Goal: Transaction & Acquisition: Purchase product/service

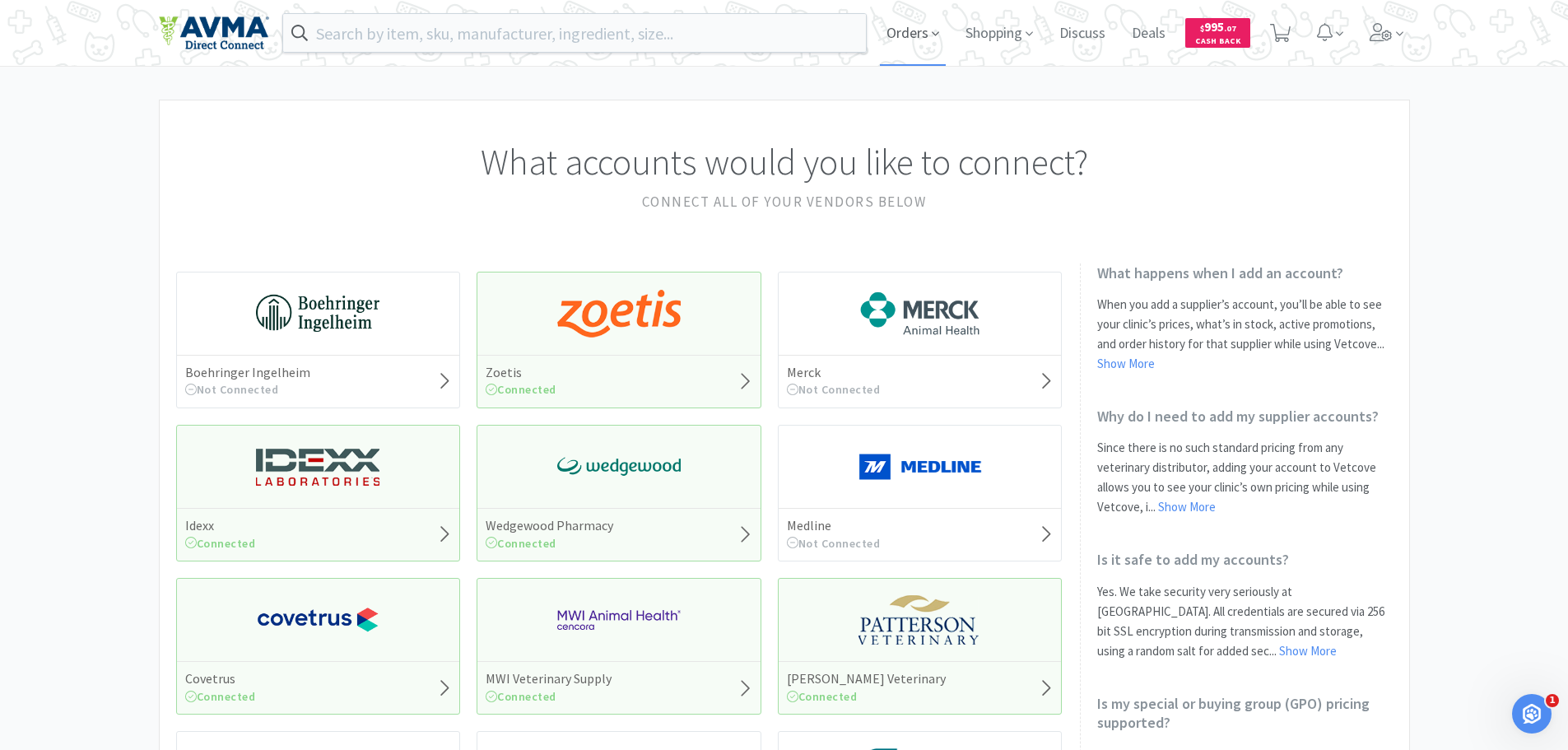
click at [927, 26] on span "Orders" at bounding box center [913, 33] width 66 height 66
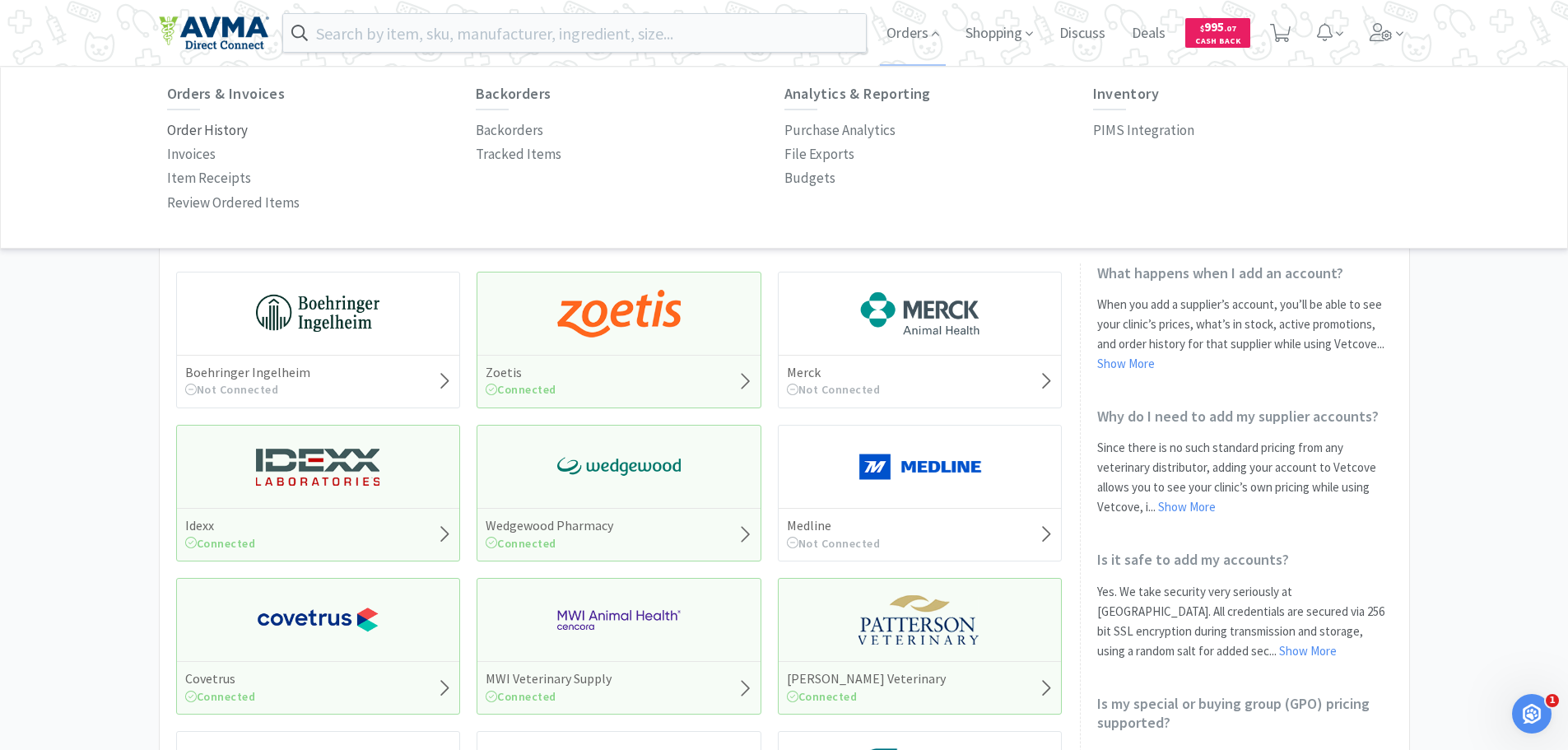
click at [226, 133] on p "Order History" at bounding box center [207, 131] width 81 height 22
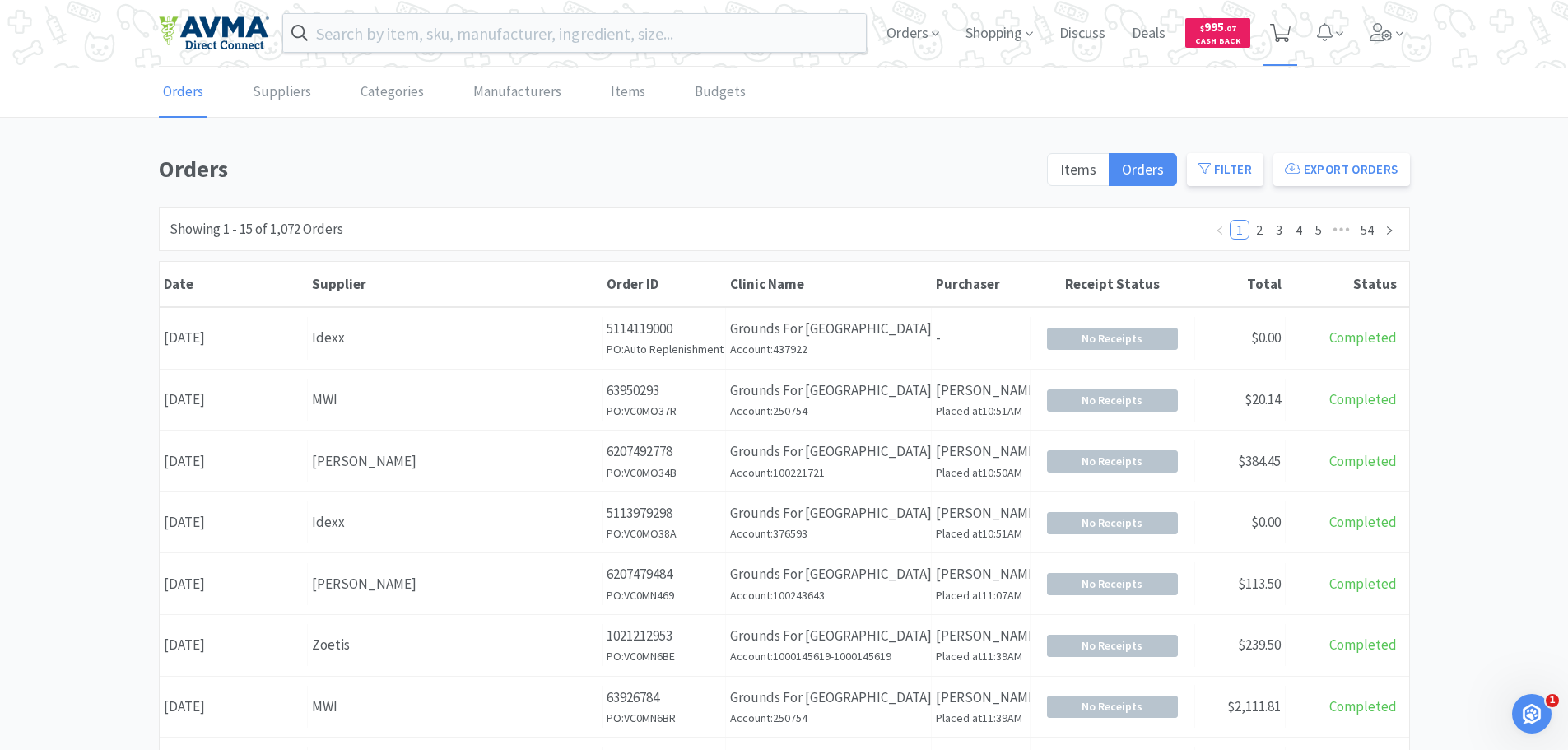
click at [1282, 25] on icon at bounding box center [1280, 33] width 21 height 18
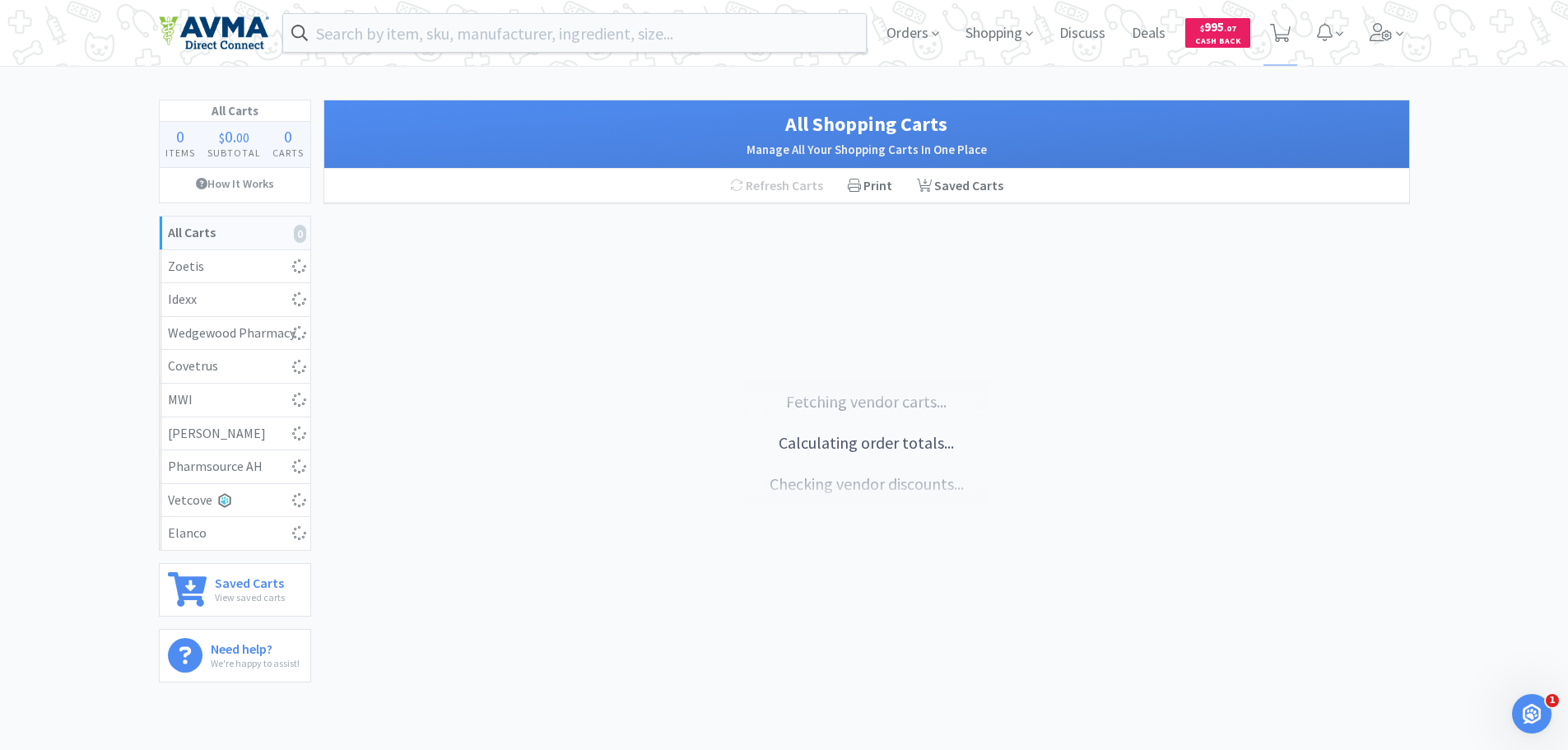
select select "10"
select select "5"
select select "15"
select select "1"
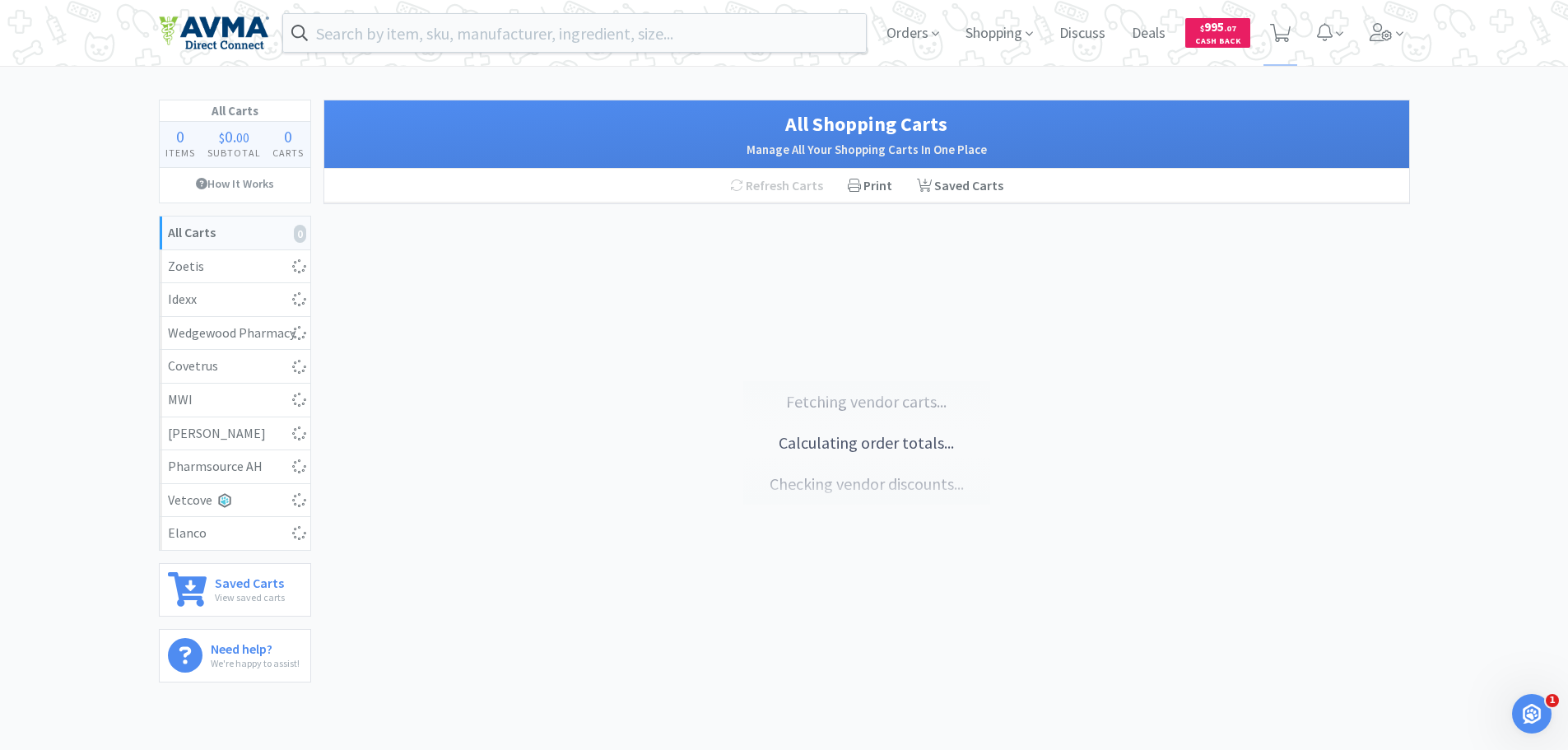
select select "1"
select select "150"
select select "2"
select select "1"
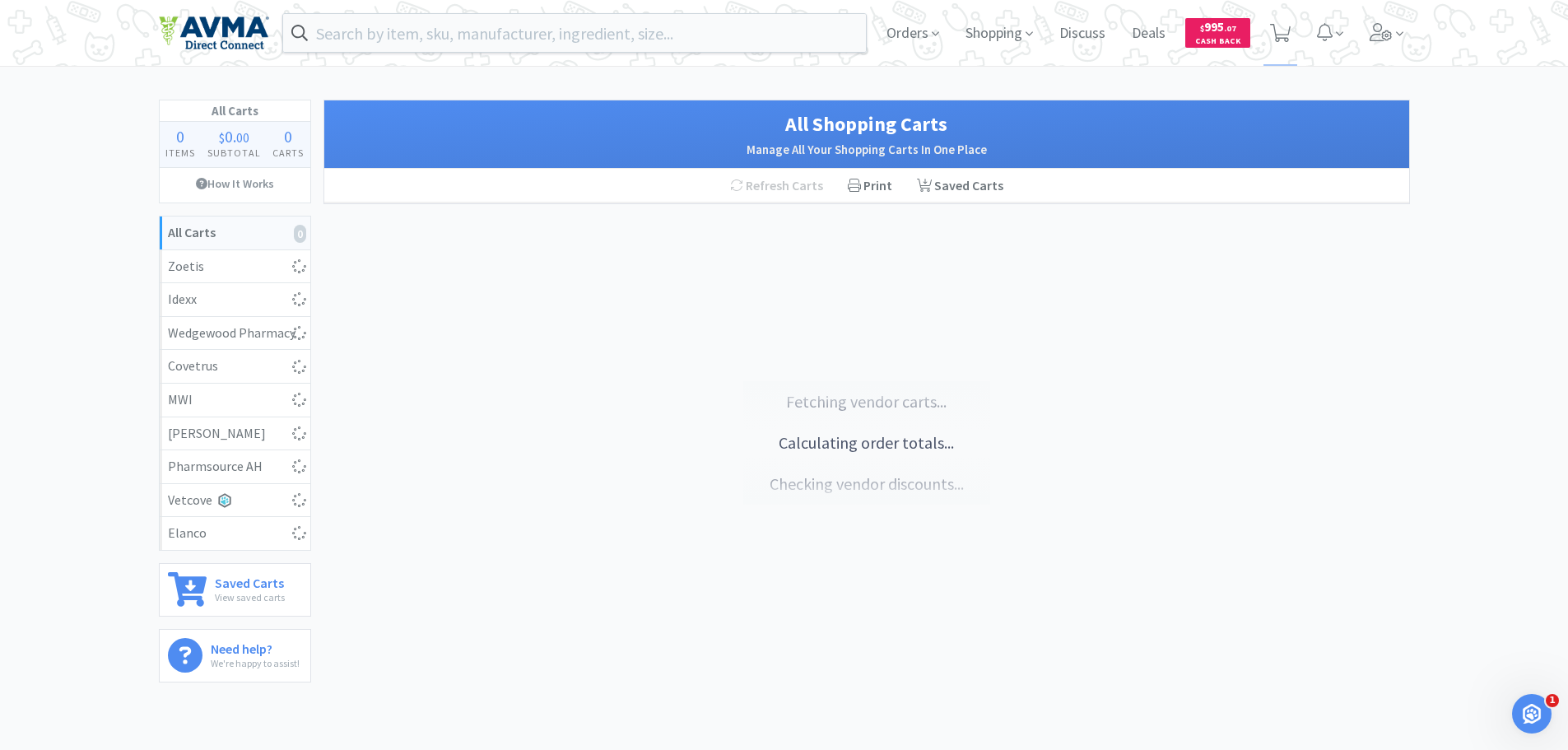
select select "1"
select select "4"
select select "3"
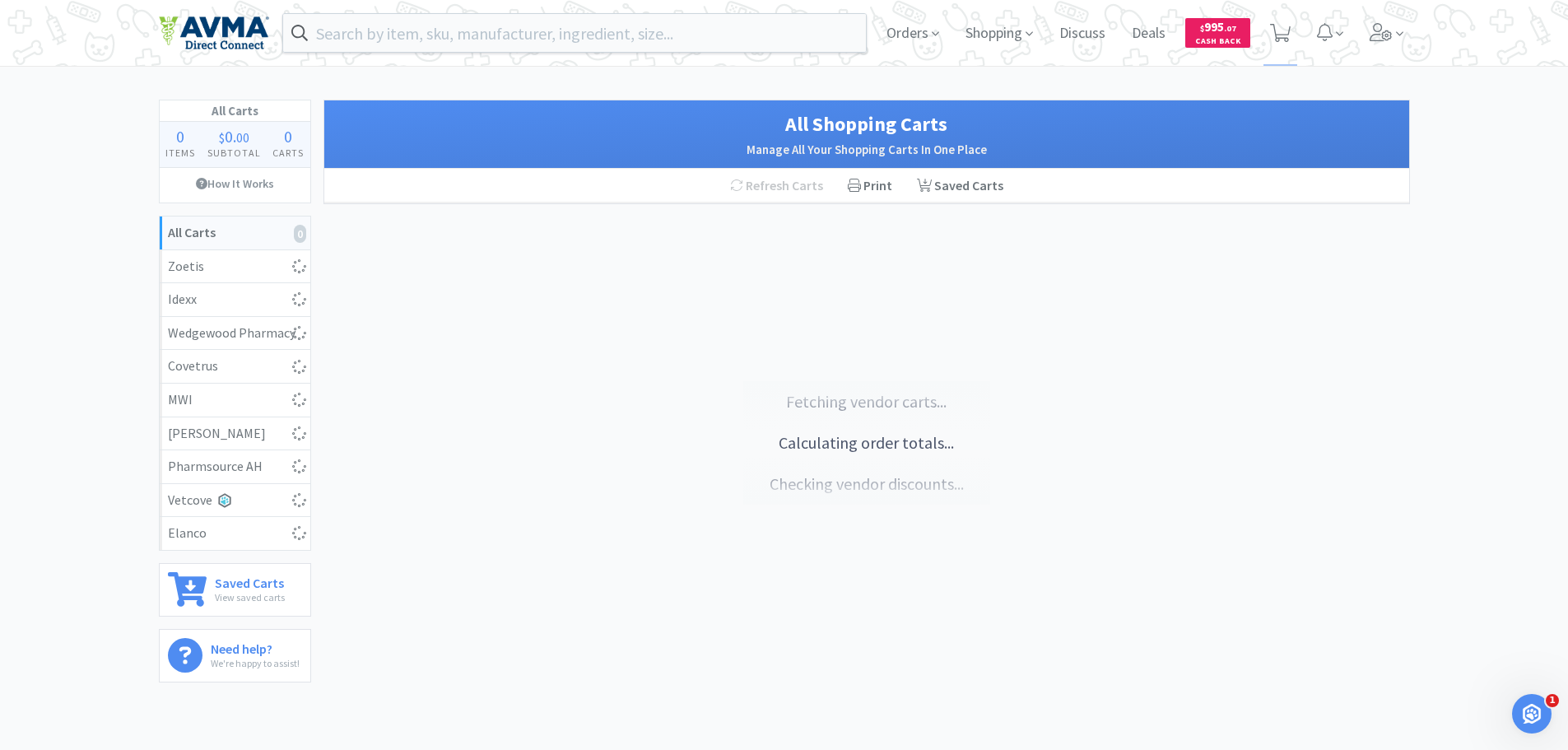
select select "6"
select select "2"
select select "1"
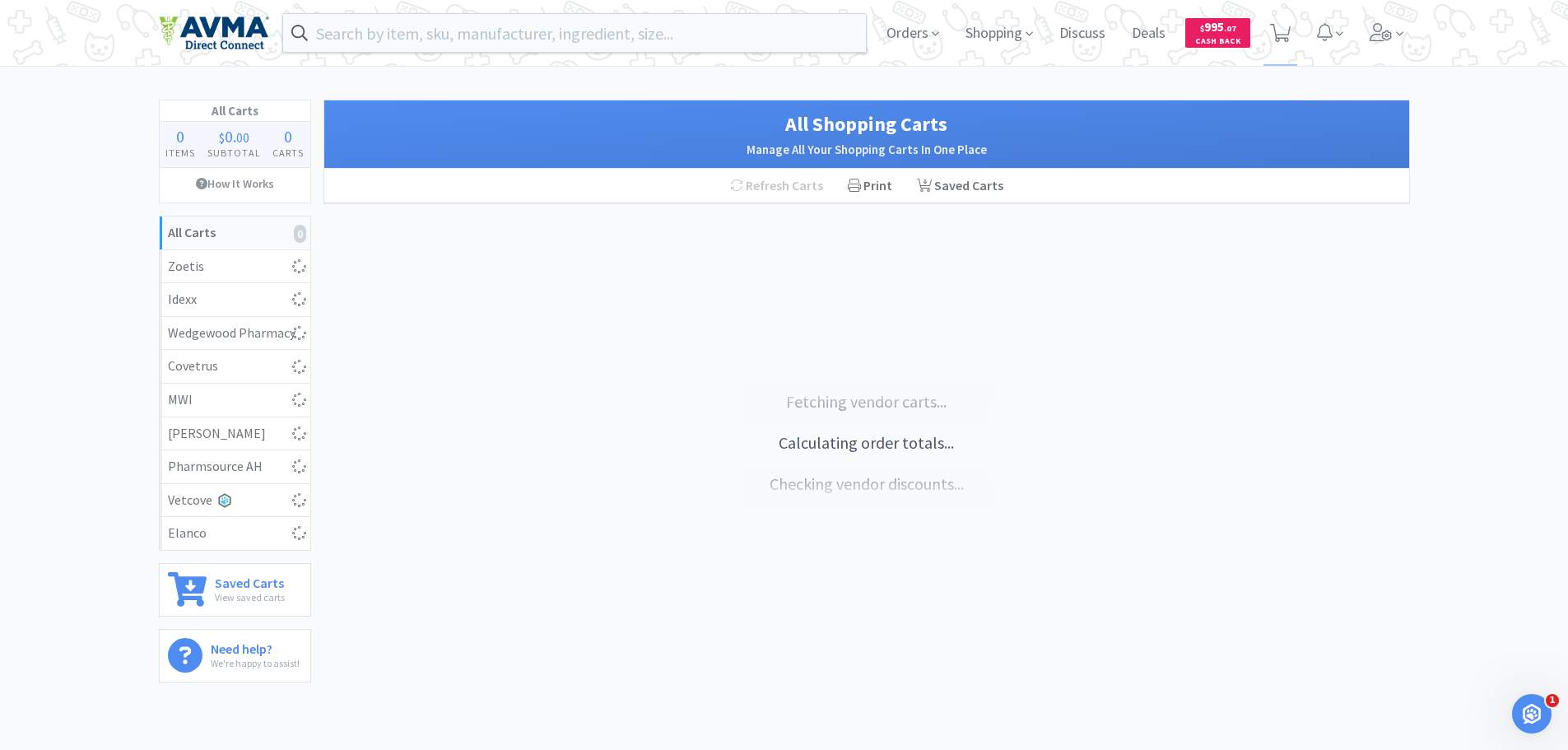
select select "1"
select select "4"
select select "2"
select select "3"
select select "1"
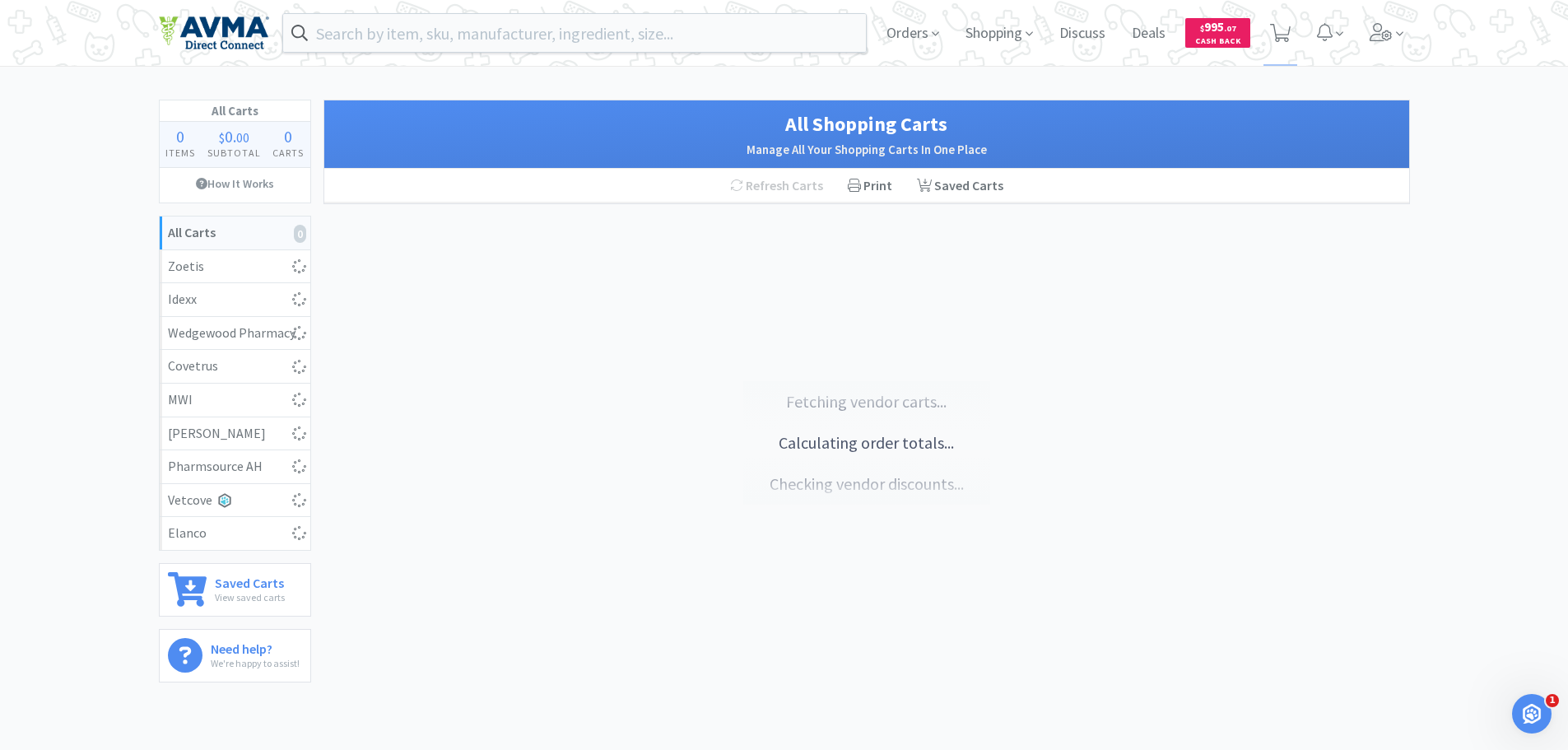
select select "5"
select select "2"
select select "3"
select select "1"
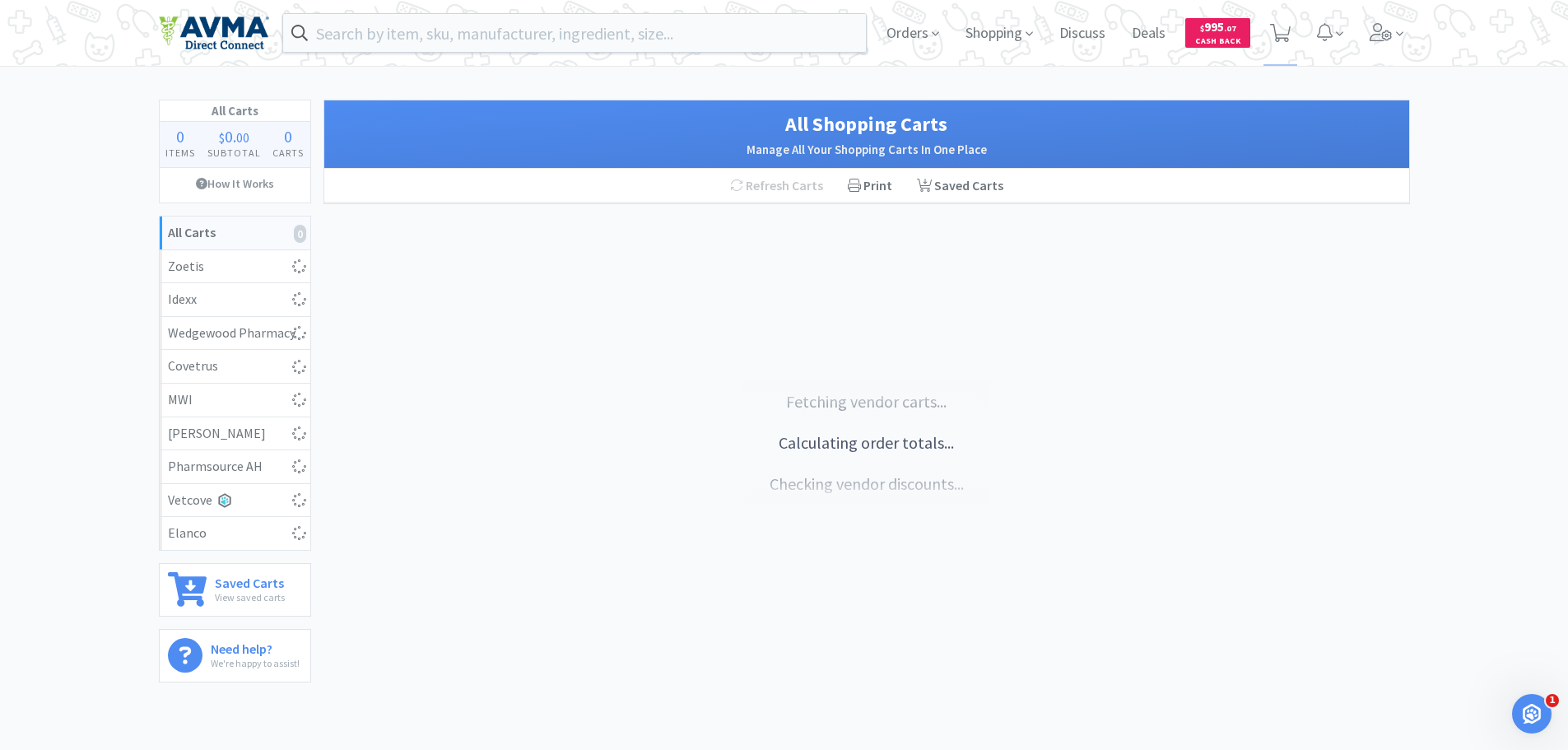
select select "1"
select select "6"
select select "1"
select select "4"
select select "1"
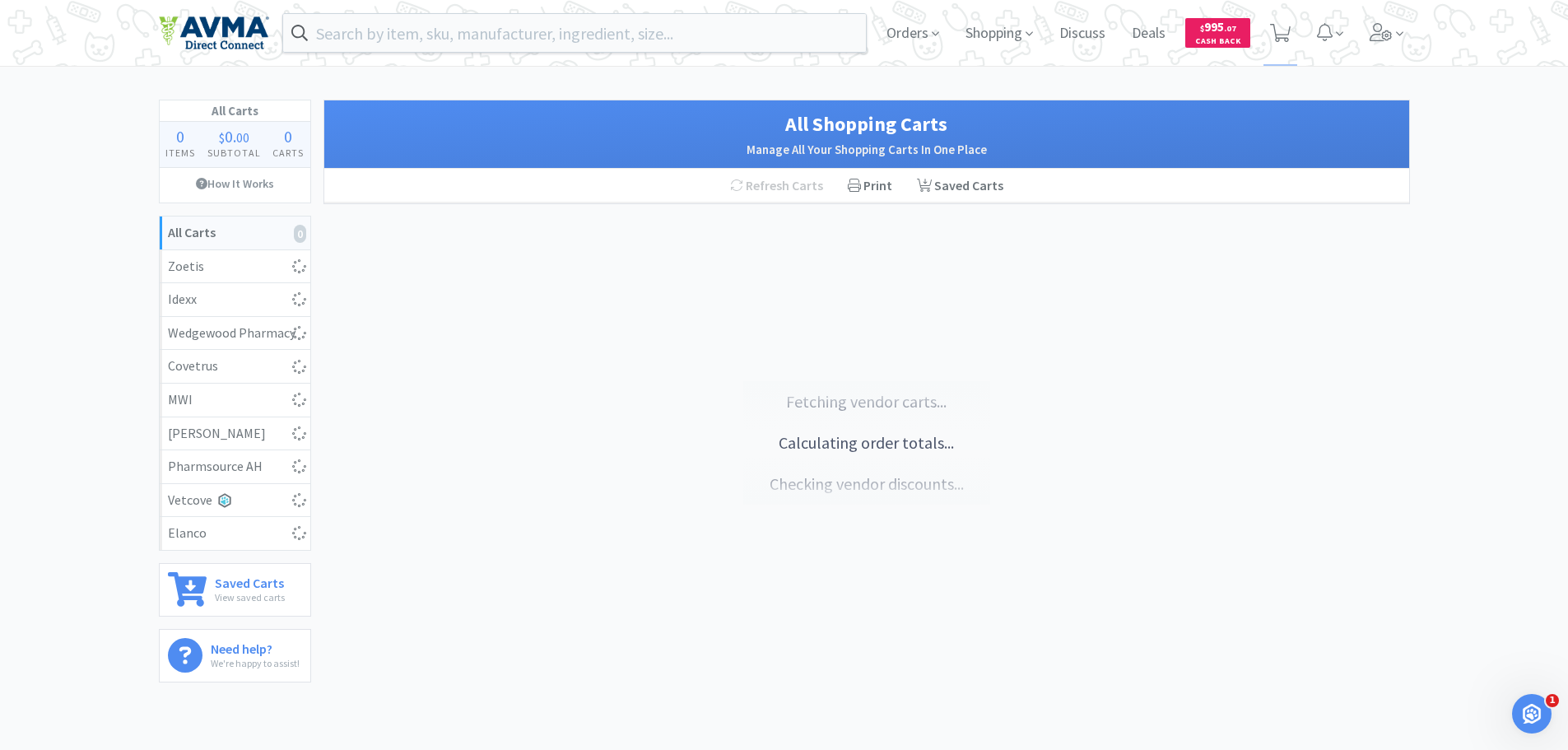
select select "1"
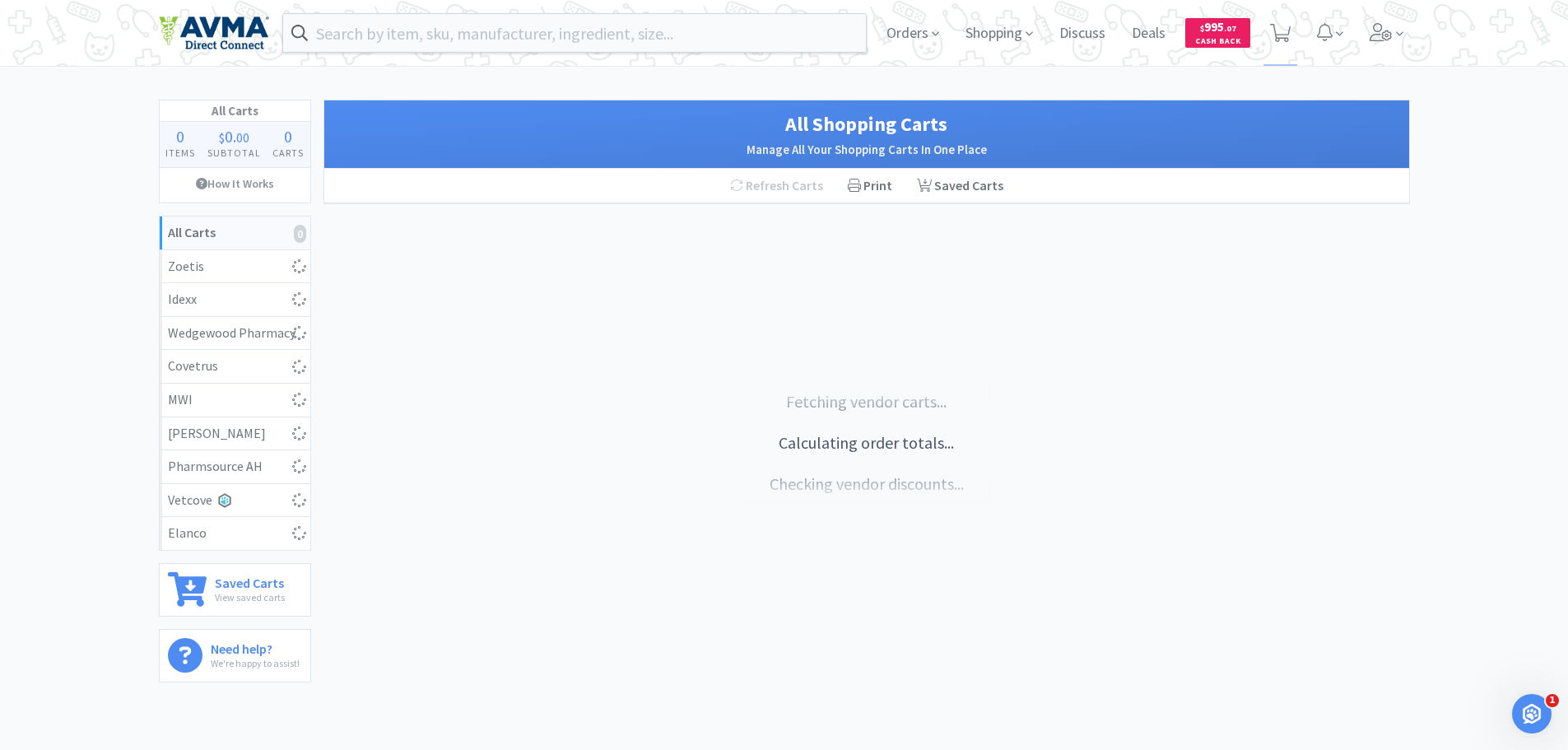
select select "1"
select select "10"
select select "4"
select select "8"
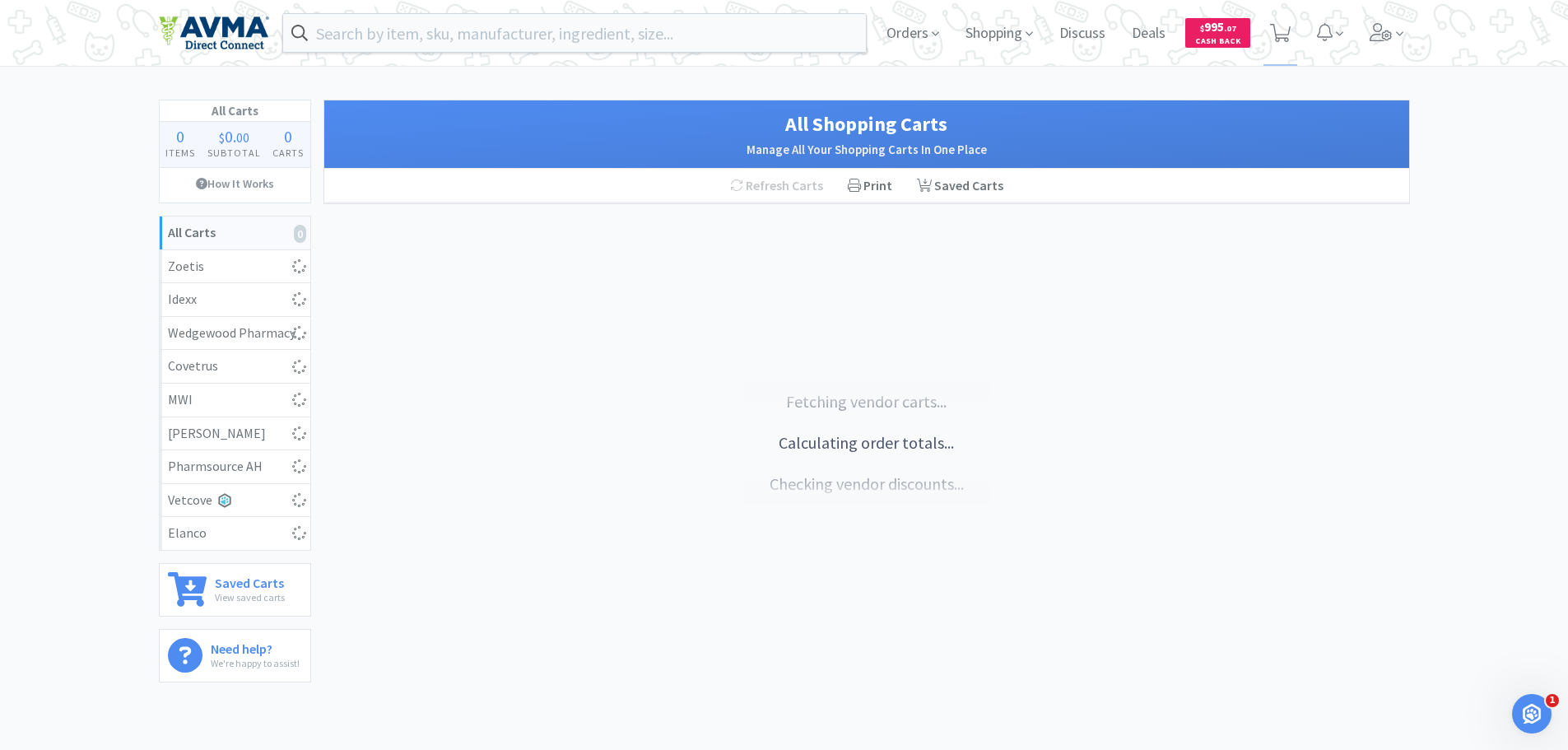
select select "15"
select select "1"
select select "15"
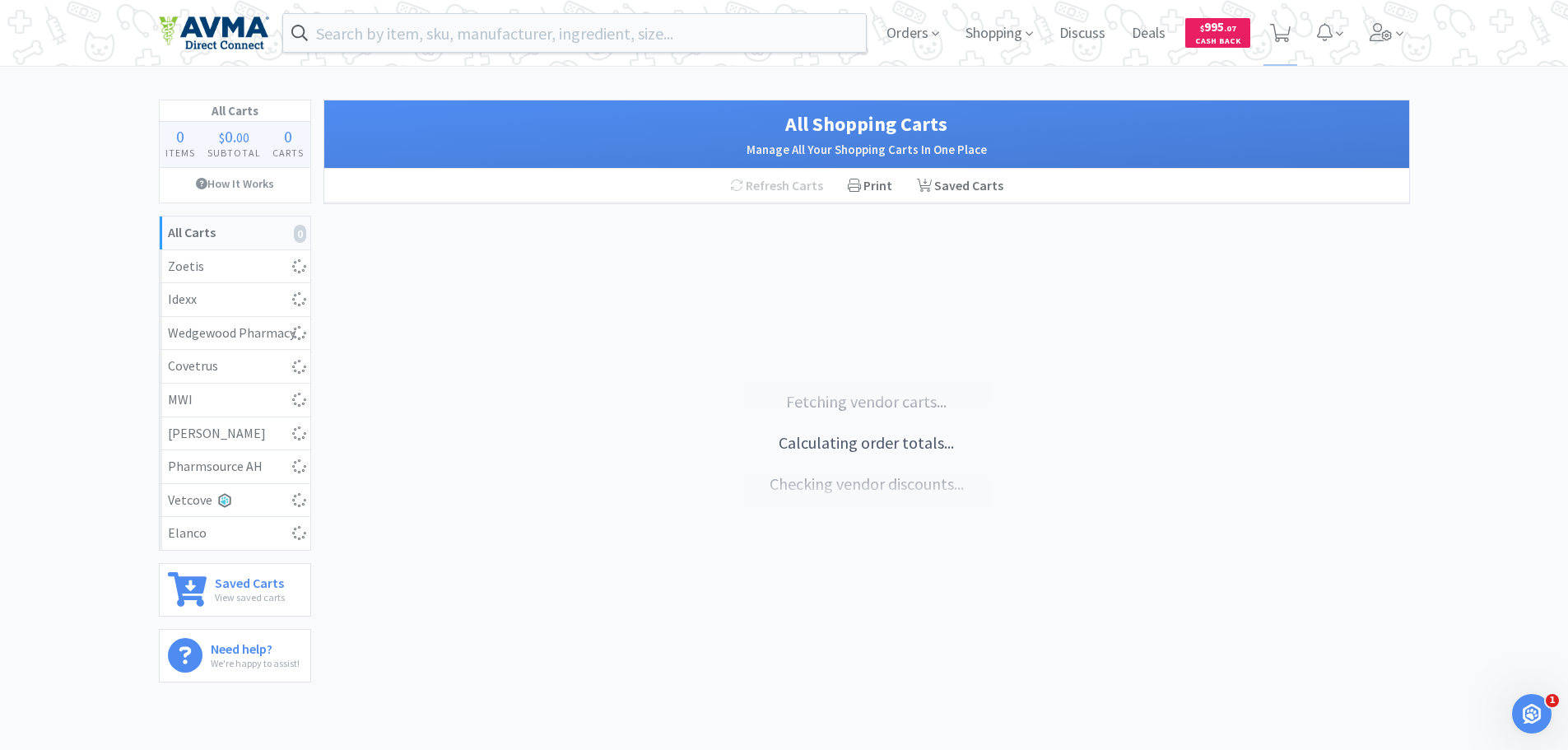
select select "4"
select select "1"
select select "20"
select select "2"
select select "1"
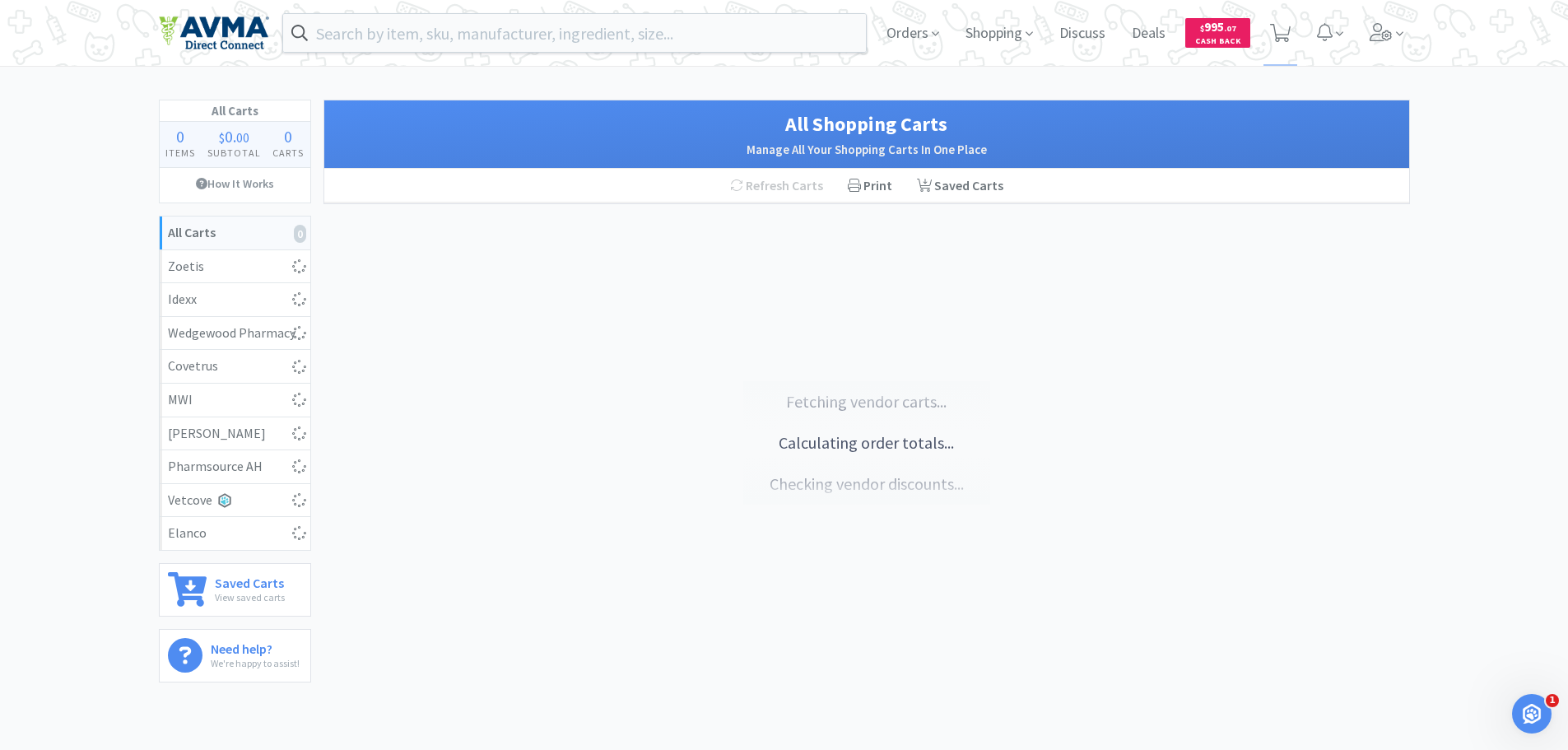
select select "1"
select select "2"
select select "4"
select select "15"
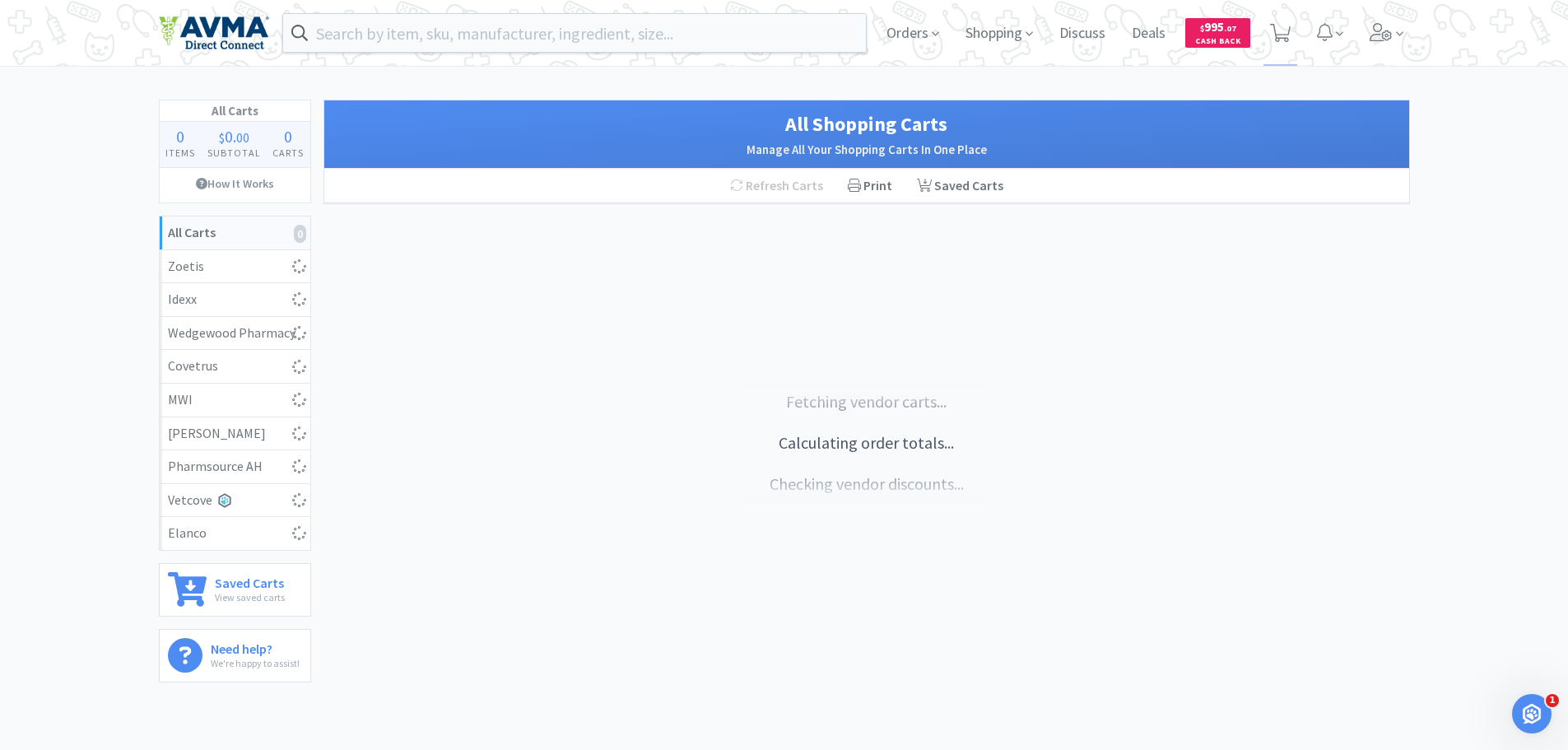
select select "1"
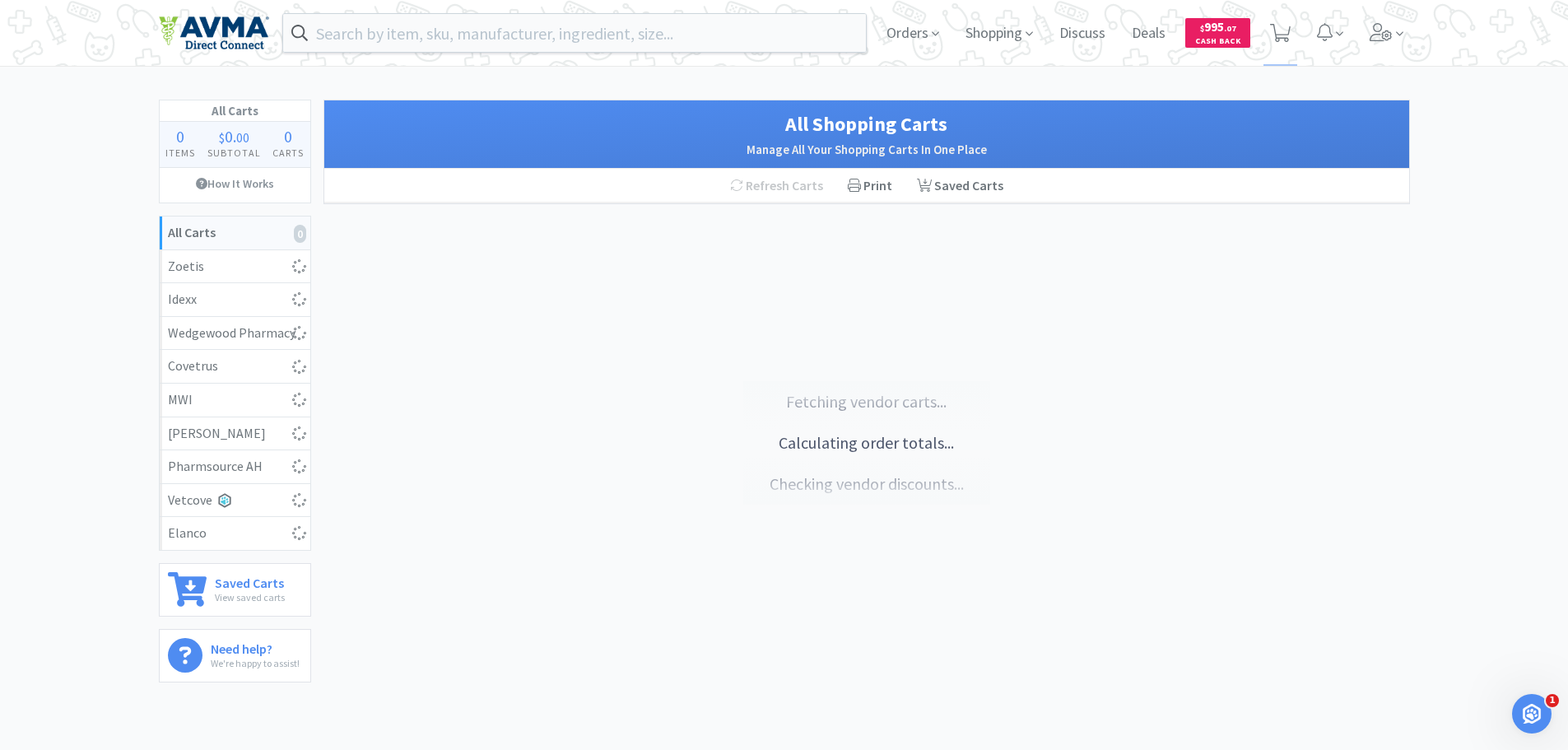
select select "2"
select select "1"
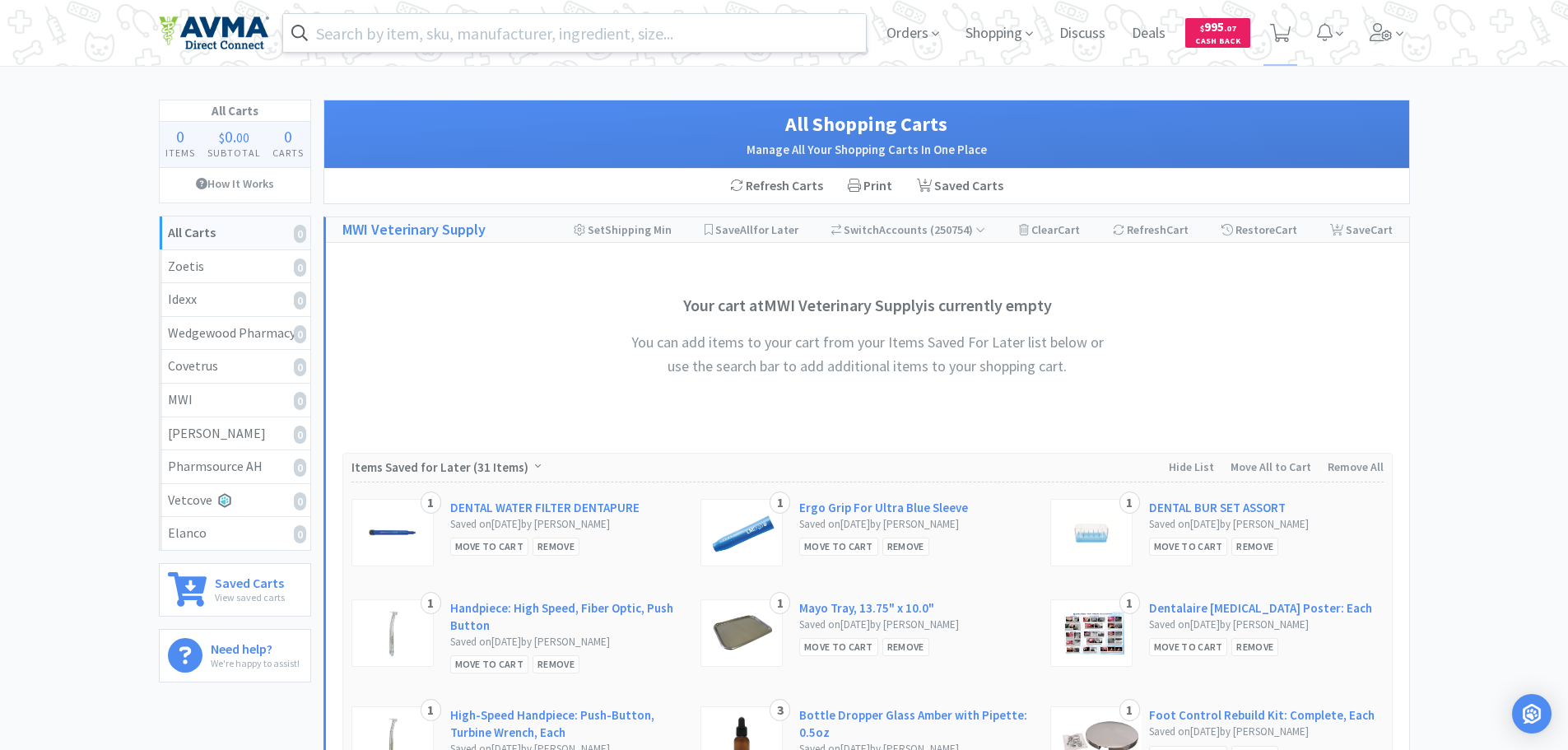
click at [367, 36] on input "text" at bounding box center [574, 33] width 583 height 38
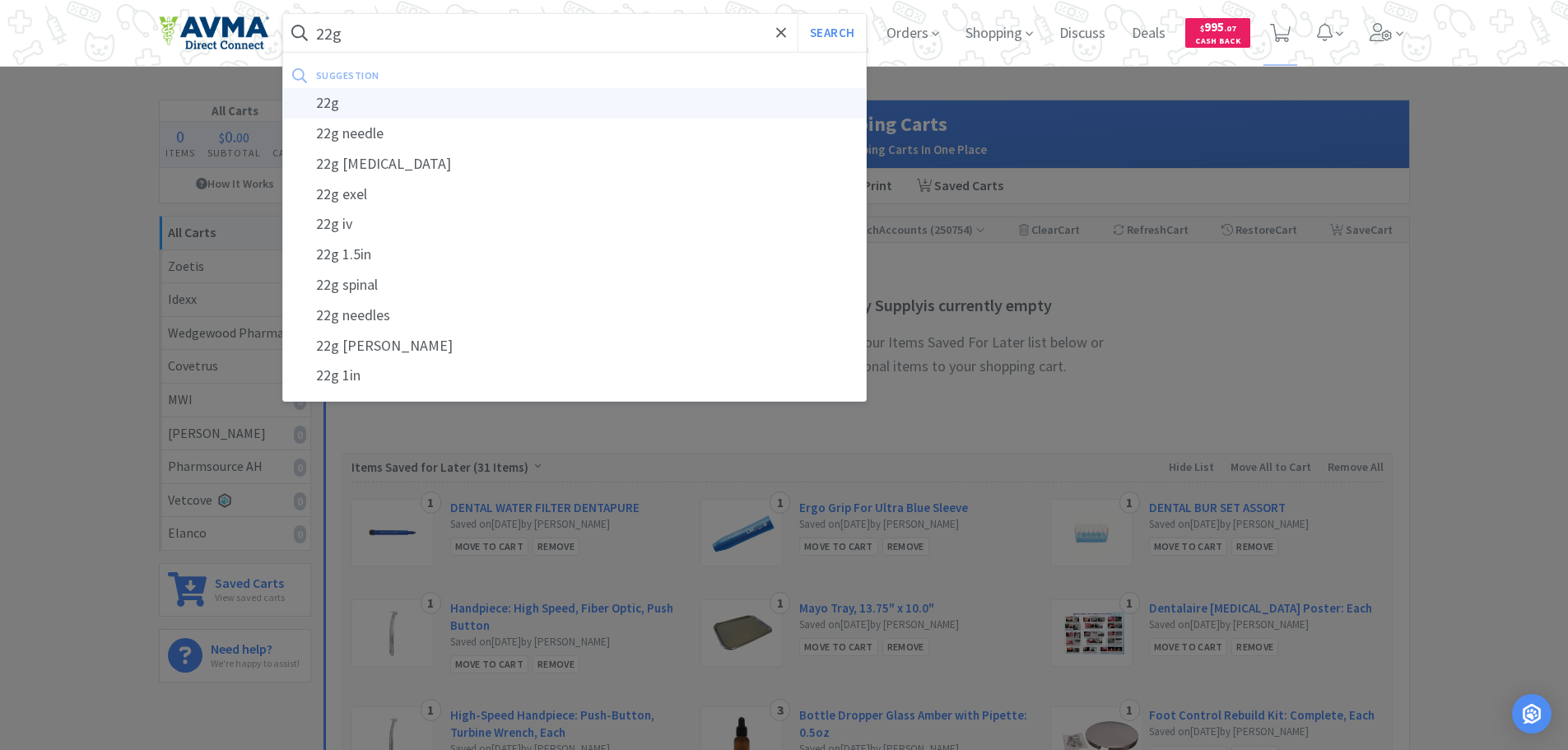
click at [377, 134] on div "22g needle" at bounding box center [574, 134] width 583 height 31
type input "22g needle"
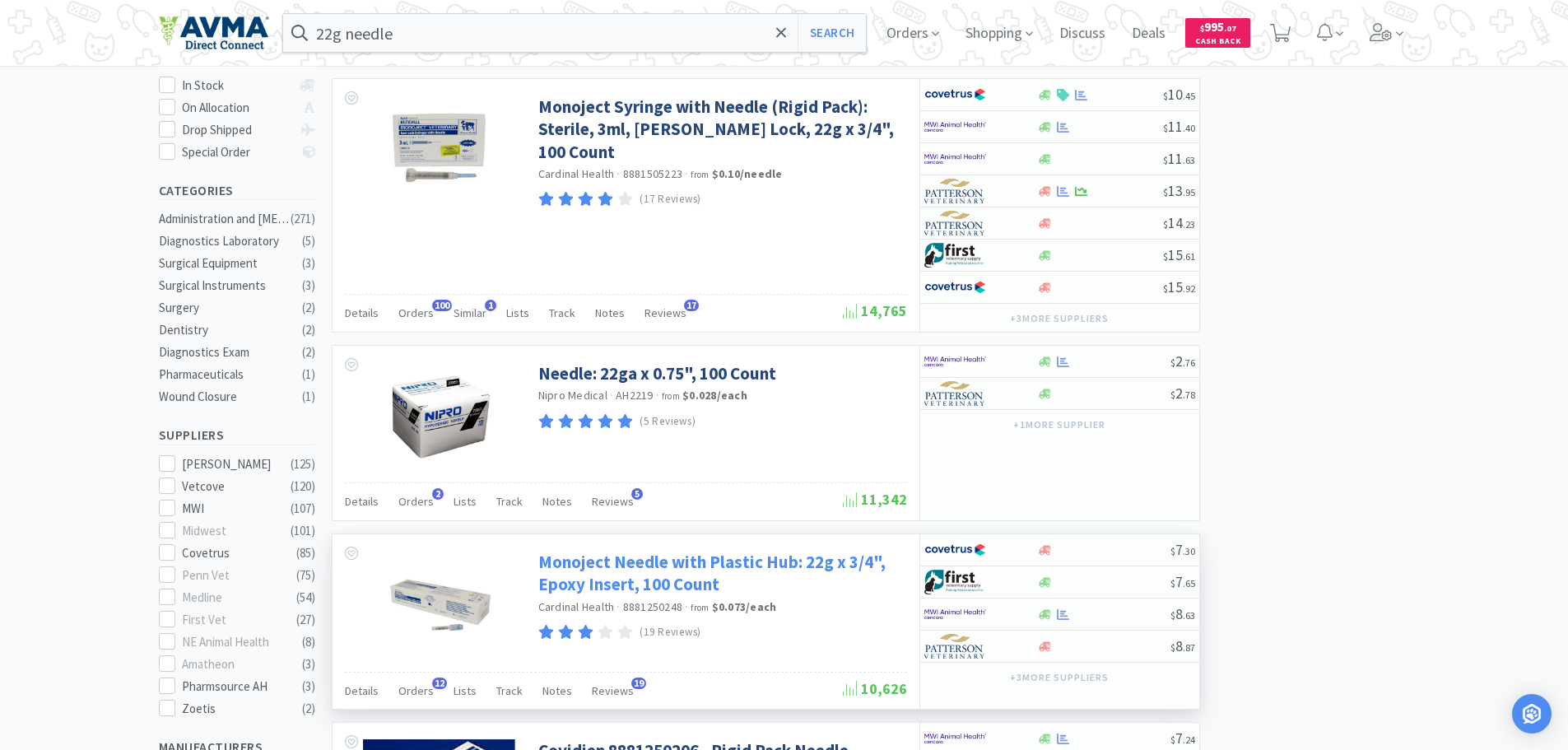
scroll to position [330, 0]
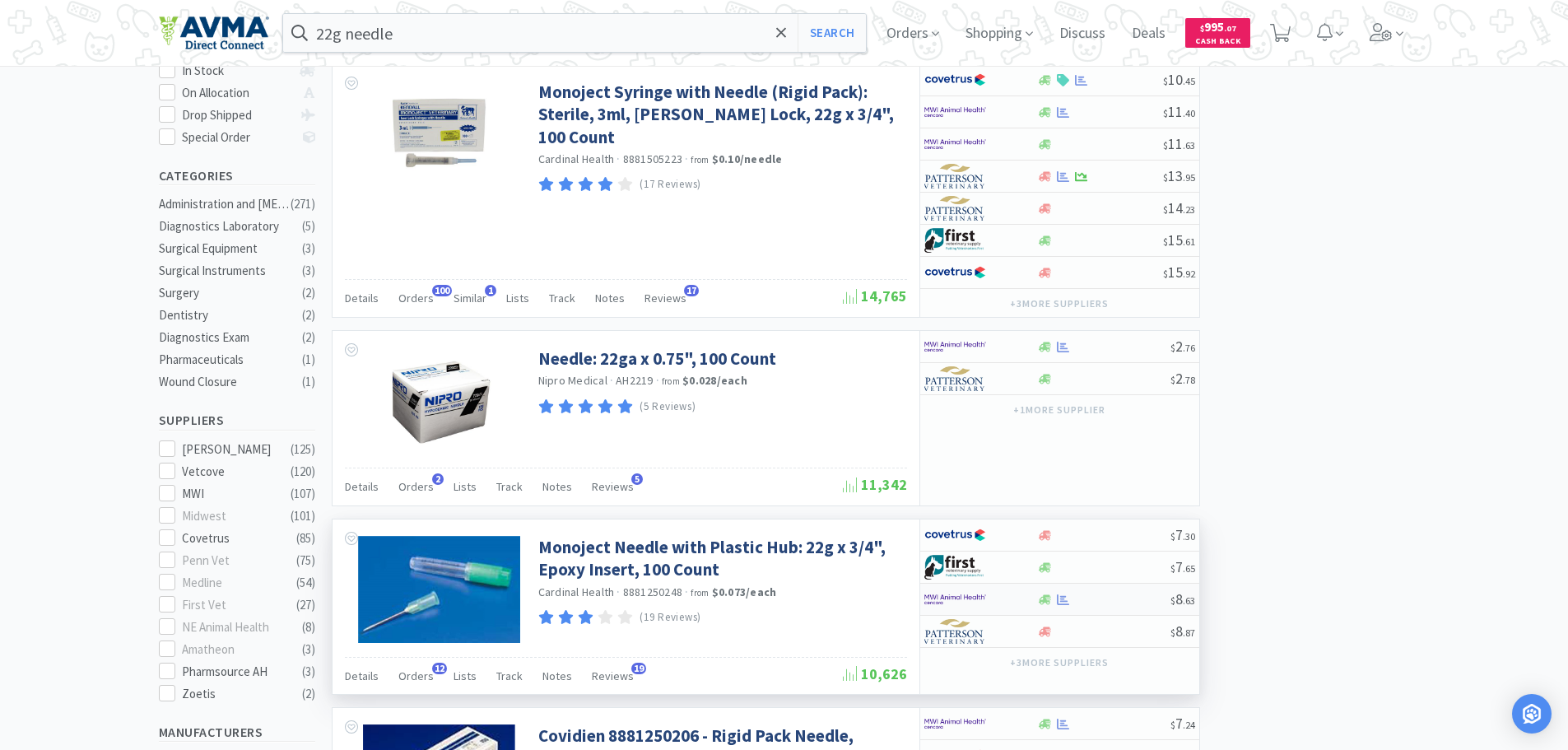
click at [960, 593] on img at bounding box center [956, 599] width 62 height 25
select select "1"
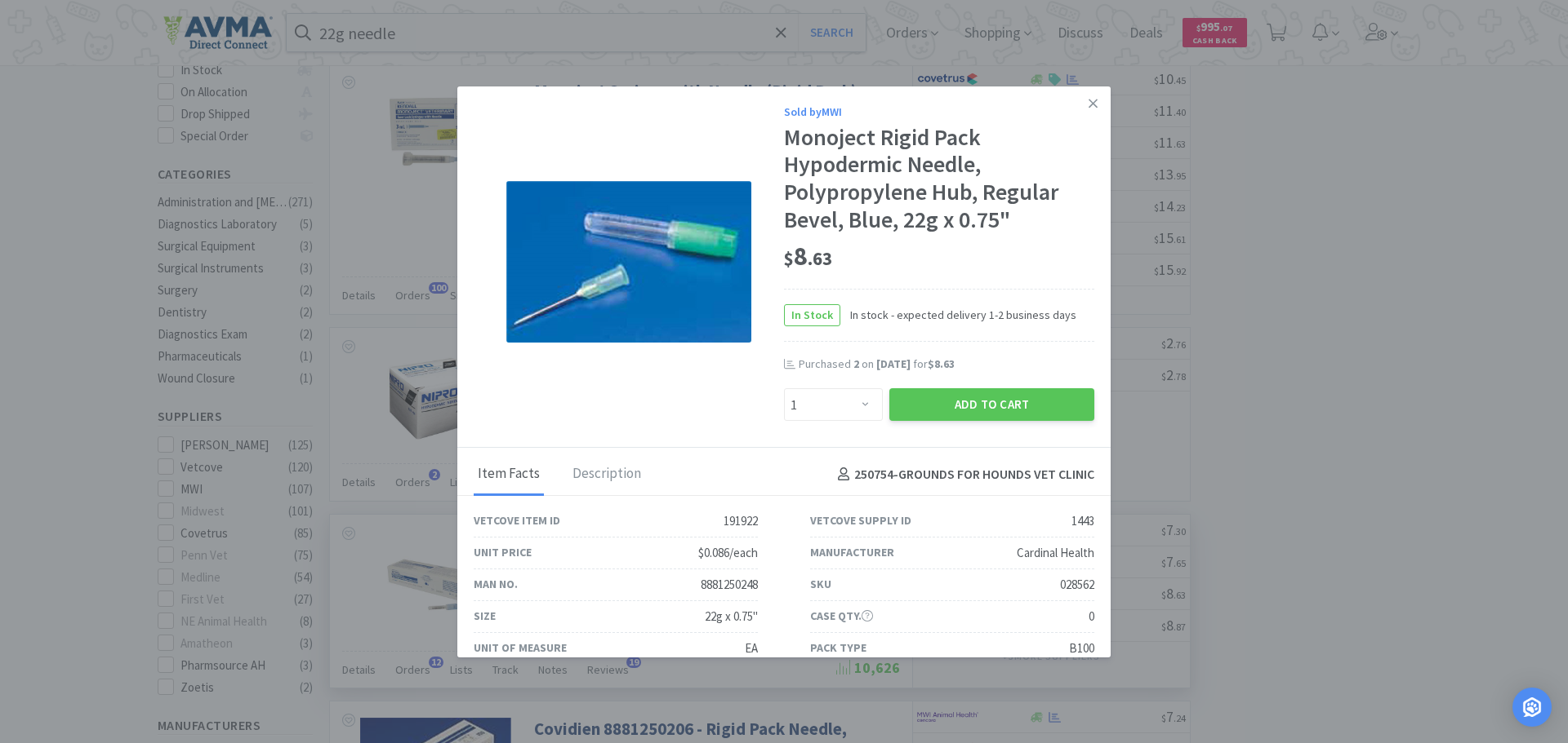
drag, startPoint x: 910, startPoint y: 396, endPoint x: 832, endPoint y: 402, distance: 78.2
click at [831, 403] on div "Enter Quantity 1 2 3 4 5 6 7 8 9 10 11 12 13 14 15 16 17 18 19 20 Enter Quantit…" at bounding box center [939, 405] width 317 height 40
click at [850, 397] on select "Enter Quantity 1 2 3 4 5 6 7 8 9 10 11 12 13 14 15 16 17 18 19 20 Enter Quantity" at bounding box center [834, 405] width 99 height 32
click at [933, 400] on button "Add to Cart" at bounding box center [992, 405] width 205 height 32
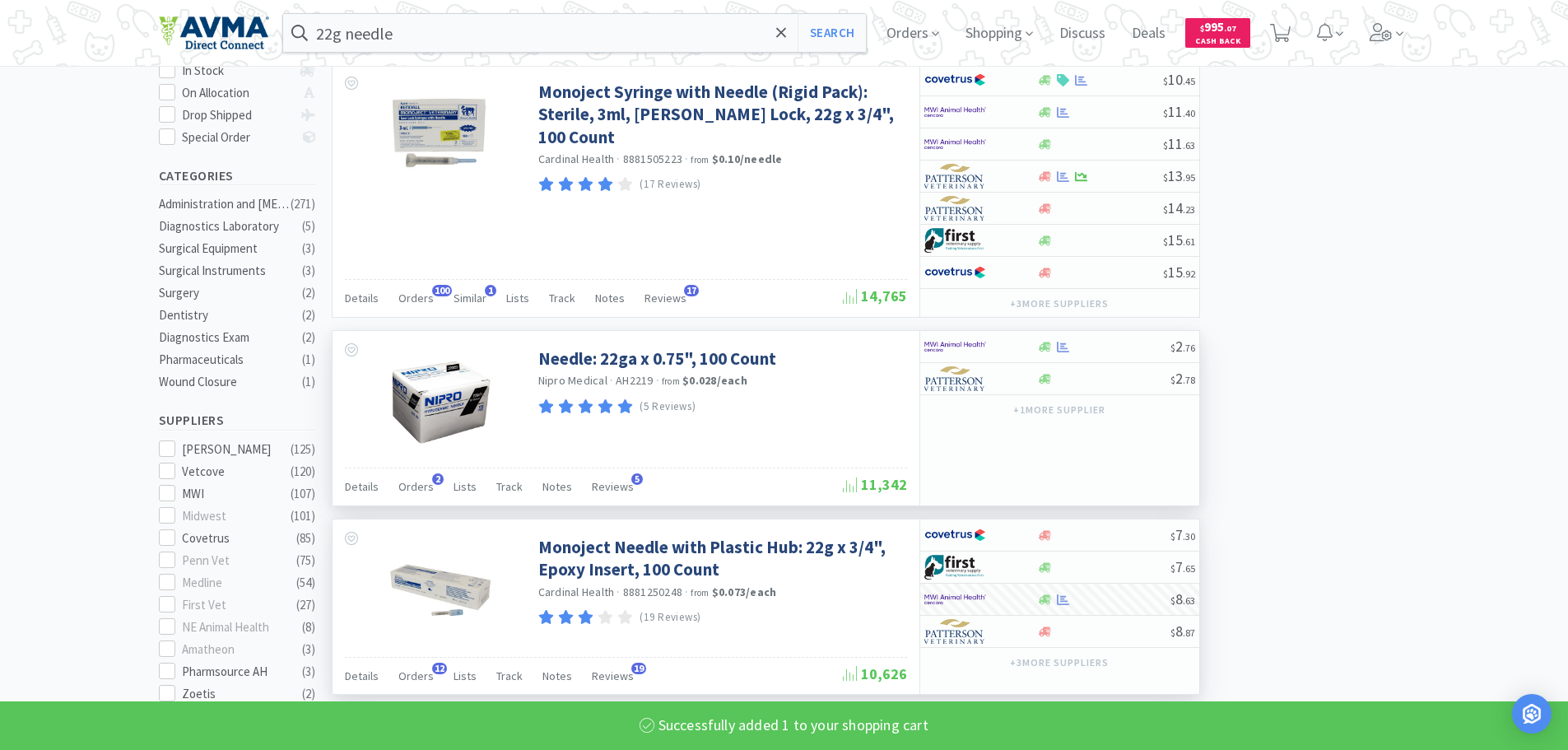
select select "1"
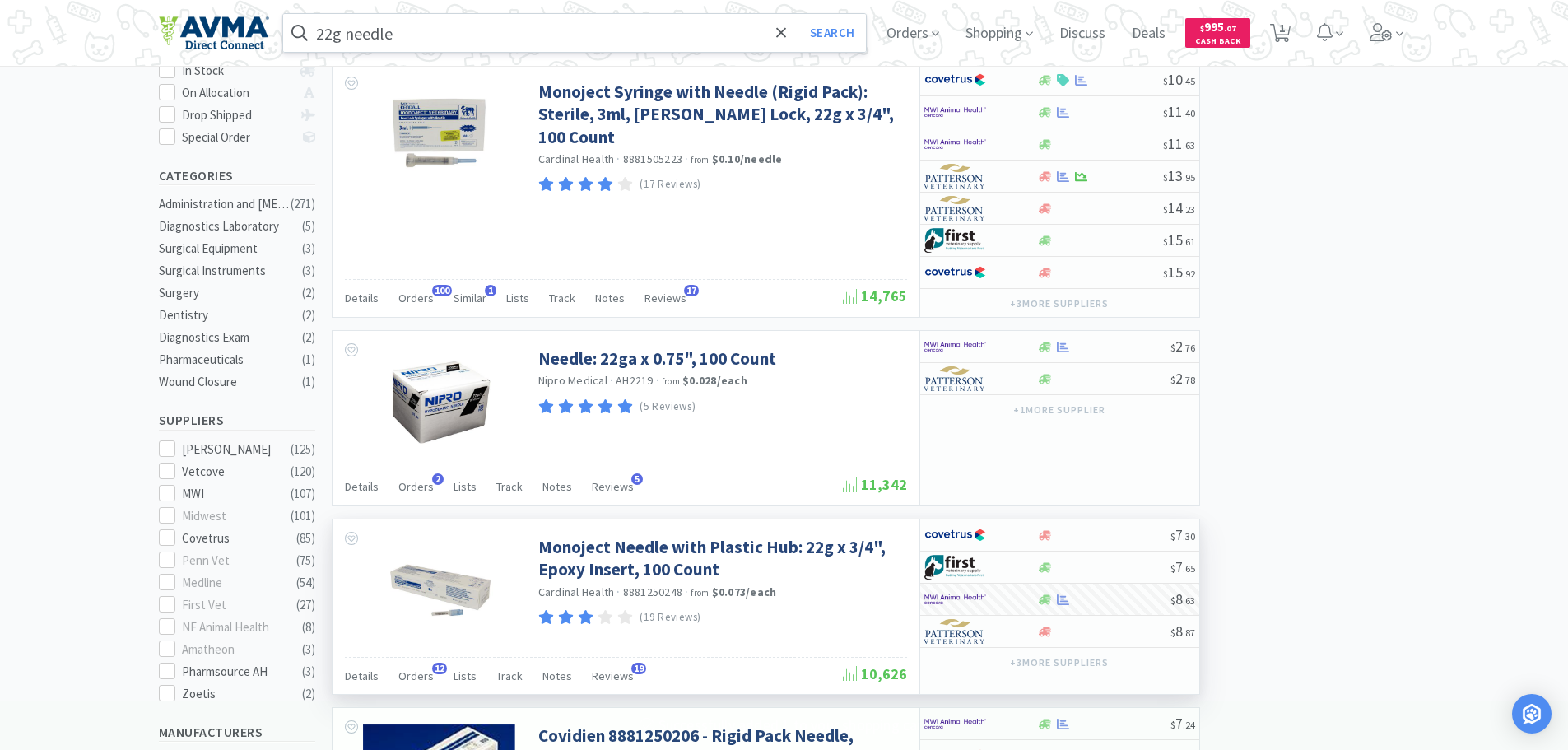
click at [335, 32] on input "22g needle" at bounding box center [574, 33] width 583 height 38
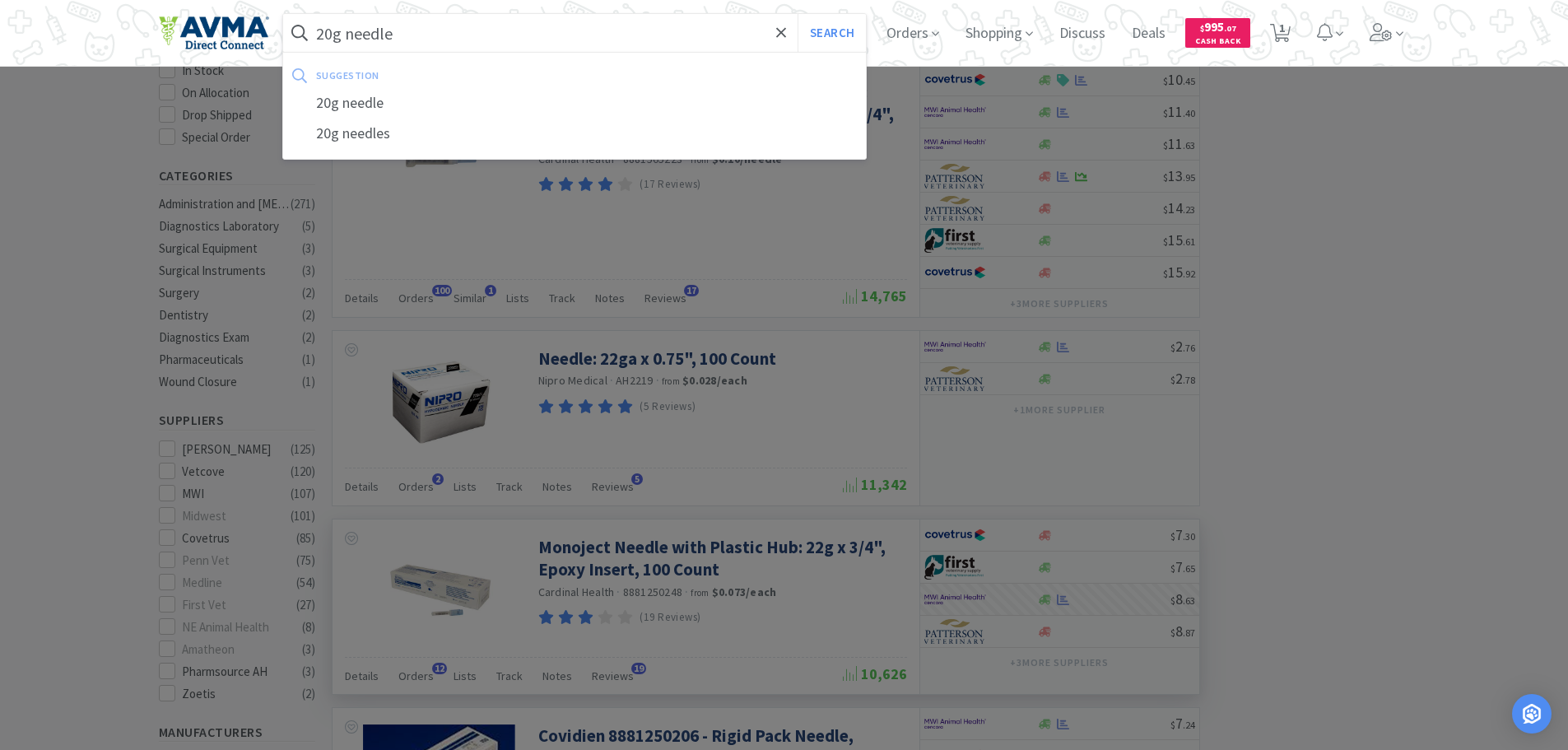
type input "20g needle"
click at [798, 14] on button "Search" at bounding box center [831, 33] width 68 height 38
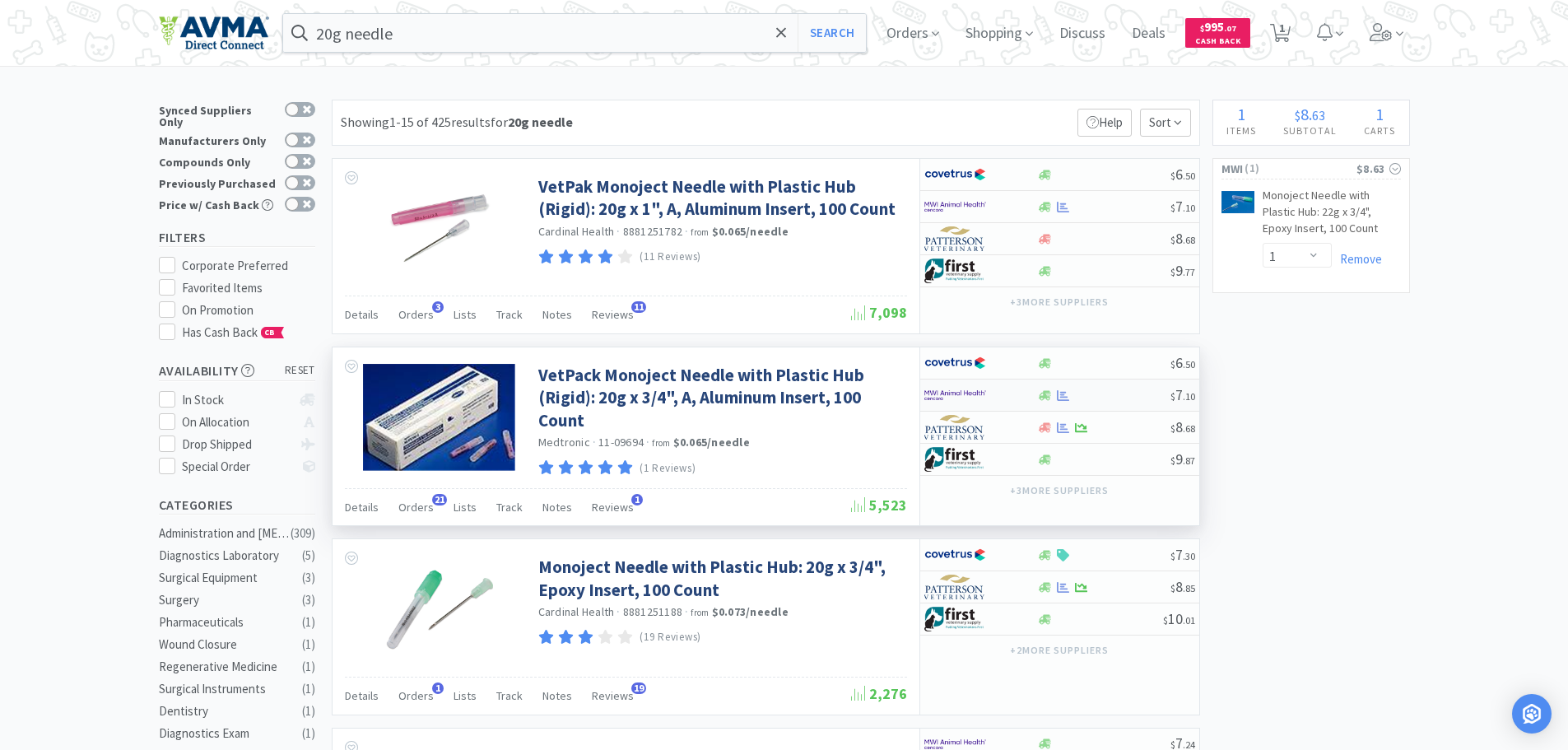
click at [956, 390] on img at bounding box center [956, 395] width 62 height 25
select select "1"
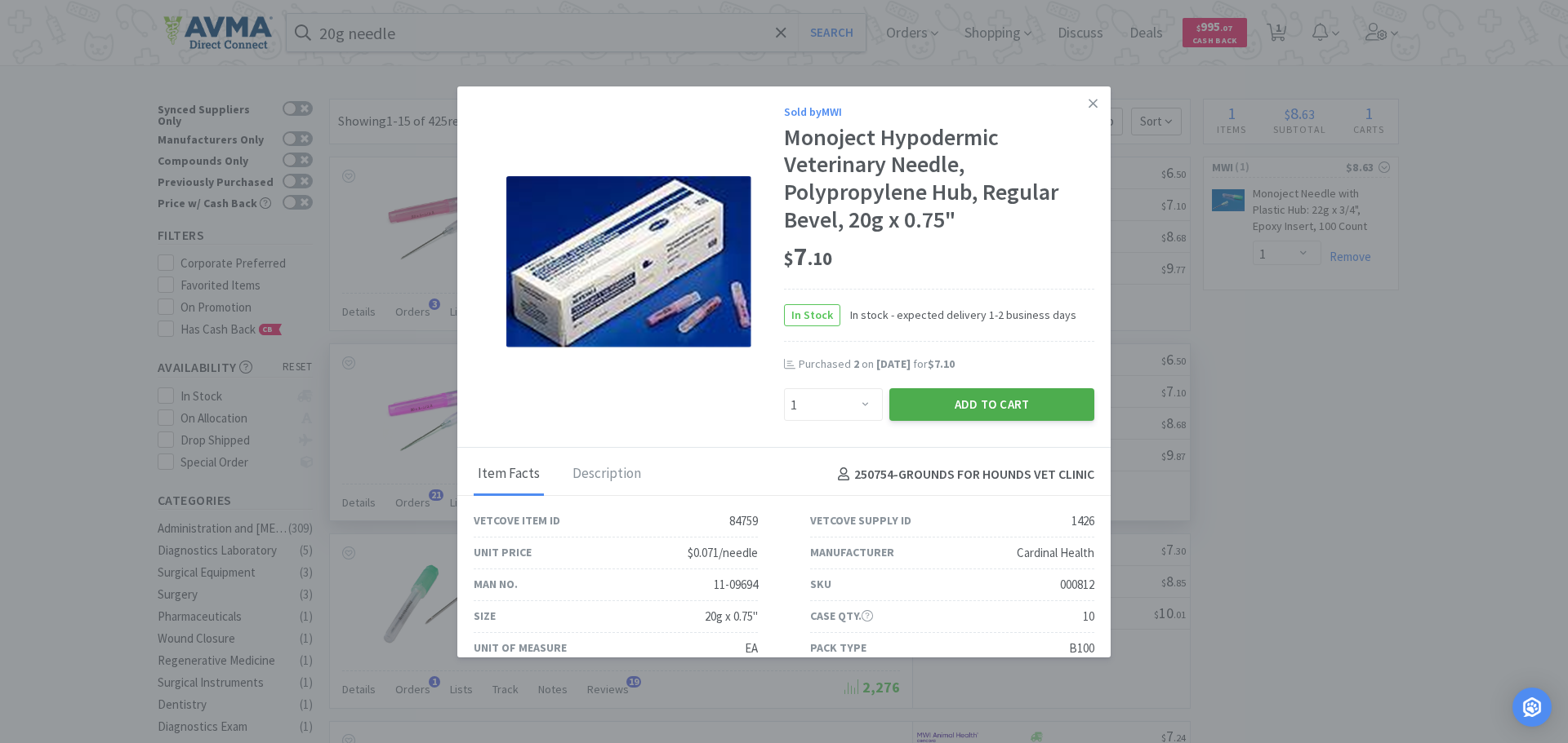
click at [991, 396] on button "Add to Cart" at bounding box center [992, 405] width 205 height 32
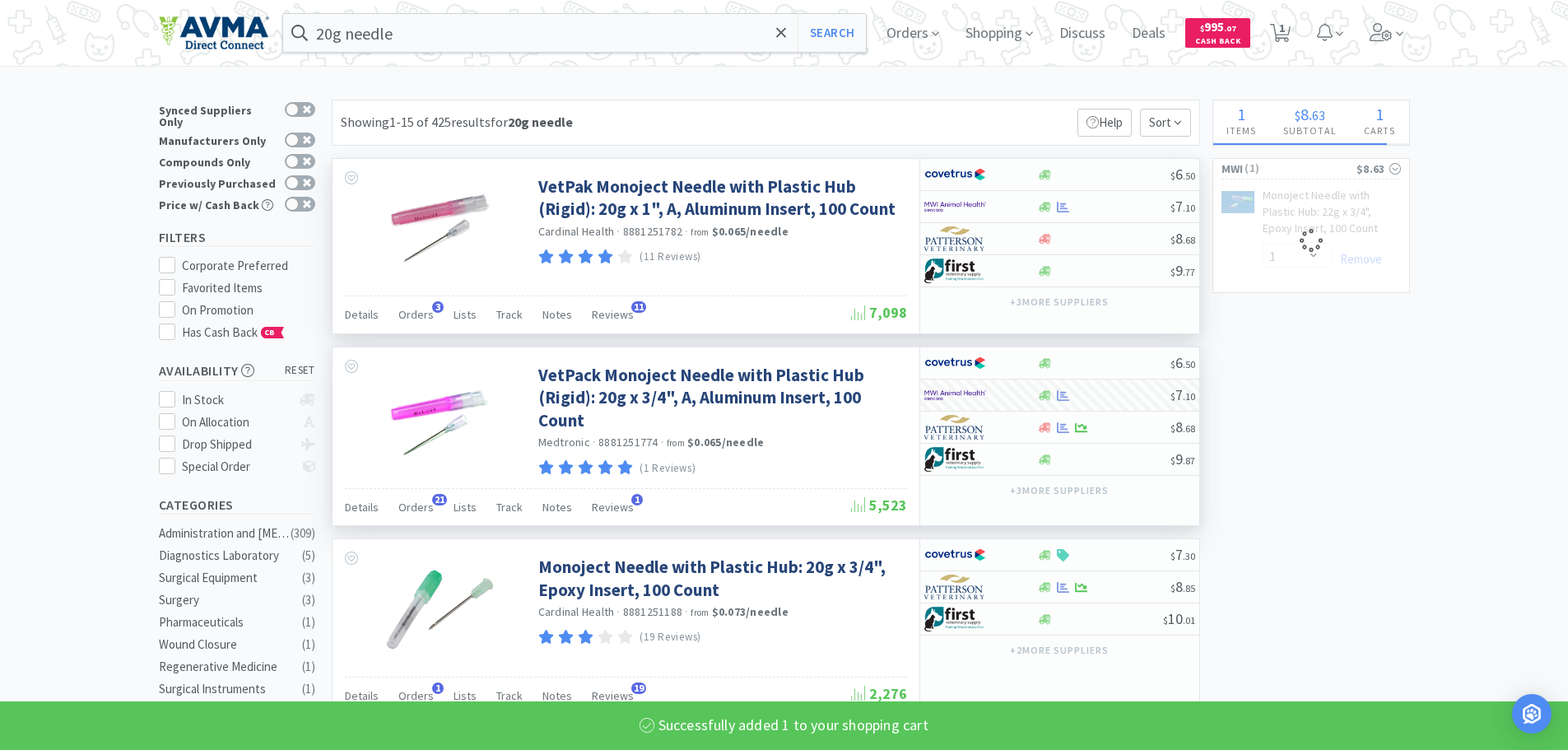
select select "1"
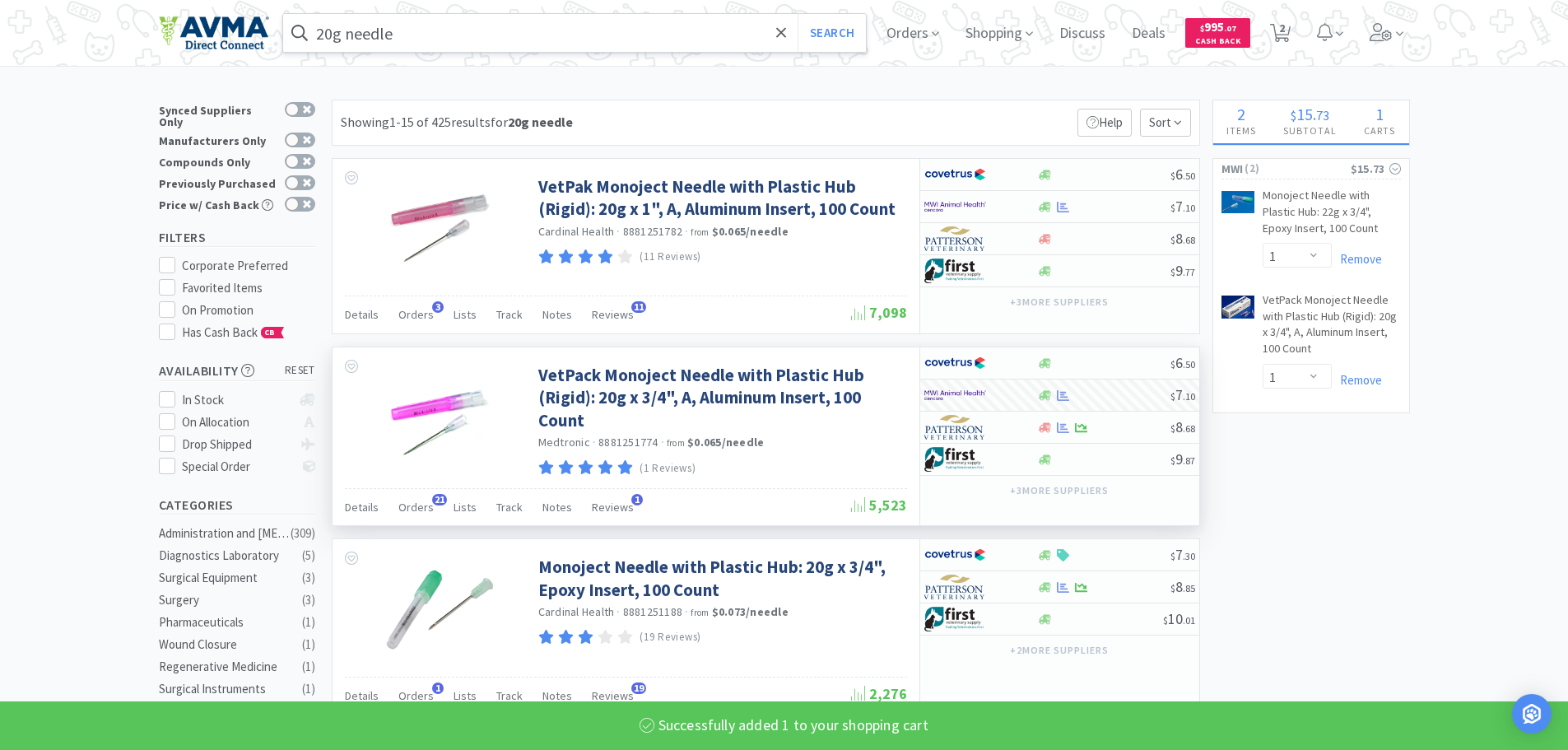
click at [396, 26] on input "20g needle" at bounding box center [574, 33] width 583 height 38
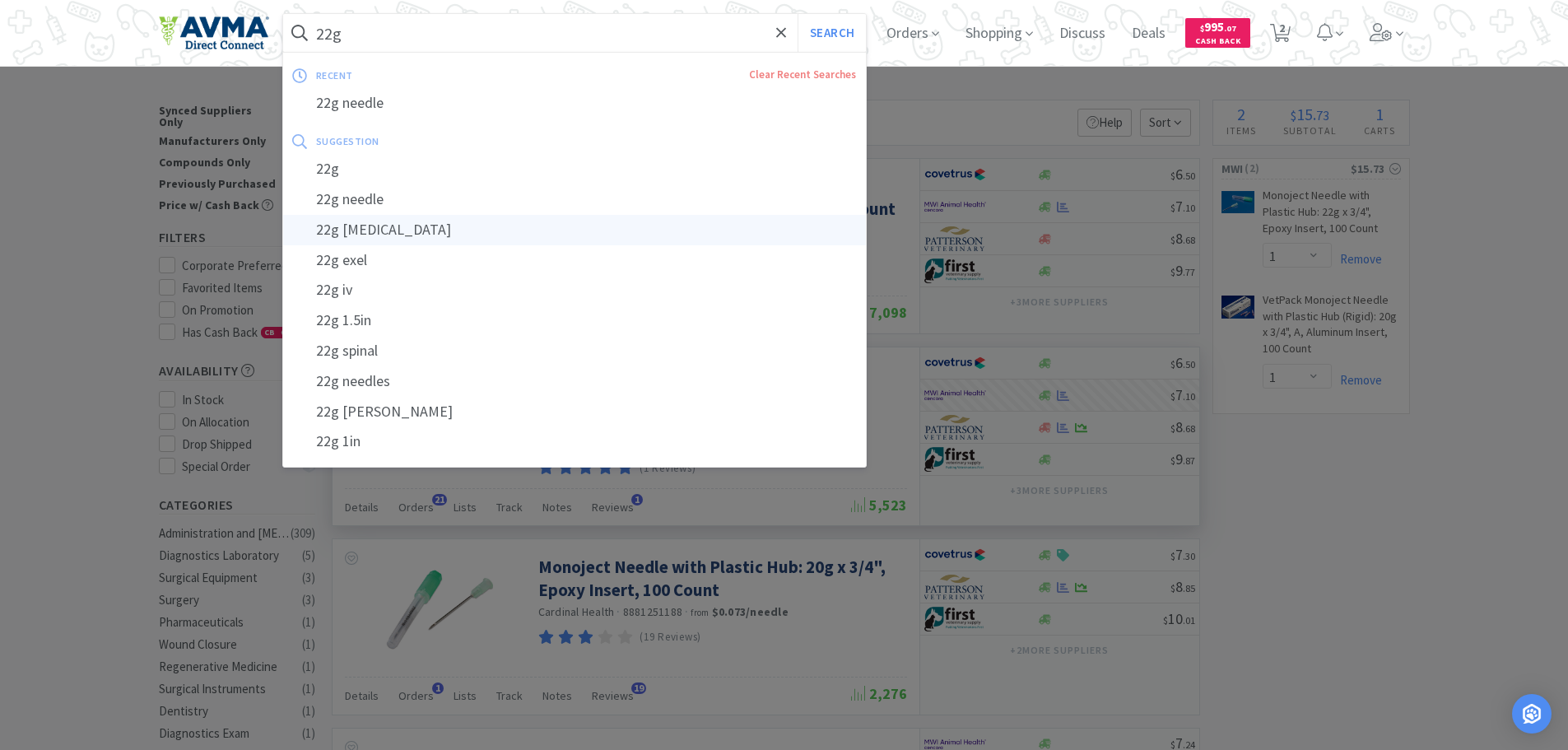
click at [353, 236] on div "22g [MEDICAL_DATA]" at bounding box center [574, 231] width 583 height 31
type input "22g [MEDICAL_DATA]"
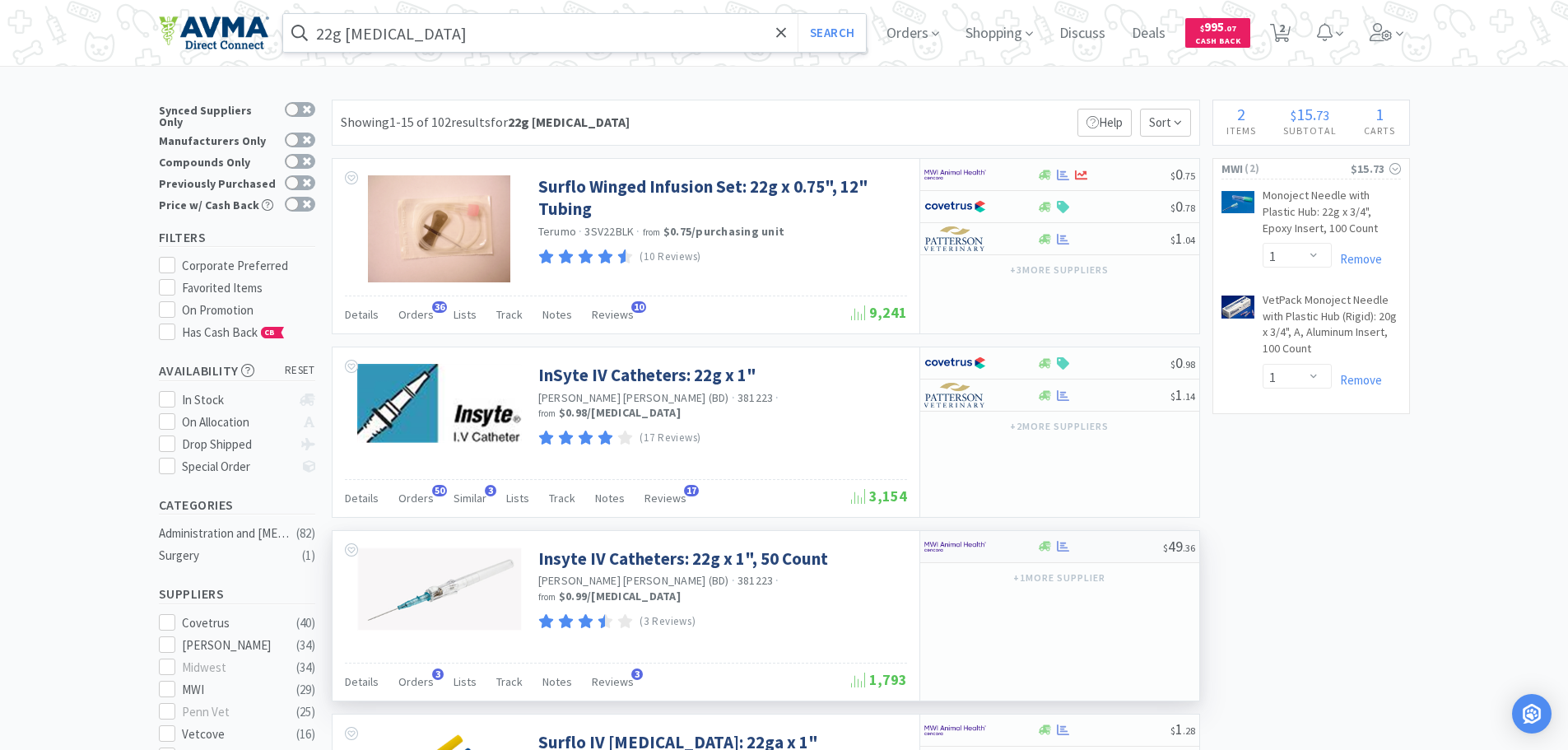
click at [975, 544] on img at bounding box center [956, 547] width 62 height 25
select select "1"
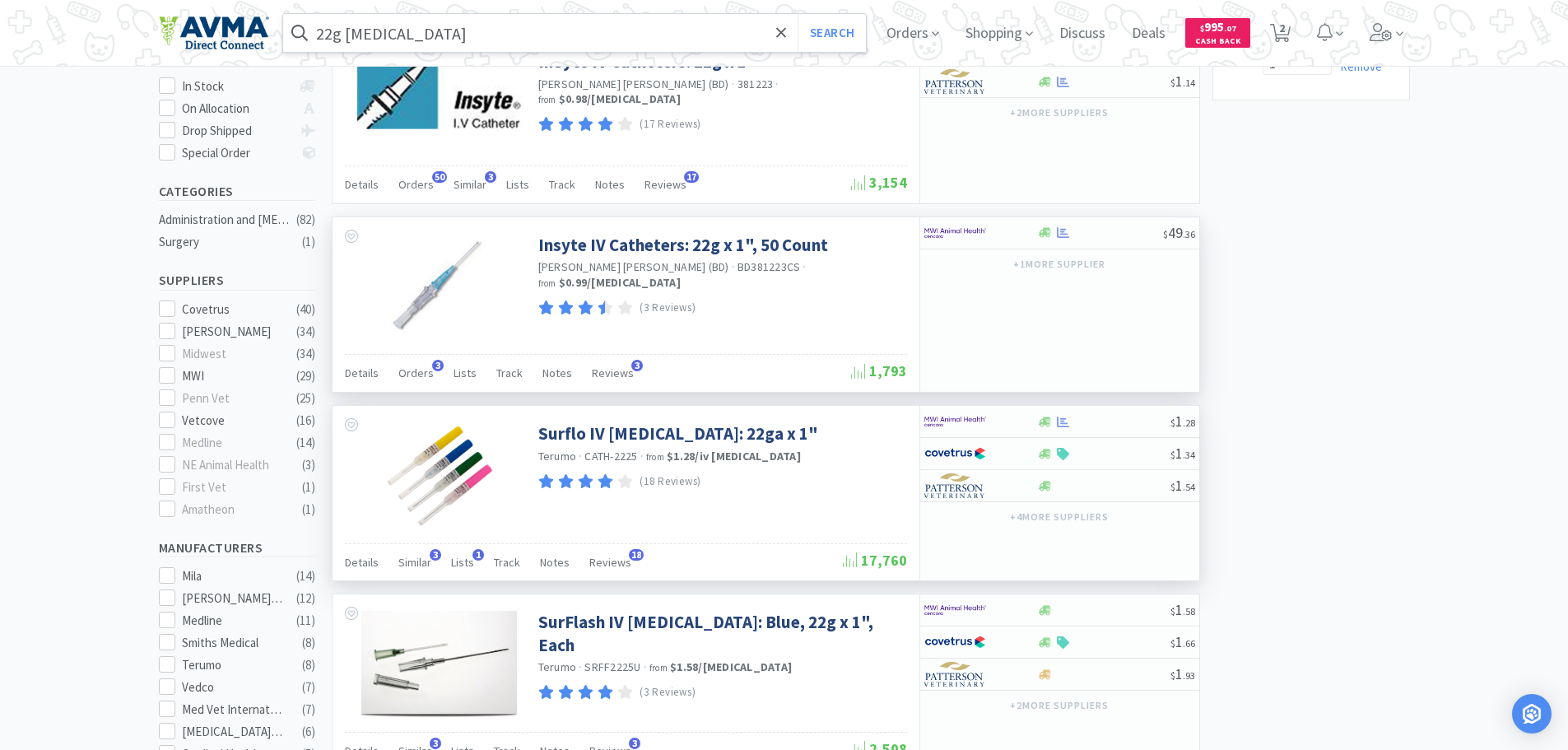
scroll to position [330, 0]
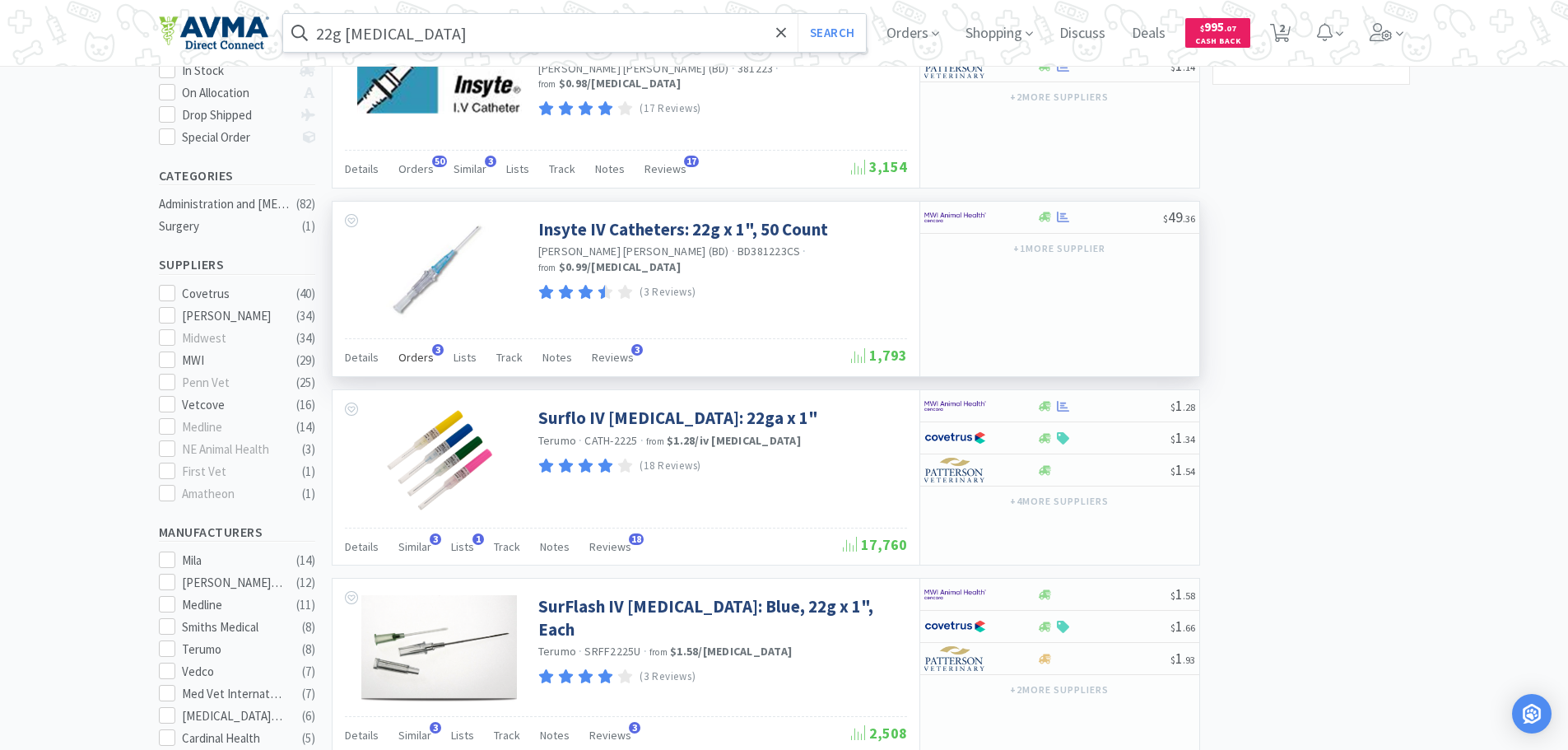
click at [406, 348] on div "Orders 3" at bounding box center [416, 360] width 35 height 31
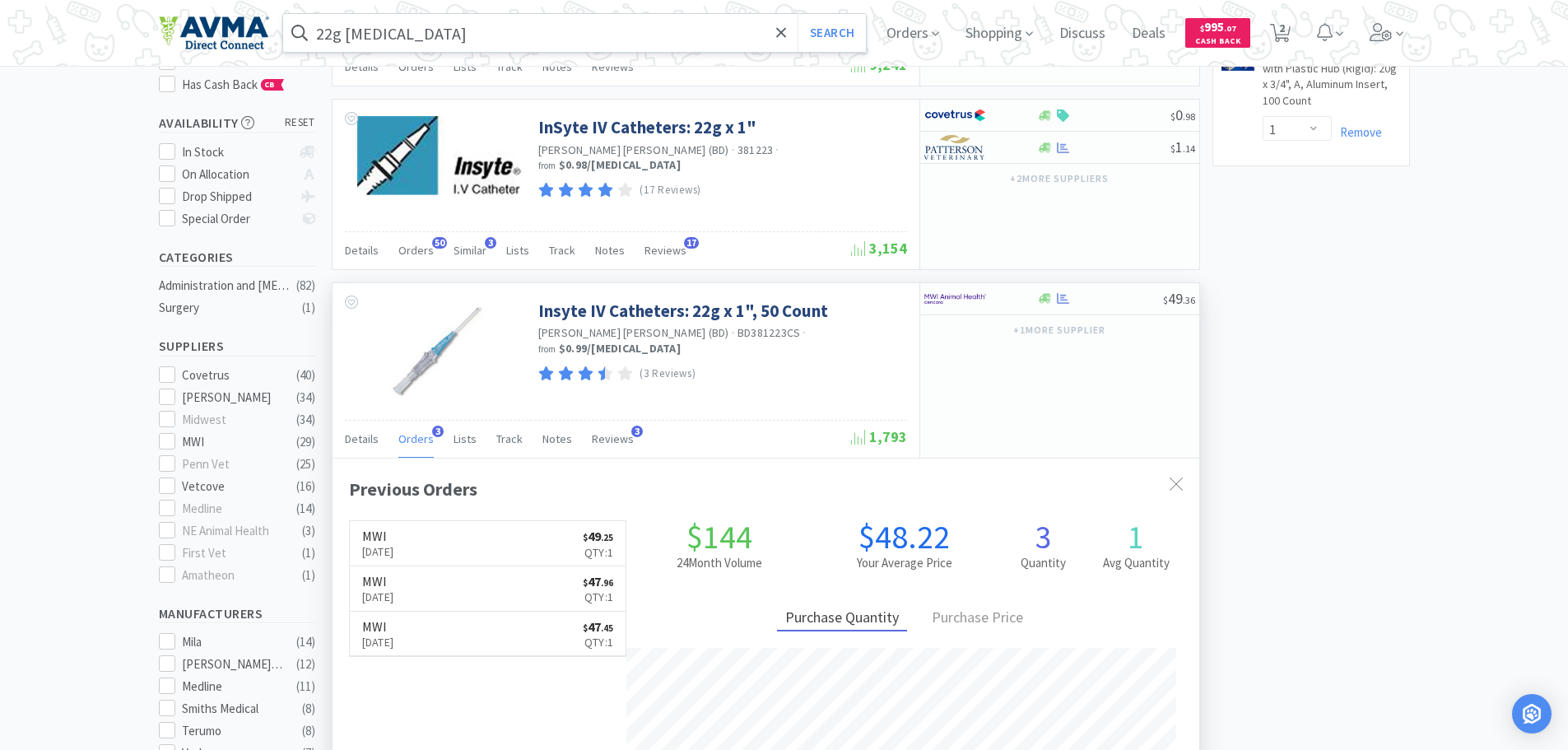
scroll to position [247, 0]
click at [967, 296] on img at bounding box center [956, 300] width 62 height 25
select select "1"
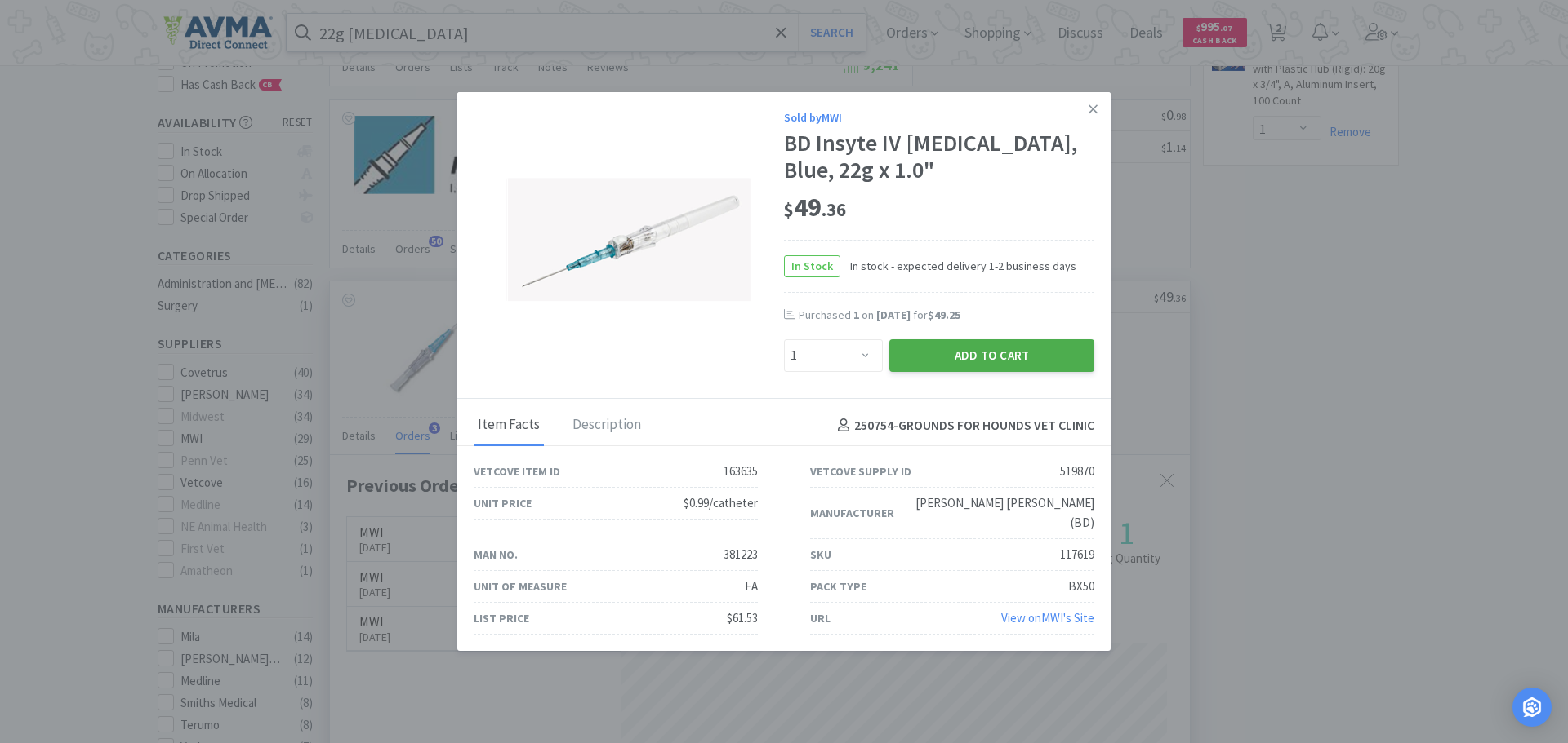
click at [988, 363] on button "Add to Cart" at bounding box center [992, 355] width 205 height 32
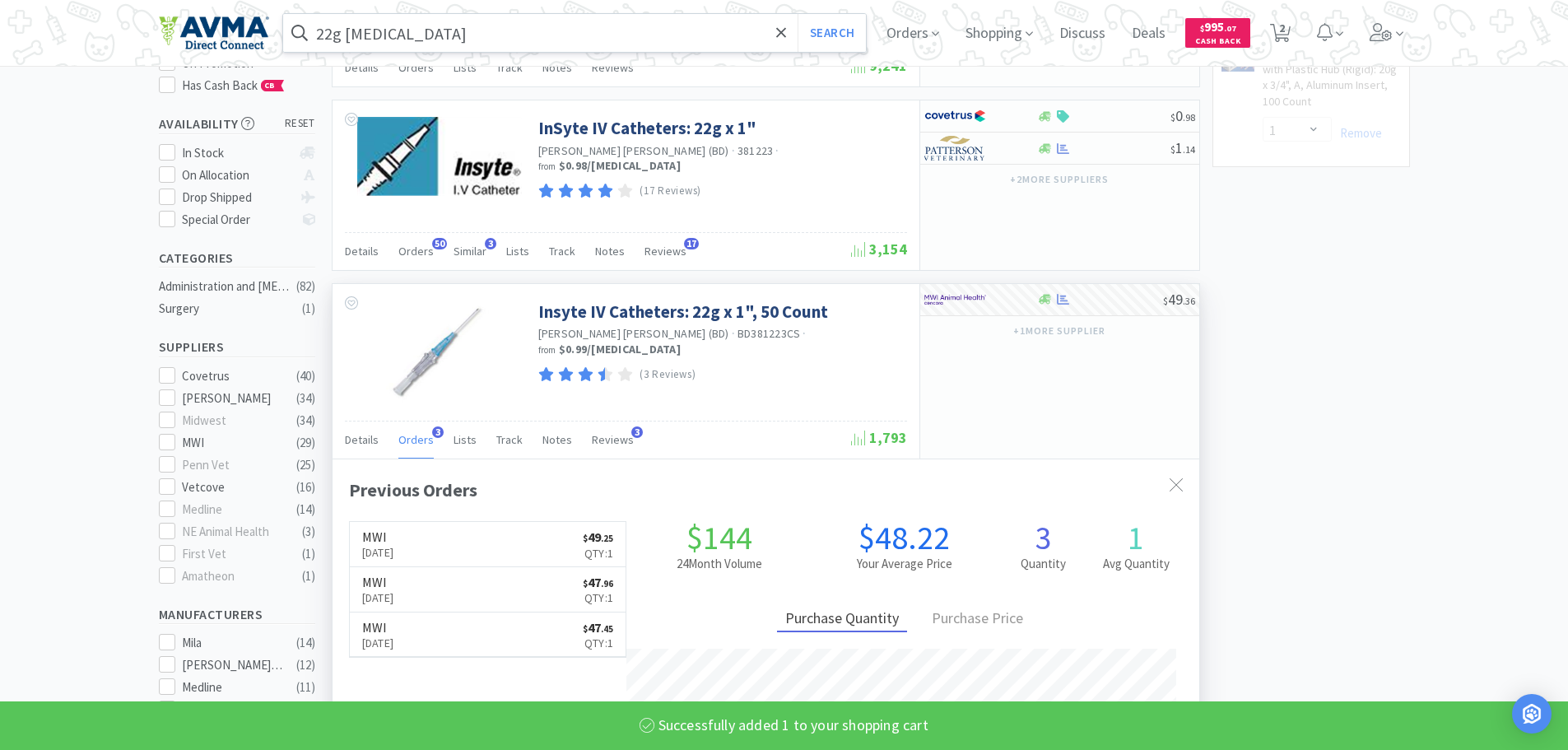
scroll to position [168, 0]
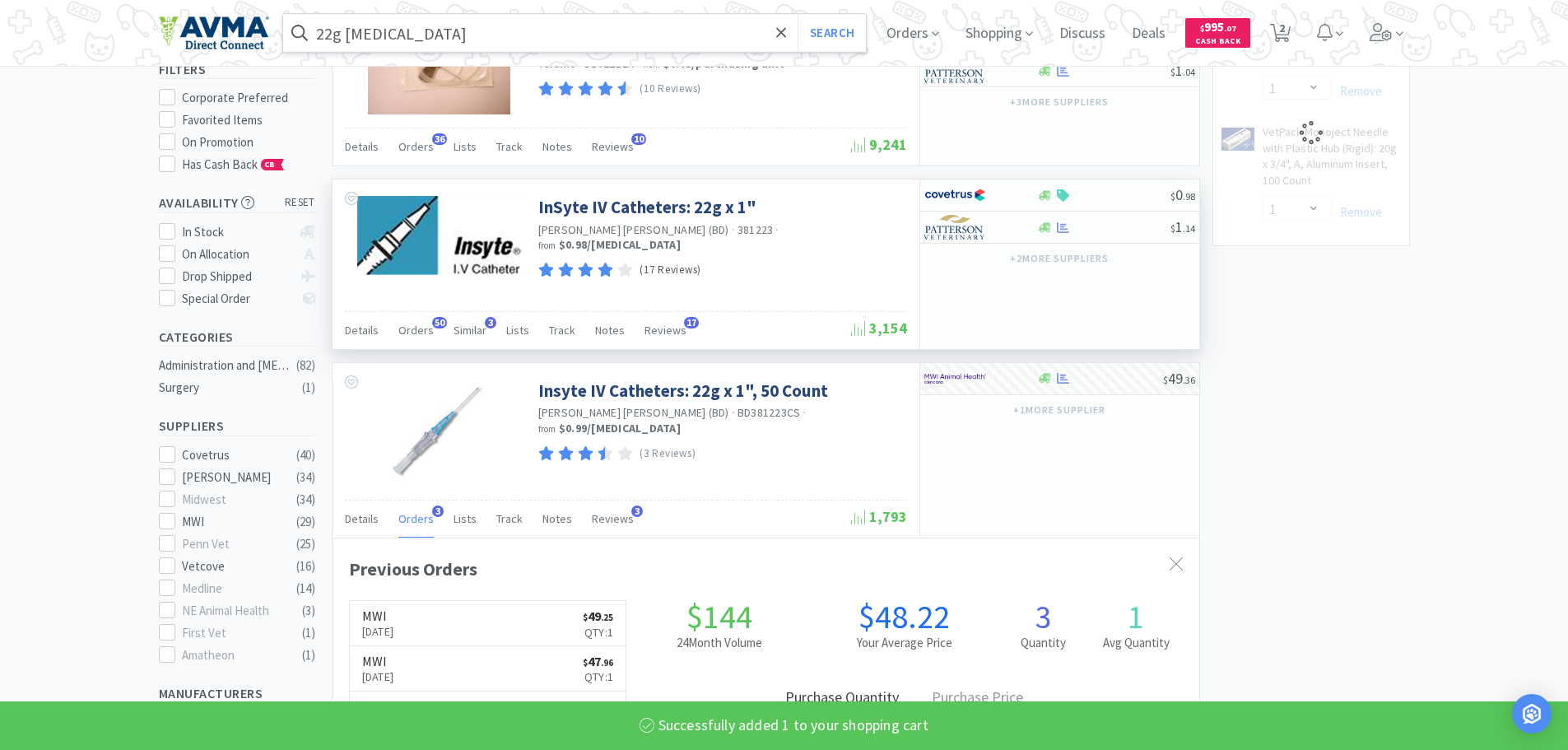
select select "1"
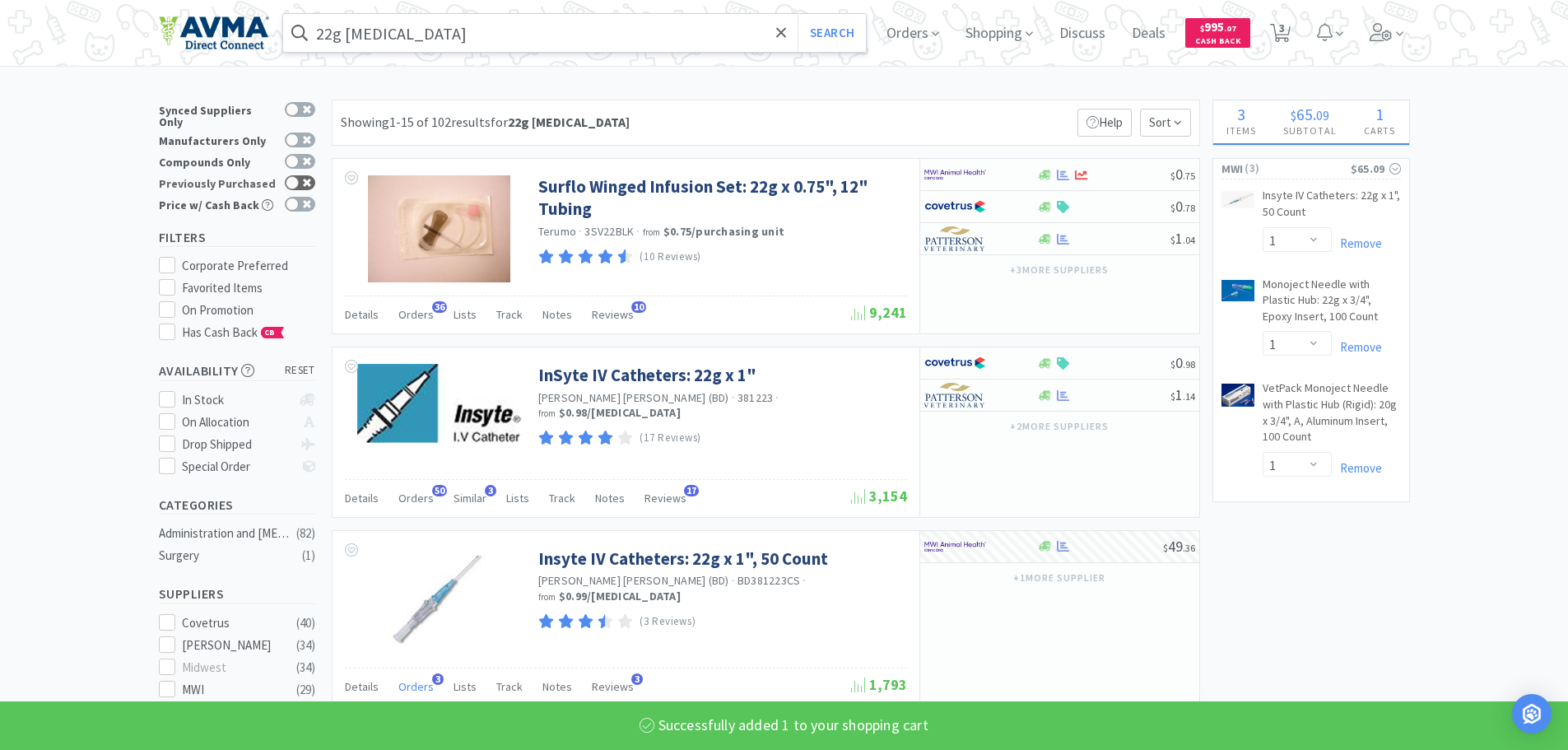
click at [300, 175] on div at bounding box center [300, 183] width 31 height 15
checkbox input "true"
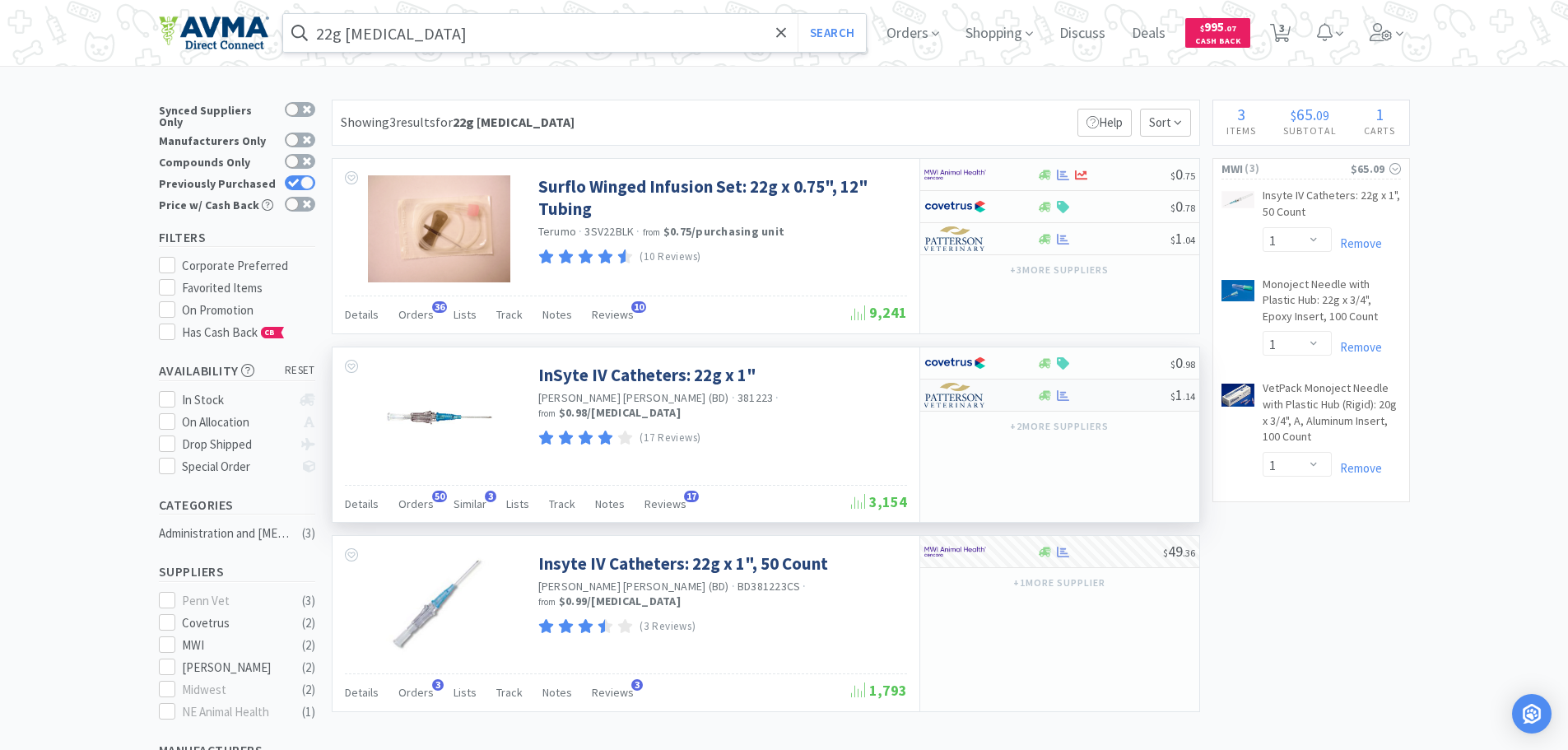
click at [986, 401] on div at bounding box center [970, 395] width 91 height 28
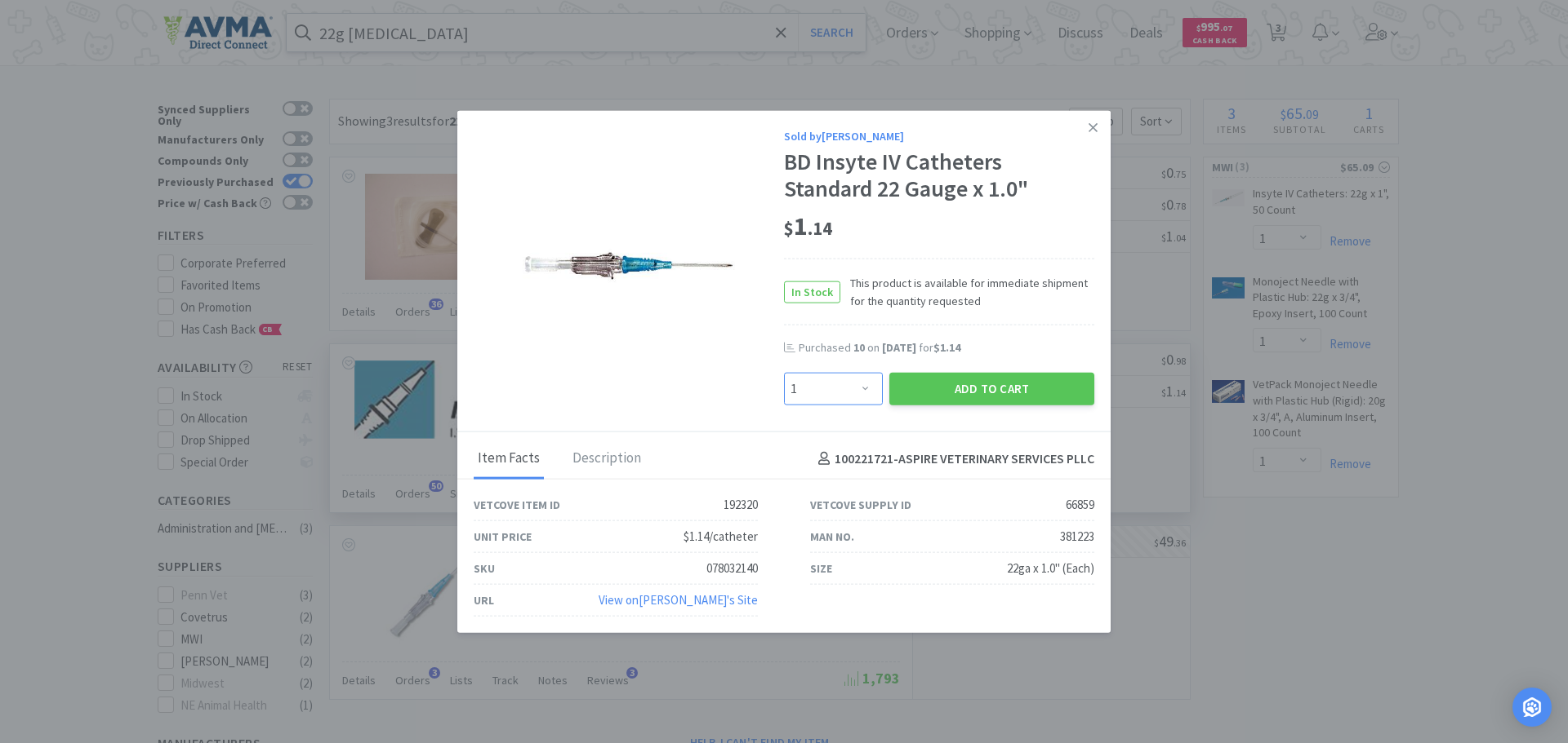
click at [852, 389] on select "Enter Quantity 1 2 3 4 5 6 7 8 9 10 11 12 13 14 15 16 17 18 19 20 Enter Quantity" at bounding box center [834, 389] width 99 height 32
select select "20"
click at [784, 373] on select "Enter Quantity 1 2 3 4 5 6 7 8 9 10 11 12 13 14 15 16 17 18 19 20 Enter Quantity" at bounding box center [834, 389] width 99 height 32
click at [1004, 389] on button "Add to Cart" at bounding box center [992, 389] width 205 height 32
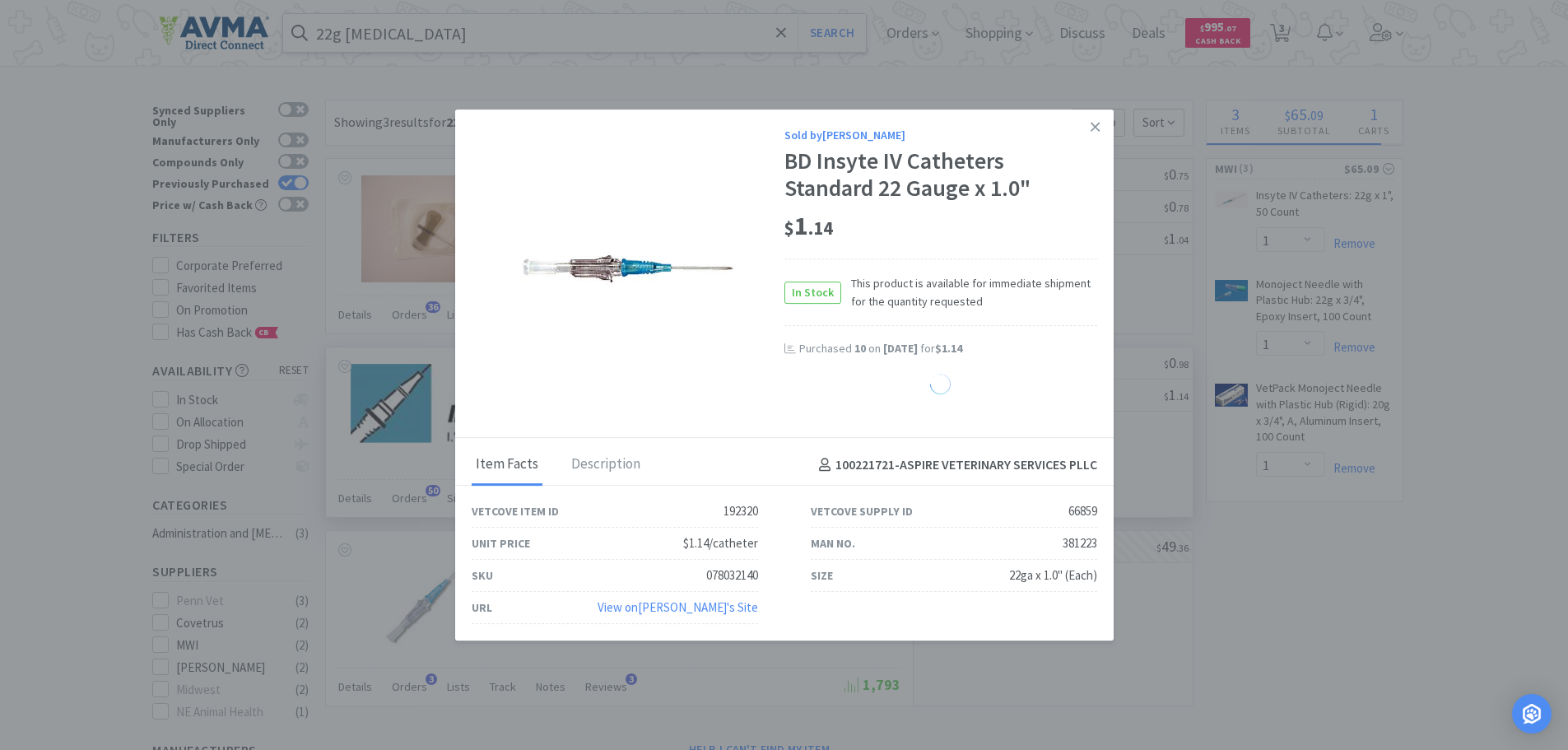
select select "20"
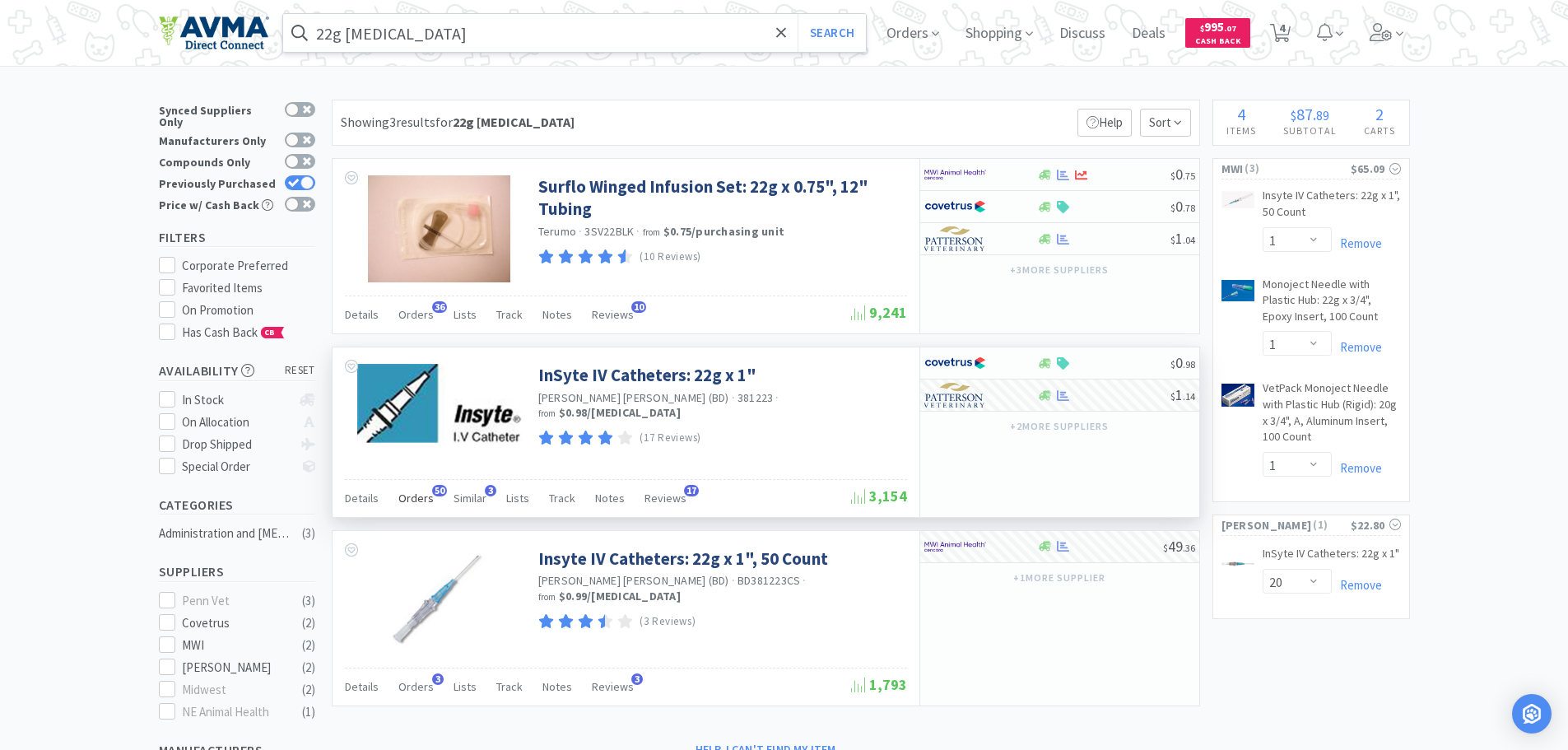
click at [414, 499] on span "Orders" at bounding box center [416, 498] width 35 height 15
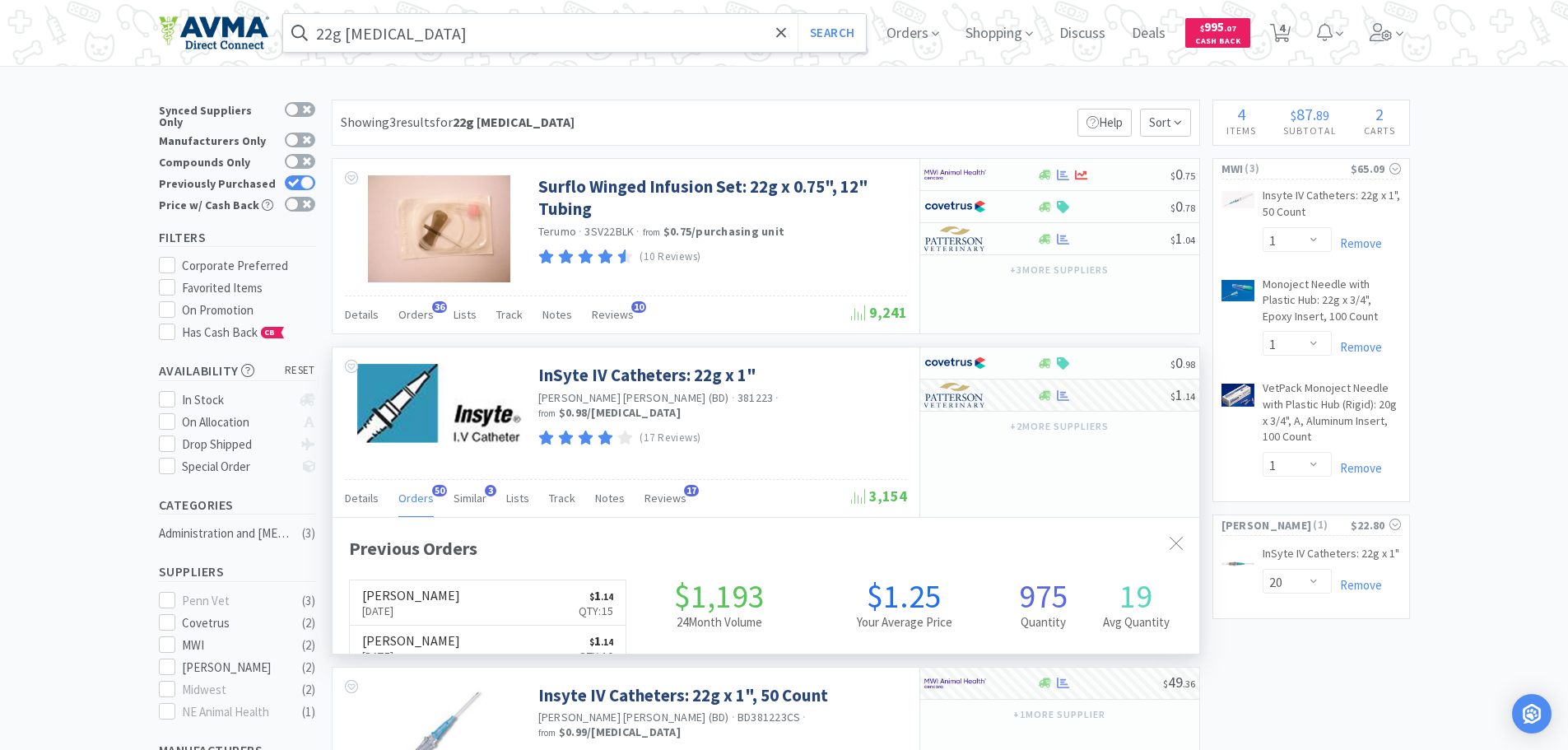
scroll to position [441, 867]
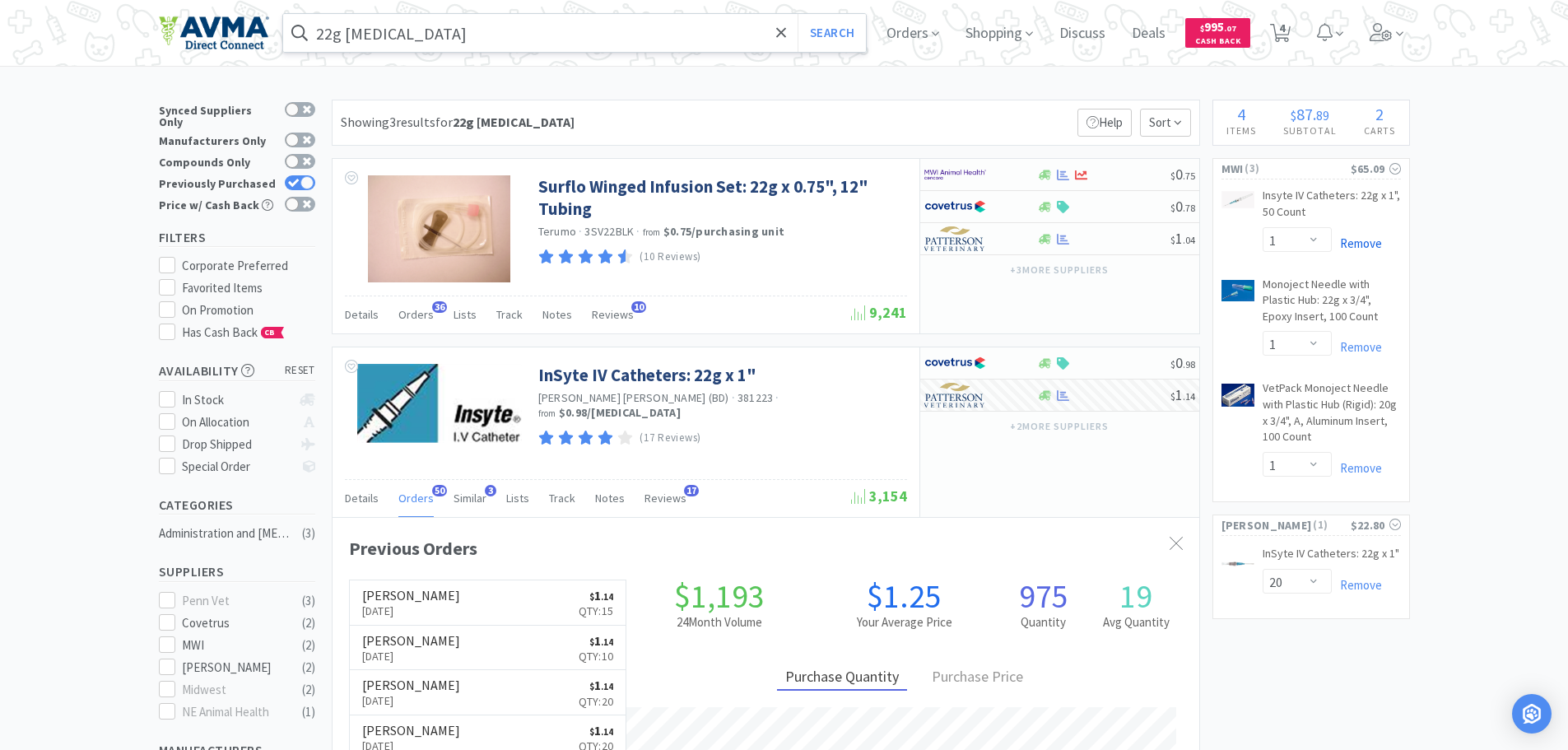
click at [1370, 239] on link "Remove" at bounding box center [1357, 242] width 50 height 15
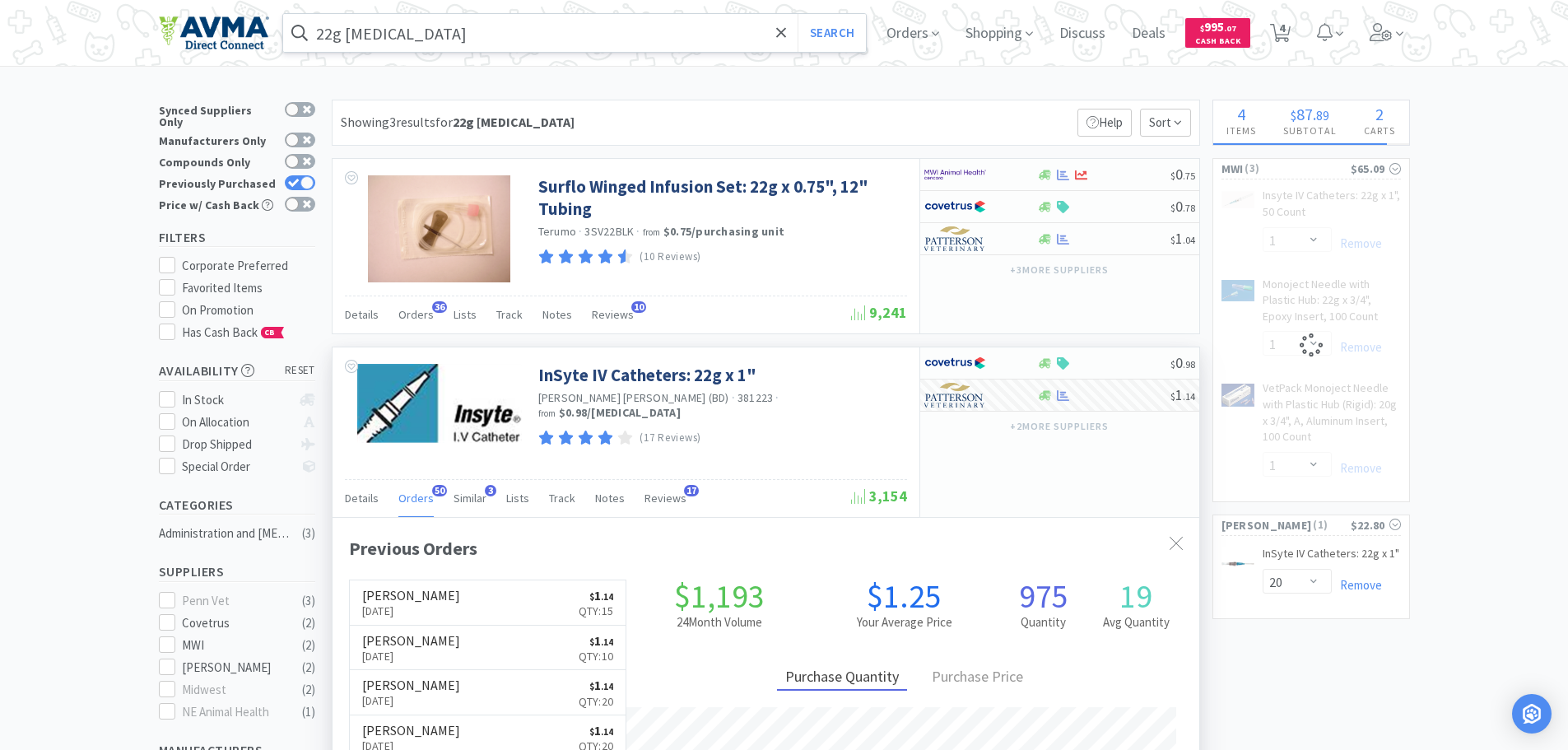
select select "1"
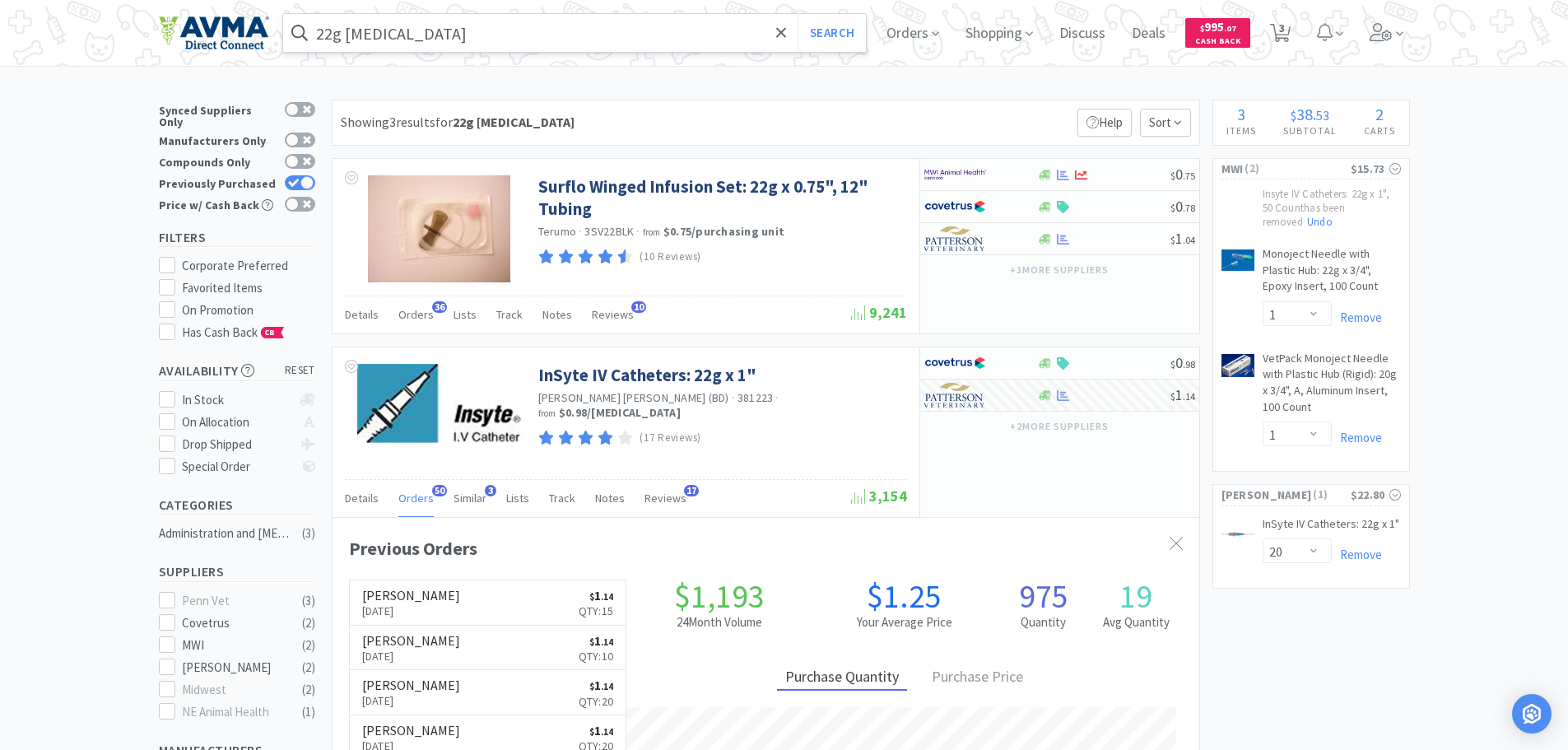
click at [414, 28] on input "22g [MEDICAL_DATA]" at bounding box center [574, 33] width 583 height 38
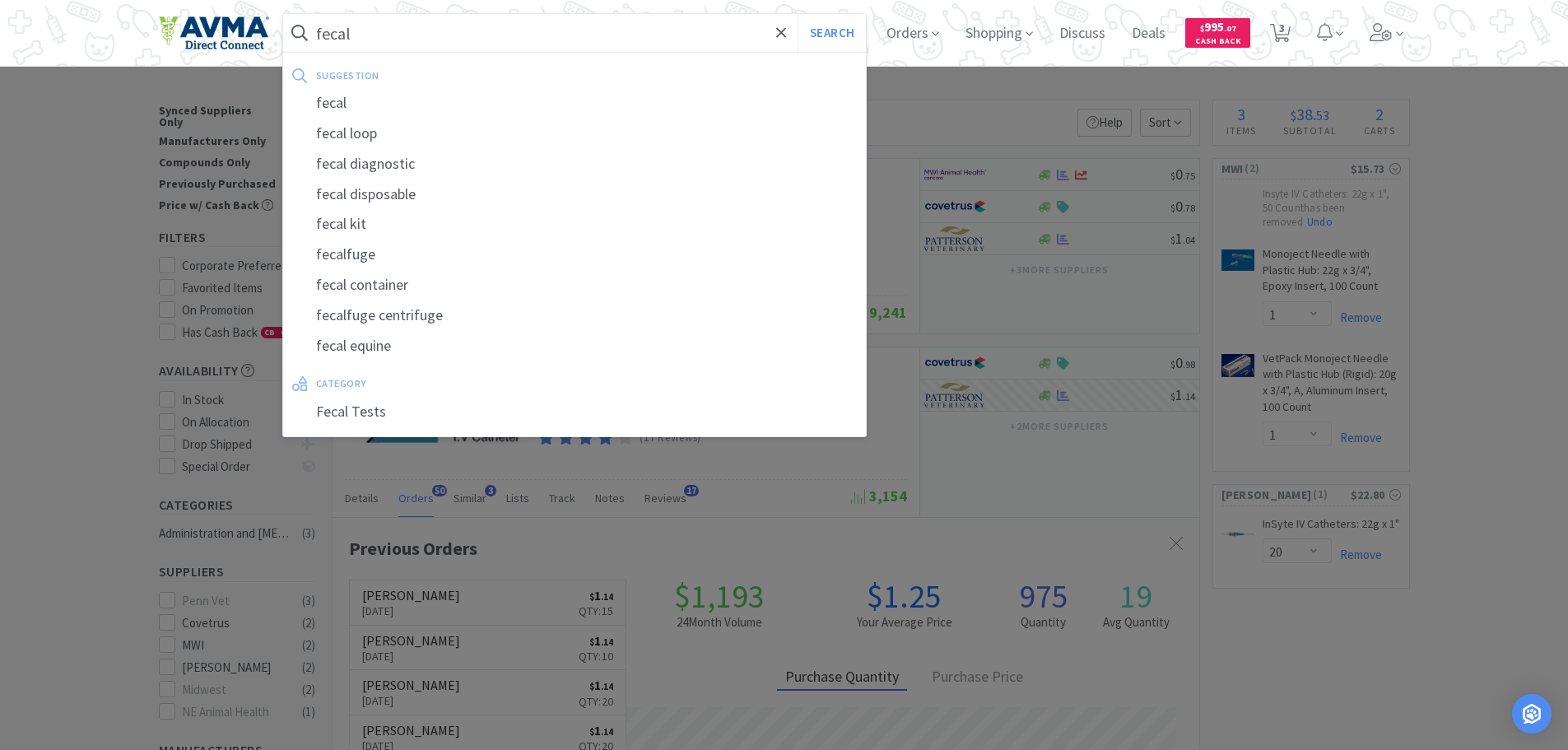
type input "fecal"
click at [798, 14] on button "Search" at bounding box center [831, 33] width 68 height 38
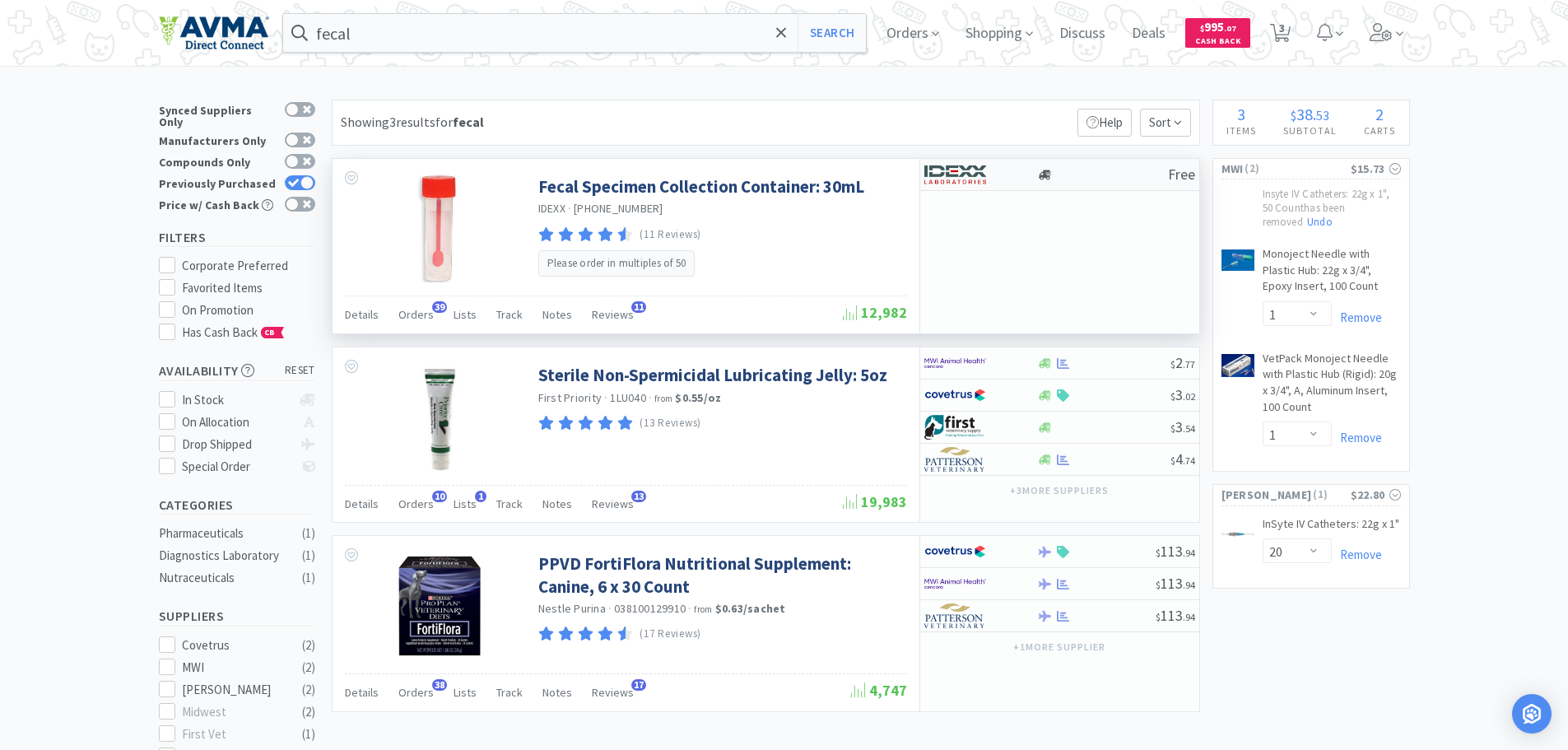
click at [985, 173] on img at bounding box center [956, 174] width 62 height 25
select select "50"
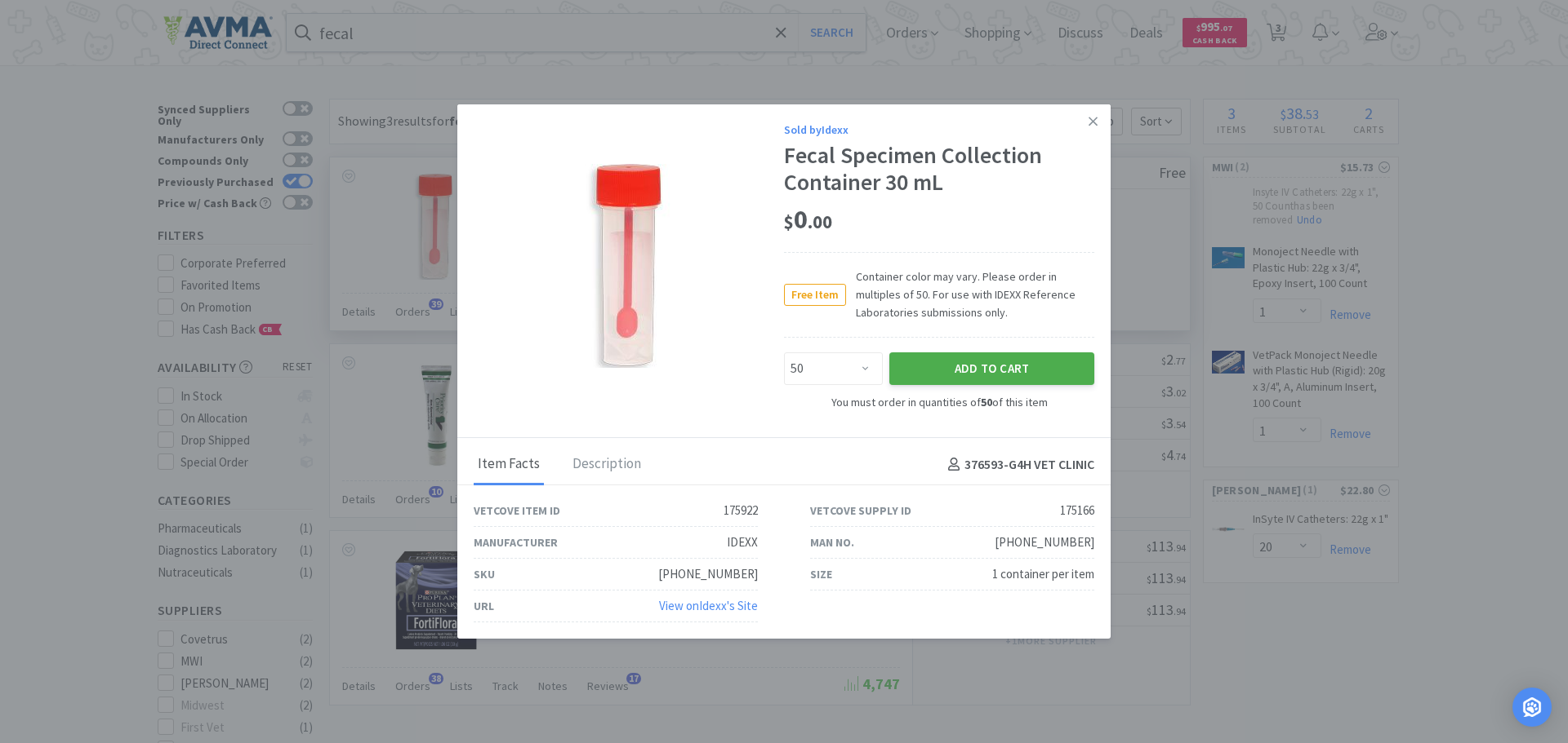
click at [960, 359] on button "Add to Cart" at bounding box center [992, 369] width 205 height 32
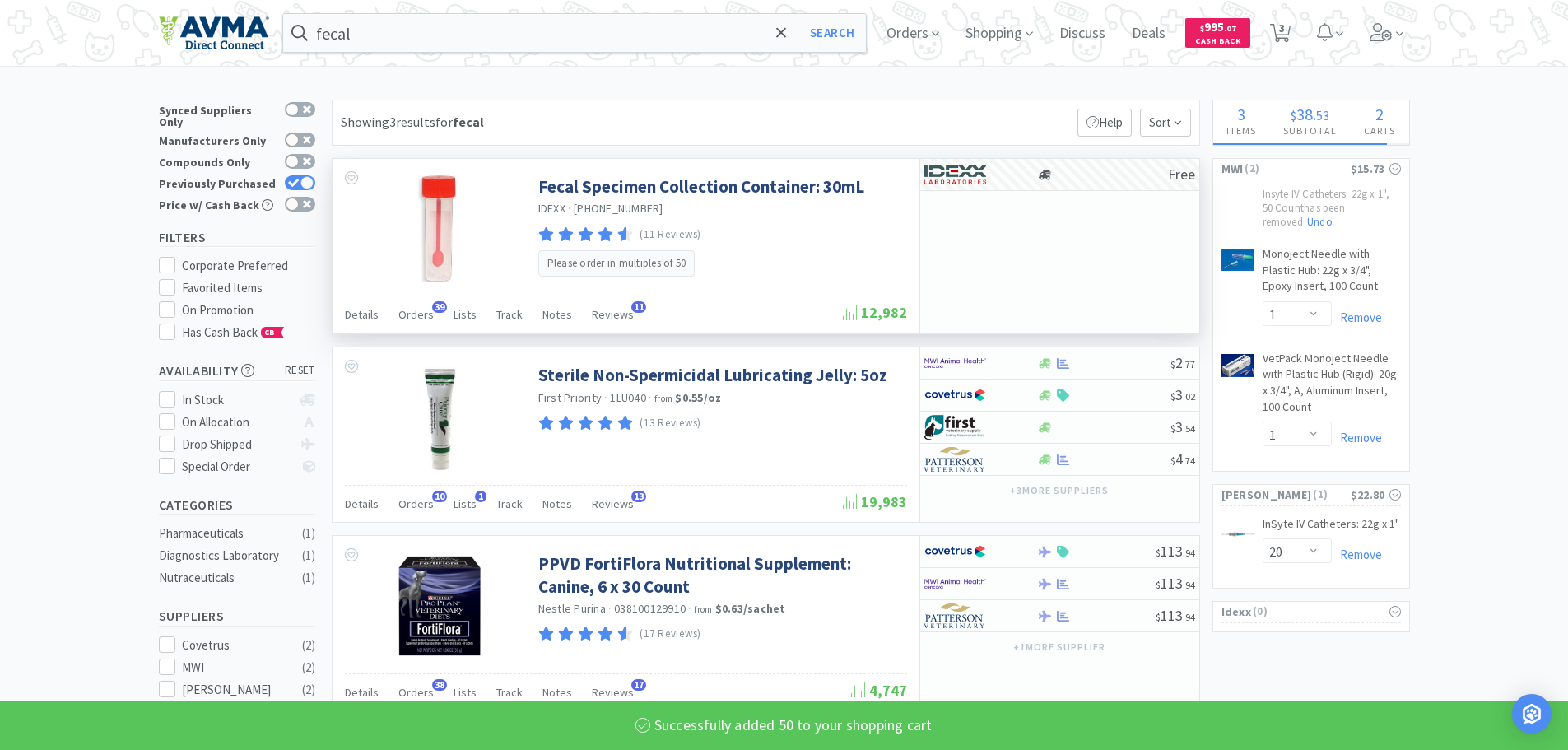
select select "50"
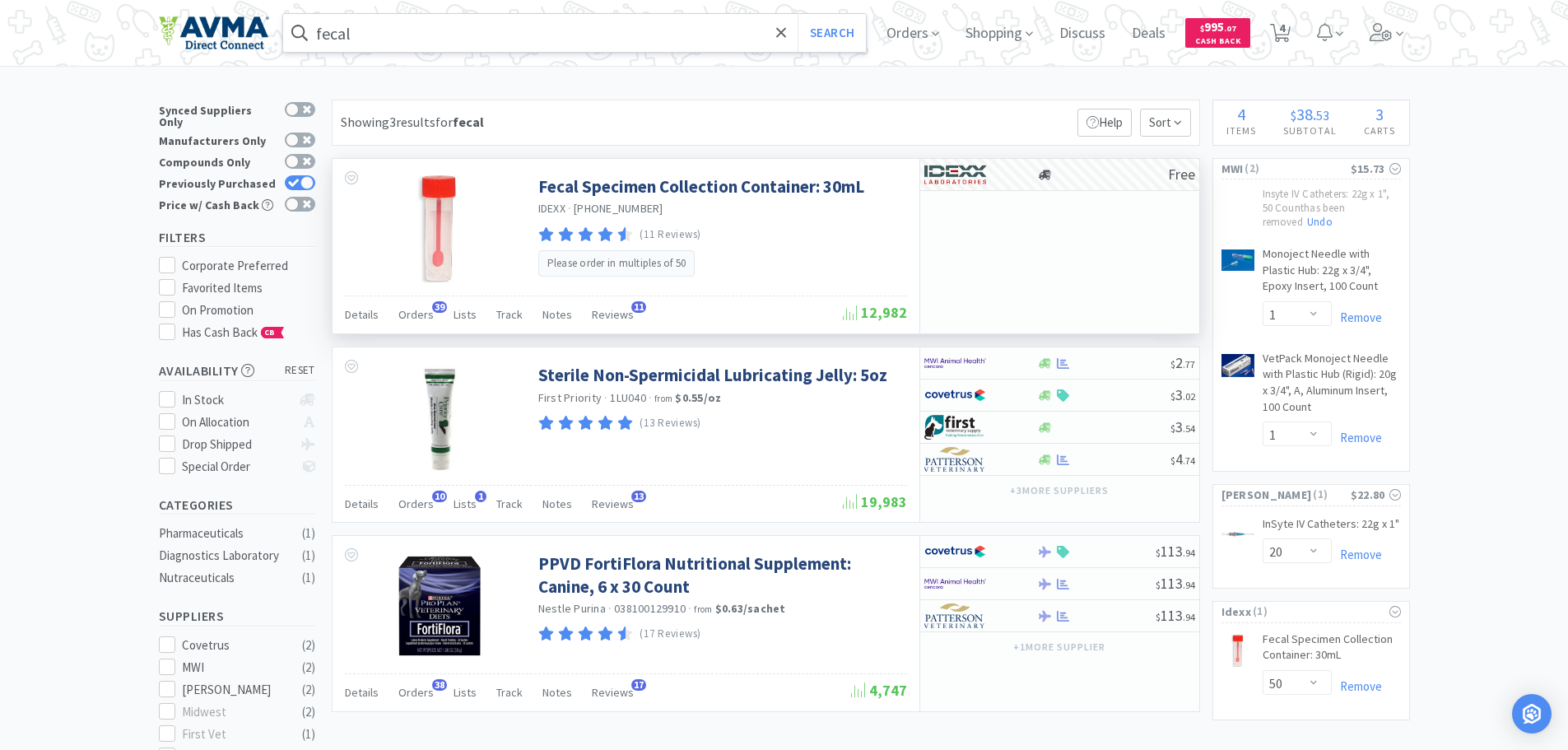
click at [375, 35] on input "fecal" at bounding box center [574, 33] width 583 height 38
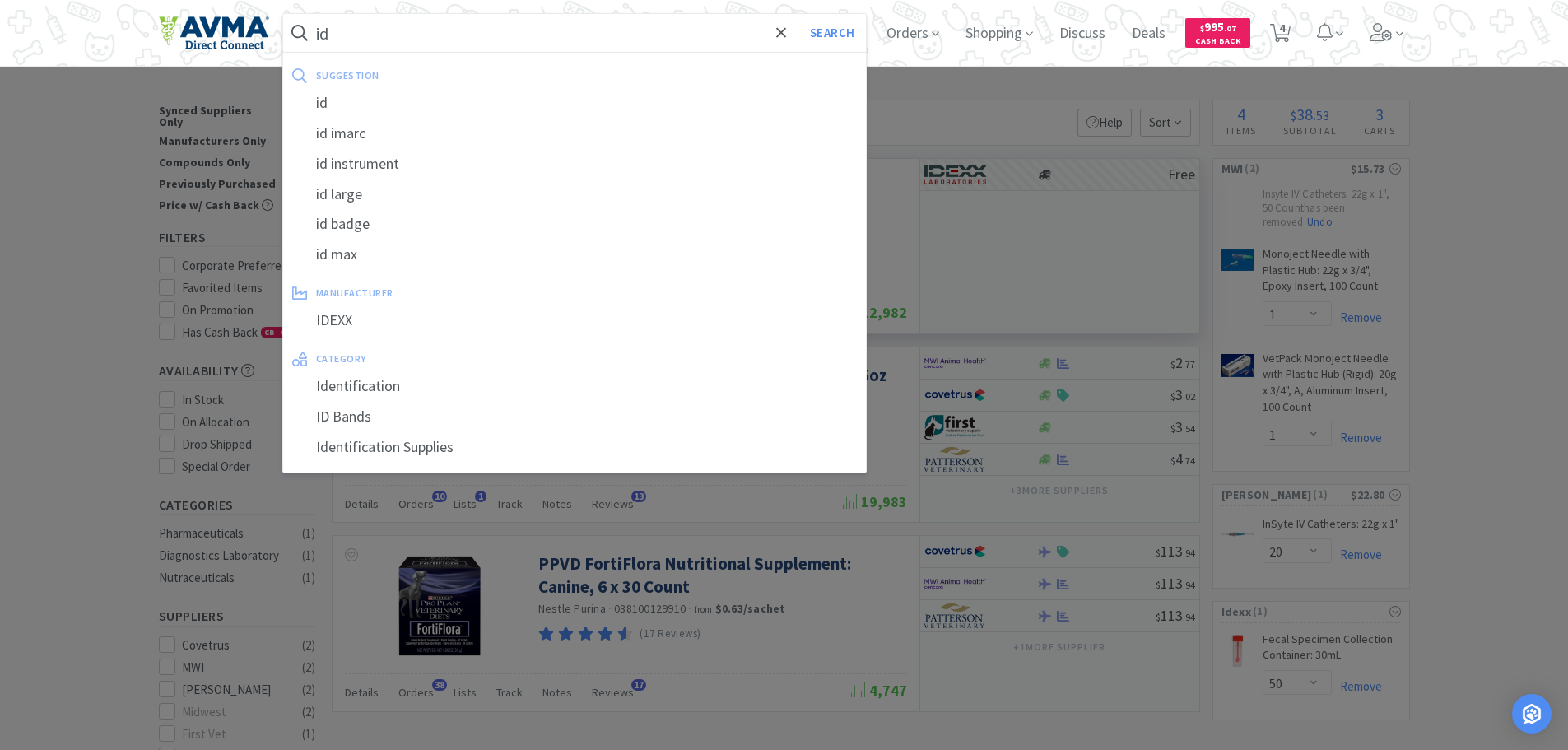
type input "i"
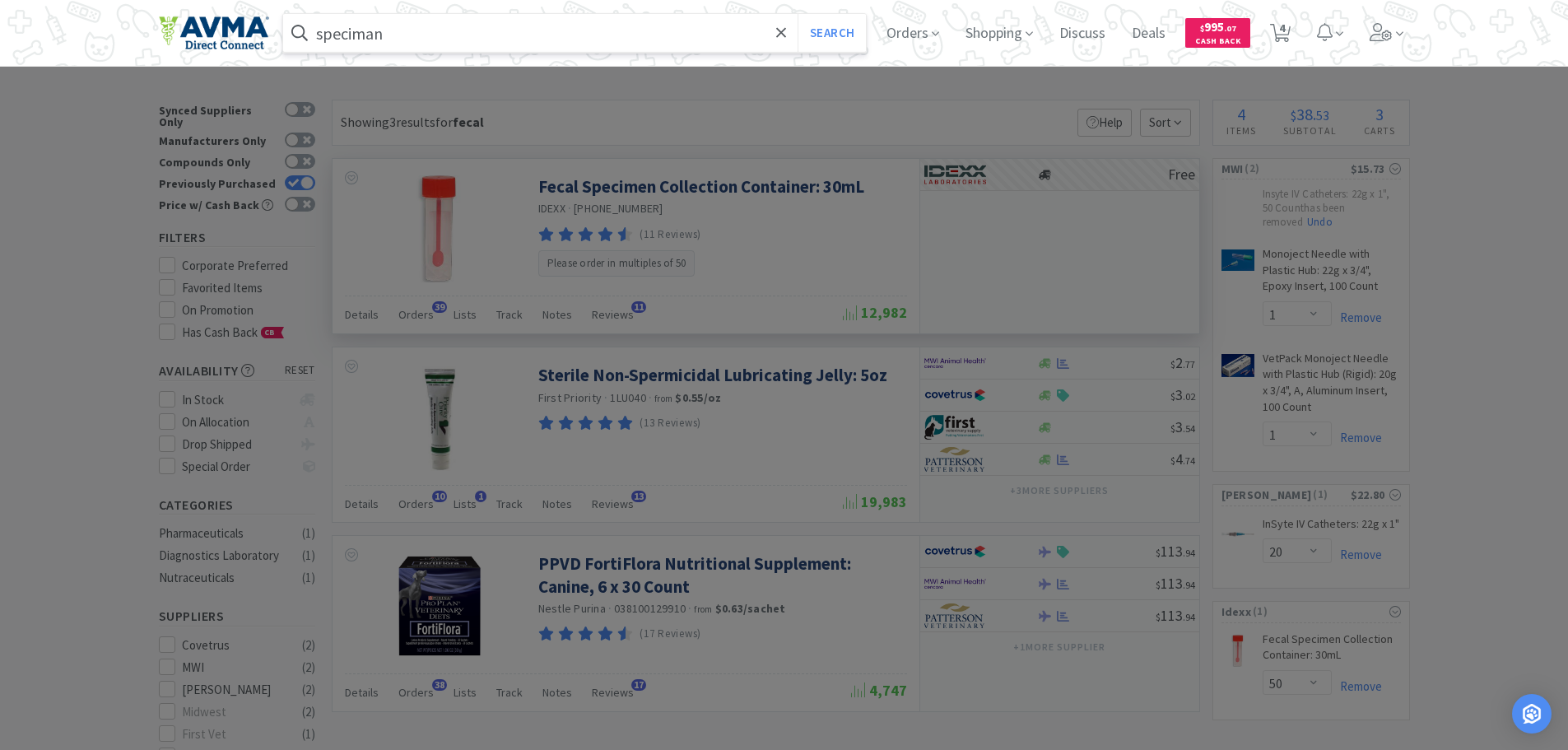
click at [798, 14] on button "Search" at bounding box center [831, 33] width 68 height 38
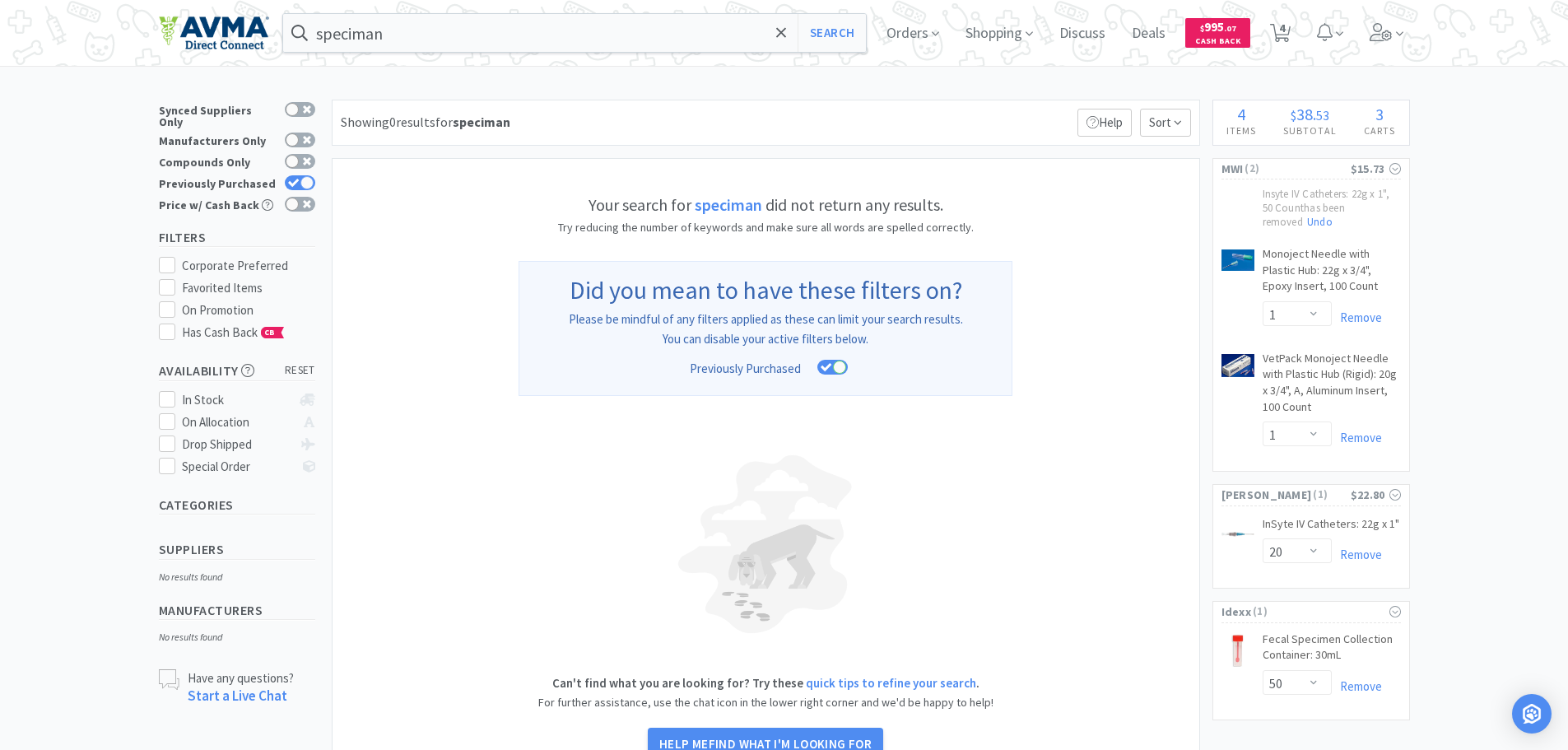
click at [737, 209] on strong "speciman" at bounding box center [729, 204] width 67 height 21
click at [497, 34] on input "speciman" at bounding box center [574, 33] width 583 height 38
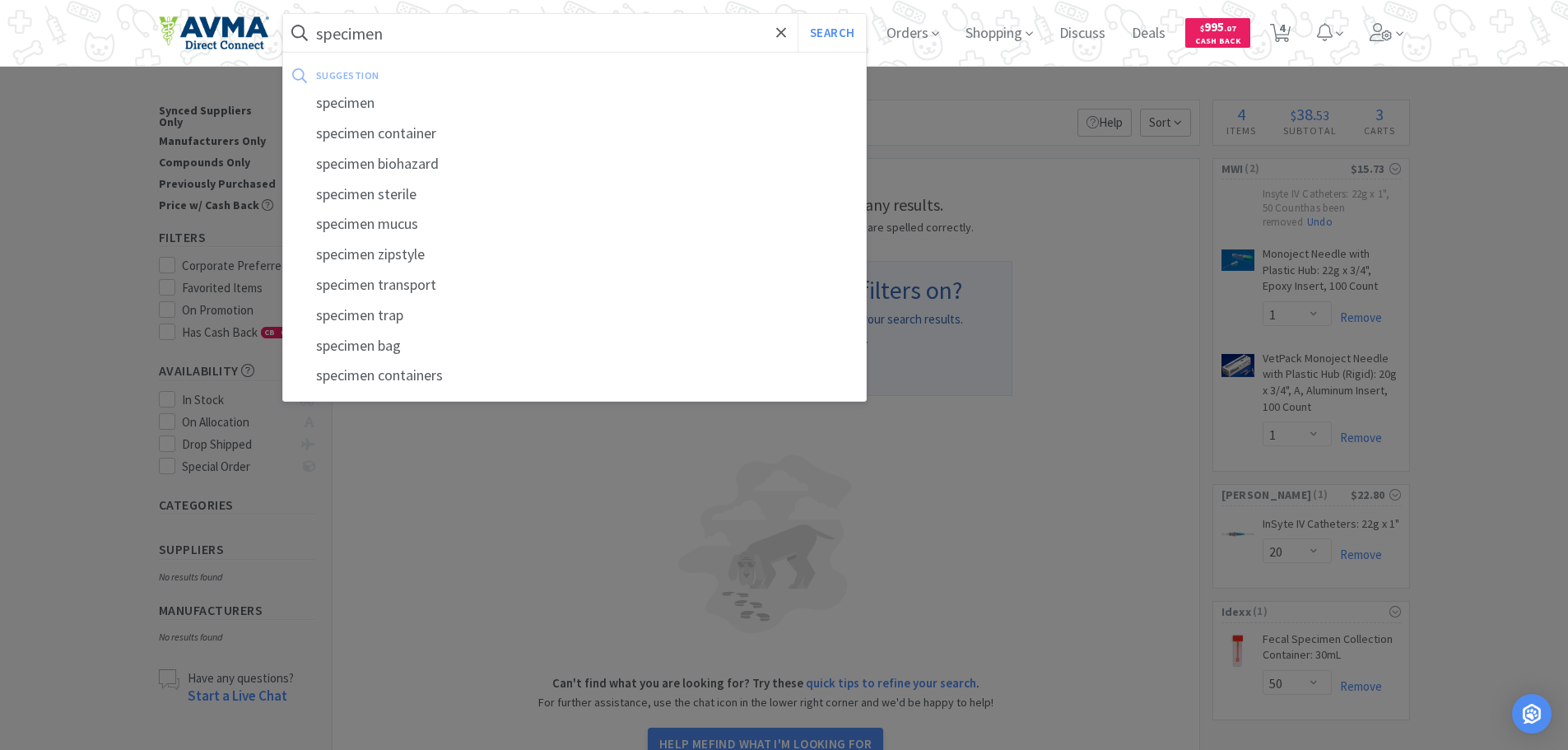
type input "specimen"
click at [798, 14] on button "Search" at bounding box center [831, 33] width 68 height 38
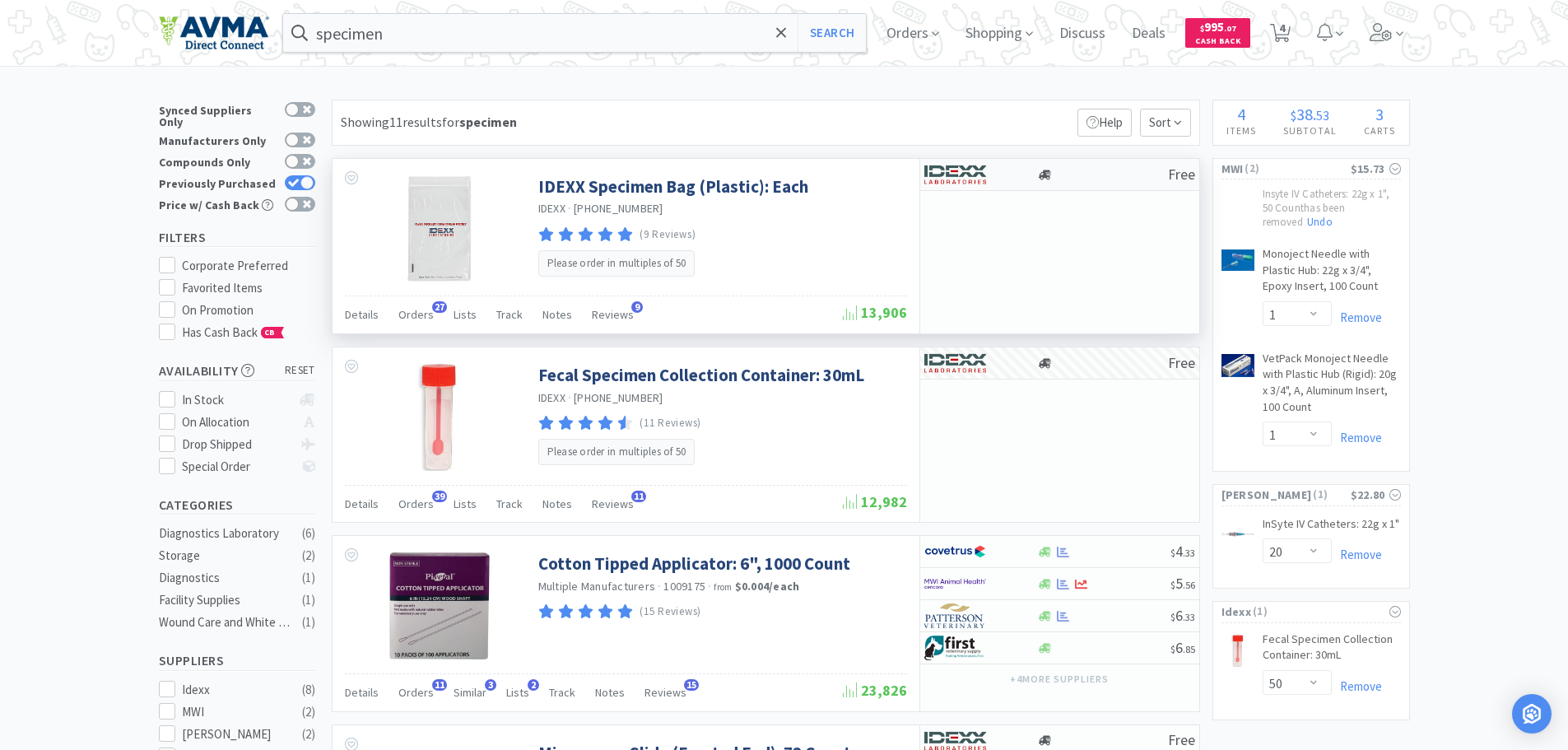
click at [982, 163] on img at bounding box center [956, 174] width 62 height 25
select select "50"
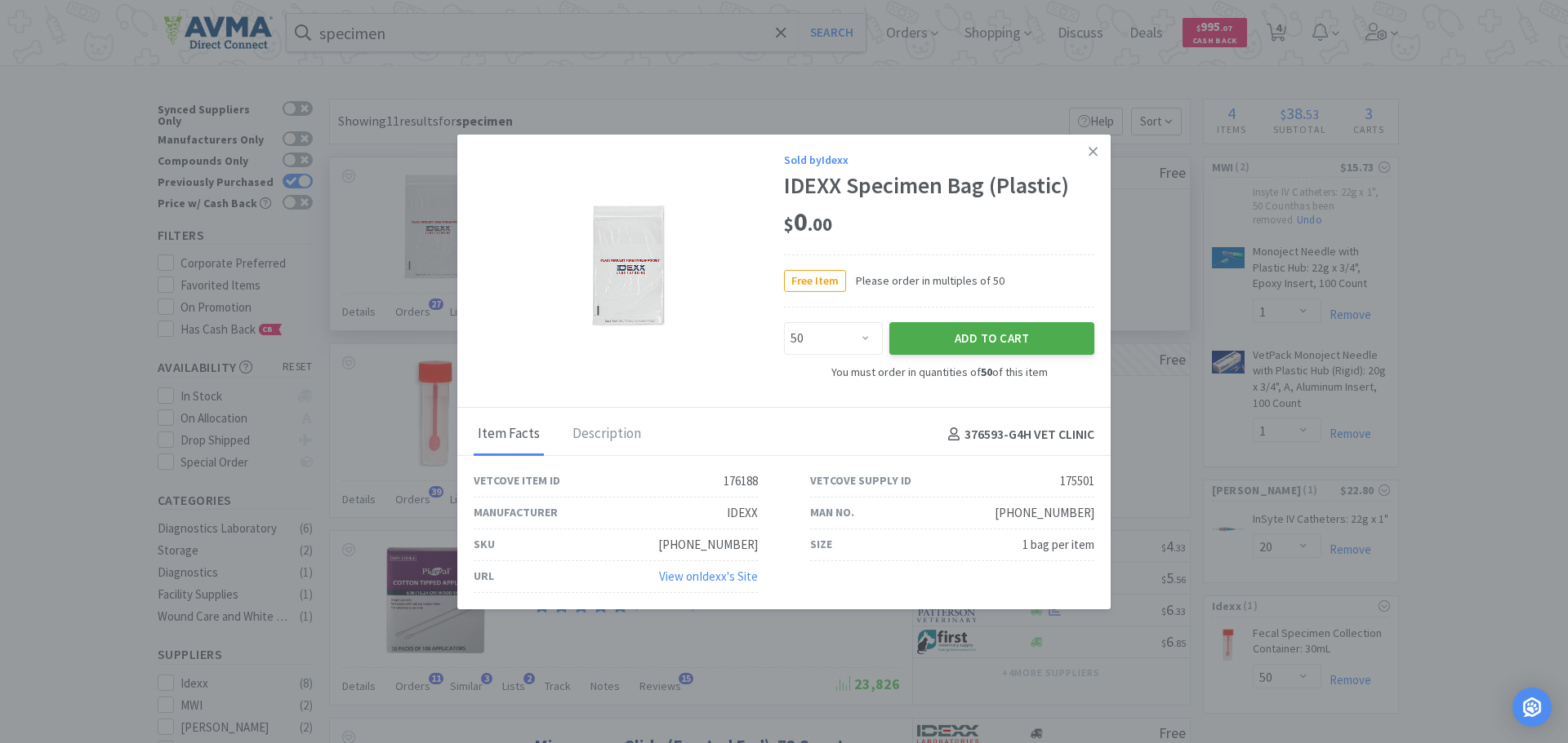
click at [914, 342] on button "Add to Cart" at bounding box center [992, 338] width 205 height 32
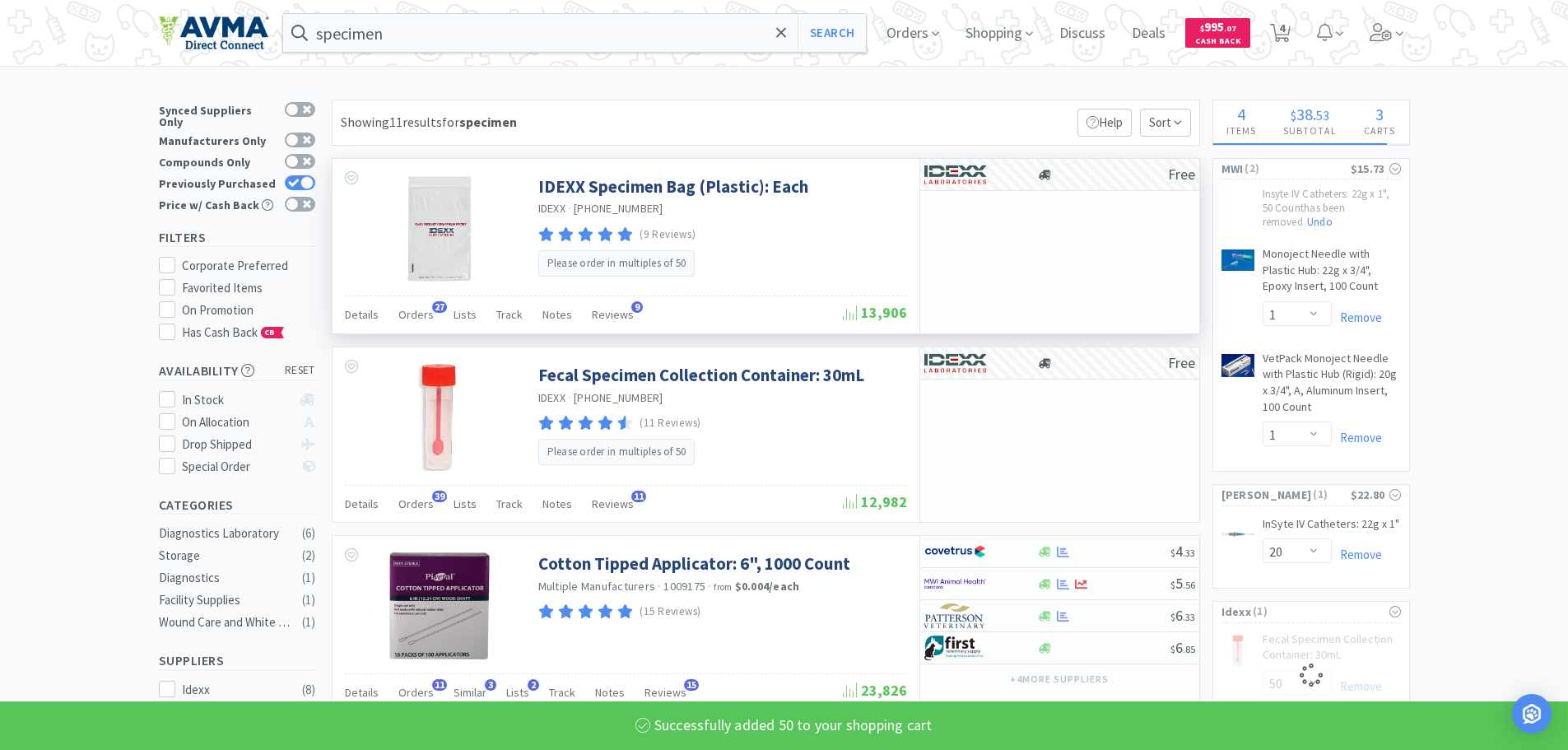
select select "50"
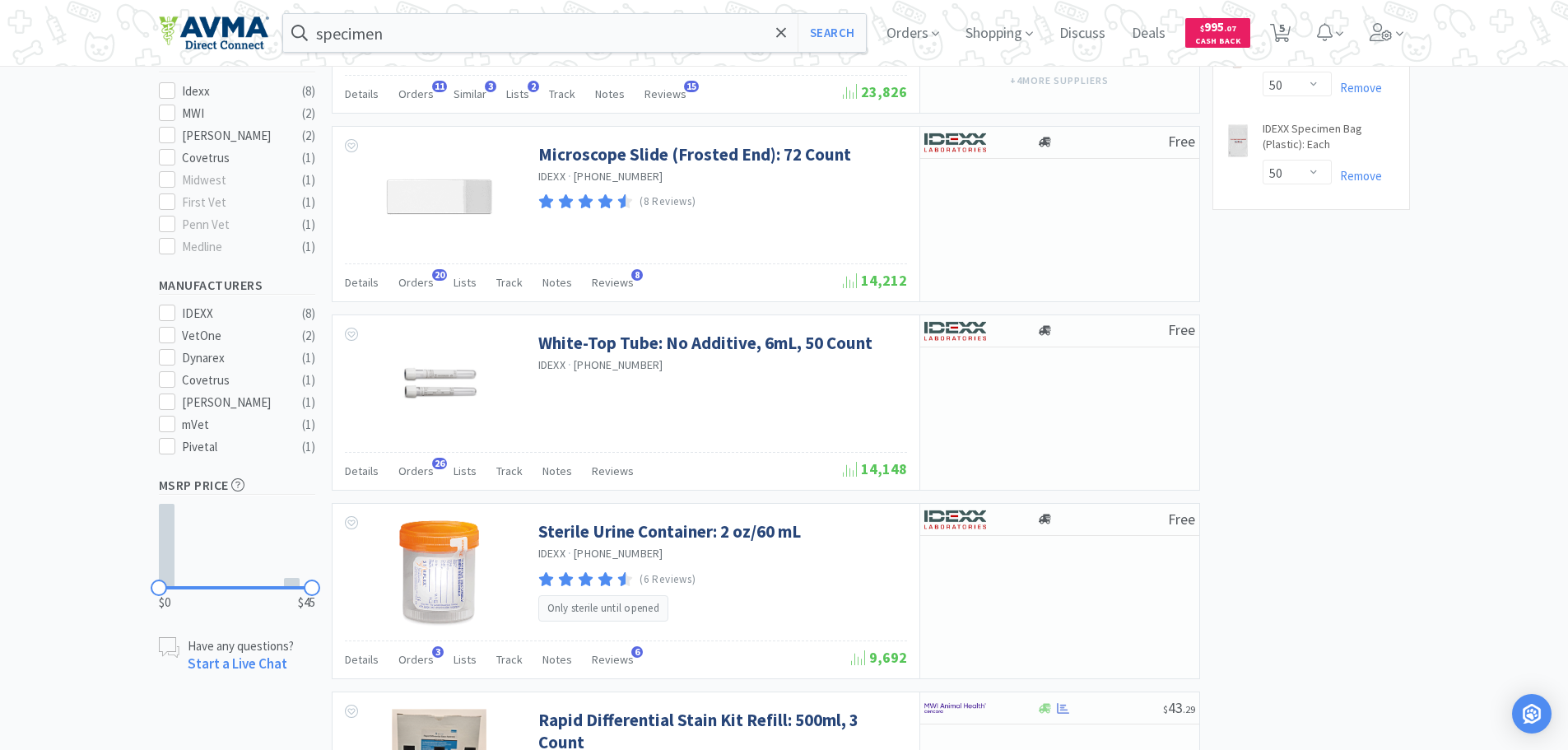
scroll to position [261, 0]
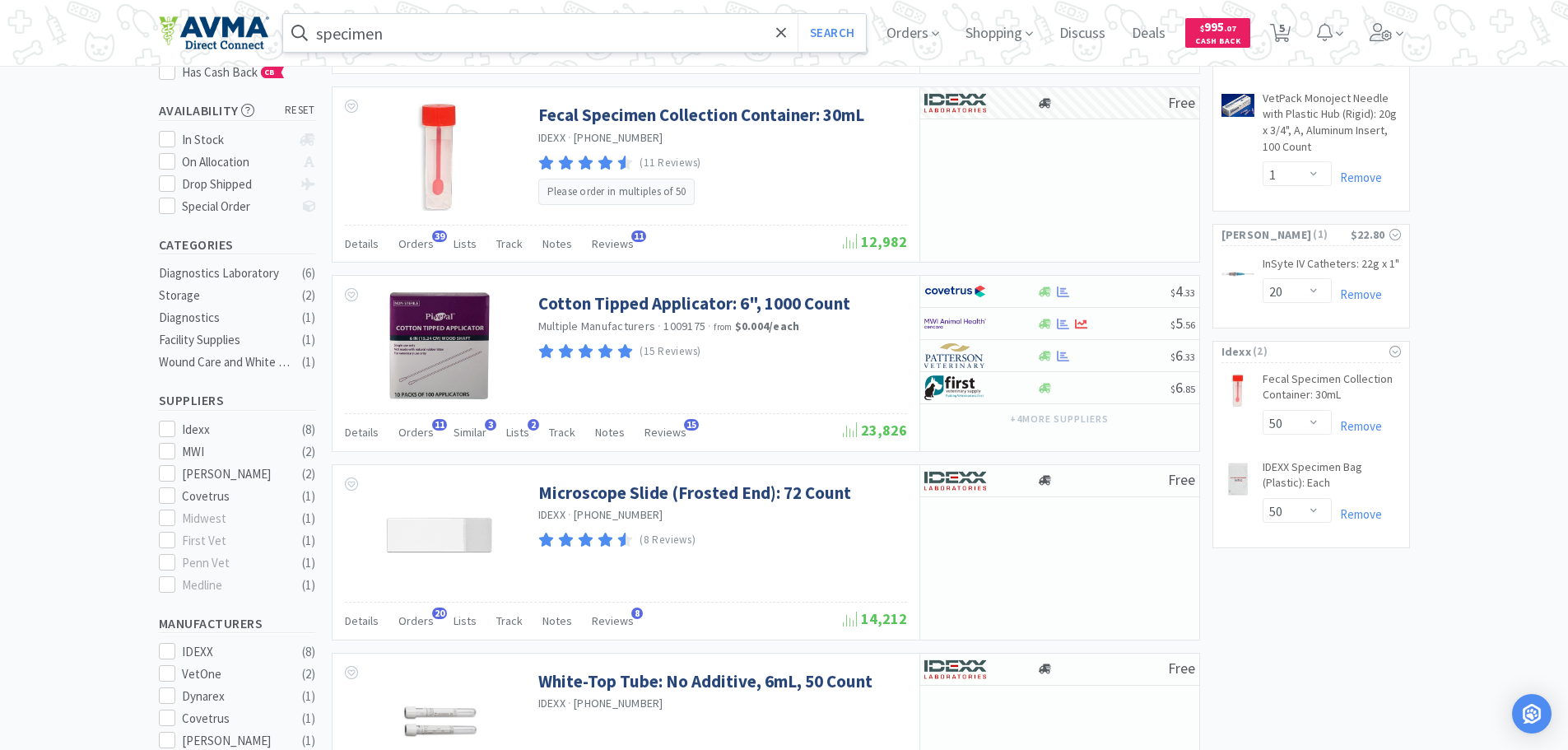
click at [450, 28] on input "specimen" at bounding box center [574, 33] width 583 height 38
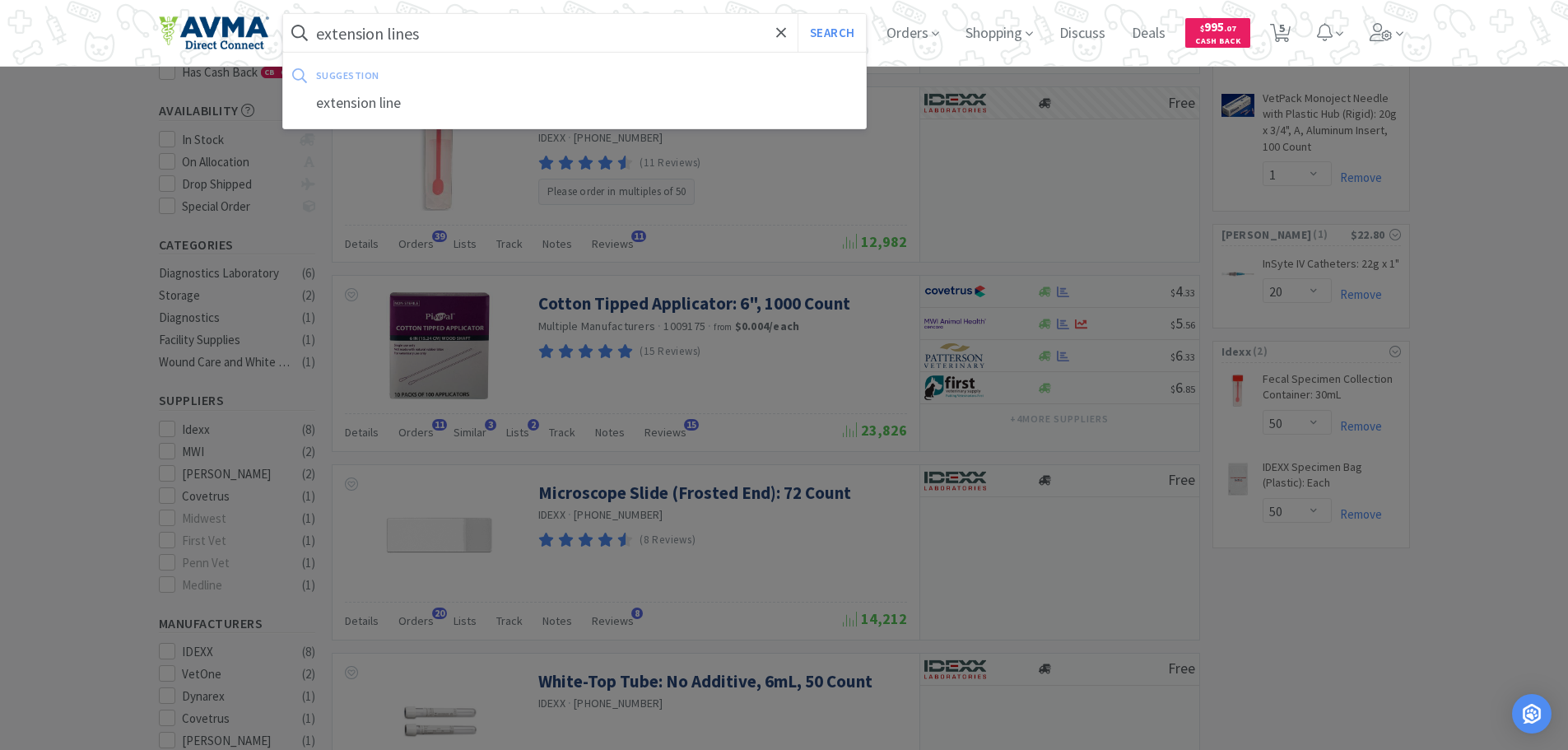
click at [798, 14] on button "Search" at bounding box center [831, 33] width 68 height 38
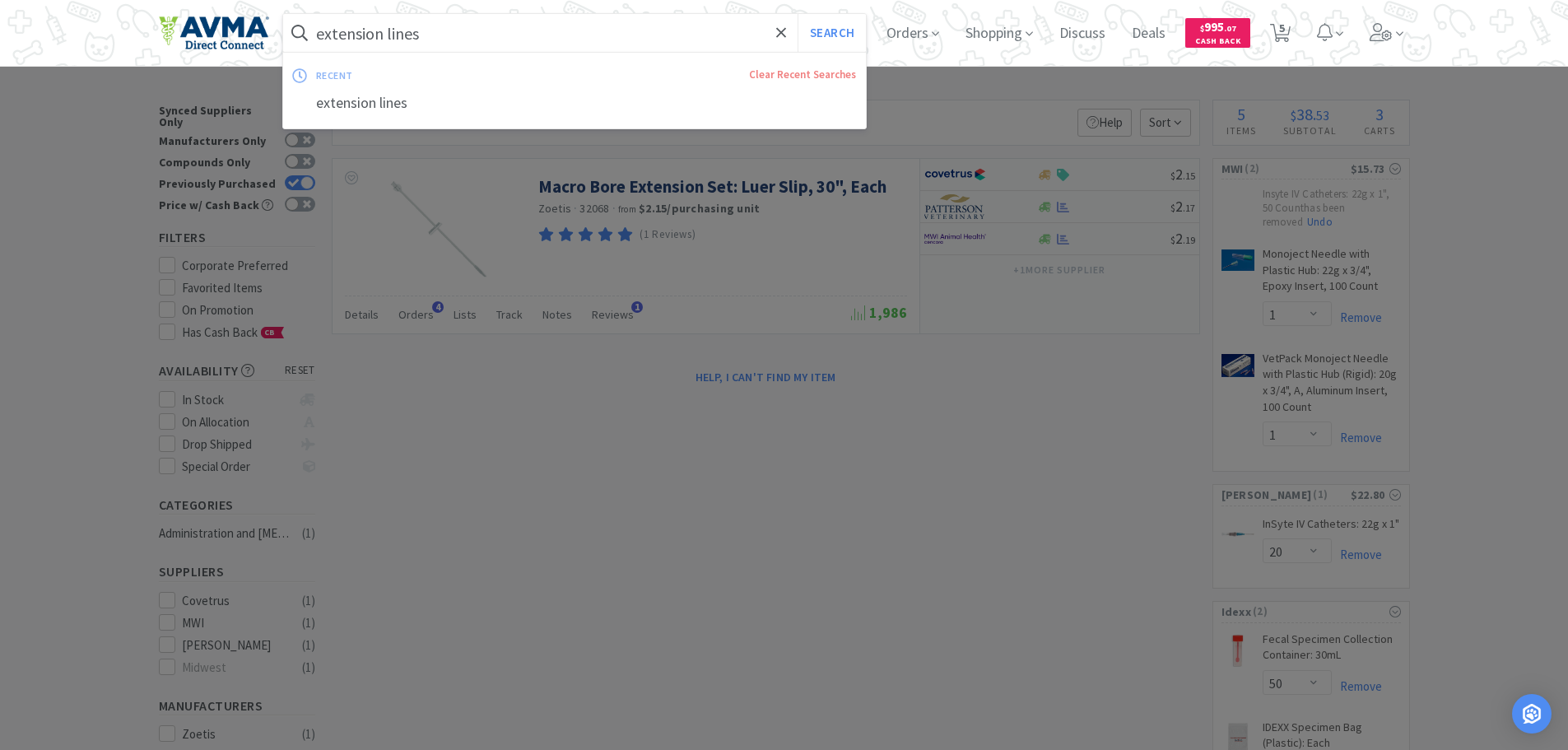
click at [475, 35] on input "extension lines" at bounding box center [574, 33] width 583 height 38
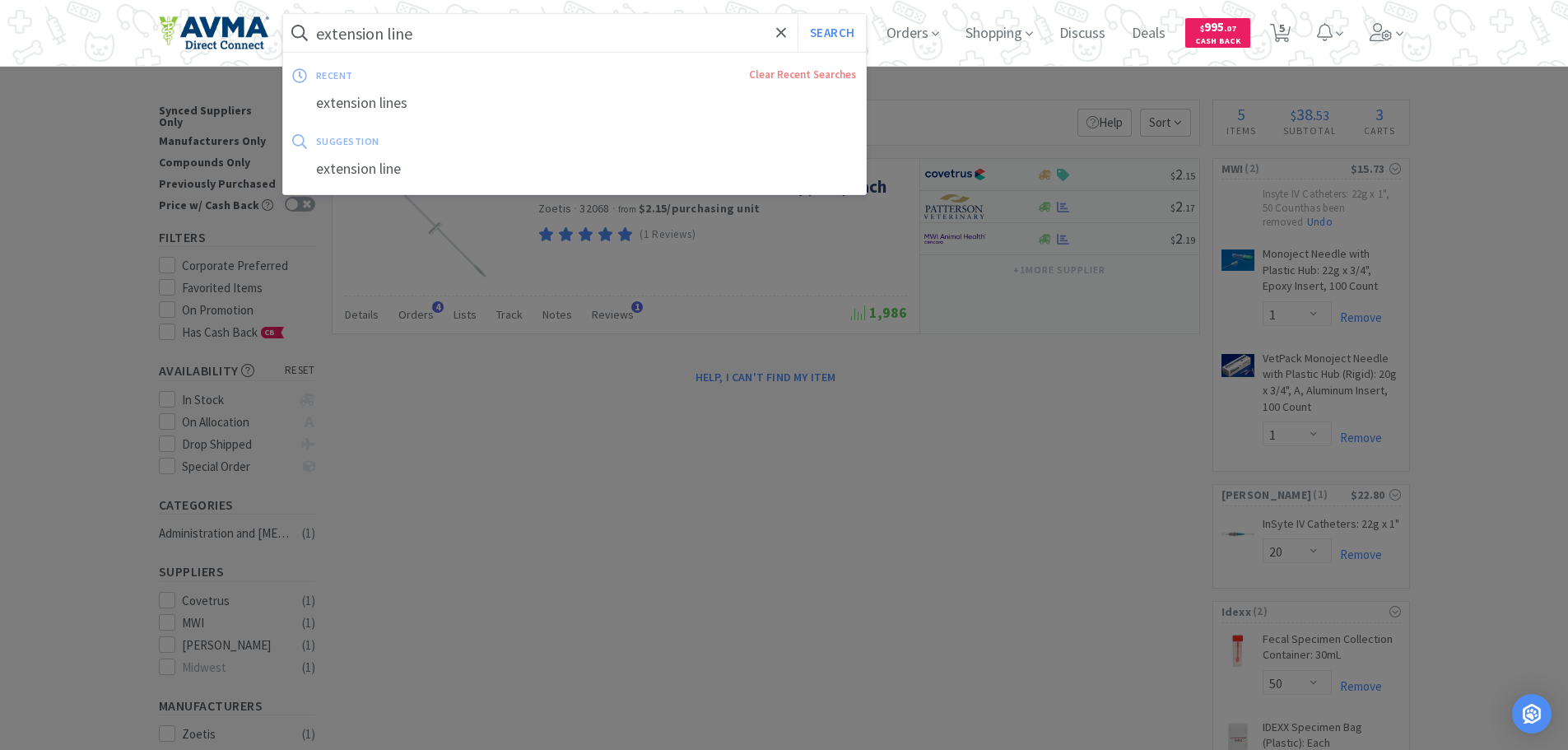
type input "extension line"
click at [798, 14] on button "Search" at bounding box center [831, 33] width 68 height 38
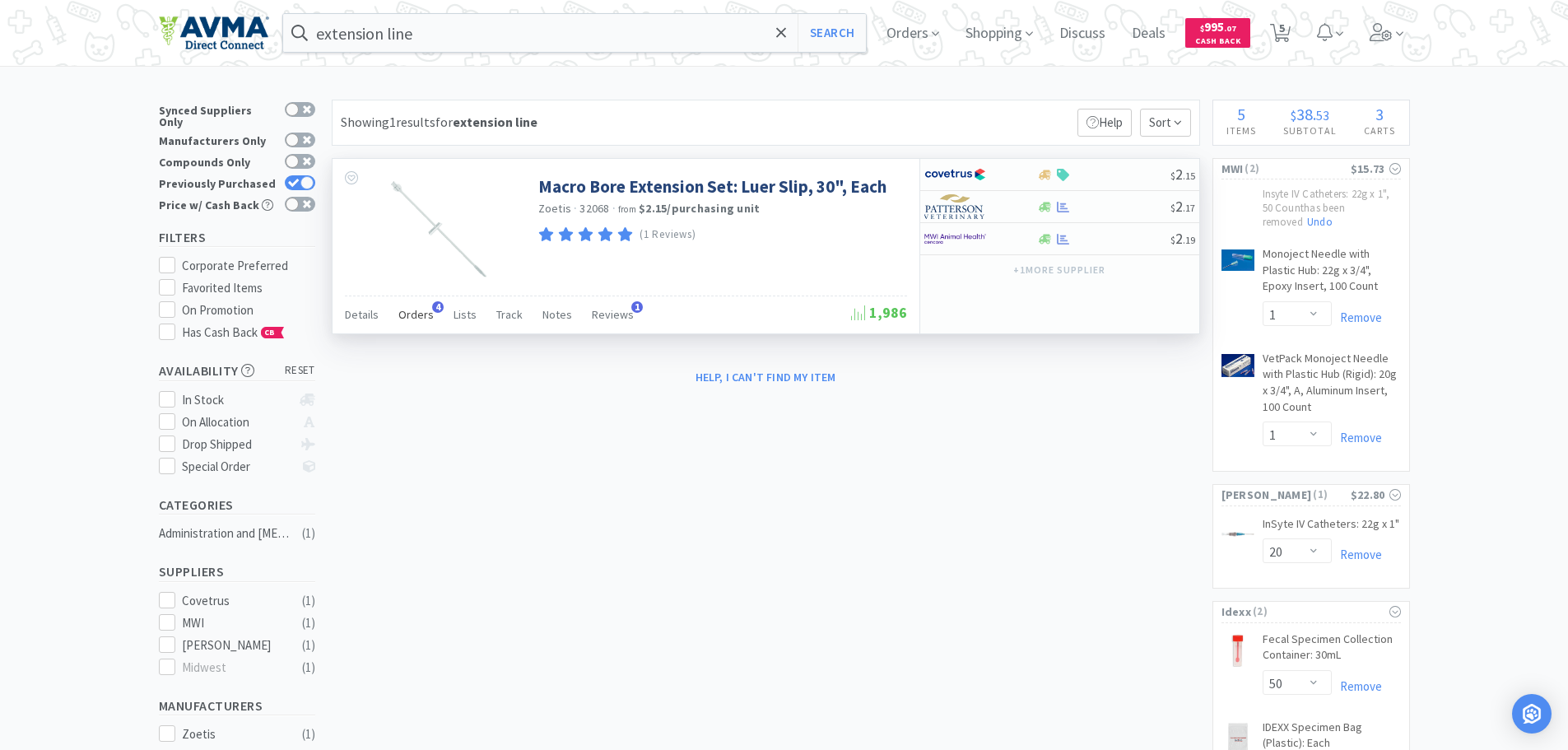
click at [413, 315] on span "Orders" at bounding box center [416, 314] width 35 height 15
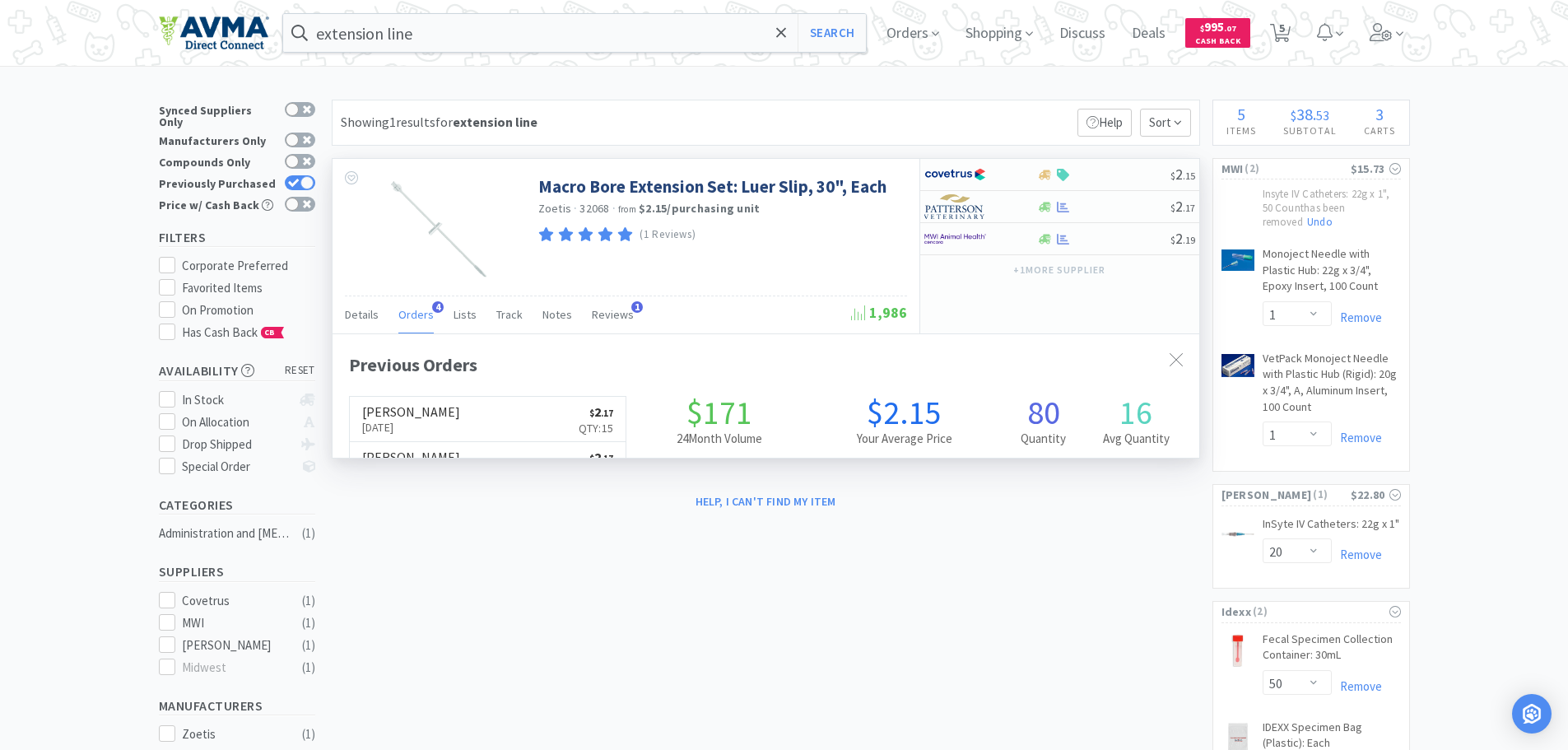
scroll to position [427, 867]
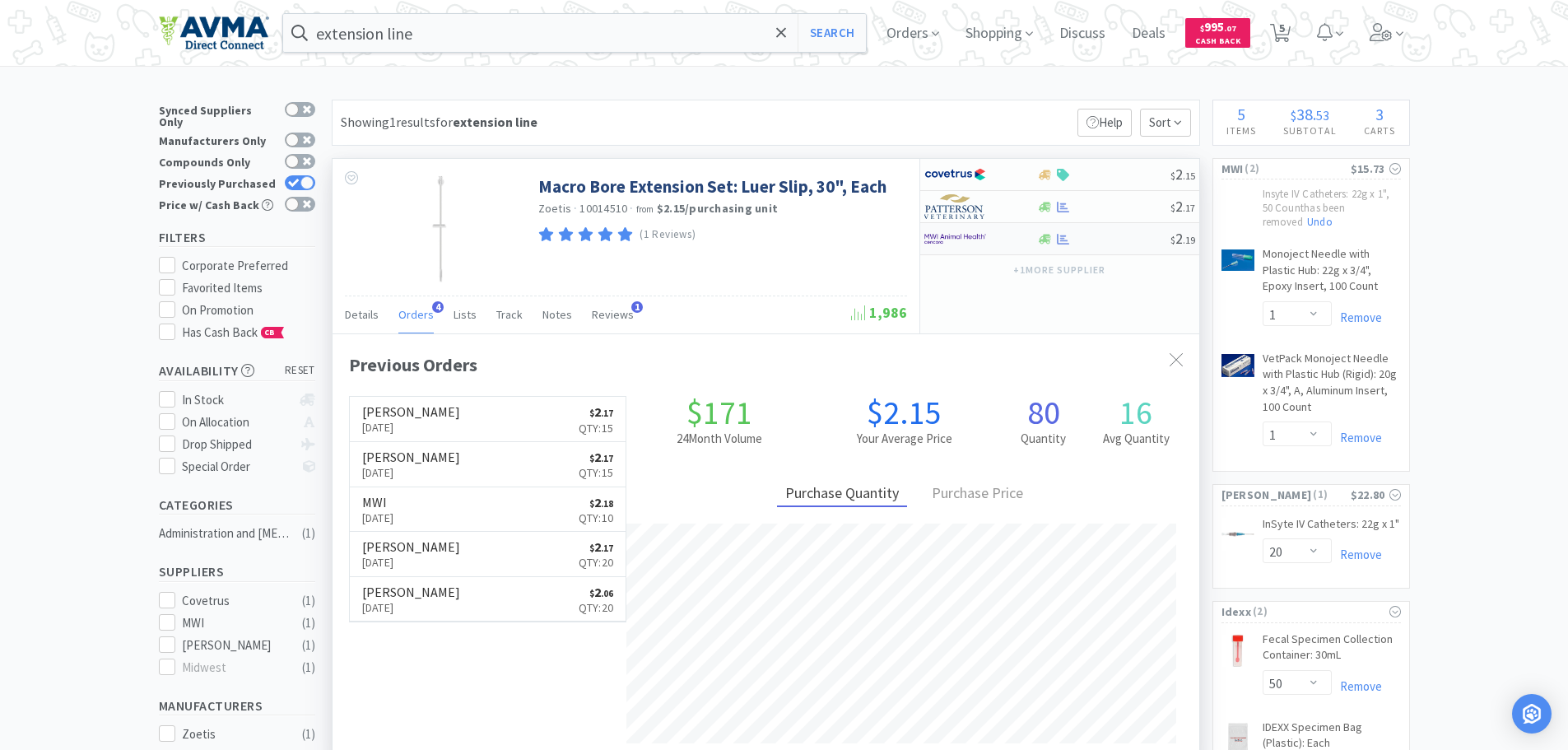
click at [962, 229] on img at bounding box center [956, 238] width 62 height 25
select select "10"
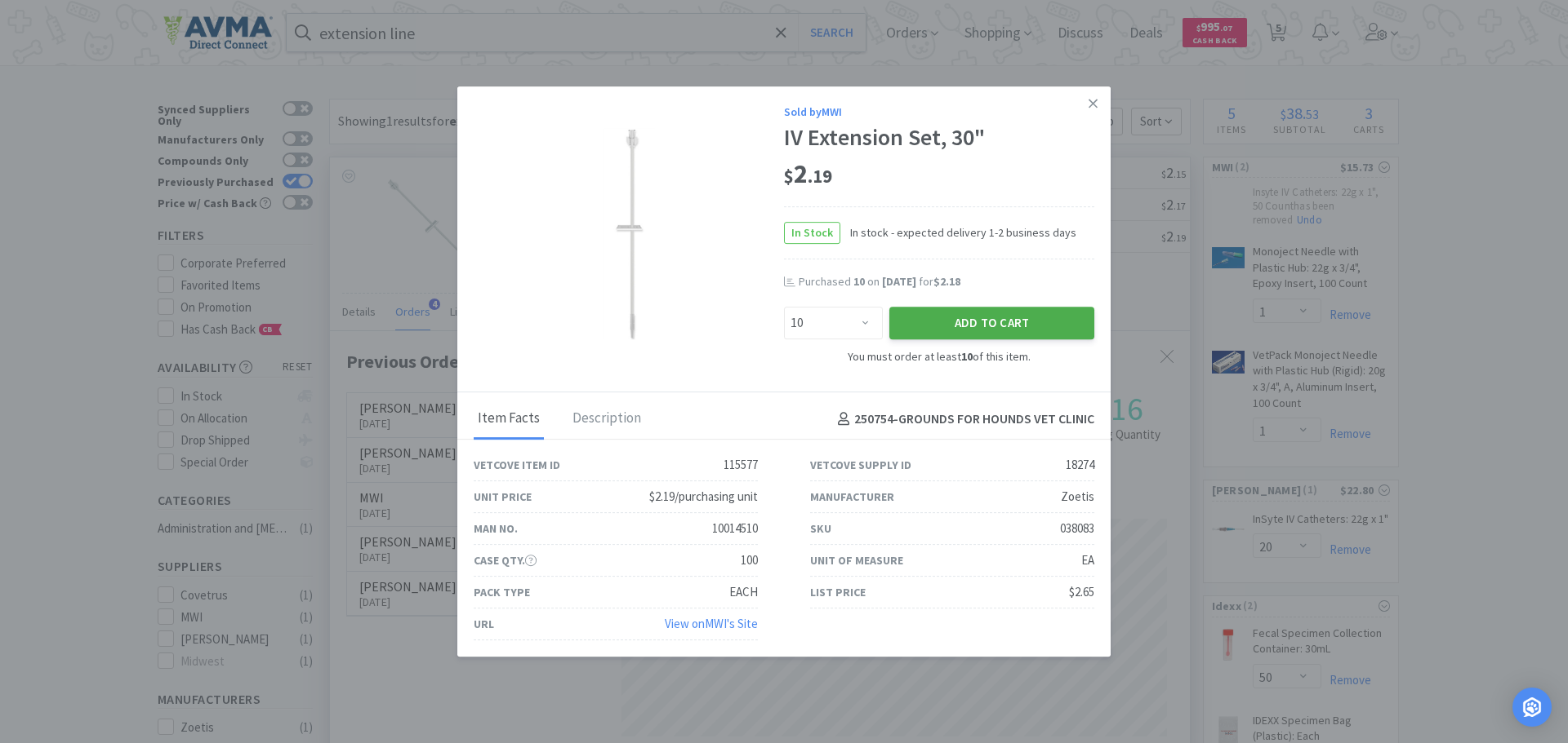
click at [1000, 309] on button "Add to Cart" at bounding box center [992, 323] width 205 height 32
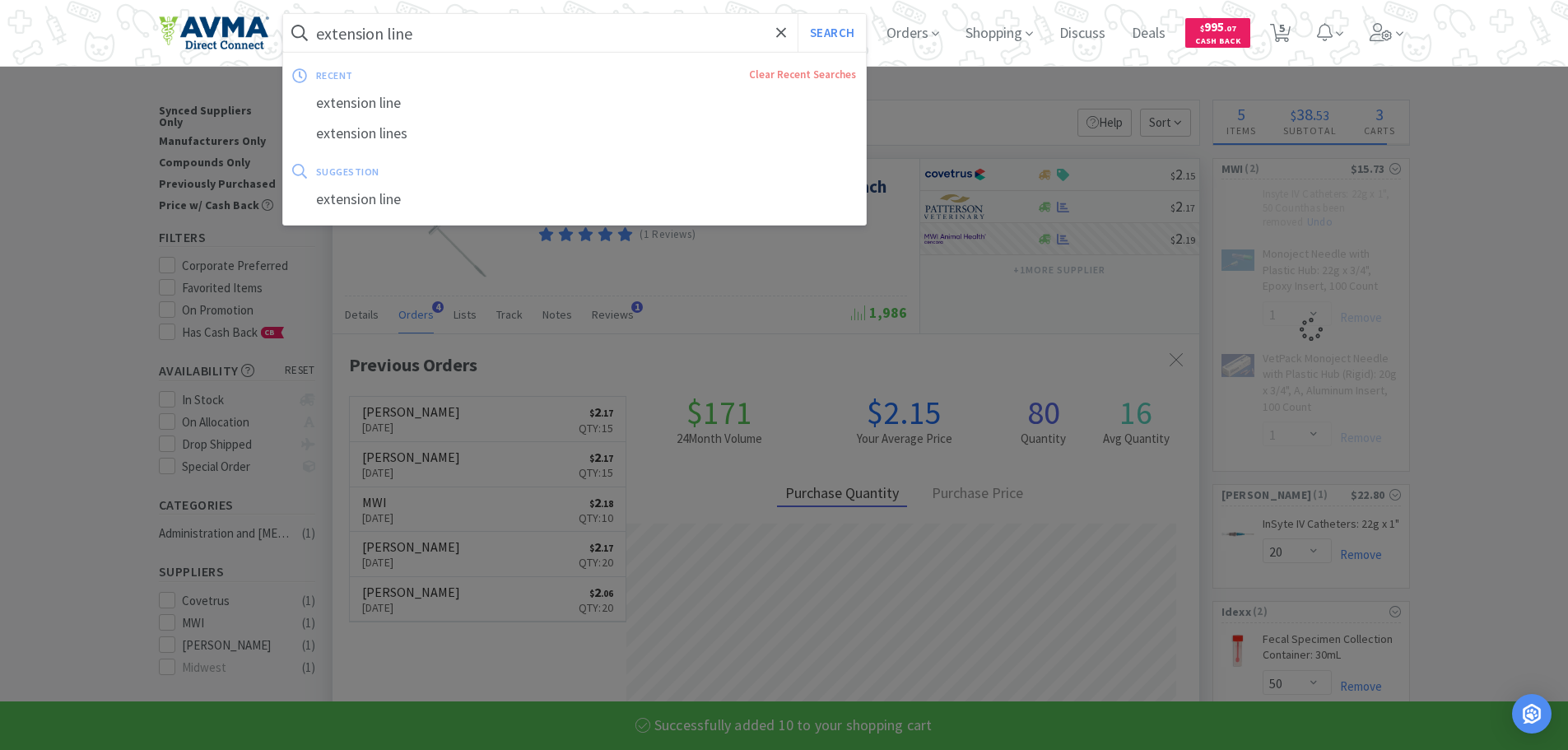
click at [445, 44] on input "extension line" at bounding box center [574, 33] width 583 height 38
select select "10"
select select "1"
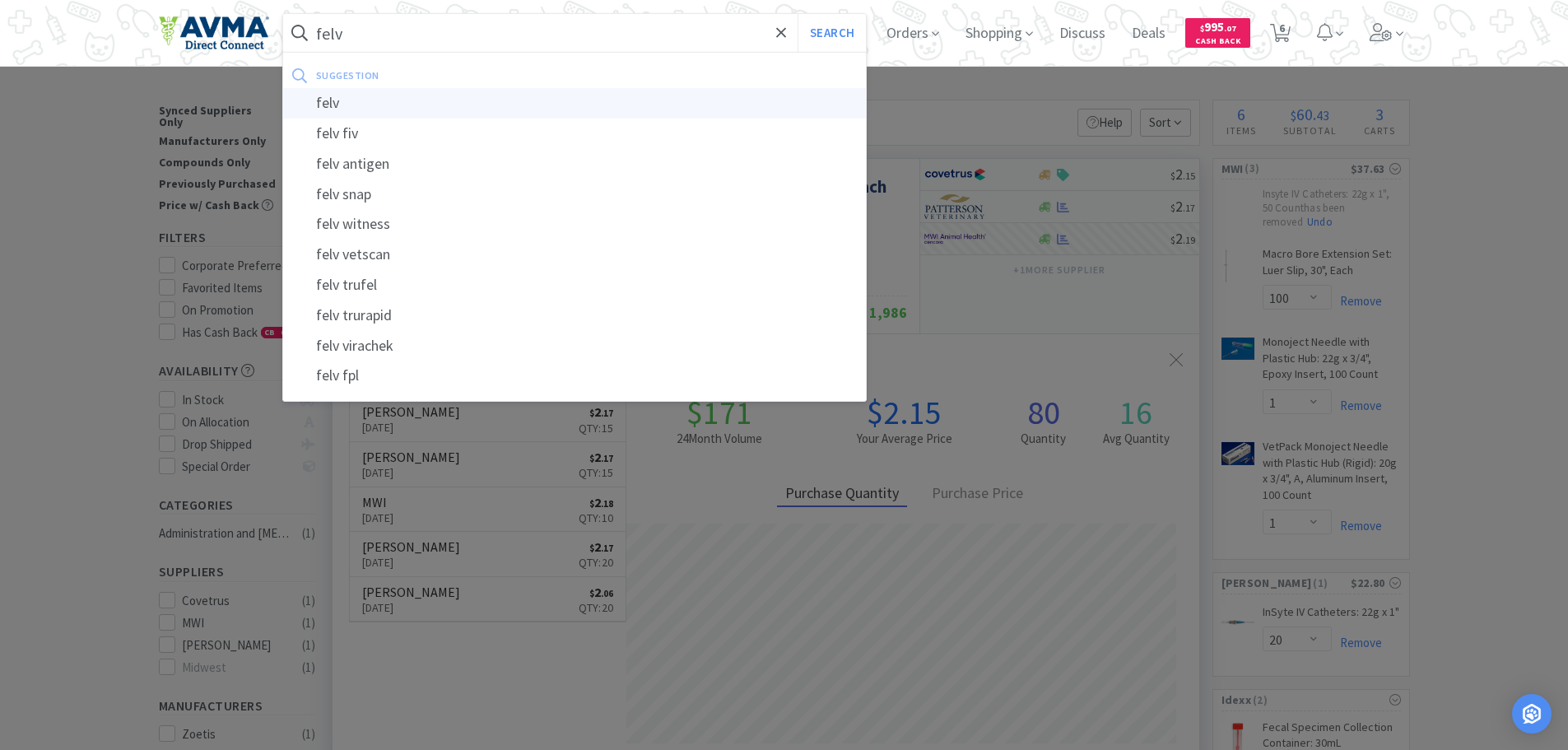
type input "felv"
click at [421, 108] on div "felv" at bounding box center [574, 104] width 583 height 31
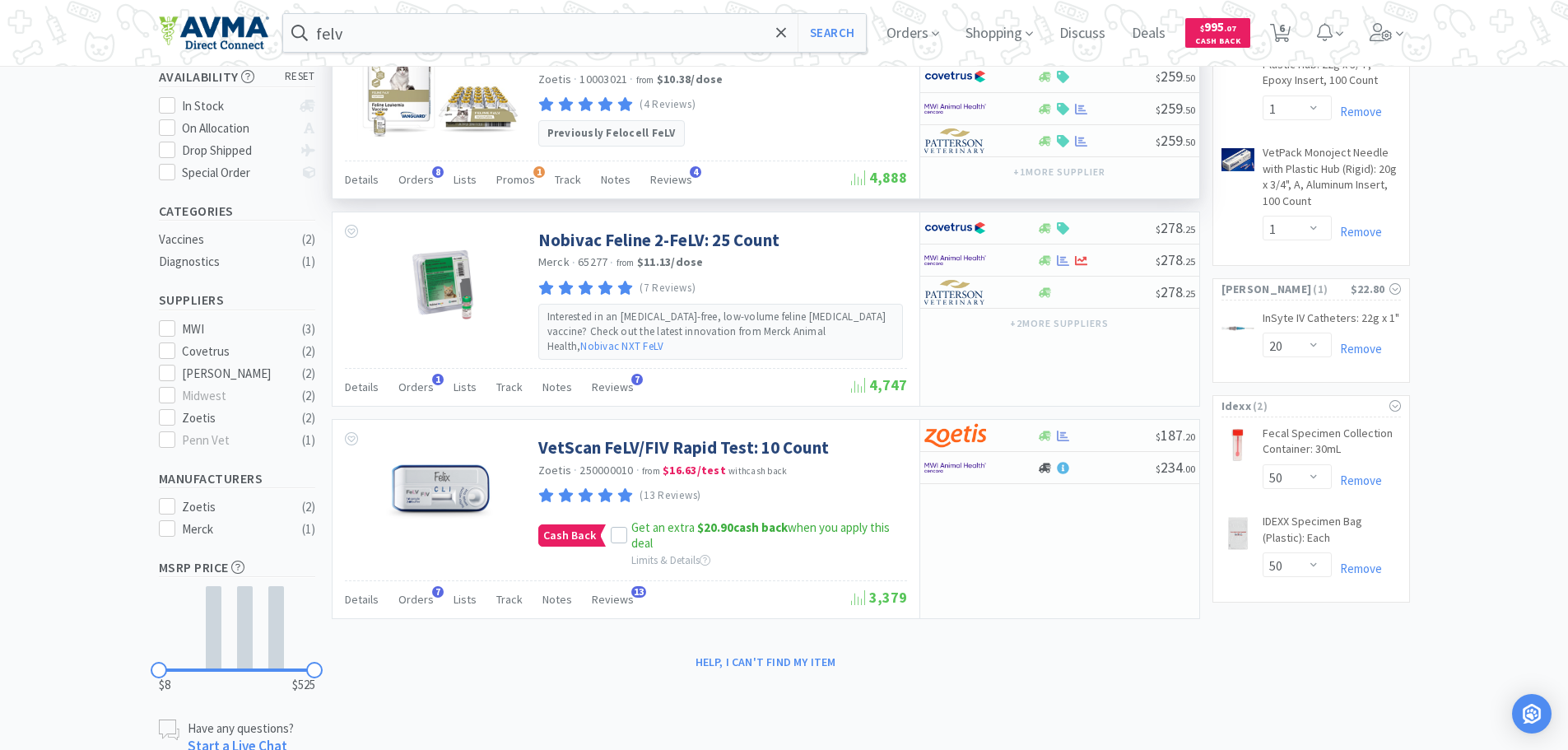
scroll to position [330, 0]
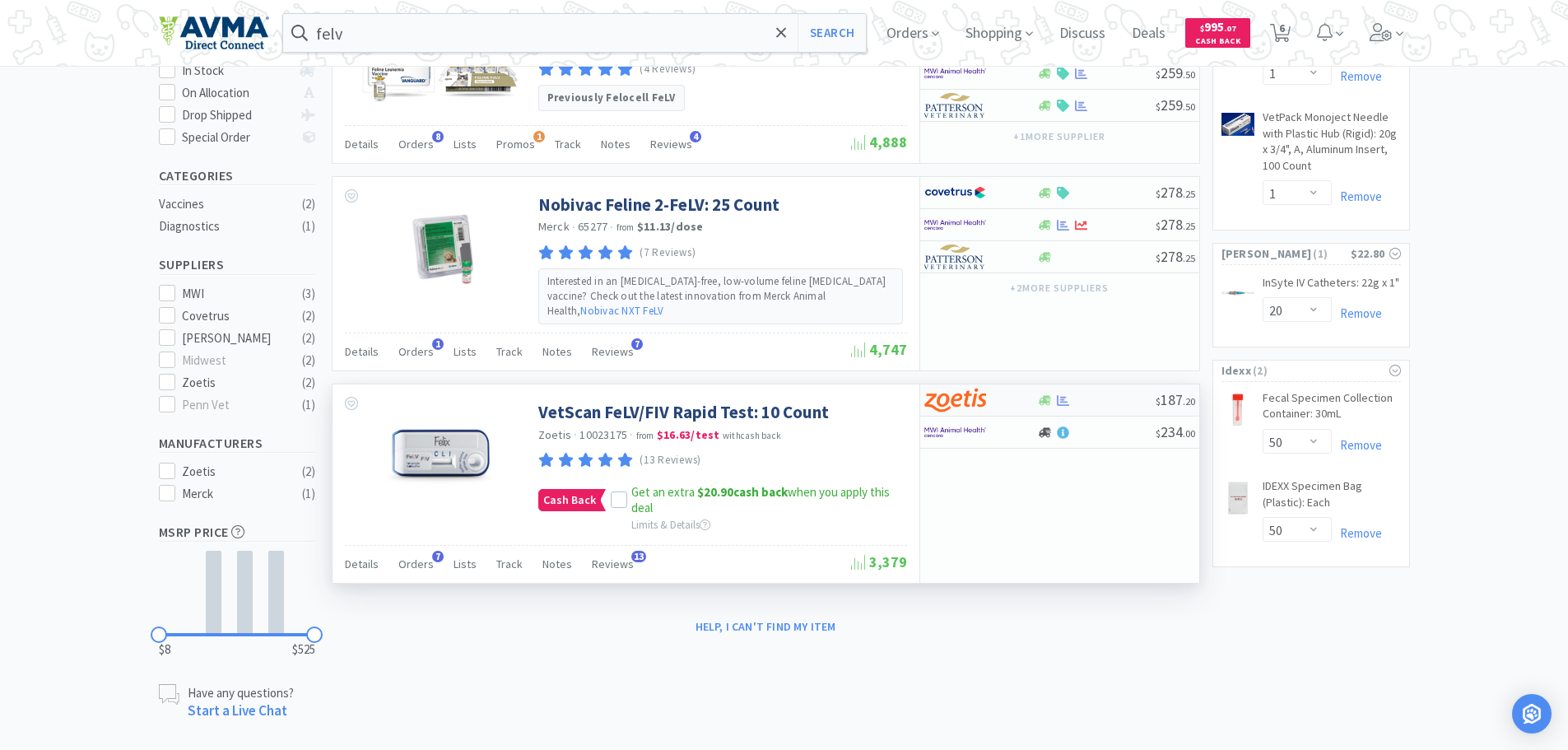
click at [973, 388] on img at bounding box center [956, 400] width 62 height 25
select select "1"
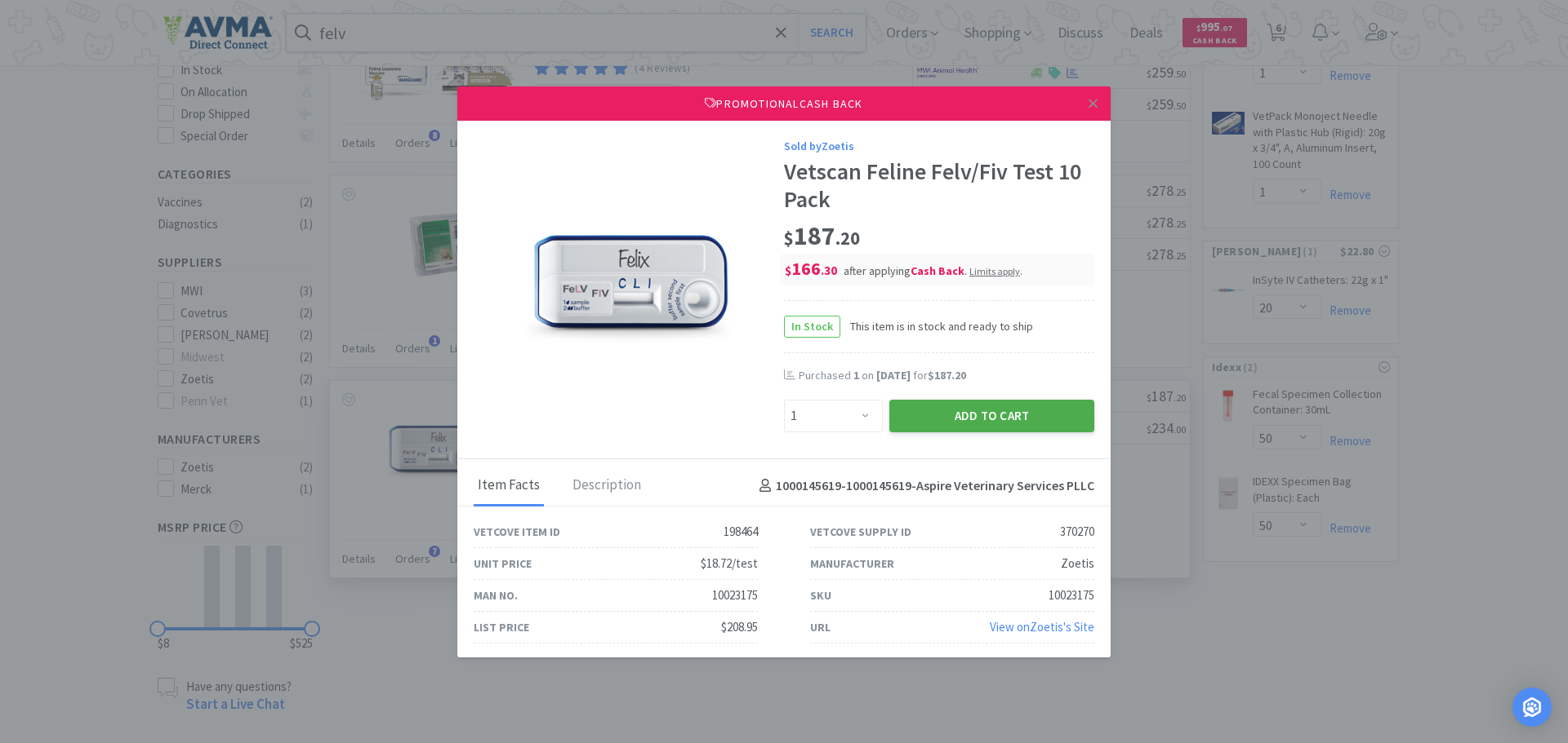
click at [986, 414] on button "Add to Cart" at bounding box center [992, 416] width 205 height 32
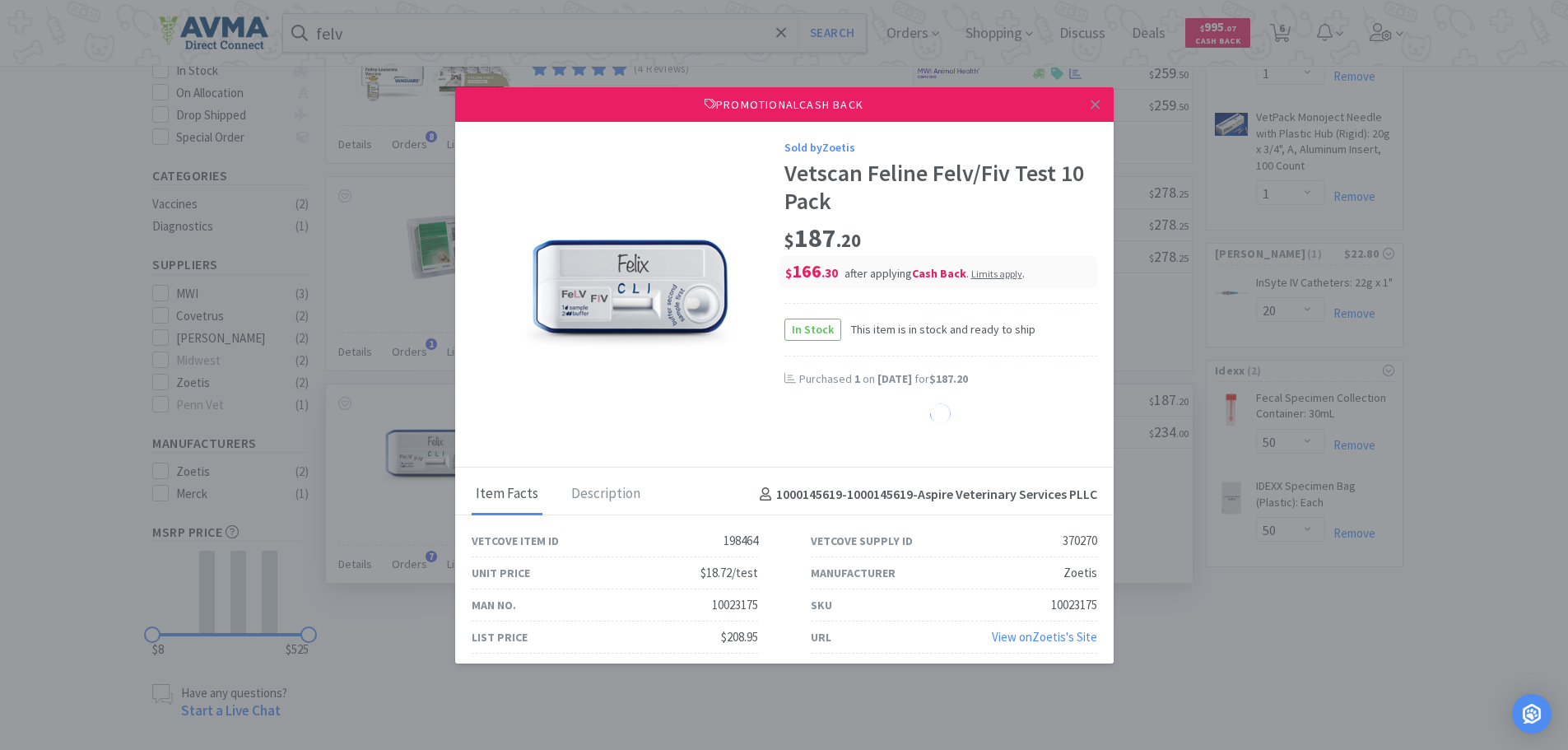
select select "1"
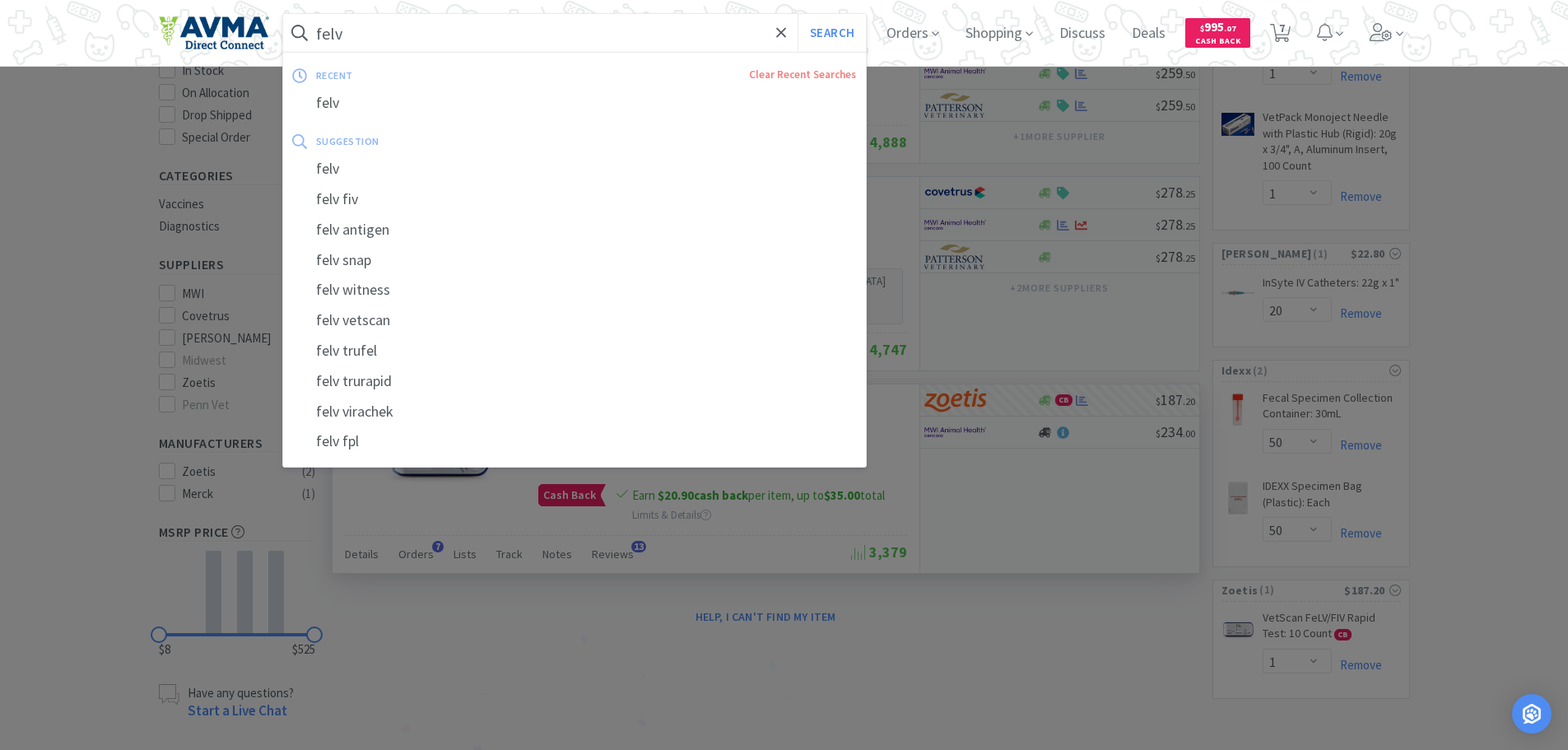
click at [426, 19] on input "felv" at bounding box center [574, 33] width 583 height 38
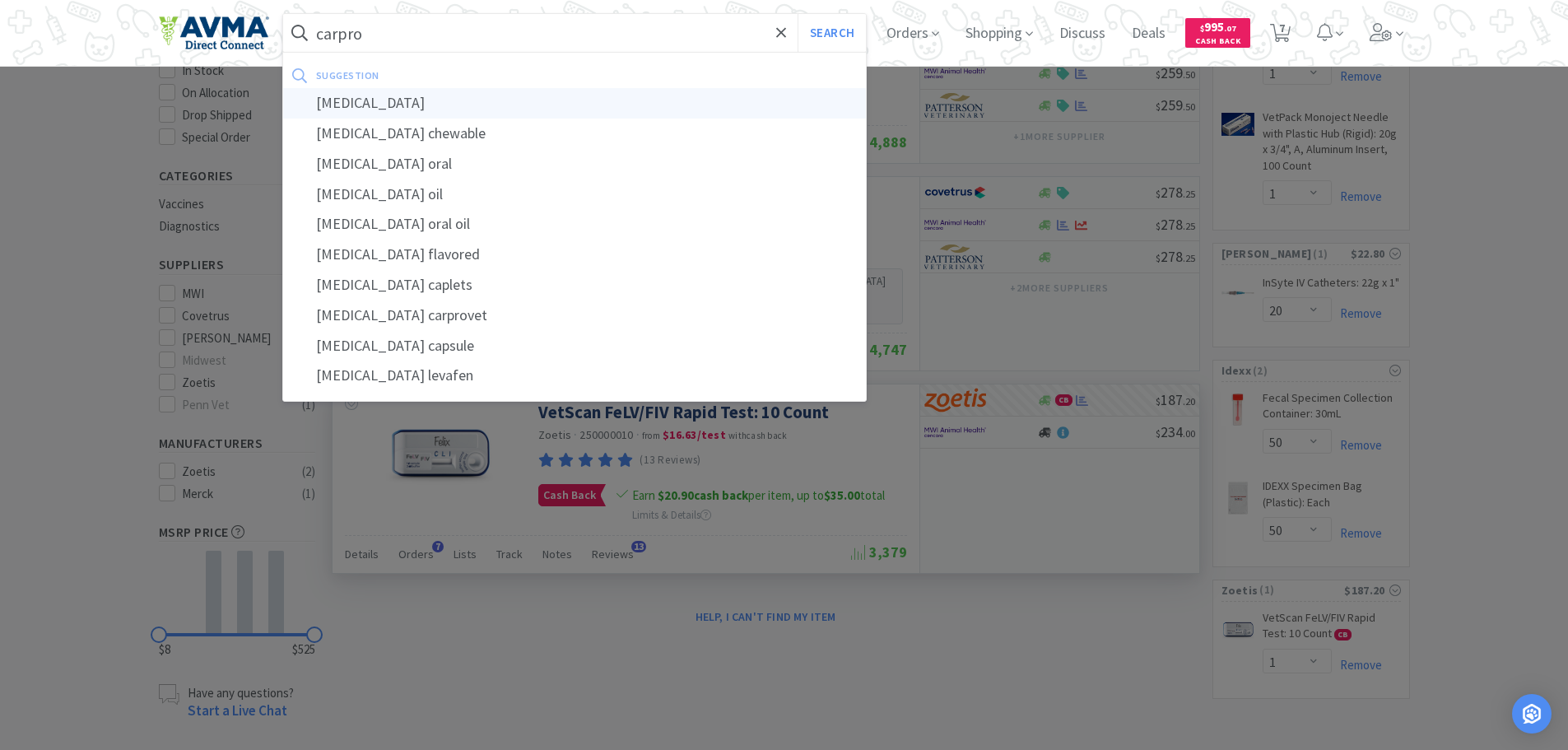
type input "[MEDICAL_DATA]"
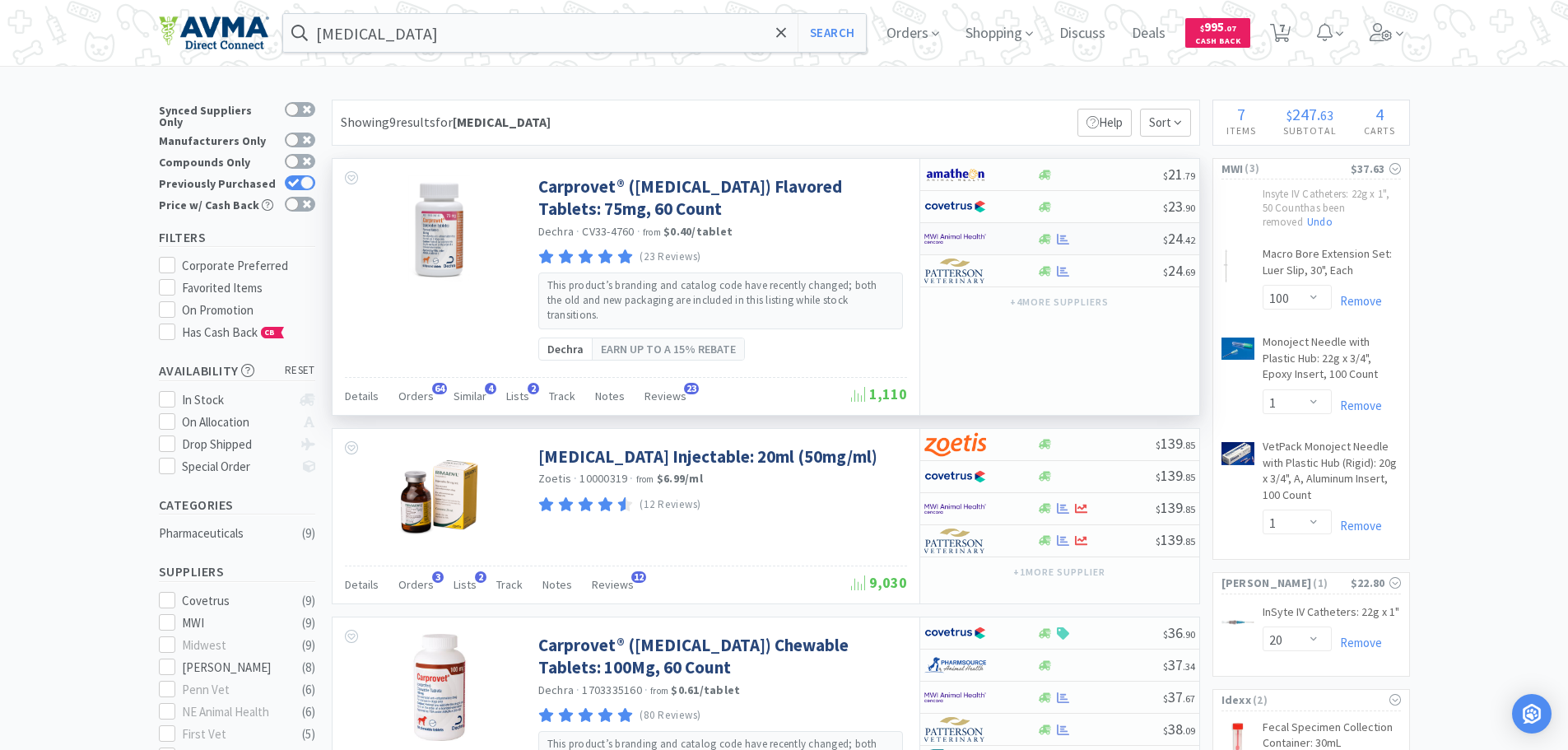
click at [972, 237] on img at bounding box center [956, 238] width 62 height 25
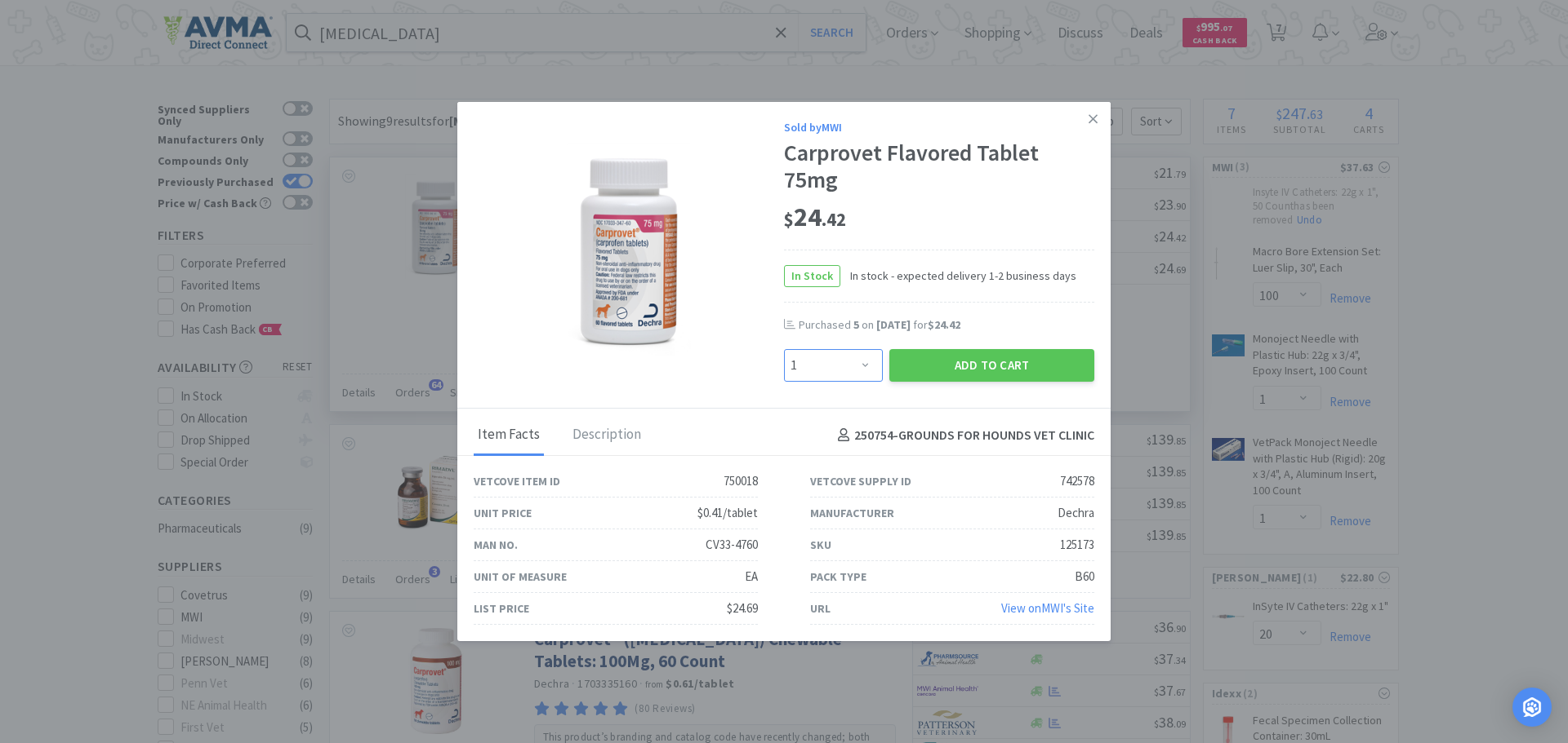
click at [861, 364] on select "Enter Quantity 1 2 3 4 5 6 7 8 9 10 11 12 13 14 15 16 17 18 19 20 Enter Quantity" at bounding box center [834, 365] width 99 height 32
select select "3"
click at [784, 349] on select "Enter Quantity 1 2 3 4 5 6 7 8 9 10 11 12 13 14 15 16 17 18 19 20 Enter Quantity" at bounding box center [834, 365] width 99 height 32
click at [954, 356] on button "Add to Cart" at bounding box center [992, 365] width 205 height 32
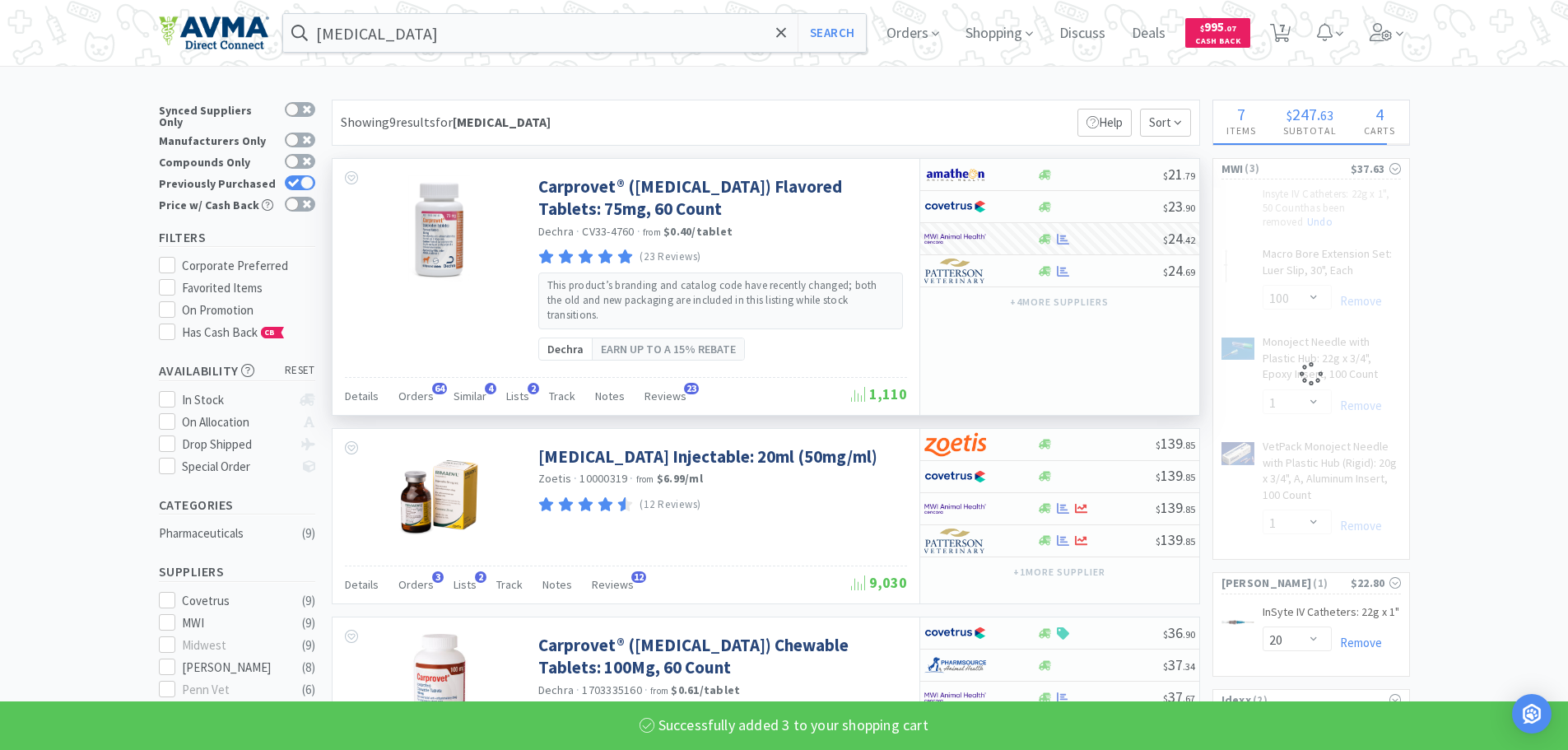
select select "10"
select select "3"
select select "1"
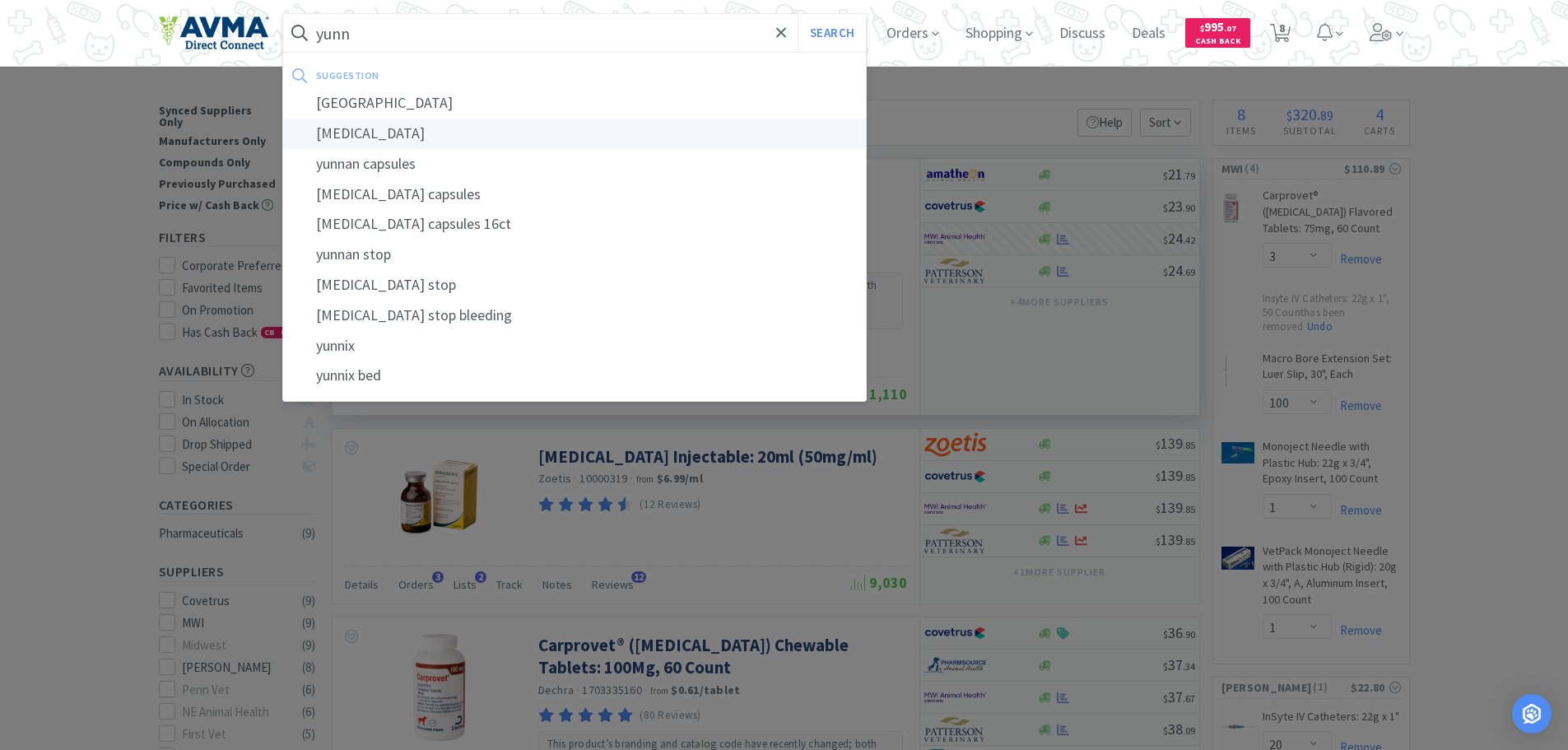
type input "[MEDICAL_DATA]"
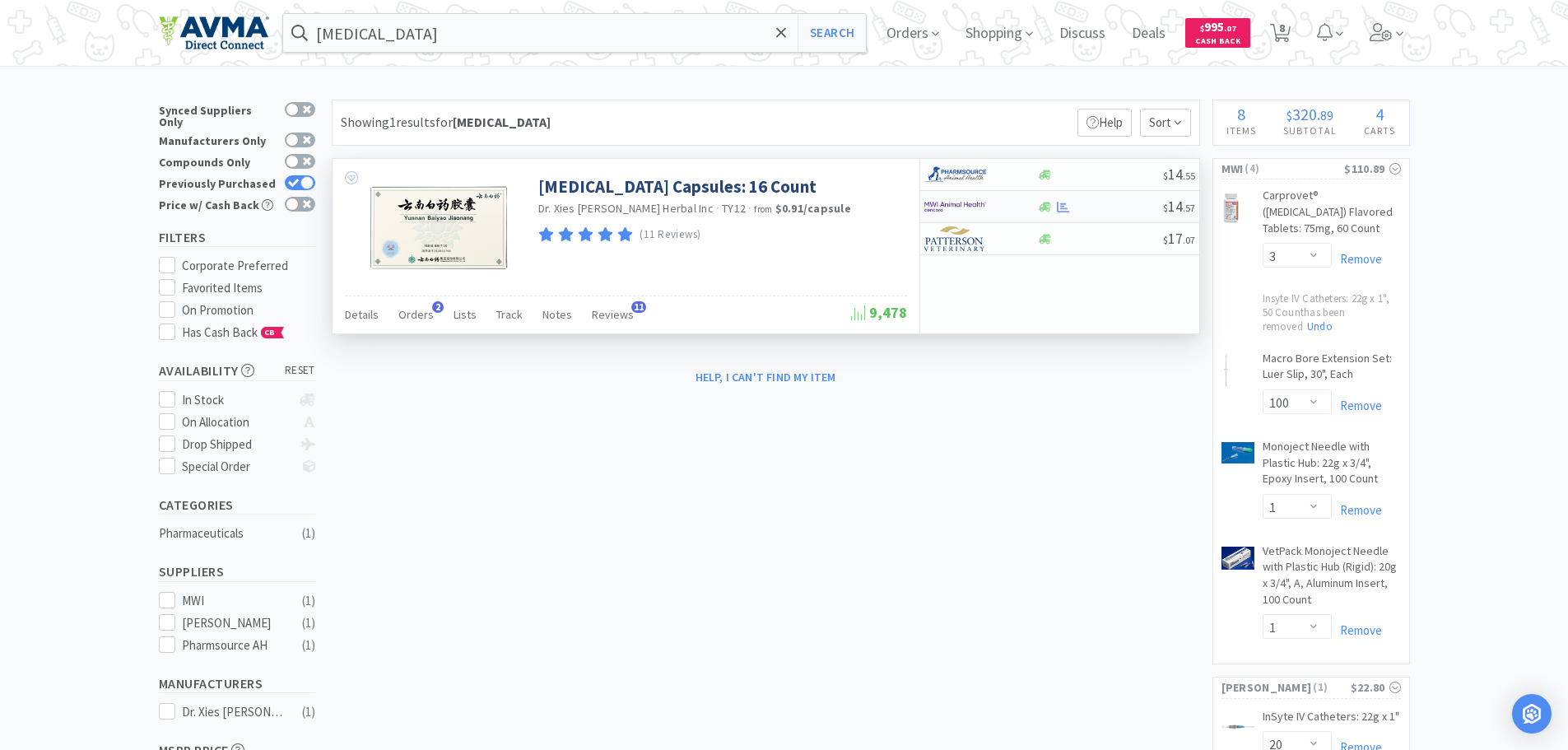
click at [971, 208] on img at bounding box center [956, 206] width 62 height 25
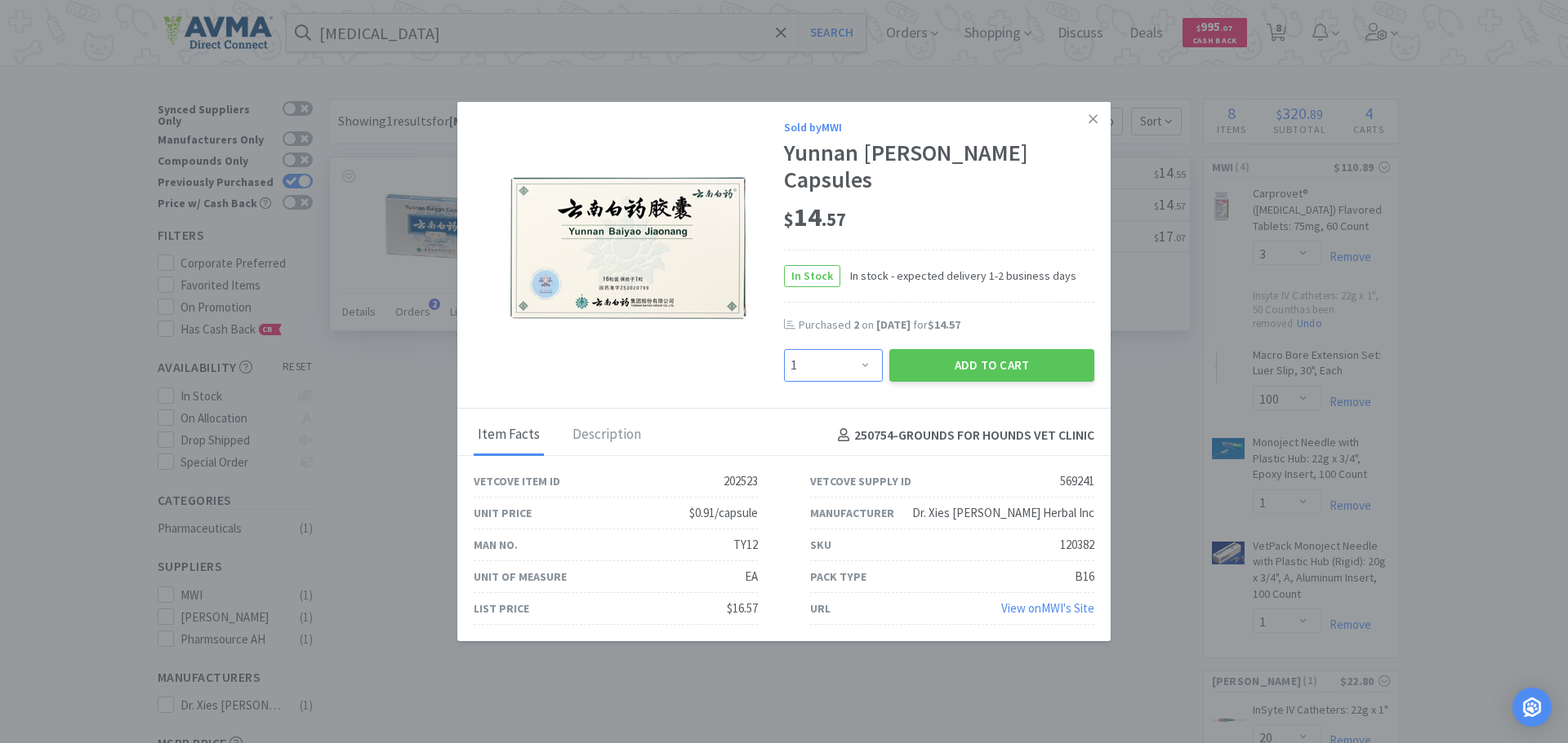
click at [869, 351] on select "Enter Quantity 1 2 3 4 5 6 7 8 9 10 11 12 13 14 15 16 17 18 19 20 Enter Quantity" at bounding box center [834, 365] width 99 height 32
select select "4"
click at [784, 349] on select "Enter Quantity 1 2 3 4 5 6 7 8 9 10 11 12 13 14 15 16 17 18 19 20 Enter Quantity" at bounding box center [834, 365] width 99 height 32
click at [991, 355] on button "Add to Cart" at bounding box center [992, 365] width 205 height 32
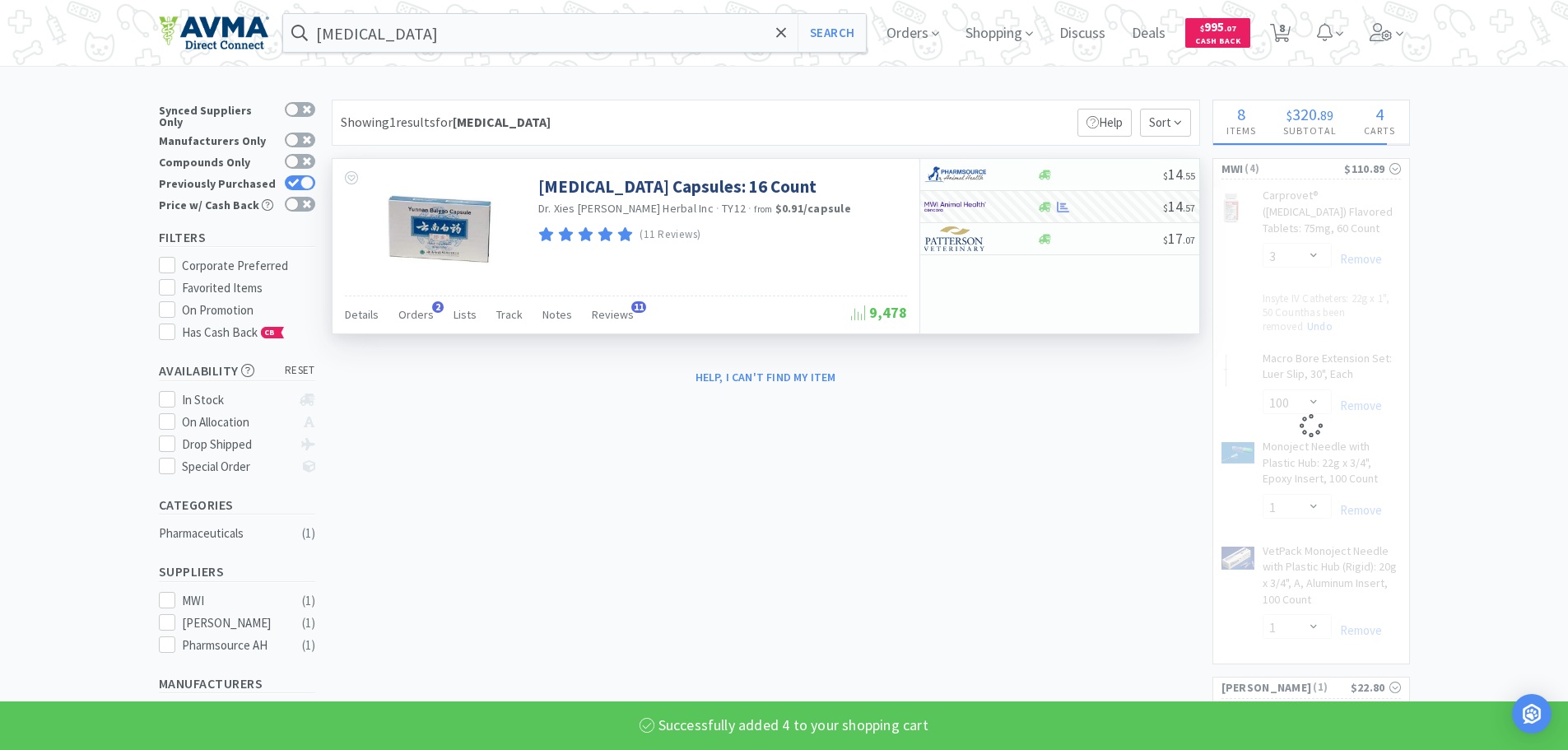
select select "4"
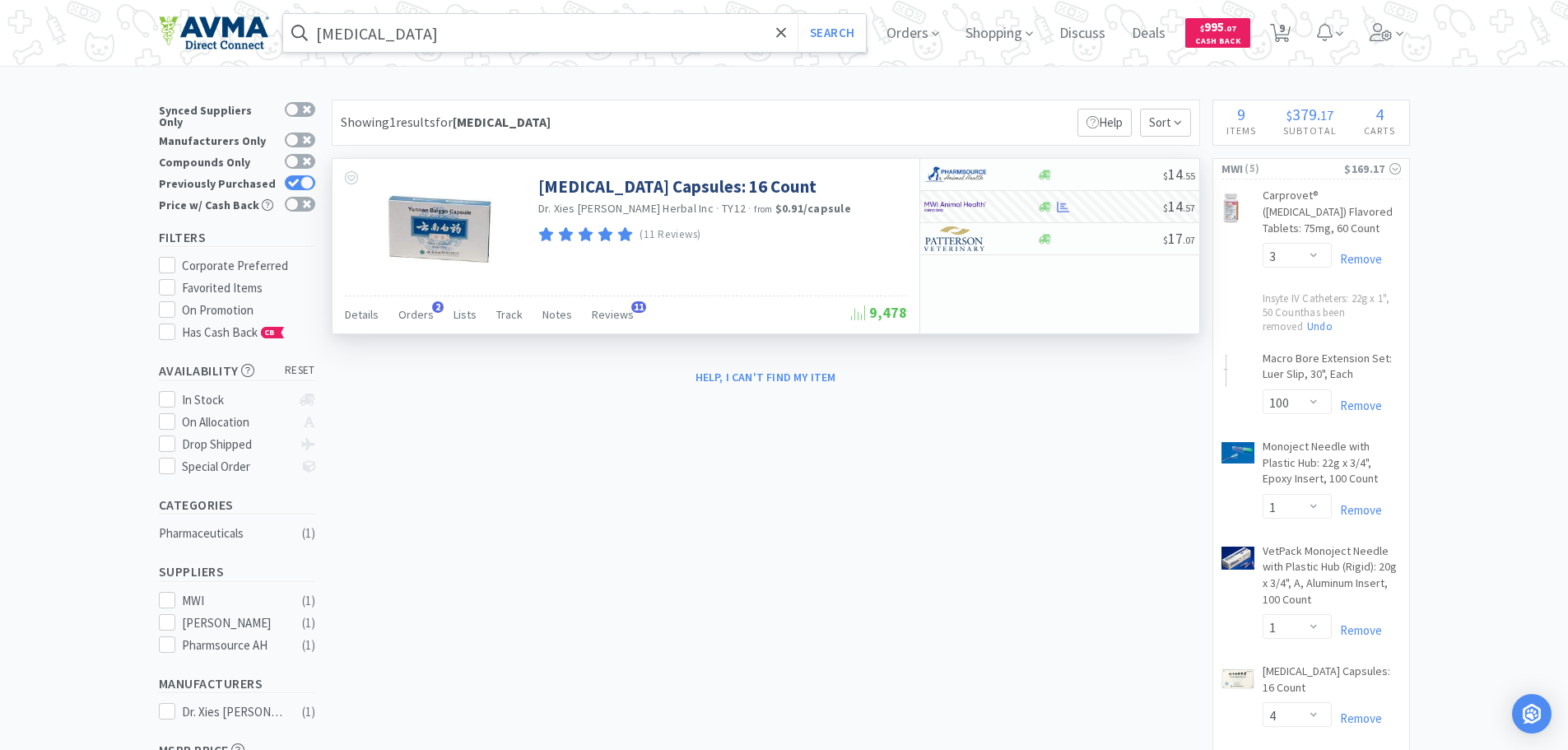
click at [427, 45] on input "[MEDICAL_DATA]" at bounding box center [574, 33] width 583 height 38
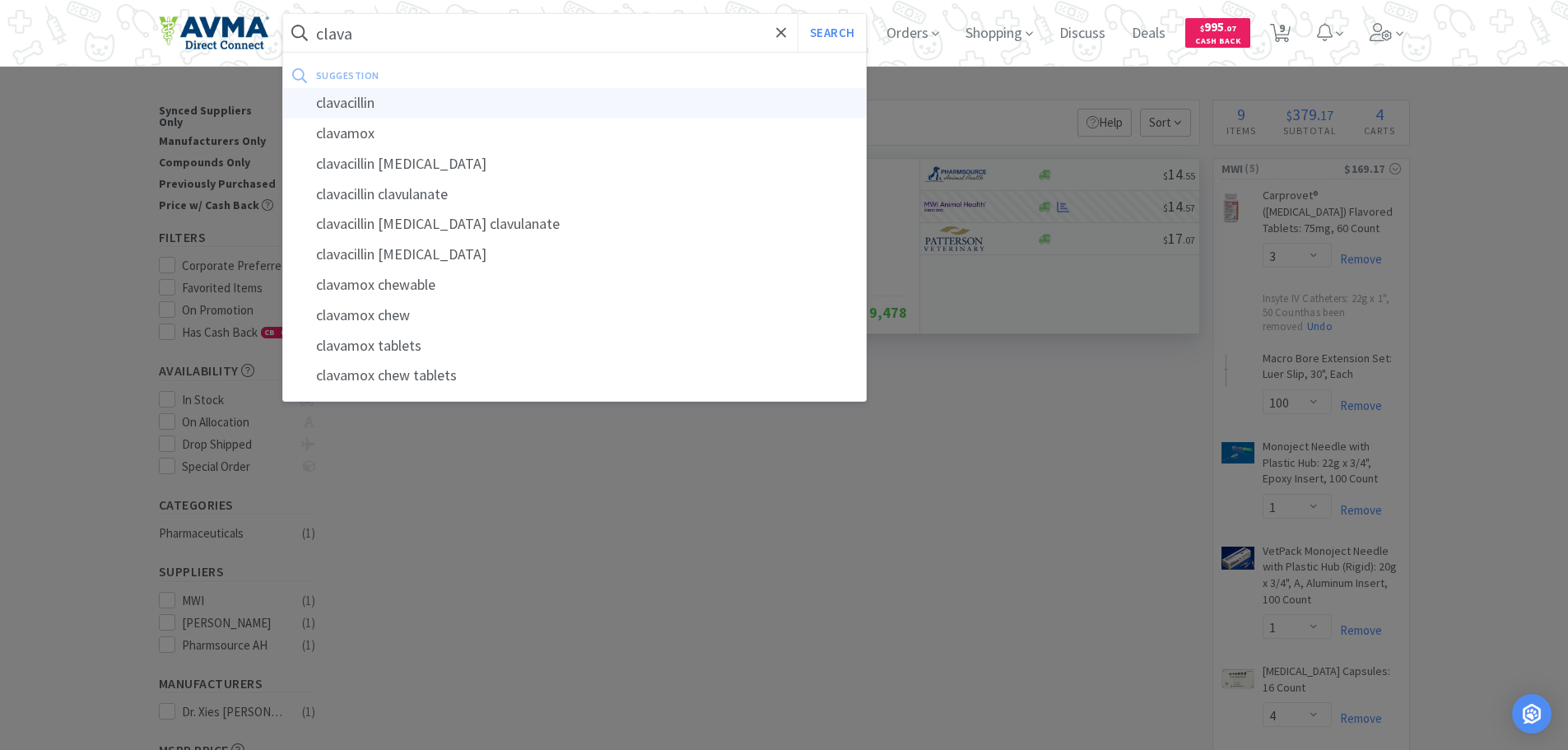
type input "clavacillin"
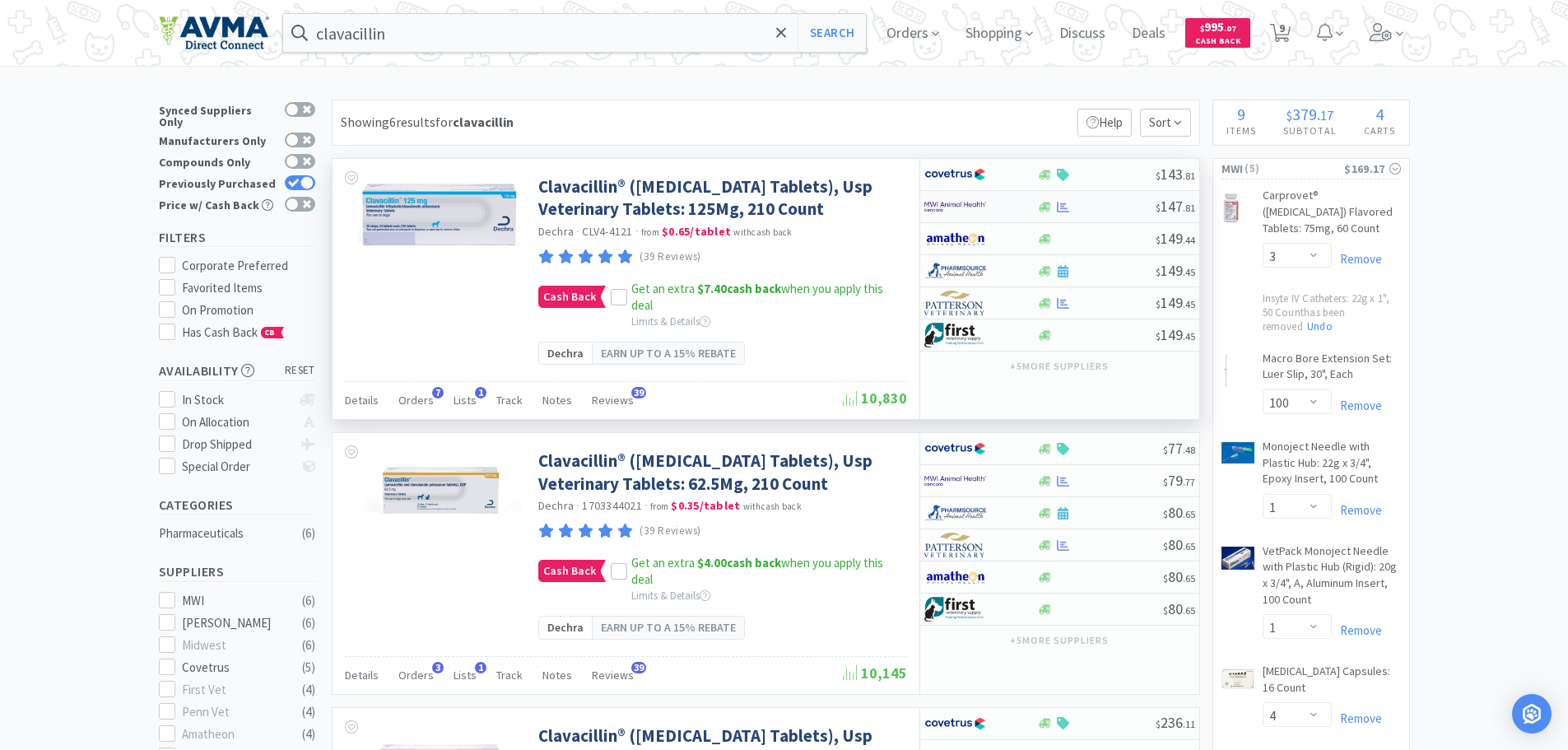
click at [965, 208] on img at bounding box center [956, 206] width 62 height 25
select select "1"
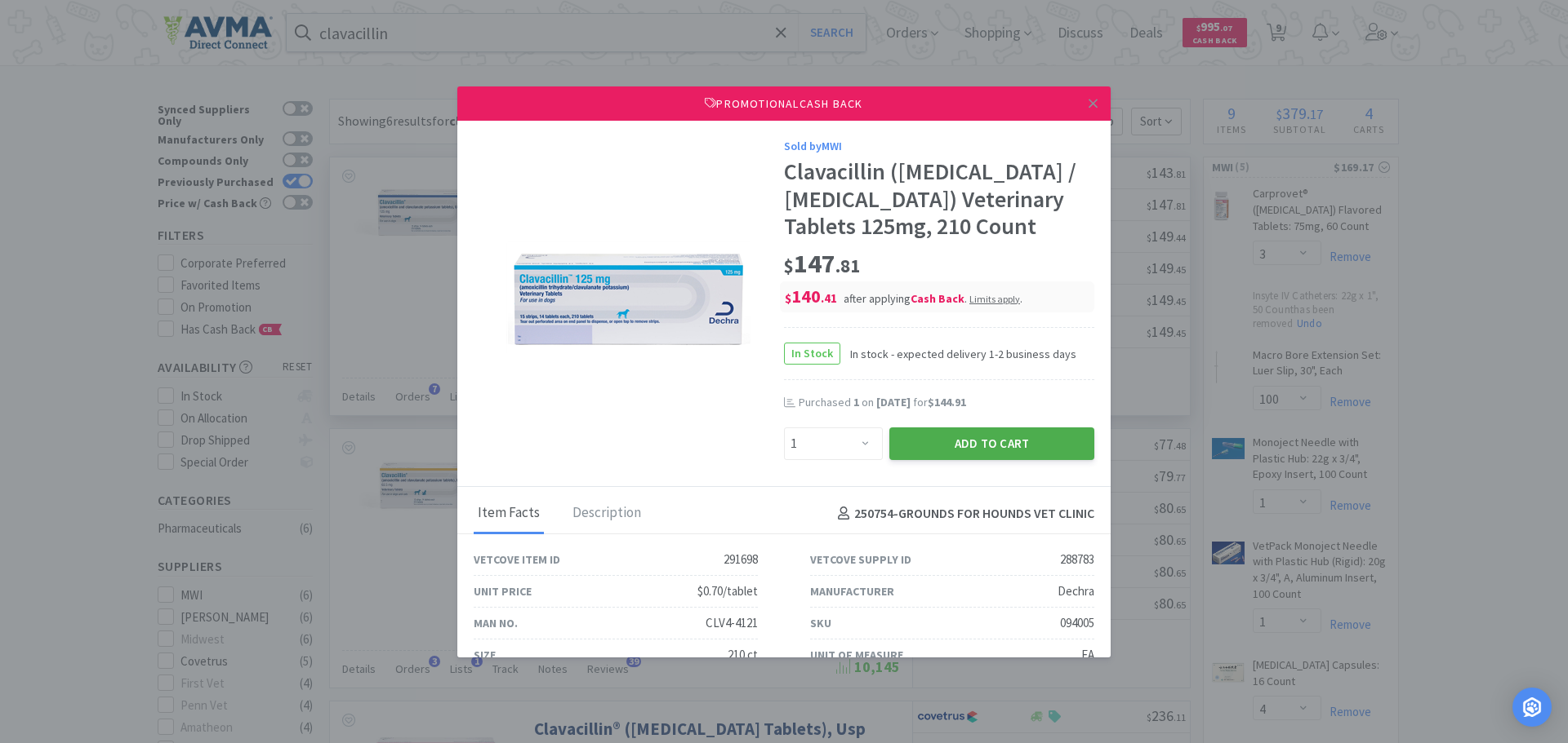
click at [996, 461] on button "Add to Cart" at bounding box center [992, 443] width 205 height 32
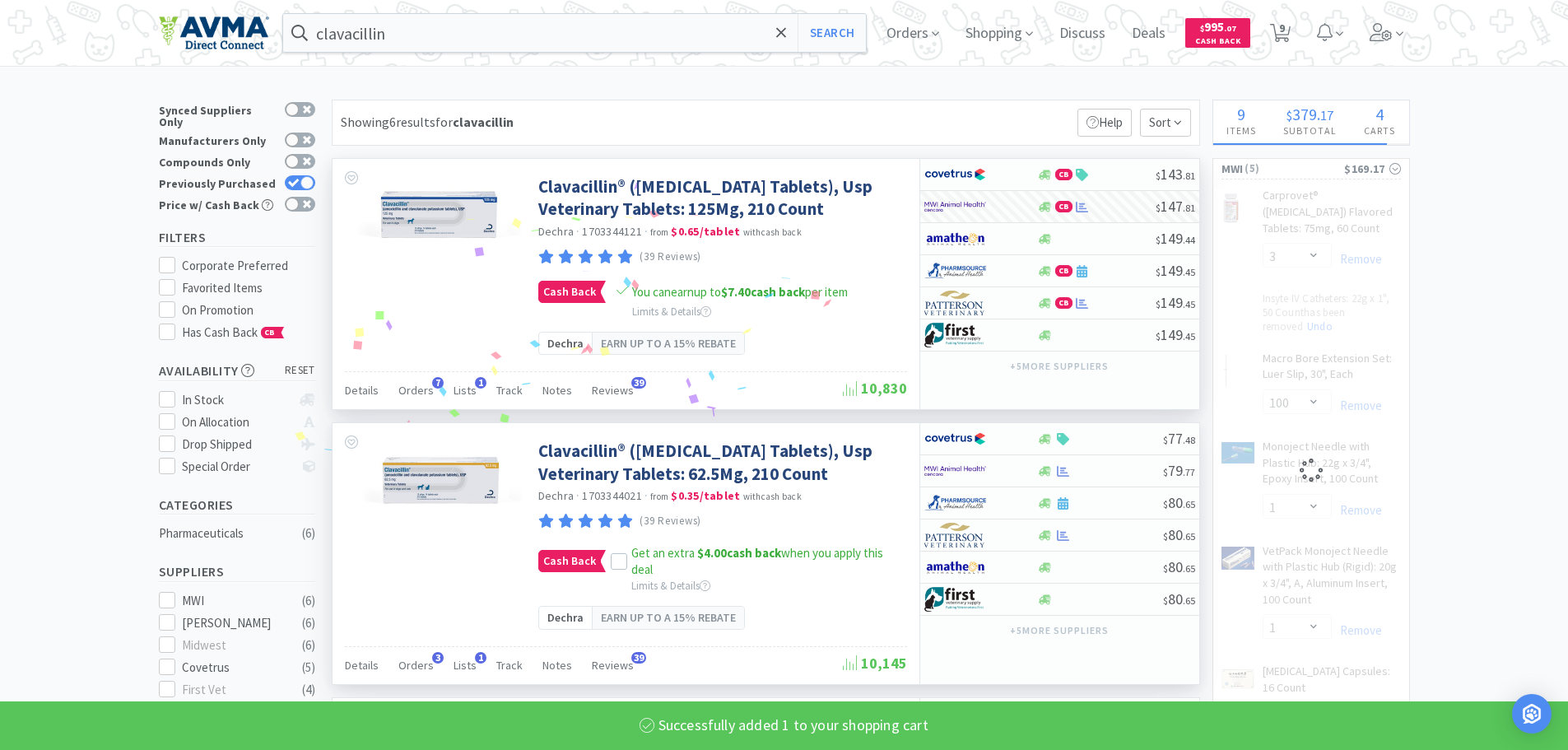
select select "10"
select select "1"
select select "4"
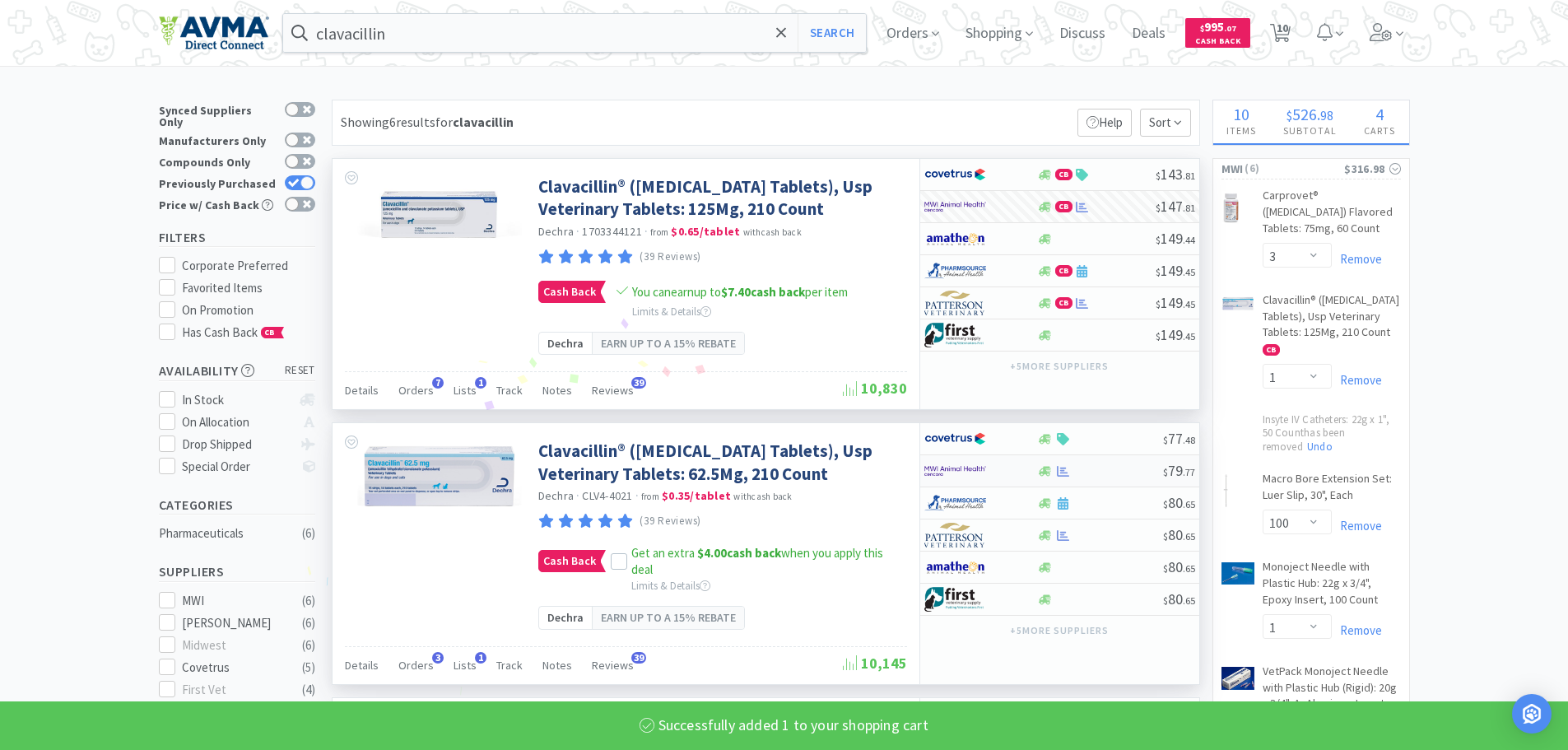
click at [963, 484] on img at bounding box center [956, 470] width 62 height 25
select select "1"
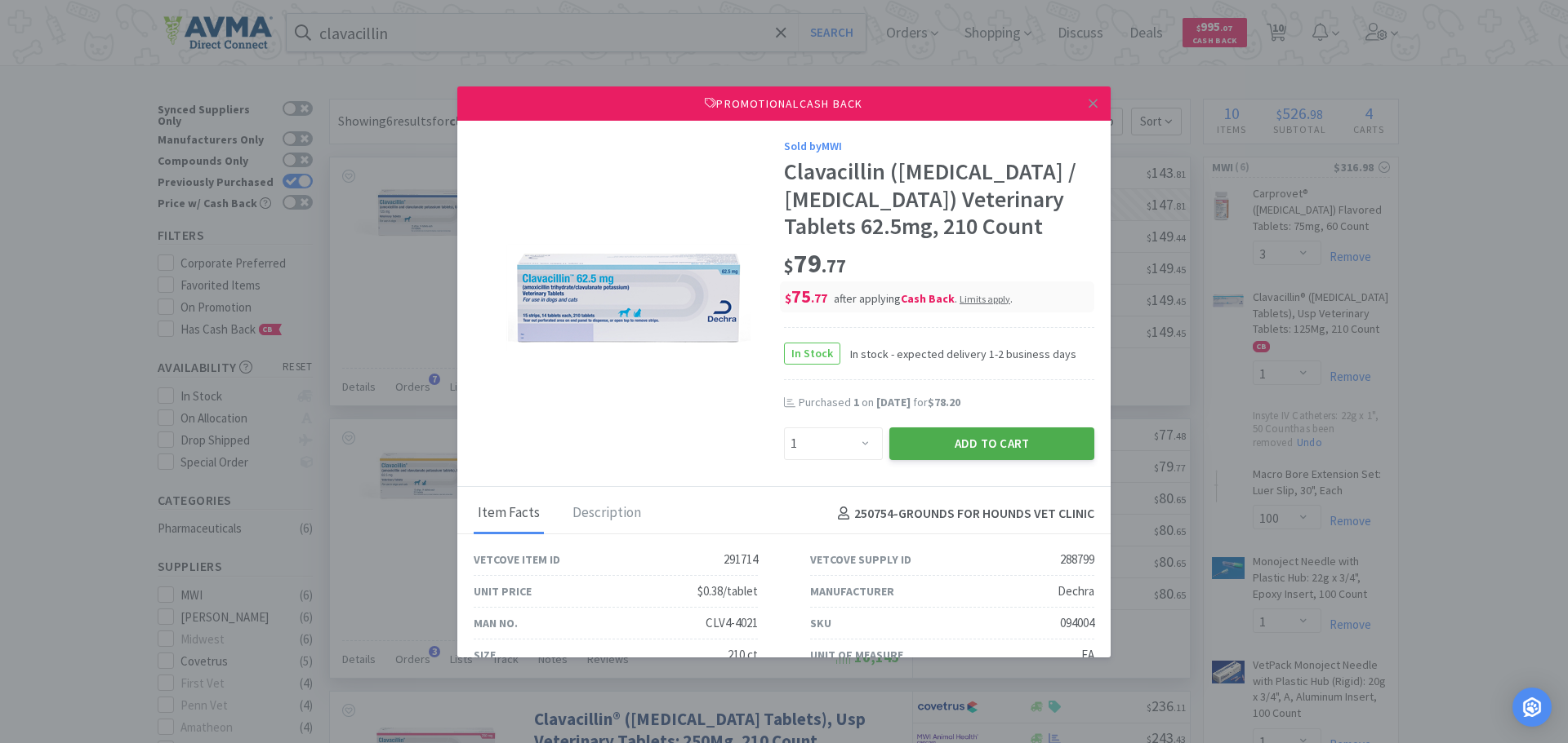
click at [950, 461] on button "Add to Cart" at bounding box center [992, 443] width 205 height 32
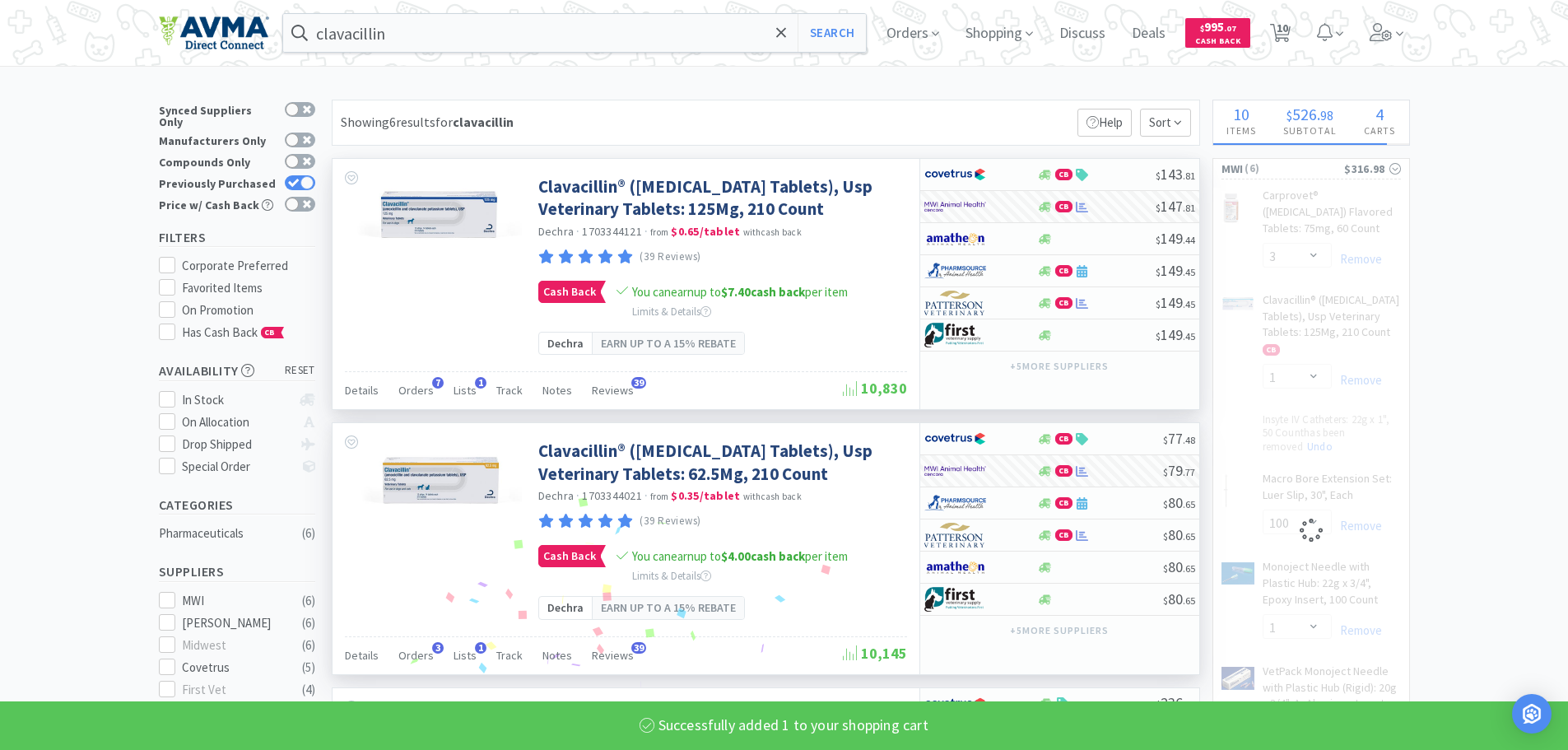
select select "10"
select select "1"
select select "4"
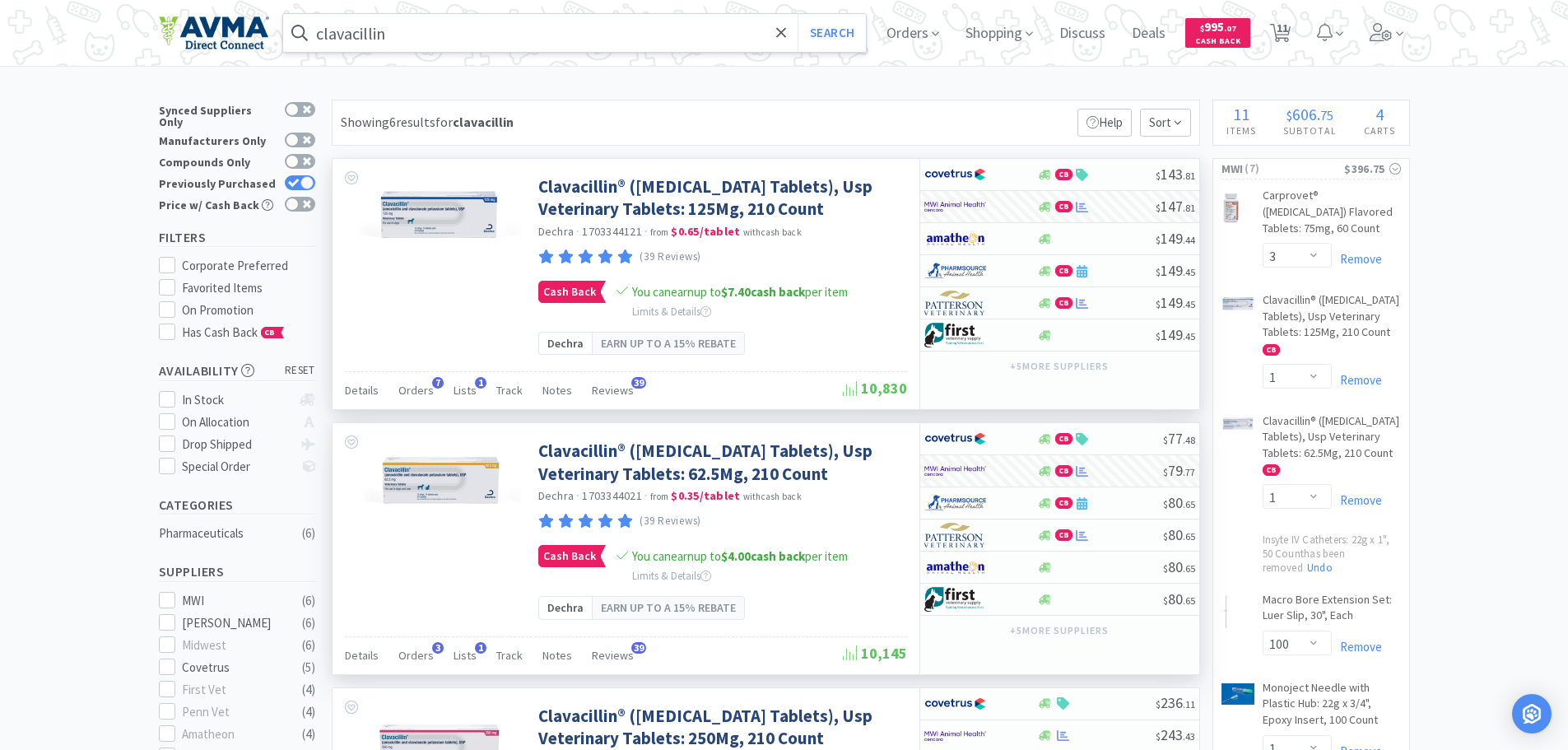
click at [388, 22] on input "clavacillin" at bounding box center [574, 33] width 583 height 38
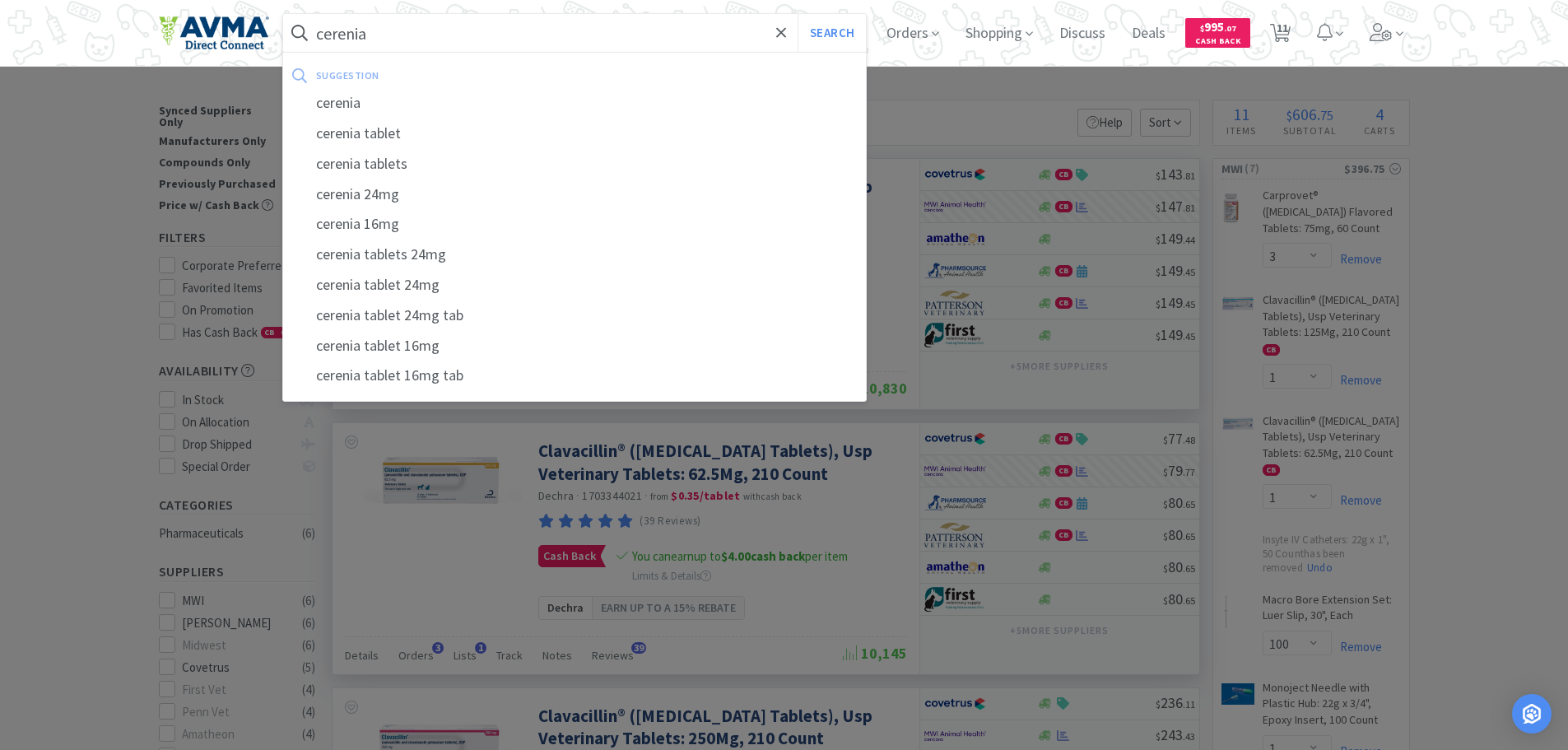
type input "cerenia"
click at [798, 14] on button "Search" at bounding box center [831, 33] width 68 height 38
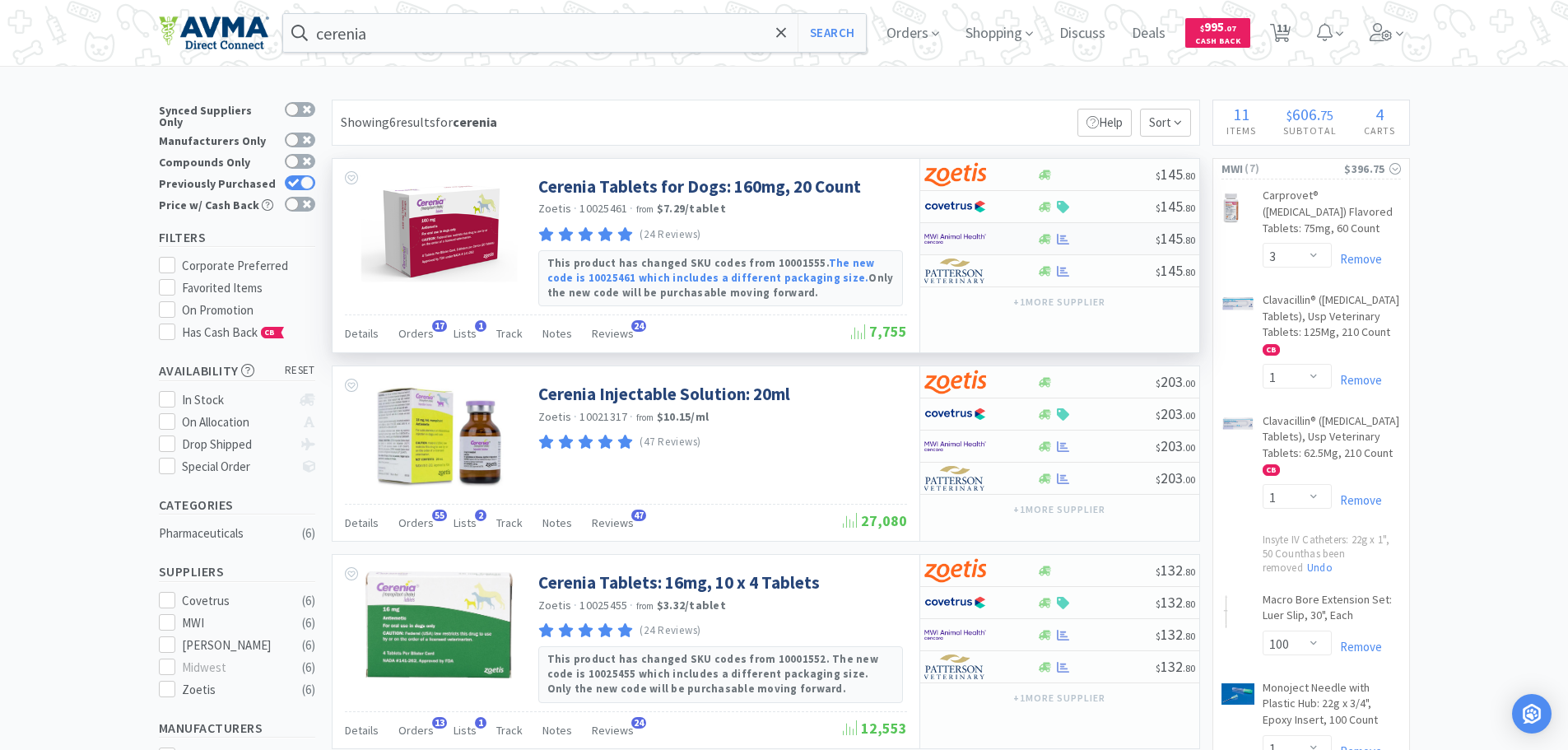
click at [965, 235] on img at bounding box center [956, 238] width 62 height 25
select select "1"
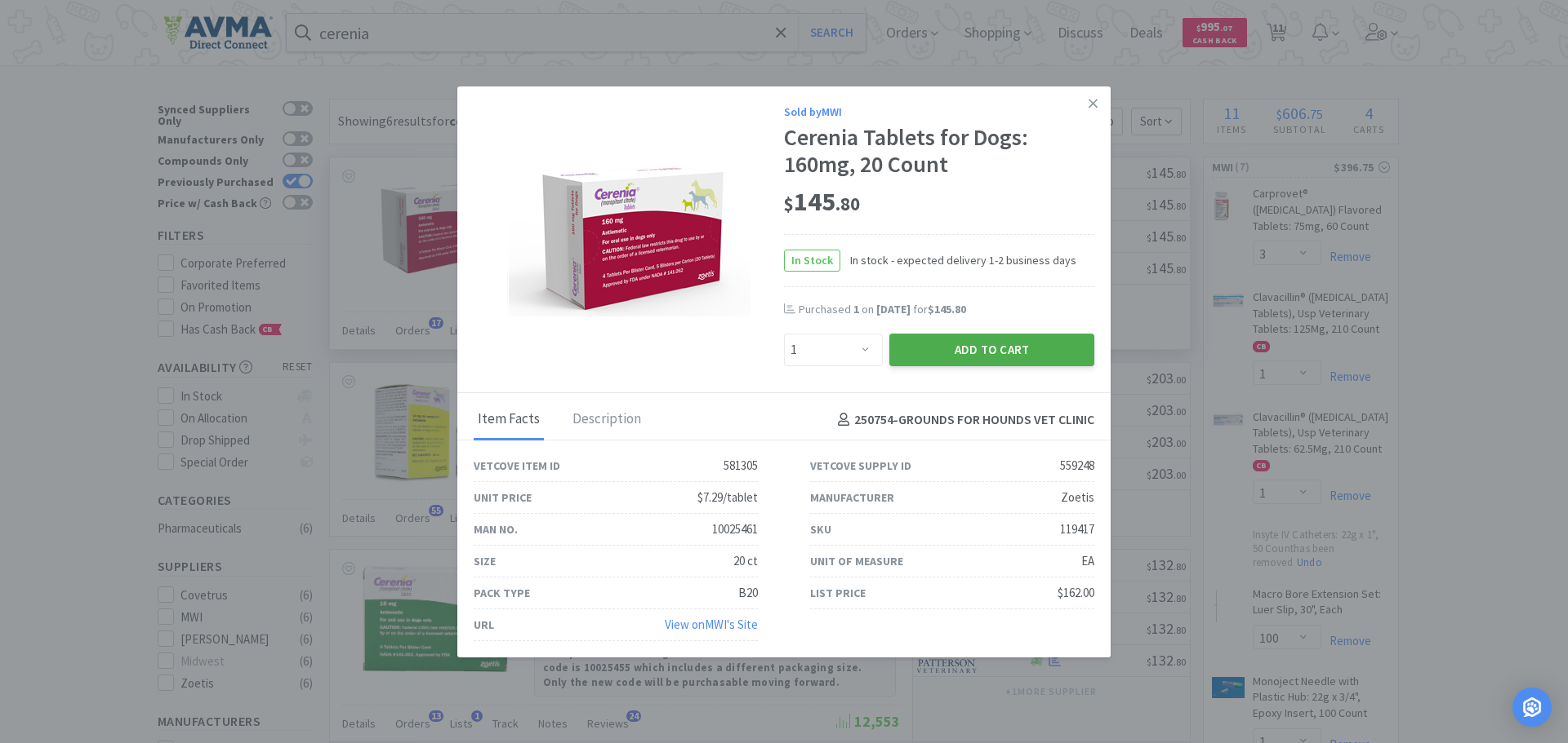
click at [959, 335] on button "Add to Cart" at bounding box center [992, 350] width 205 height 32
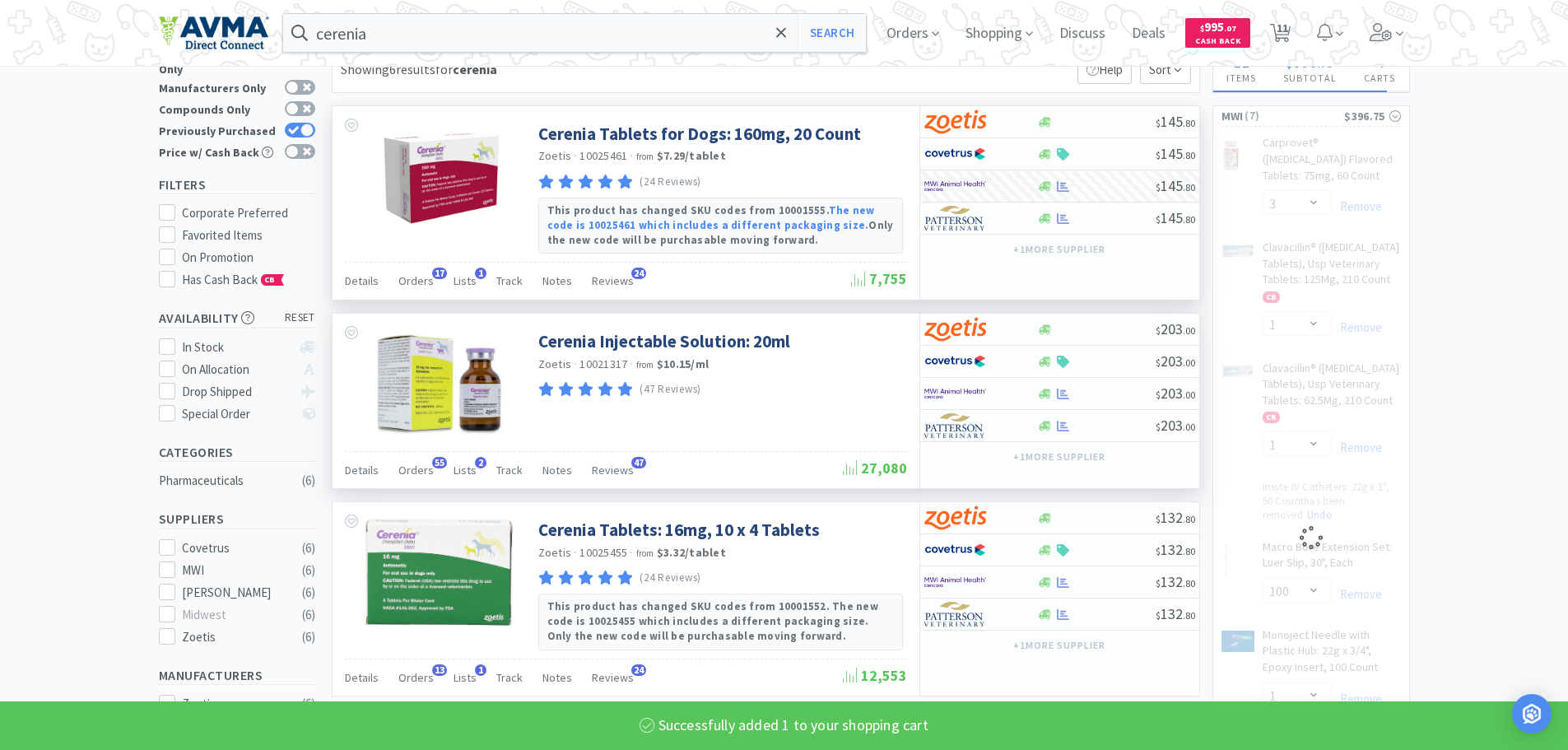
scroll to position [83, 0]
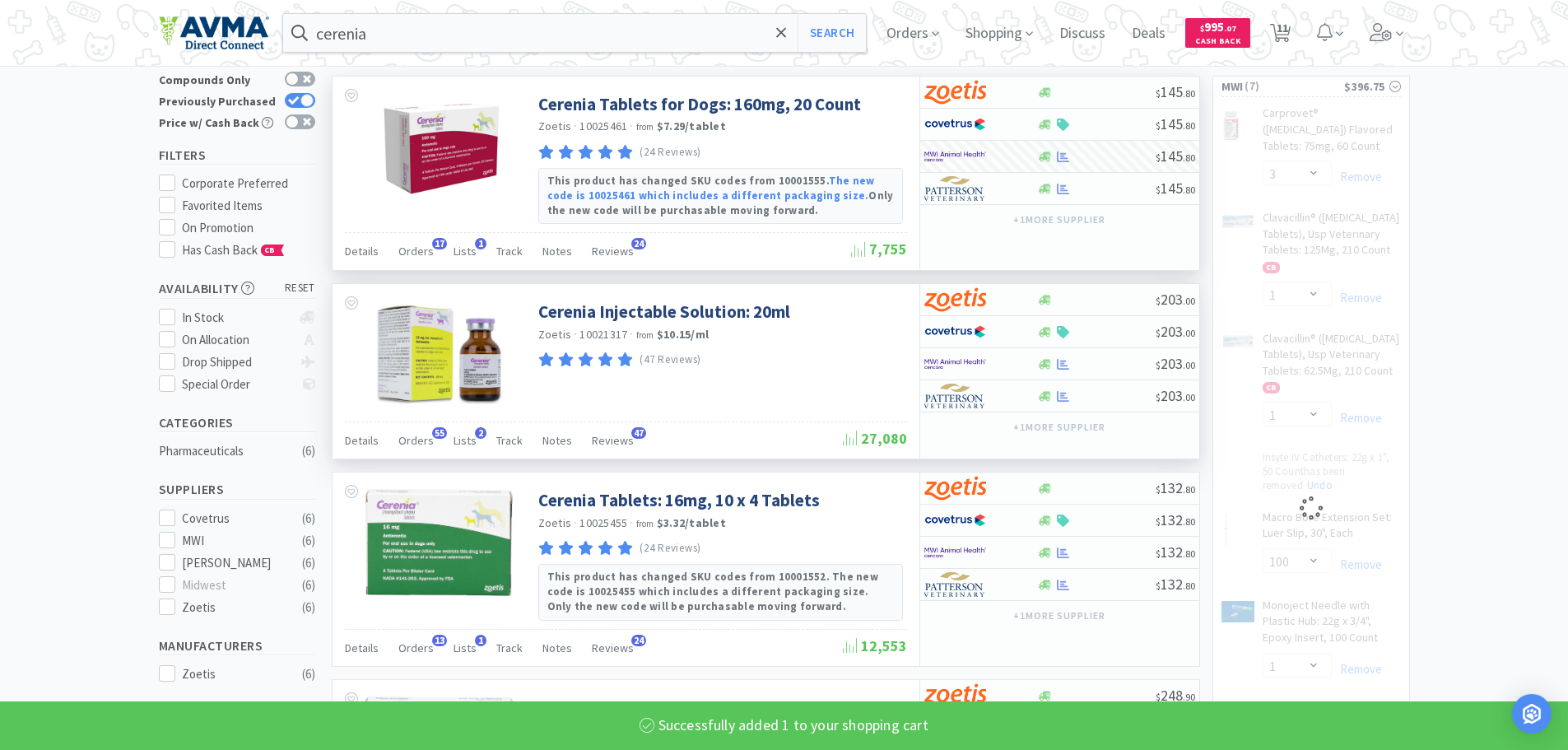
select select "10"
select select "1"
select select "4"
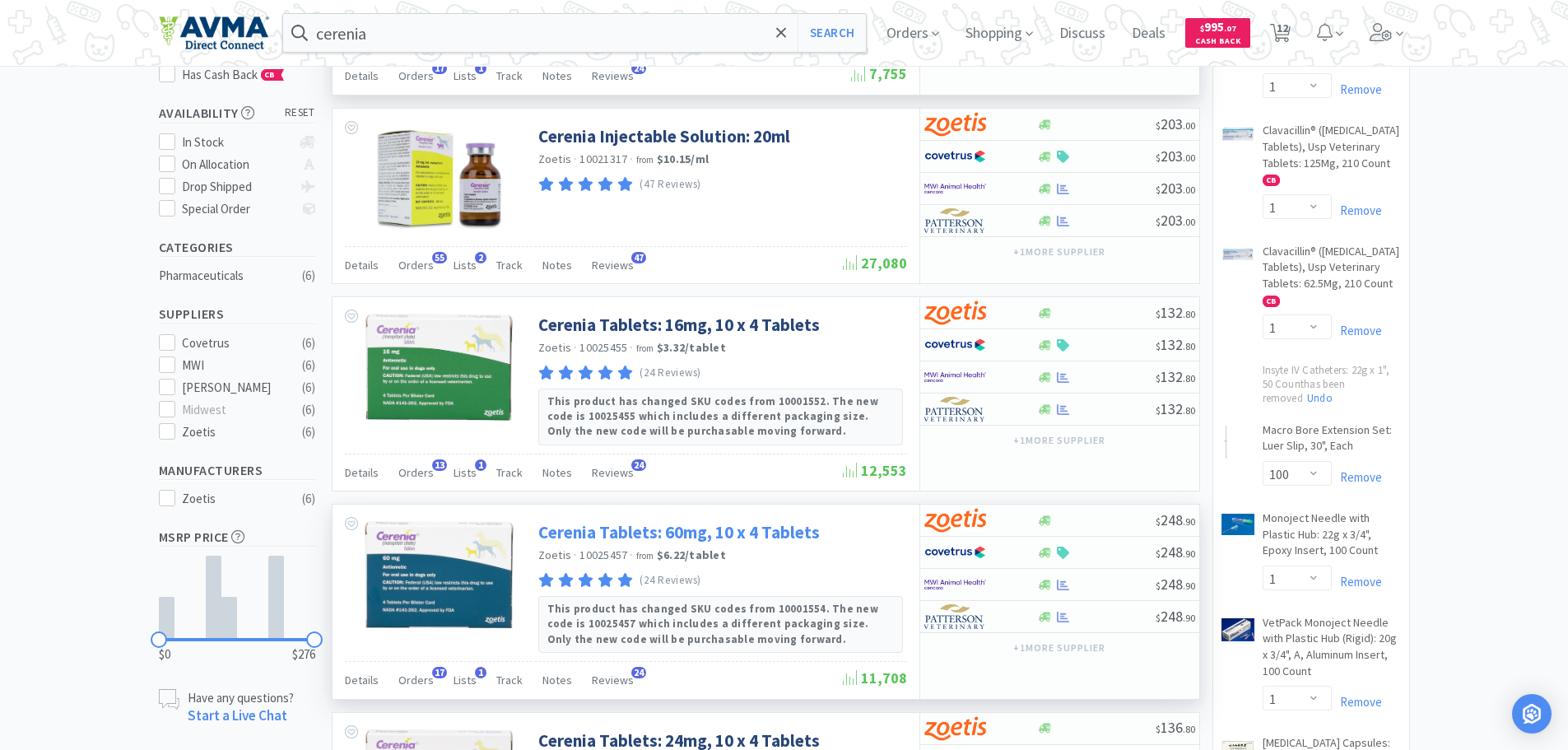
scroll to position [412, 0]
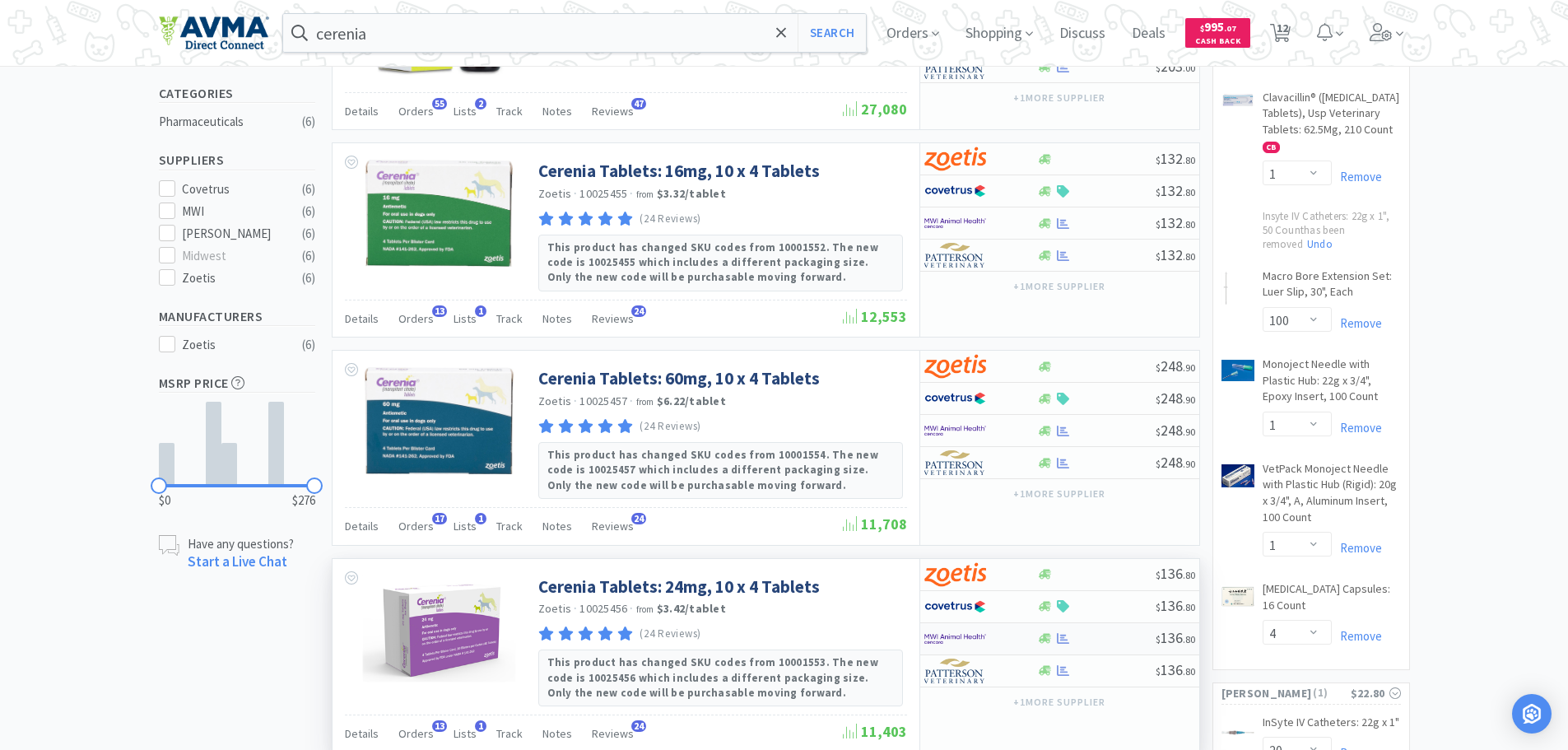
click at [961, 635] on img at bounding box center [956, 638] width 62 height 25
select select "1"
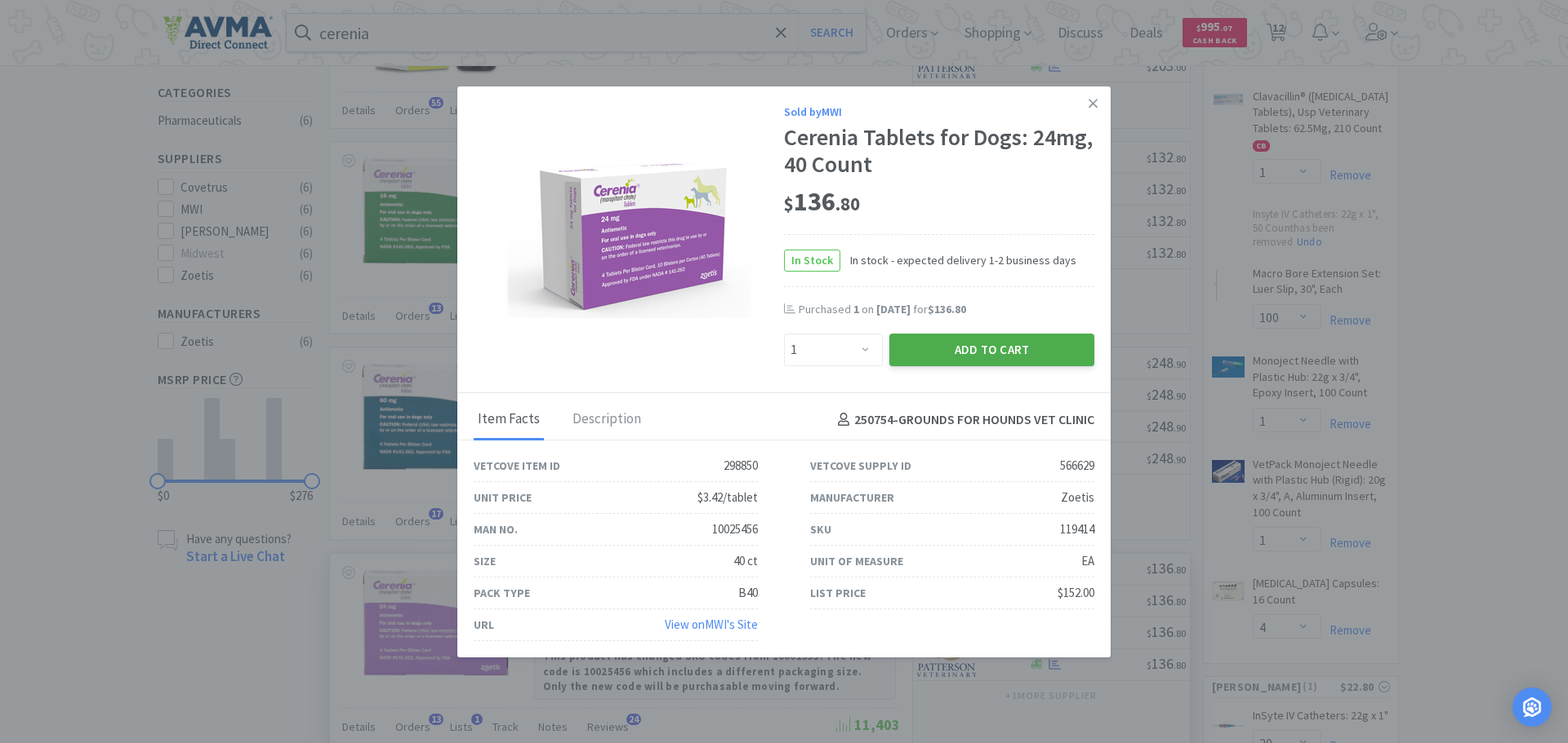
click at [1005, 347] on button "Add to Cart" at bounding box center [992, 350] width 205 height 32
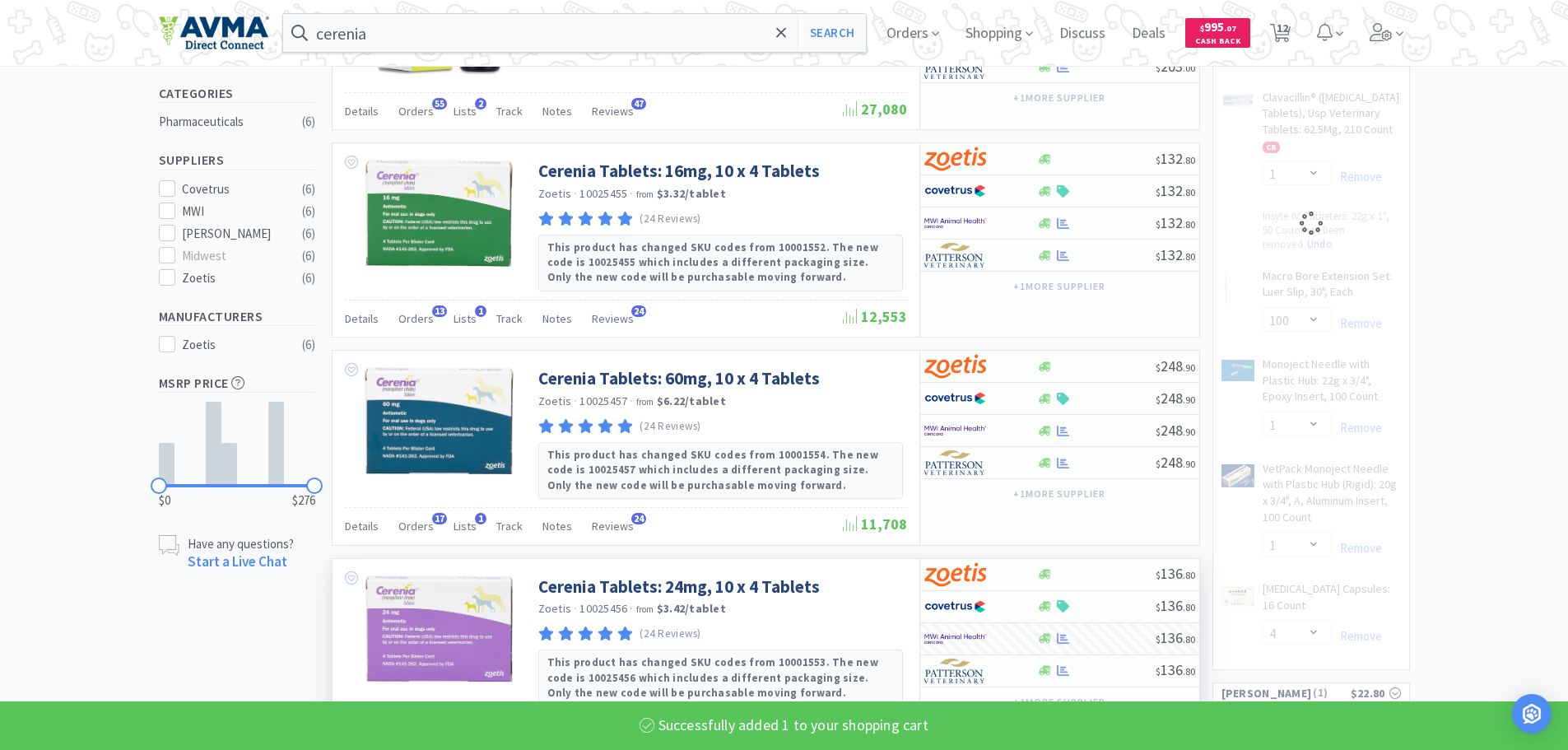
select select "10"
select select "1"
select select "4"
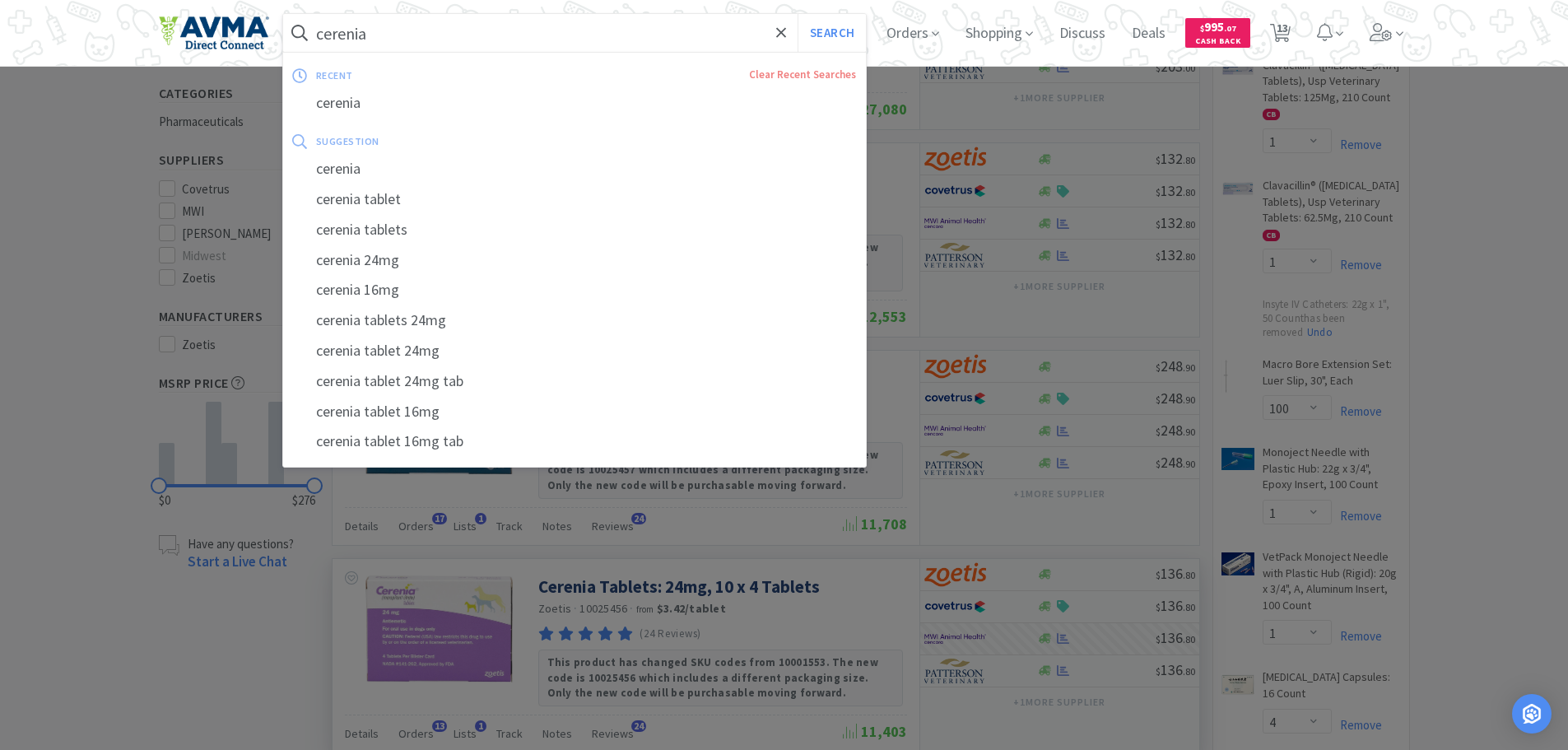
click at [455, 22] on input "cerenia" at bounding box center [574, 33] width 583 height 38
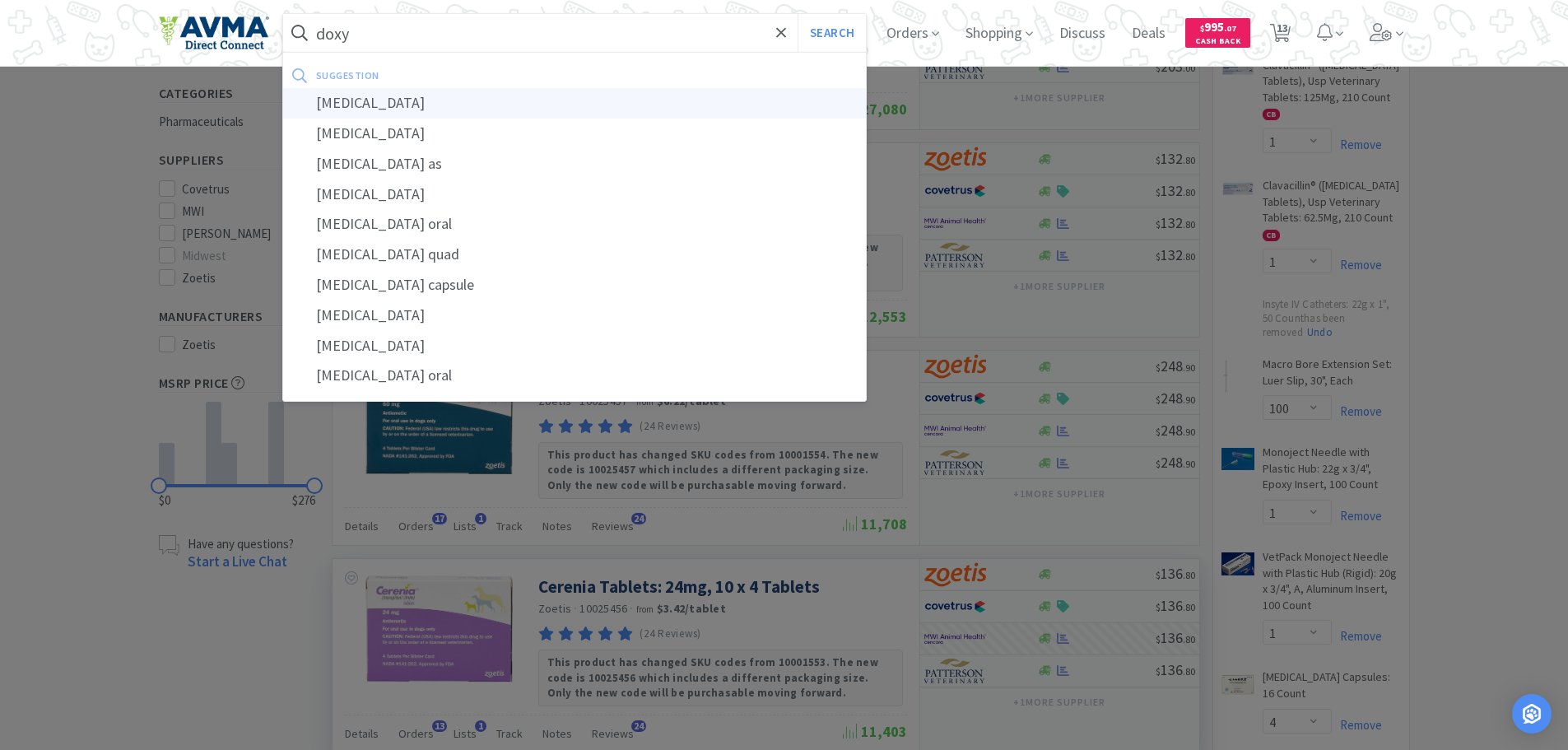
type input "[MEDICAL_DATA]"
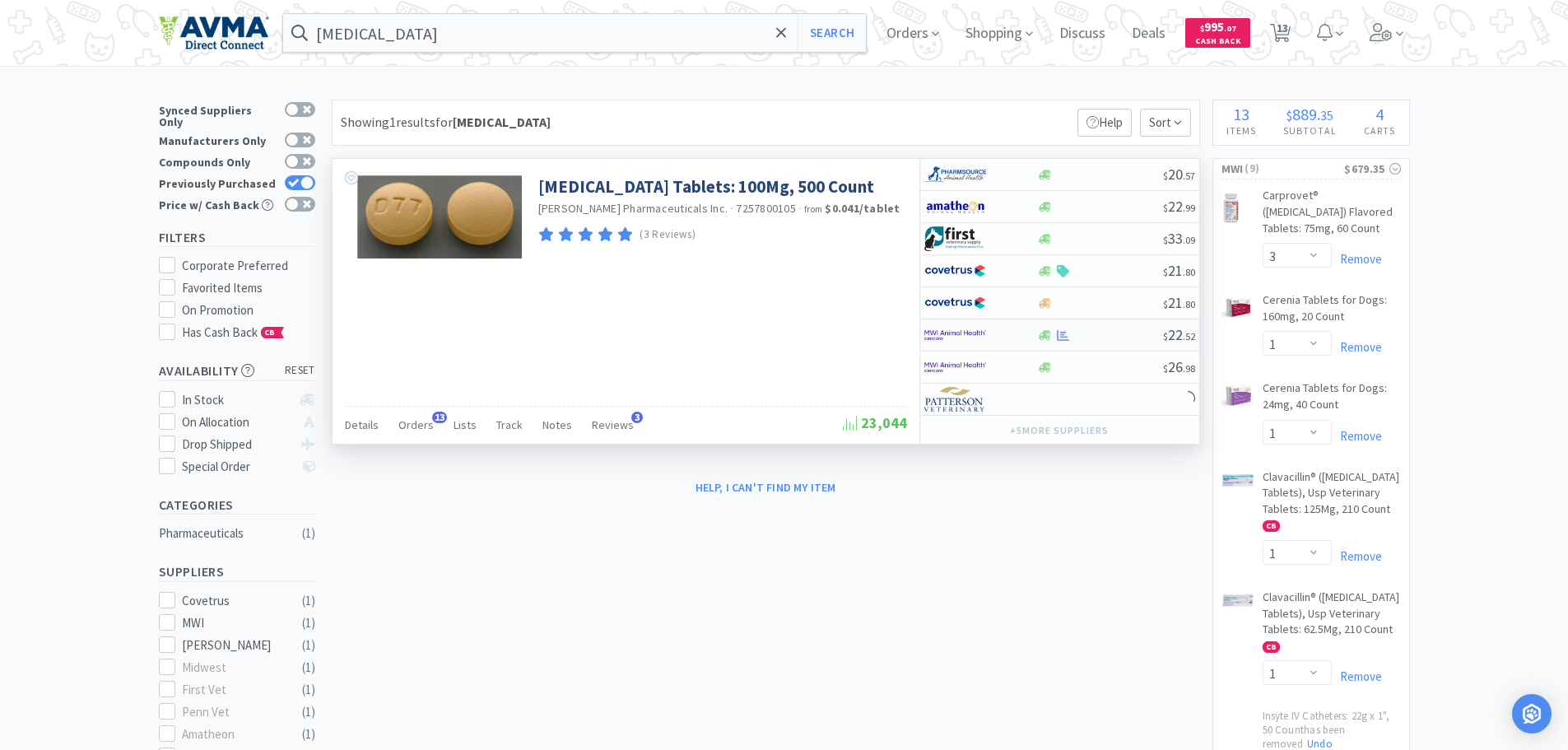
click at [960, 331] on img at bounding box center [956, 335] width 62 height 25
select select "1"
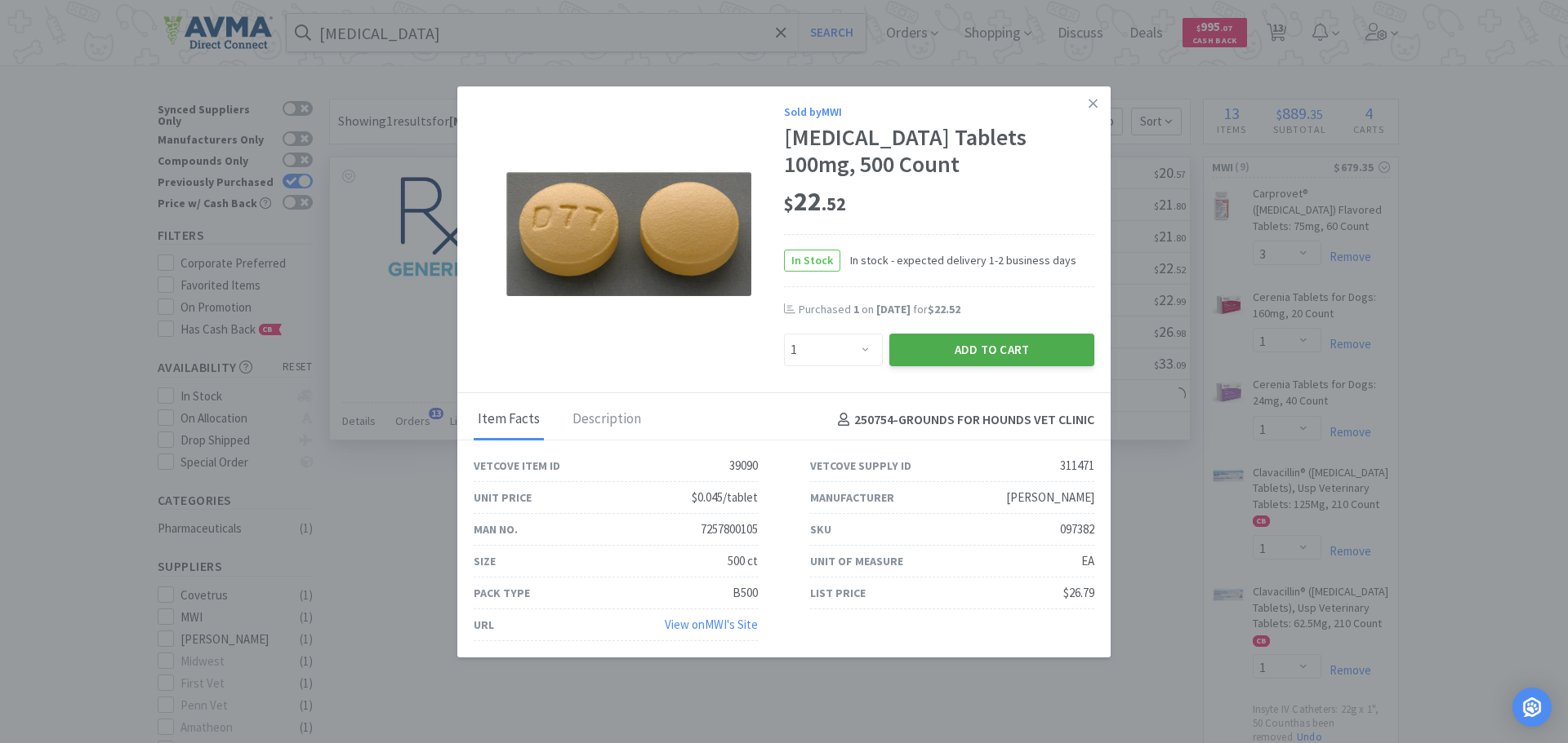
click at [955, 350] on button "Add to Cart" at bounding box center [992, 350] width 205 height 32
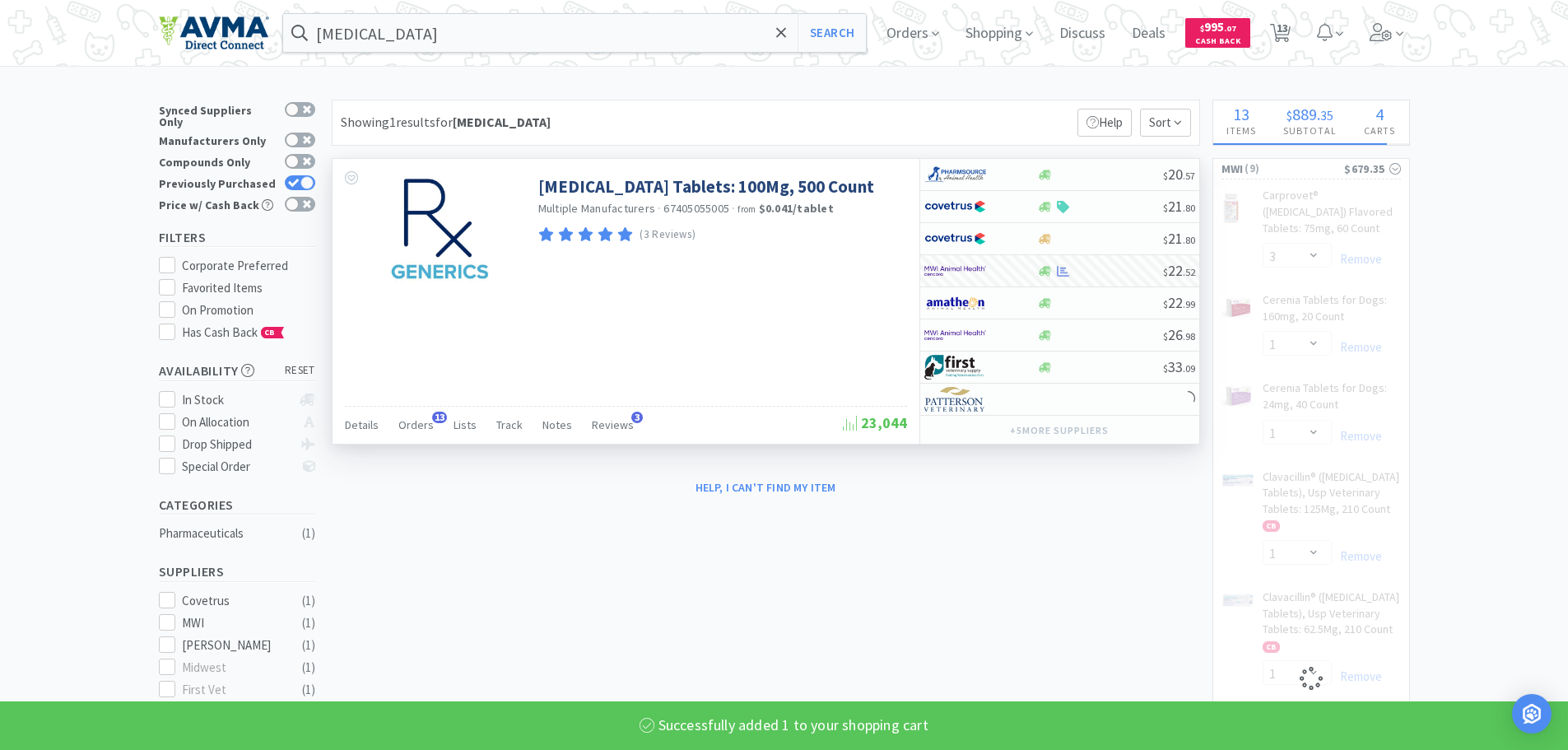
select select "10"
select select "1"
select select "4"
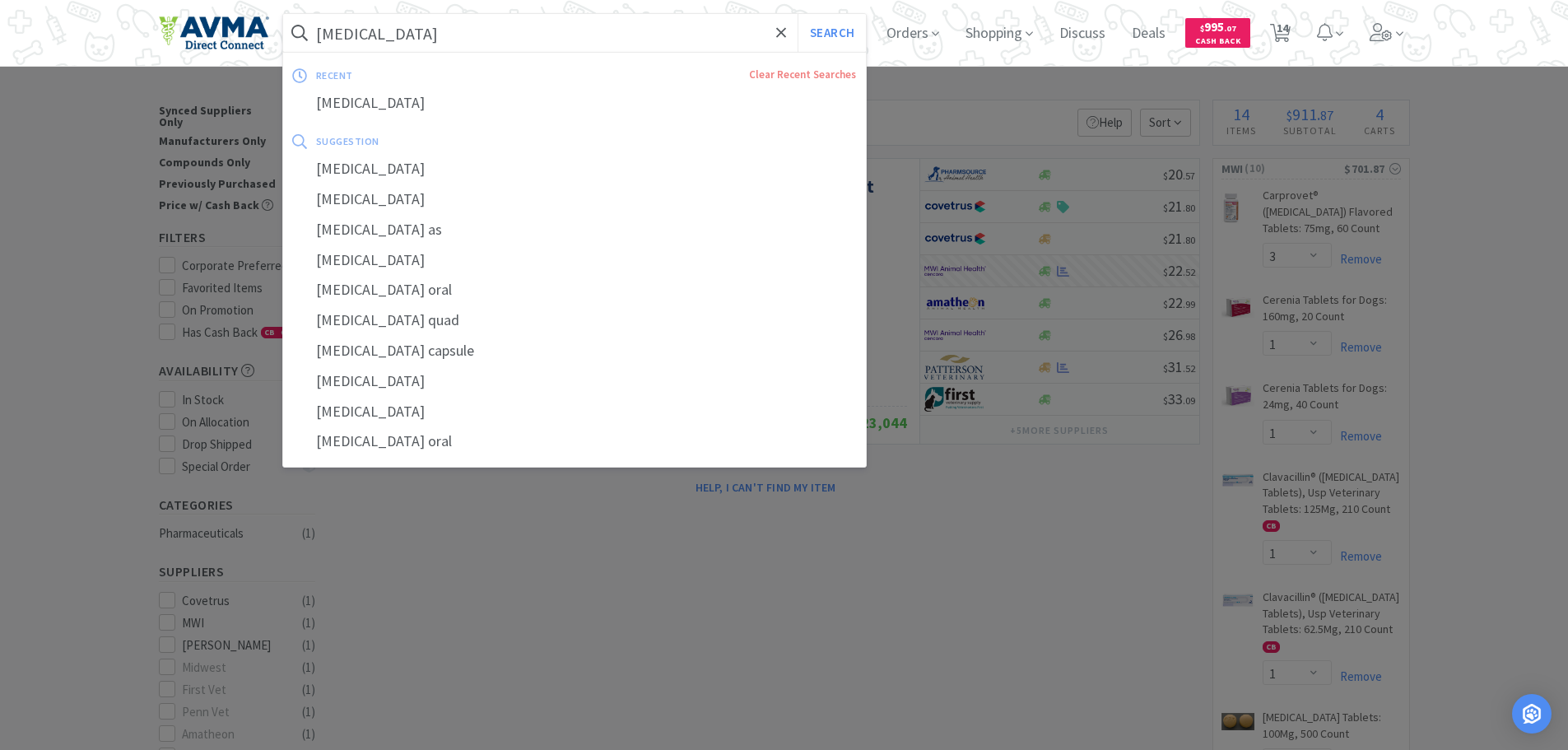
click at [385, 39] on input "[MEDICAL_DATA]" at bounding box center [574, 33] width 583 height 38
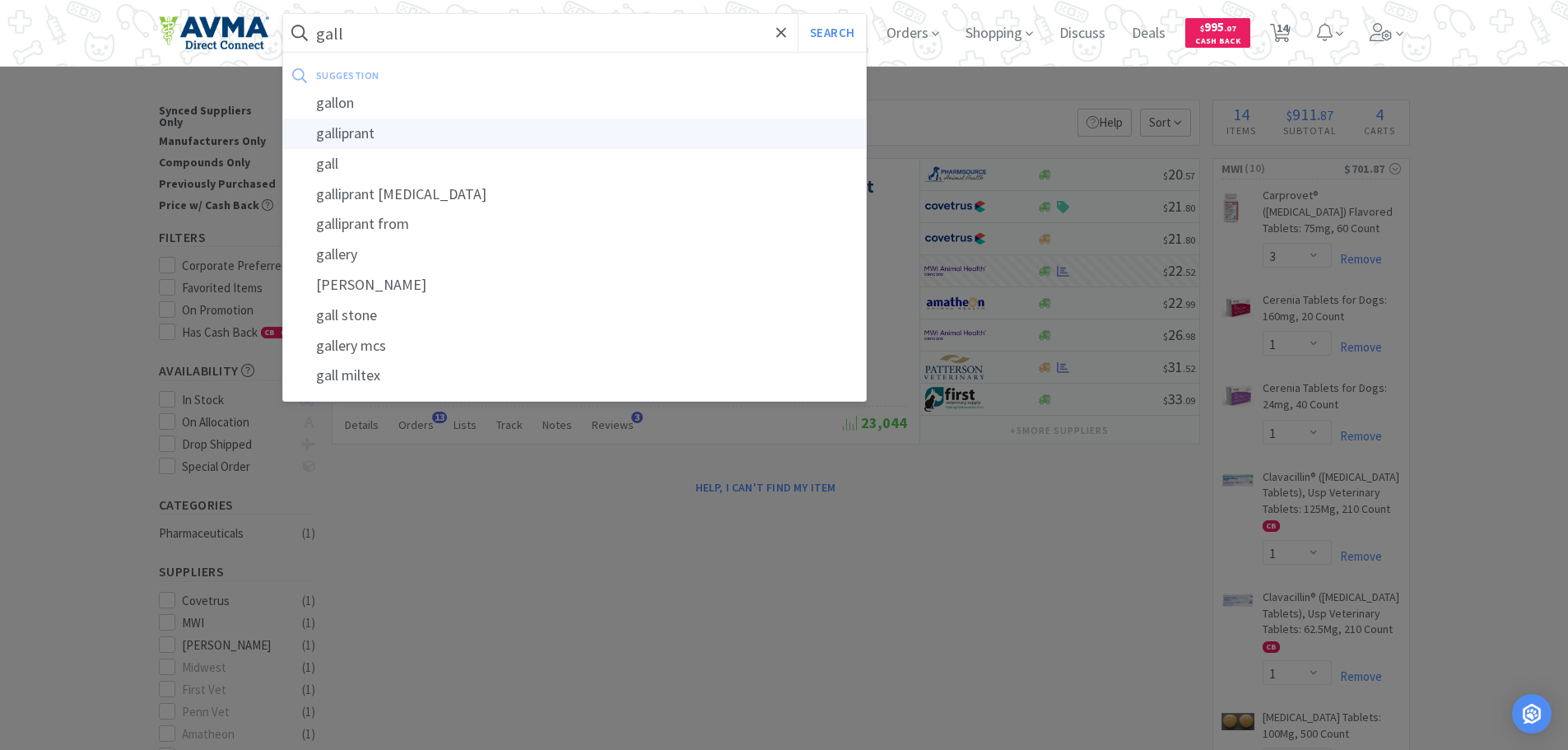
type input "galliprant"
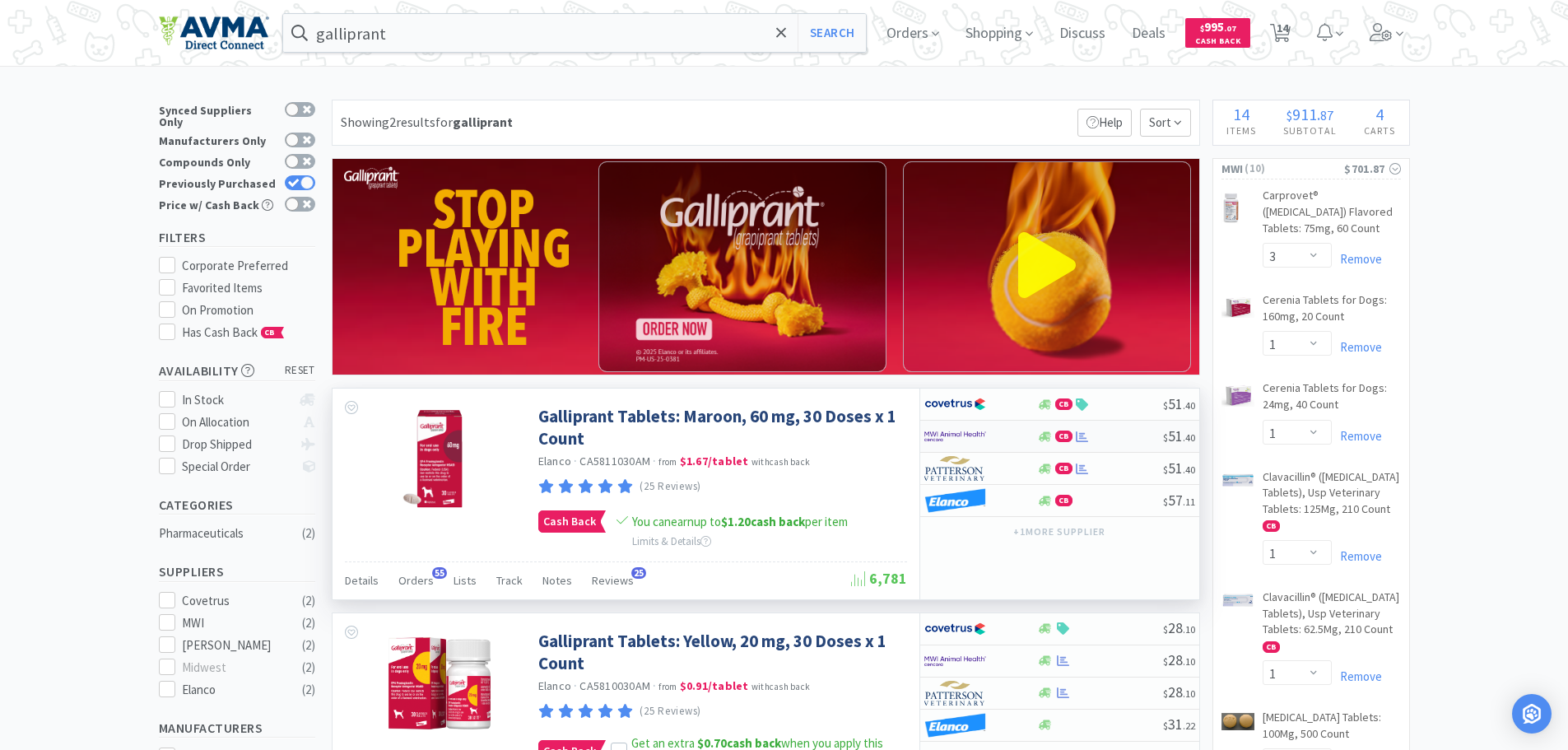
click at [966, 430] on img at bounding box center [956, 436] width 62 height 25
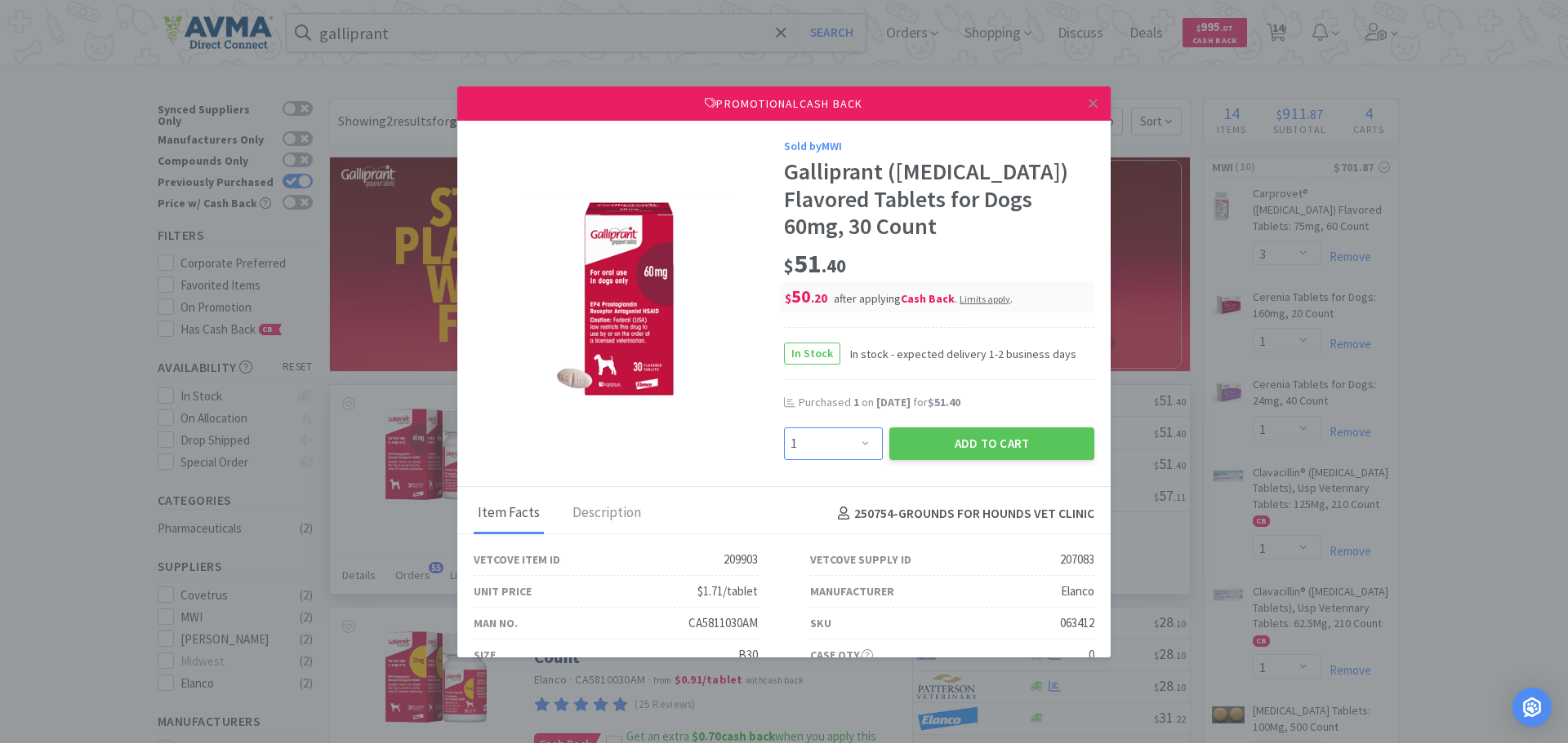
click at [852, 444] on select "Enter Quantity 1 2 3 4 5 6 7 8 9 10 11 12 13 14 15 16 17 18 19 20 Enter Quantity" at bounding box center [834, 443] width 99 height 32
select select "2"
click at [784, 427] on select "Enter Quantity 1 2 3 4 5 6 7 8 9 10 11 12 13 14 15 16 17 18 19 20 Enter Quantity" at bounding box center [834, 443] width 99 height 32
click at [1025, 446] on button "Add to Cart" at bounding box center [992, 443] width 205 height 32
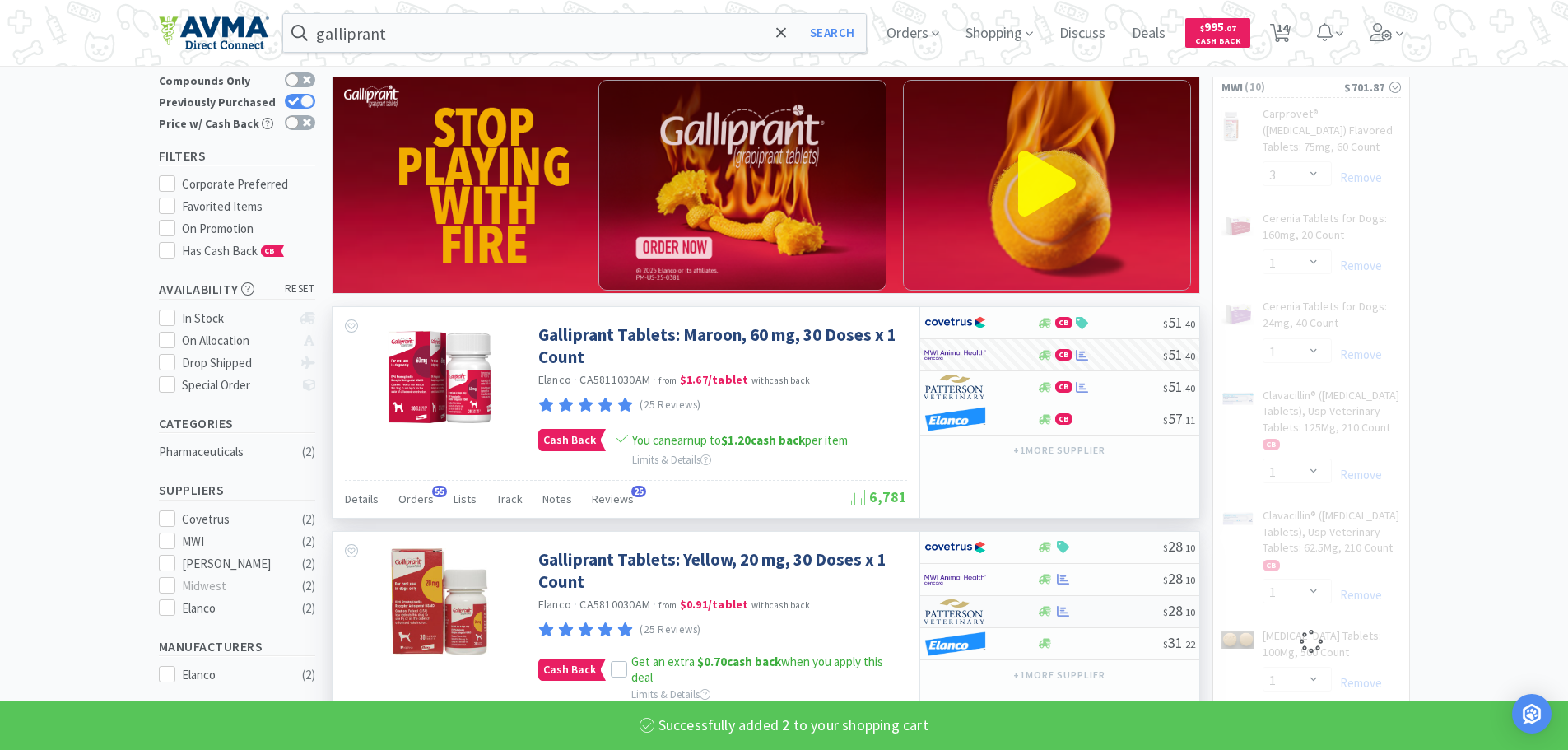
scroll to position [83, 0]
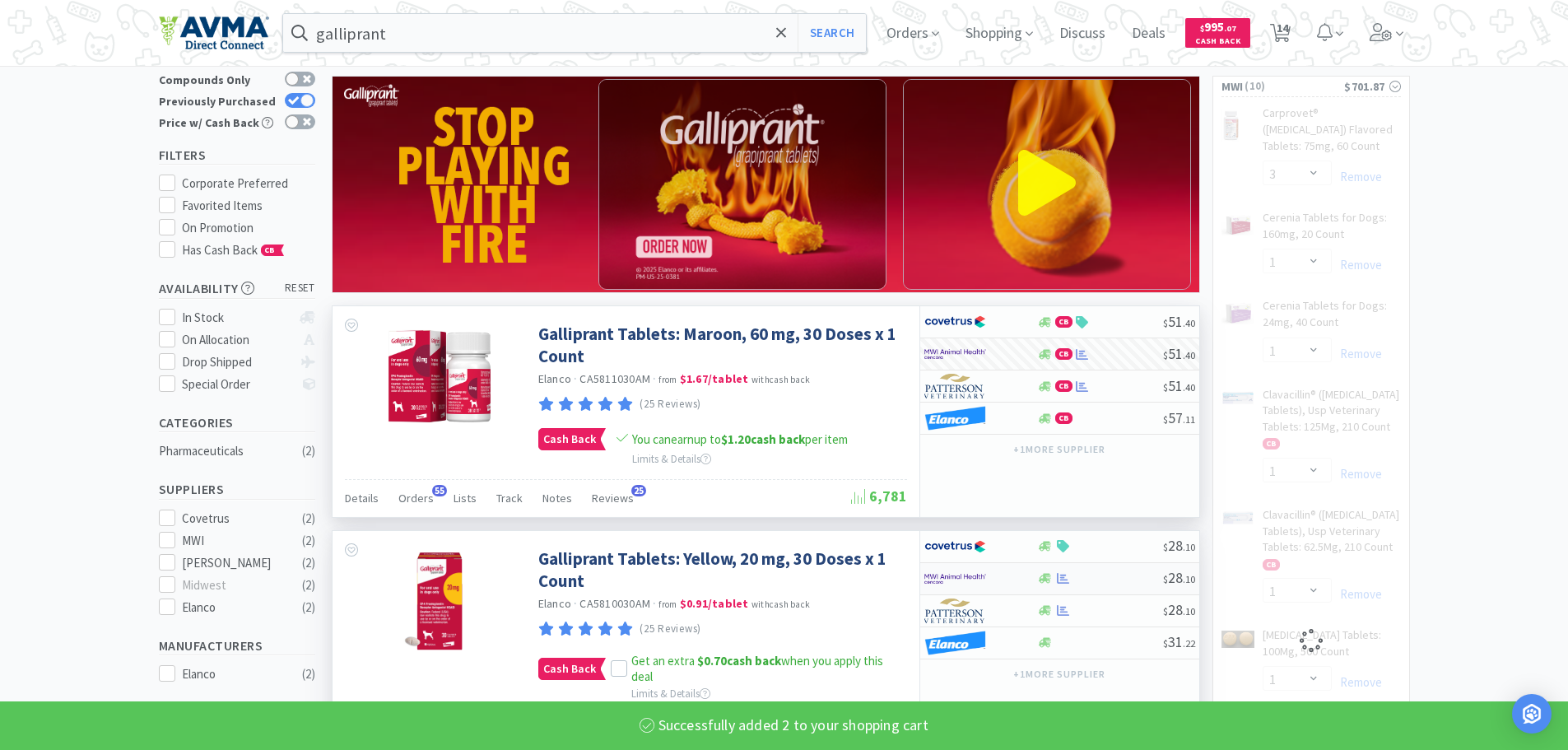
select select "10"
select select "1"
select select "2"
select select "4"
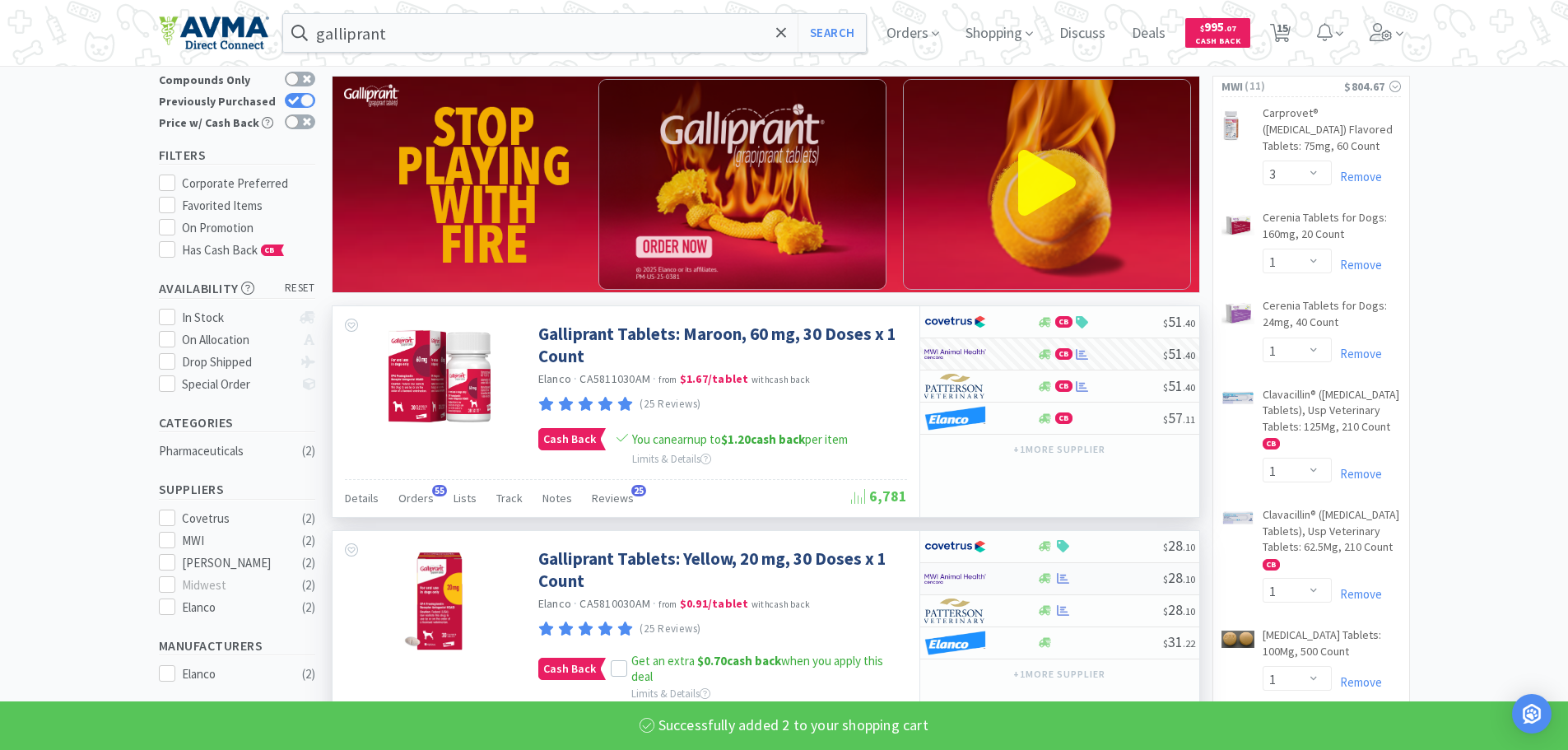
click at [990, 578] on div at bounding box center [970, 578] width 91 height 28
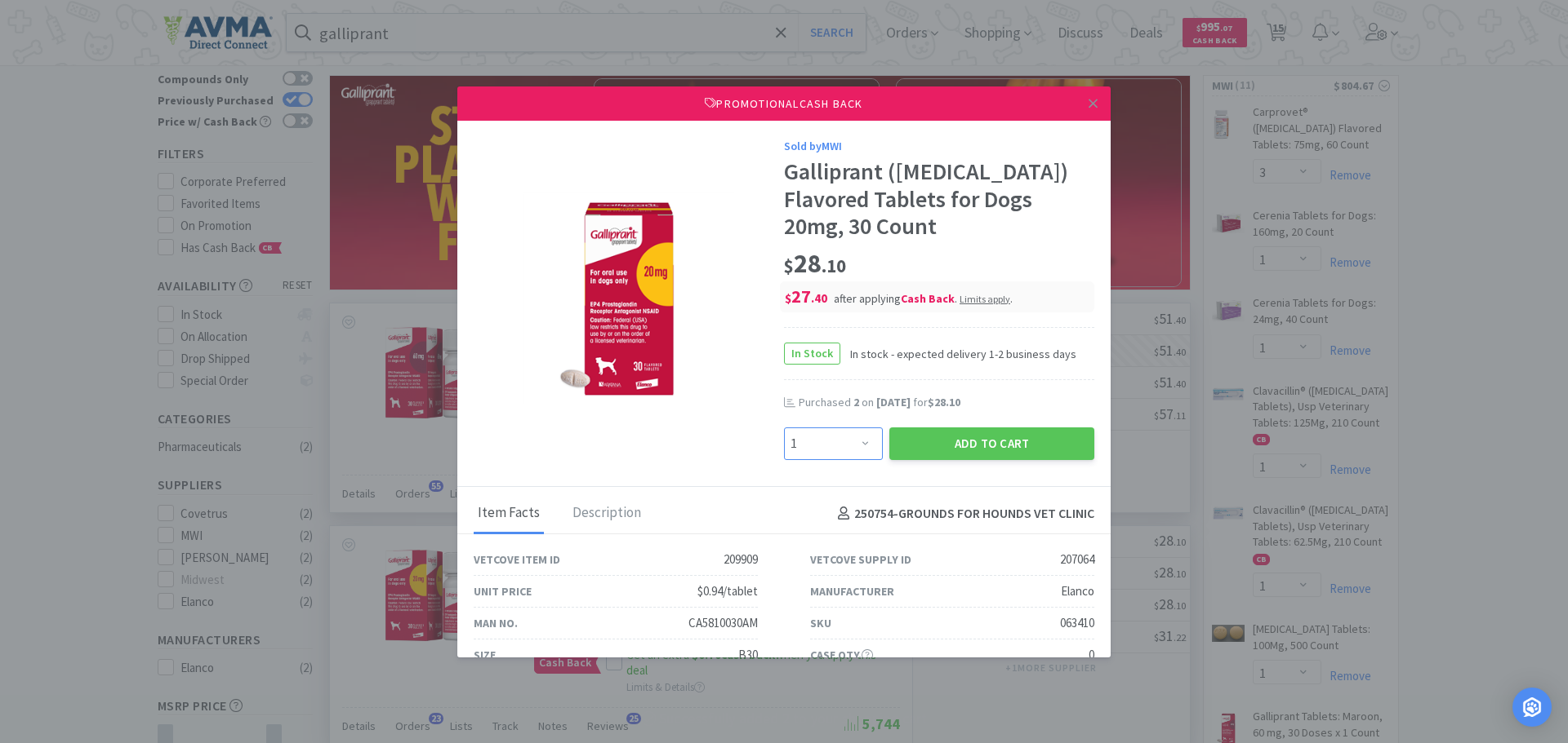
click at [854, 449] on select "Enter Quantity 1 2 3 4 5 6 7 8 9 10 11 12 13 14 15 16 17 18 19 20 Enter Quantity" at bounding box center [834, 443] width 99 height 32
select select "2"
click at [784, 427] on select "Enter Quantity 1 2 3 4 5 6 7 8 9 10 11 12 13 14 15 16 17 18 19 20 Enter Quantity" at bounding box center [834, 443] width 99 height 32
click at [936, 439] on button "Add to Cart" at bounding box center [992, 443] width 205 height 32
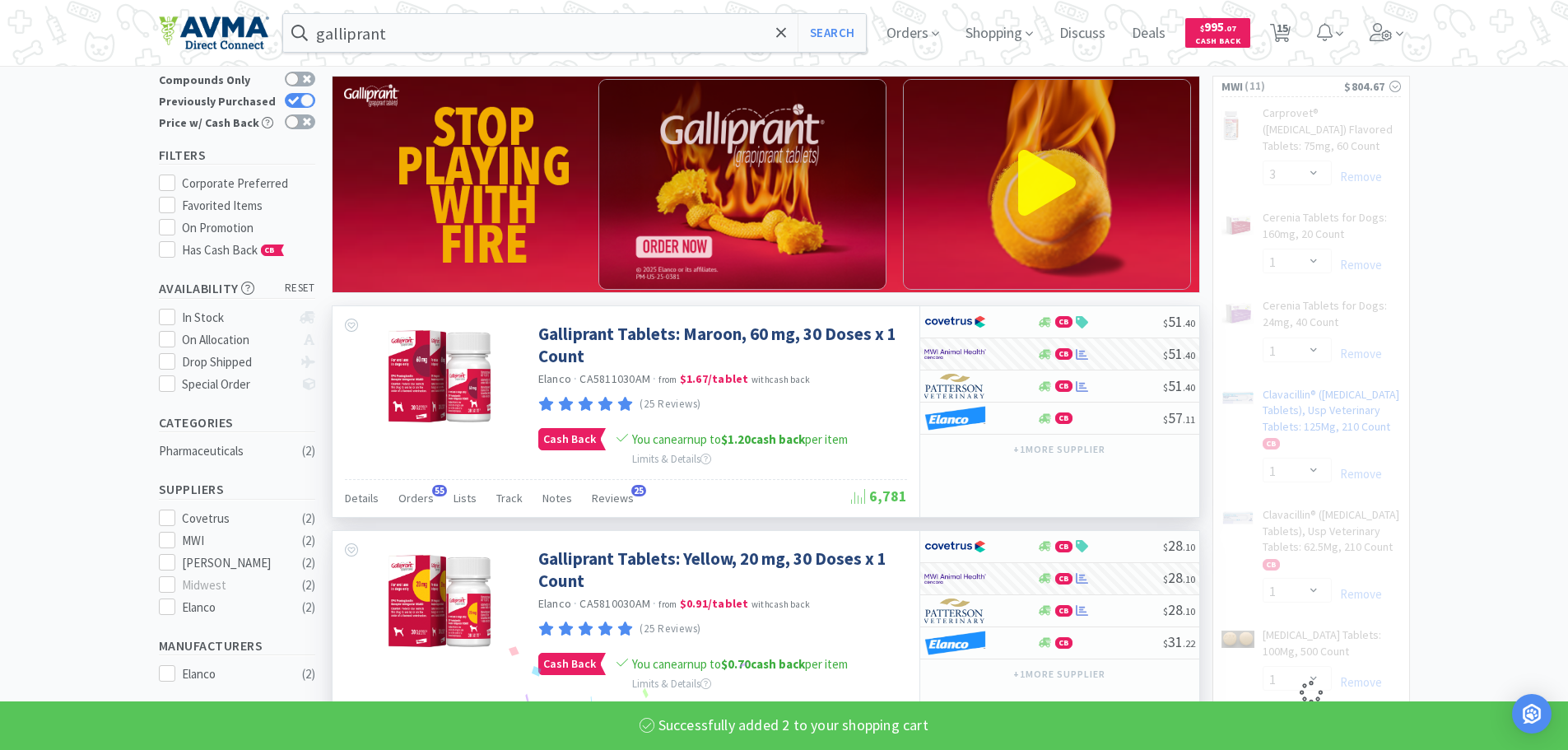
select select "10"
select select "1"
select select "2"
select select "4"
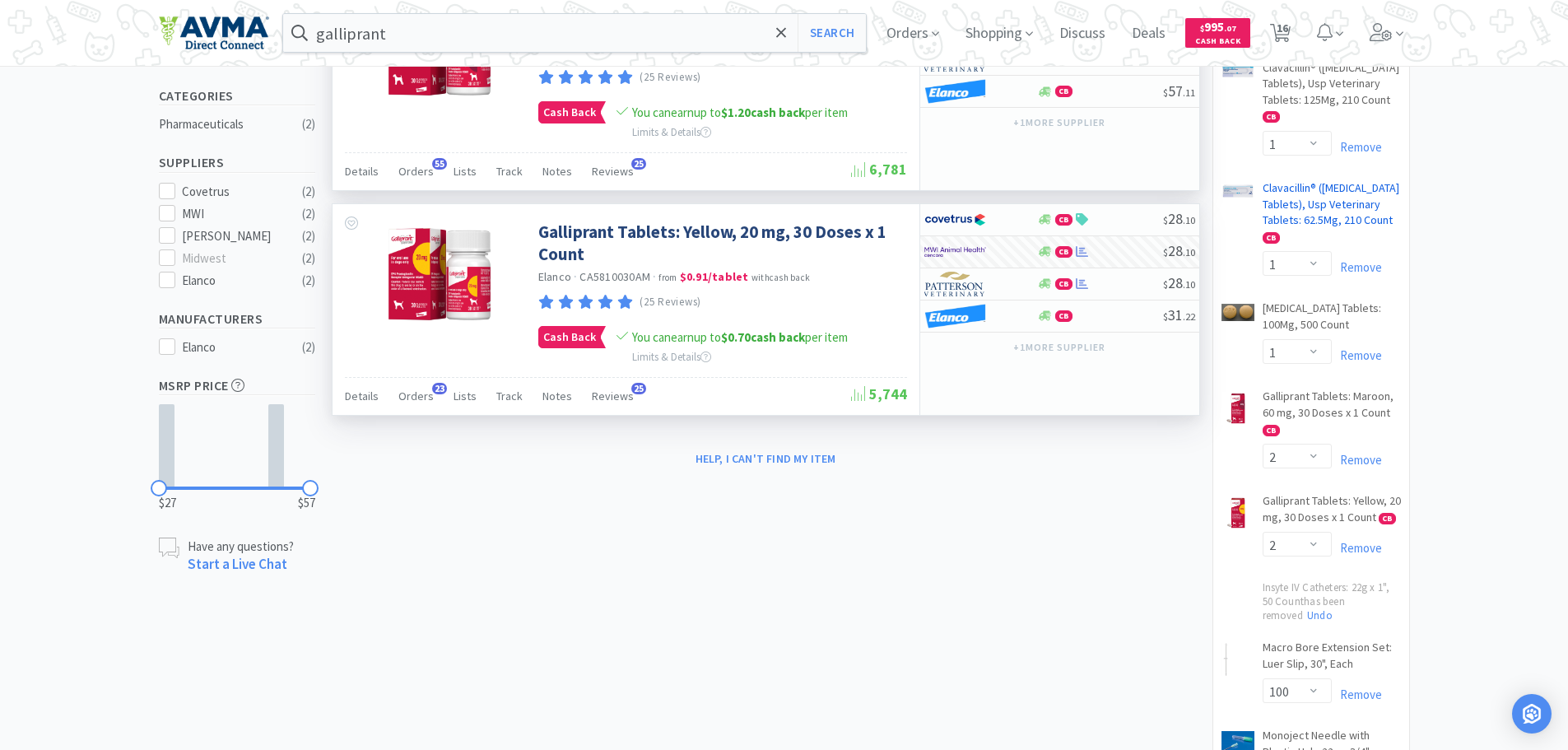
scroll to position [412, 0]
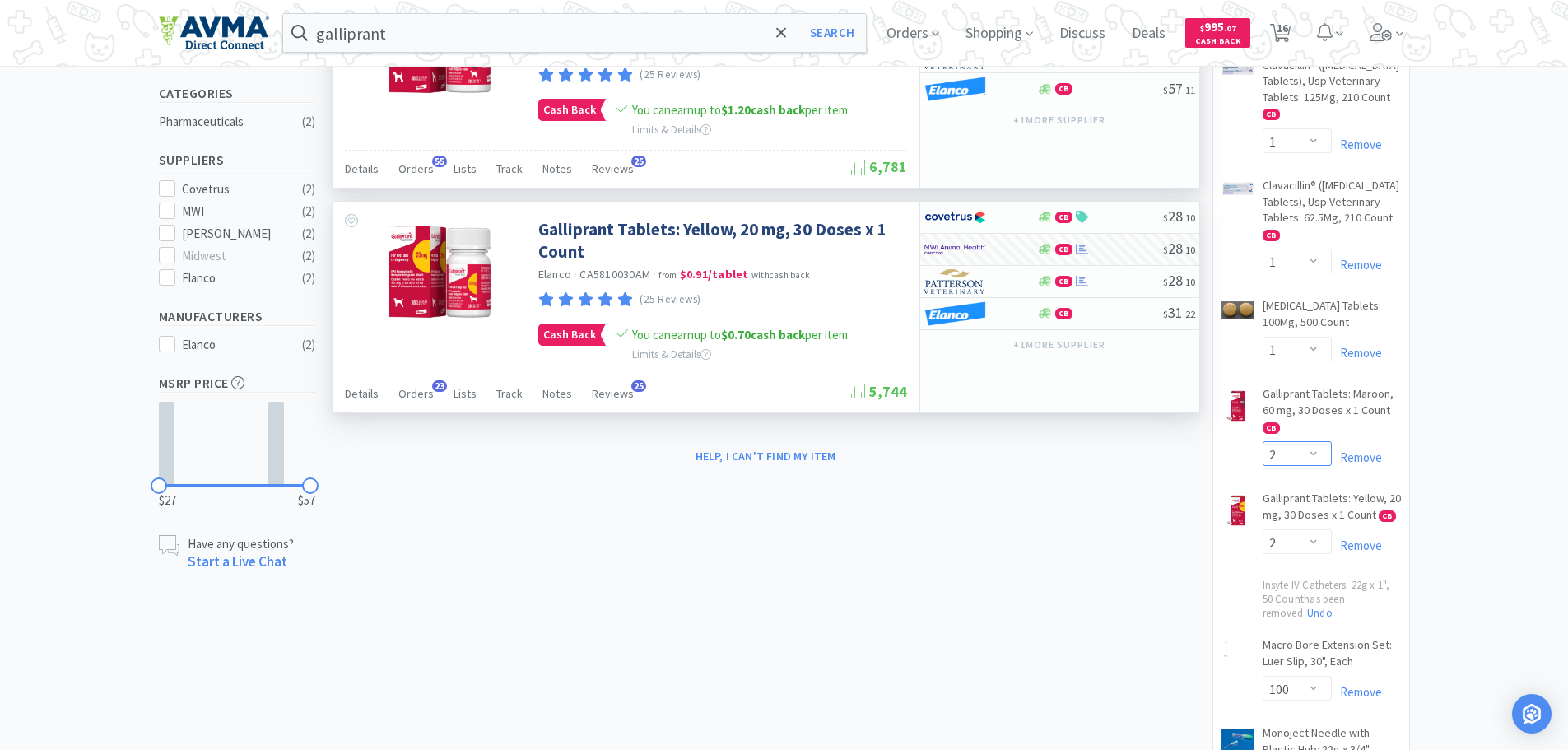
click at [1325, 466] on select "Enter Quantity 1 2 3 4 5 6 7 8 9 10 11 12 13 14 15 16 17 18 19 20 Enter Quantity" at bounding box center [1298, 453] width 69 height 25
click at [1263, 466] on select "Enter Quantity 1 2 3 4 5 6 7 8 9 10 11 12 13 14 15 16 17 18 19 20 Enter Quantity" at bounding box center [1298, 453] width 69 height 25
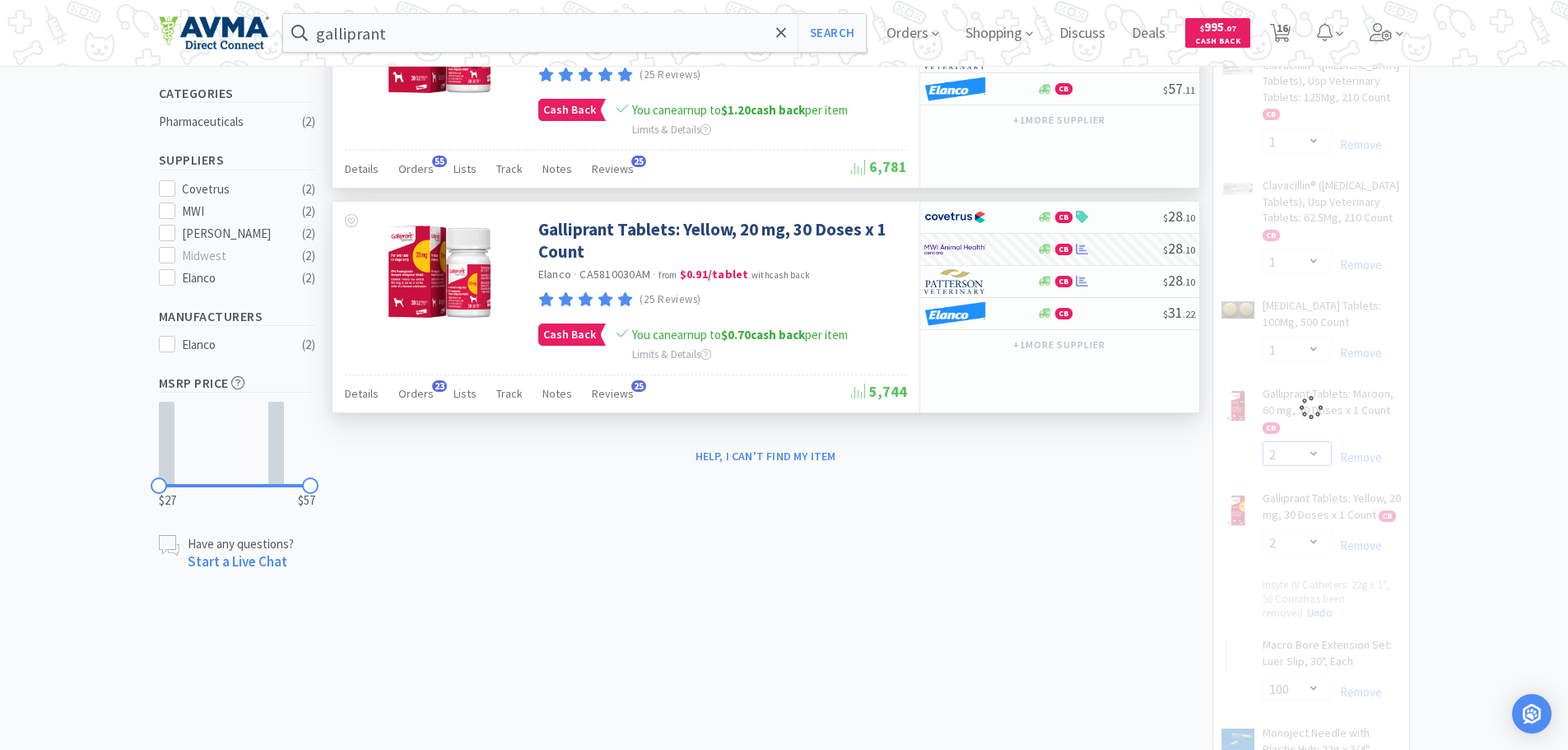
select select "3"
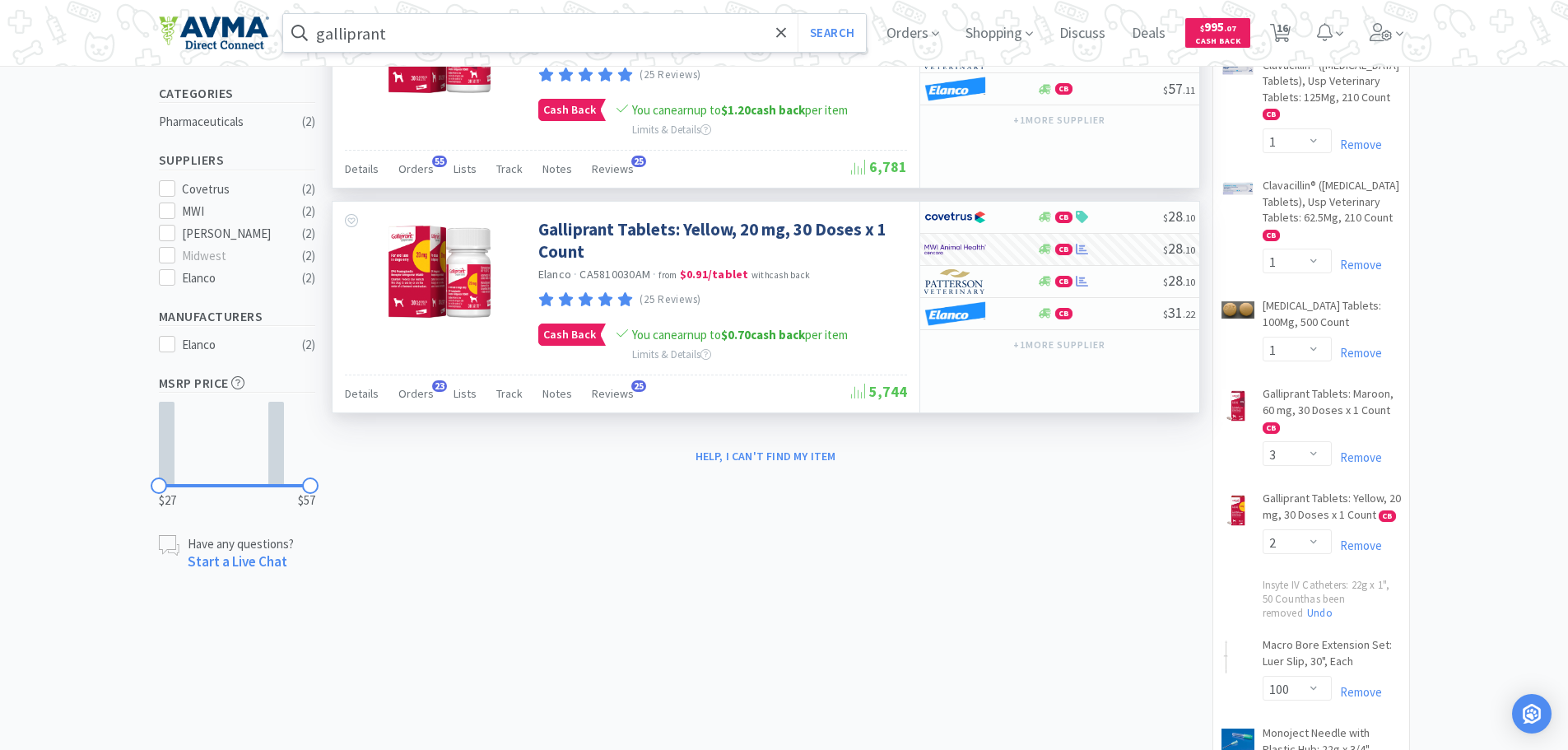
click at [645, 33] on input "galliprant" at bounding box center [574, 33] width 583 height 38
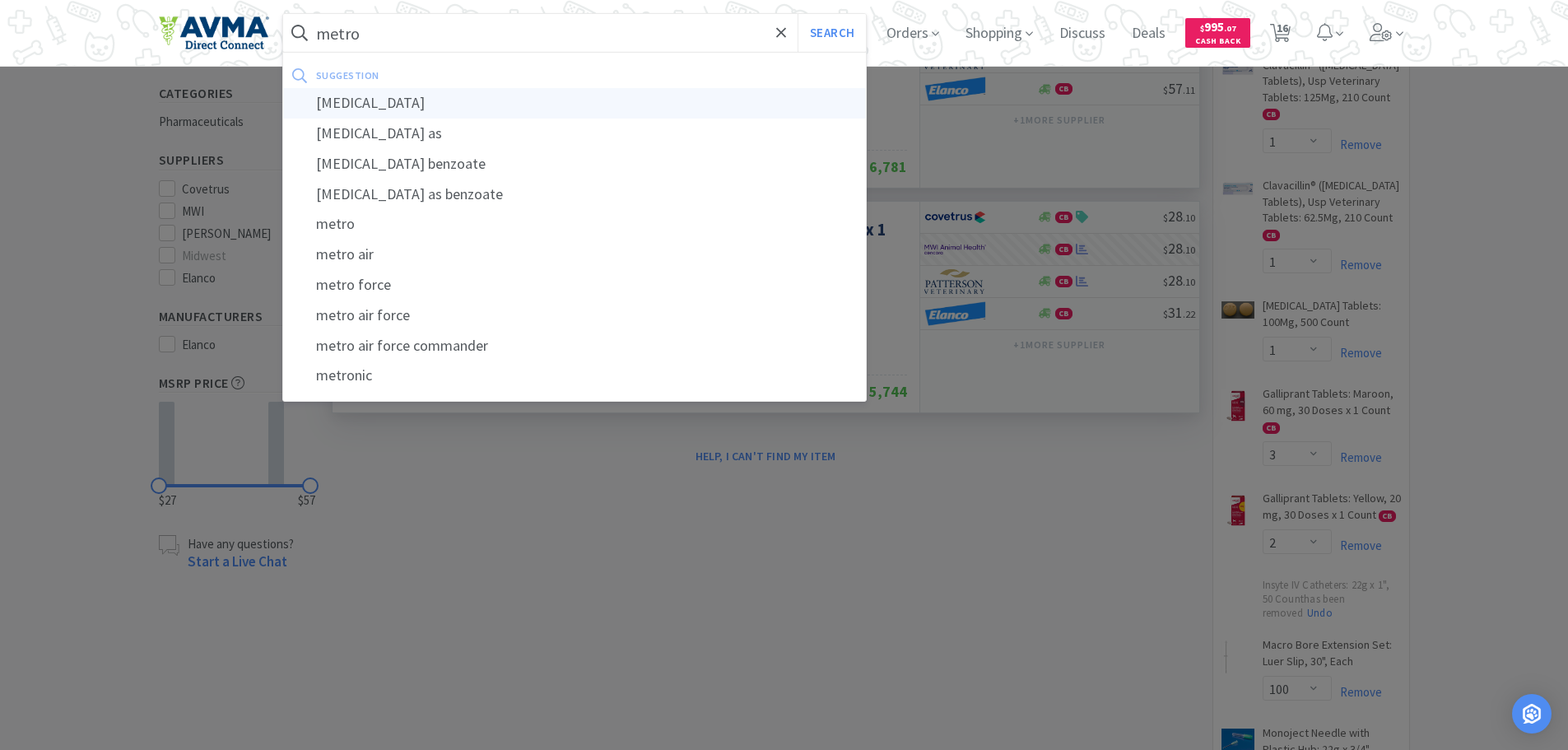
type input "[MEDICAL_DATA]"
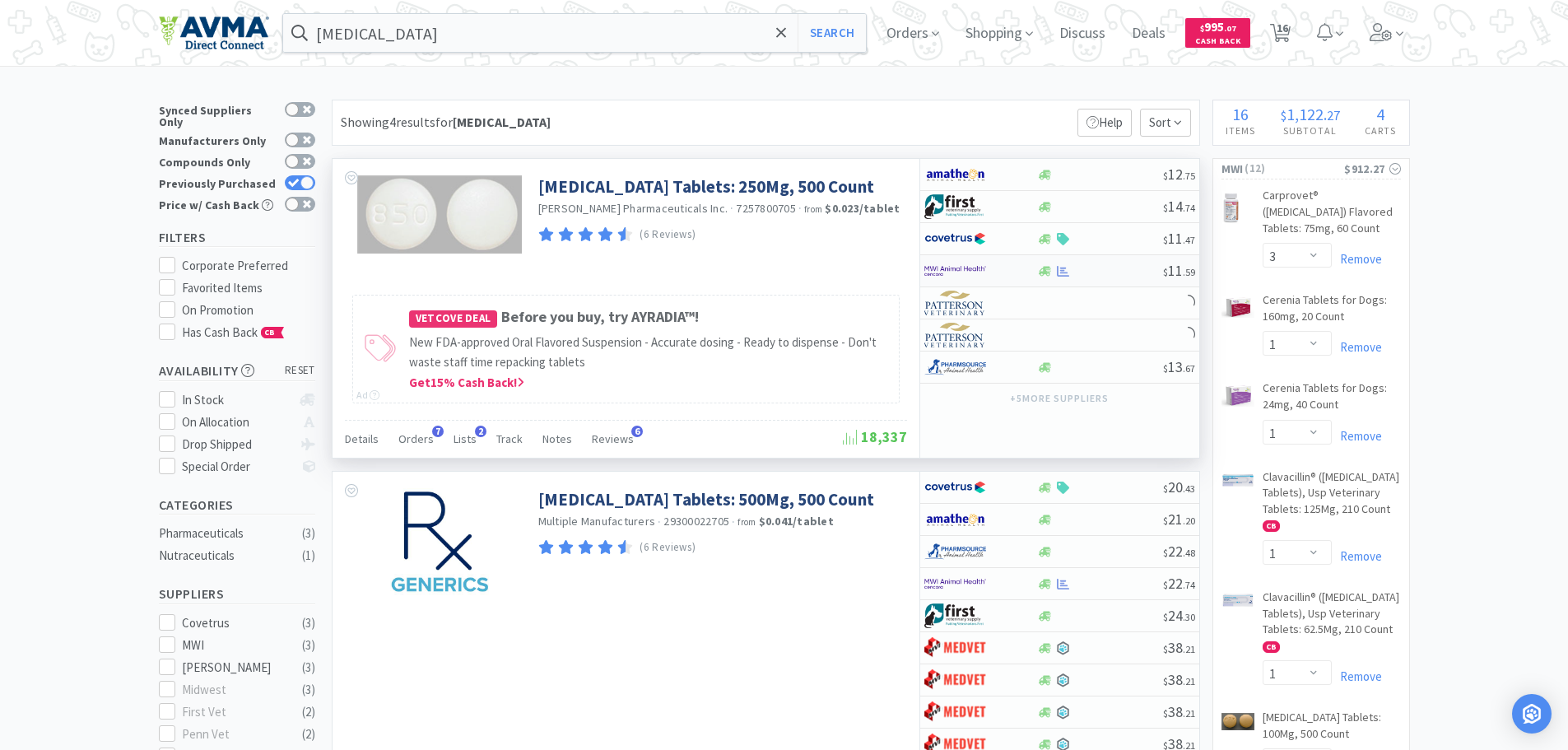
click at [950, 265] on img at bounding box center [956, 271] width 62 height 25
select select "1"
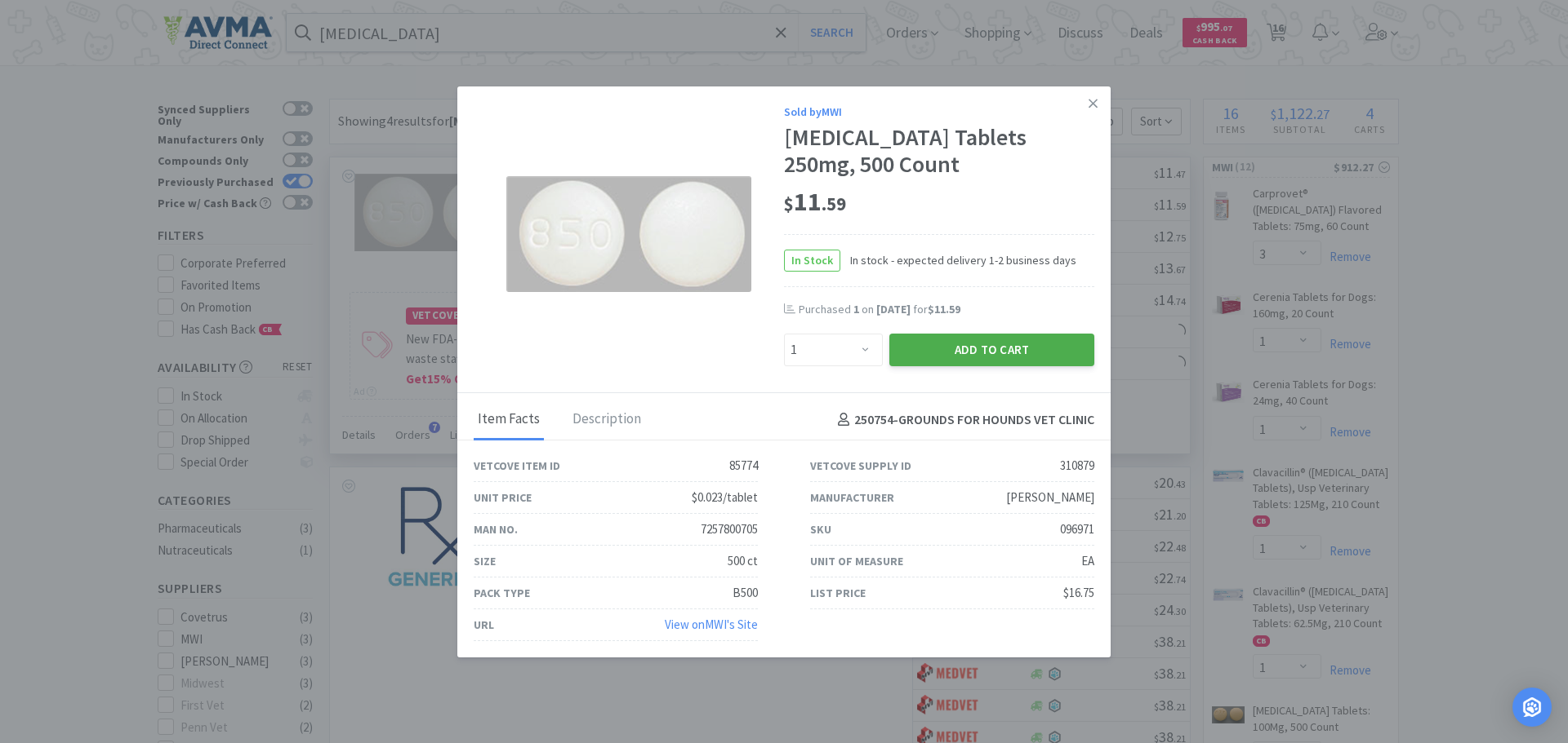
click at [979, 344] on button "Add to Cart" at bounding box center [992, 350] width 205 height 32
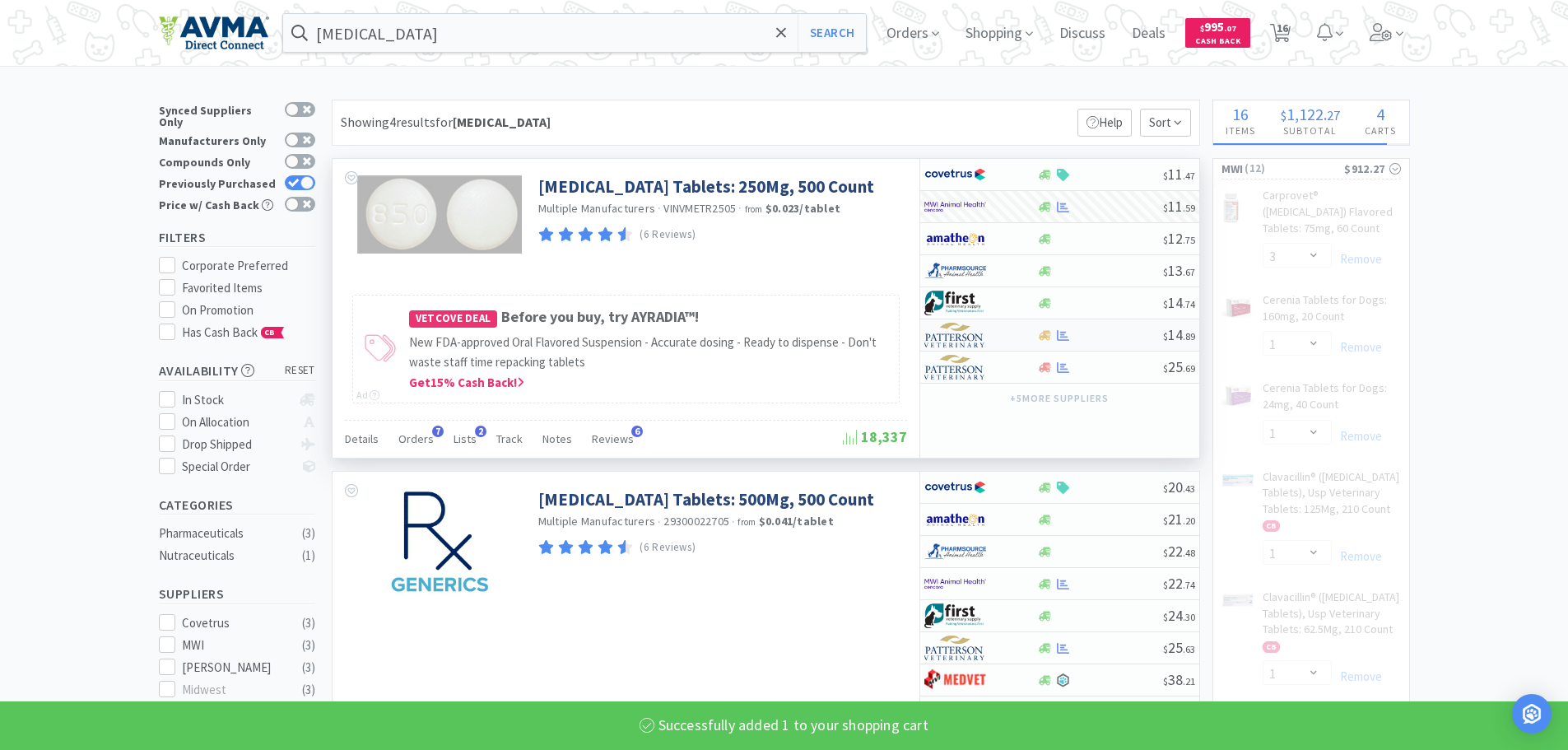
select select "1"
select select "4"
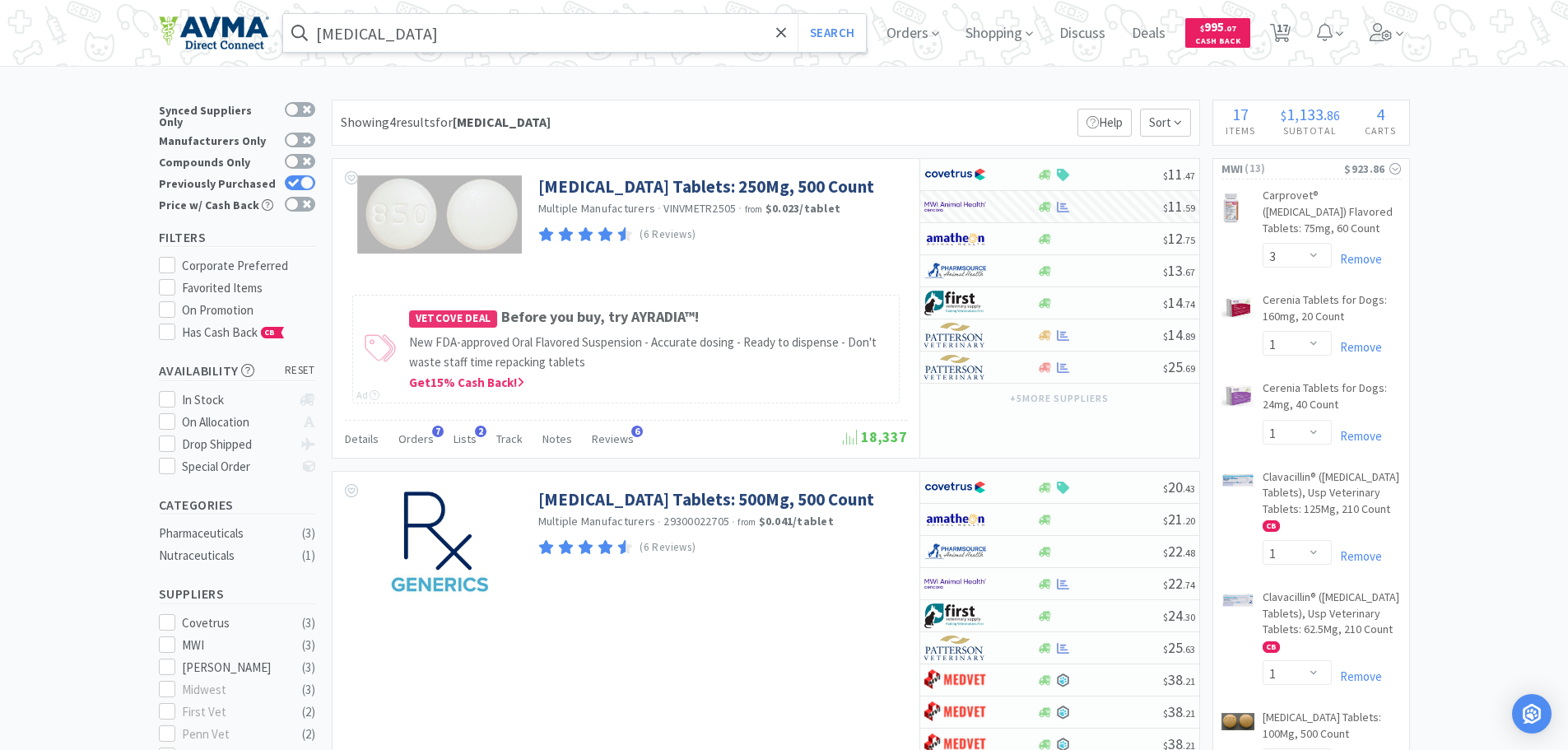
click at [338, 25] on input "[MEDICAL_DATA]" at bounding box center [574, 33] width 583 height 38
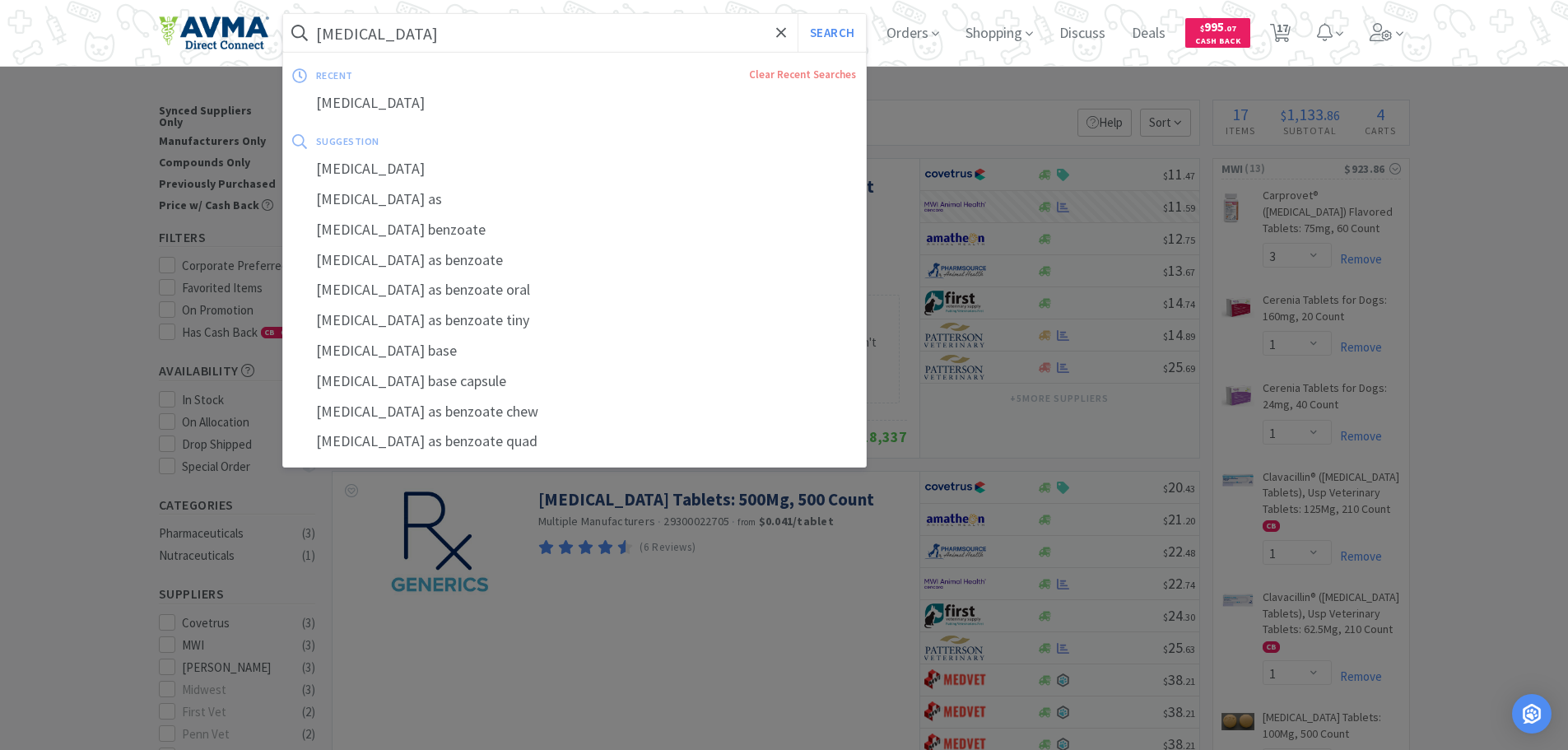
type input "r"
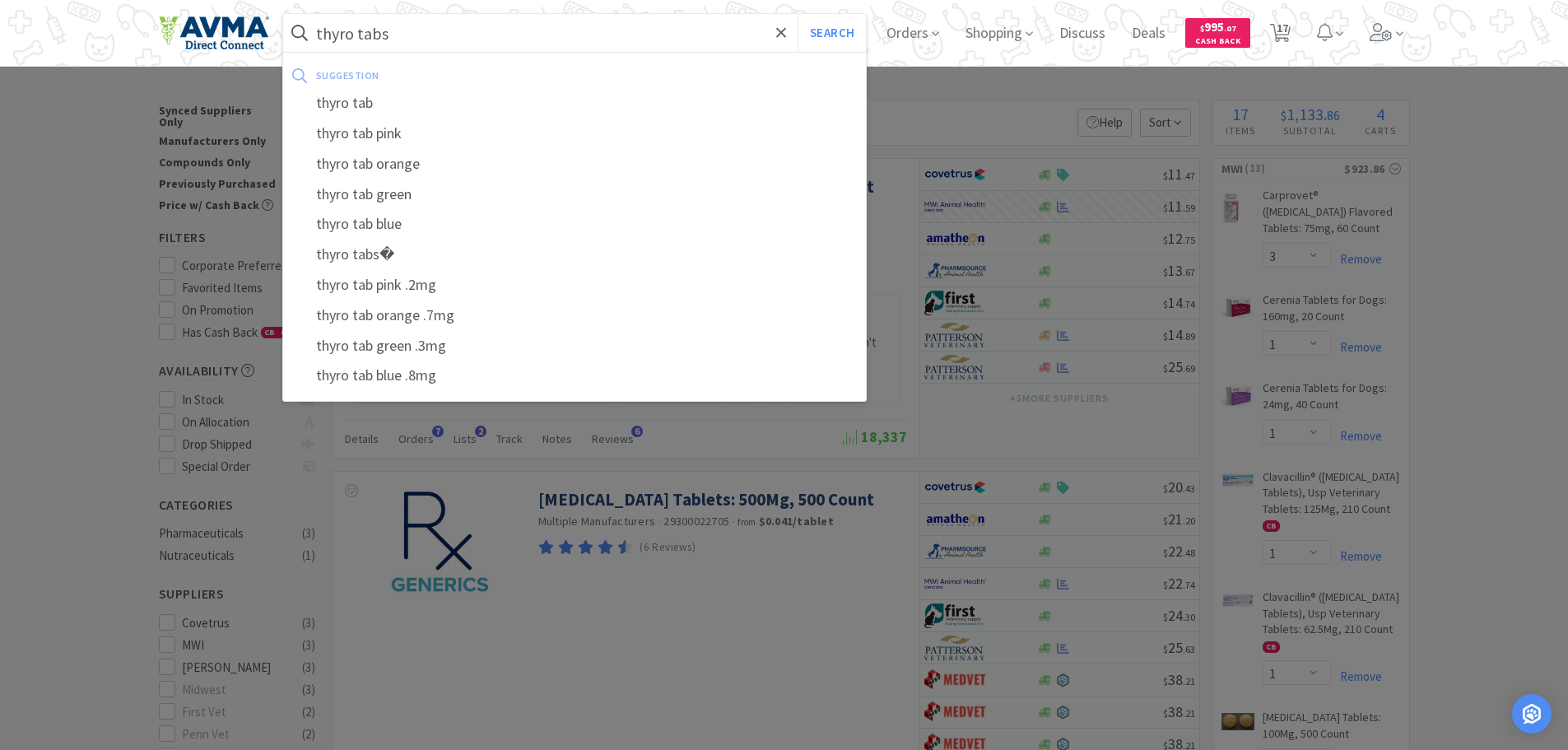
type input "thyro tabs"
click at [798, 14] on button "Search" at bounding box center [831, 33] width 68 height 38
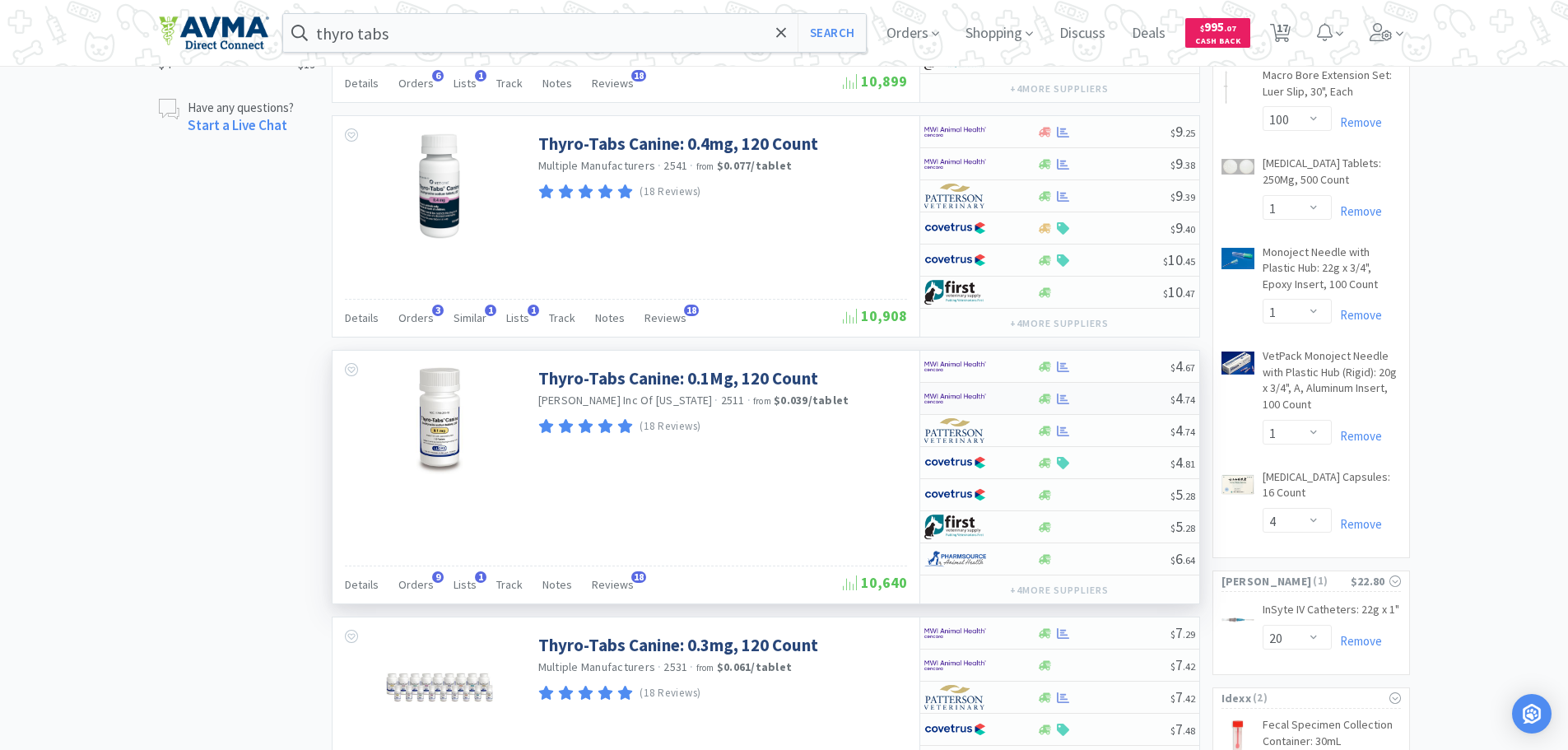
scroll to position [989, 0]
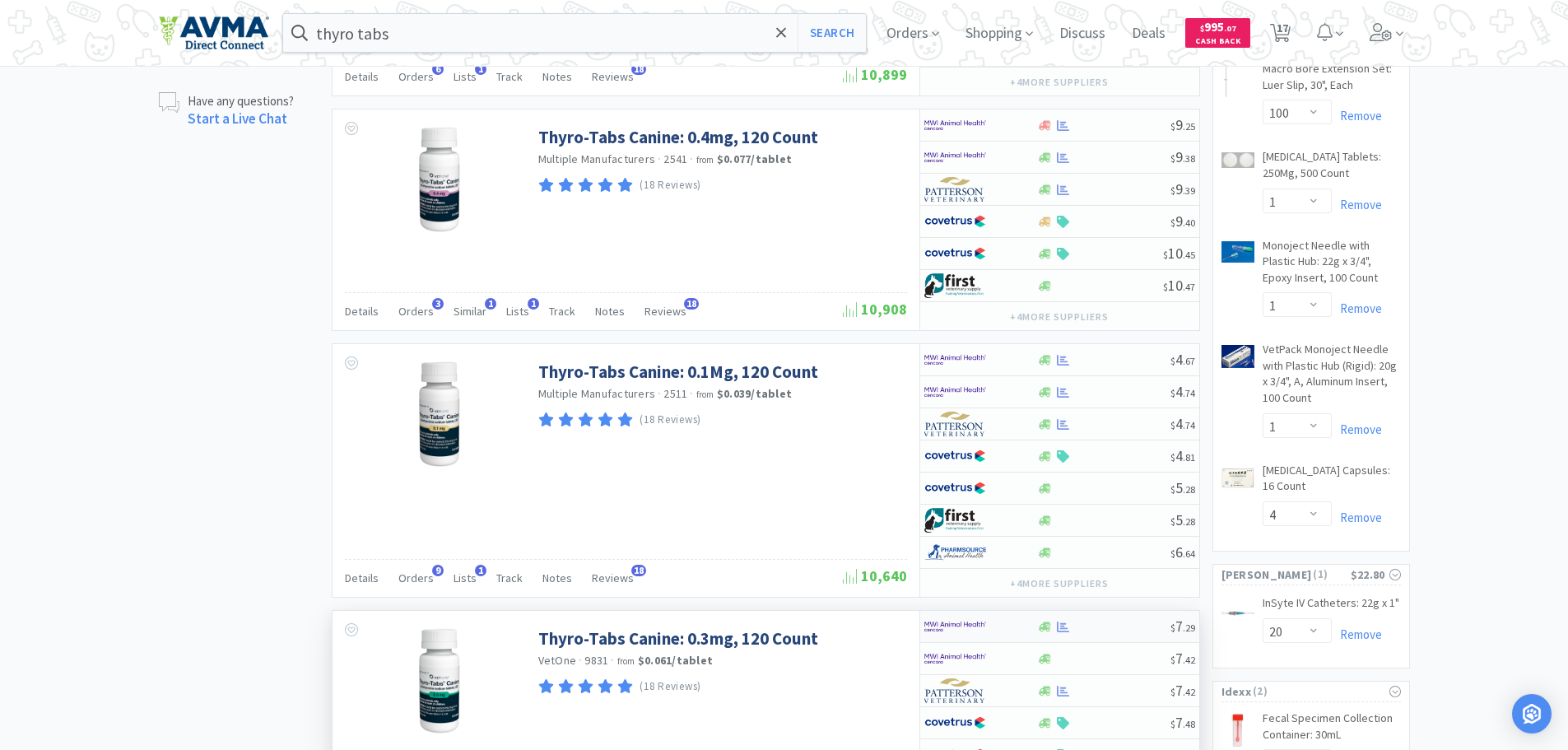
click at [965, 625] on img at bounding box center [956, 627] width 62 height 25
select select "1"
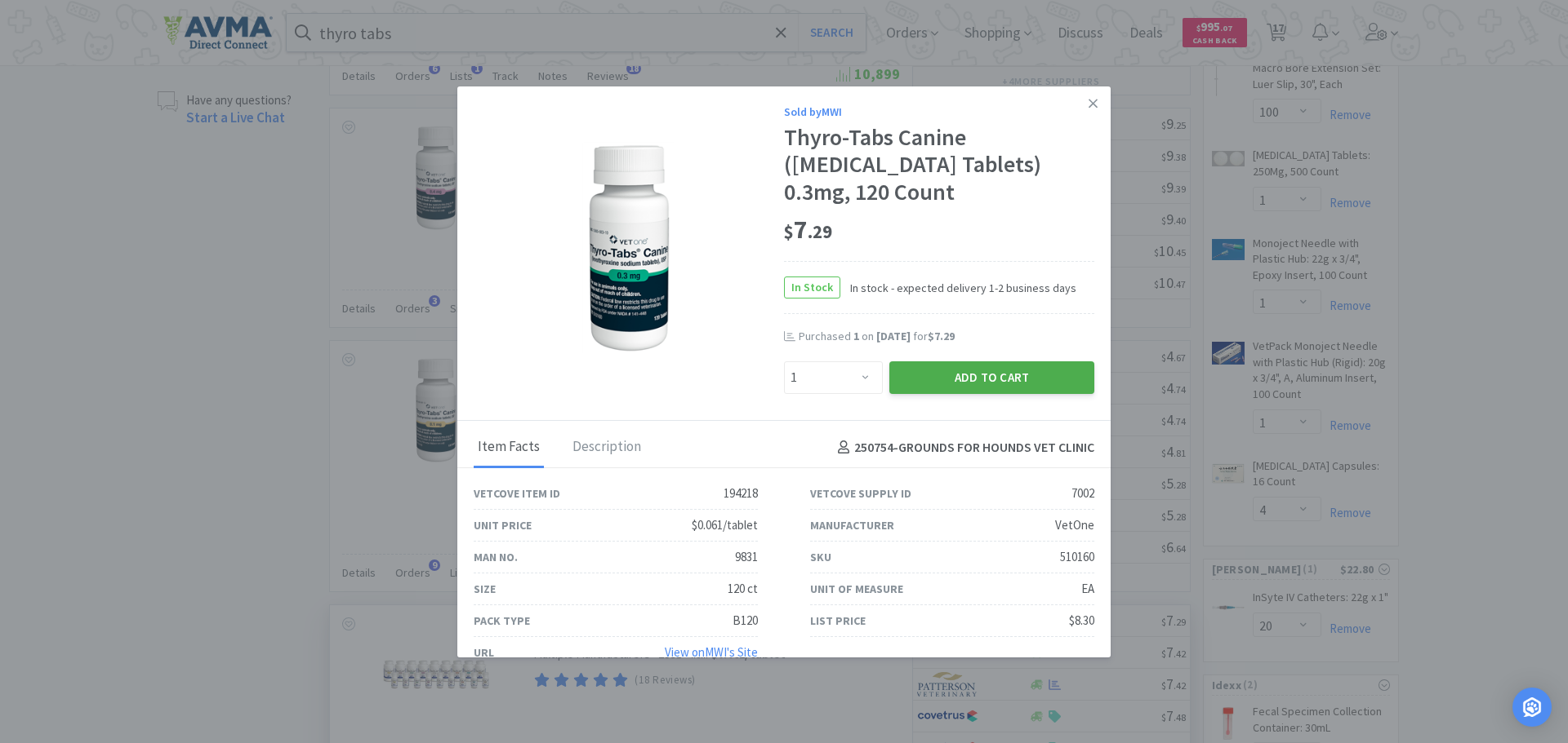
click at [981, 380] on button "Add to Cart" at bounding box center [992, 378] width 205 height 32
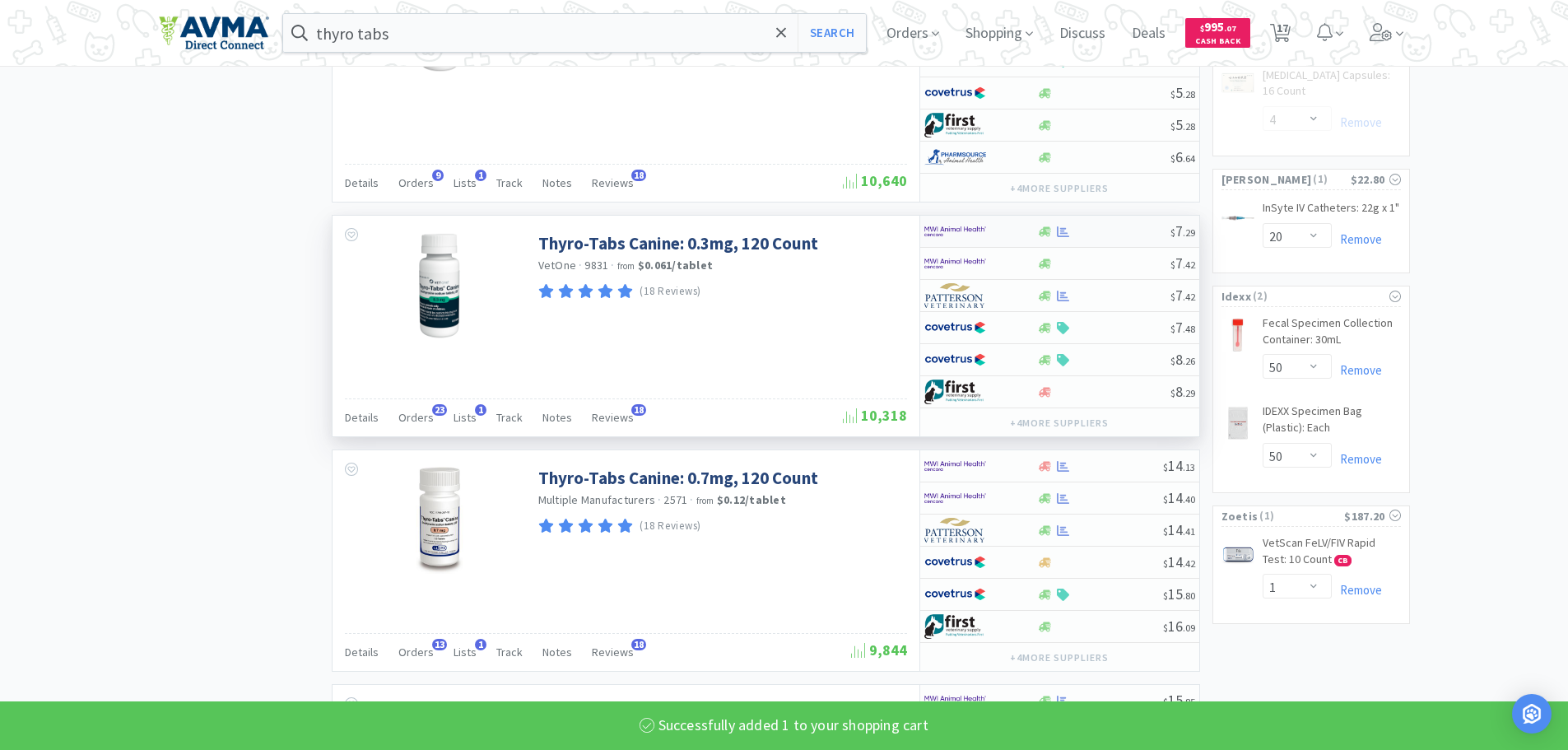
select select "1"
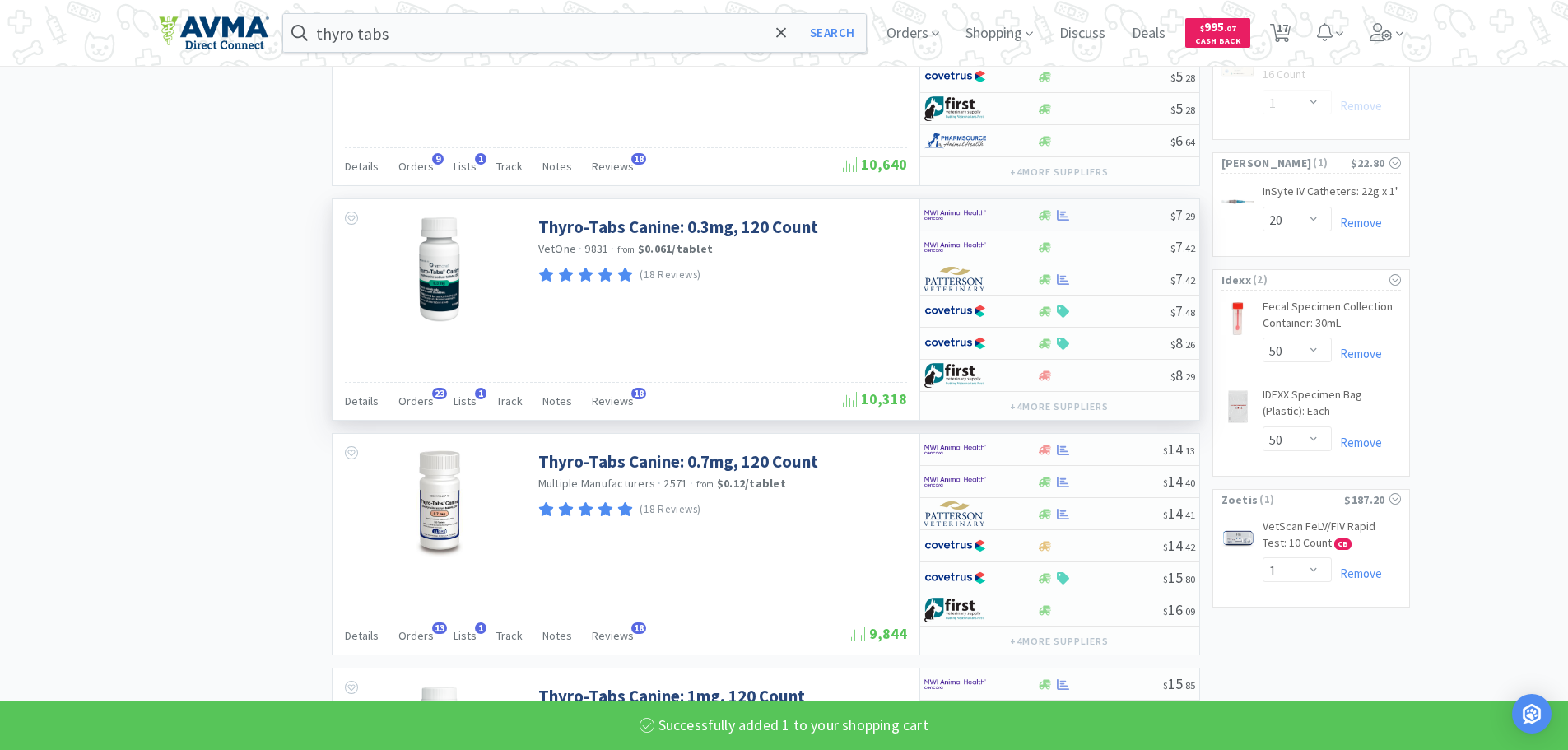
select select "4"
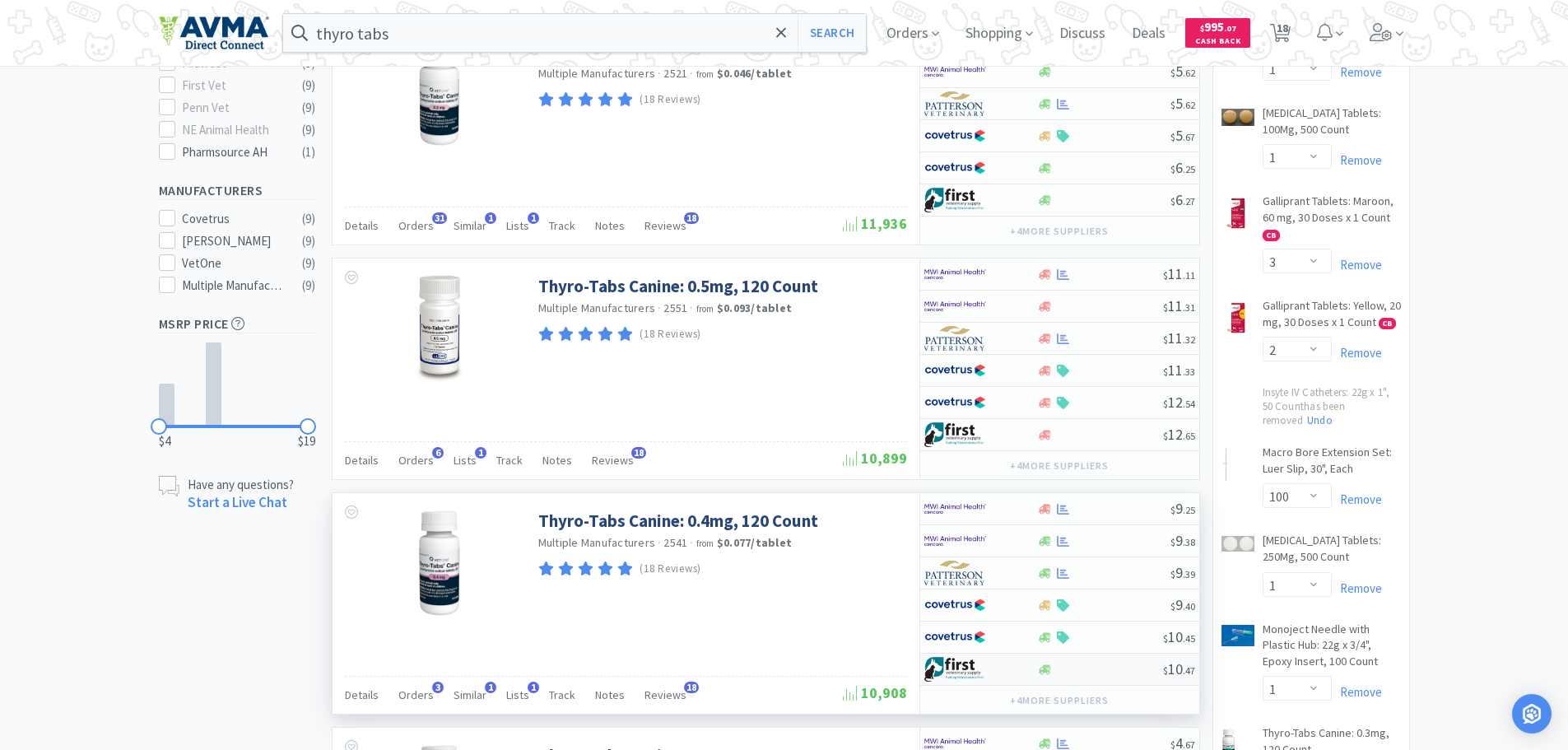
scroll to position [576, 0]
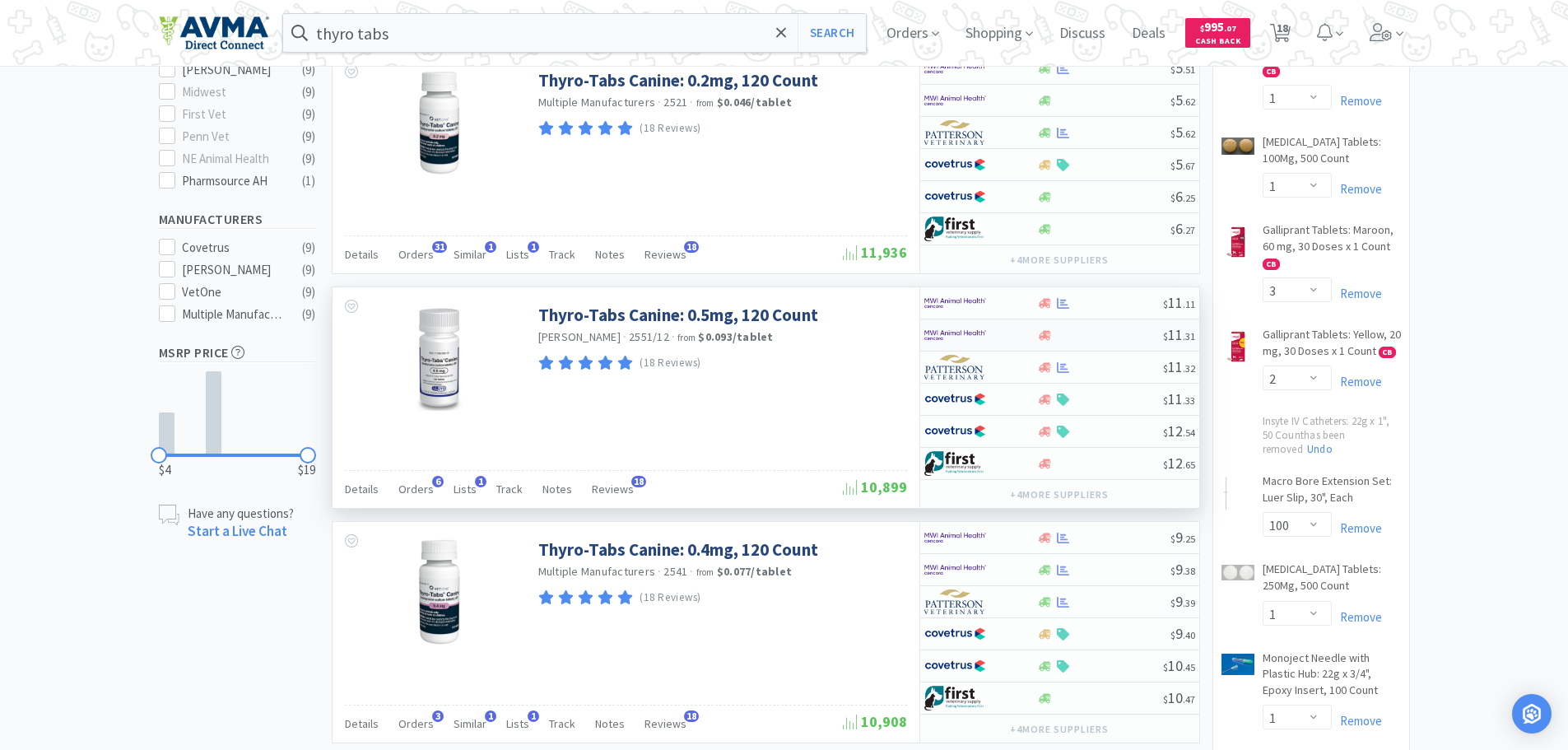
click at [963, 334] on img at bounding box center [956, 335] width 62 height 25
select select "1"
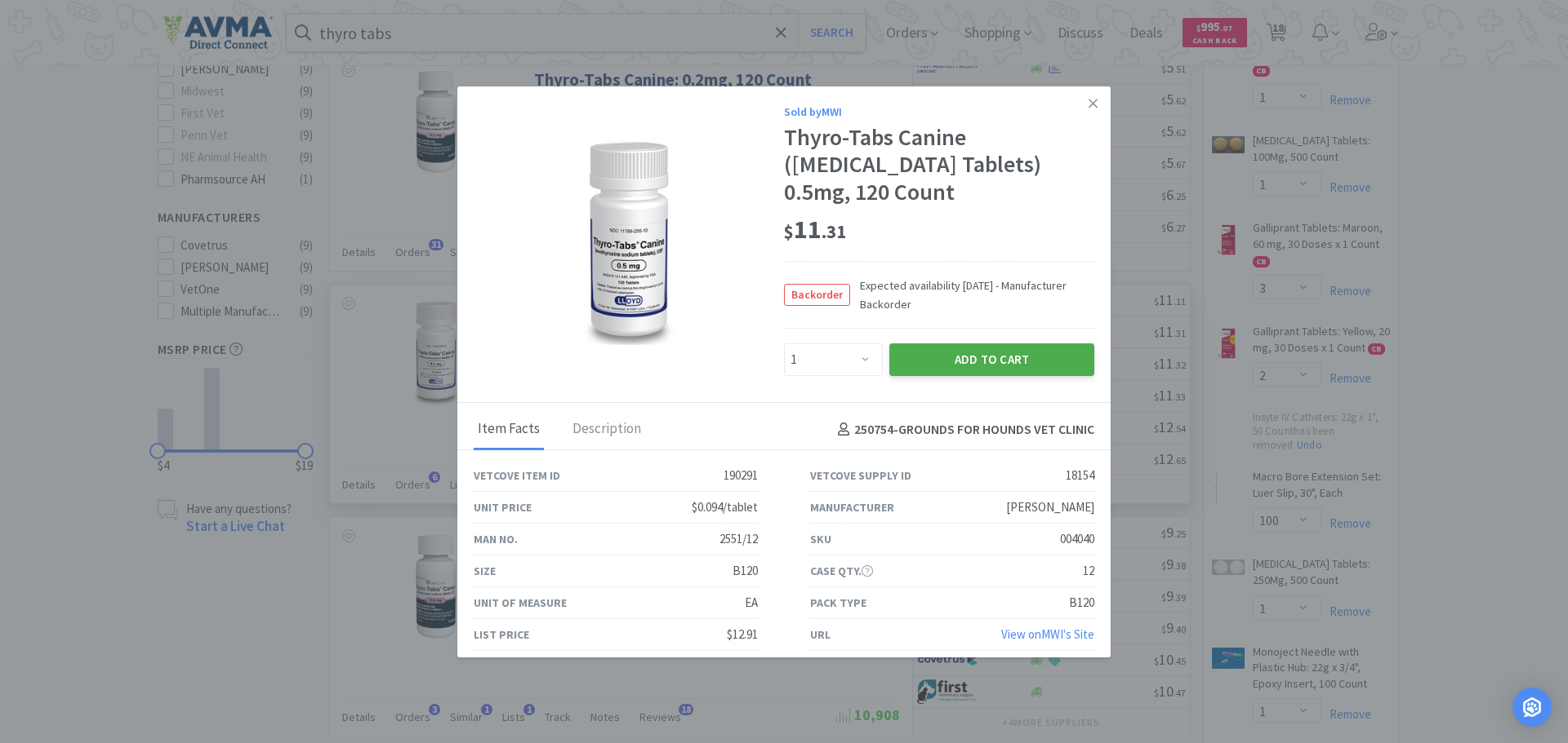
click at [957, 352] on button "Add to Cart" at bounding box center [992, 360] width 205 height 32
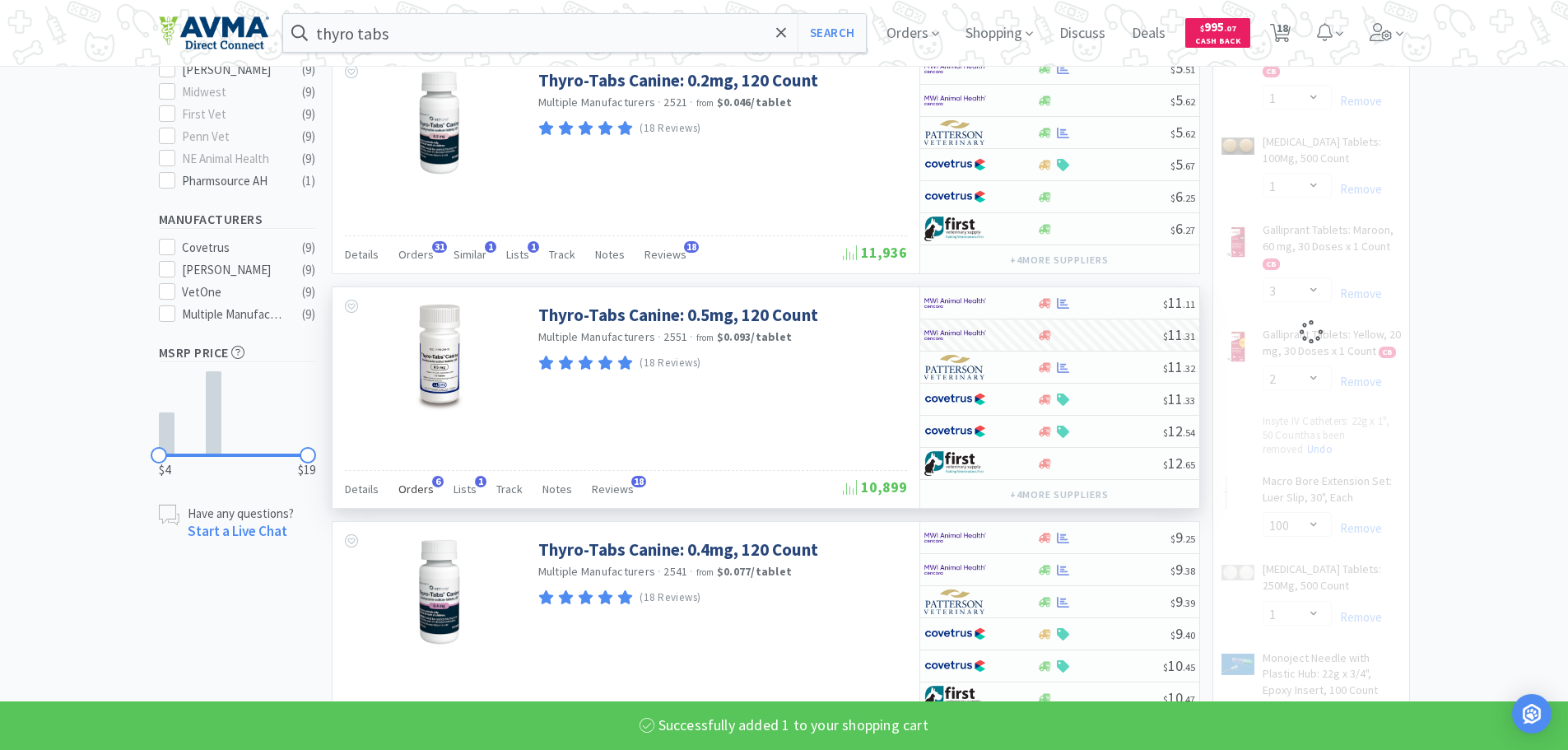
click at [426, 483] on span "Orders" at bounding box center [416, 489] width 35 height 15
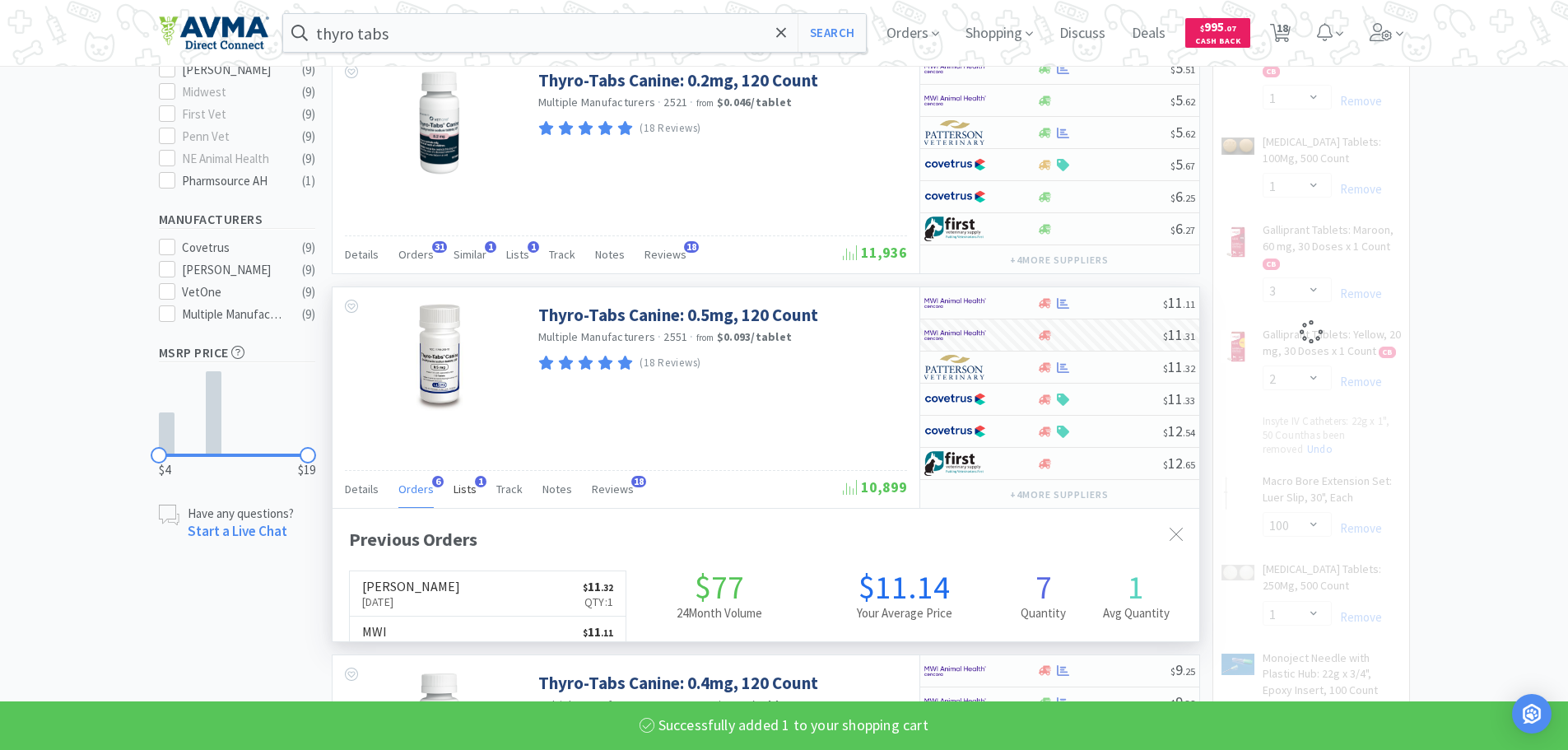
scroll to position [427, 867]
select select "1"
select select "4"
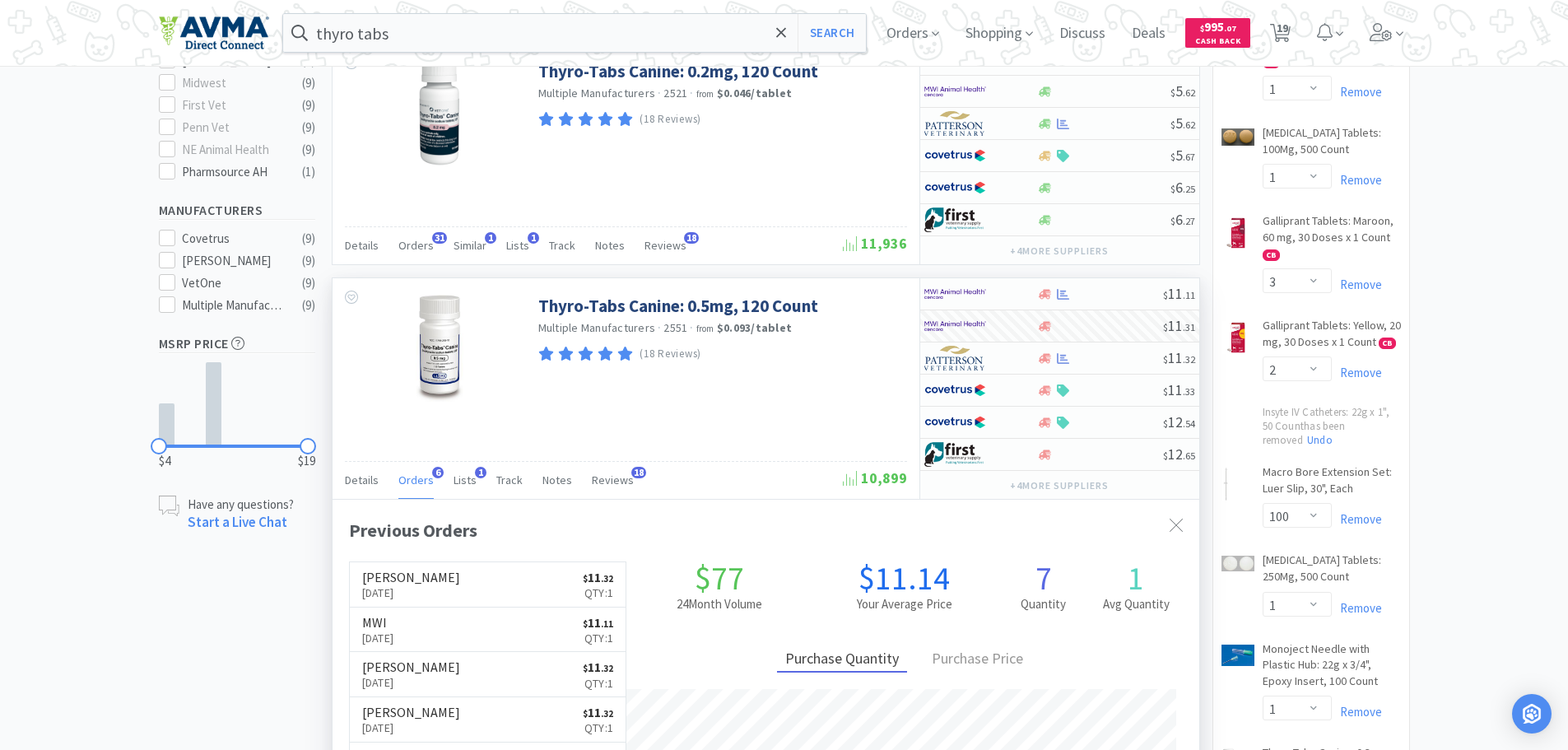
scroll to position [576, 0]
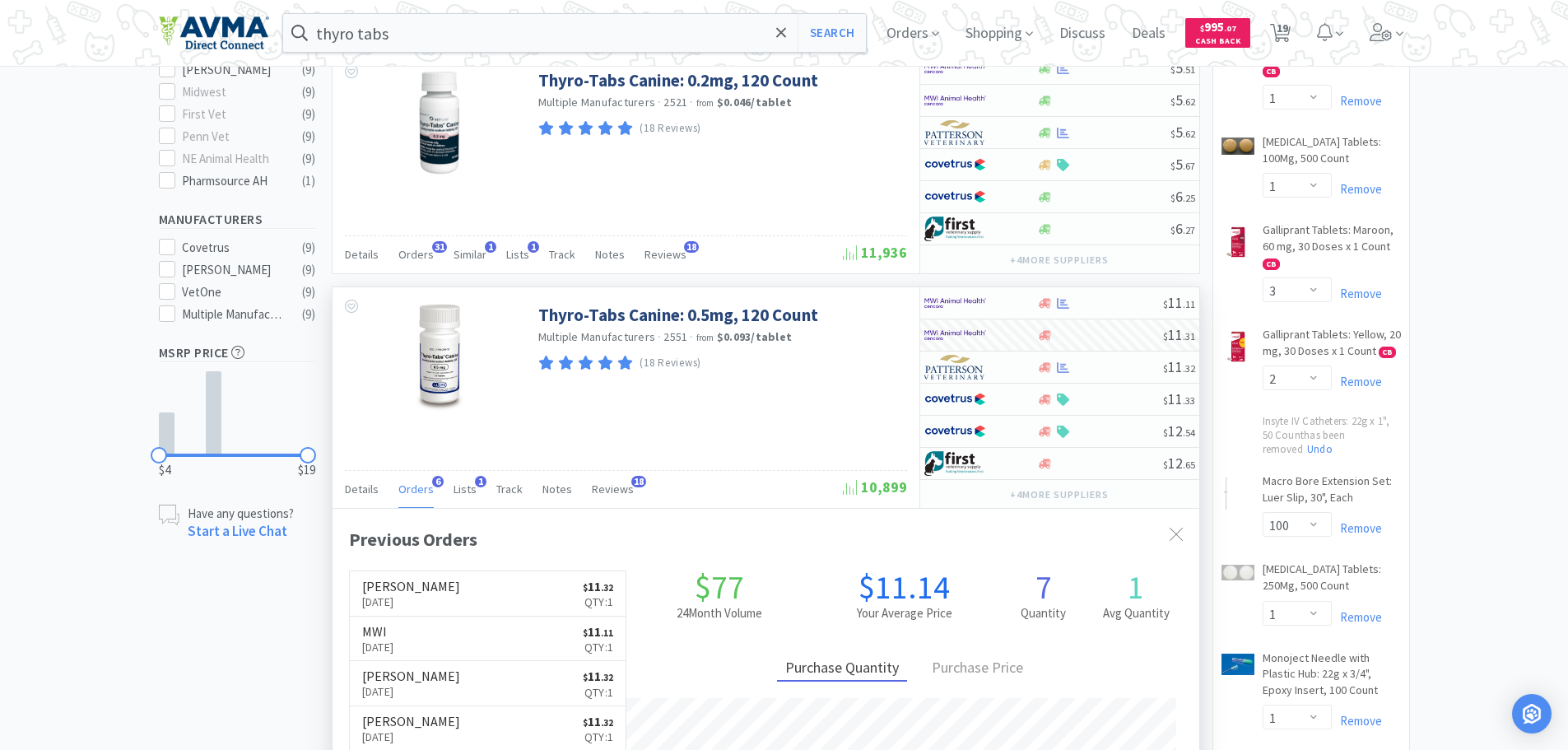
click at [765, 534] on div "Previous Orders" at bounding box center [766, 540] width 834 height 29
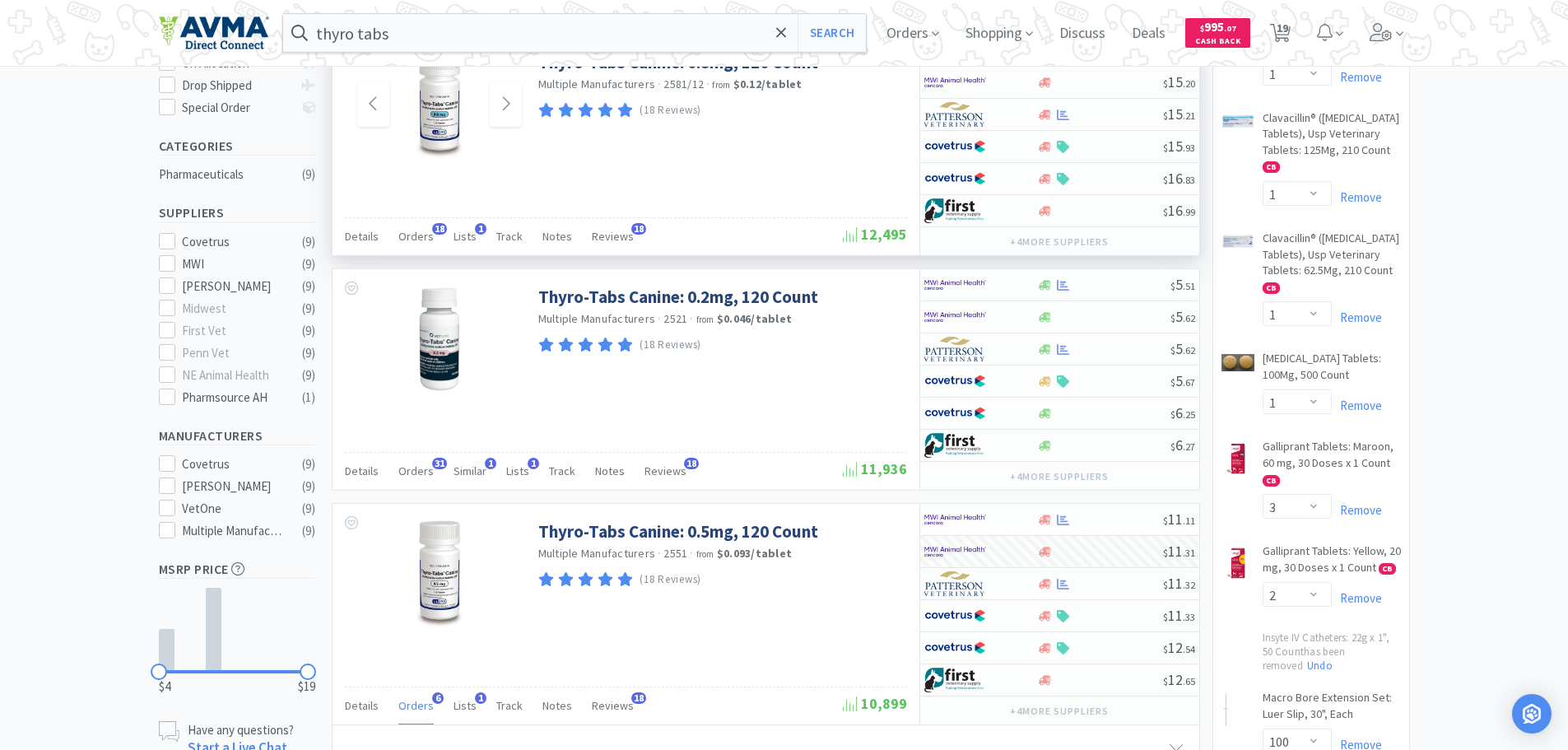
scroll to position [329, 0]
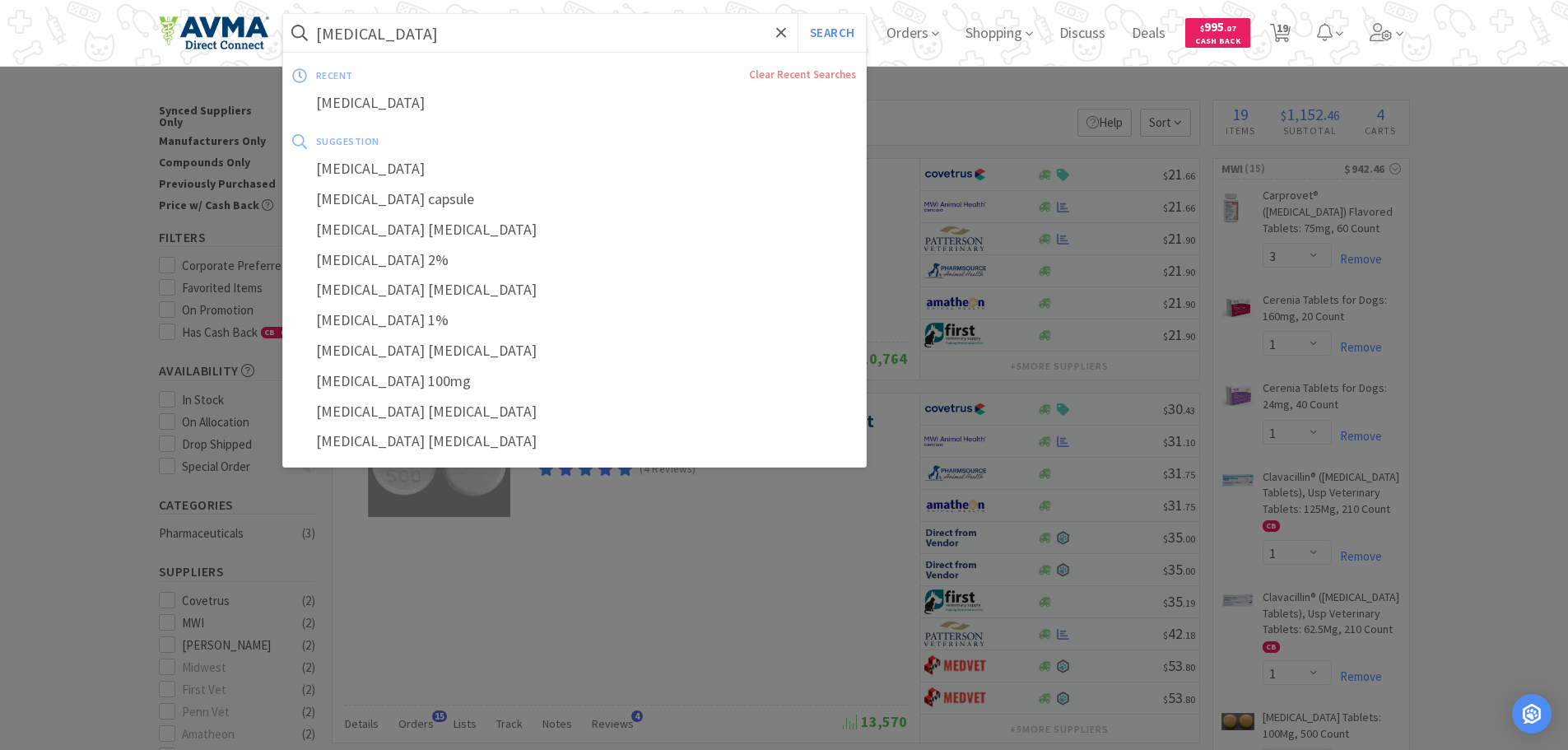
click at [471, 35] on input "[MEDICAL_DATA]" at bounding box center [574, 33] width 583 height 38
click at [475, 32] on input "[MEDICAL_DATA]" at bounding box center [574, 33] width 583 height 38
click at [349, 27] on input "[MEDICAL_DATA]" at bounding box center [574, 33] width 583 height 38
click at [484, 22] on input "[MEDICAL_DATA]" at bounding box center [574, 33] width 583 height 38
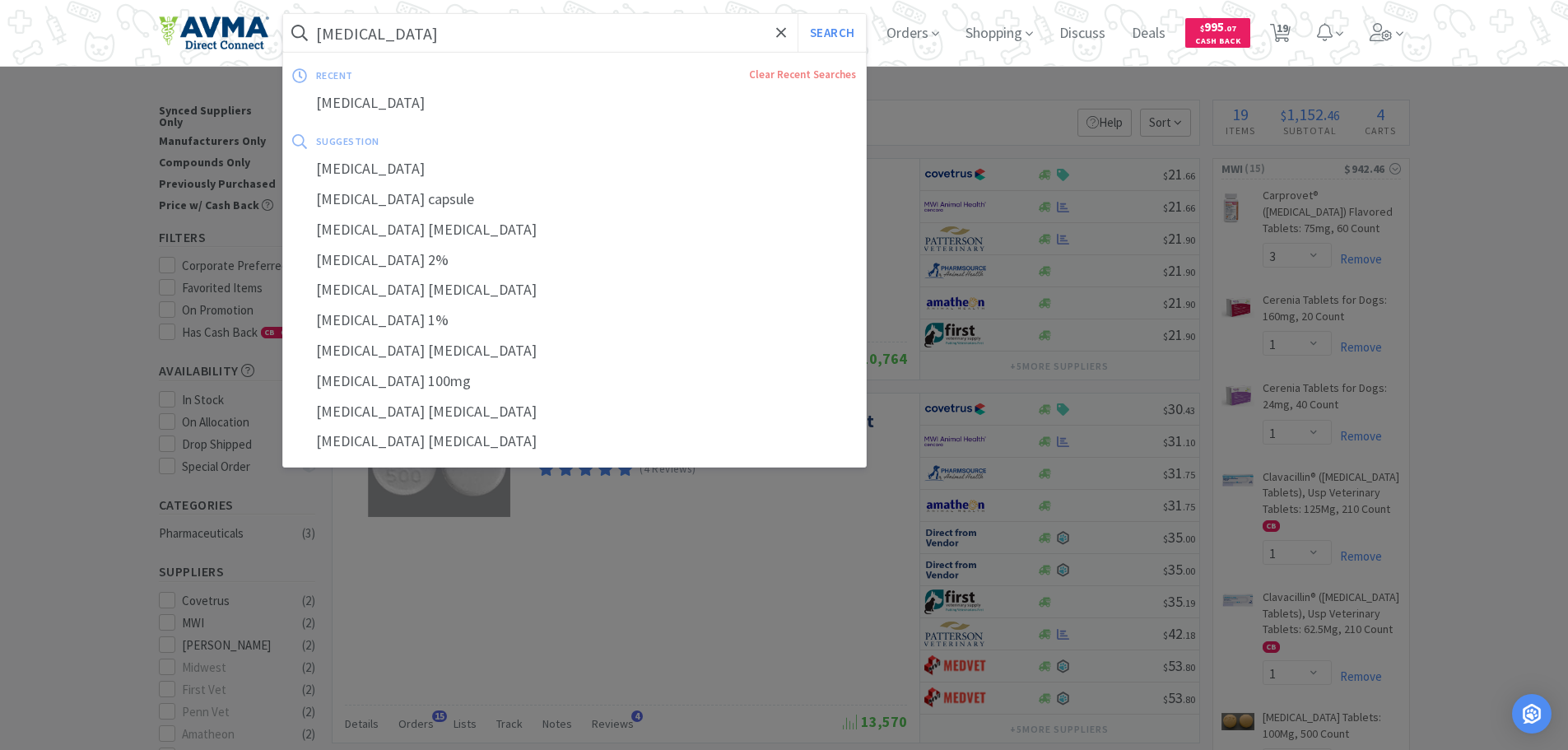
click at [479, 37] on input "[MEDICAL_DATA]" at bounding box center [574, 33] width 583 height 38
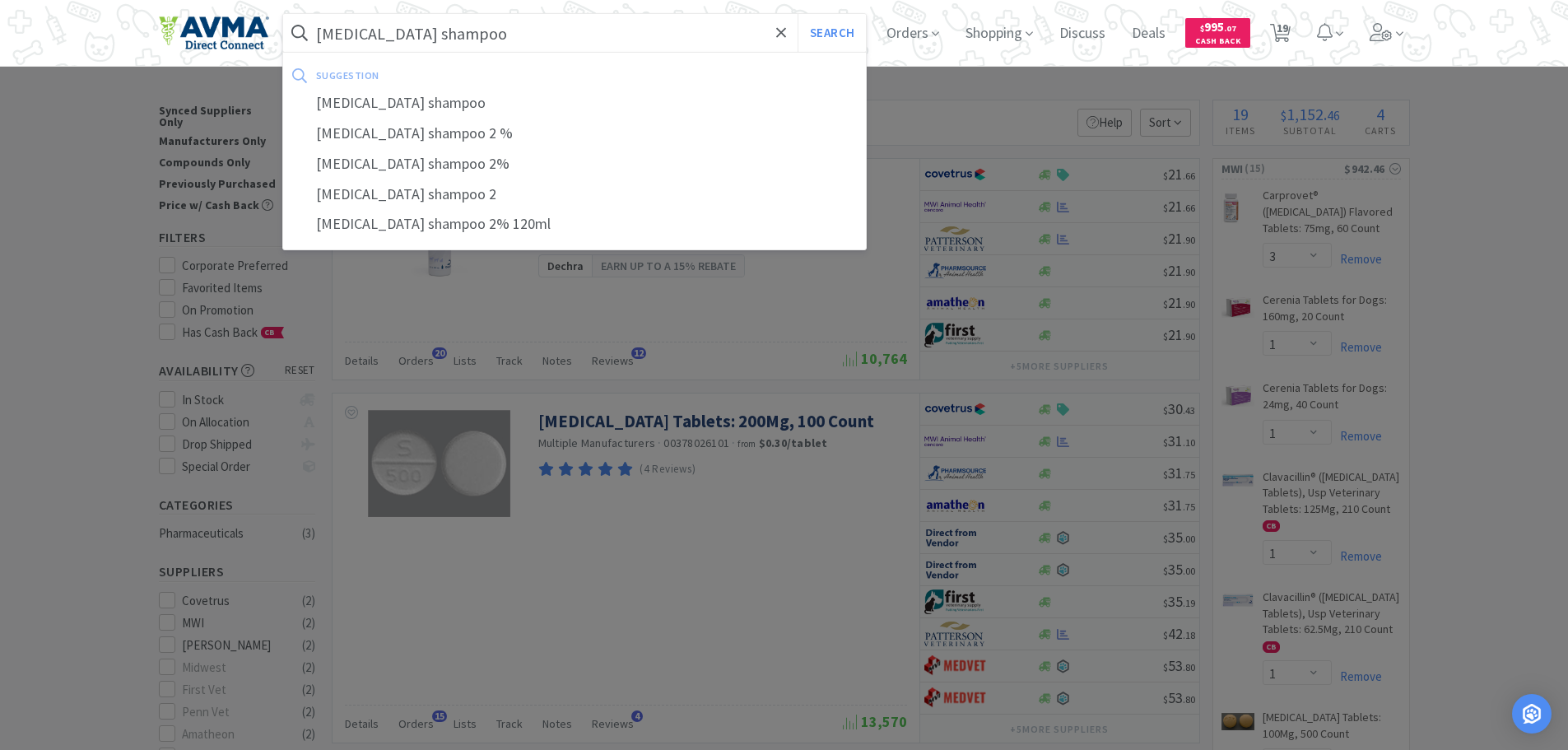
type input "[MEDICAL_DATA] shampoo"
click at [798, 14] on button "Search" at bounding box center [831, 33] width 68 height 38
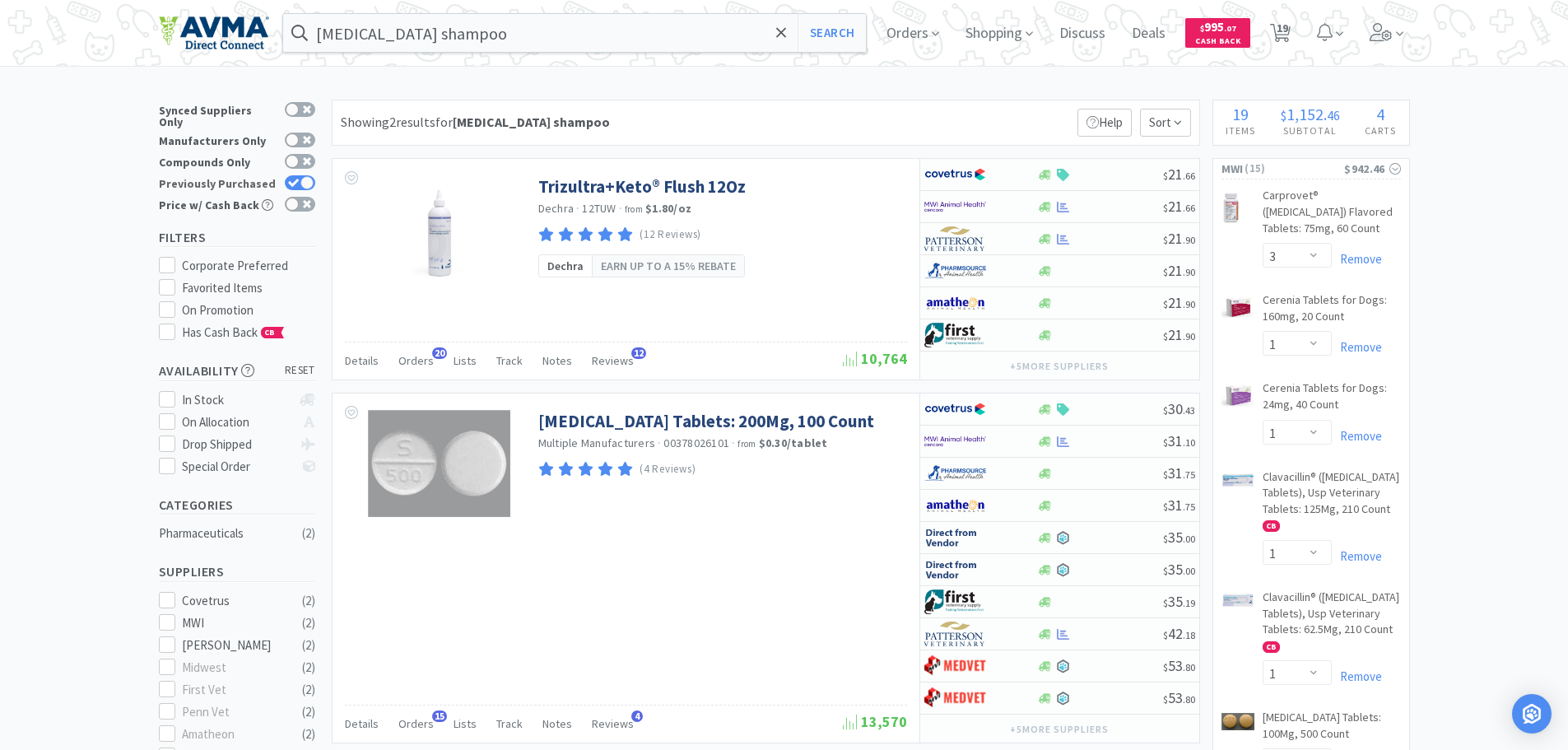
click at [303, 176] on div at bounding box center [307, 183] width 14 height 14
checkbox input "false"
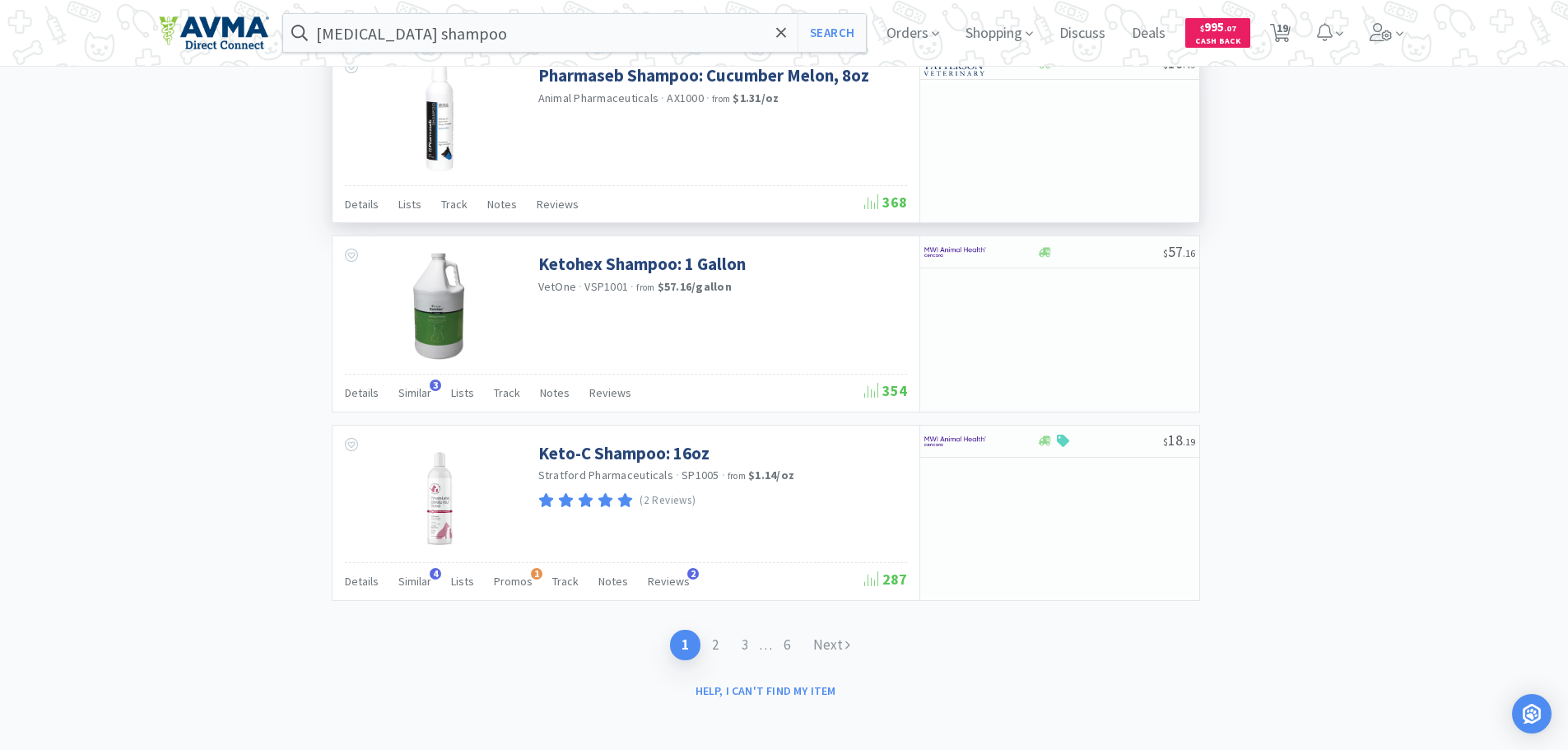
scroll to position [2571, 0]
click at [407, 580] on span "Similar" at bounding box center [415, 580] width 33 height 15
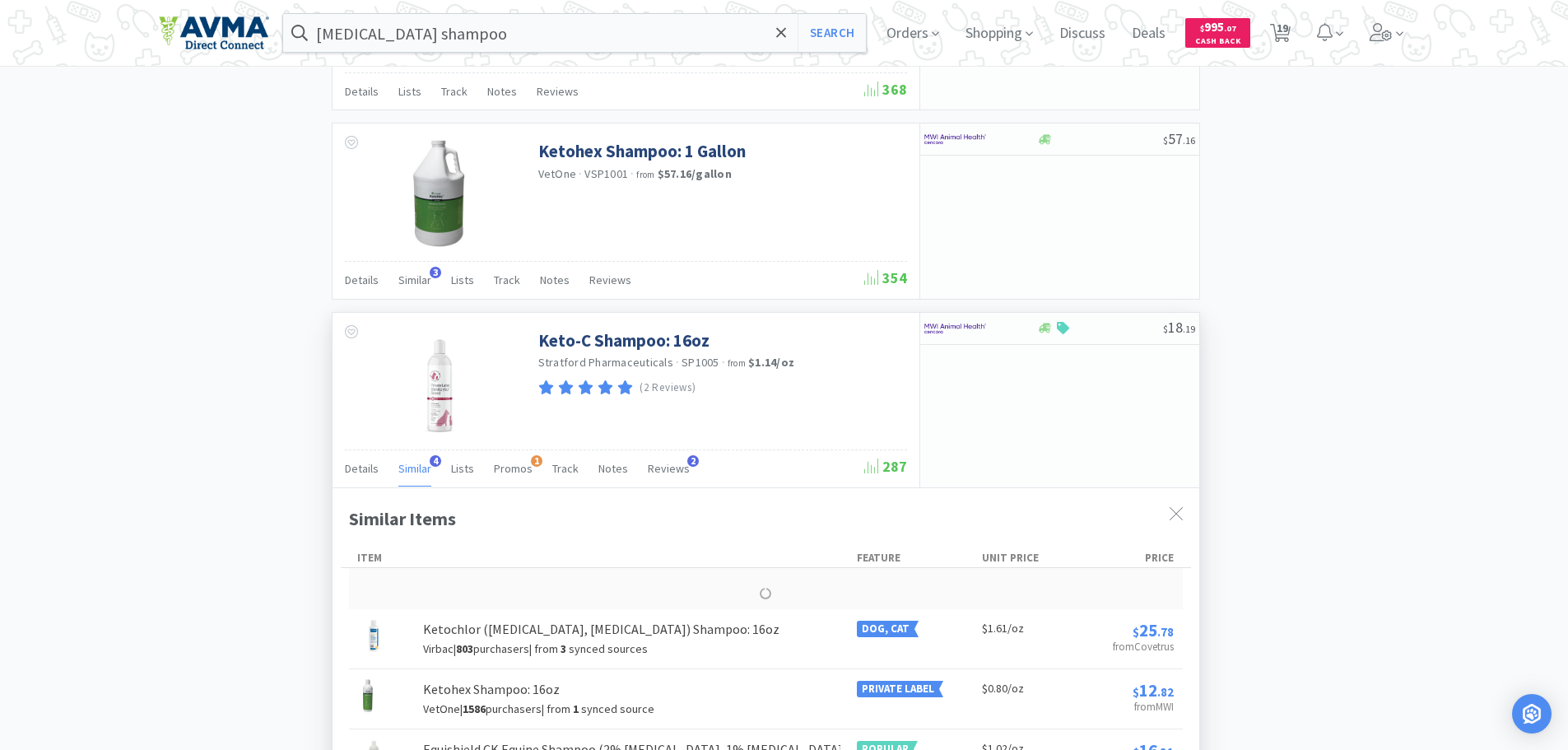
scroll to position [2735, 0]
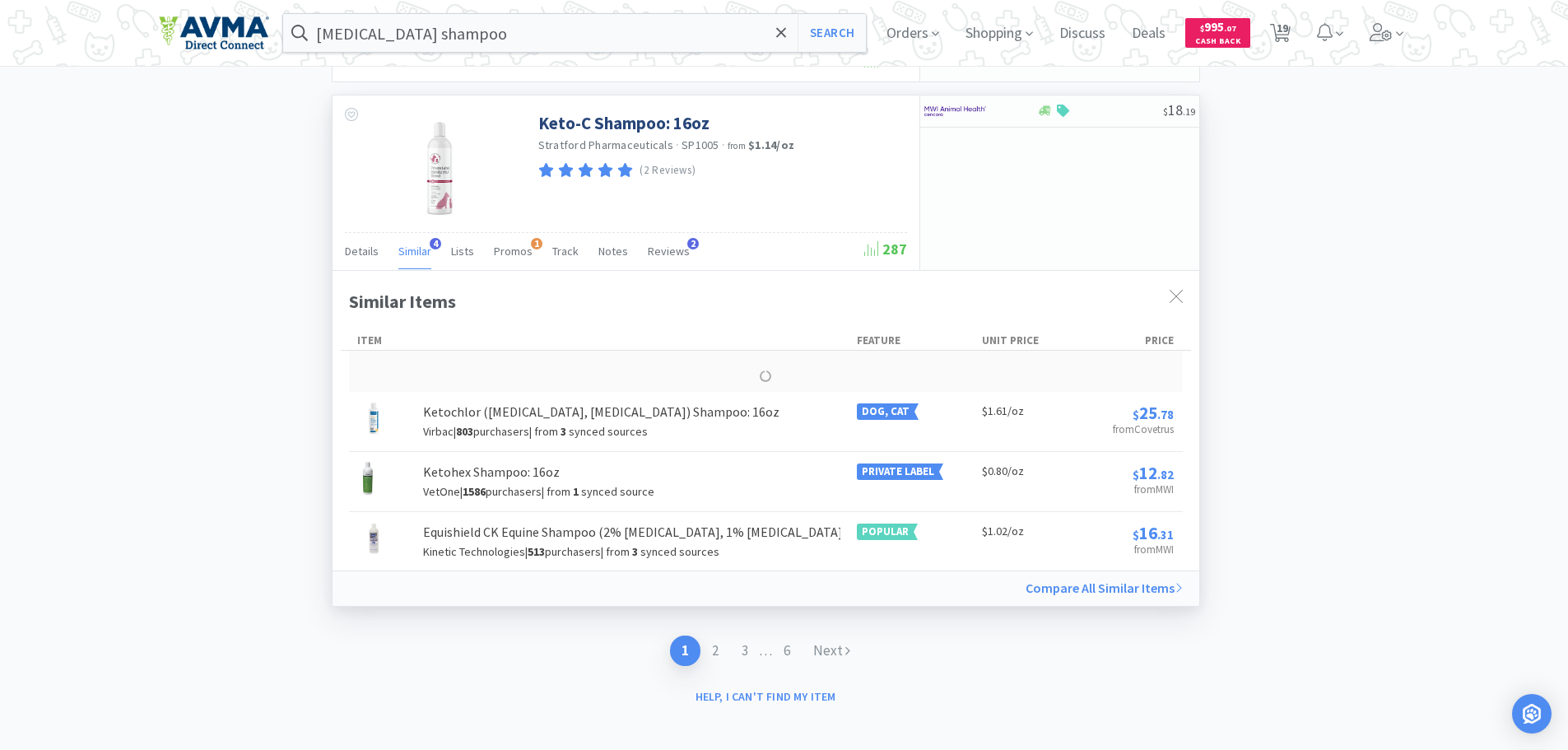
click at [417, 246] on span "Similar" at bounding box center [415, 252] width 33 height 15
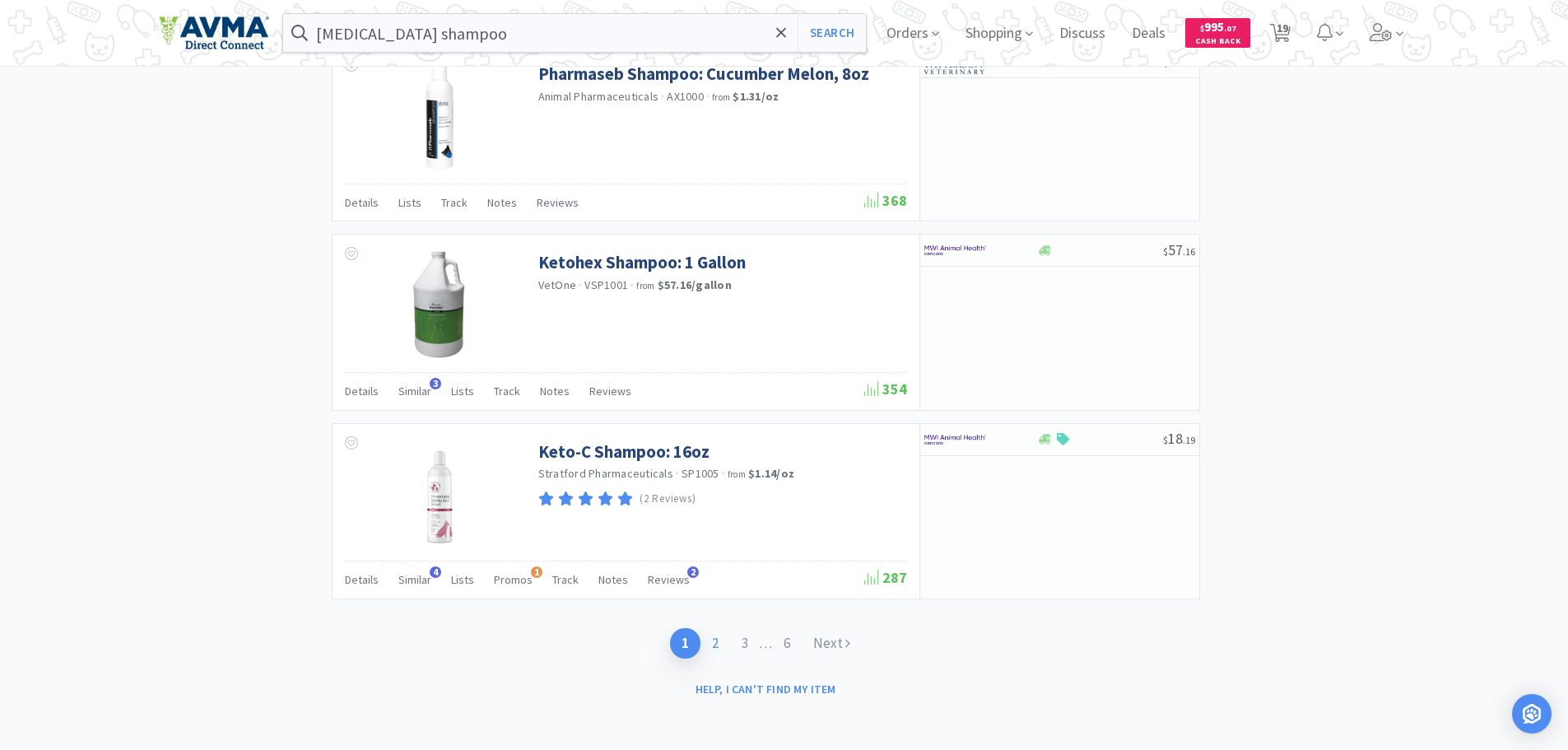
scroll to position [2571, 0]
click at [722, 642] on link "2" at bounding box center [715, 645] width 30 height 31
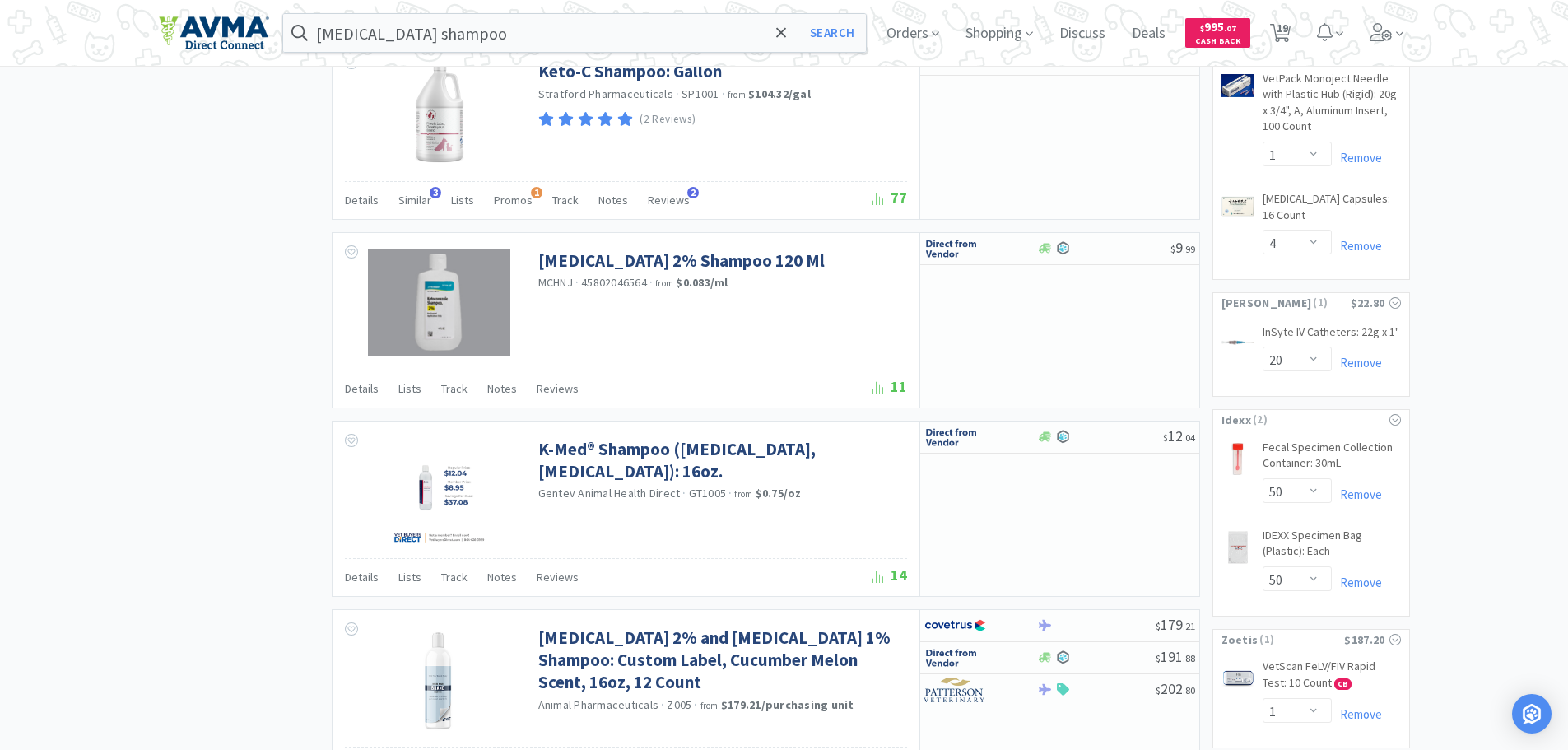
scroll to position [1483, 0]
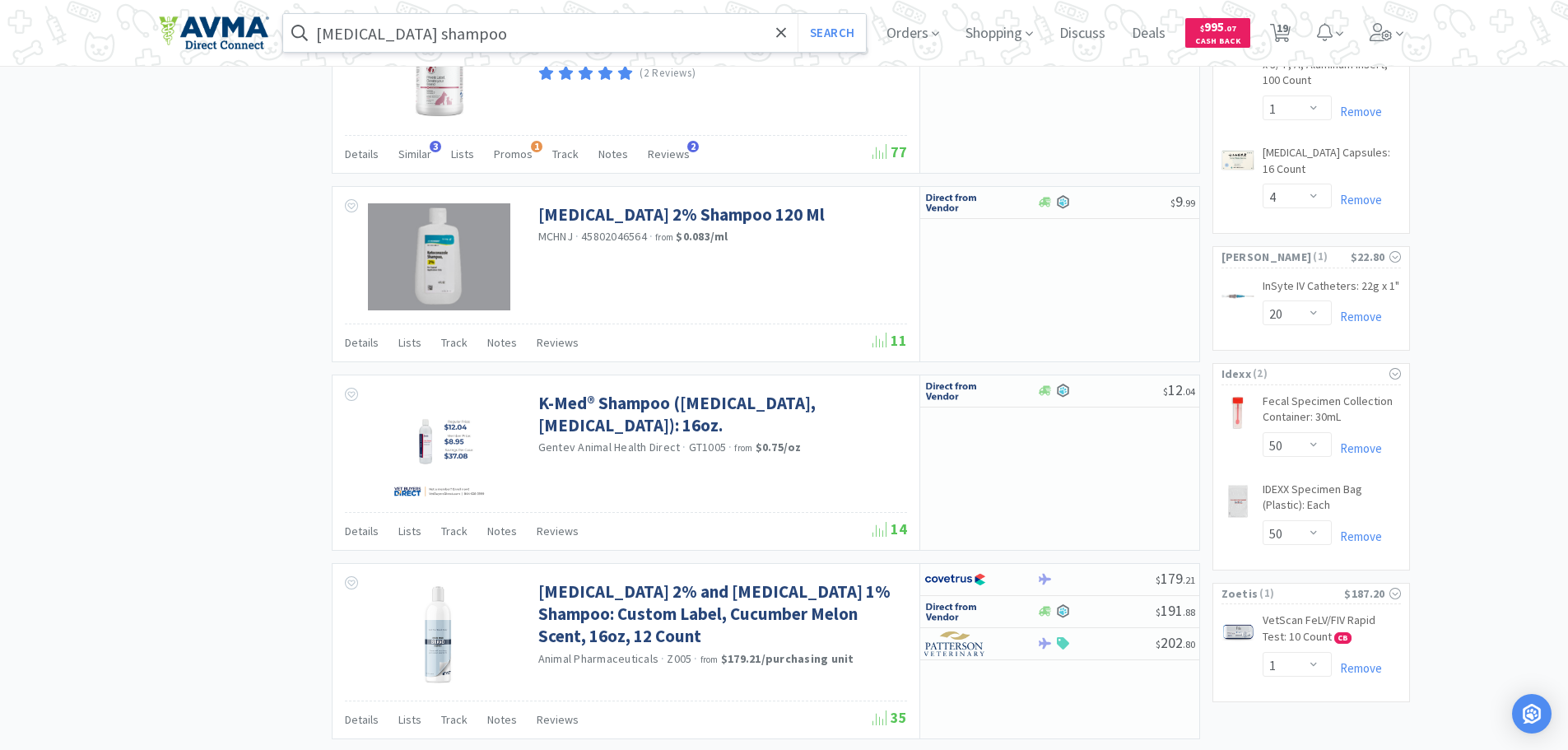
click at [413, 35] on input "[MEDICAL_DATA] shampoo" at bounding box center [574, 33] width 583 height 38
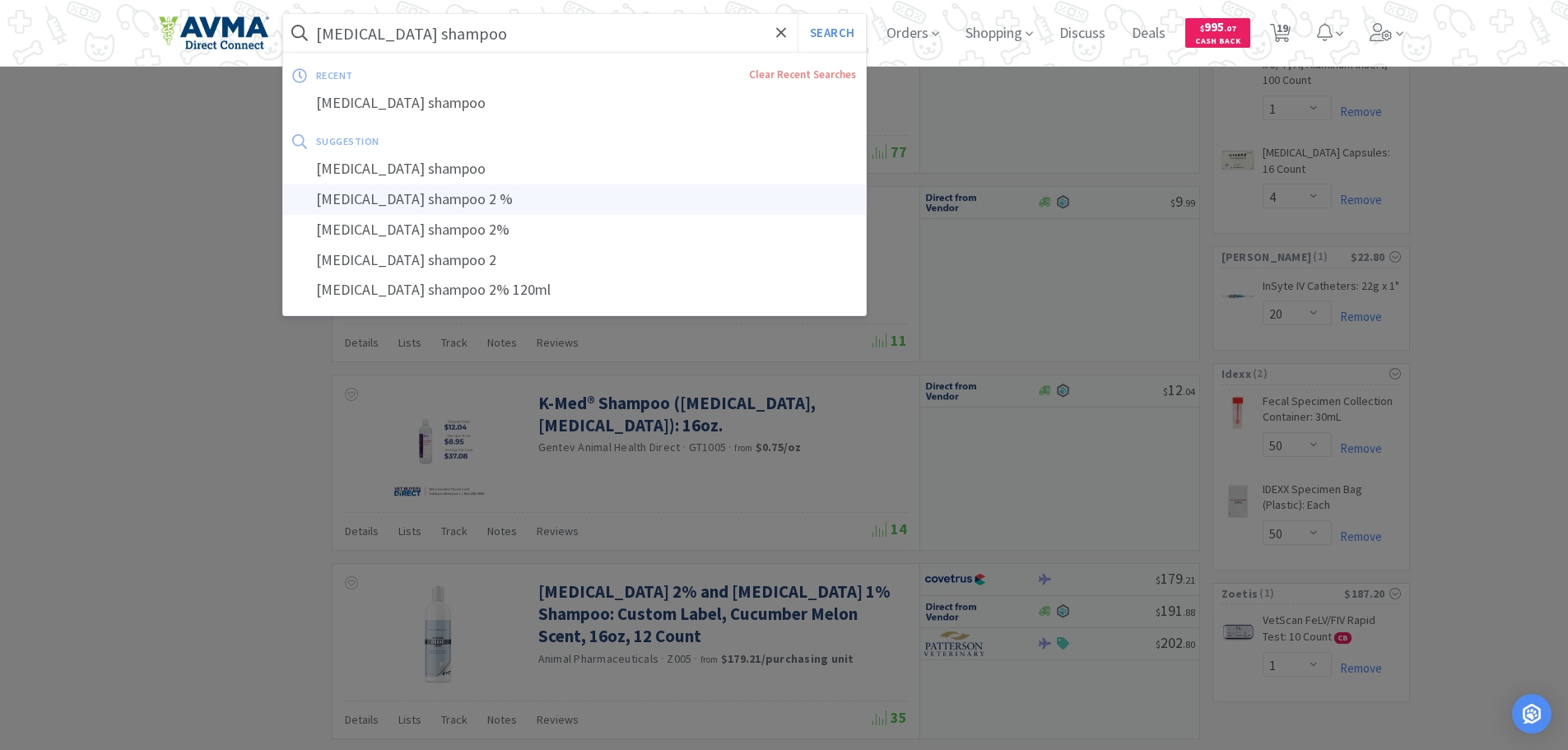
click at [509, 197] on div "[MEDICAL_DATA] shampoo 2 %" at bounding box center [574, 200] width 583 height 31
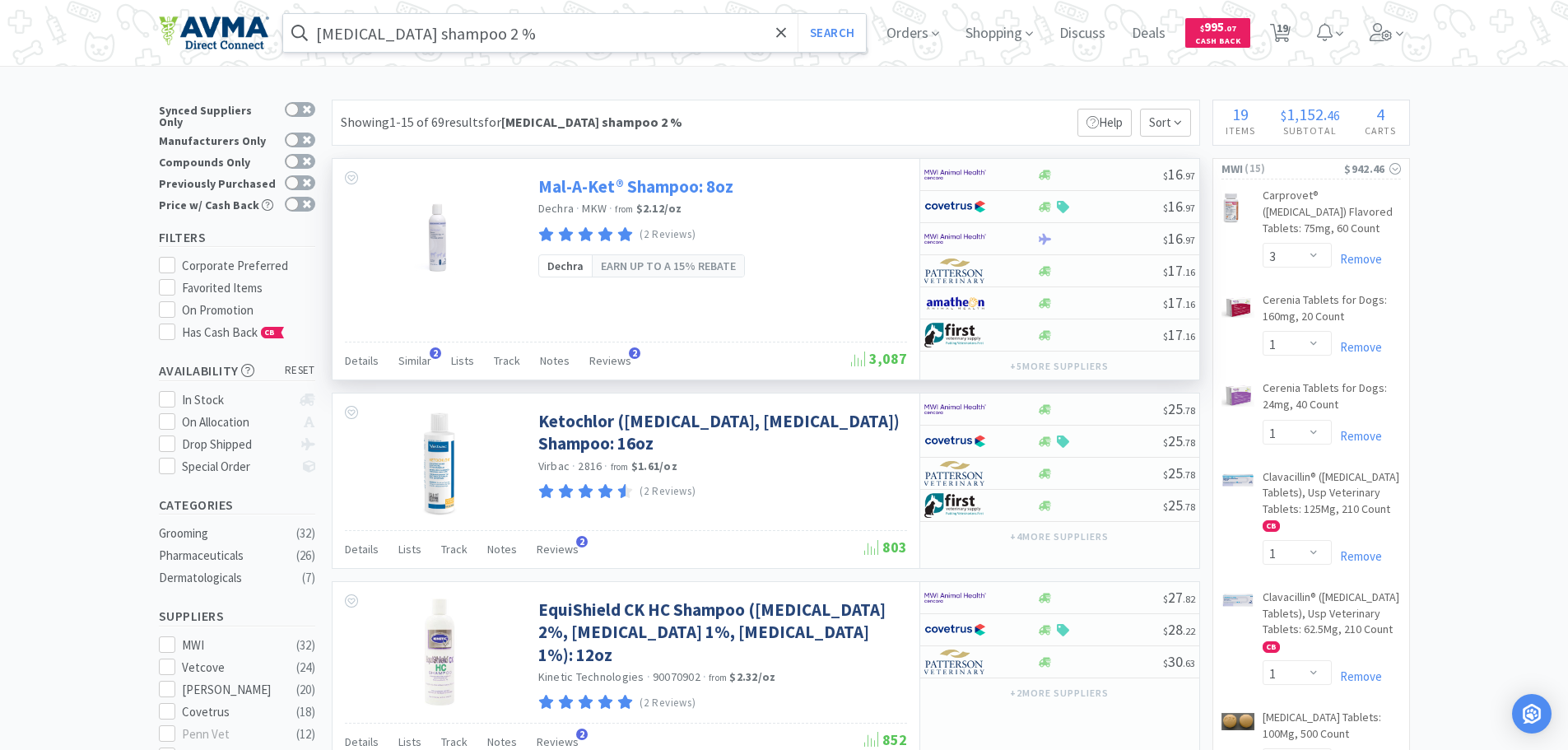
click at [573, 176] on link "Mal-A-Ket® Shampoo: 8oz" at bounding box center [635, 186] width 195 height 22
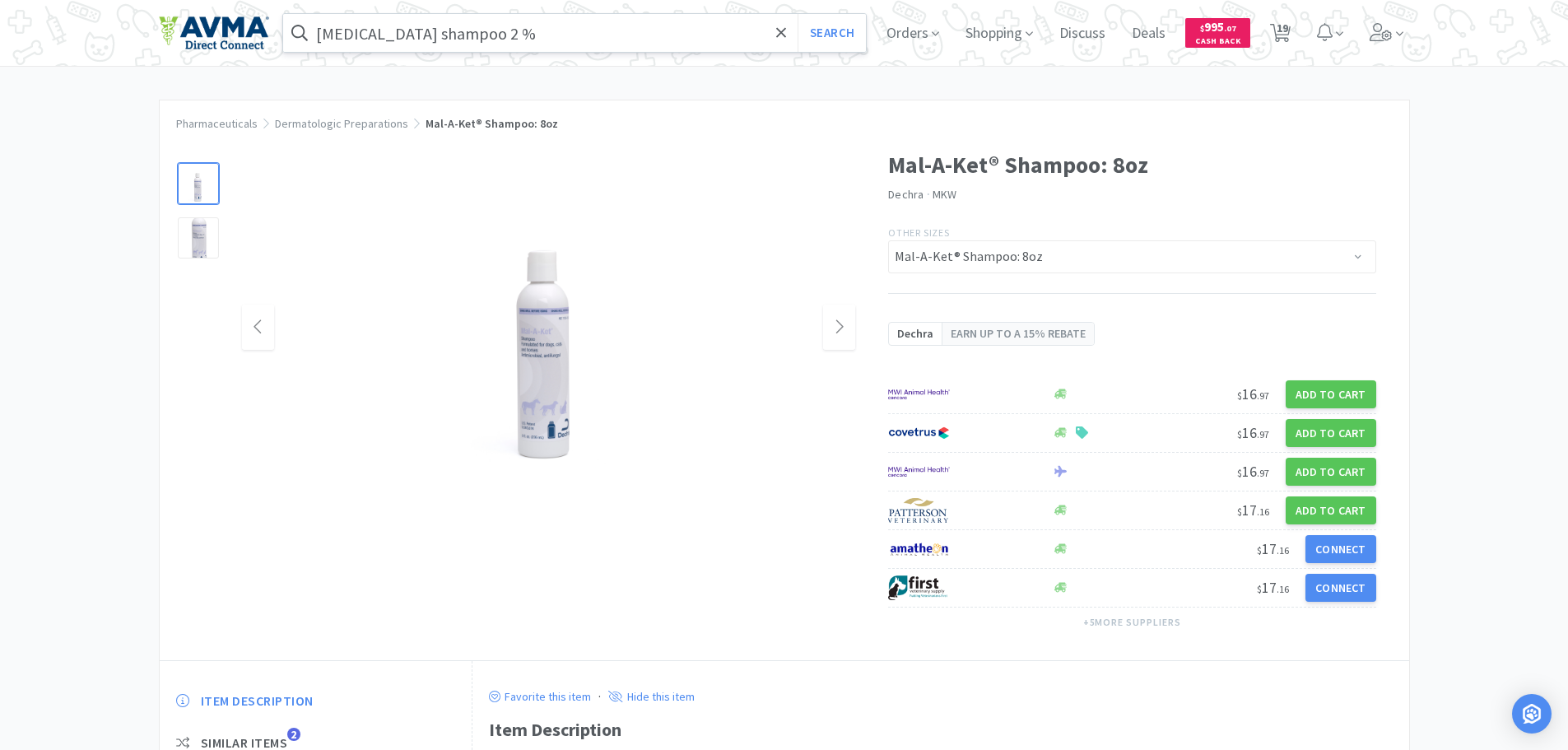
click at [564, 369] on img at bounding box center [548, 328] width 287 height 330
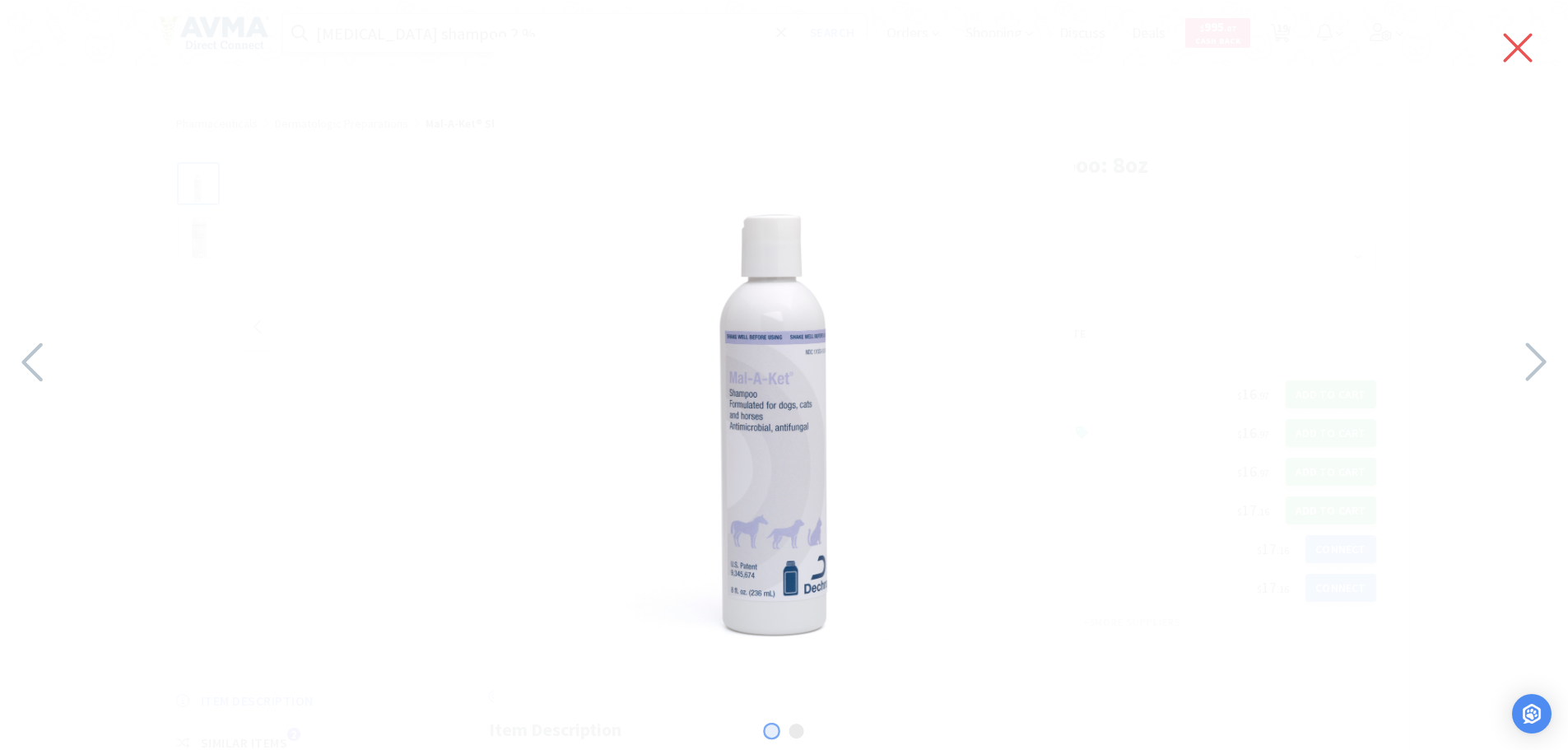
click at [1525, 38] on icon at bounding box center [1518, 47] width 34 height 46
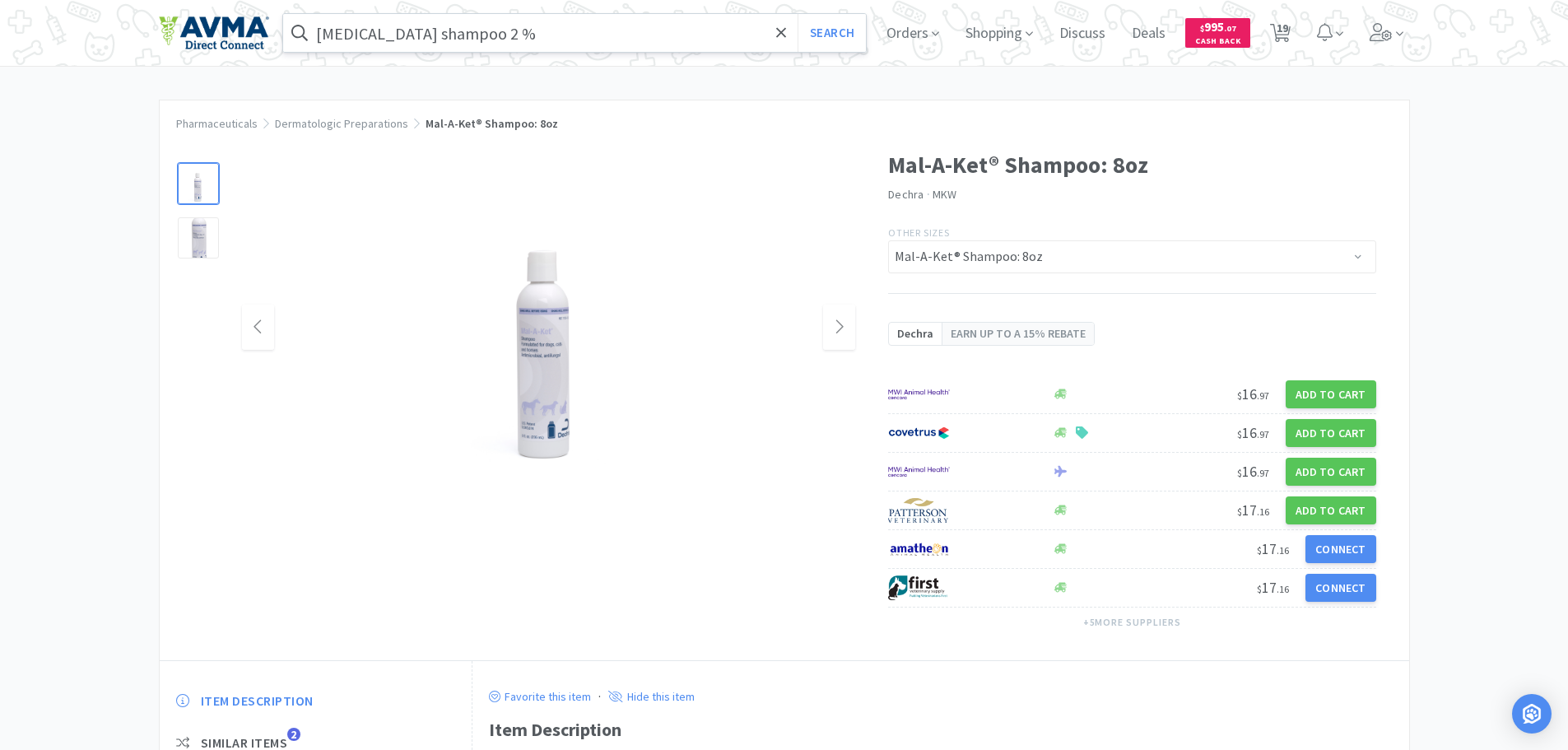
click at [460, 33] on input "[MEDICAL_DATA] shampoo 2 %" at bounding box center [574, 33] width 583 height 38
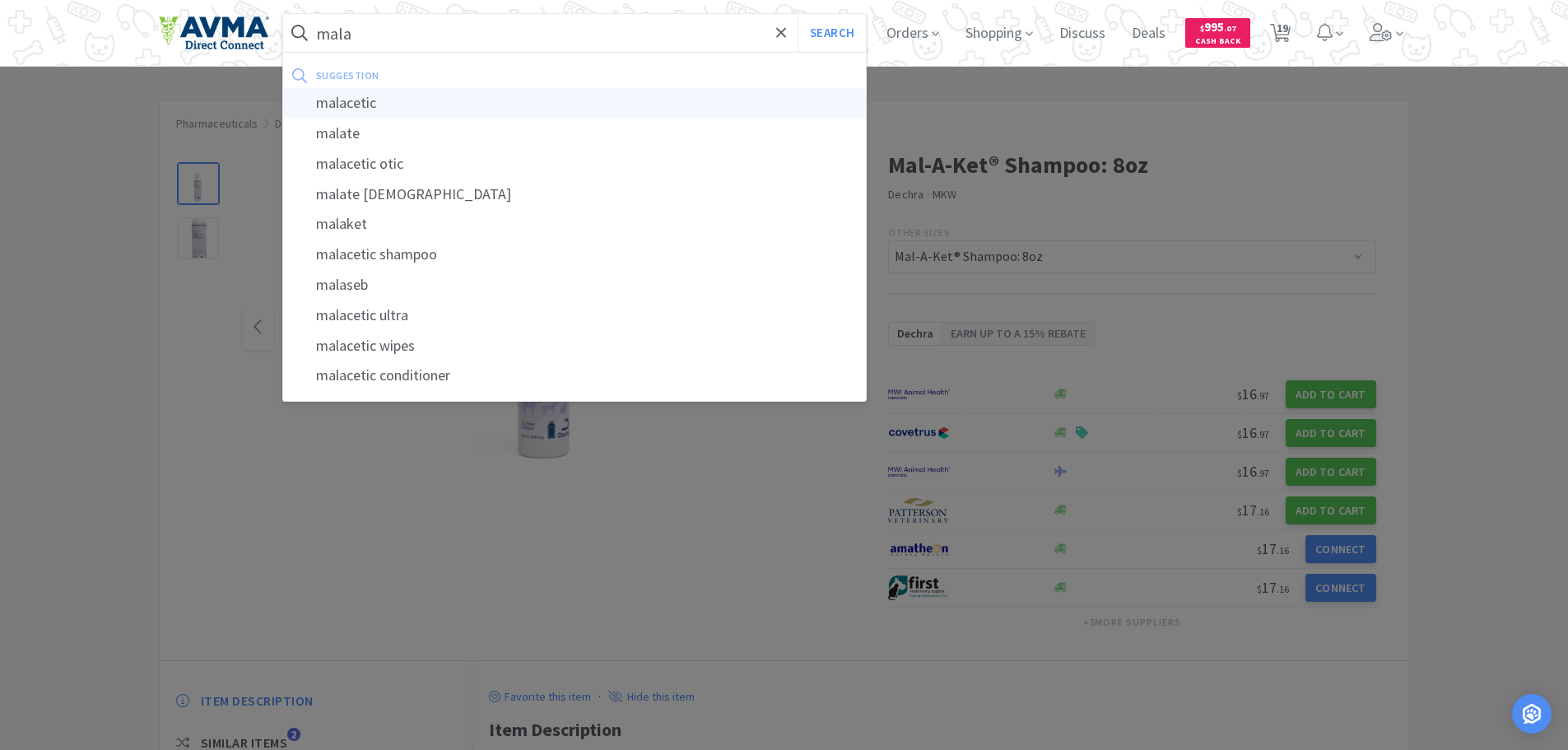
type input "malacetic"
select select "3"
select select "1"
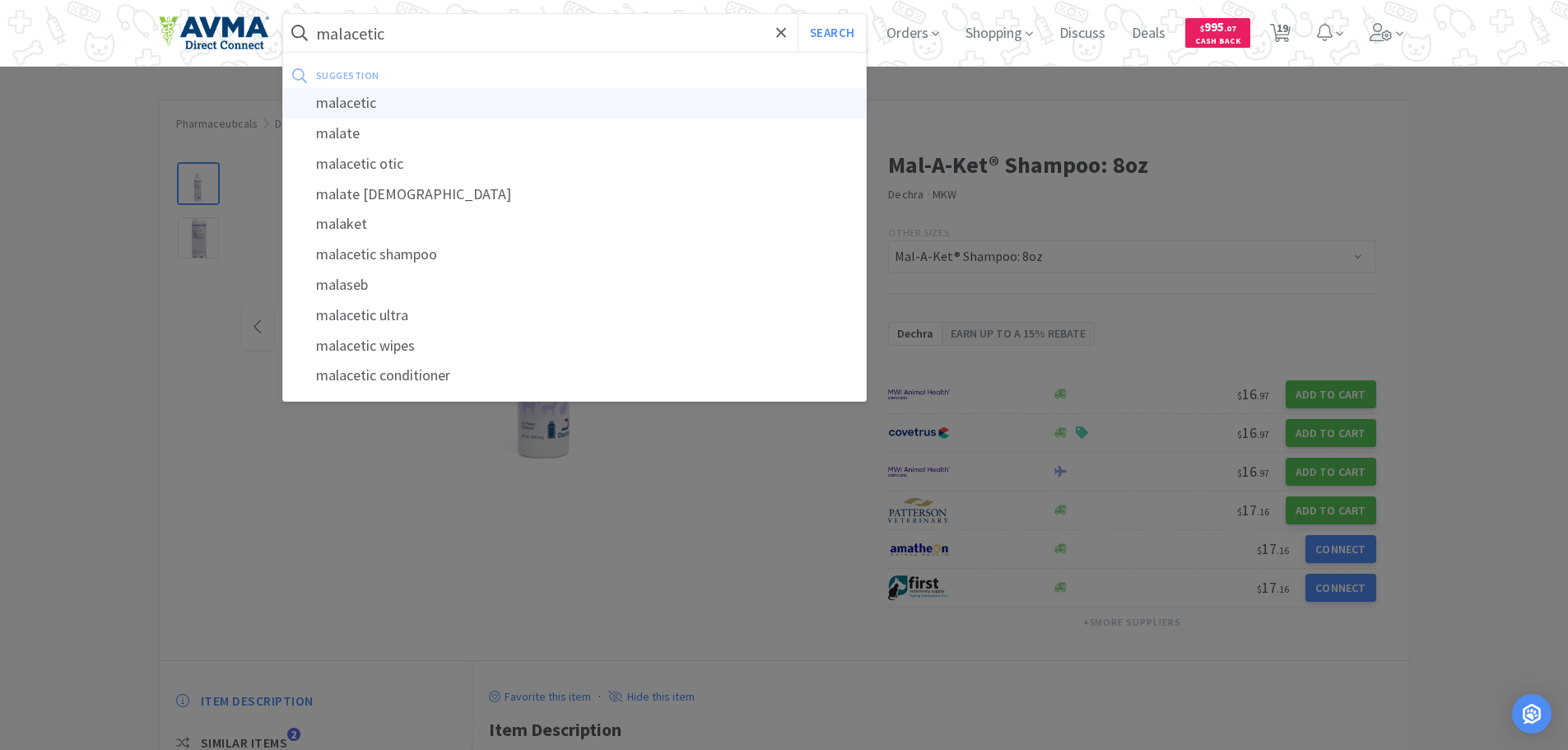
select select "1"
select select "3"
select select "2"
select select "10"
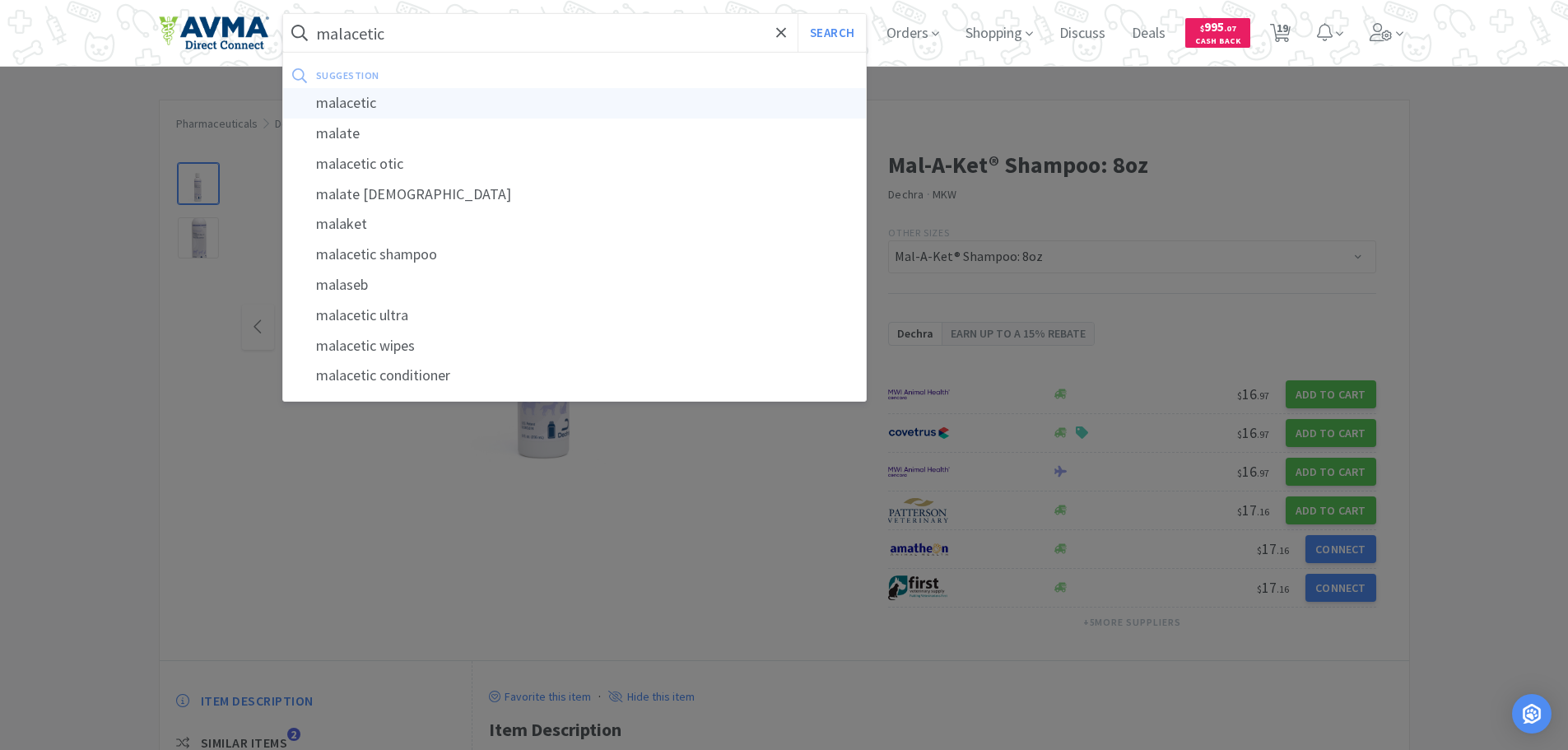
select select "1"
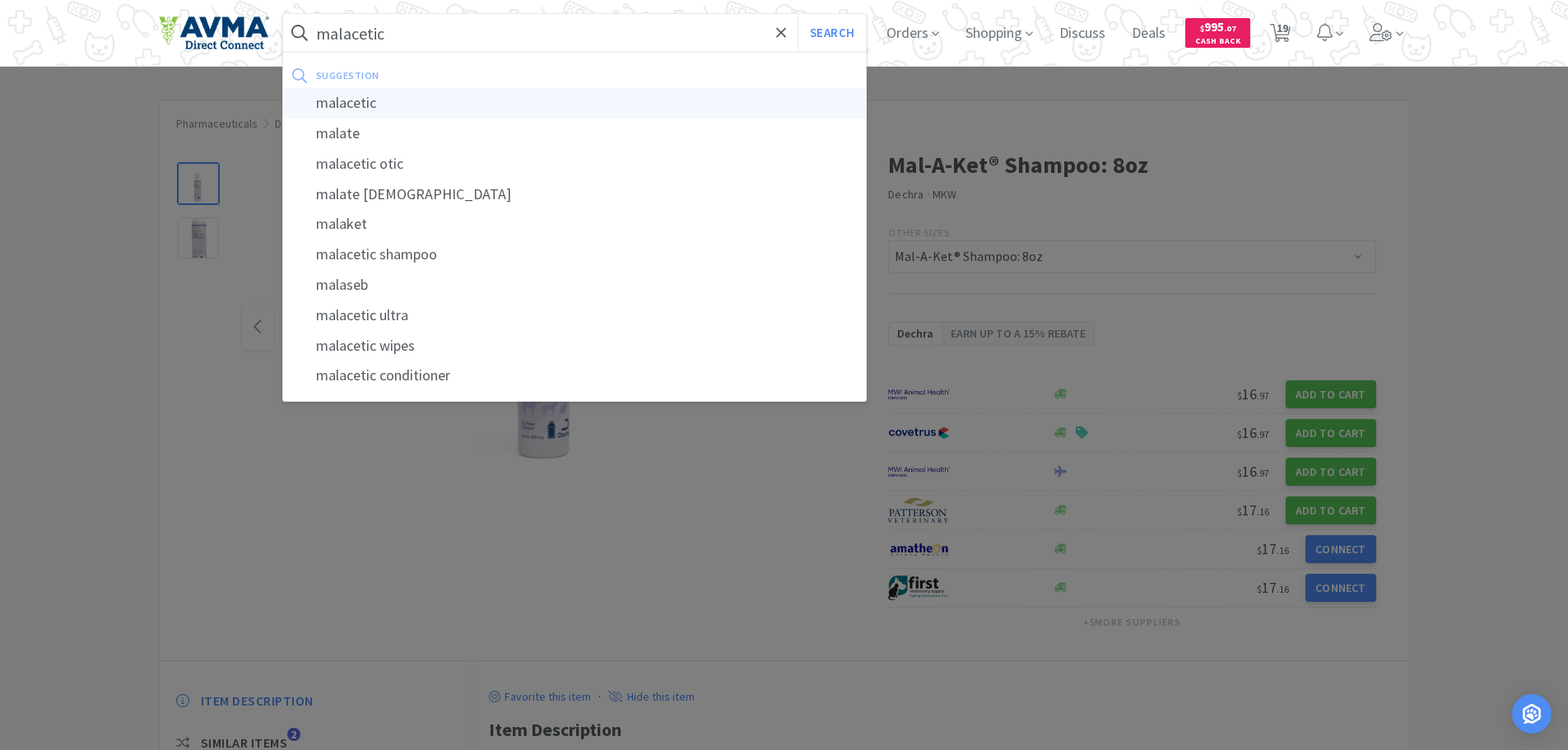
select select "4"
select select "20"
select select "50"
select select "1"
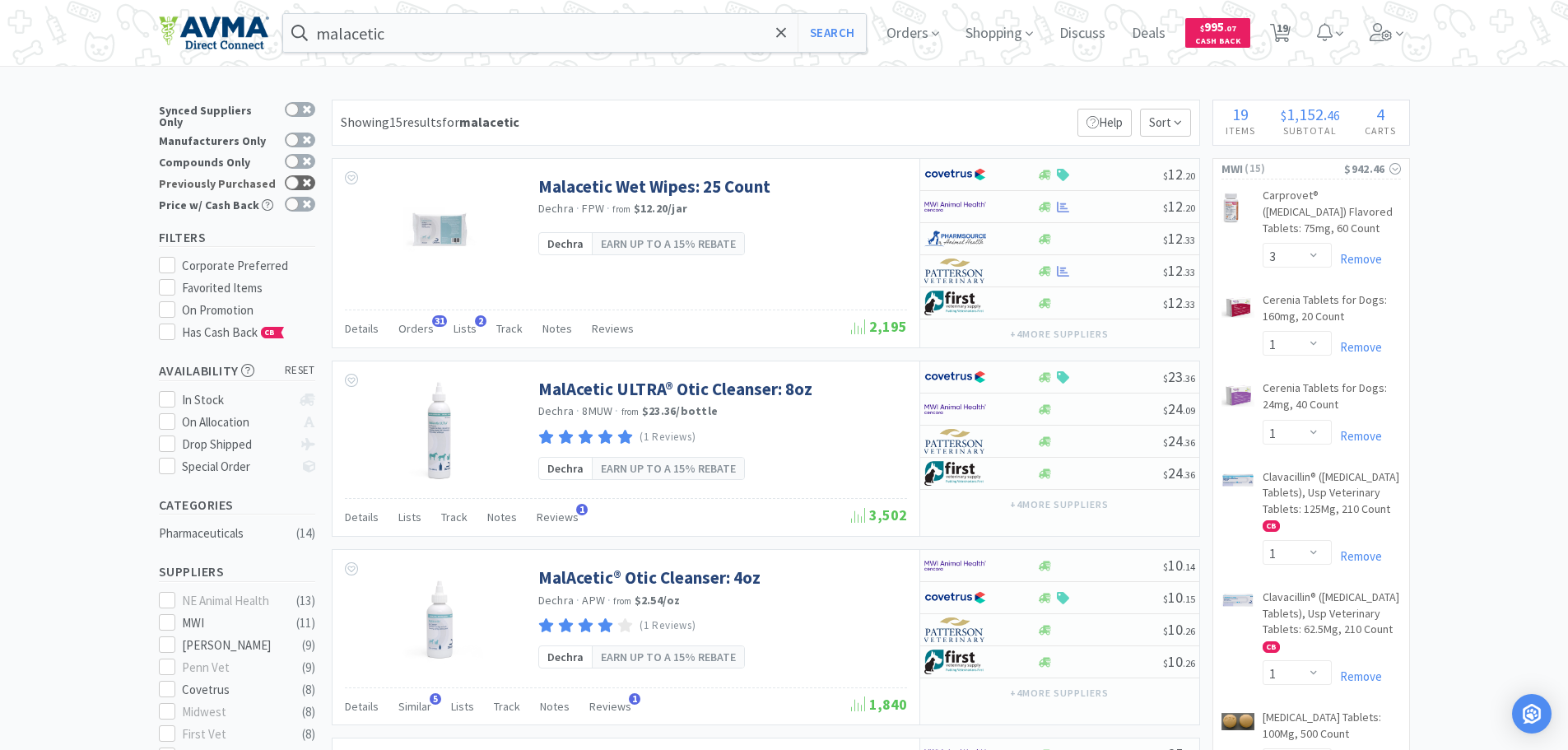
click at [302, 178] on div at bounding box center [300, 183] width 31 height 15
checkbox input "true"
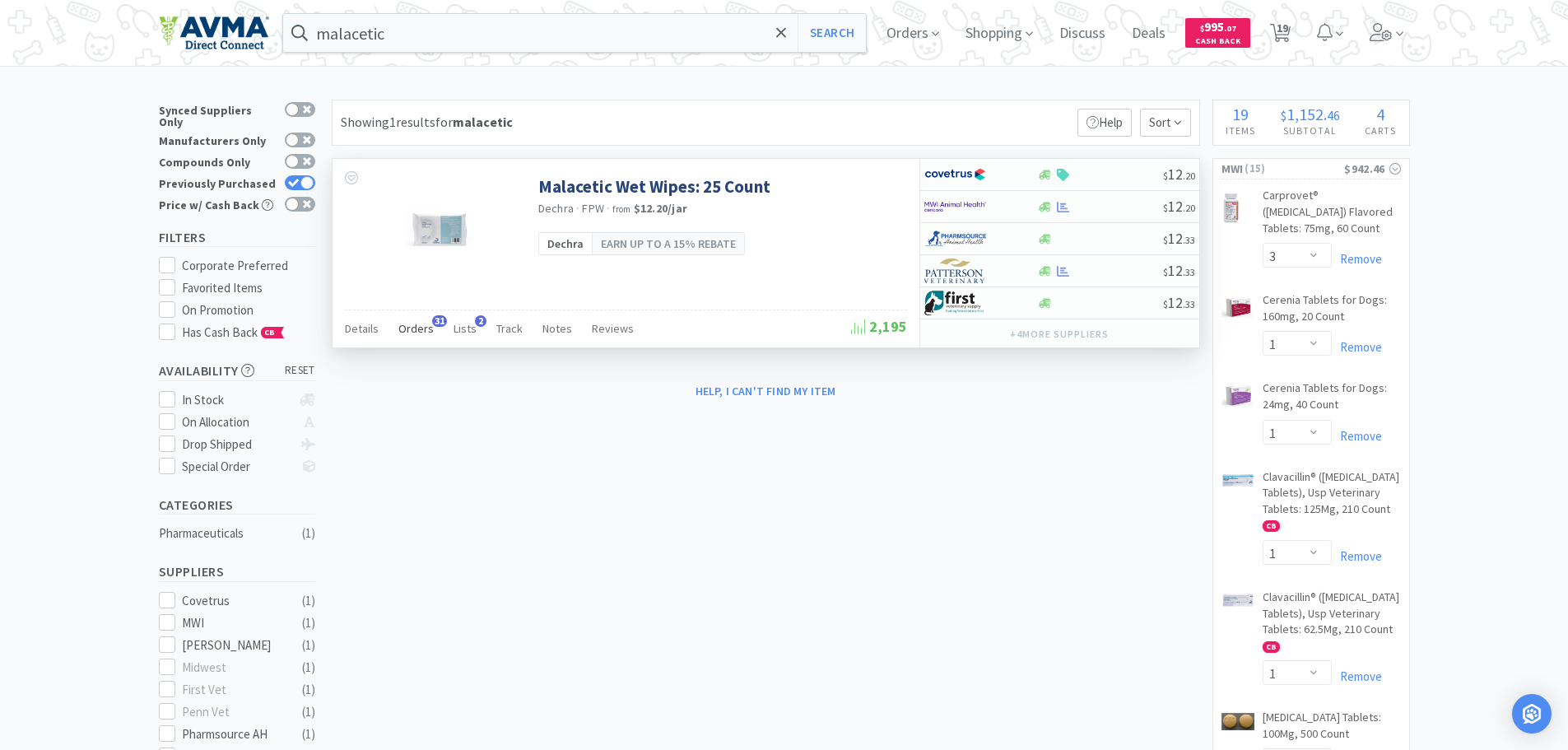
click at [421, 340] on div "Orders 31" at bounding box center [416, 331] width 35 height 31
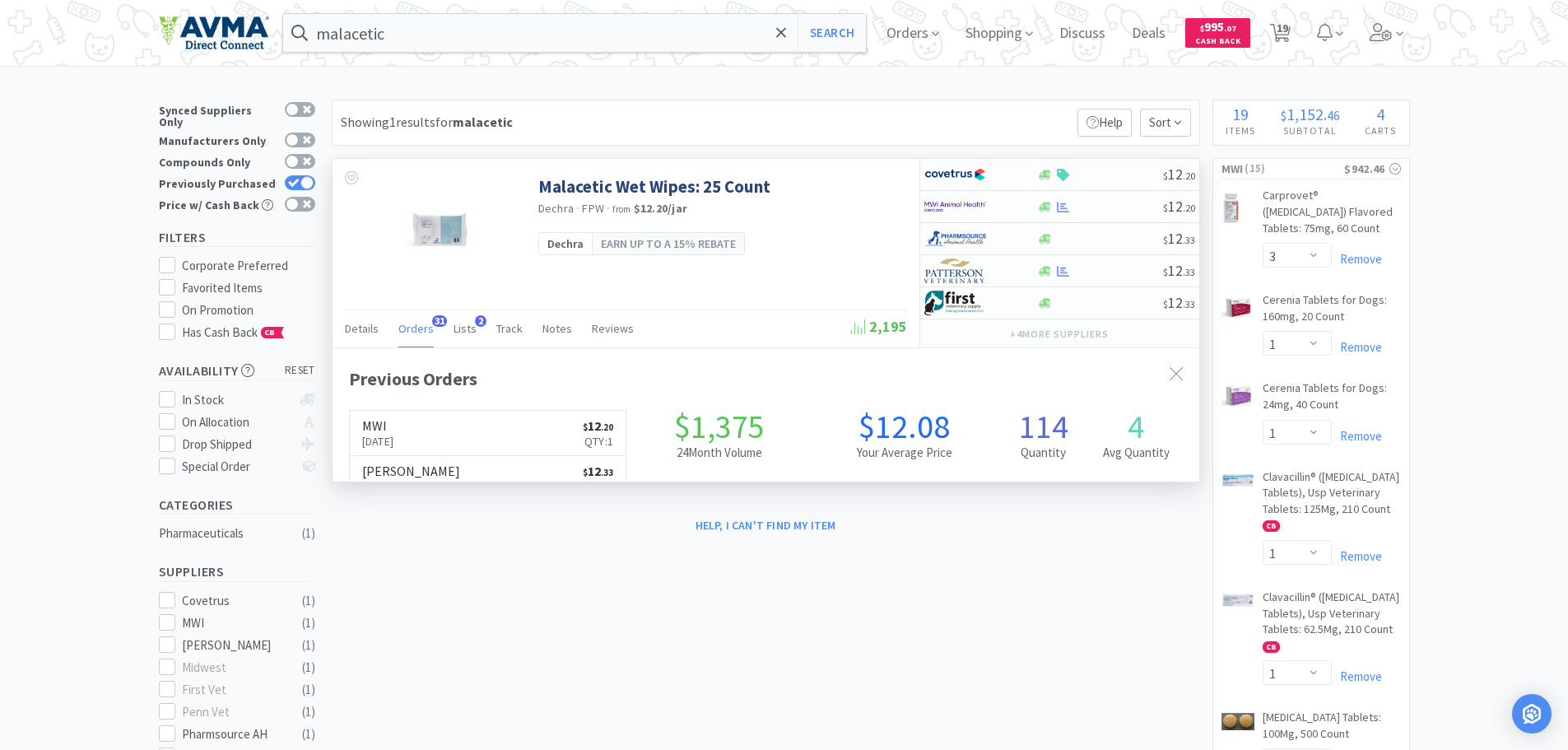
scroll to position [441, 867]
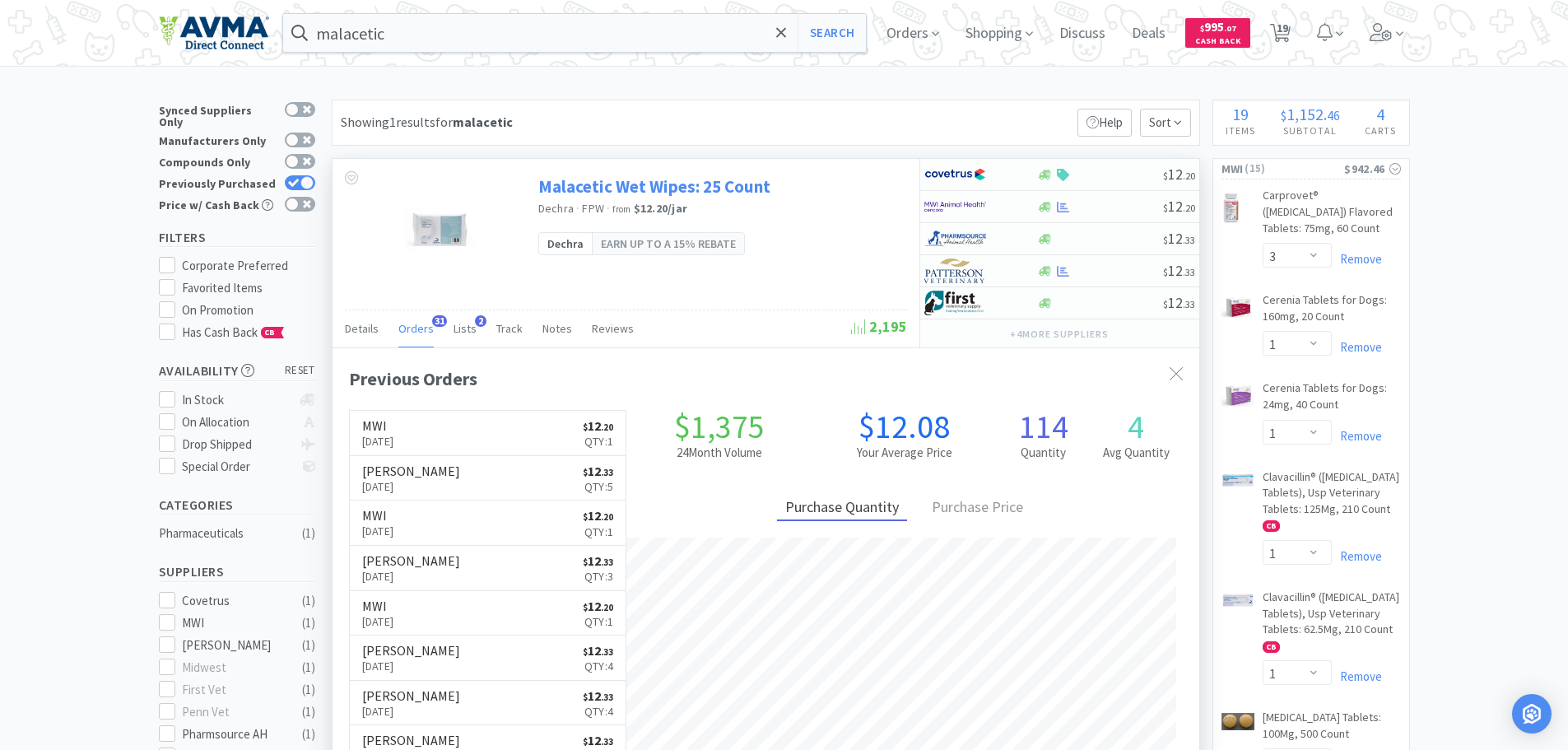
click at [662, 188] on link "Malacetic Wet Wipes: 25 Count" at bounding box center [654, 186] width 232 height 22
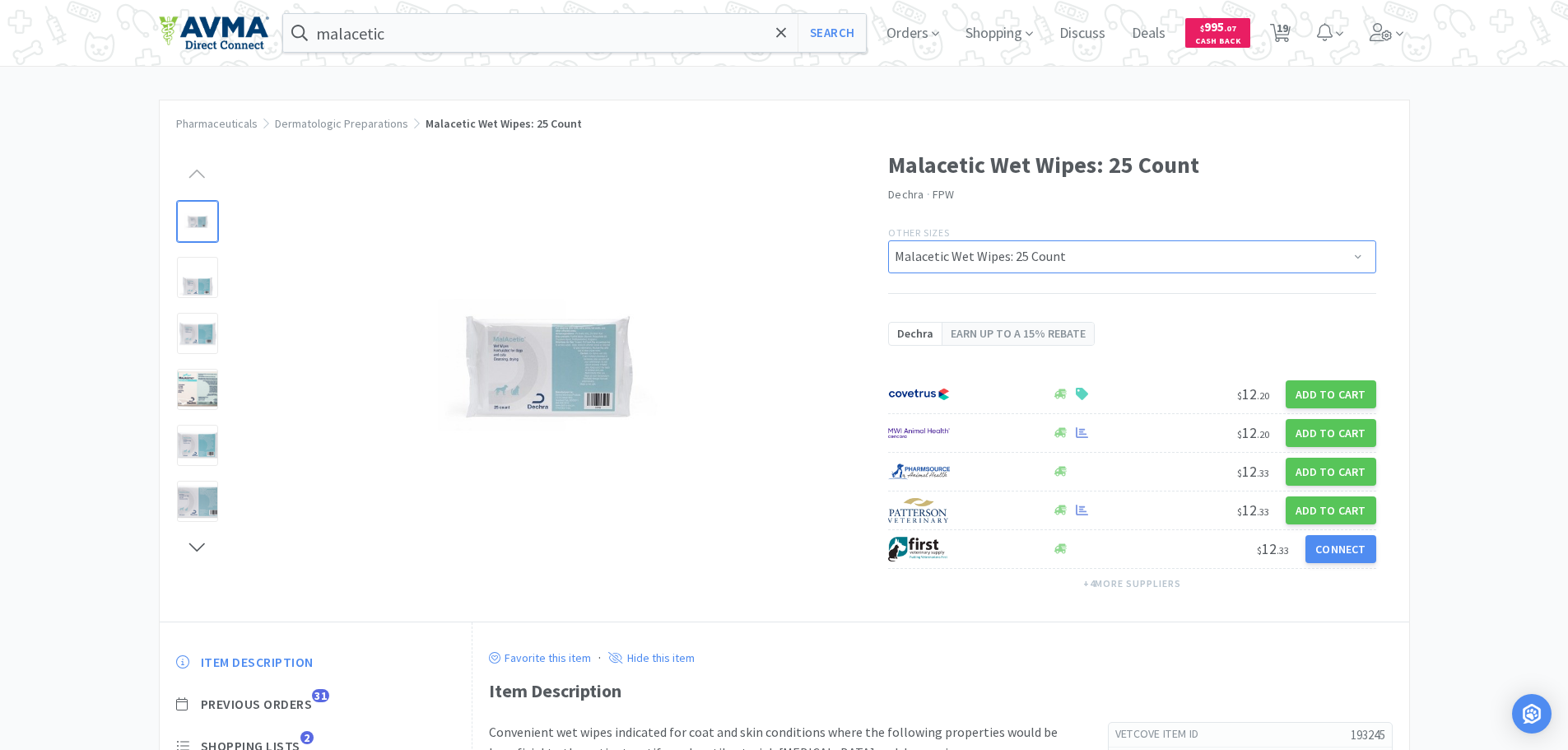
click at [1016, 258] on select "Malacetic Wet Wipes: 25 Count Malacetic Wet Wipes: 100 Count" at bounding box center [1132, 257] width 488 height 33
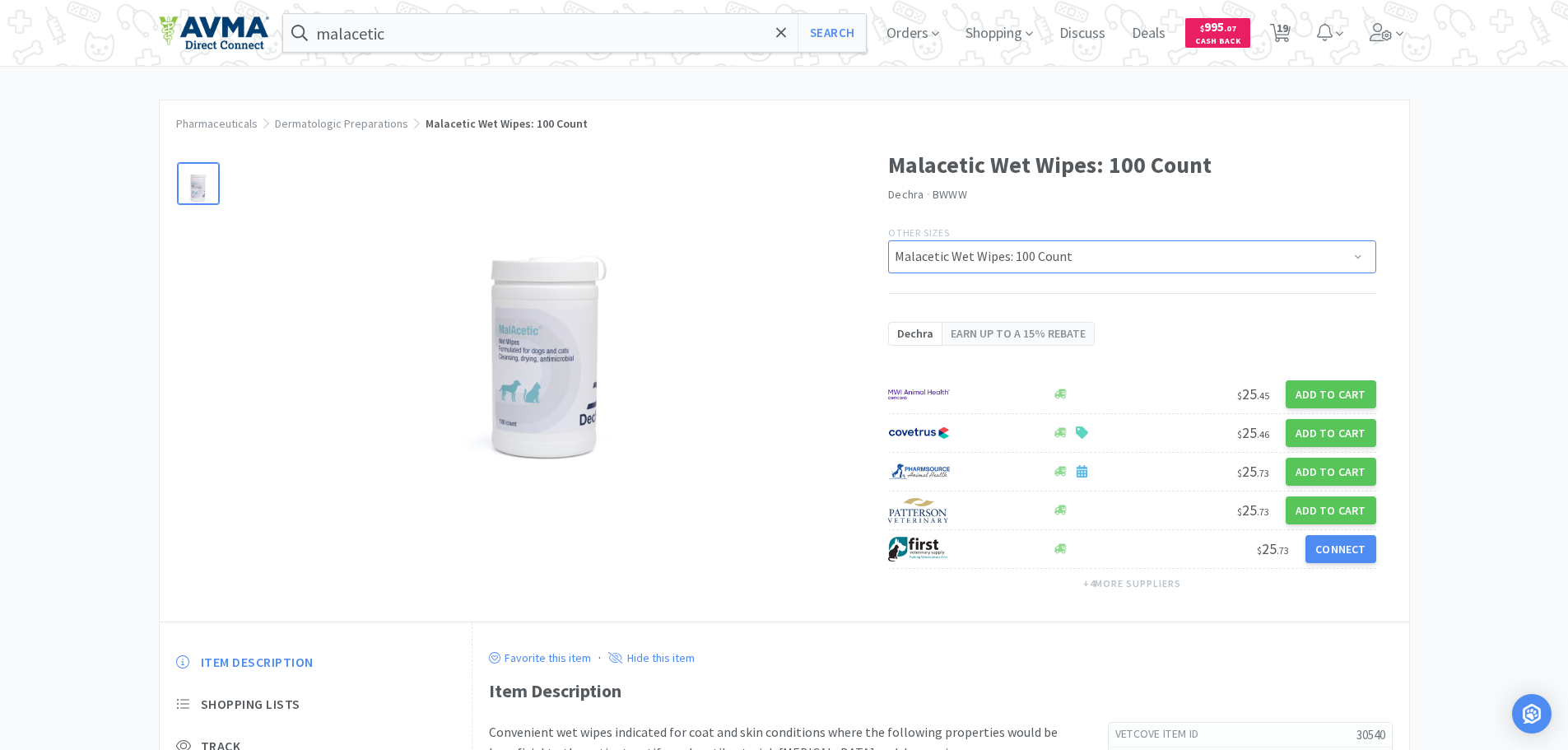
click at [1006, 268] on select "Malacetic Wet Wipes: 25 Count Malacetic Wet Wipes: 100 Count" at bounding box center [1132, 257] width 488 height 33
select select "193245"
click at [888, 241] on select "Malacetic Wet Wipes: 25 Count Malacetic Wet Wipes: 100 Count" at bounding box center [1132, 257] width 488 height 33
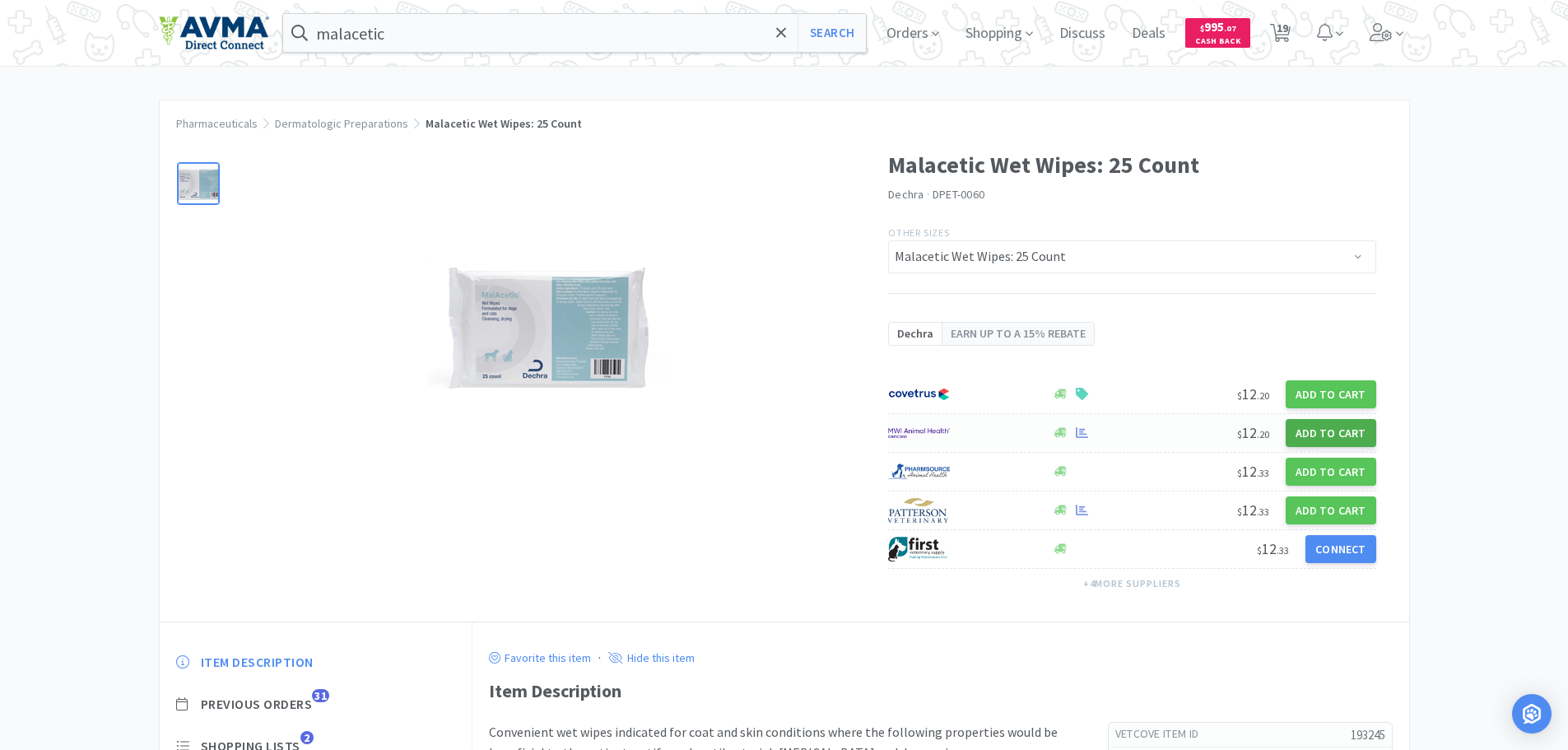
click at [1356, 427] on button "Add to Cart" at bounding box center [1331, 433] width 91 height 28
select select "1"
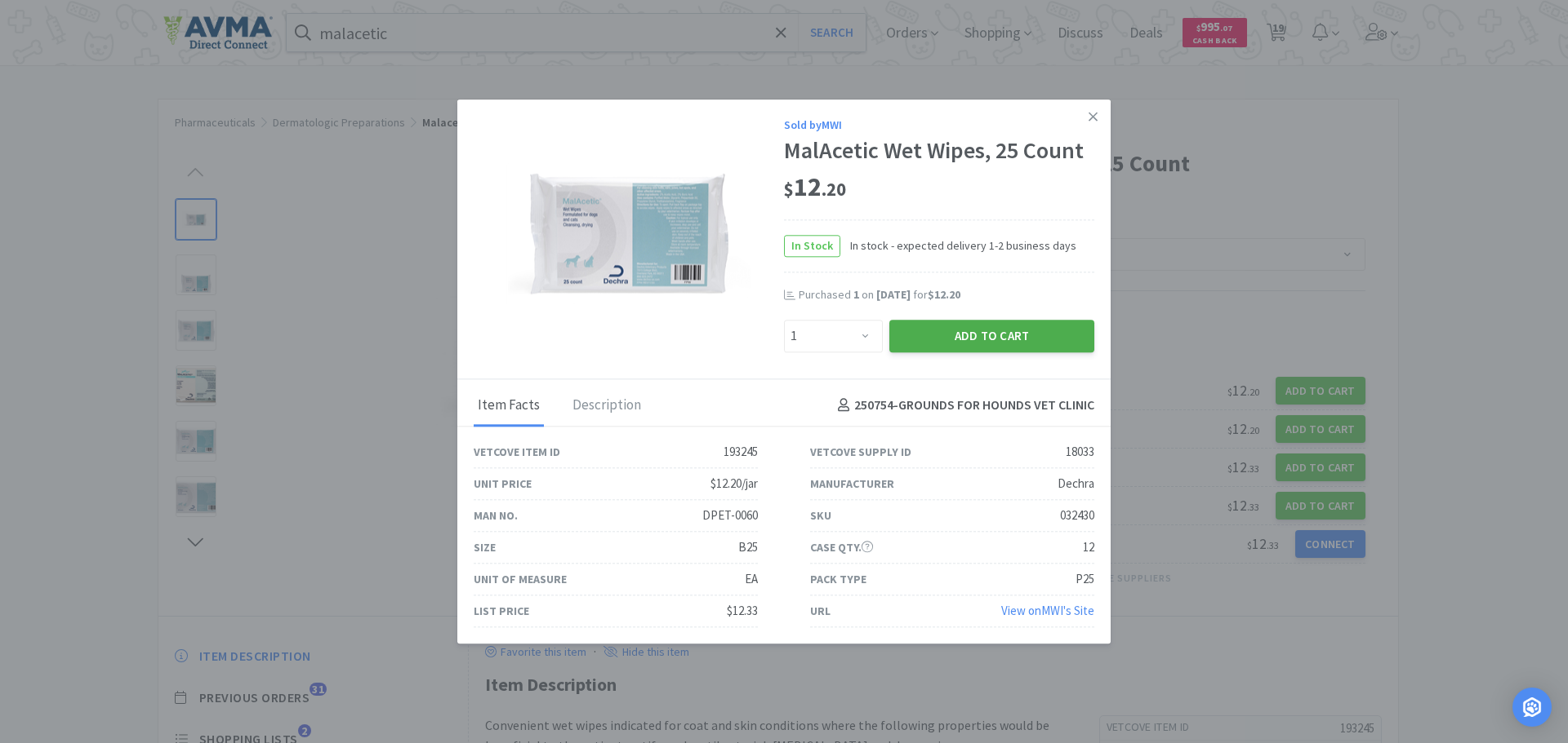
click at [947, 332] on button "Add to Cart" at bounding box center [992, 336] width 205 height 32
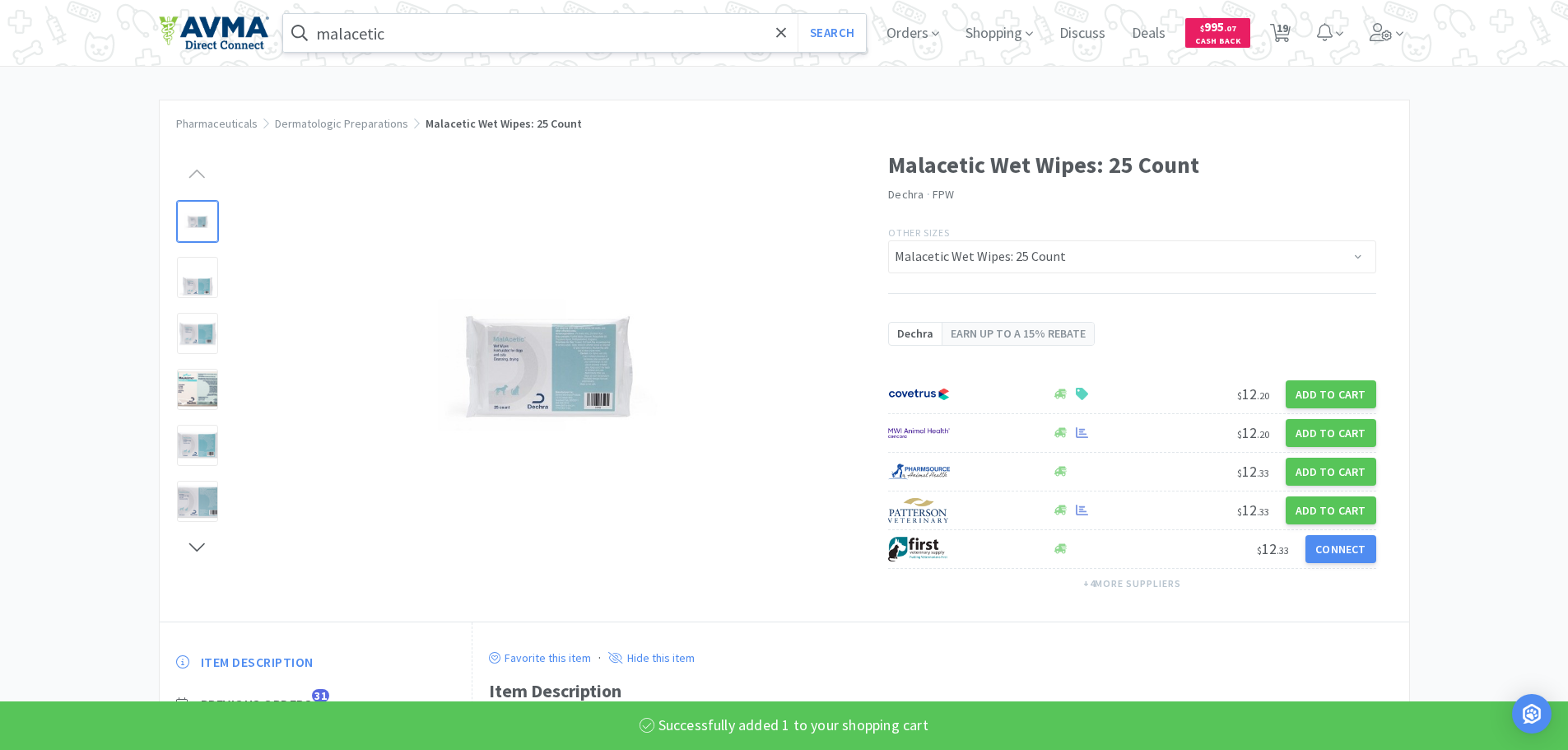
click at [397, 15] on input "malacetic" at bounding box center [574, 33] width 583 height 38
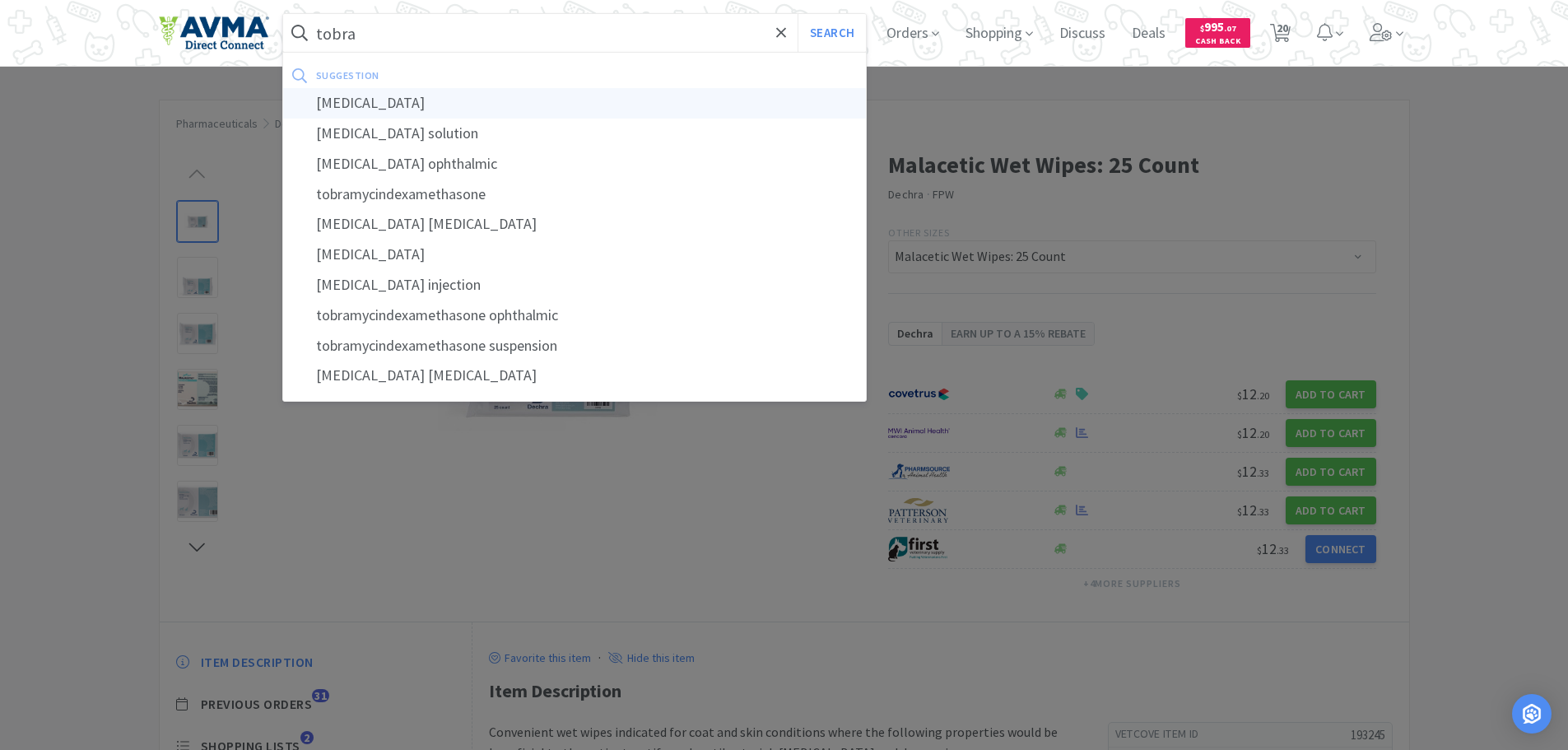
type input "[MEDICAL_DATA]"
select select "3"
select select "1"
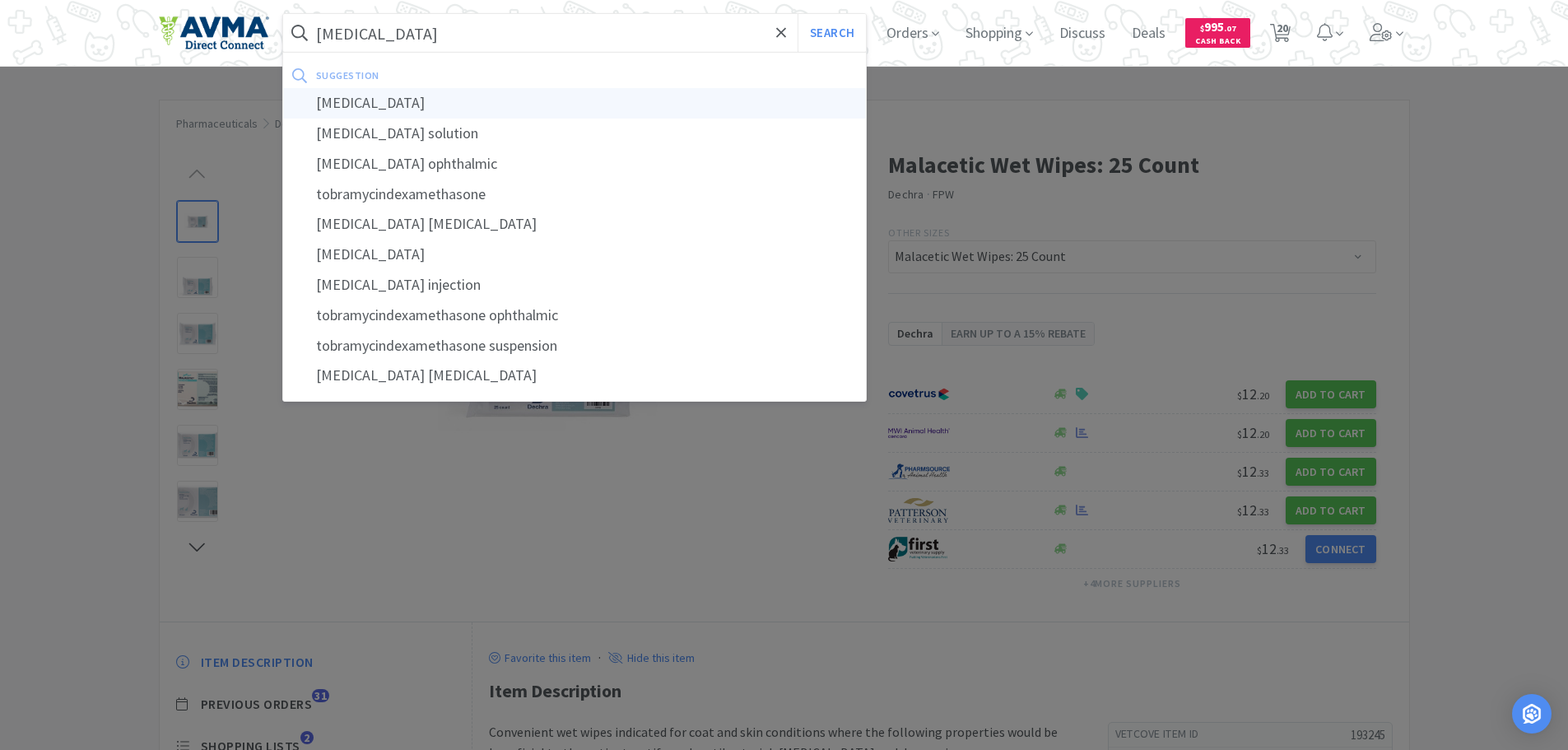
select select "1"
select select "3"
select select "2"
select select "10"
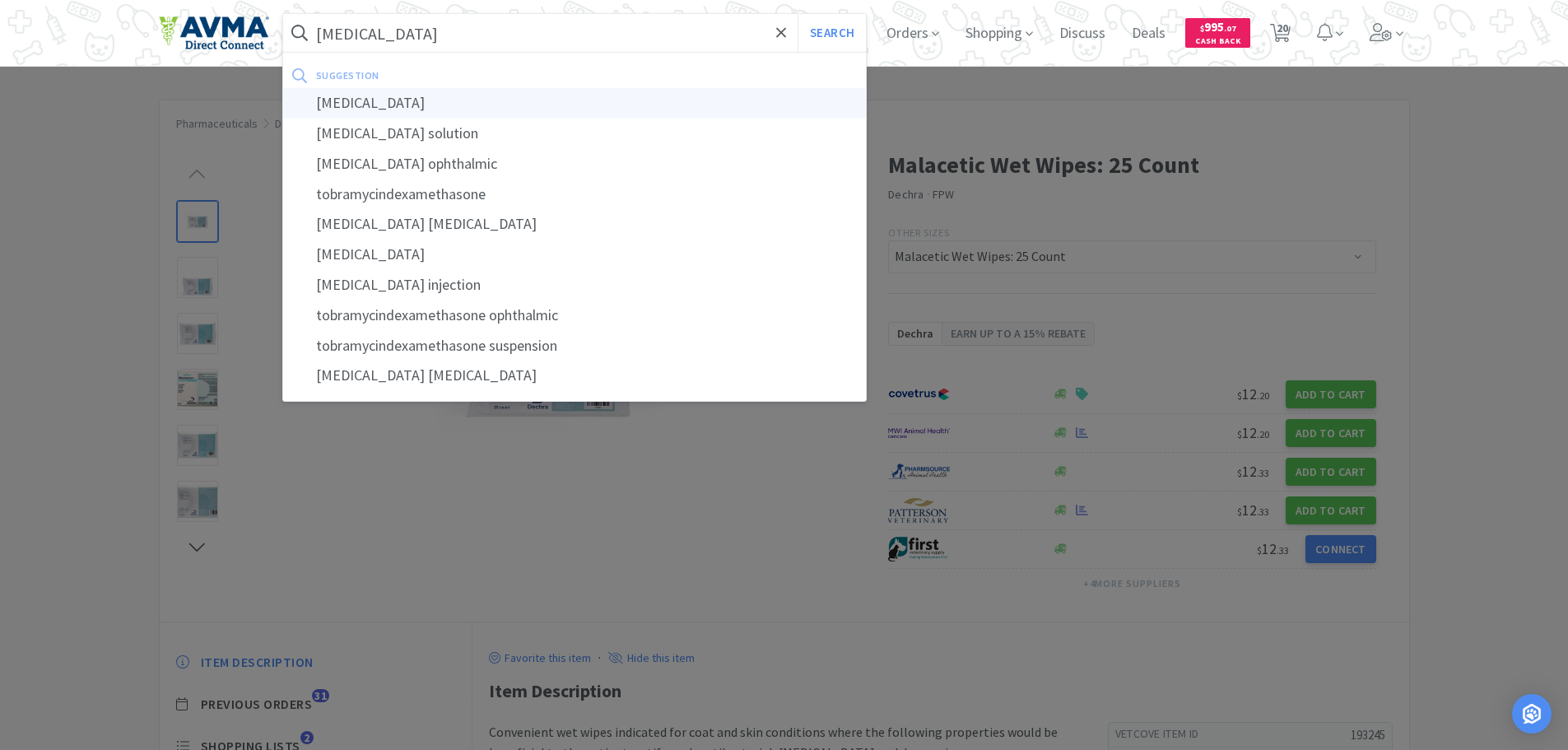
select select "1"
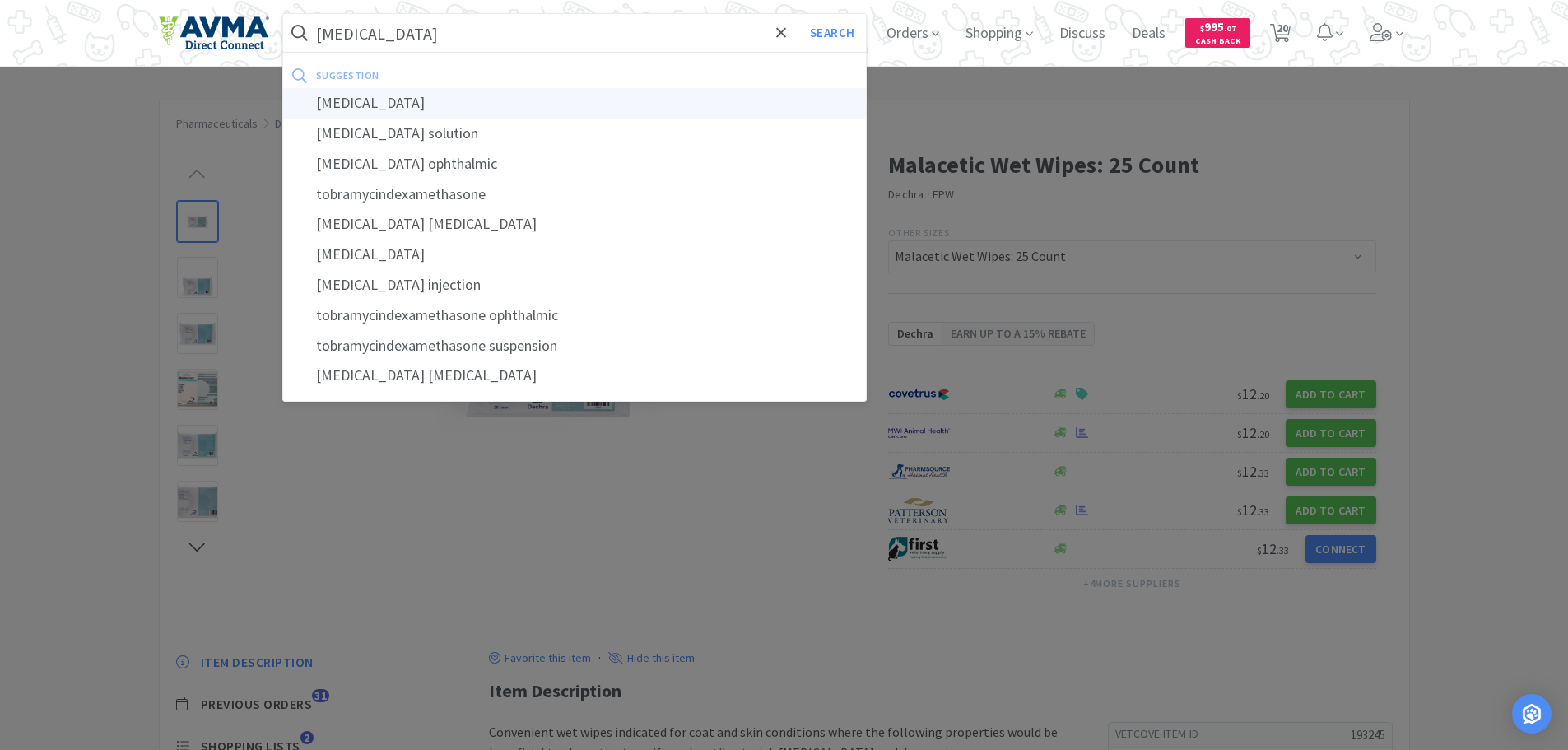
select select "1"
select select "4"
select select "20"
select select "50"
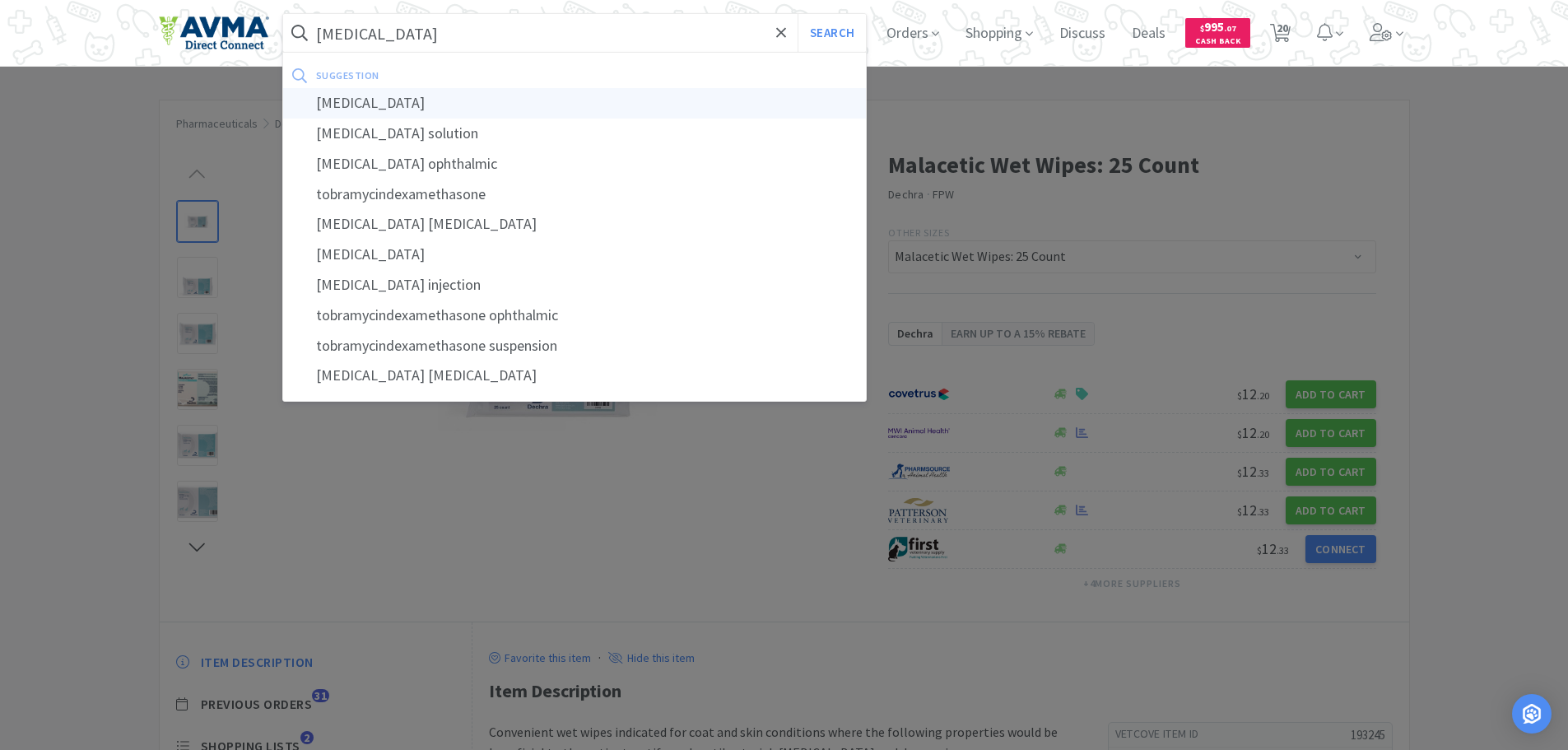
select select "1"
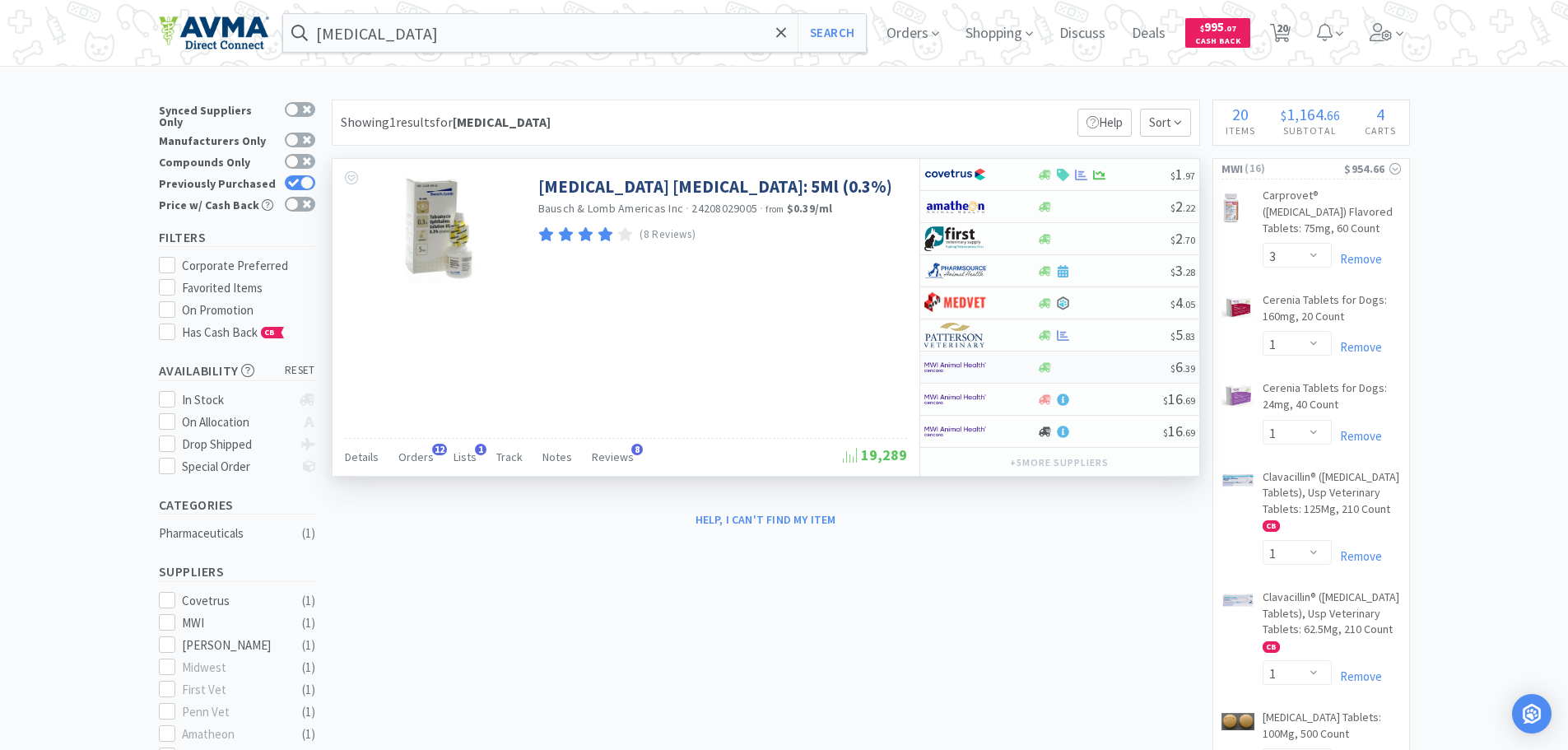
click at [975, 363] on img at bounding box center [956, 367] width 62 height 25
select select "1"
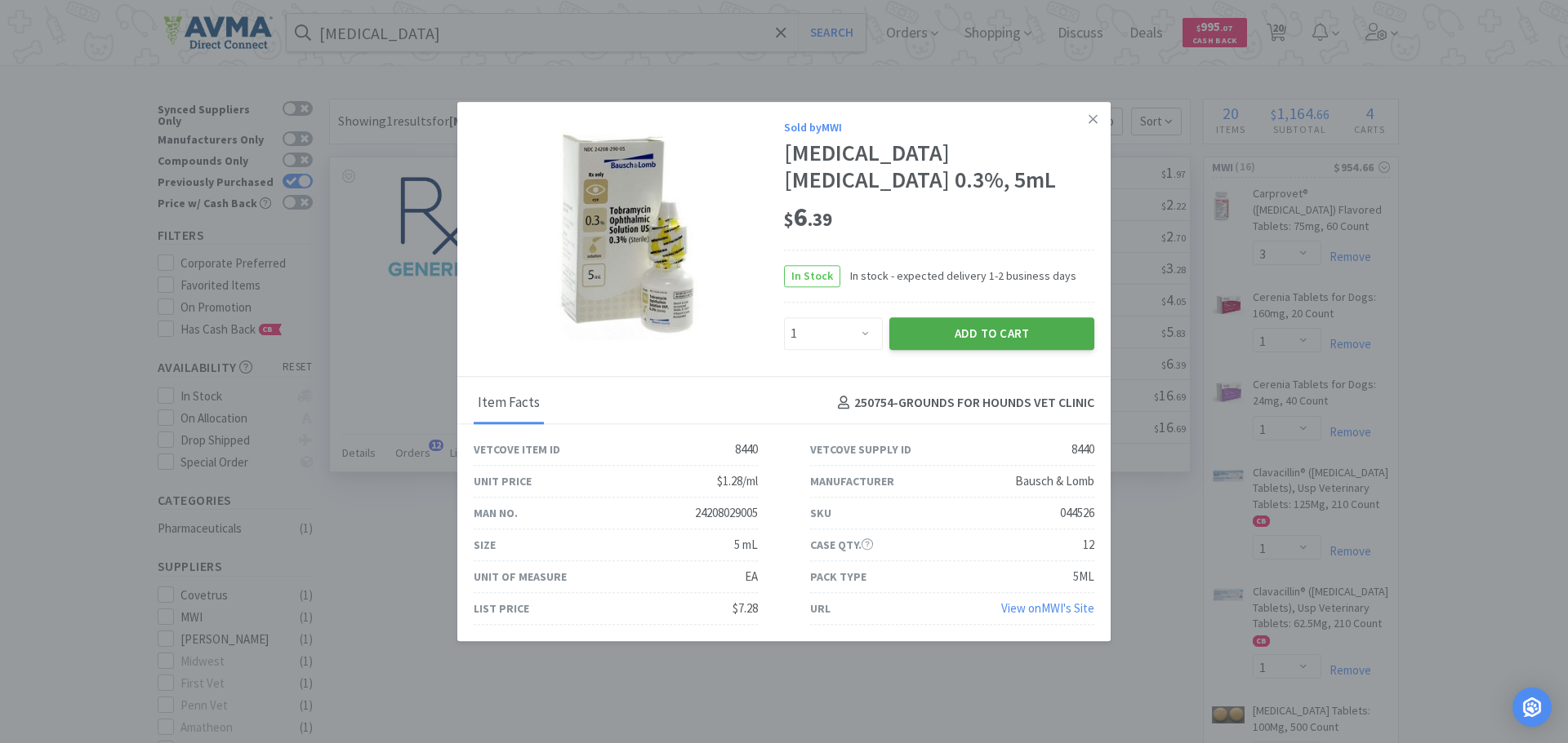
click at [976, 324] on button "Add to Cart" at bounding box center [992, 334] width 205 height 32
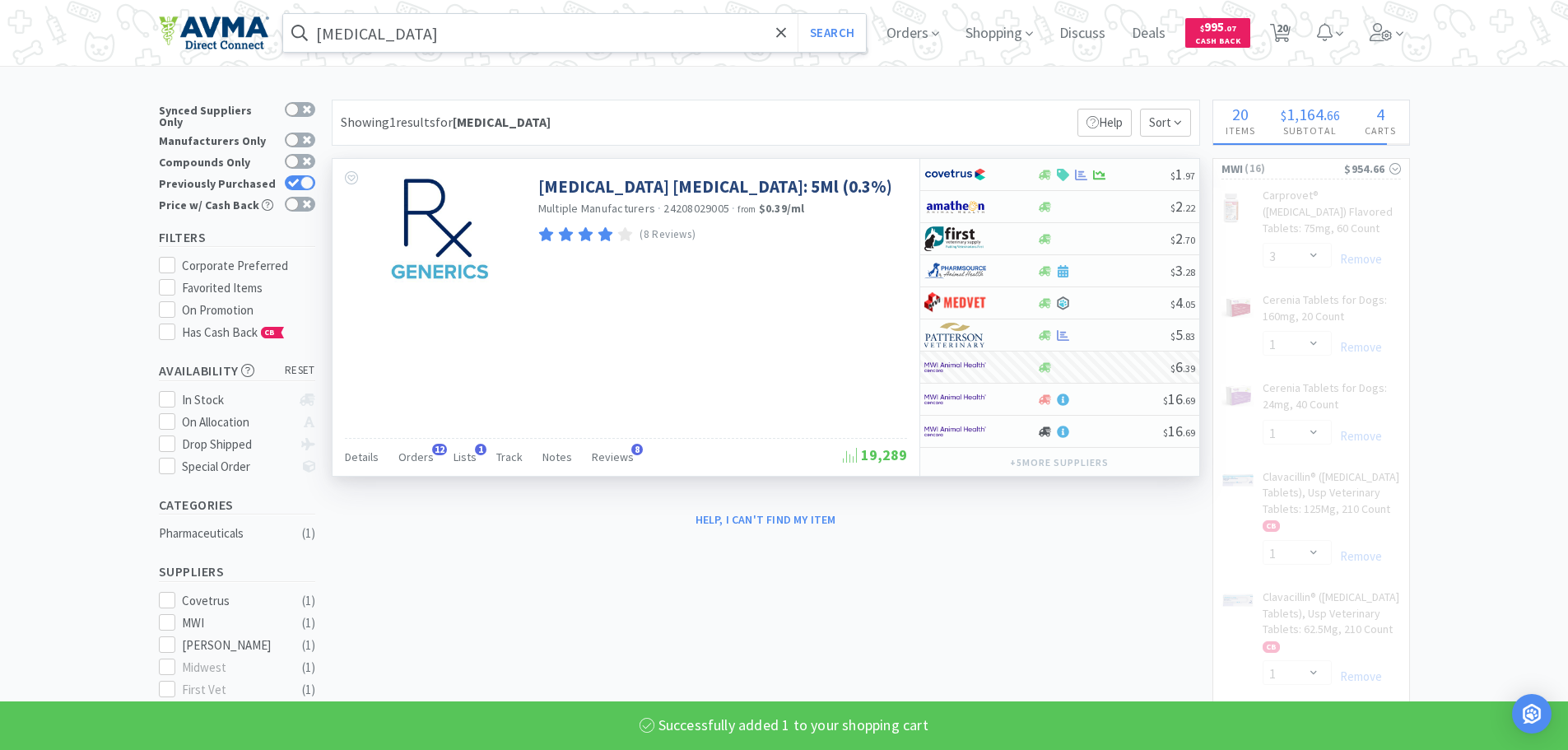
click at [426, 44] on input "[MEDICAL_DATA]" at bounding box center [574, 33] width 583 height 38
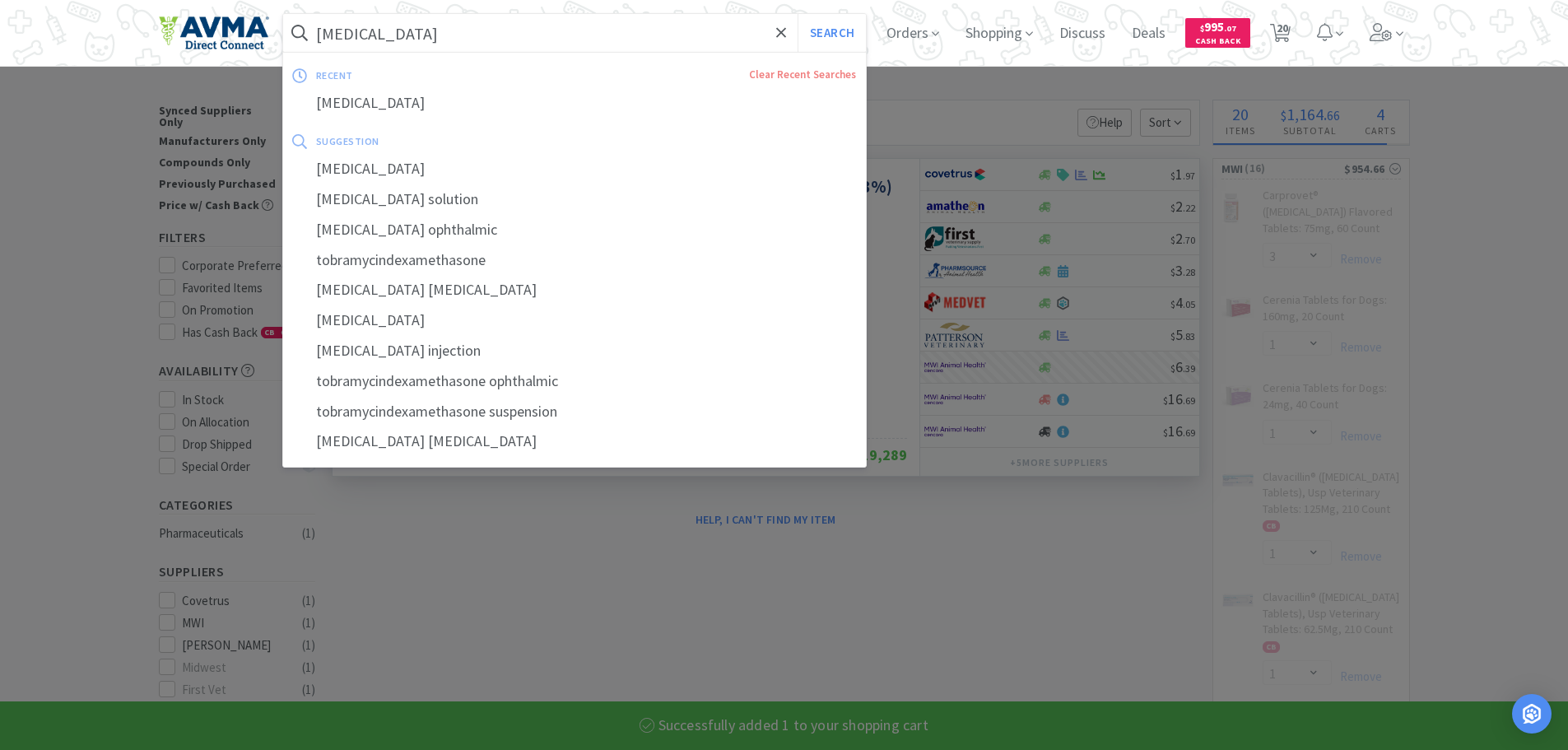
select select "1"
select select "4"
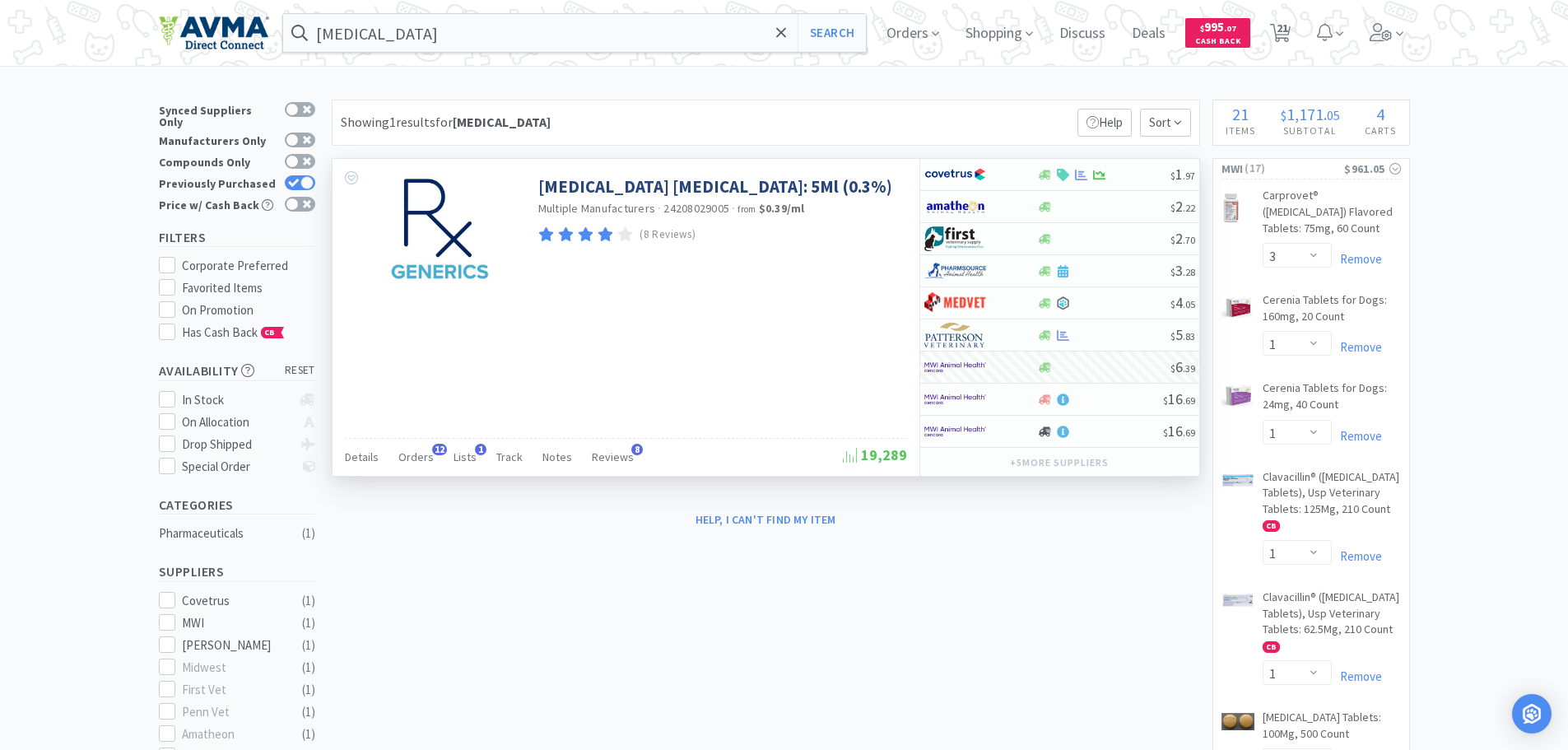
drag, startPoint x: 901, startPoint y: 564, endPoint x: 906, endPoint y: 510, distance: 54.2
click at [901, 562] on div at bounding box center [784, 375] width 1568 height 750
click at [468, 35] on input "[MEDICAL_DATA]" at bounding box center [574, 33] width 583 height 38
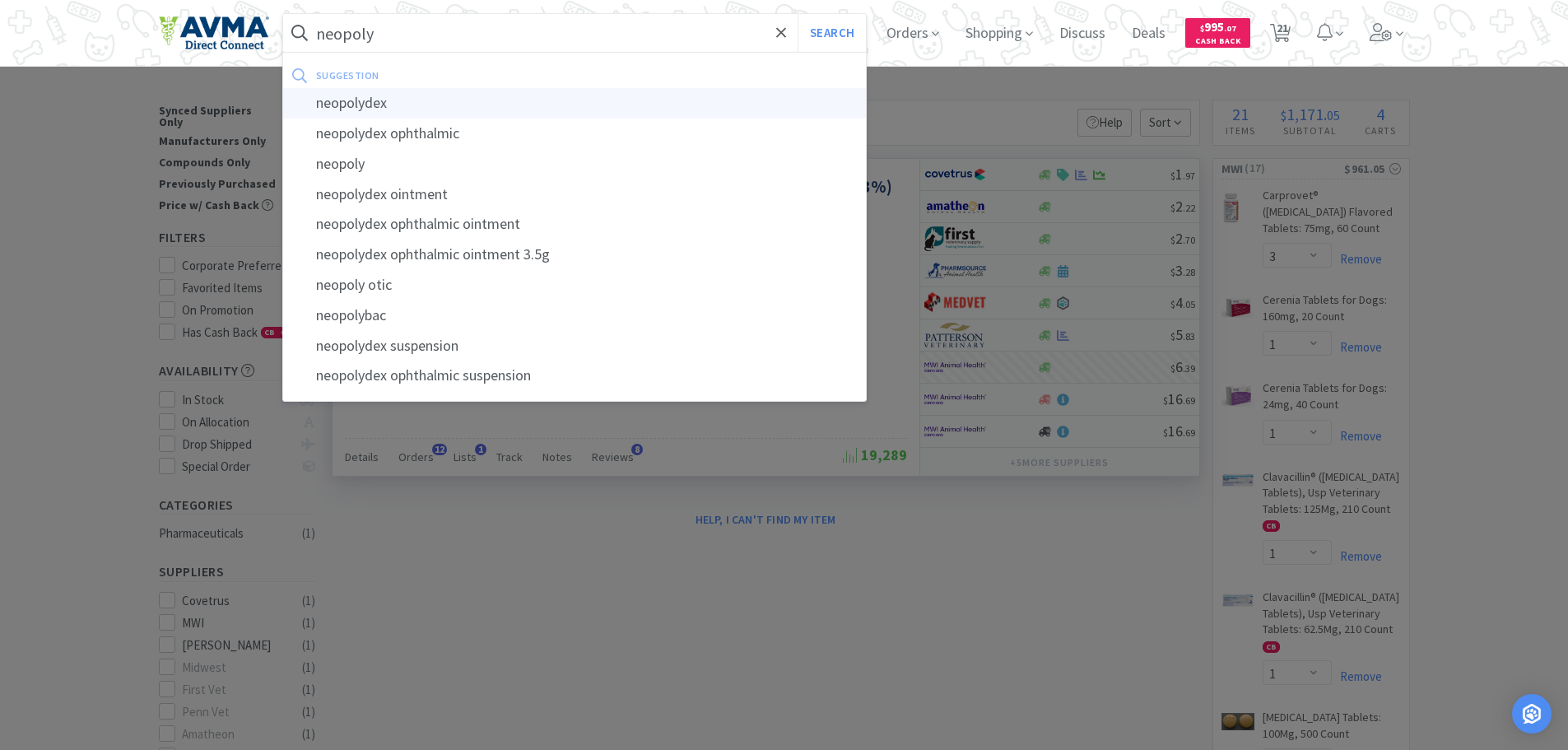
type input "neopolydex"
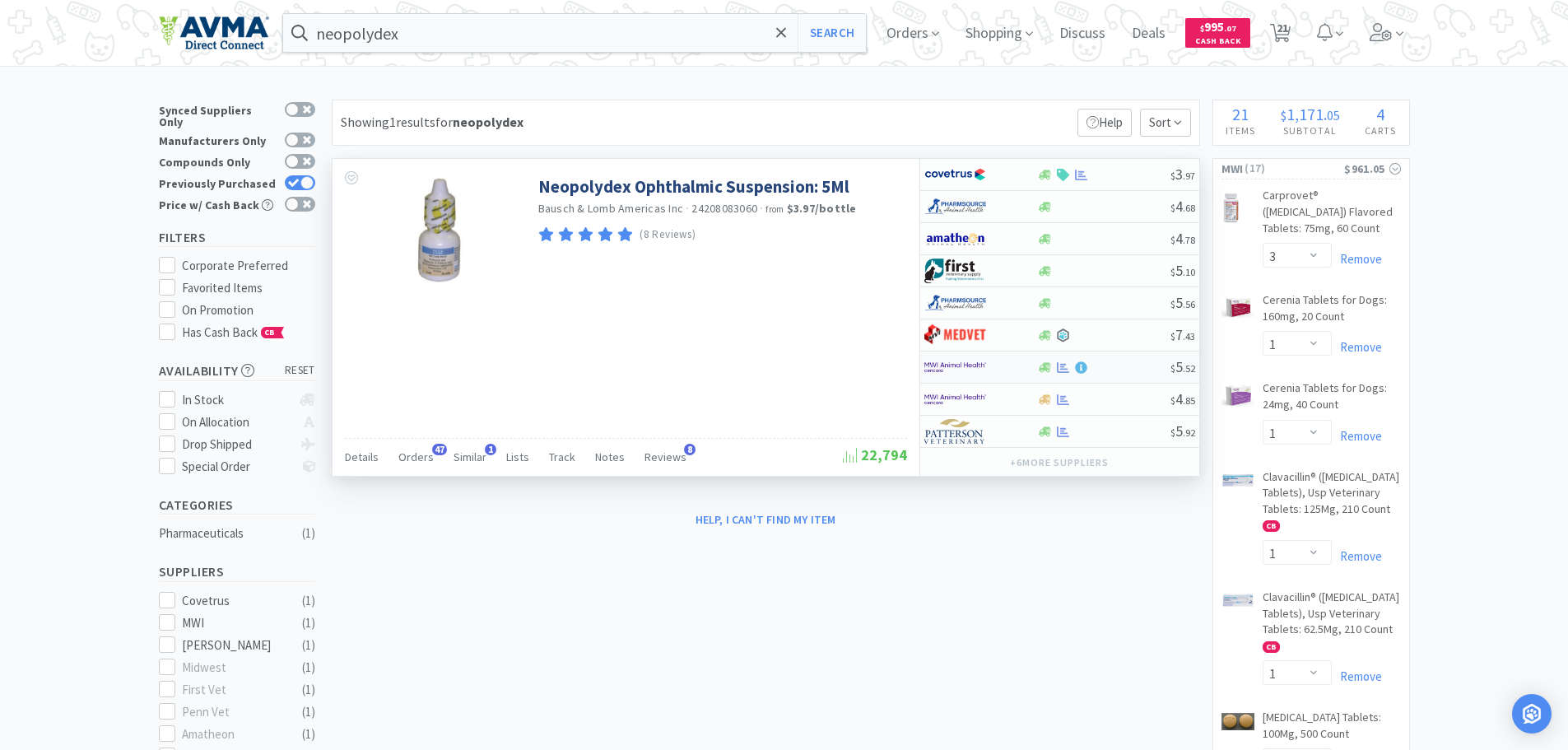
click at [982, 370] on img at bounding box center [956, 367] width 62 height 25
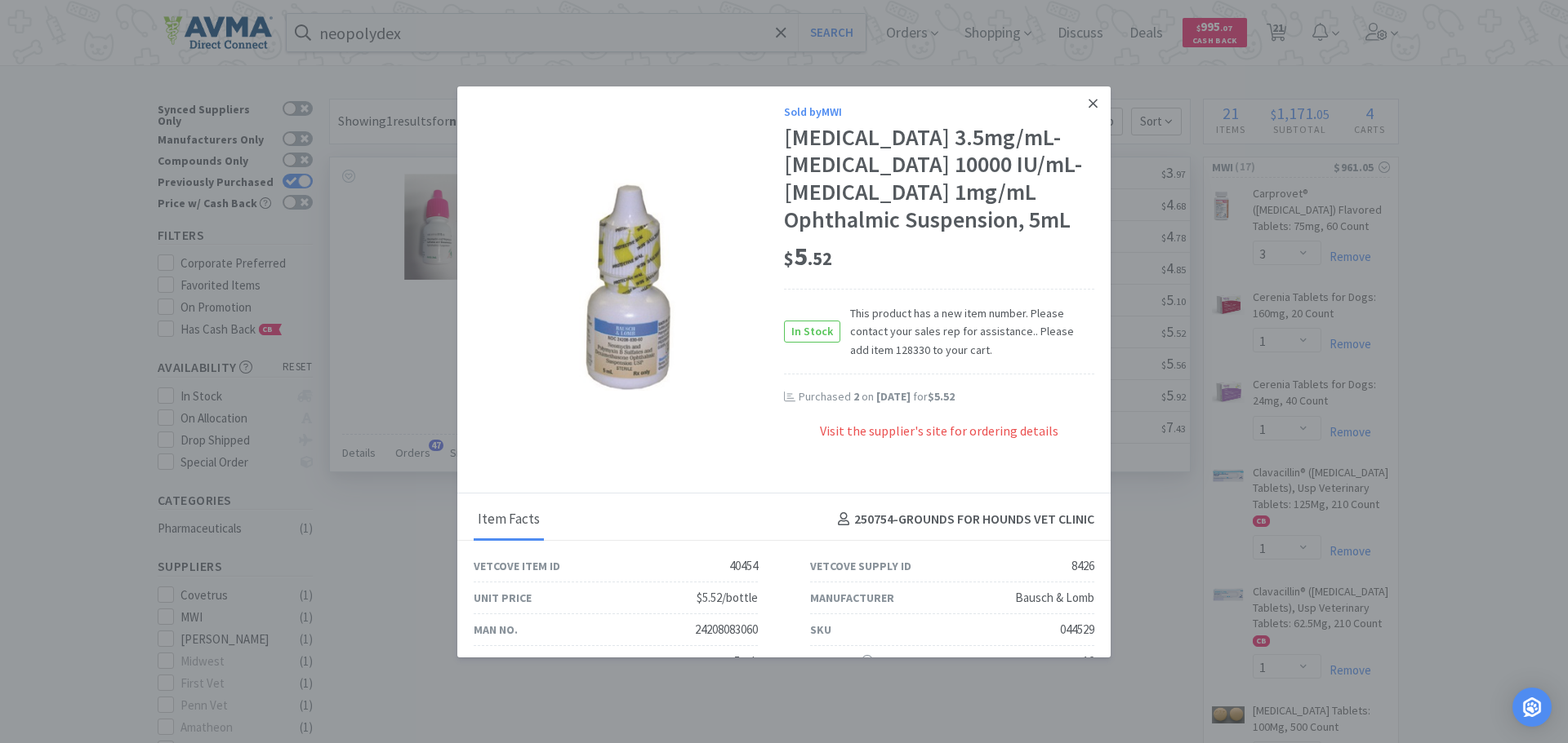
click at [1088, 108] on icon at bounding box center [1093, 103] width 9 height 14
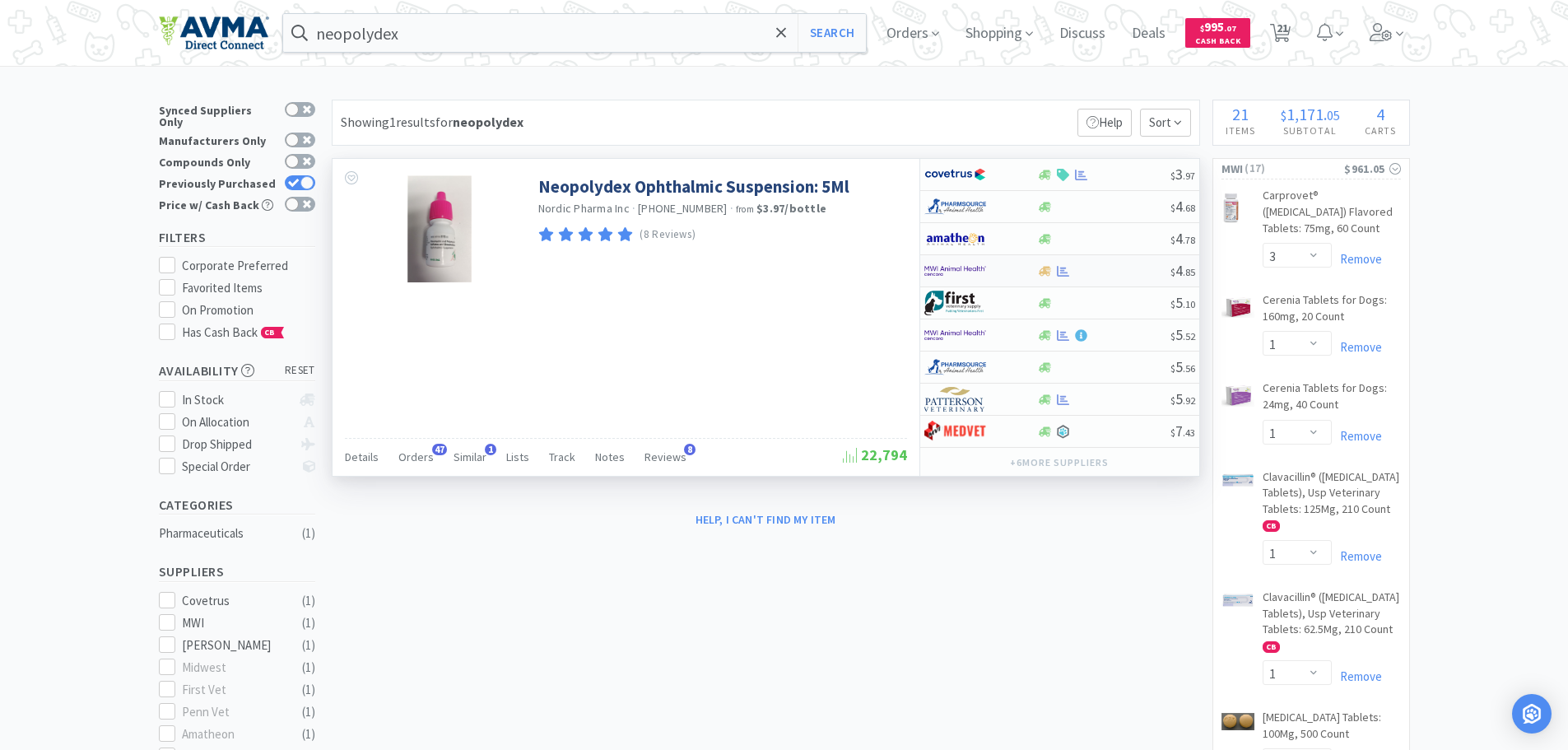
click at [981, 267] on img at bounding box center [956, 271] width 62 height 25
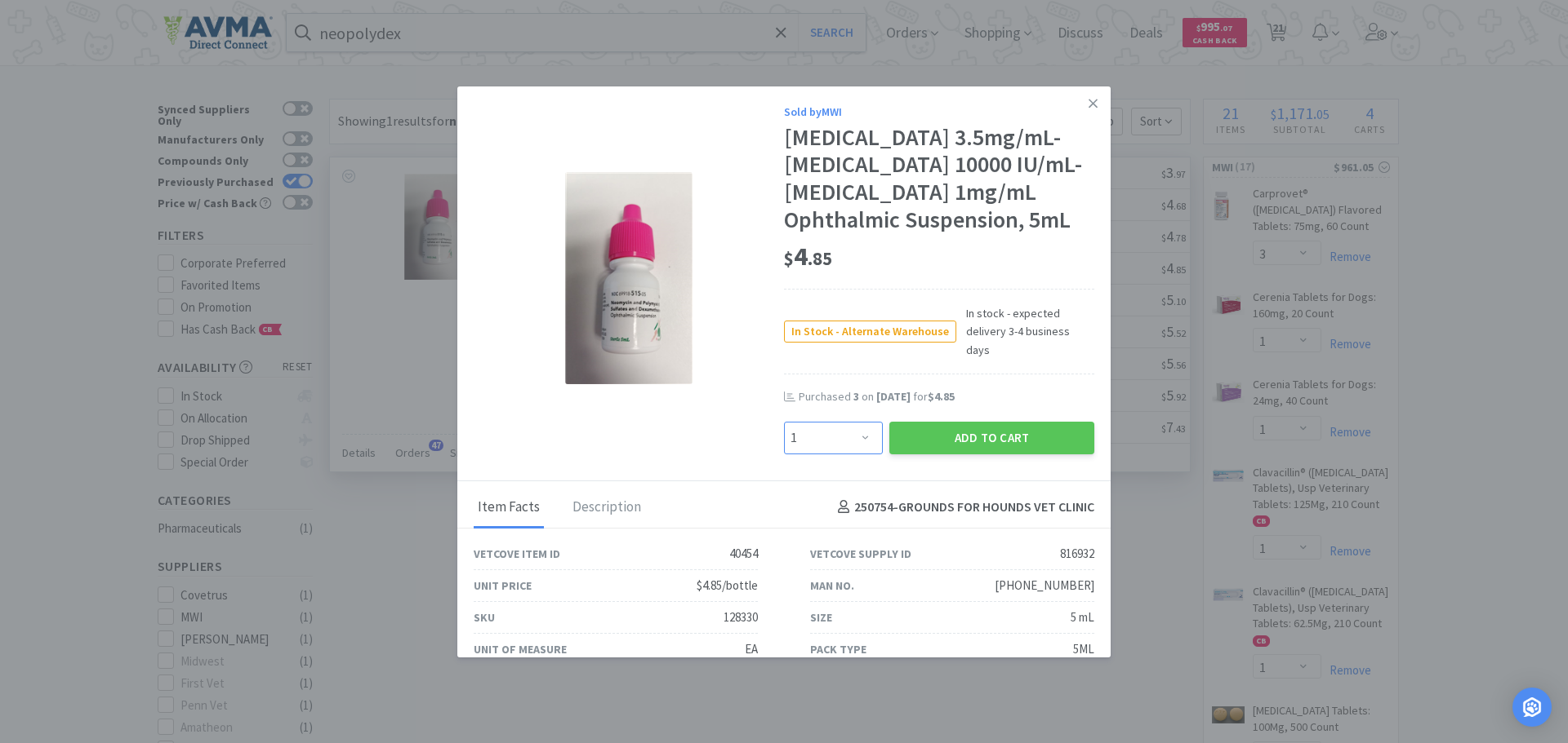
click at [867, 452] on select "Enter Quantity 1 2 3 4 5 6 7 8 9 10 11 12 13 14 15 16 17 18 19 20 Enter Quantity" at bounding box center [834, 438] width 99 height 32
select select "2"
click at [784, 430] on select "Enter Quantity 1 2 3 4 5 6 7 8 9 10 11 12 13 14 15 16 17 18 19 20 Enter Quantity" at bounding box center [834, 438] width 99 height 32
click at [978, 450] on button "Add to Cart" at bounding box center [992, 438] width 205 height 32
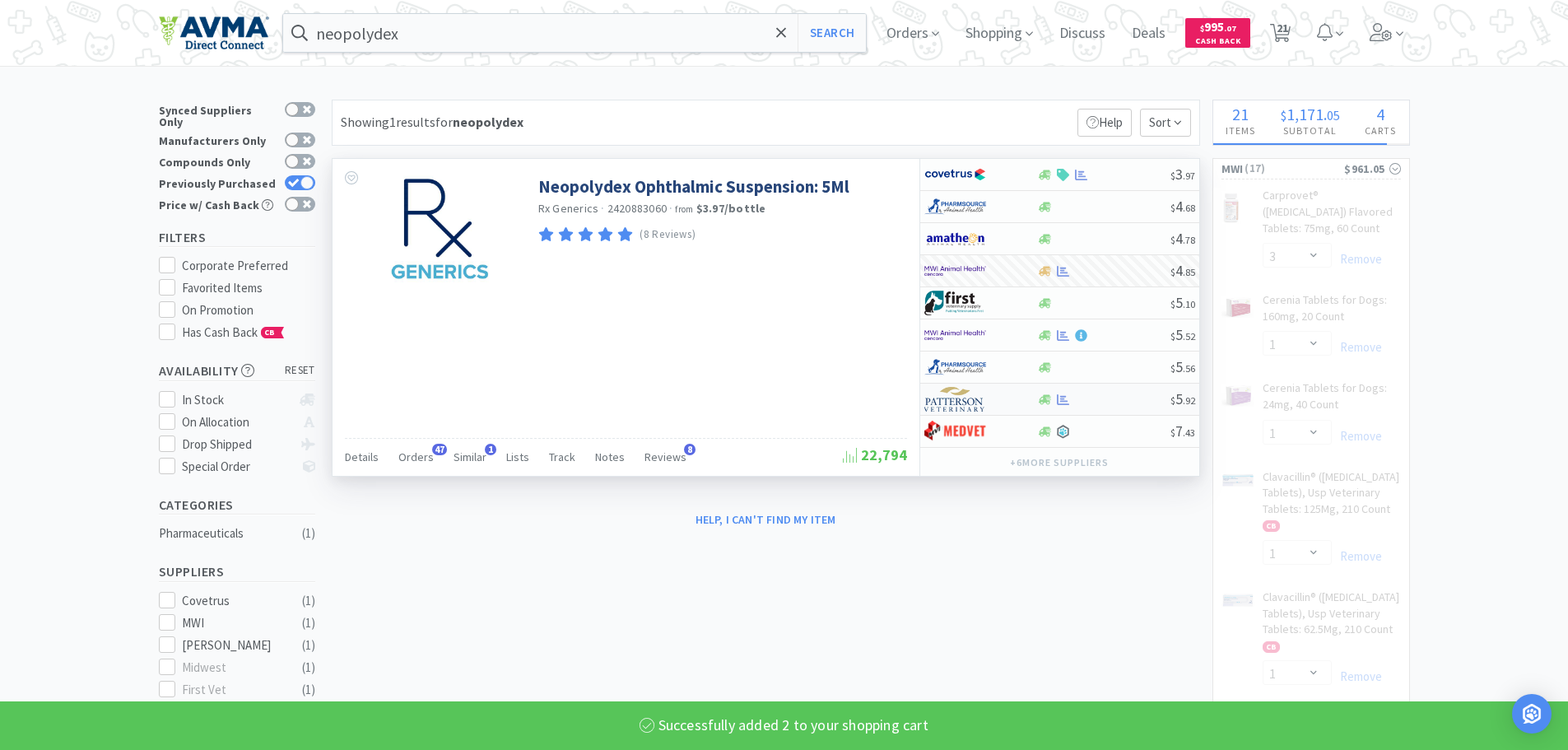
select select "2"
select select "1"
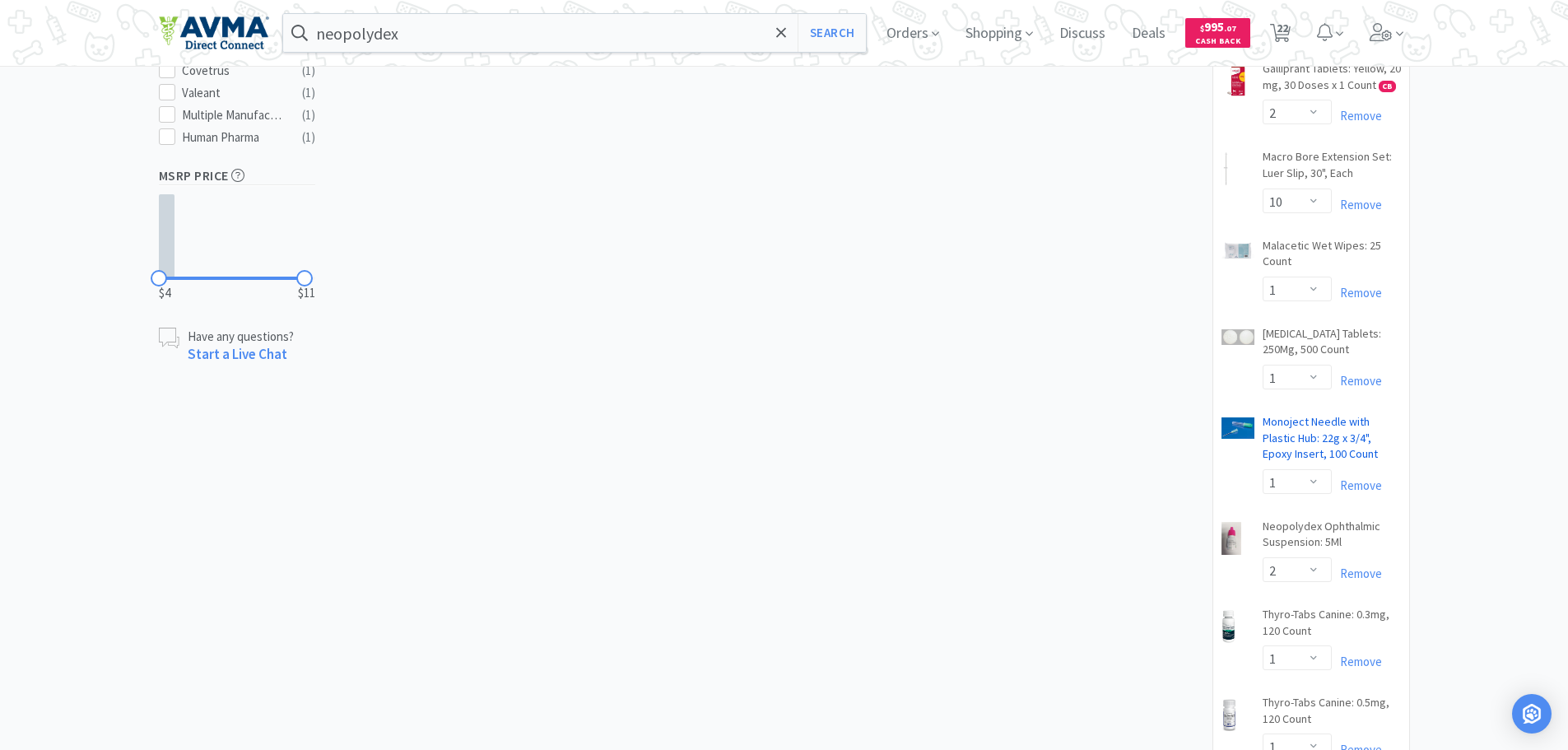
scroll to position [1071, 0]
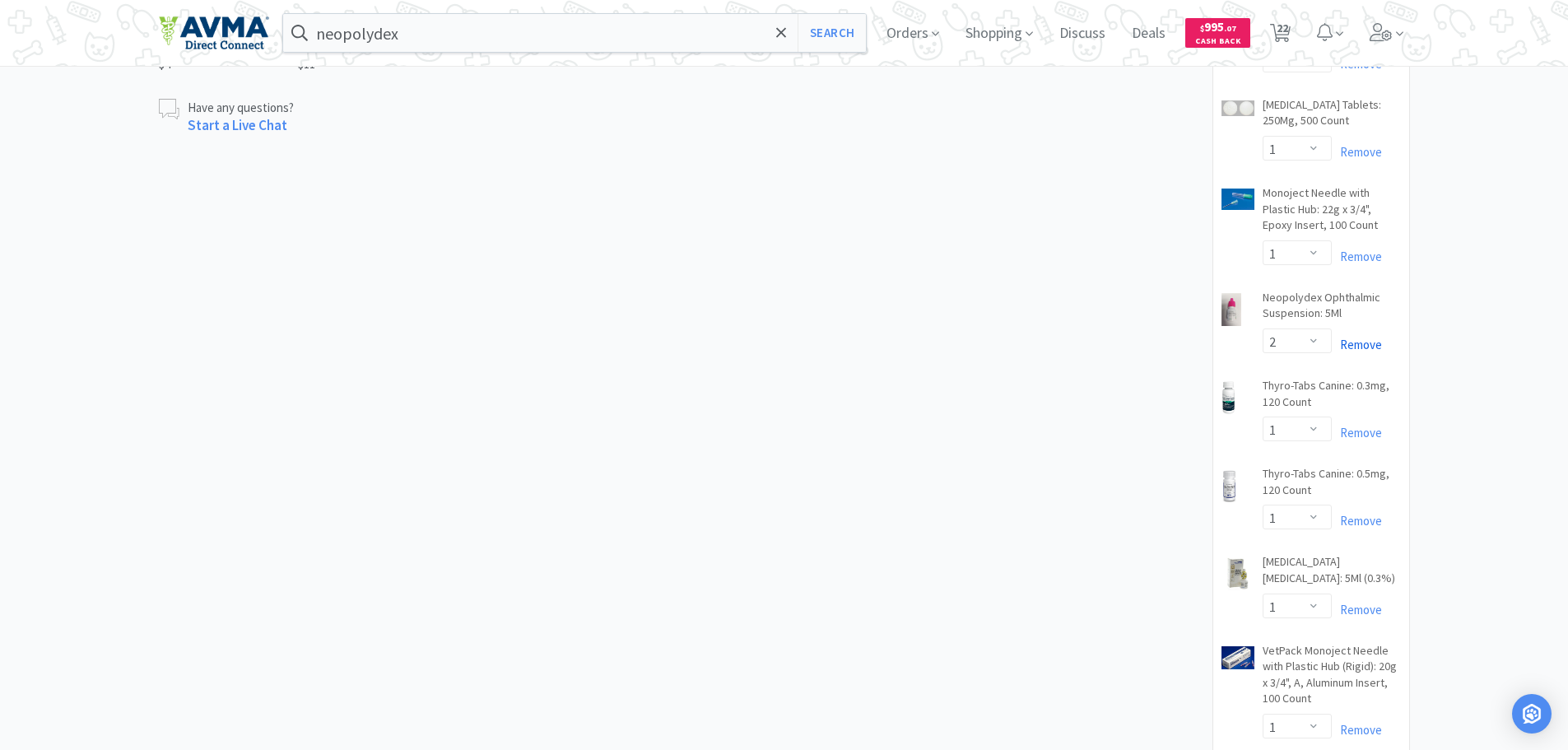
click at [1346, 352] on link "Remove" at bounding box center [1357, 344] width 50 height 15
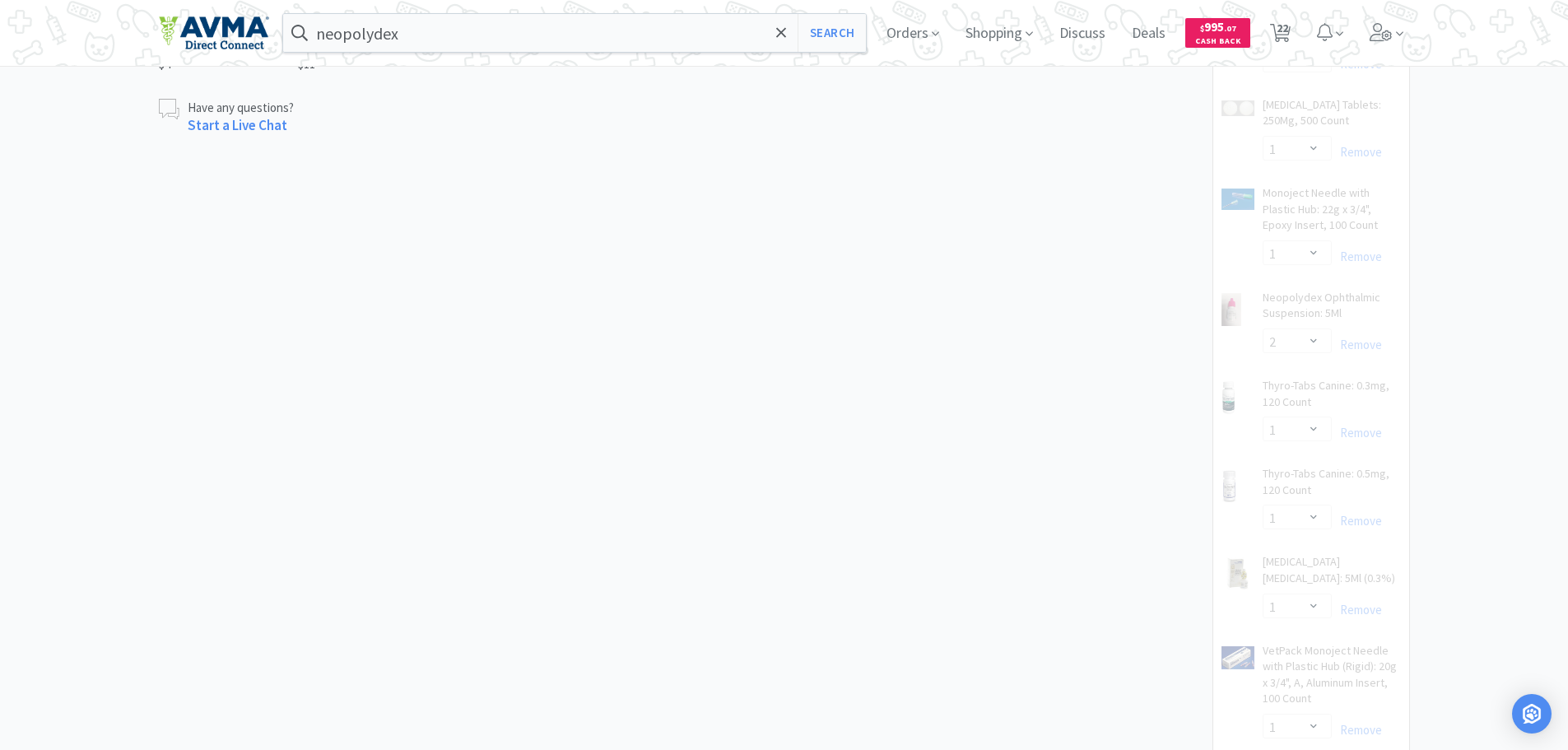
select select "4"
select select "1"
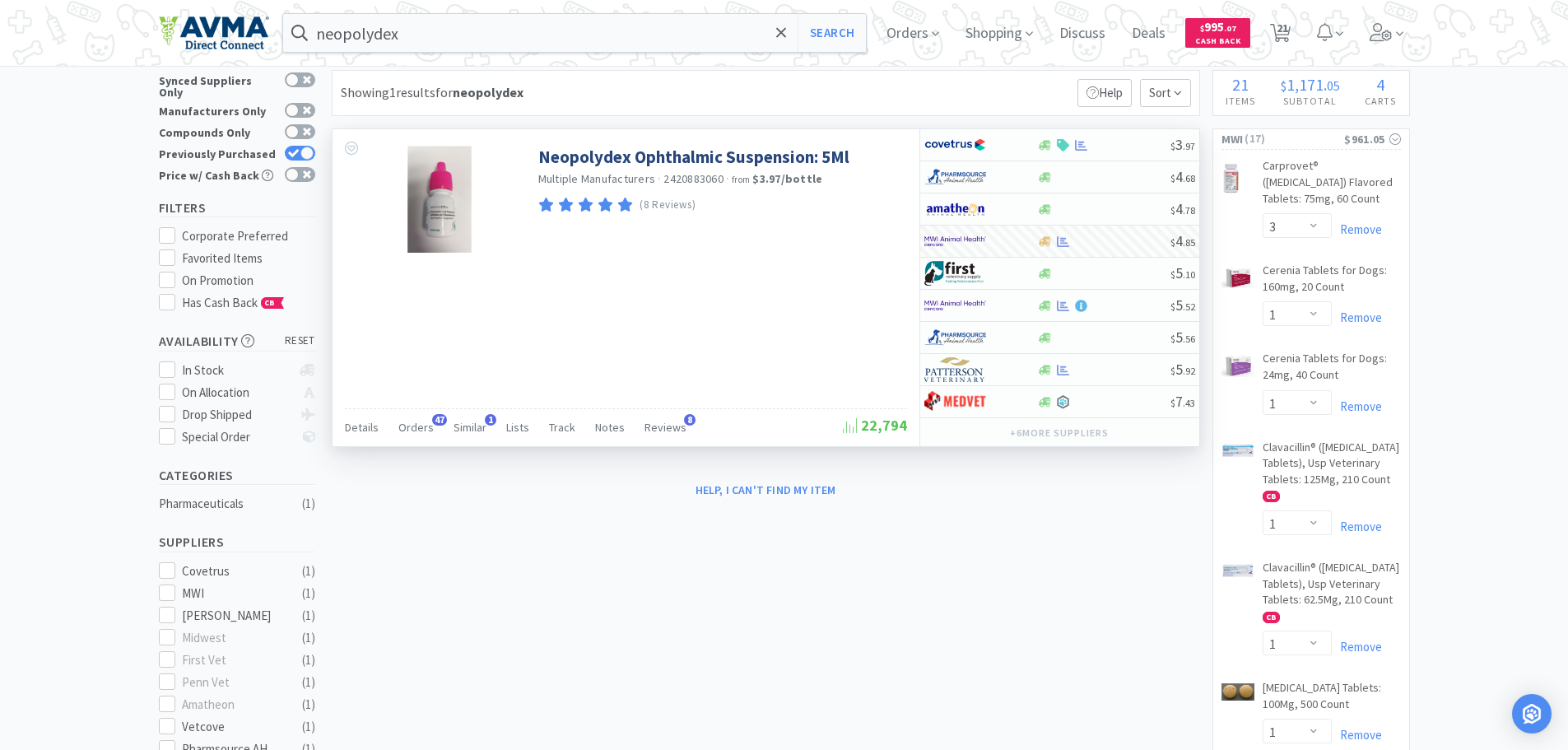
scroll to position [0, 0]
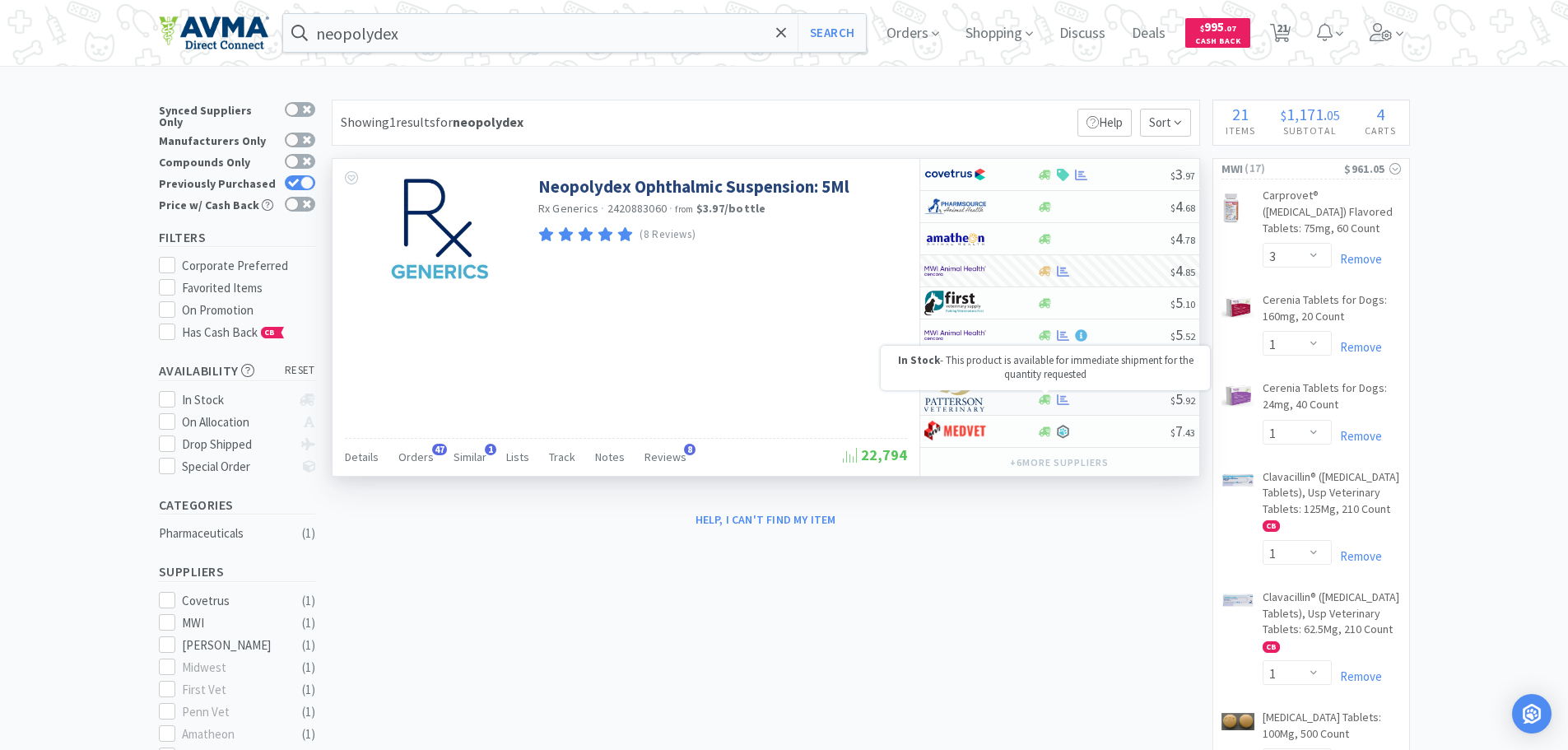
click at [1048, 397] on icon at bounding box center [1045, 400] width 13 height 10
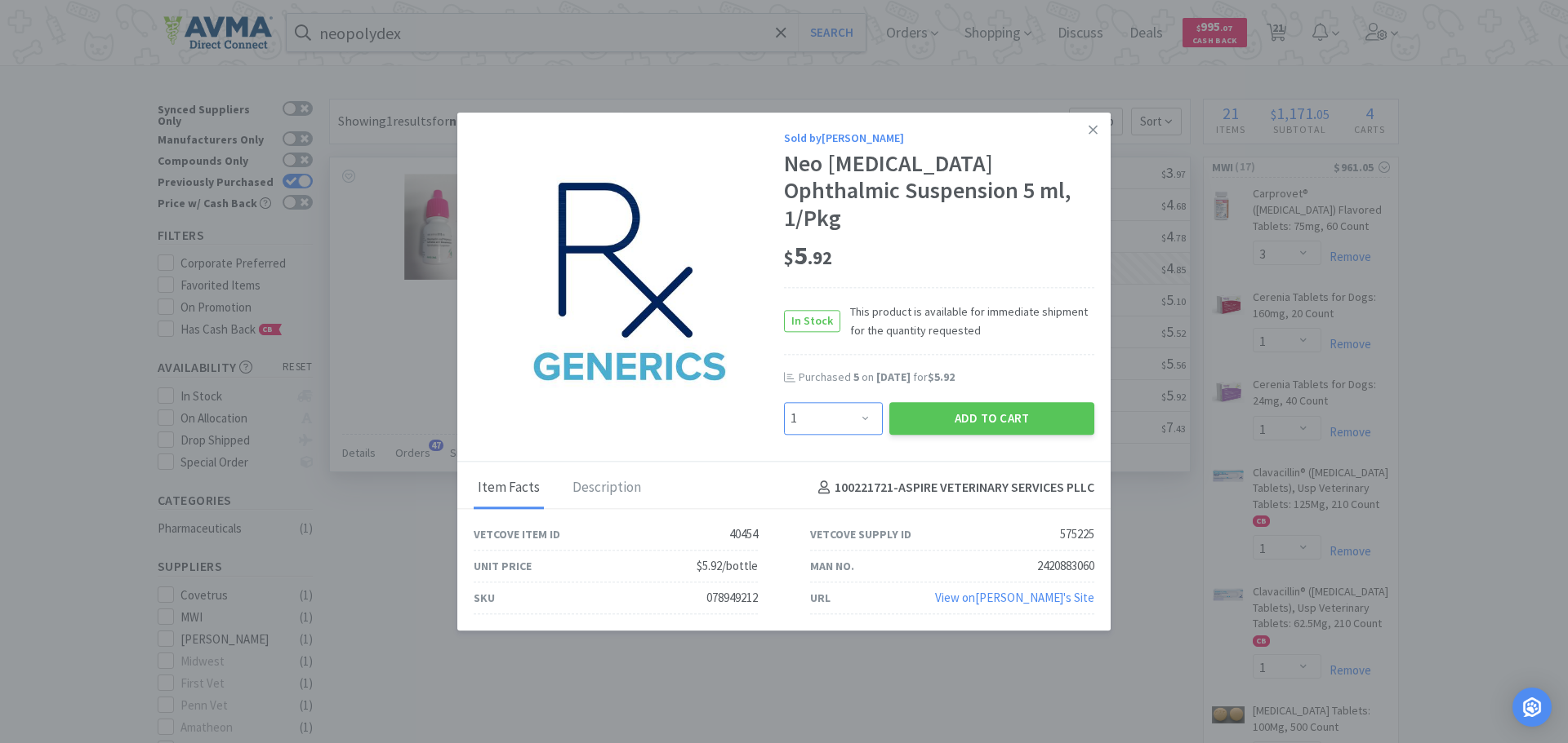
click at [849, 409] on select "Enter Quantity 1 2 3 4 5 6 7 8 9 10 11 12 13 14 15 16 17 18 19 20 Enter Quantity" at bounding box center [834, 418] width 99 height 32
select select "2"
click at [784, 402] on select "Enter Quantity 1 2 3 4 5 6 7 8 9 10 11 12 13 14 15 16 17 18 19 20 Enter Quantity" at bounding box center [834, 418] width 99 height 32
click at [999, 402] on button "Add to Cart" at bounding box center [992, 418] width 205 height 32
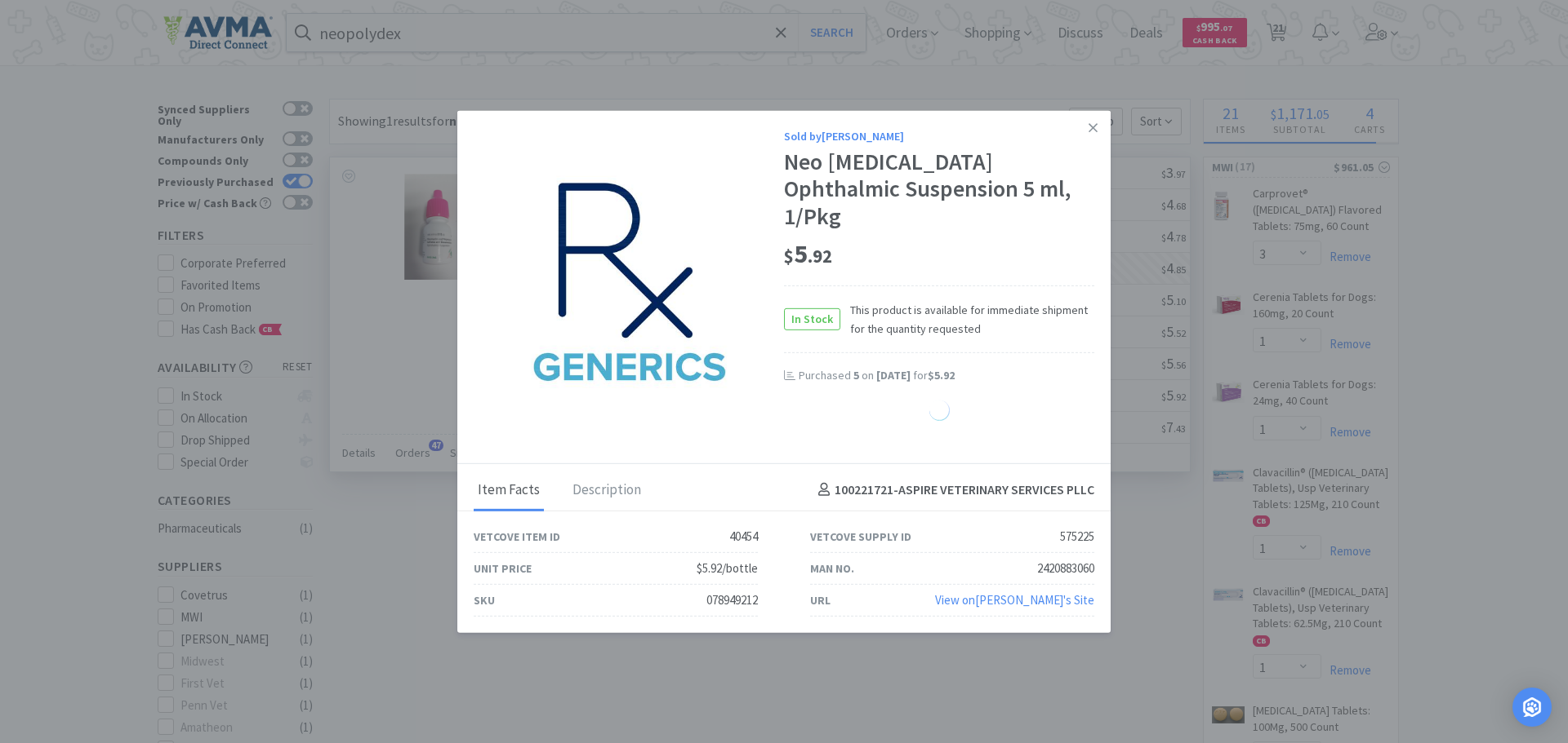
select select "2"
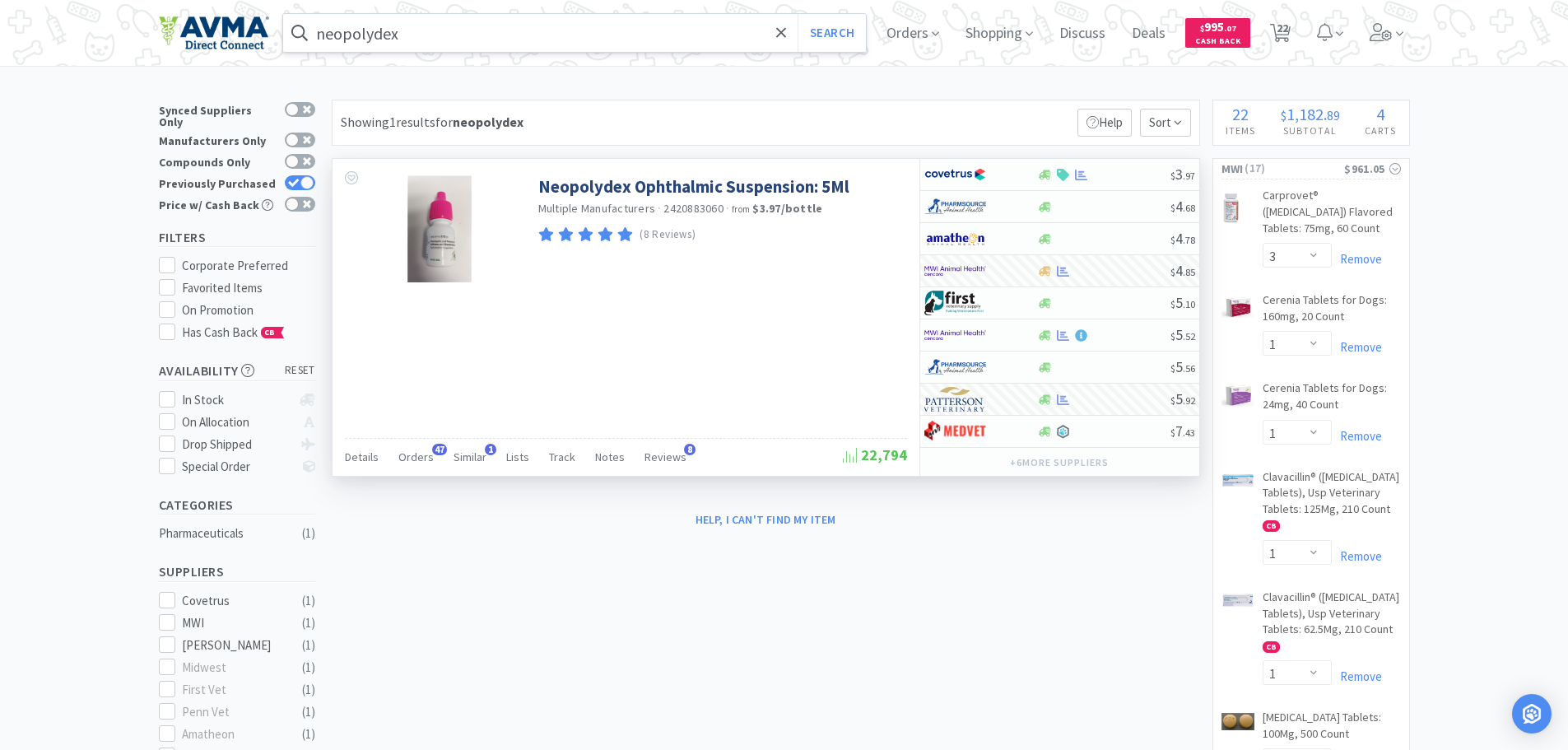
click at [400, 33] on input "neopolydex" at bounding box center [574, 33] width 583 height 38
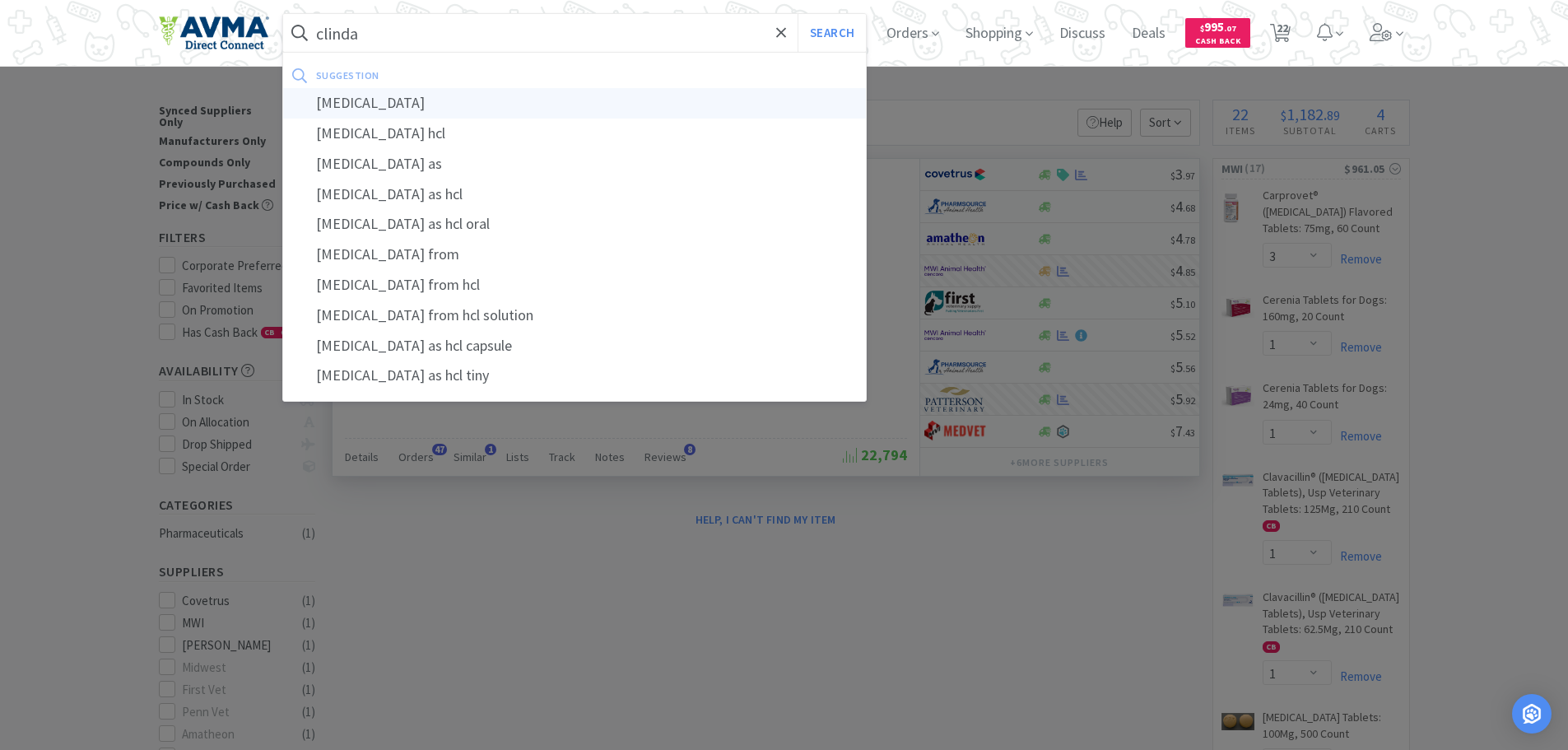
click at [426, 112] on div "[MEDICAL_DATA]" at bounding box center [574, 104] width 583 height 31
type input "[MEDICAL_DATA]"
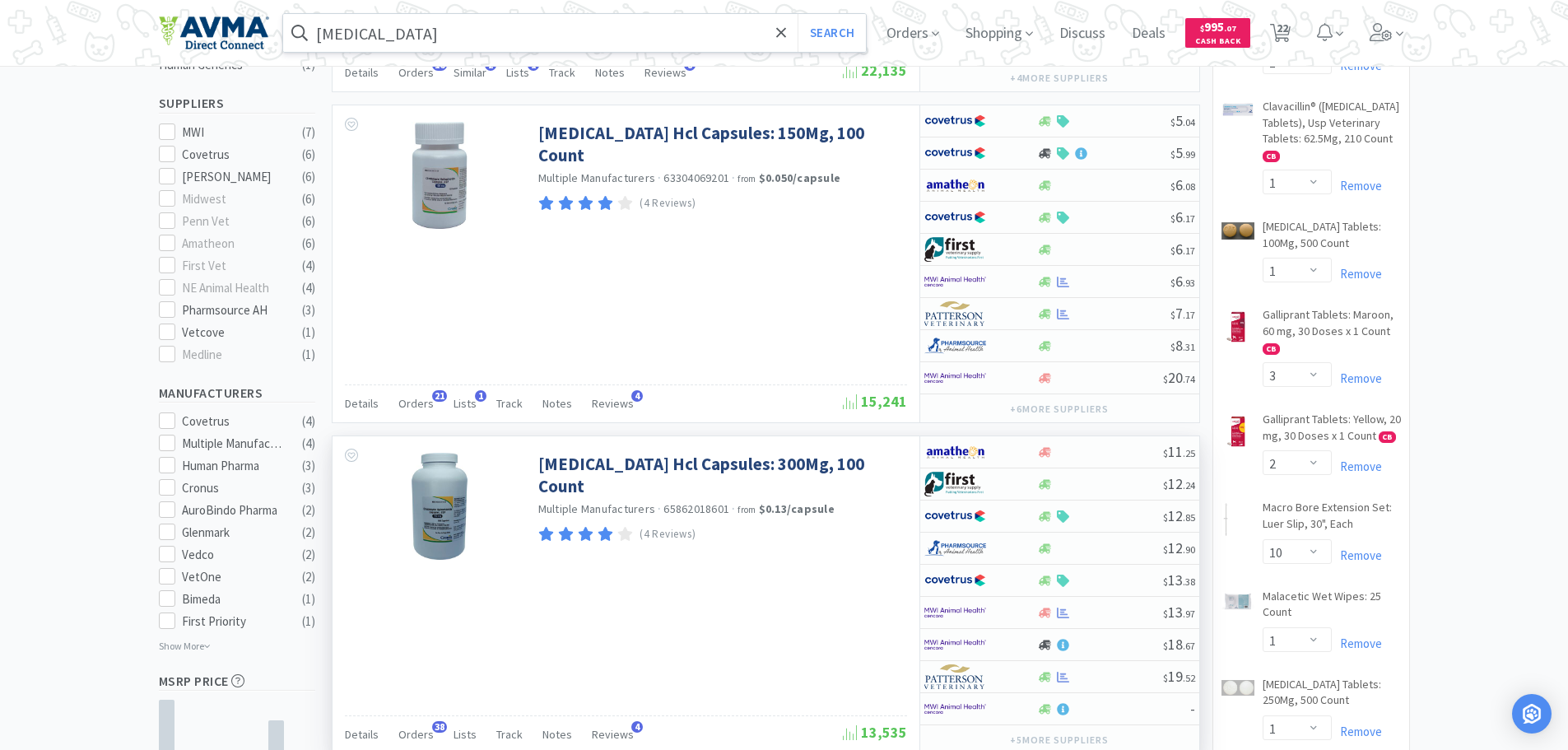
scroll to position [494, 0]
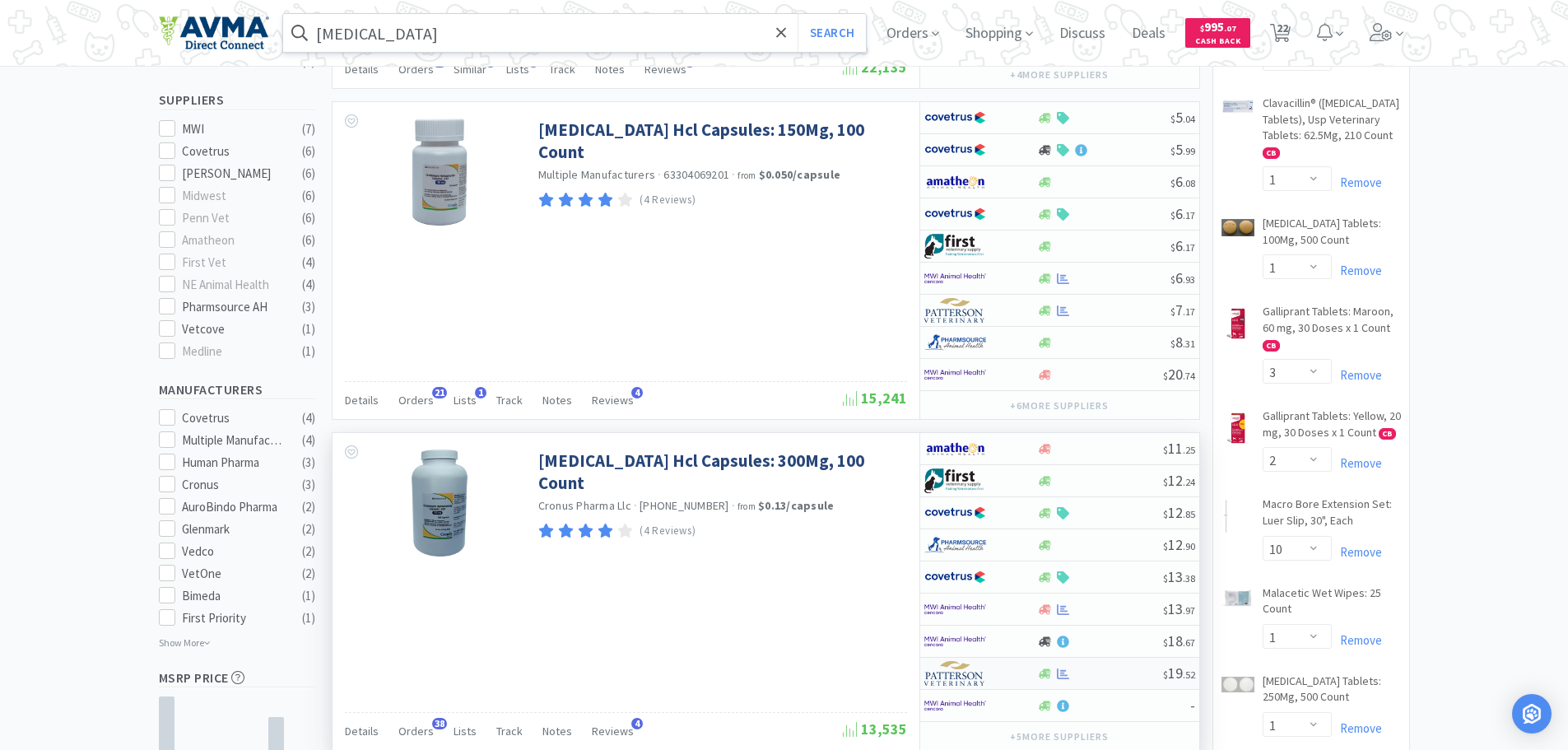
click at [956, 677] on img at bounding box center [956, 674] width 62 height 25
select select "1"
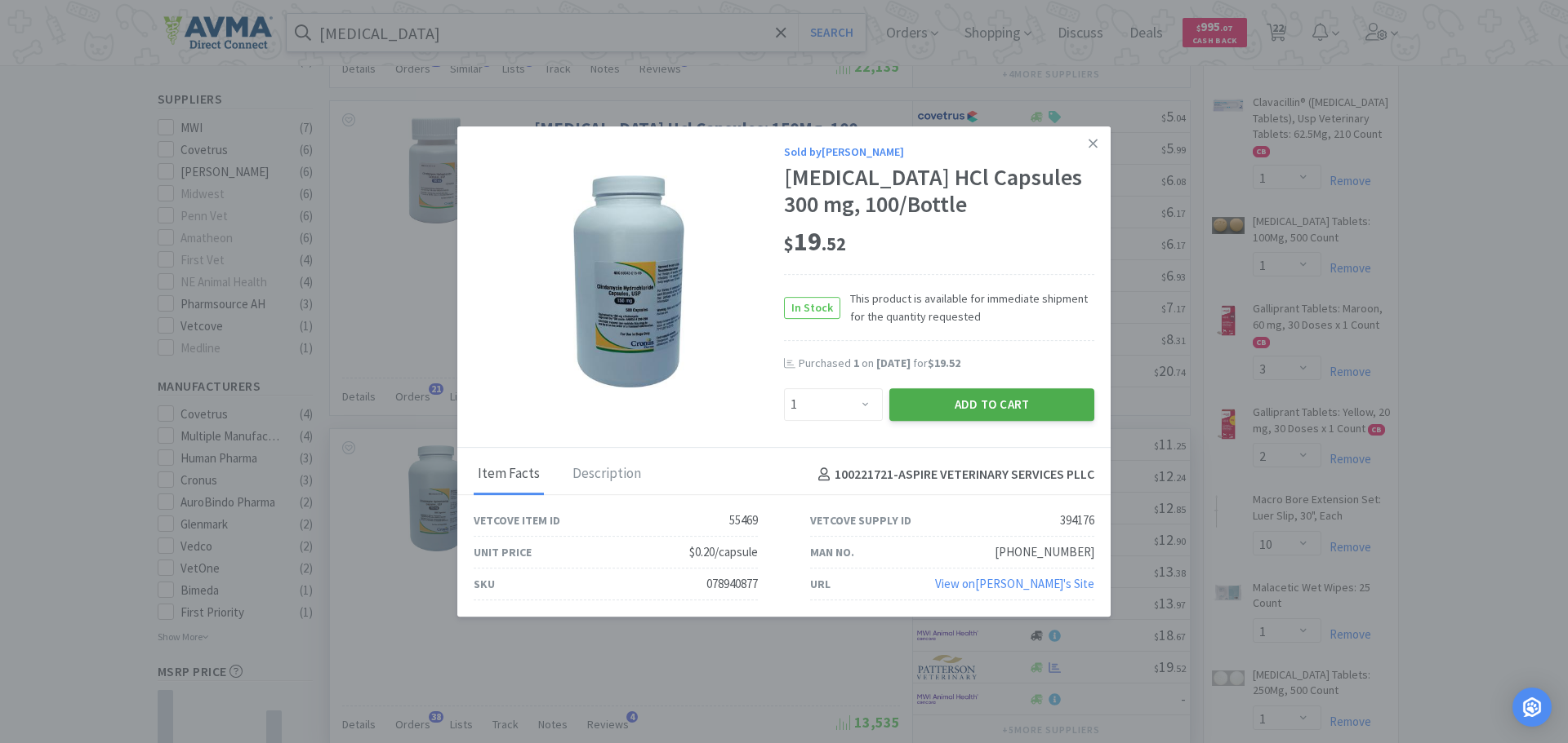
click at [911, 407] on button "Add to Cart" at bounding box center [992, 405] width 205 height 32
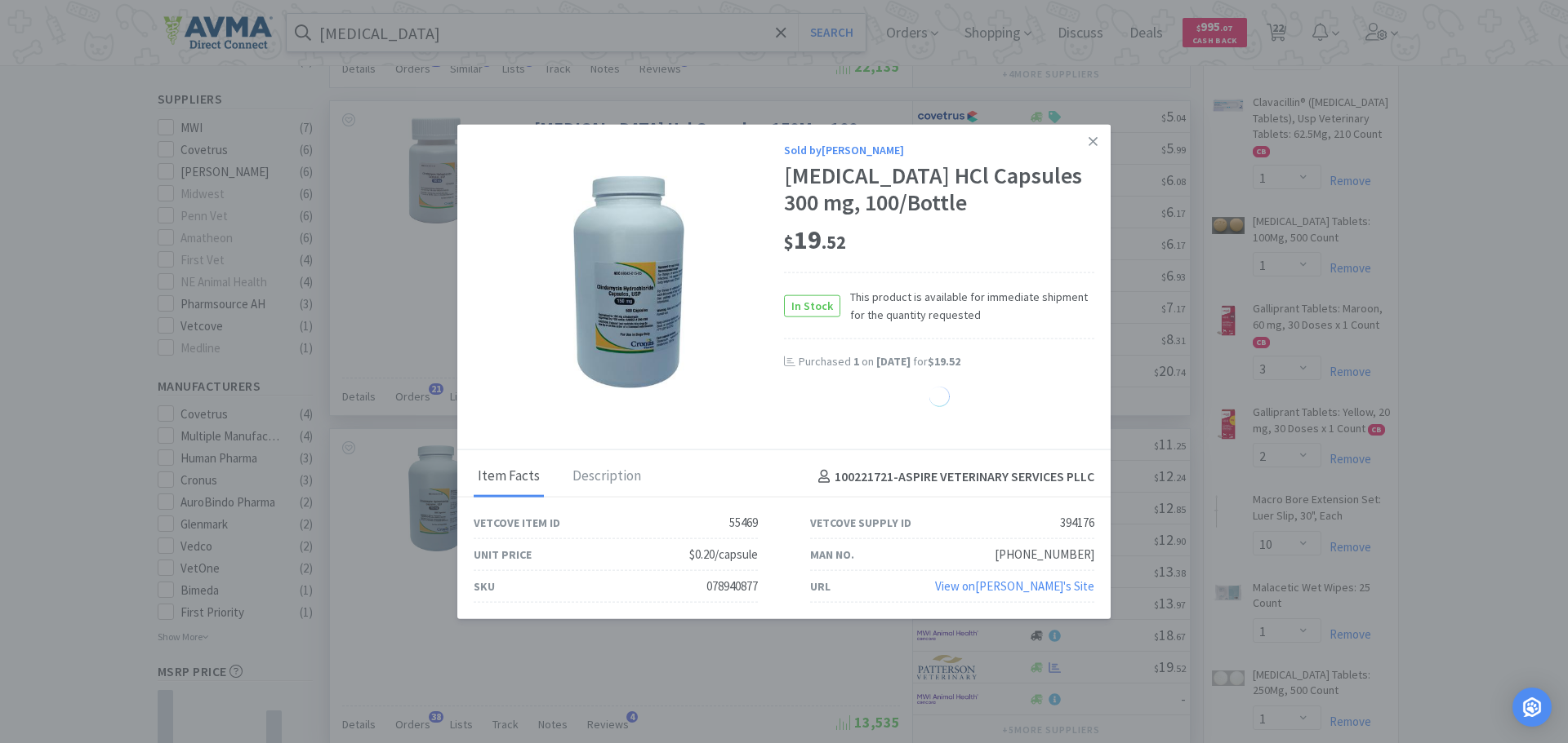
select select "1"
select select "20"
select select "2"
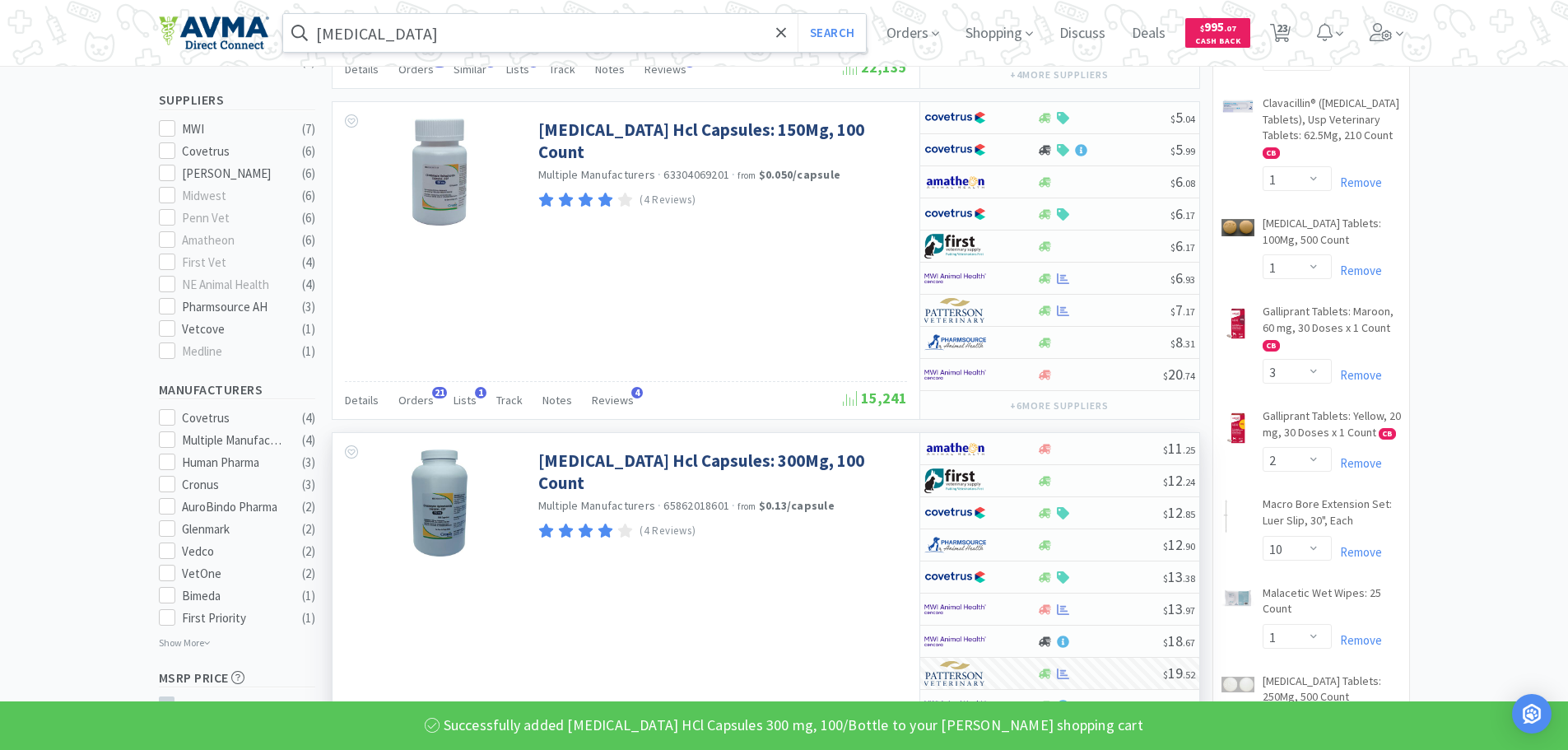
click at [375, 25] on input "[MEDICAL_DATA]" at bounding box center [574, 33] width 583 height 38
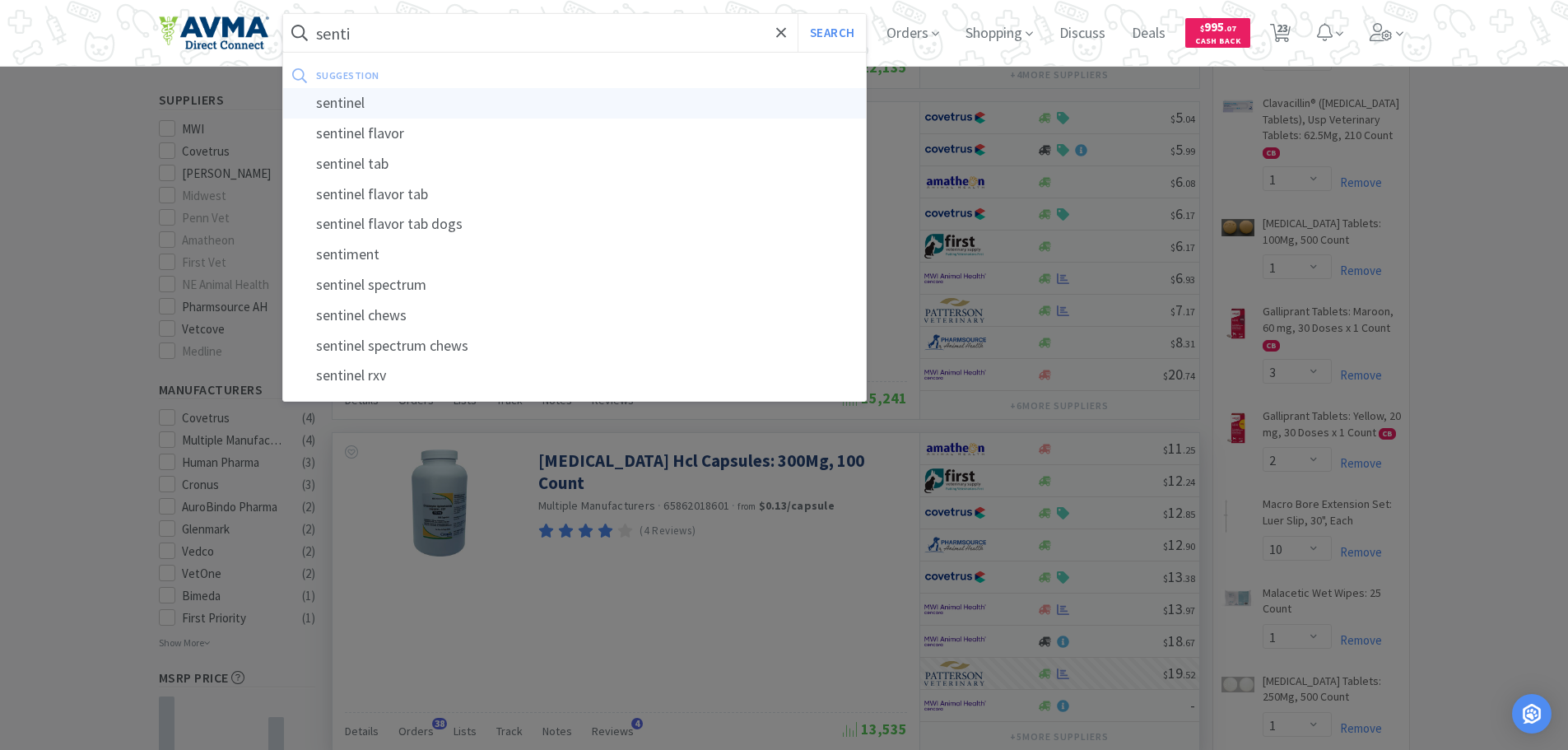
type input "sentinel"
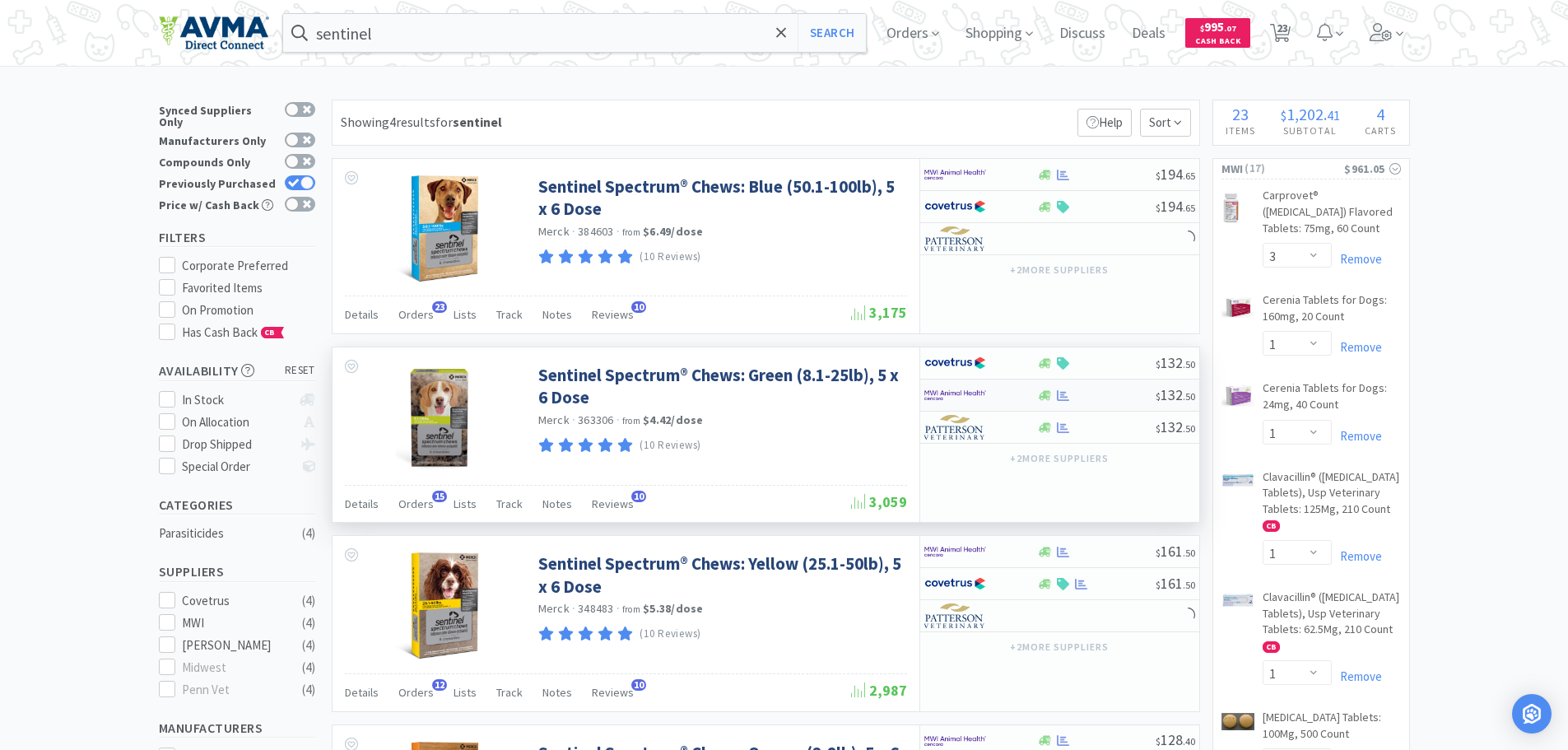
click at [959, 392] on img at bounding box center [956, 395] width 62 height 25
select select "1"
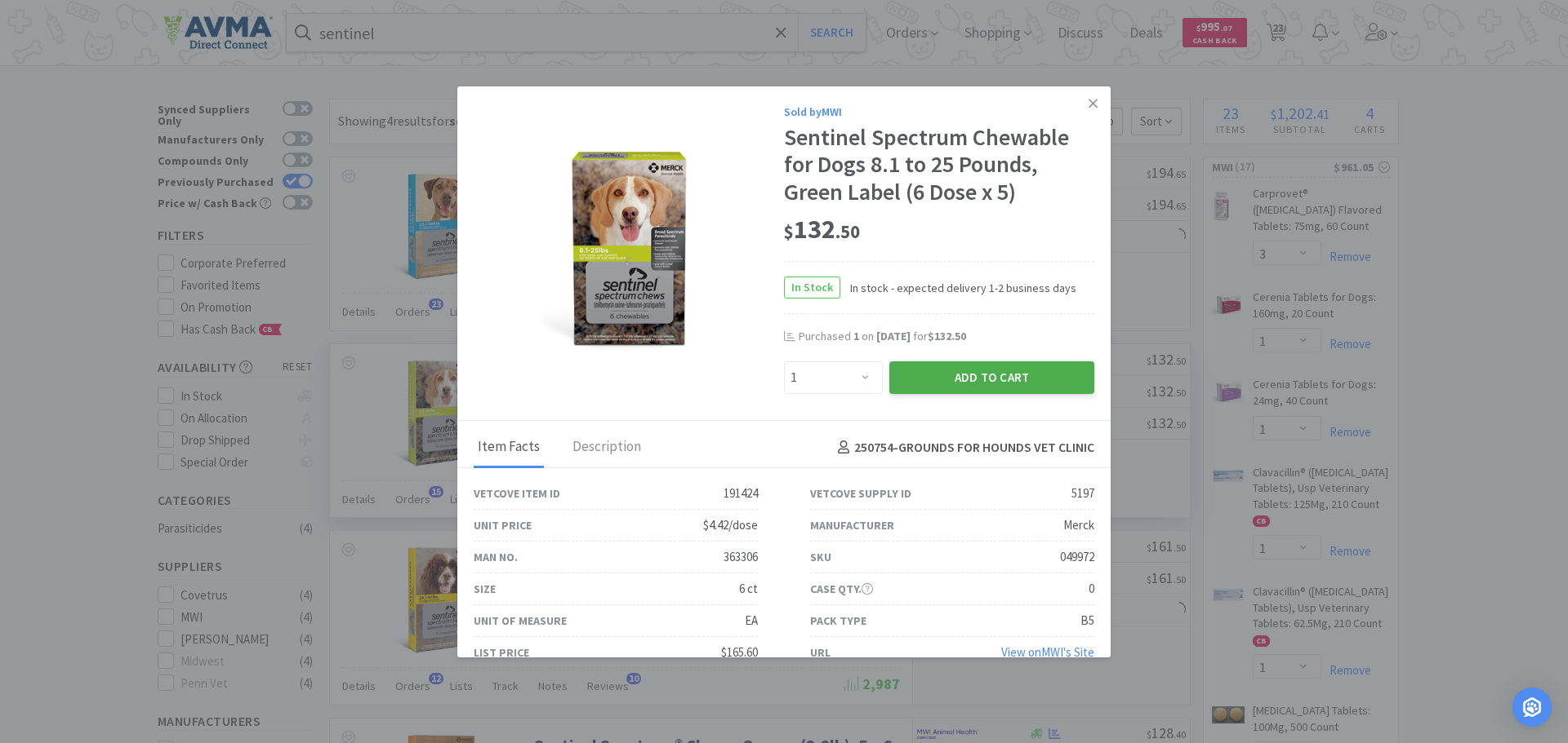
click at [987, 385] on button "Add to Cart" at bounding box center [992, 378] width 205 height 32
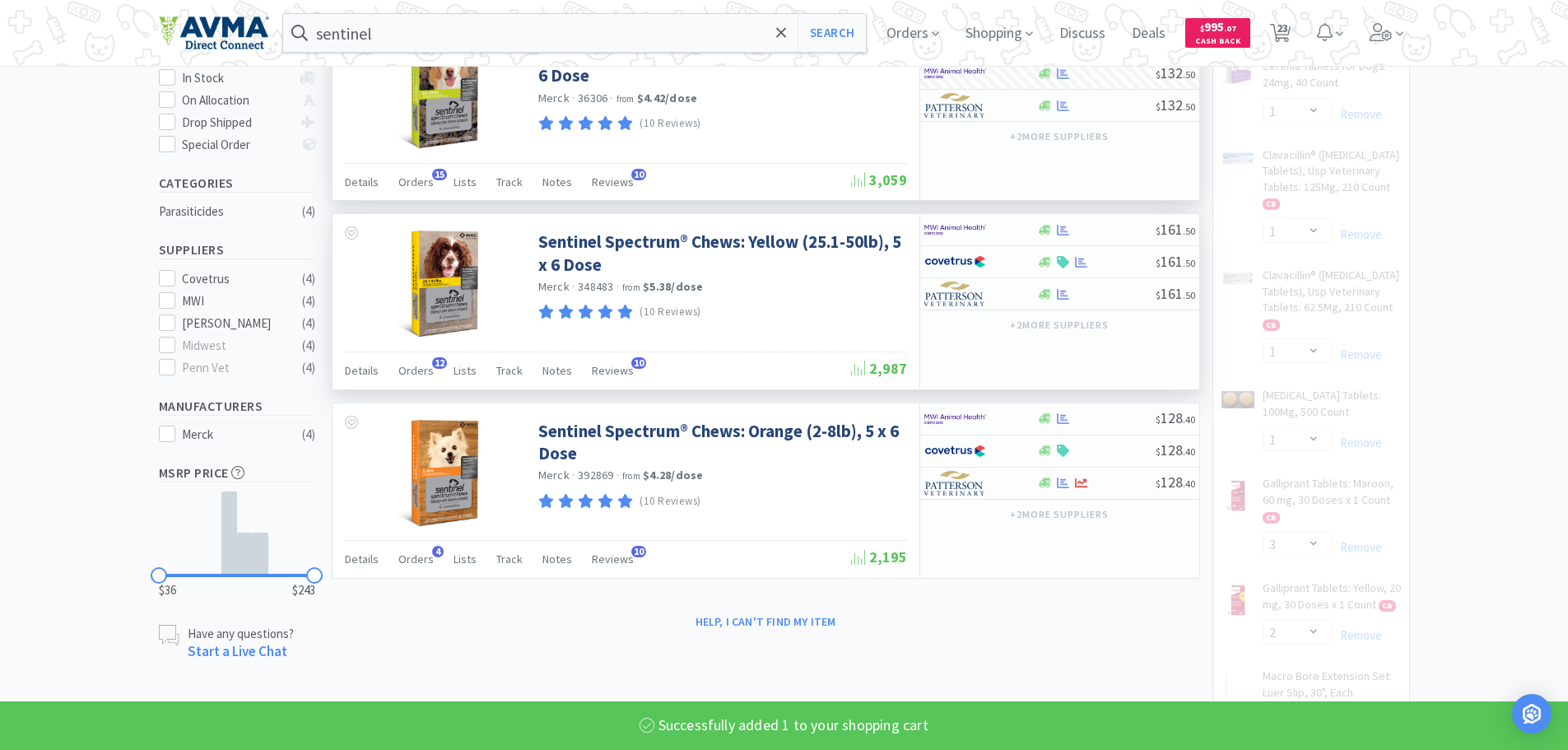
scroll to position [330, 0]
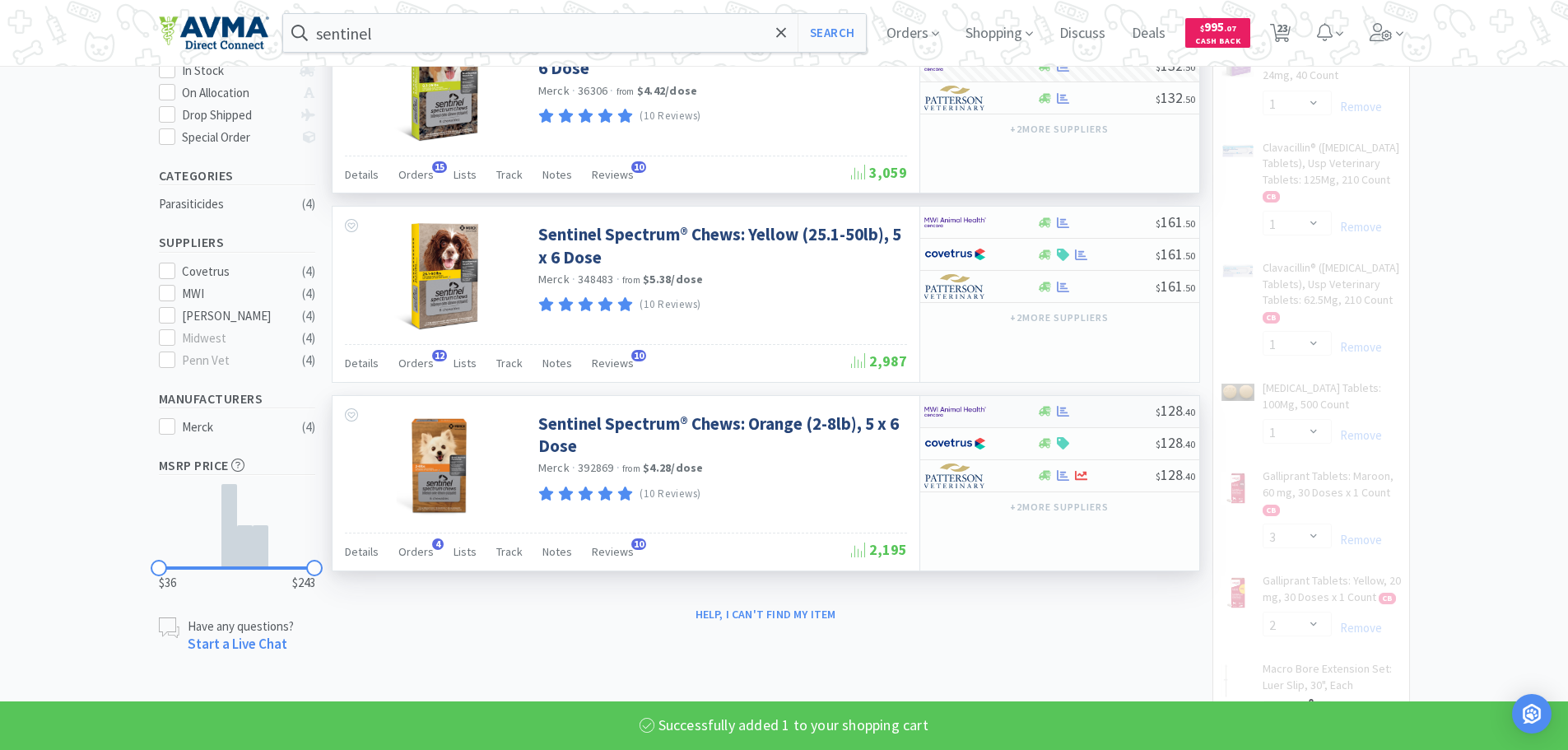
click at [977, 413] on img at bounding box center [956, 411] width 62 height 25
select select "1"
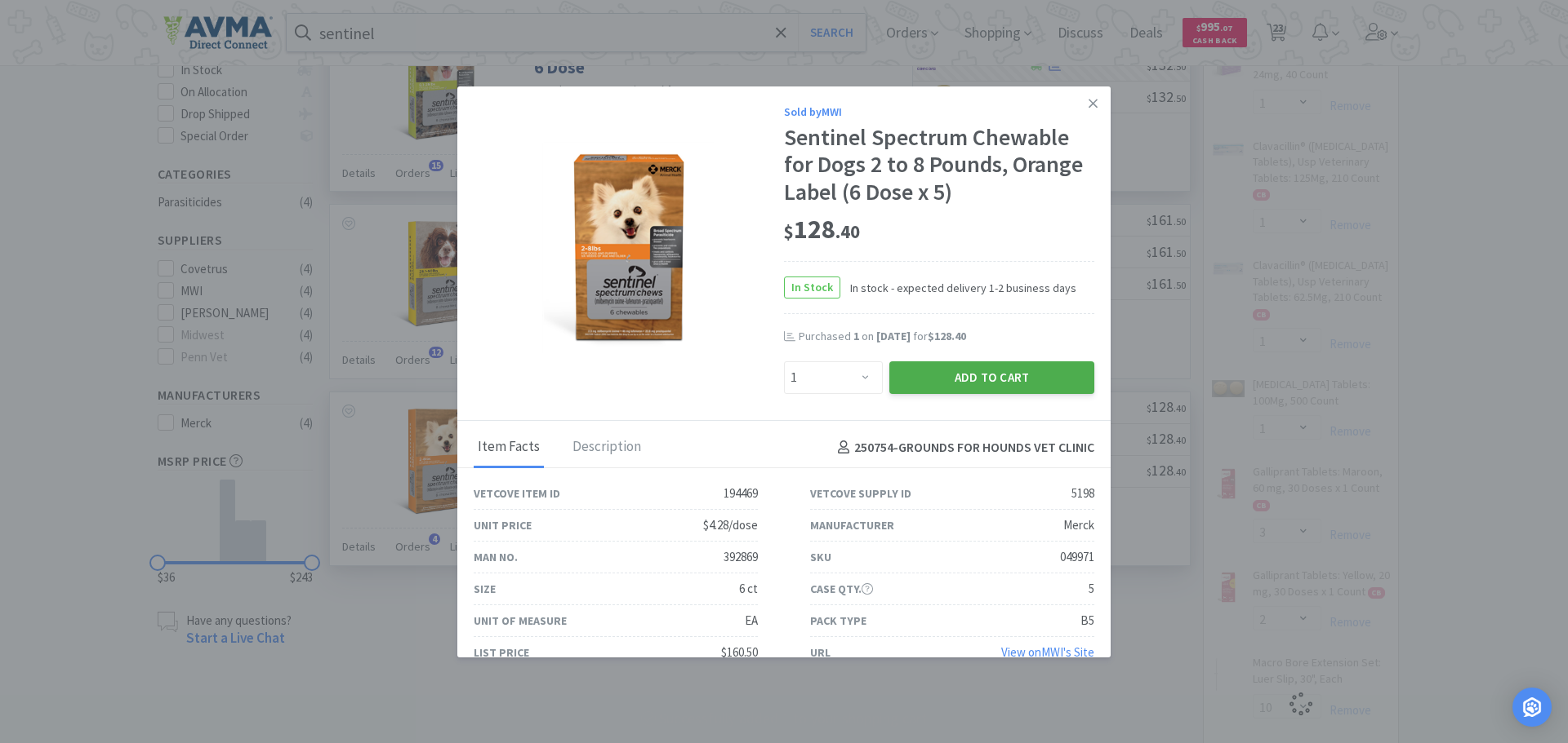
click at [981, 381] on button "Add to Cart" at bounding box center [992, 378] width 205 height 32
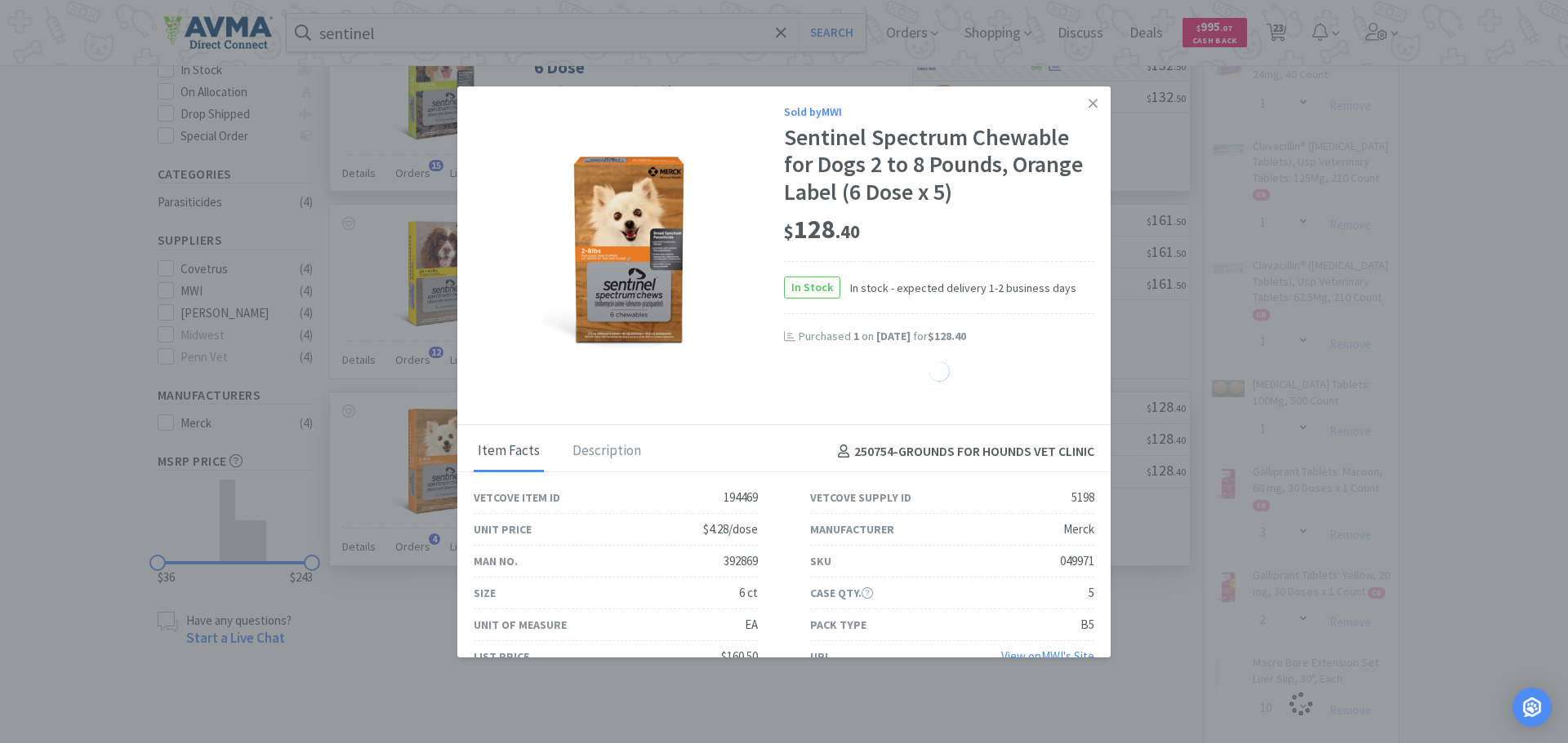
select select "1"
select select "4"
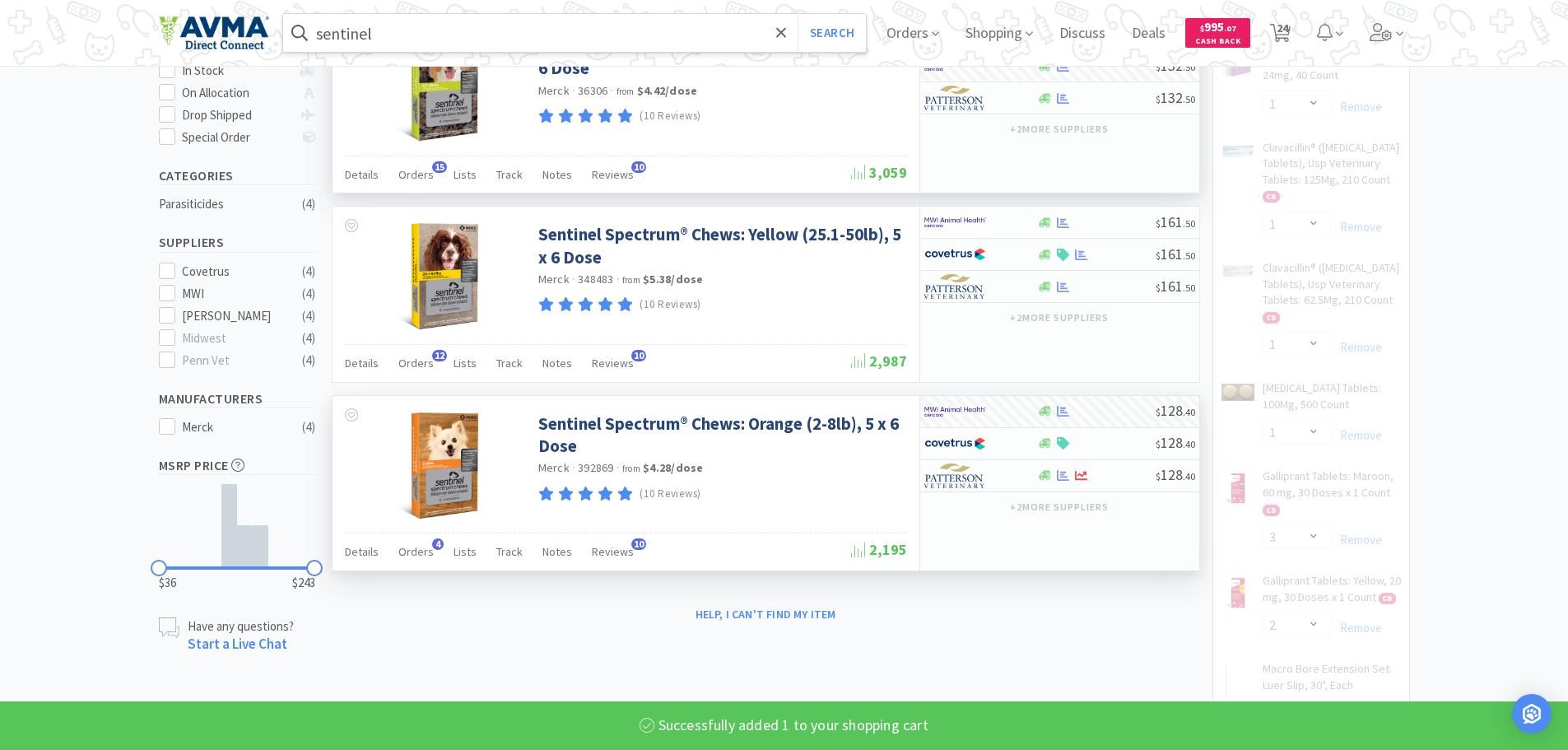
click at [365, 24] on input "sentinel" at bounding box center [574, 33] width 583 height 38
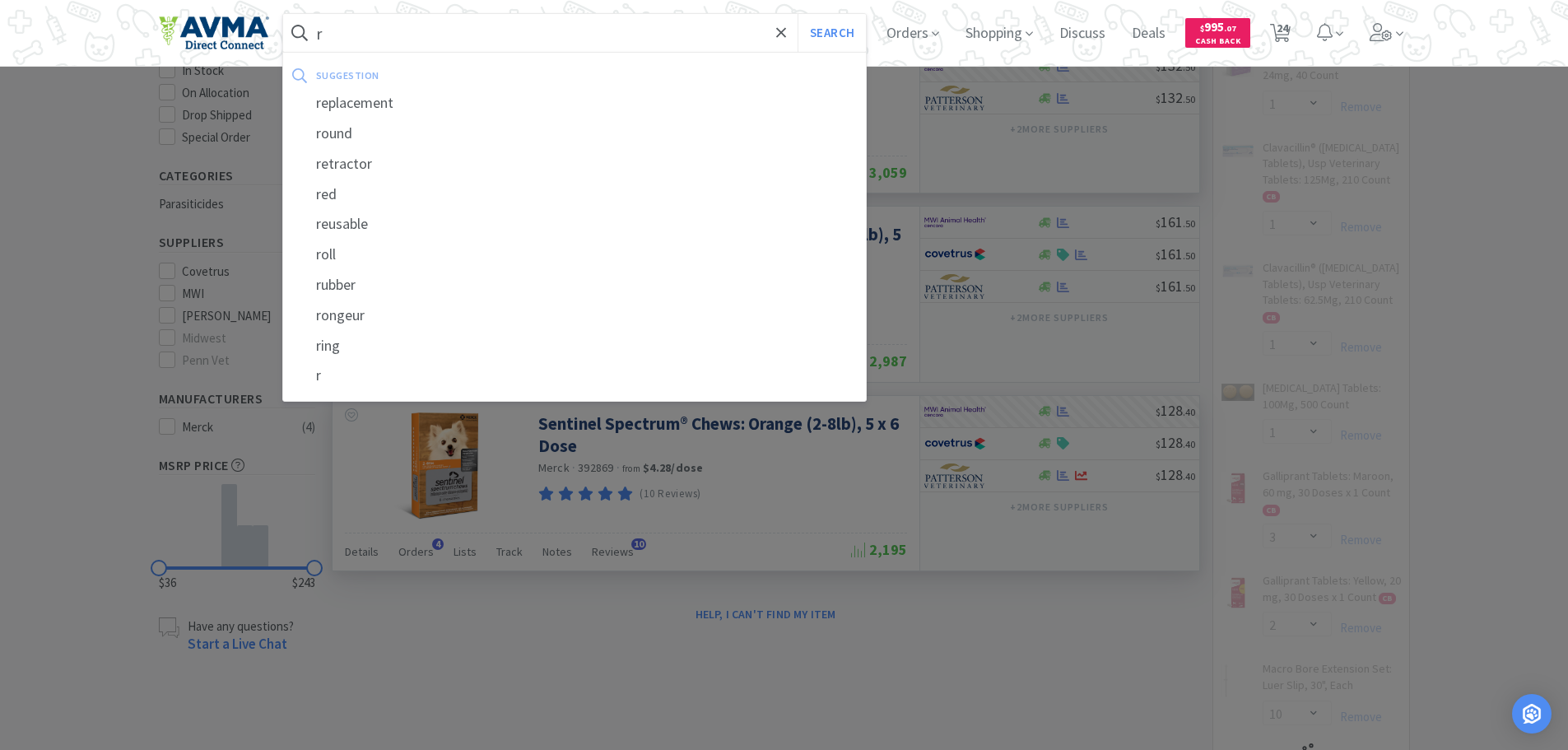
type input "re"
select select "1"
select select "4"
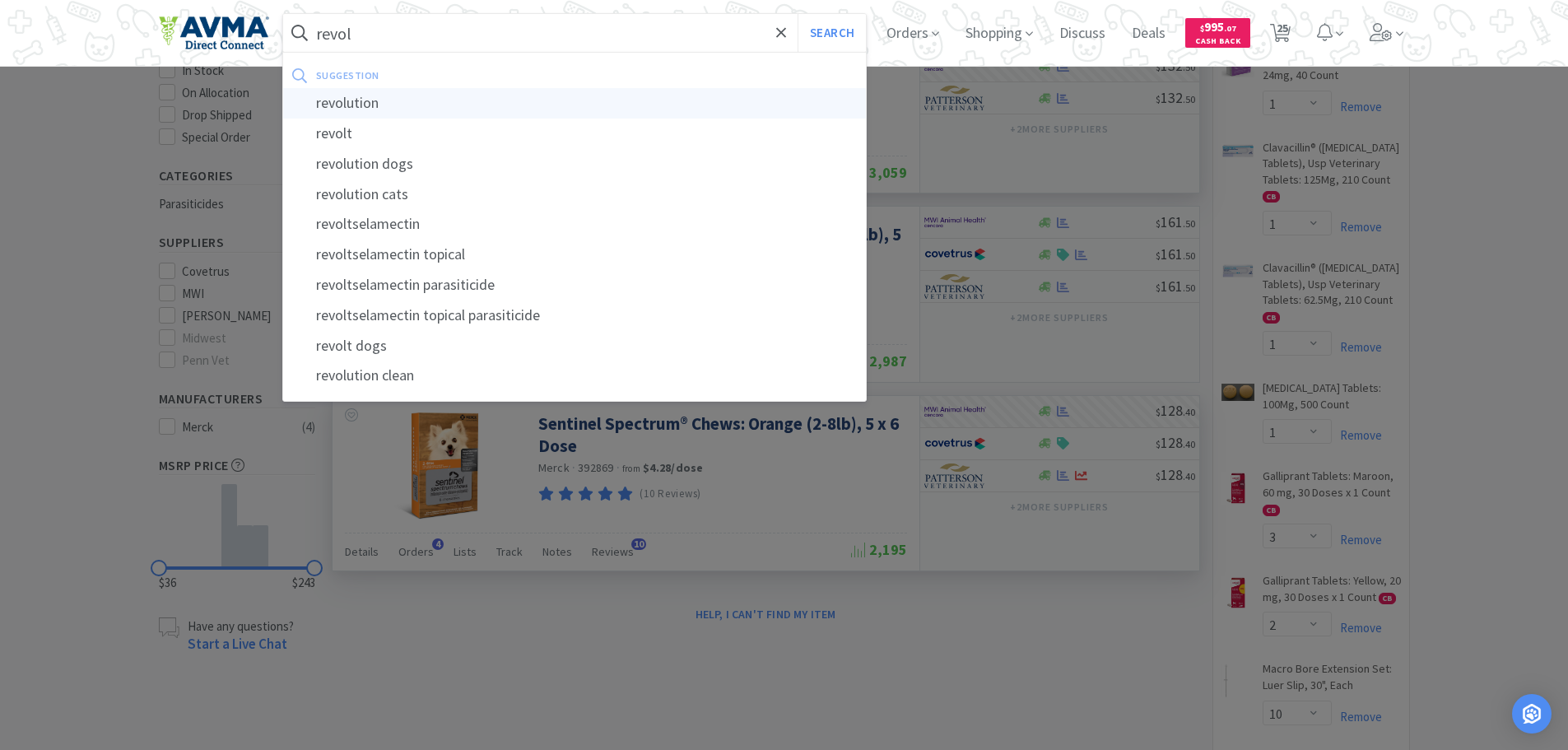
click at [363, 104] on div "revolution" at bounding box center [574, 104] width 583 height 31
type input "revolution"
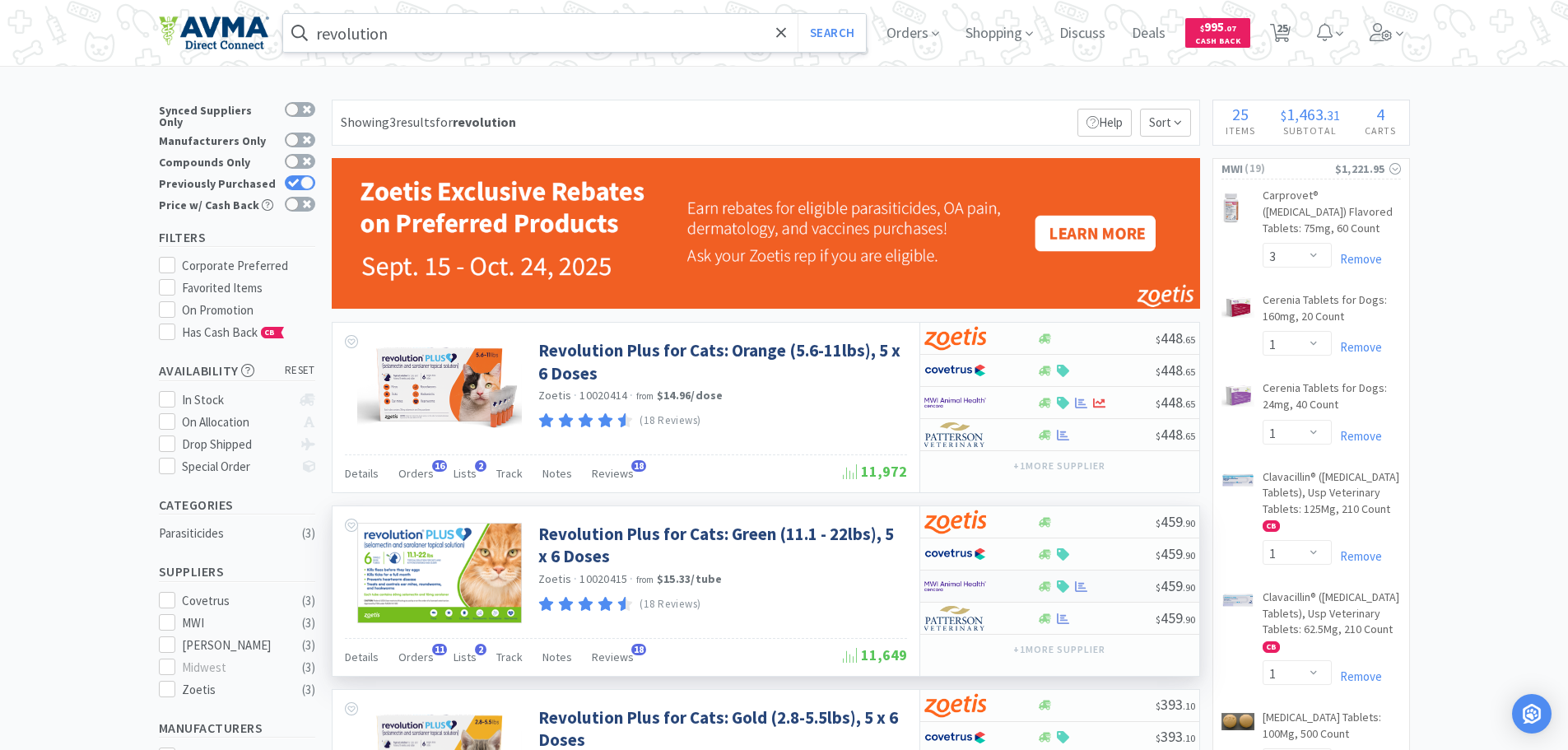
click at [965, 584] on img at bounding box center [956, 586] width 62 height 25
select select "5"
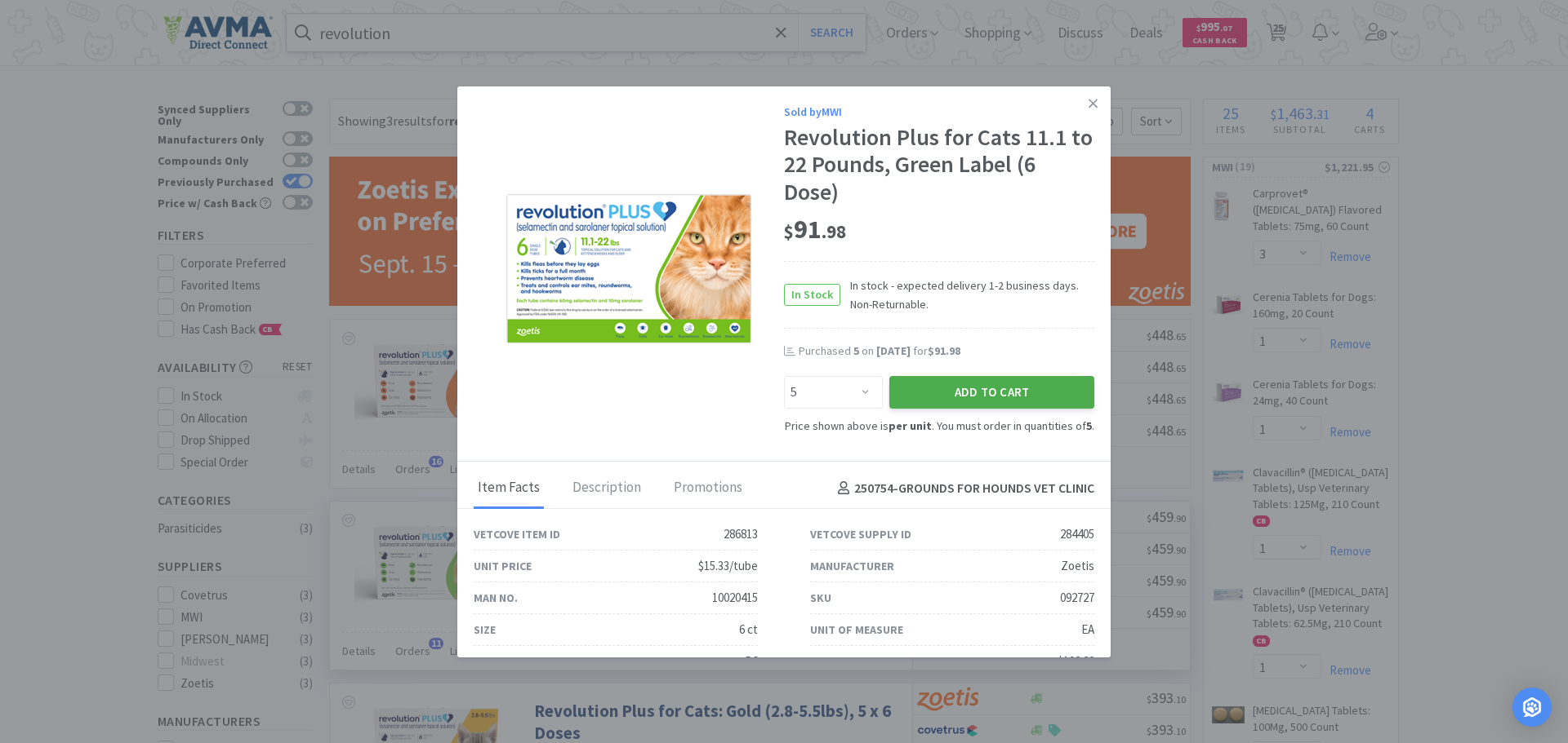
click at [914, 386] on button "Add to Cart" at bounding box center [992, 392] width 205 height 32
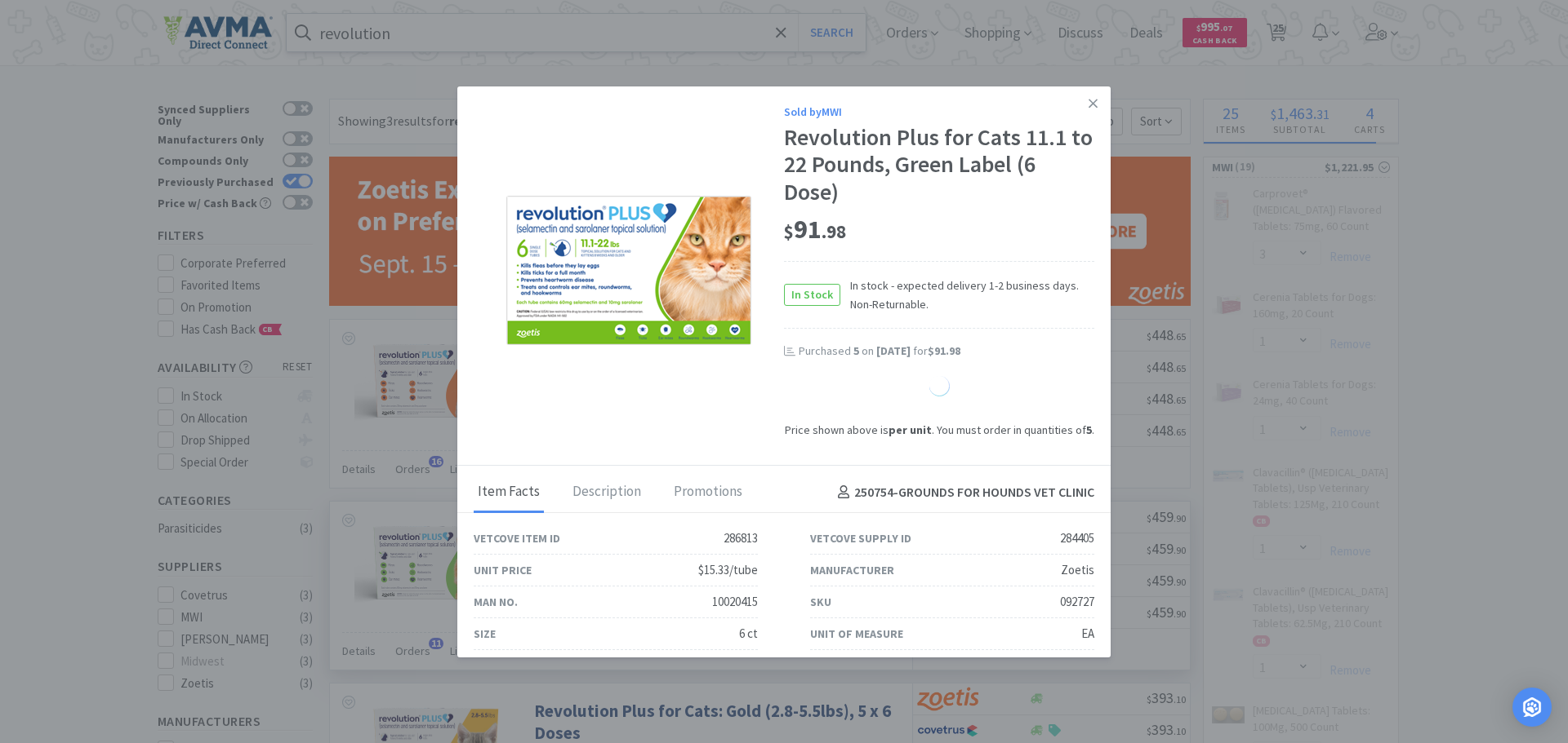
select select "1"
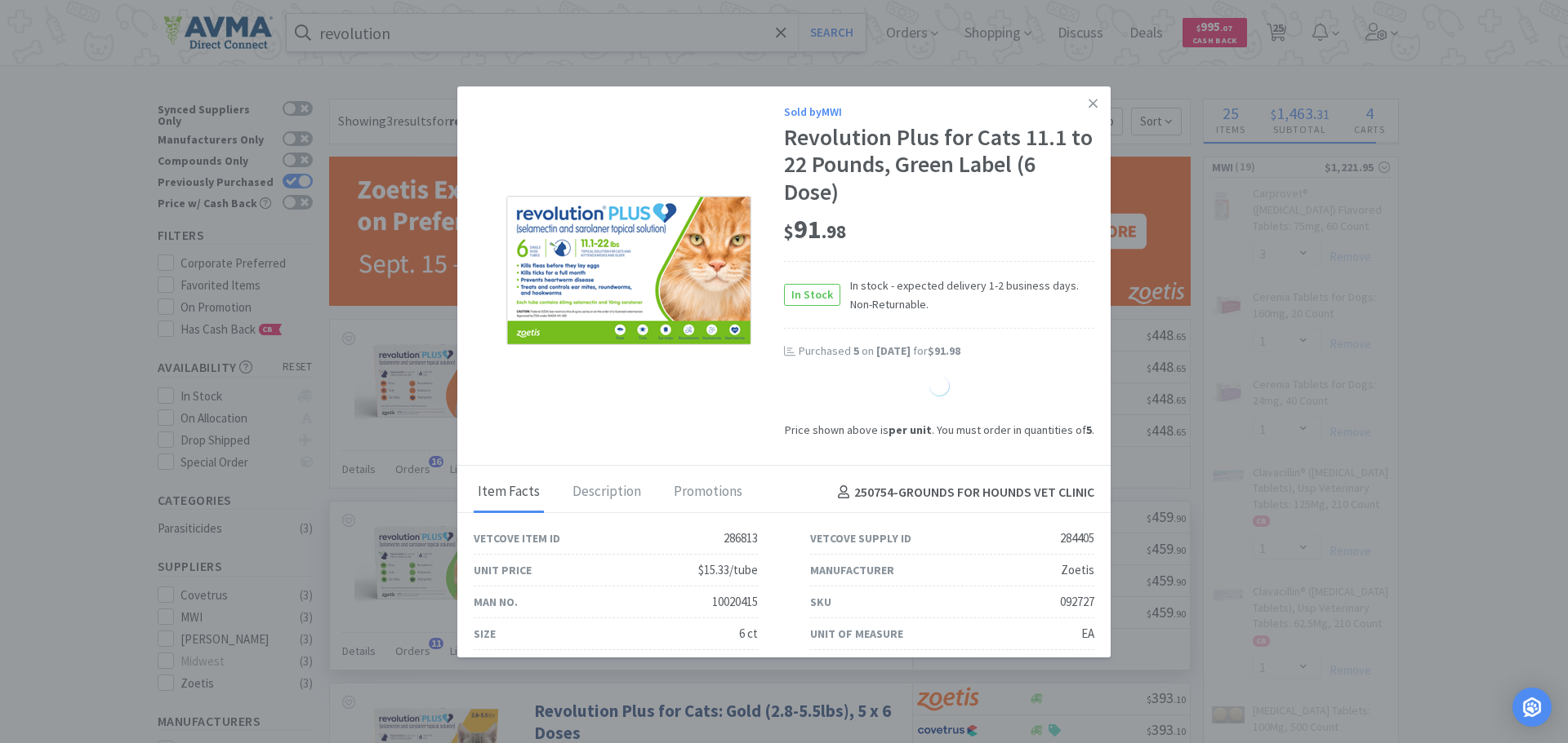
select select "1"
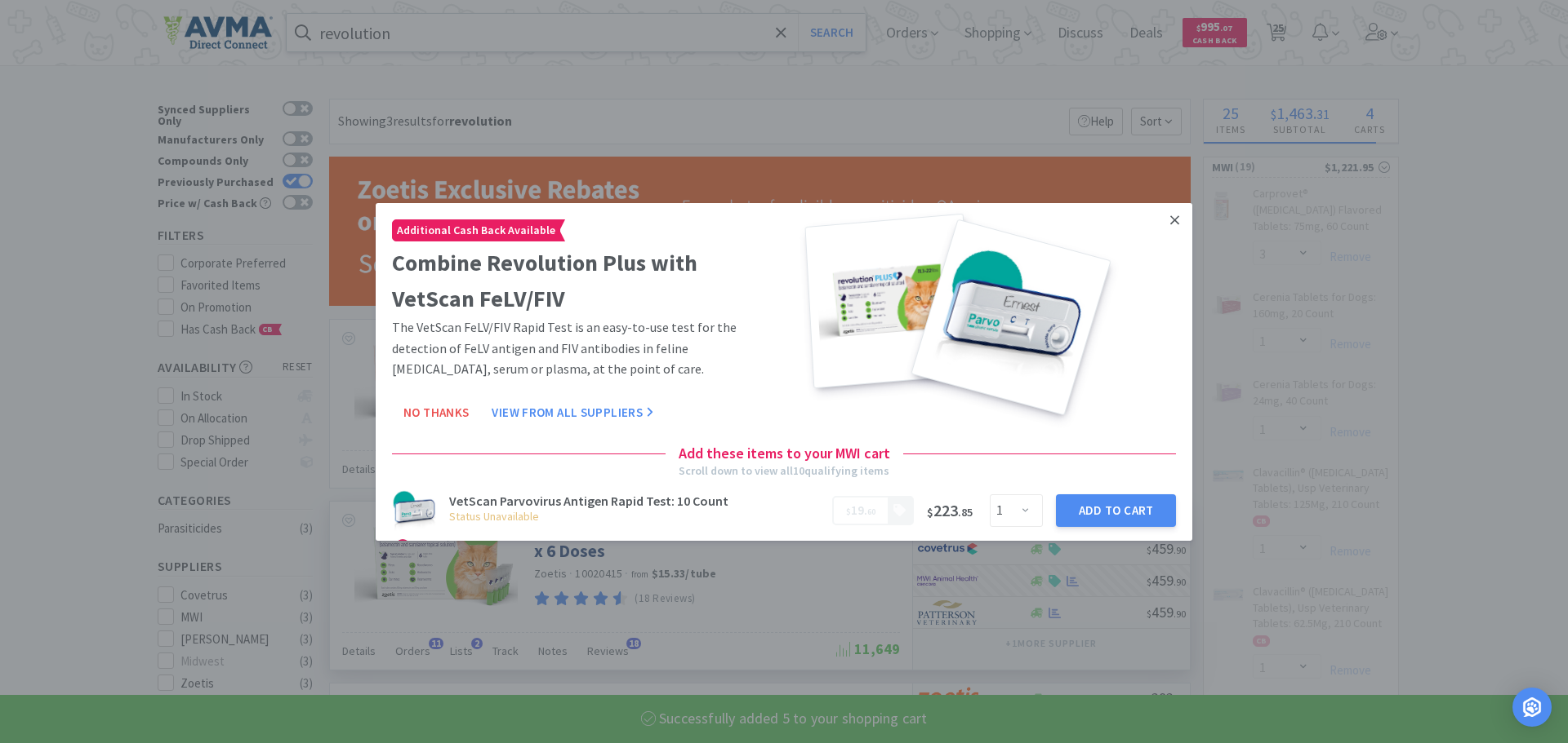
click at [1170, 222] on icon at bounding box center [1175, 220] width 9 height 9
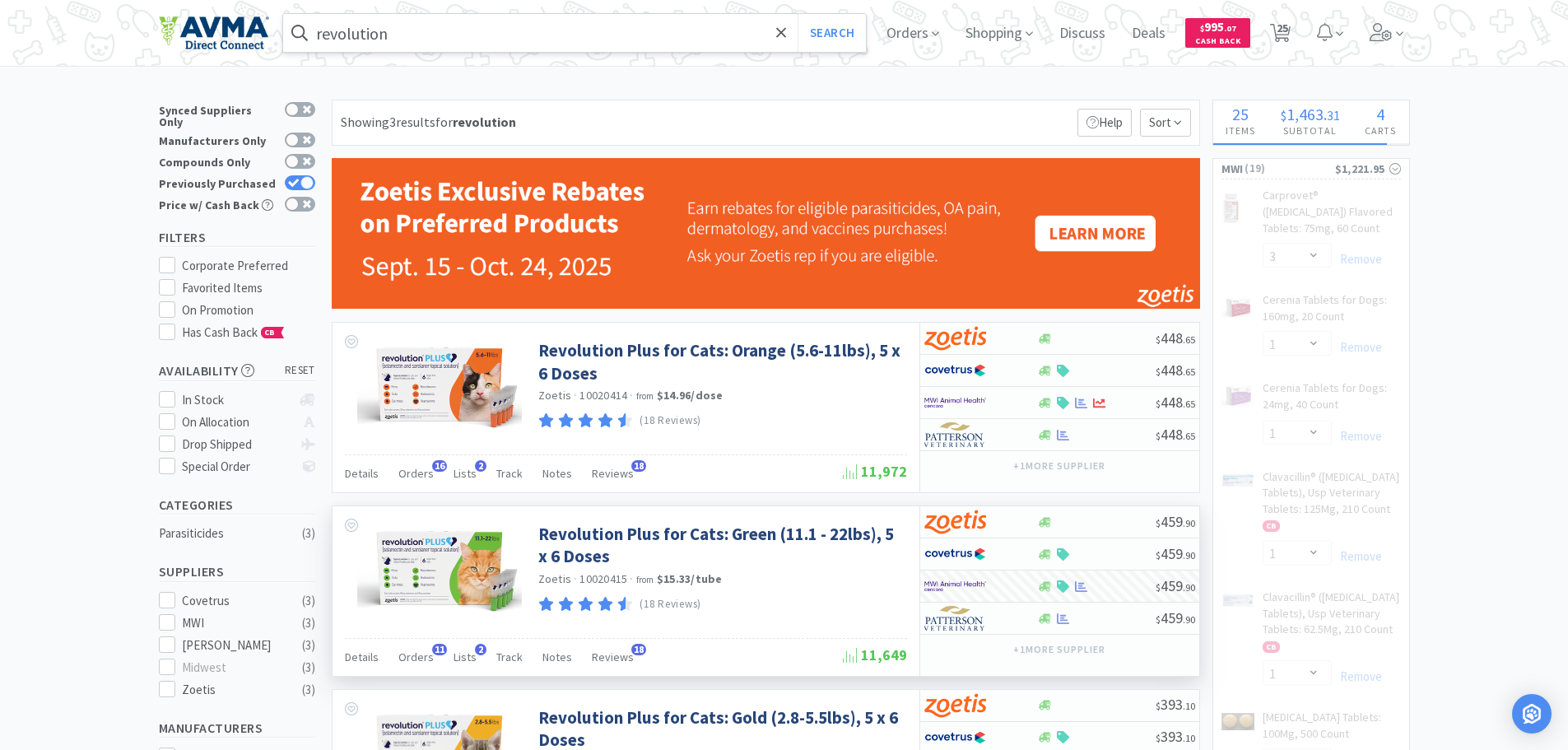
select select "5"
select select "1"
select select "4"
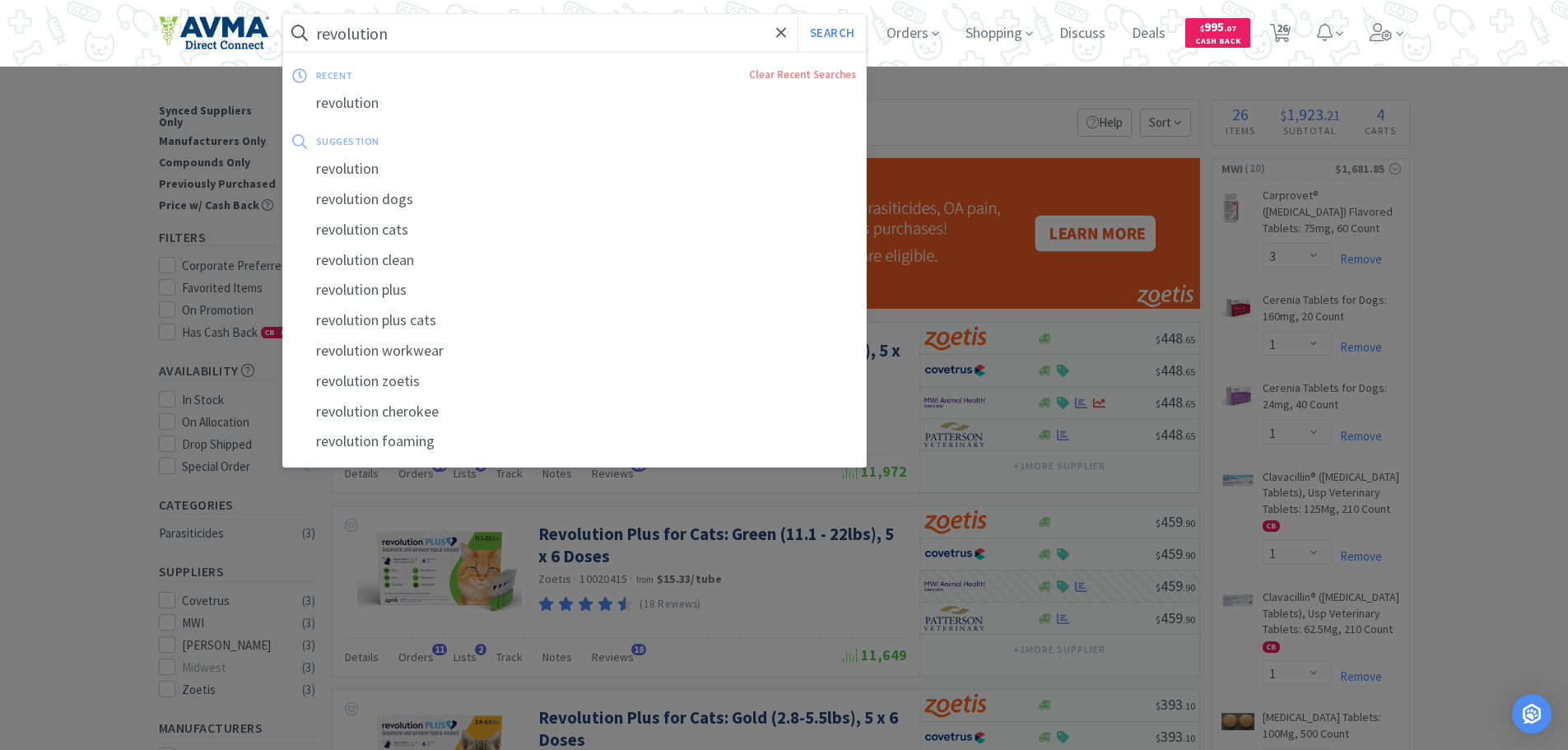
click at [338, 43] on input "revolution" at bounding box center [574, 33] width 583 height 38
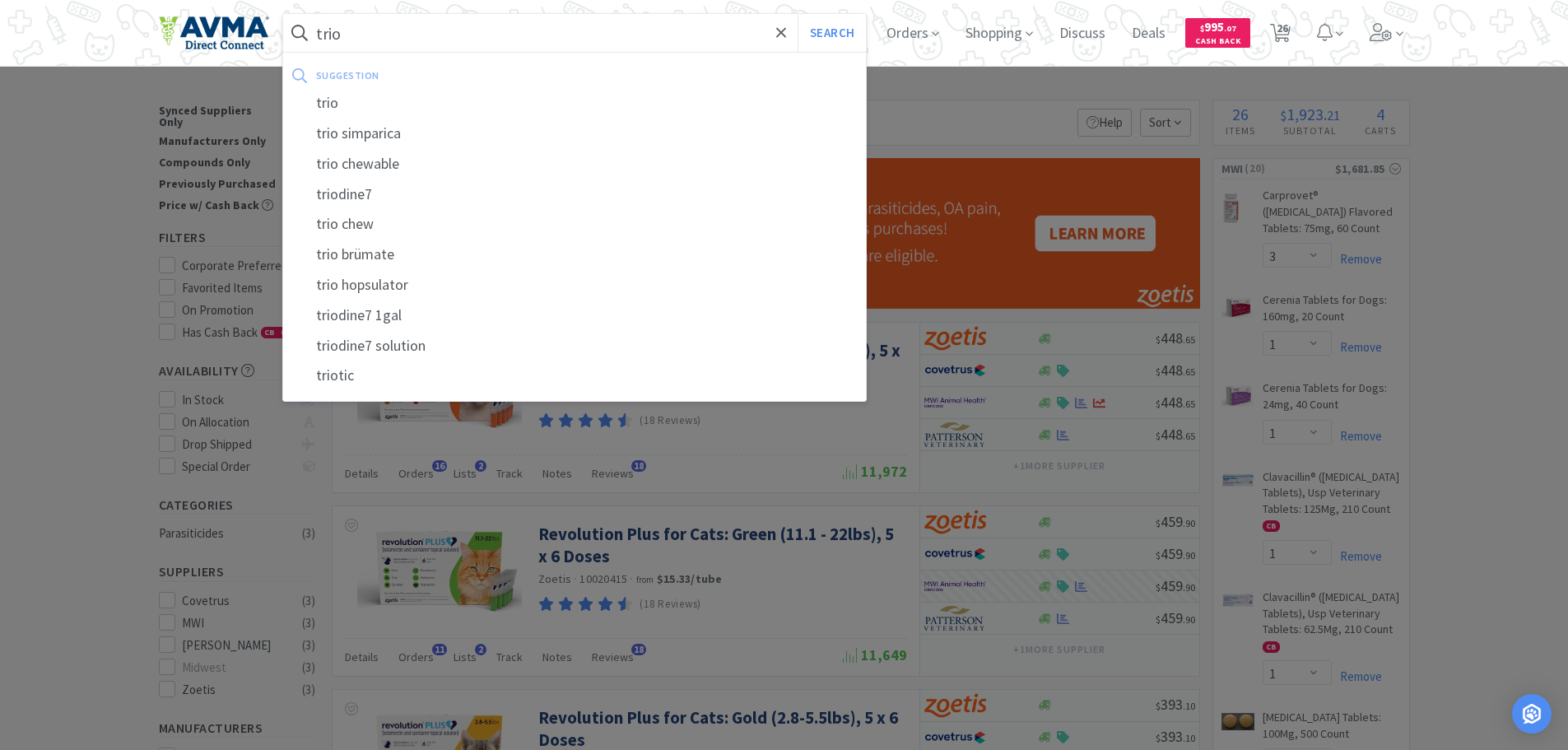
type input "trio"
click at [798, 14] on button "Search" at bounding box center [831, 33] width 68 height 38
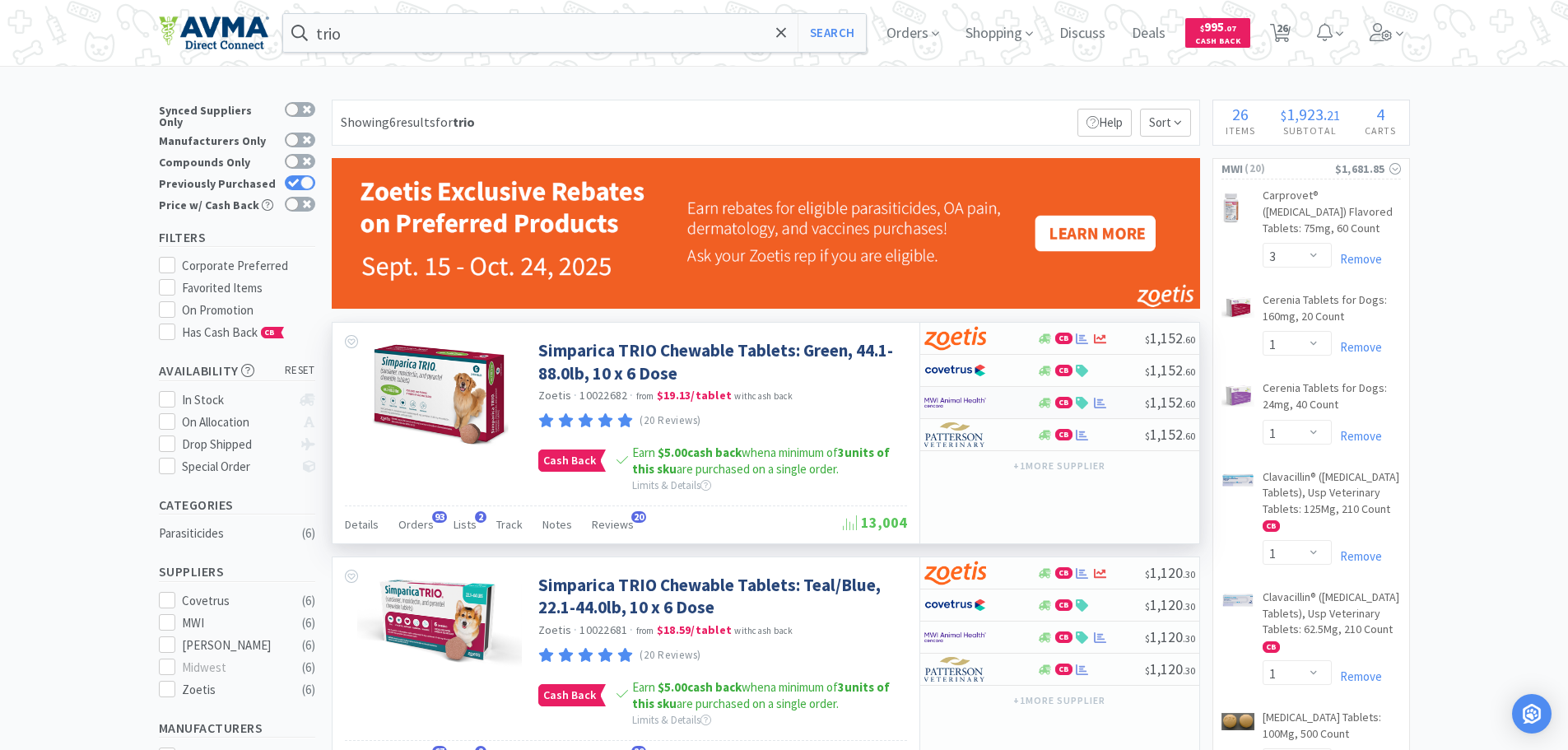
click at [994, 402] on div at bounding box center [970, 402] width 91 height 28
select select "2"
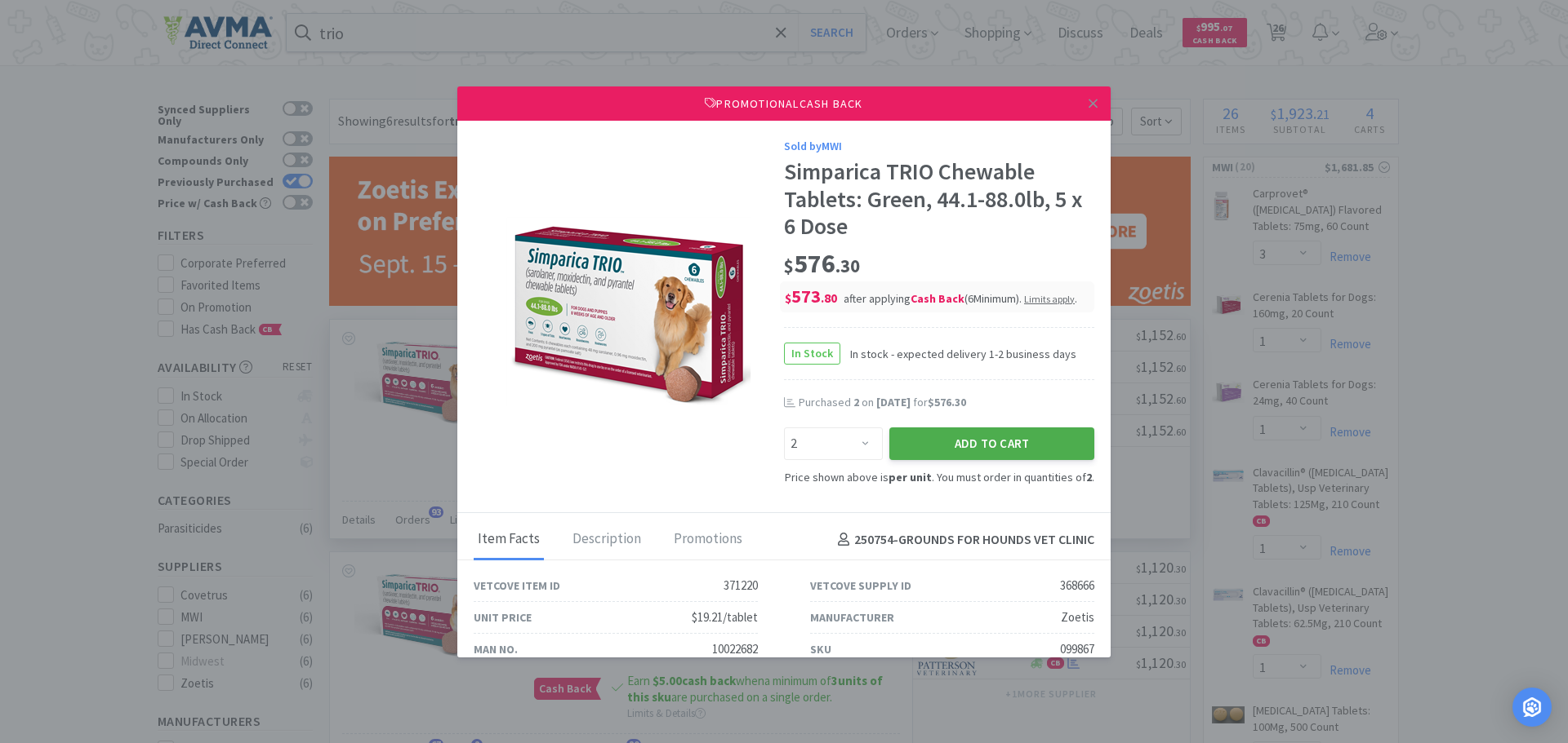
click at [968, 448] on button "Add to Cart" at bounding box center [992, 443] width 205 height 32
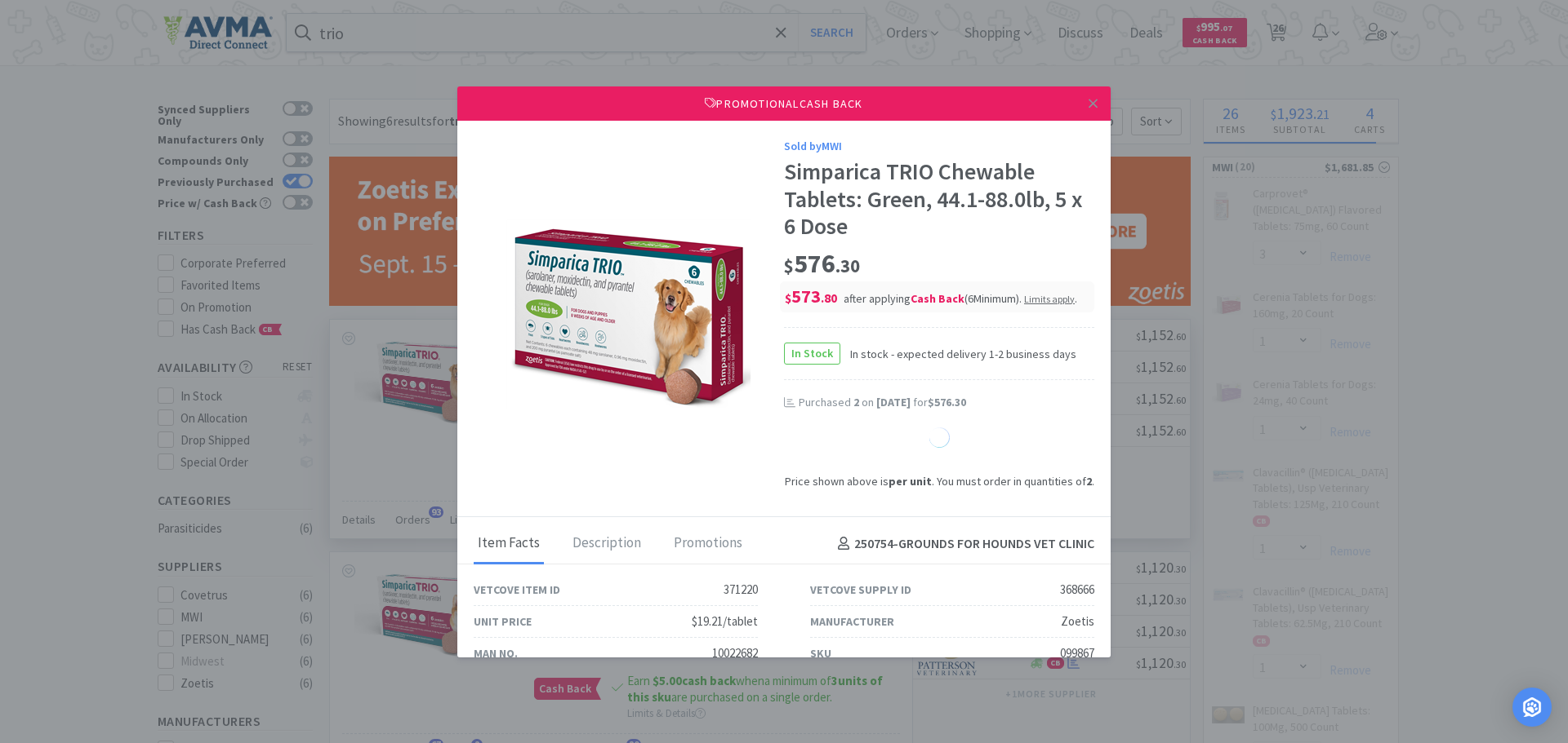
select select "1"
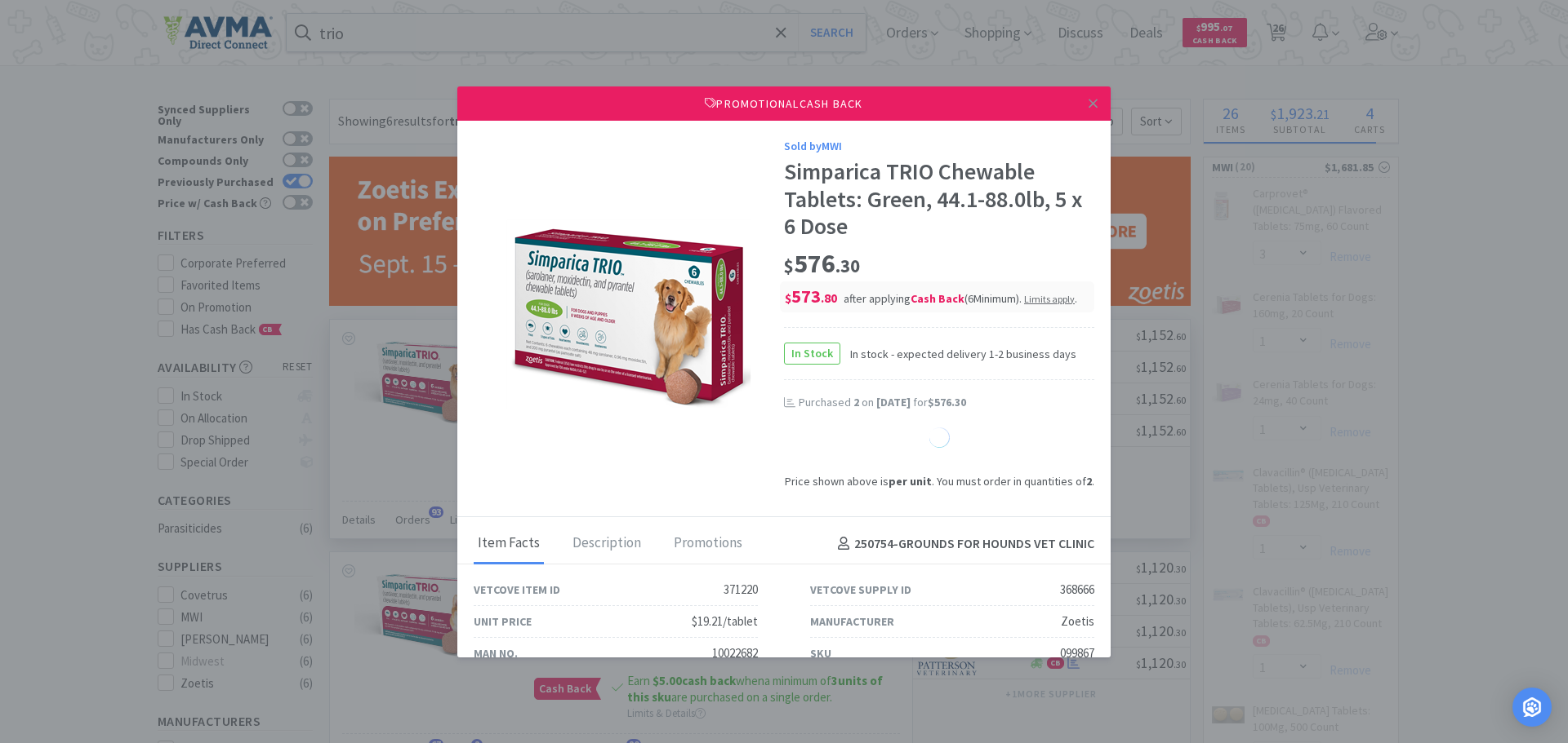
select select "1"
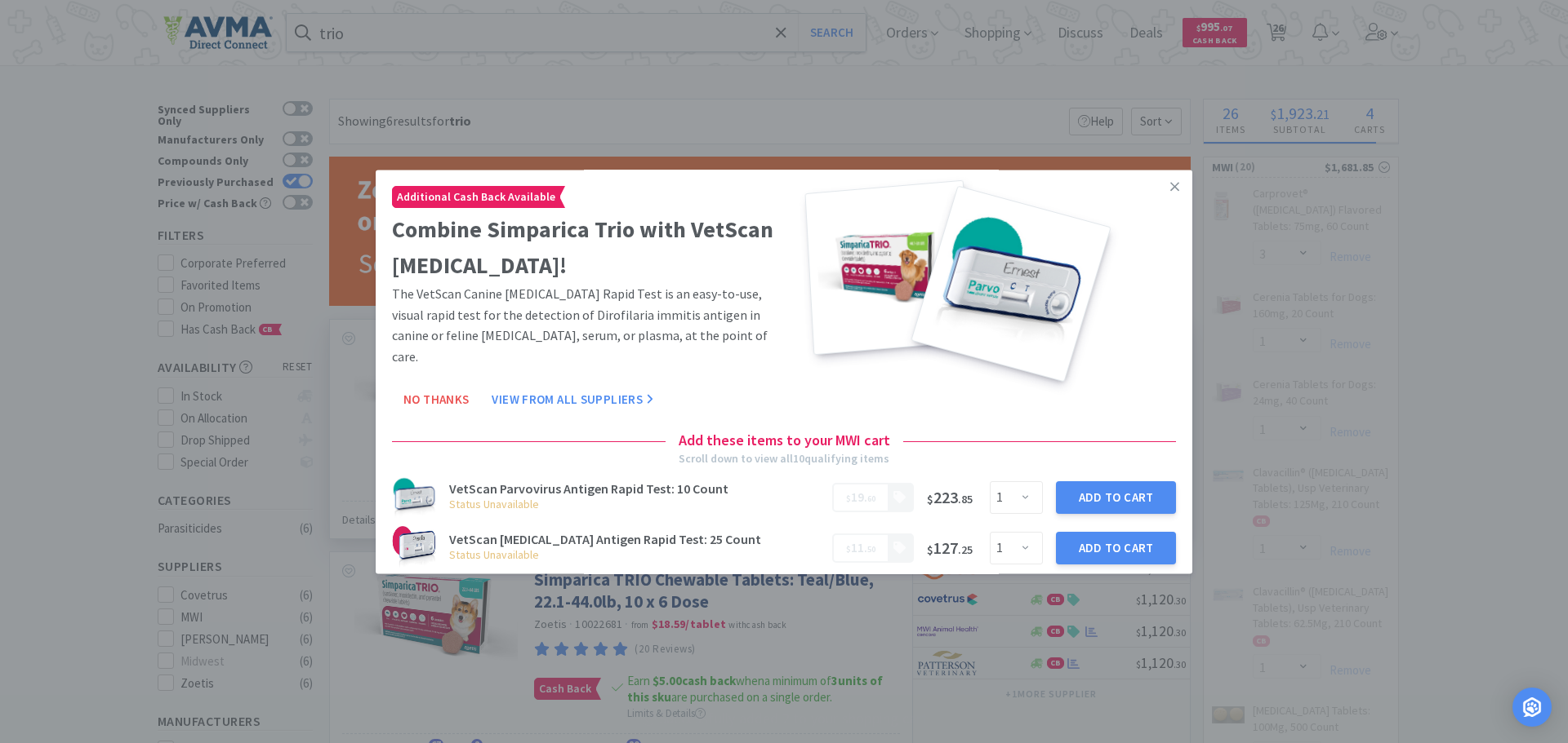
select select "2"
select select "1"
select select "4"
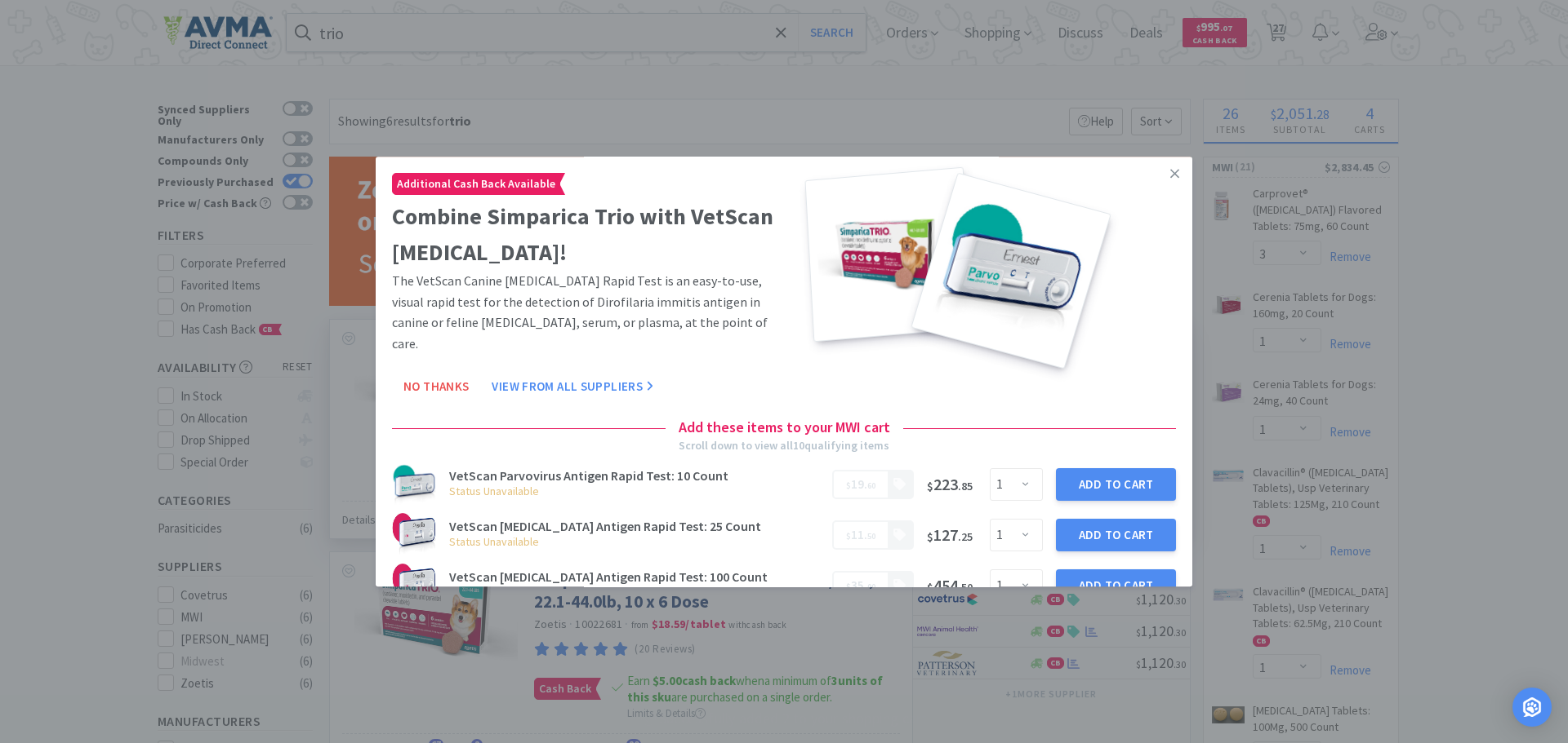
click at [1162, 192] on div at bounding box center [983, 263] width 385 height 180
click at [1170, 174] on icon at bounding box center [1175, 174] width 9 height 14
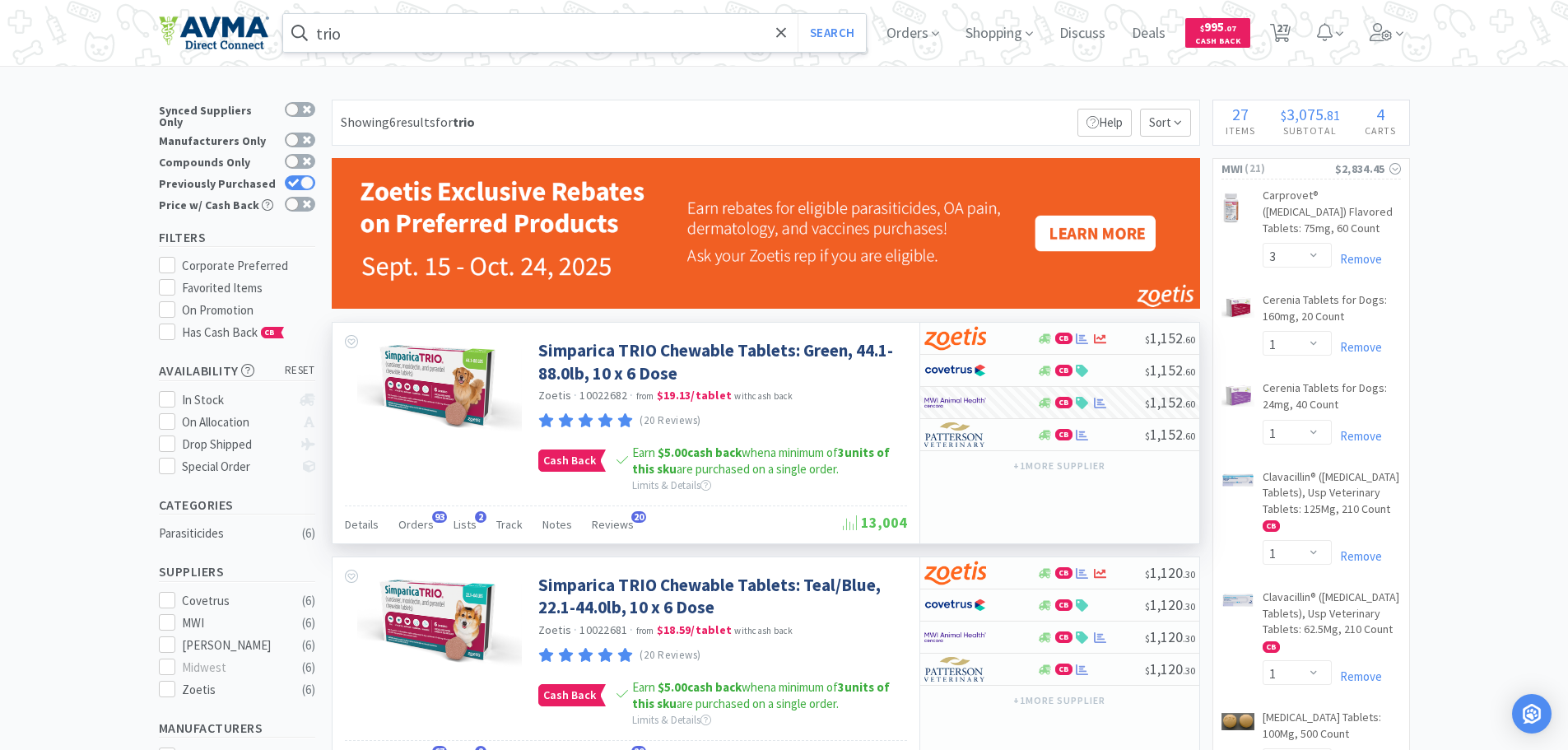
click at [538, 19] on input "trio" at bounding box center [574, 33] width 583 height 38
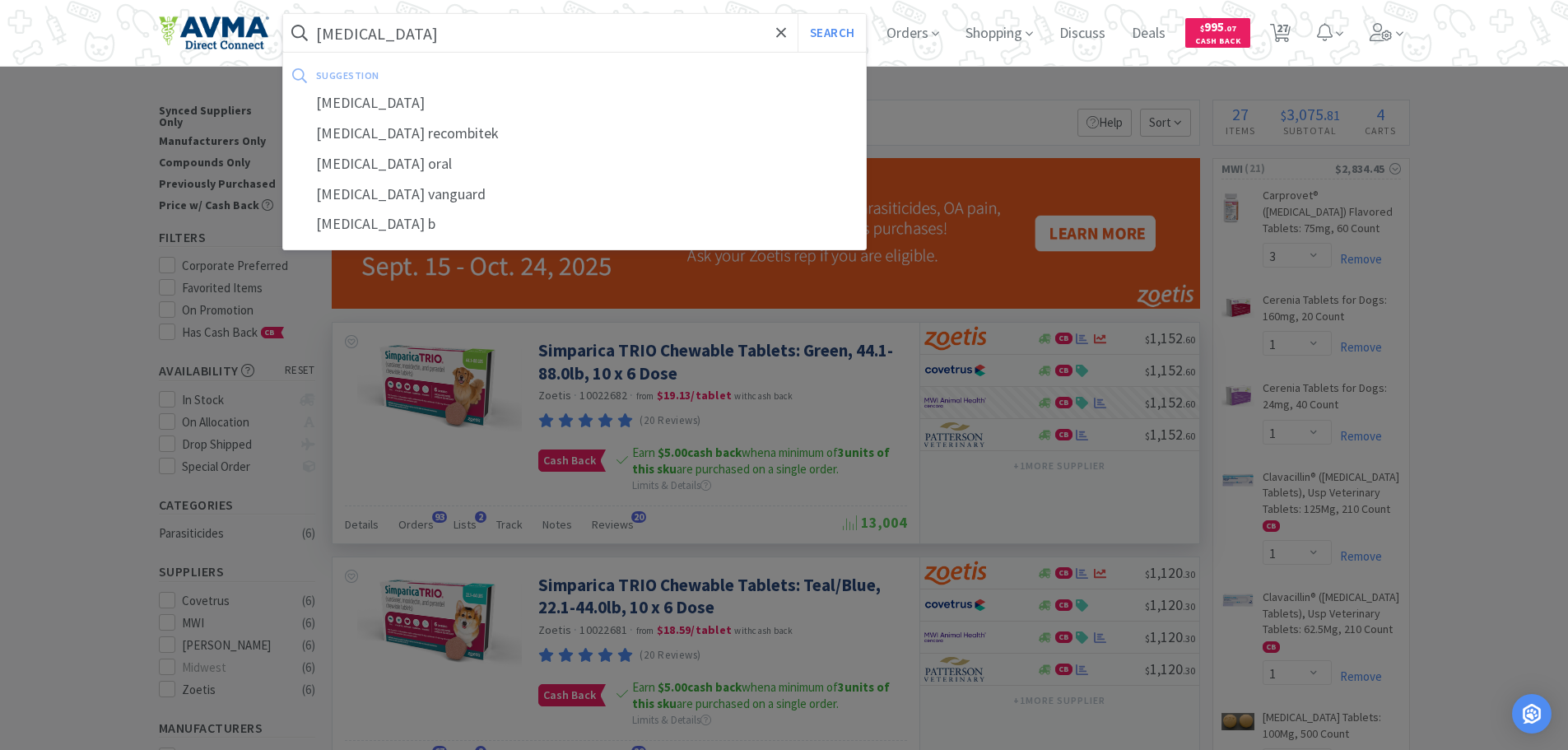
type input "[MEDICAL_DATA]"
click at [798, 14] on button "Search" at bounding box center [831, 33] width 68 height 38
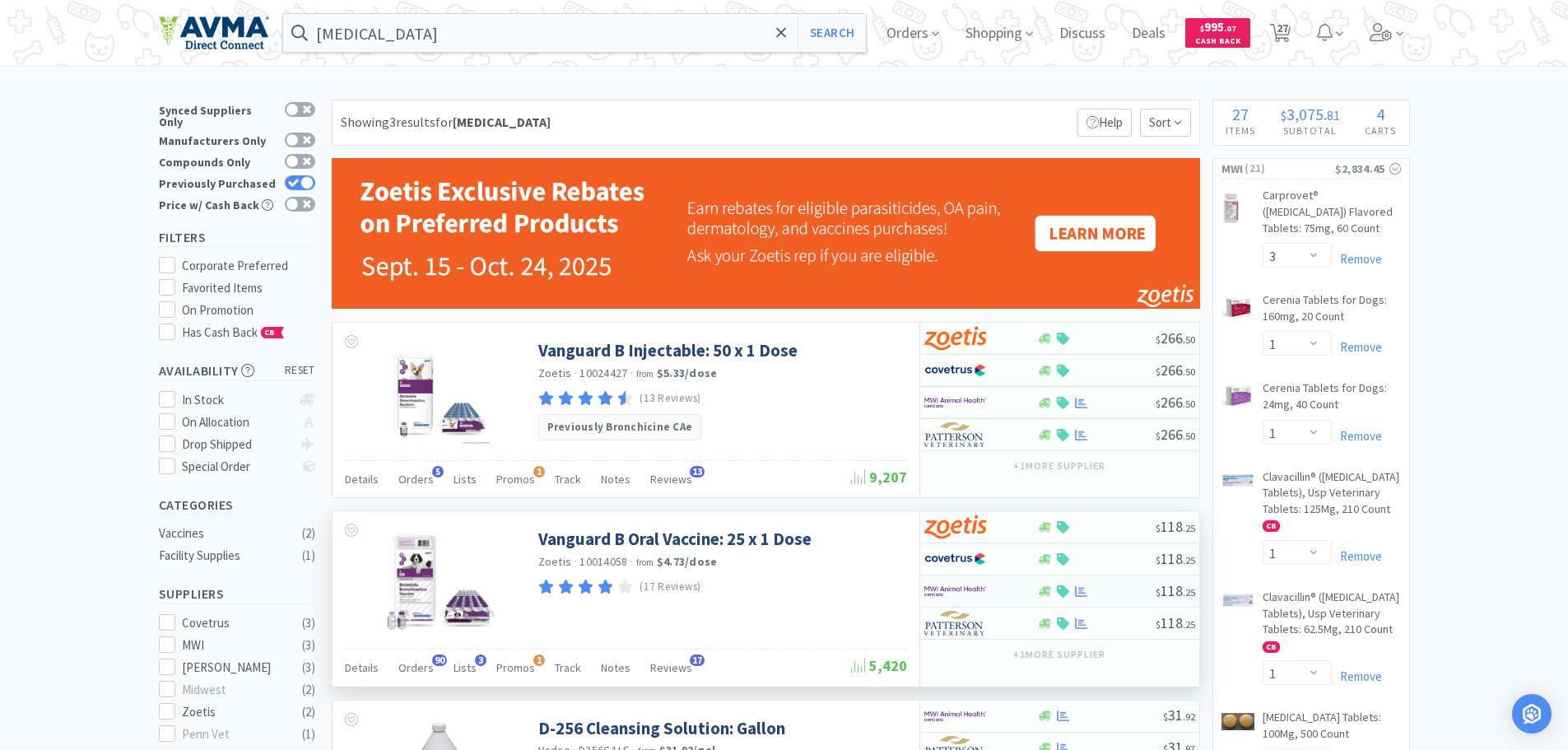
click at [952, 592] on img at bounding box center [956, 591] width 62 height 25
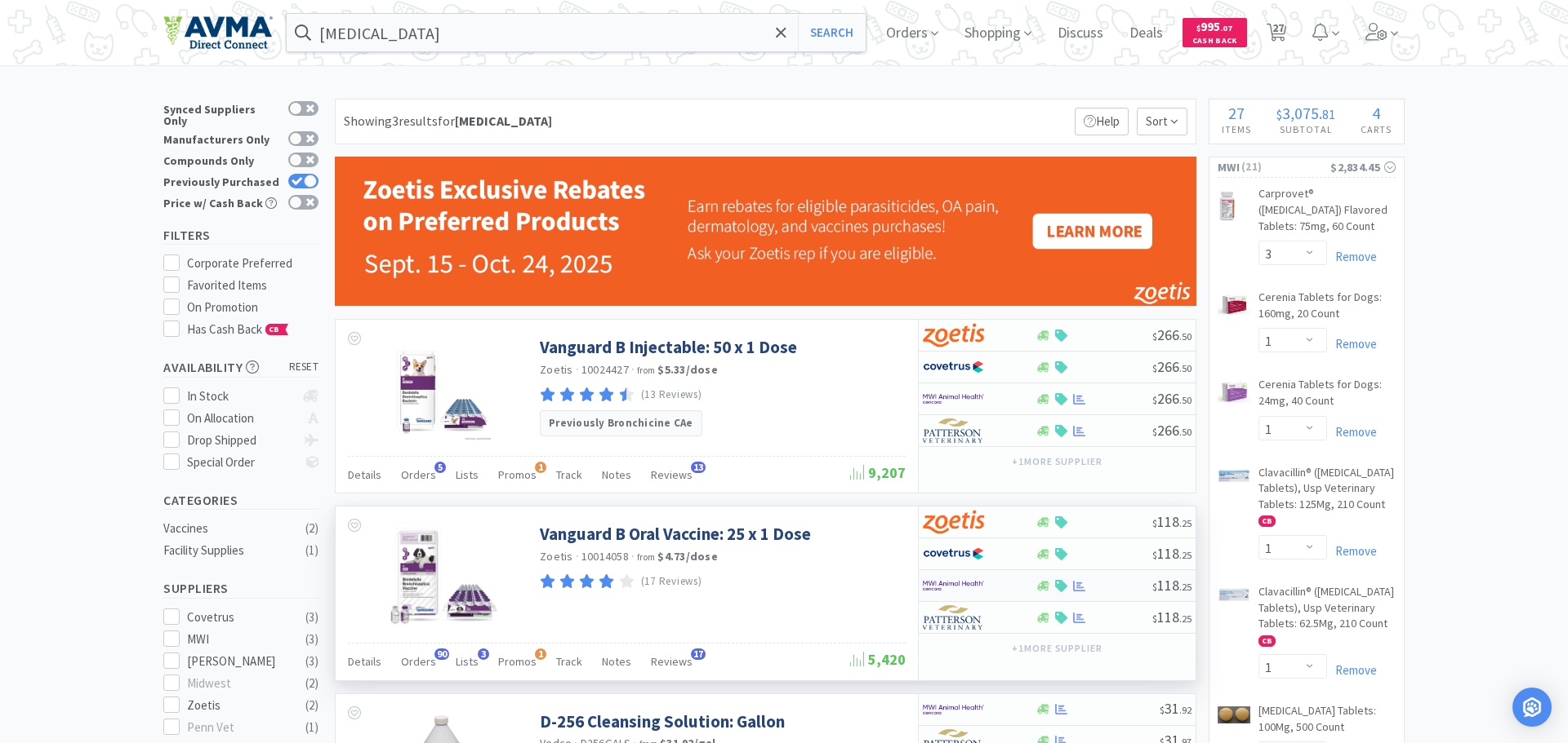
select select "1"
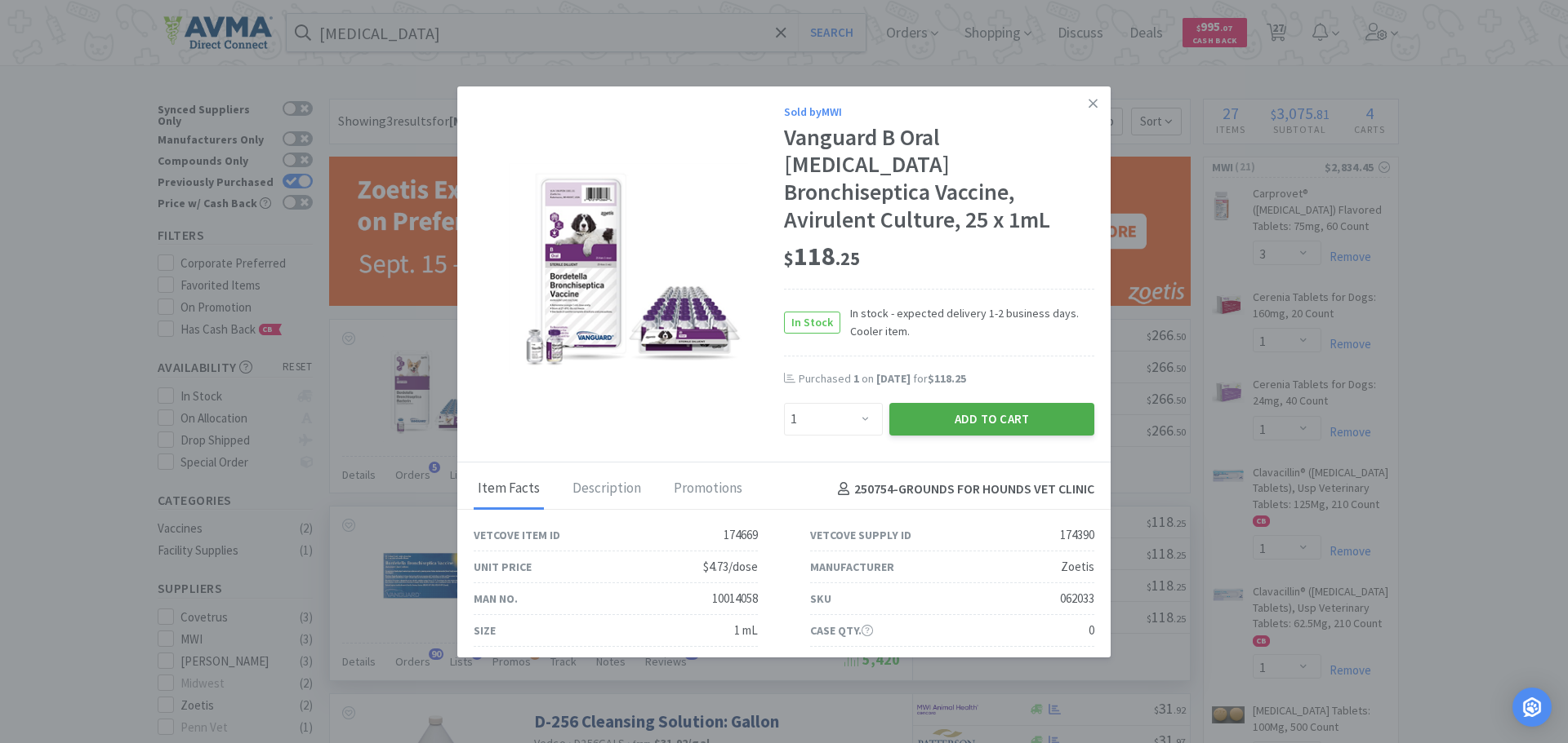
click at [972, 403] on button "Add to Cart" at bounding box center [992, 419] width 205 height 32
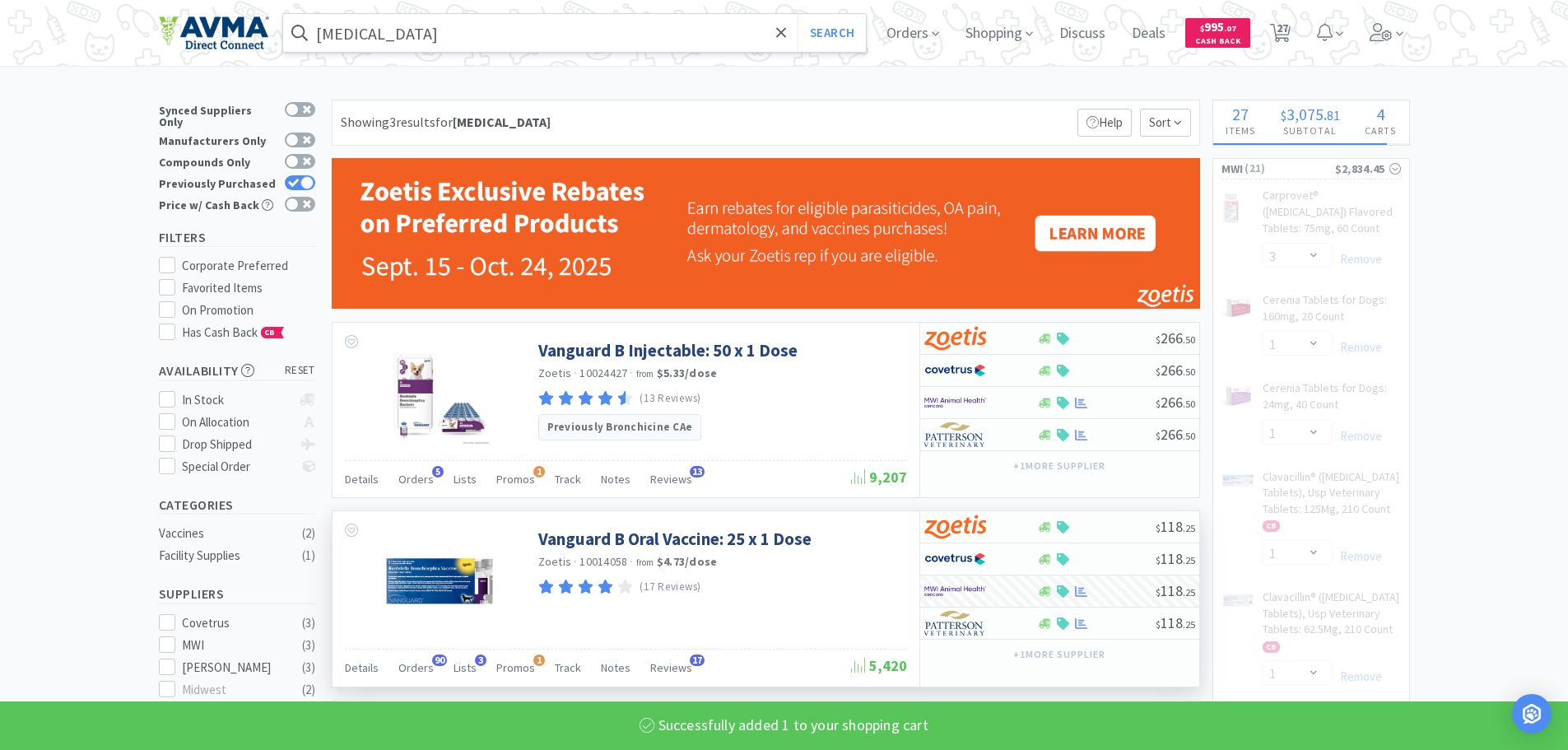
click at [375, 34] on input "[MEDICAL_DATA]" at bounding box center [574, 33] width 583 height 38
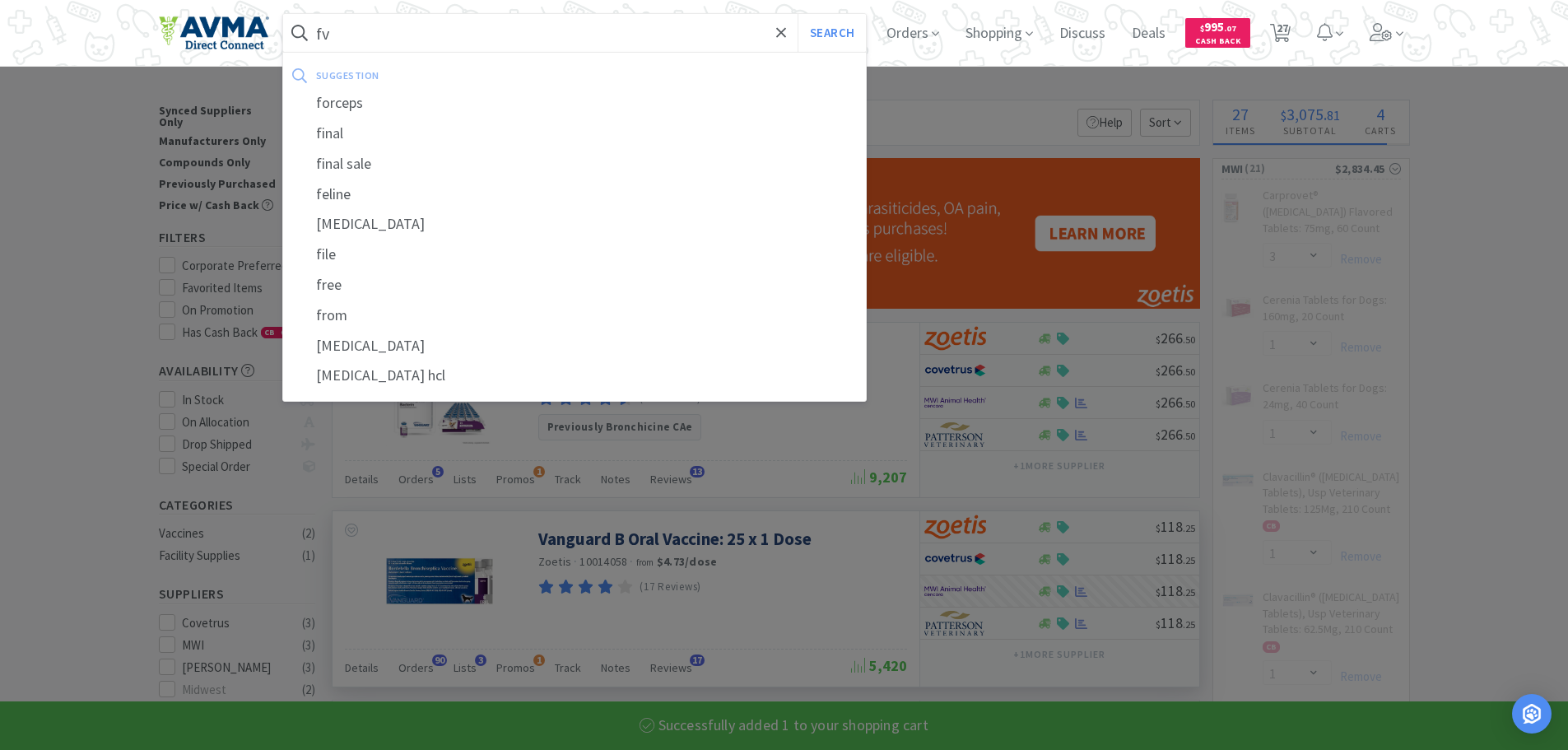
type input "fvr"
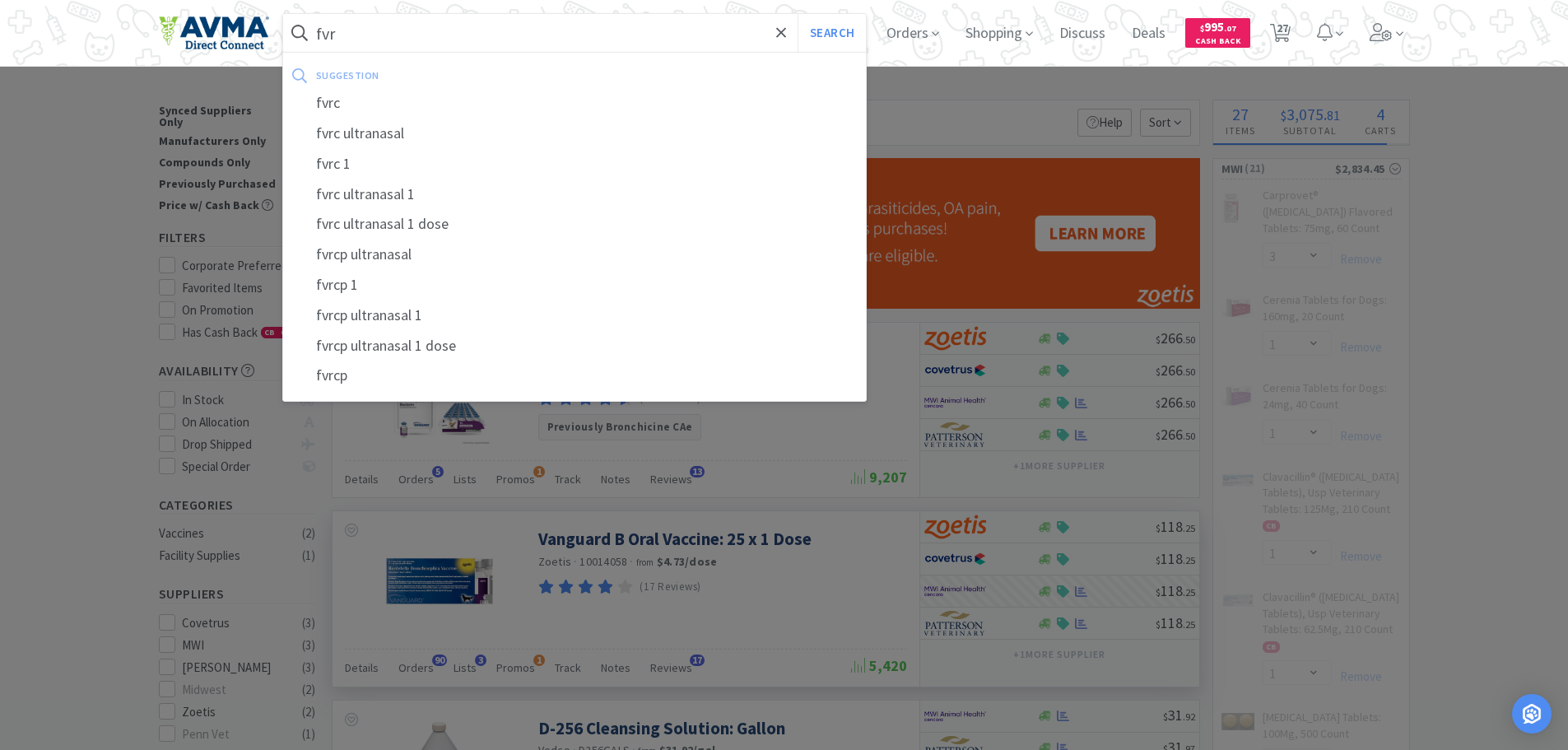
select select "1"
type input "fvrc"
select select "4"
type input "fvrcp"
click at [798, 14] on button "Search" at bounding box center [831, 33] width 68 height 38
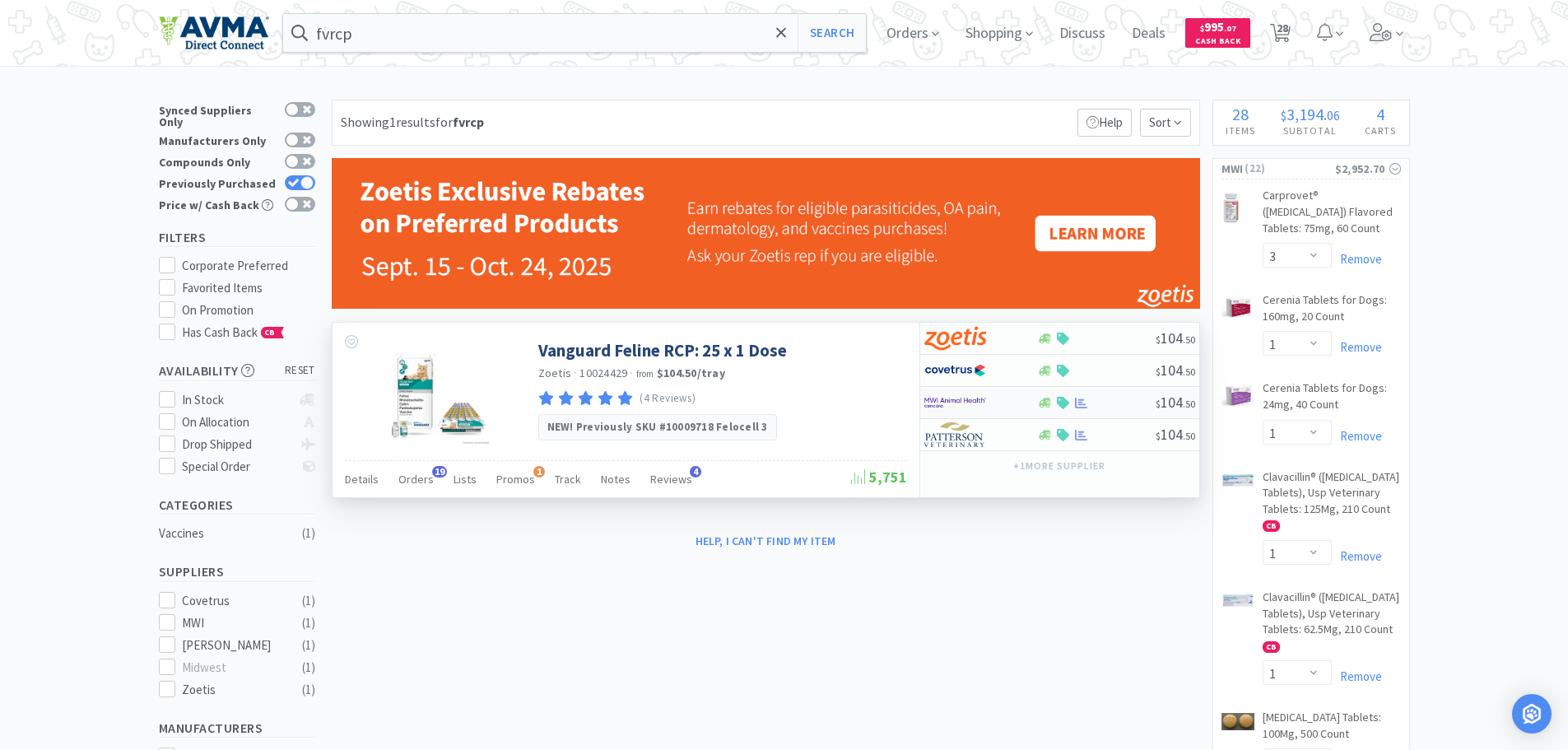
click at [972, 401] on img at bounding box center [956, 402] width 62 height 25
select select "1"
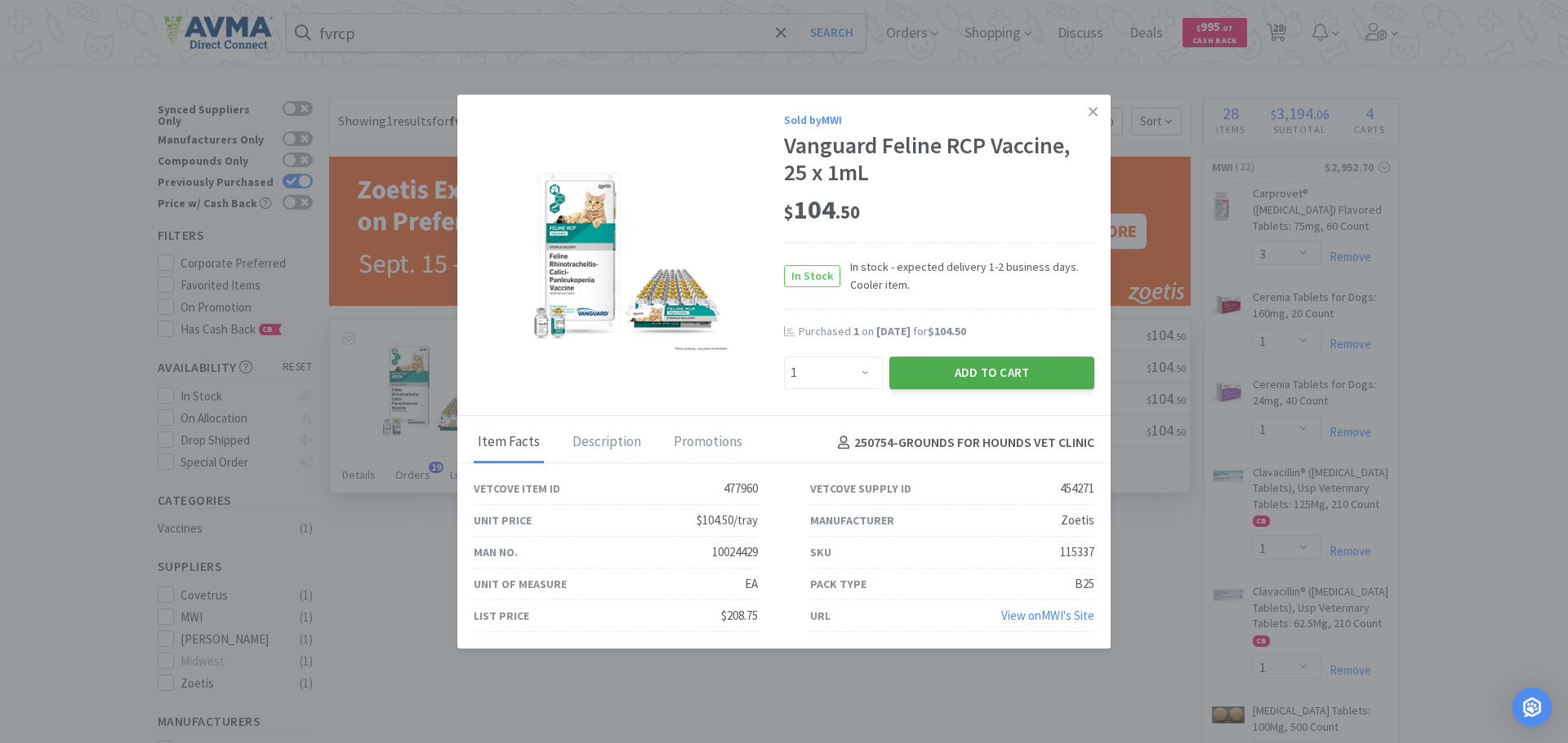
click at [927, 368] on button "Add to Cart" at bounding box center [992, 372] width 205 height 32
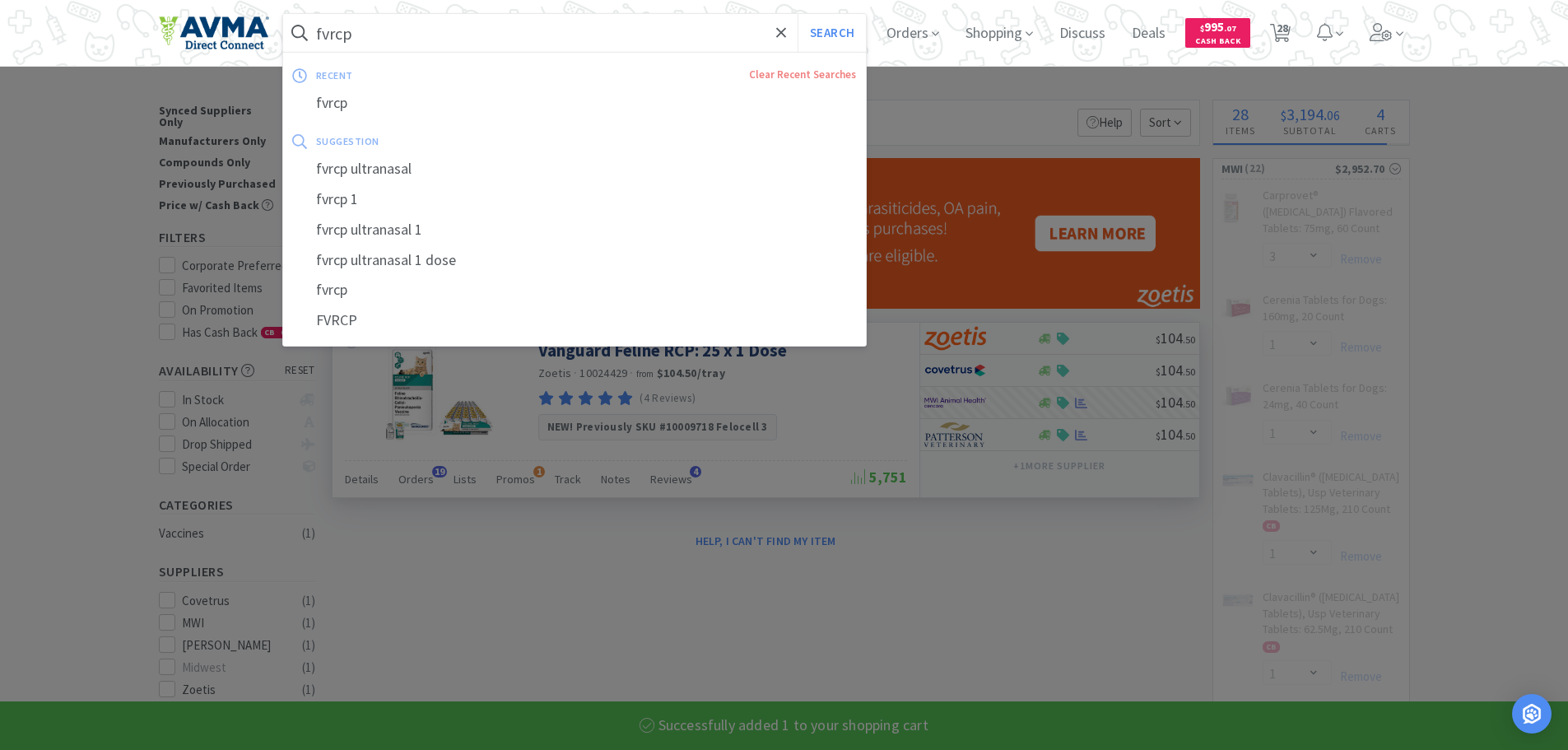
click at [474, 25] on input "fvrcp" at bounding box center [574, 33] width 583 height 38
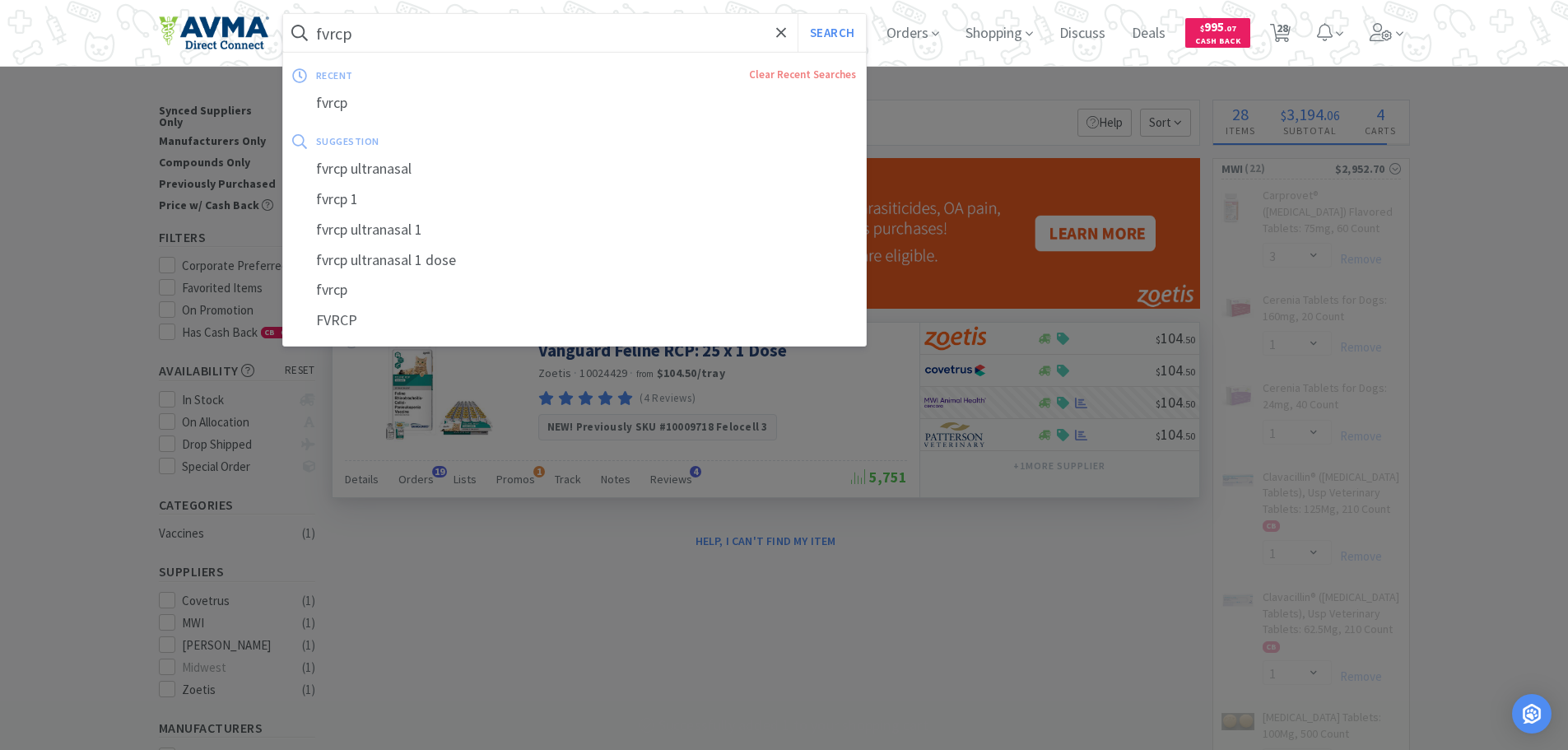
select select "1"
select select "4"
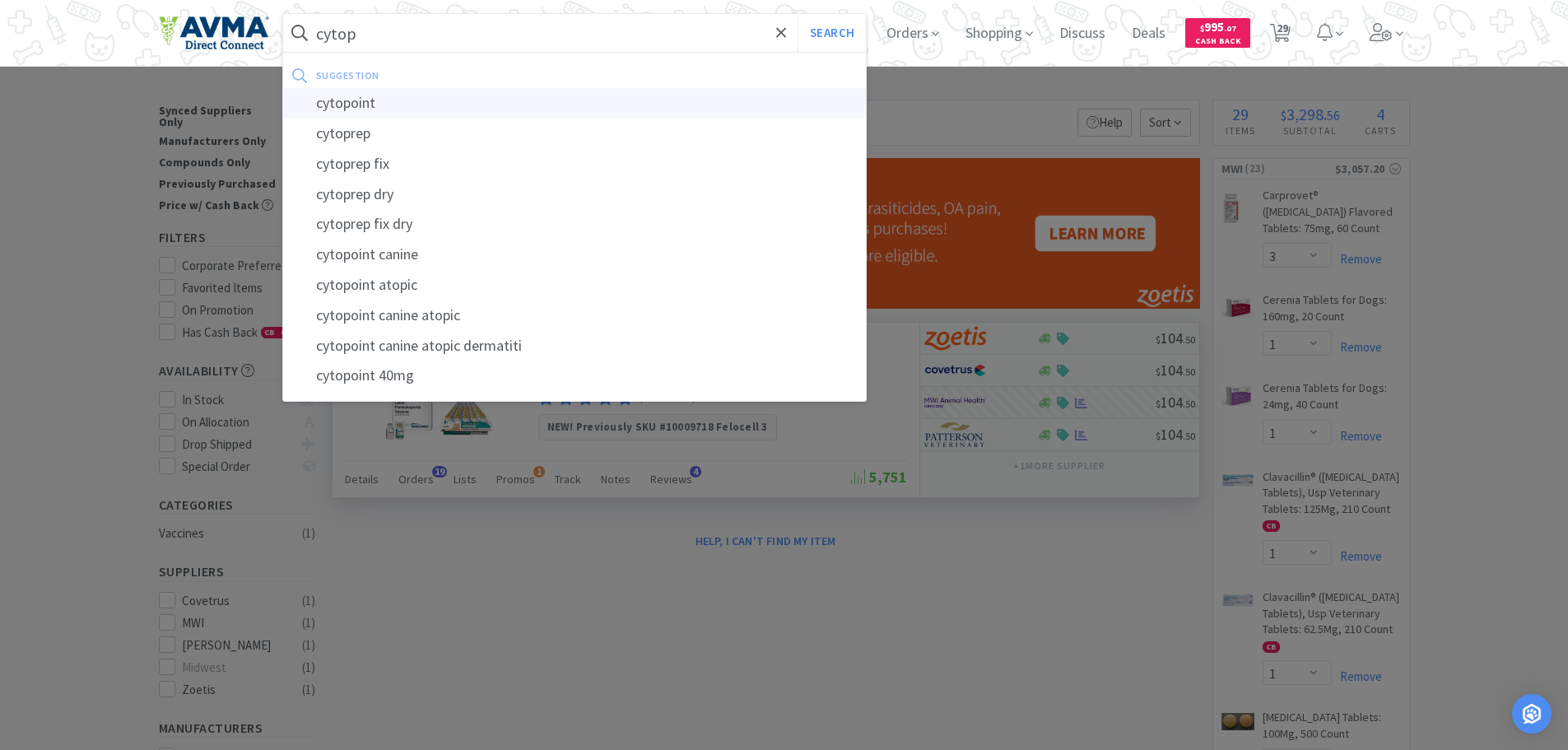
click at [430, 106] on div "cytopoint" at bounding box center [574, 104] width 583 height 31
type input "cytopoint"
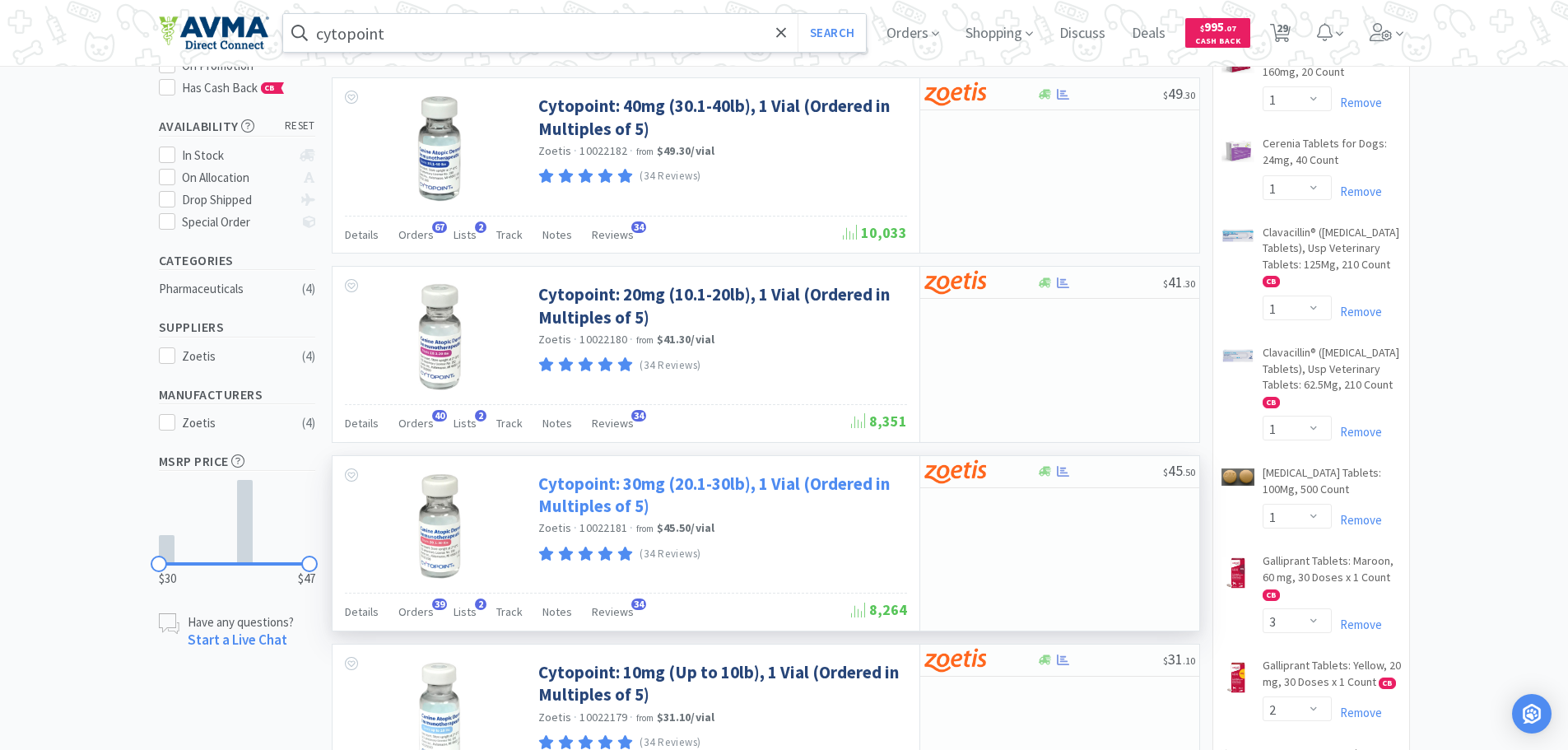
scroll to position [247, 0]
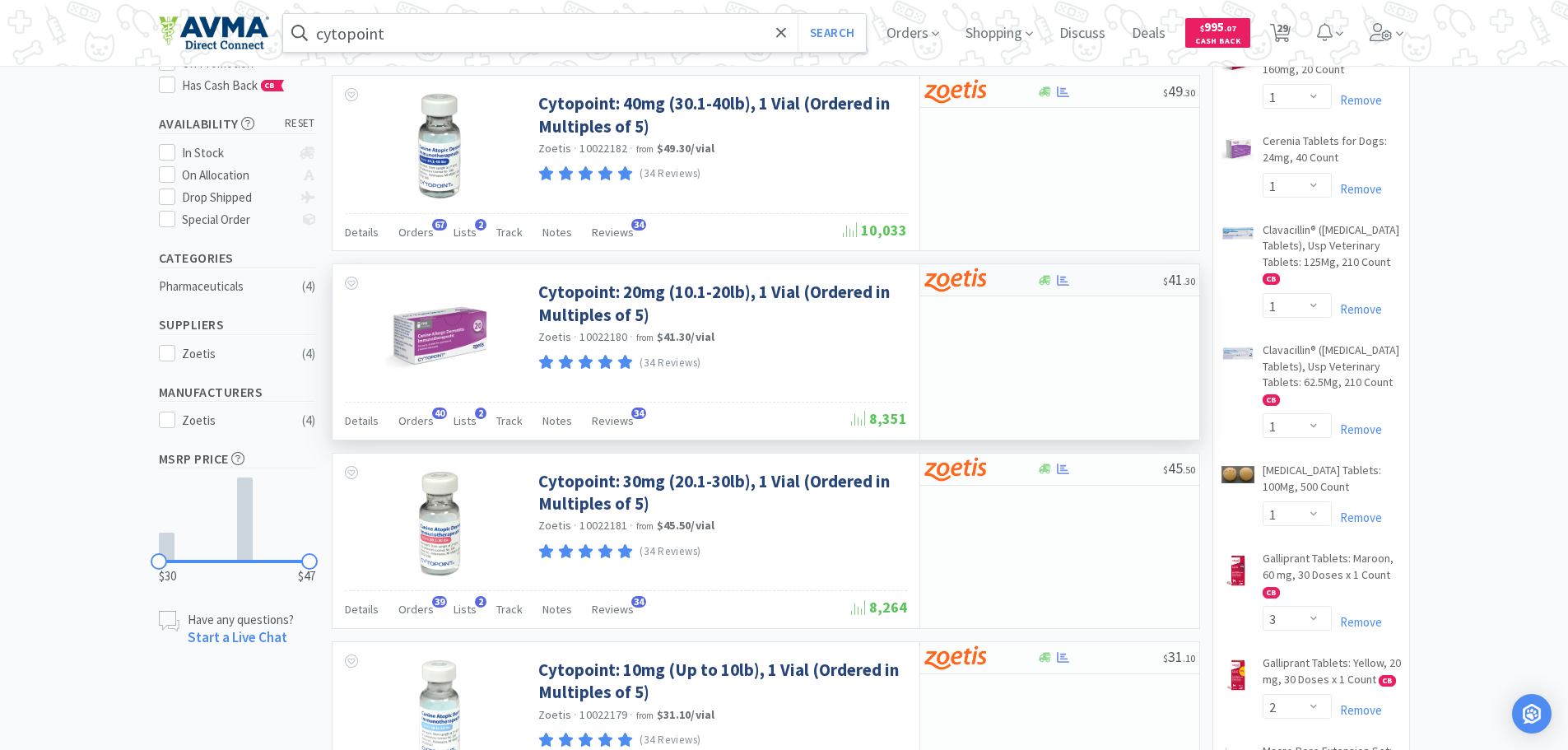
click at [1014, 282] on div at bounding box center [970, 280] width 91 height 28
select select "5"
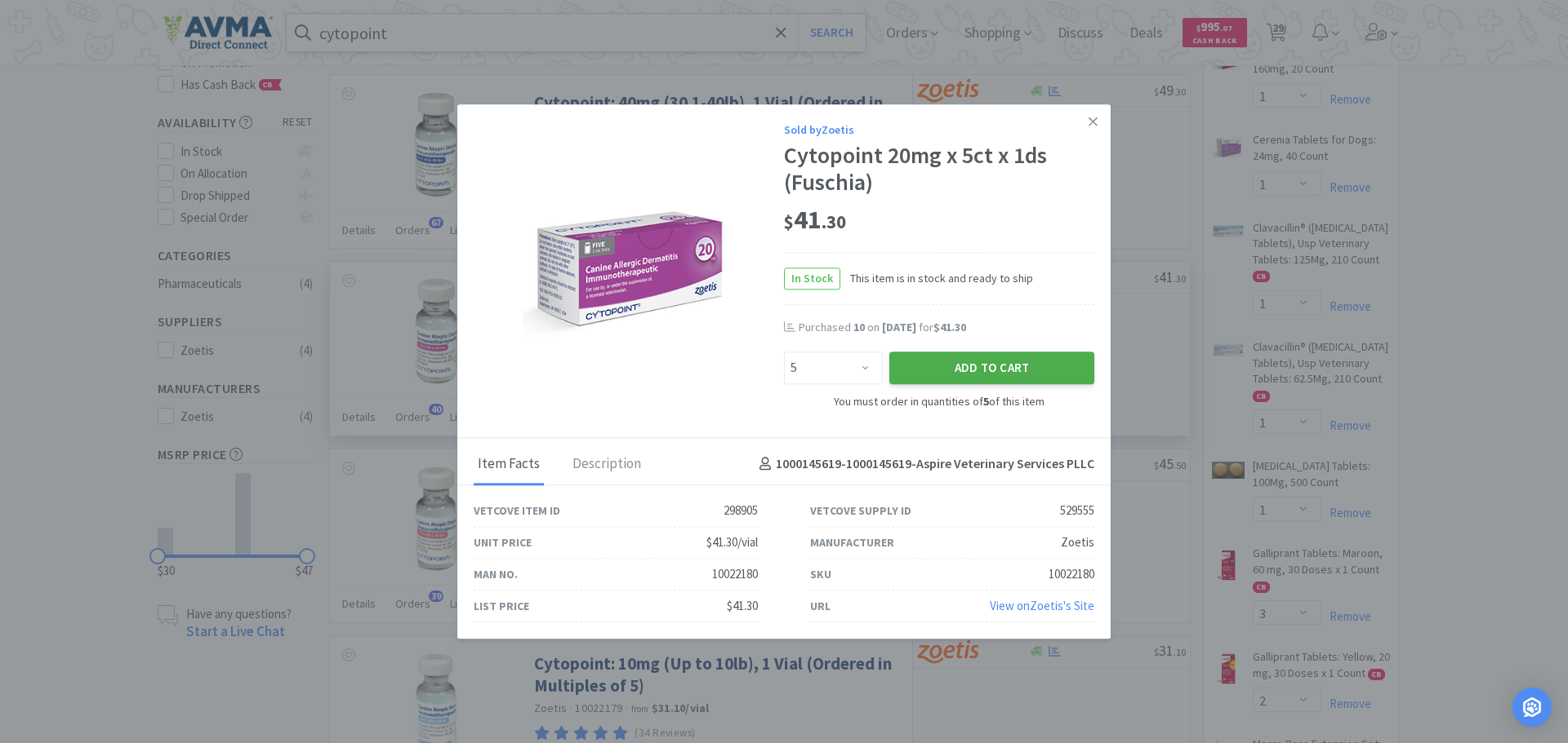
click at [972, 371] on button "Add to Cart" at bounding box center [992, 369] width 205 height 32
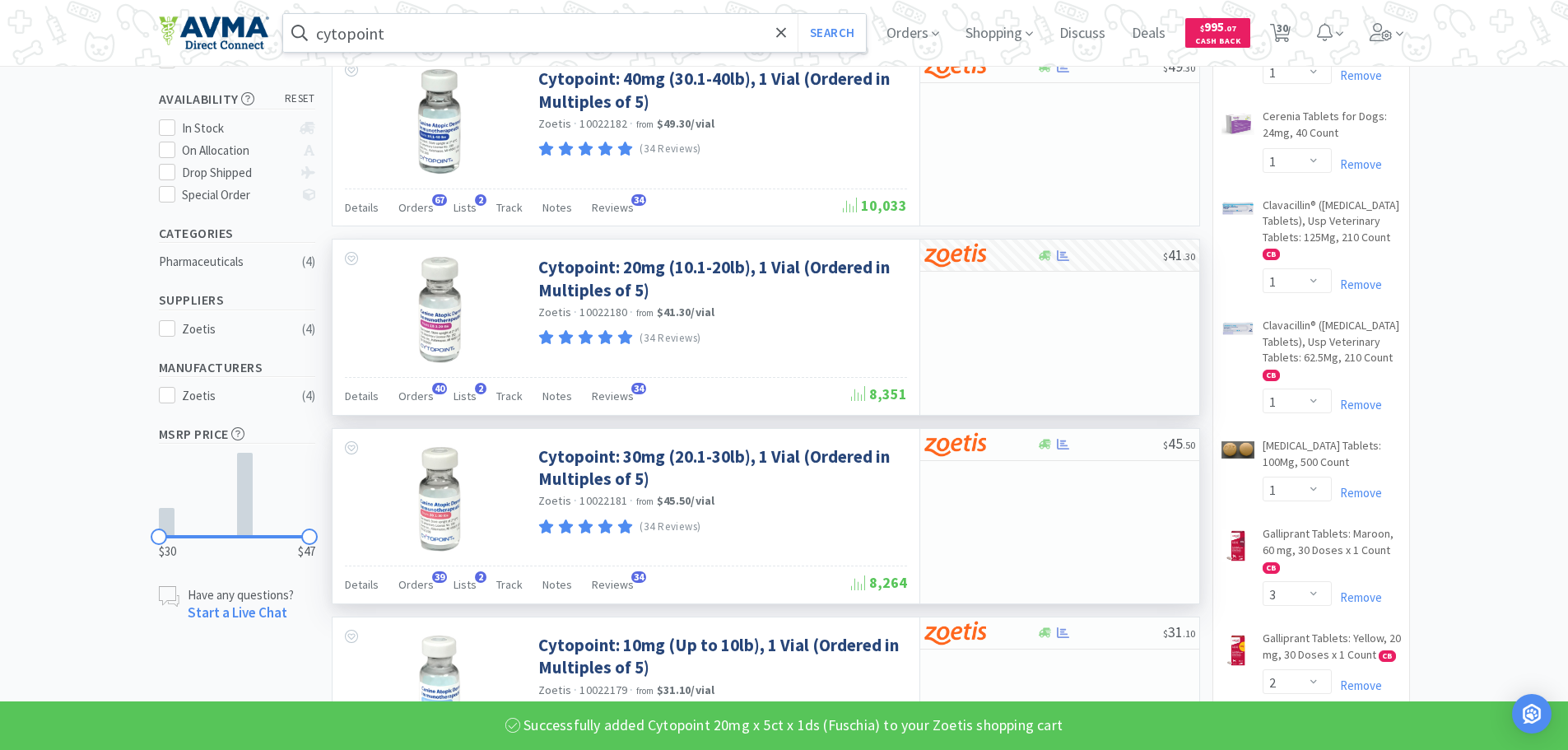
scroll to position [330, 0]
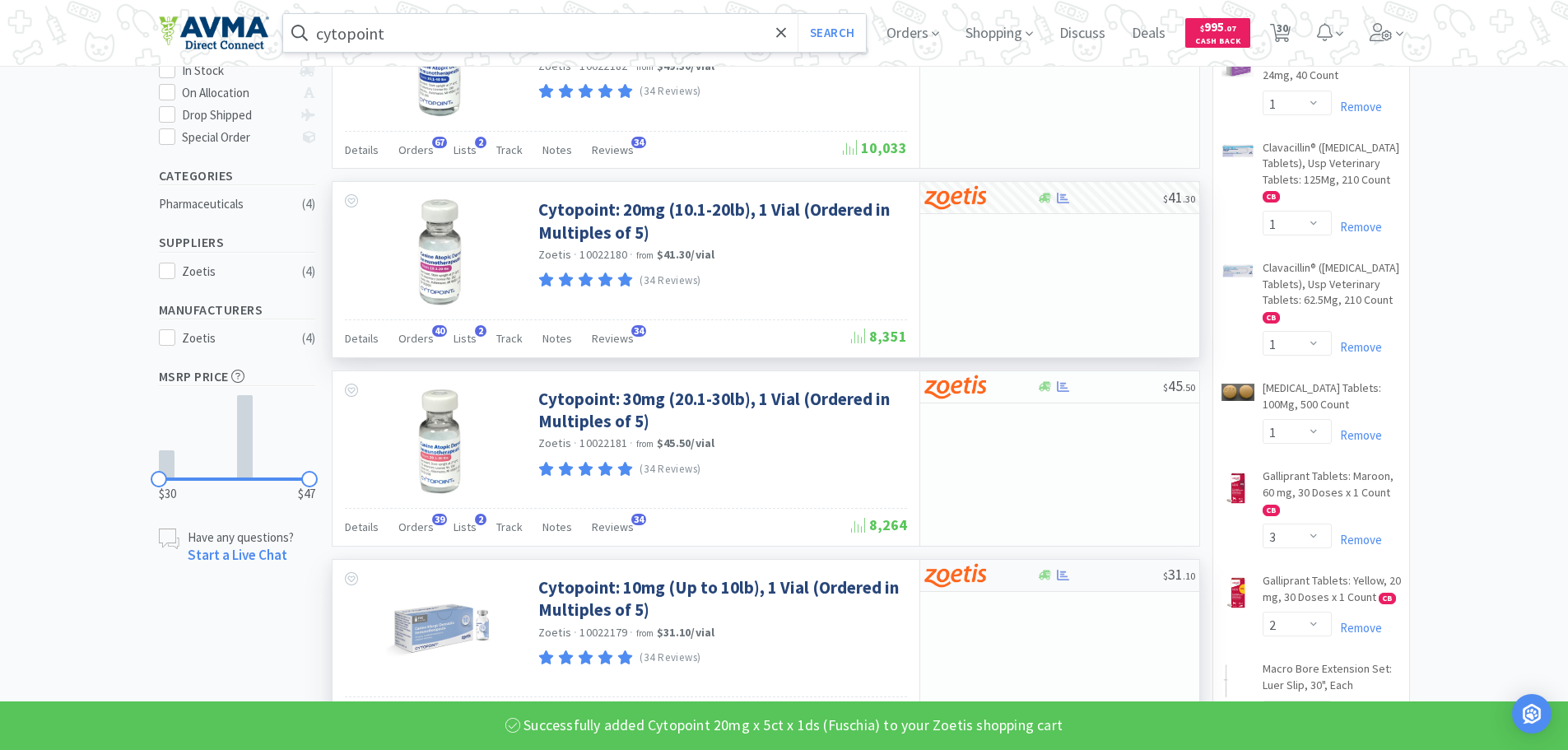
click at [962, 582] on img at bounding box center [956, 576] width 62 height 25
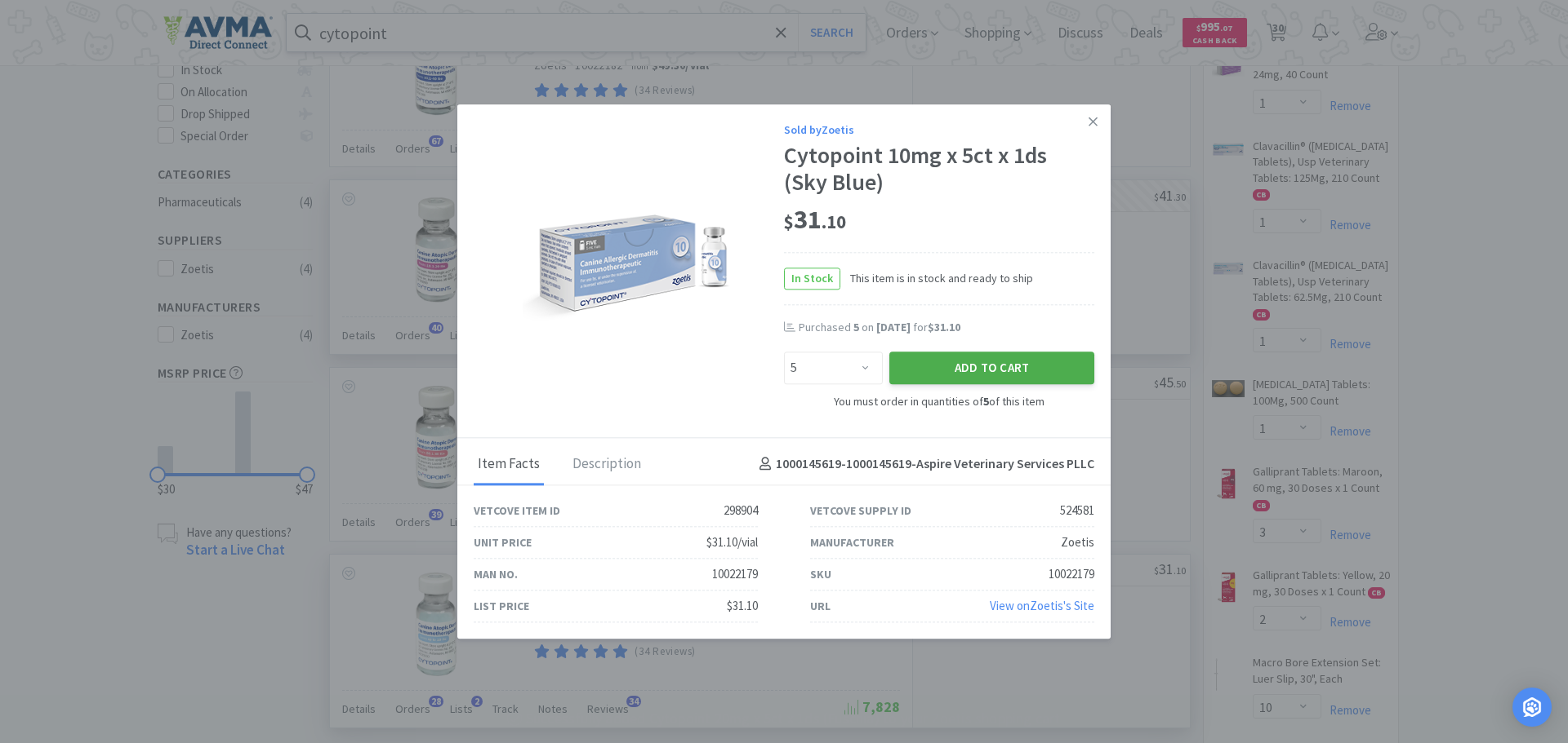
click at [946, 360] on button "Add to Cart" at bounding box center [992, 369] width 205 height 32
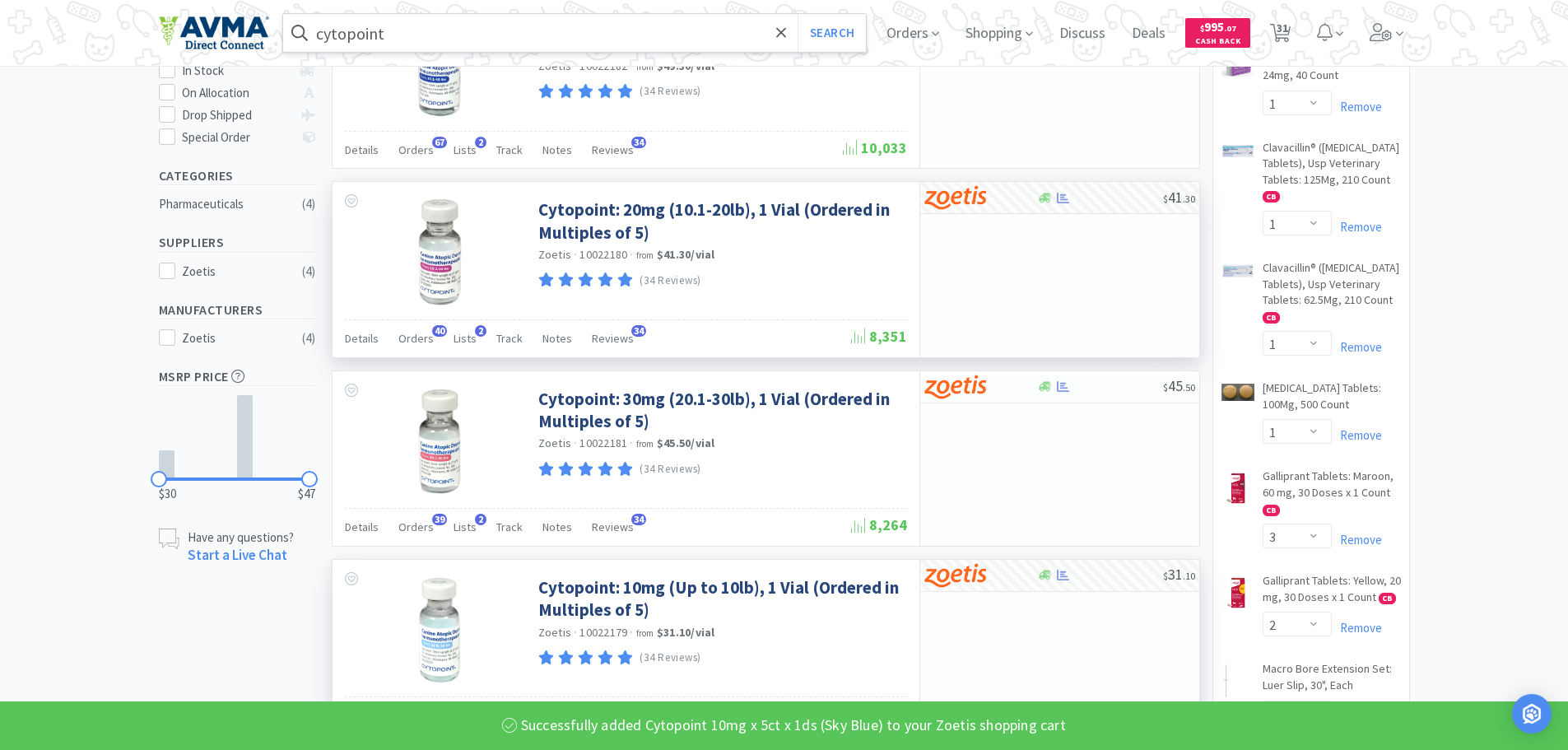
click at [502, 44] on input "cytopoint" at bounding box center [574, 33] width 583 height 38
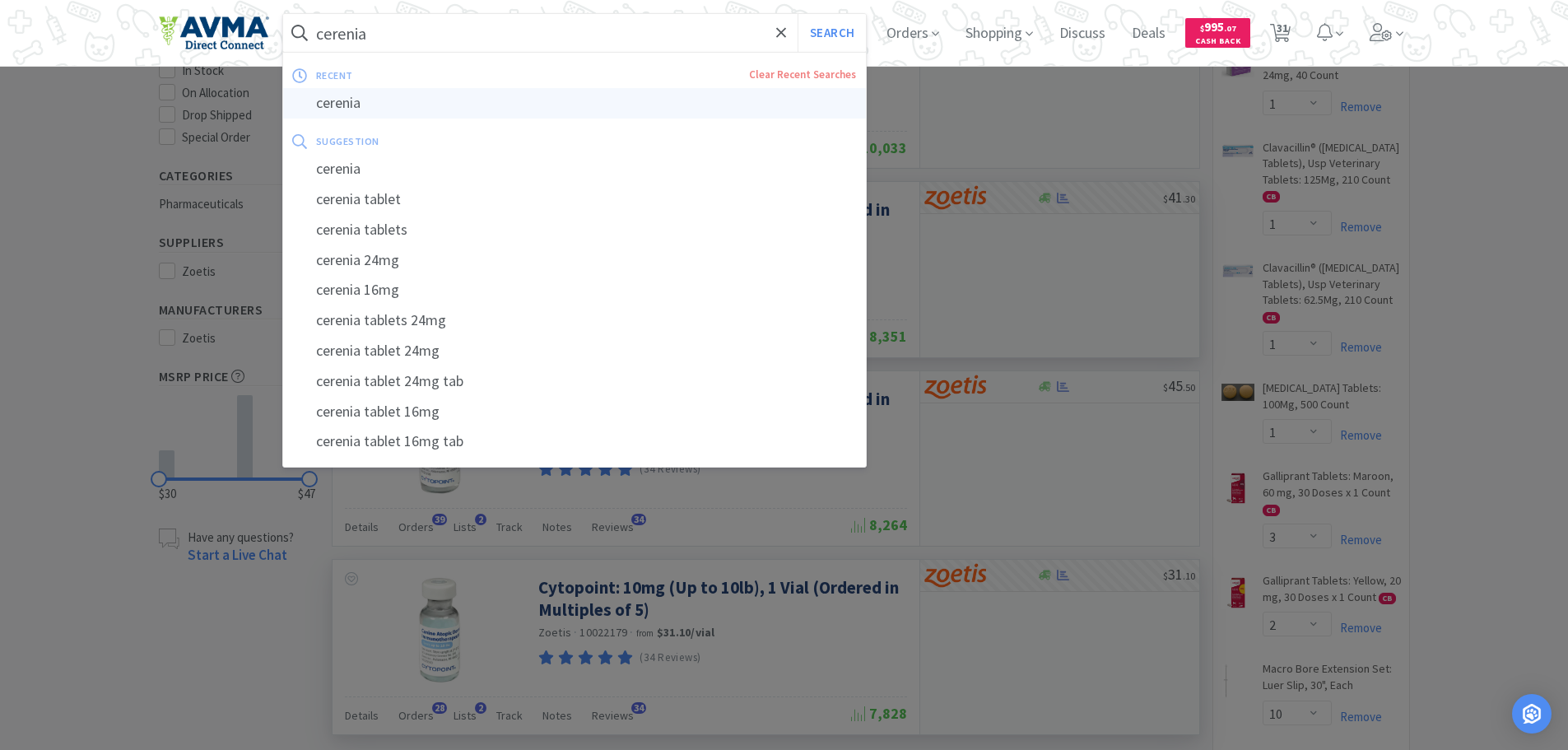
click at [487, 113] on div "cerenia" at bounding box center [574, 104] width 583 height 31
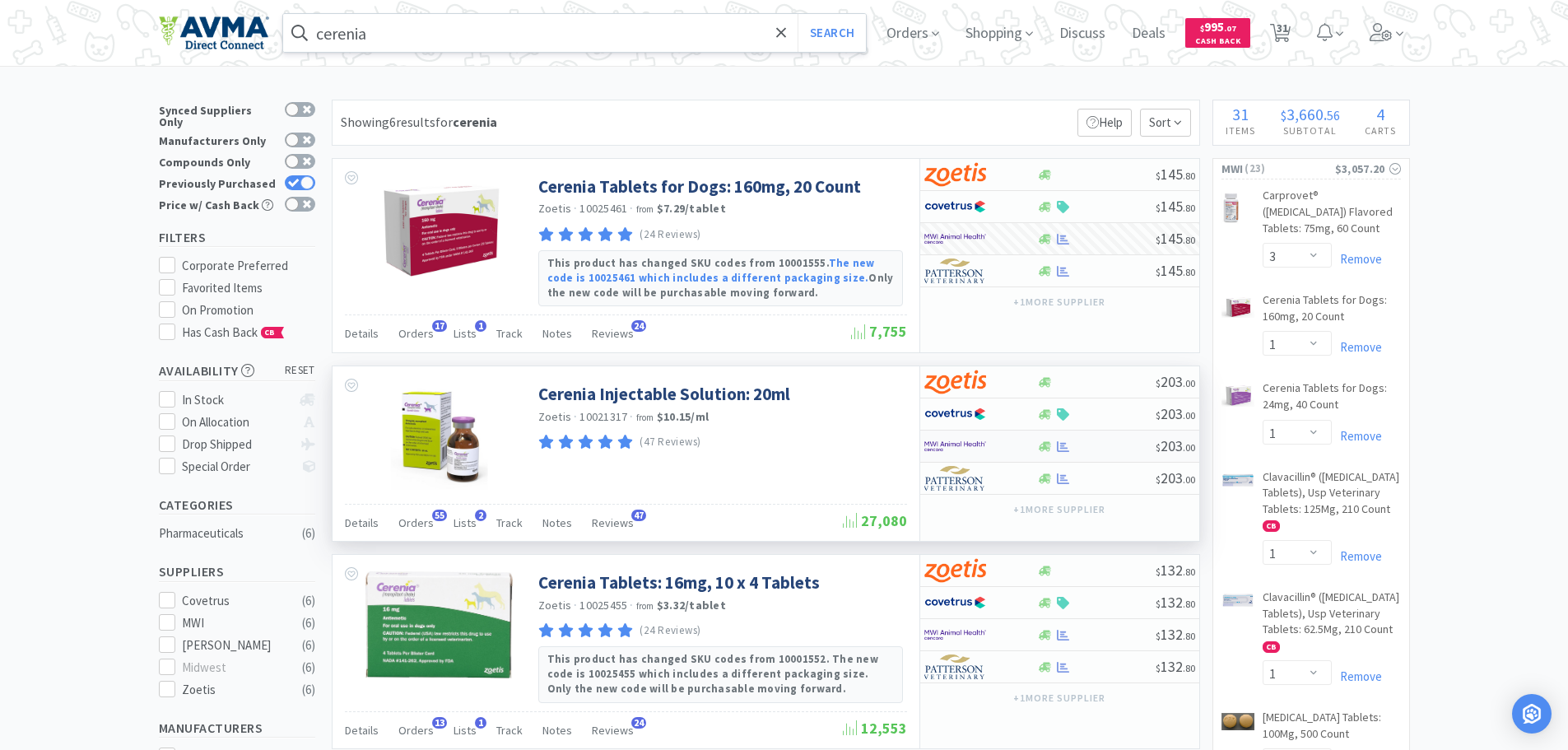
click at [972, 445] on img at bounding box center [956, 446] width 62 height 25
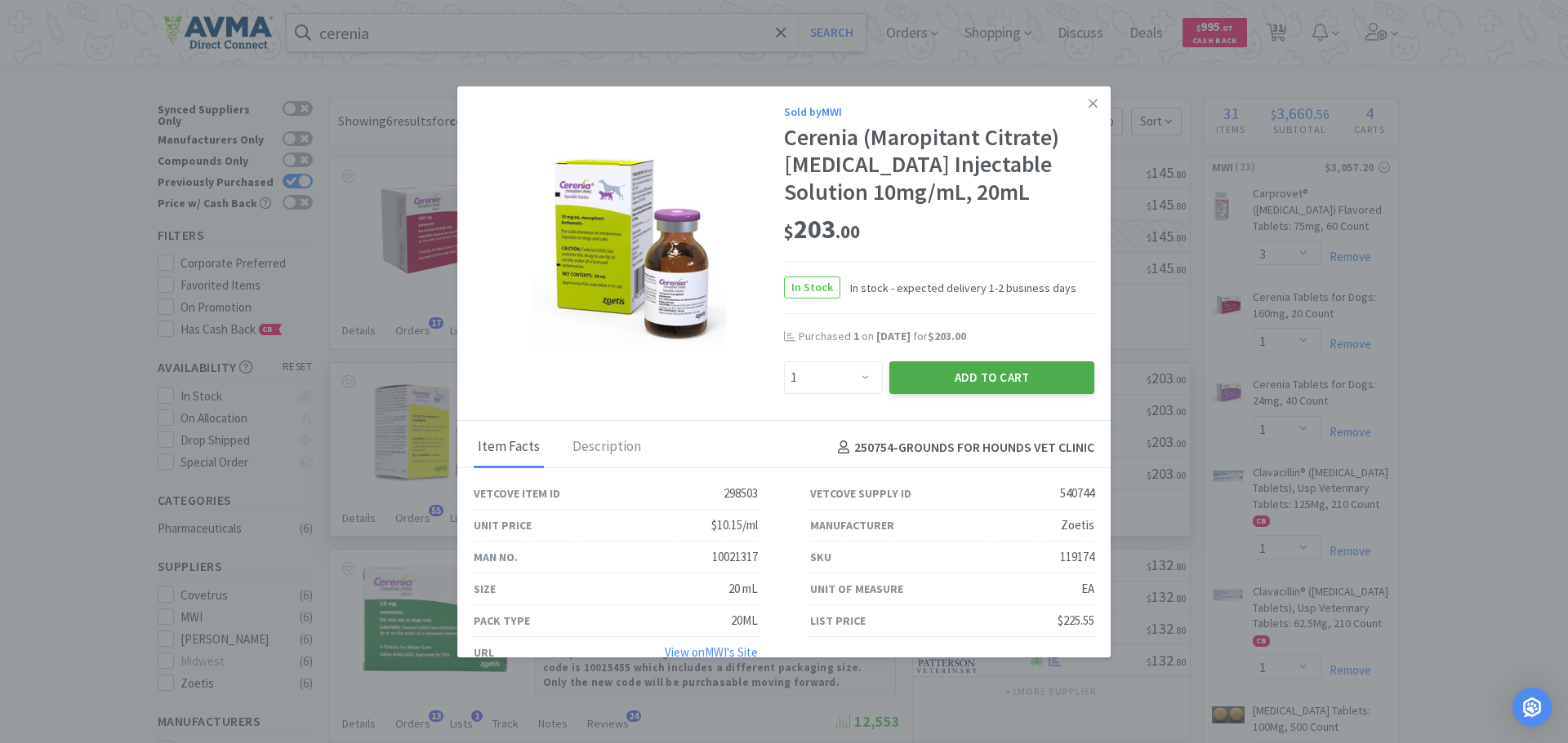
click at [974, 376] on button "Add to Cart" at bounding box center [992, 378] width 205 height 32
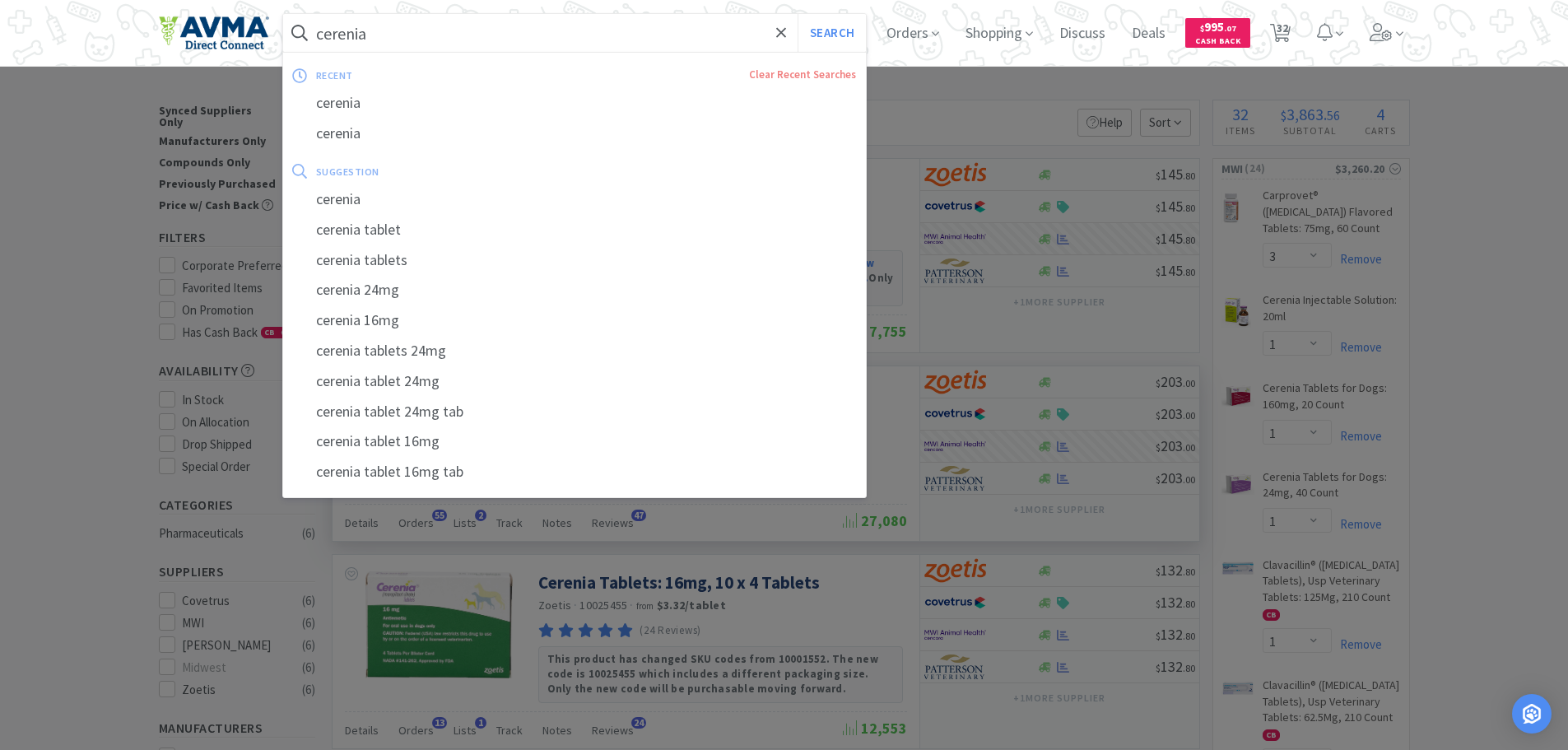
click at [353, 40] on input "cerenia" at bounding box center [574, 33] width 583 height 38
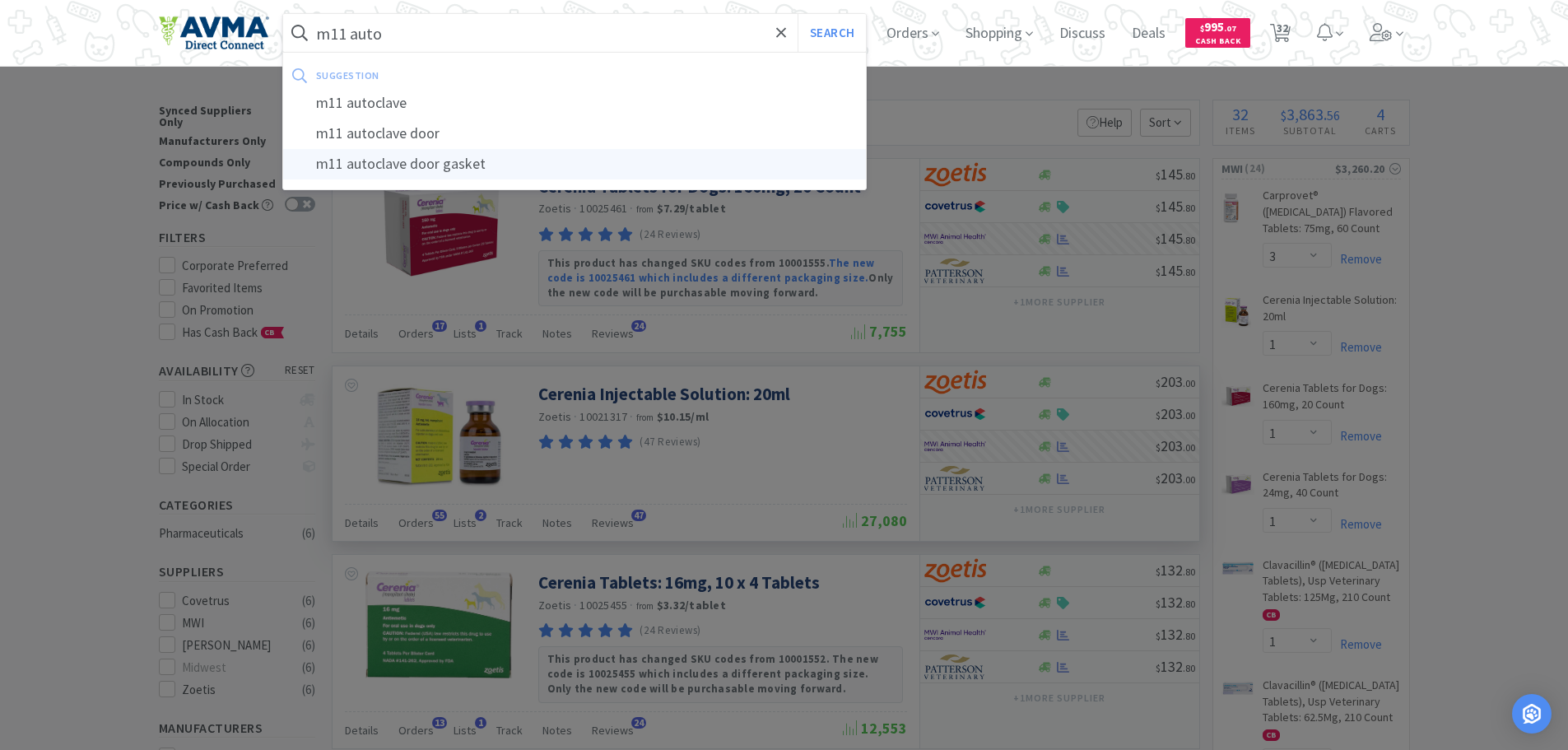
click at [407, 164] on div "m11 autoclave door gasket" at bounding box center [574, 164] width 583 height 31
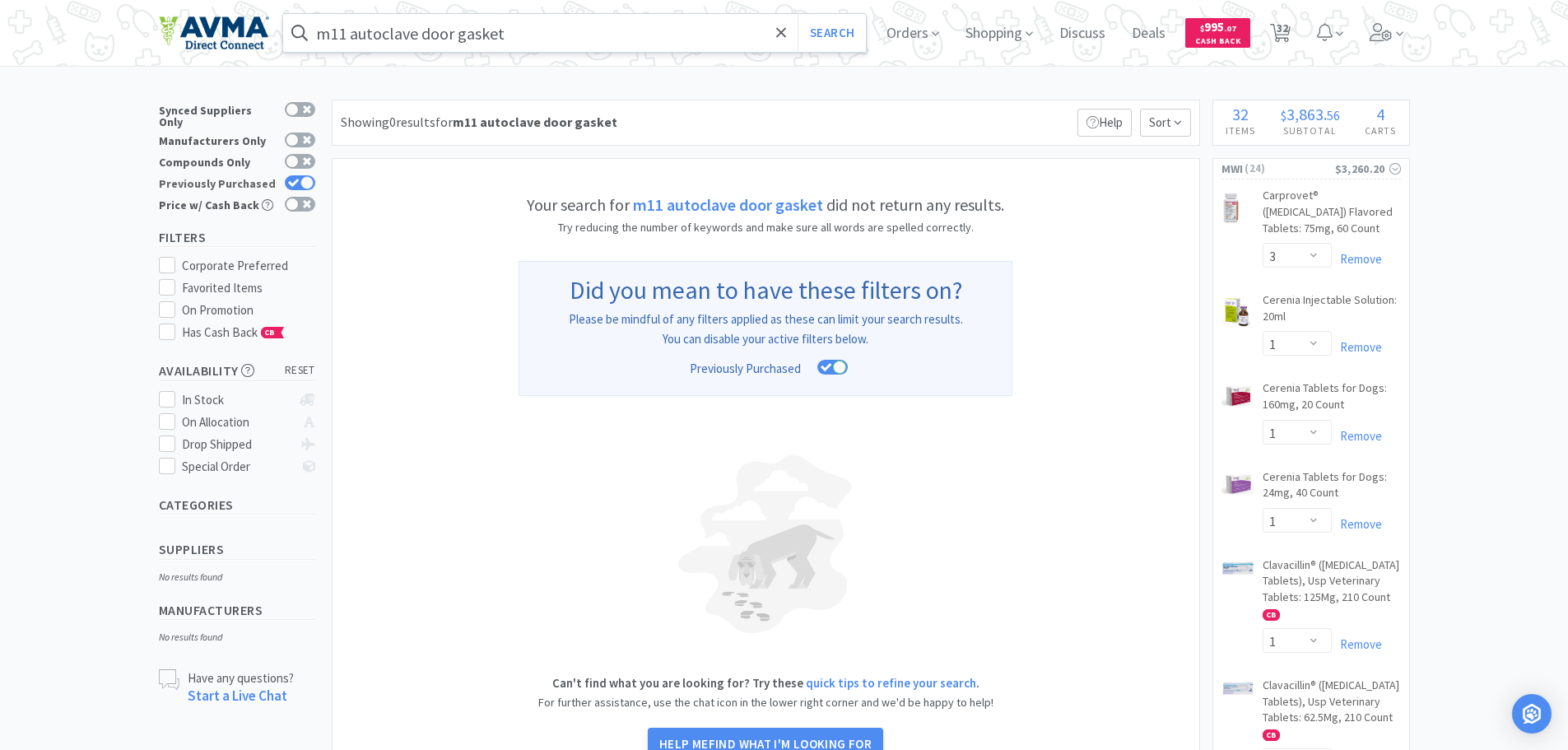
click at [301, 176] on div at bounding box center [307, 183] width 14 height 14
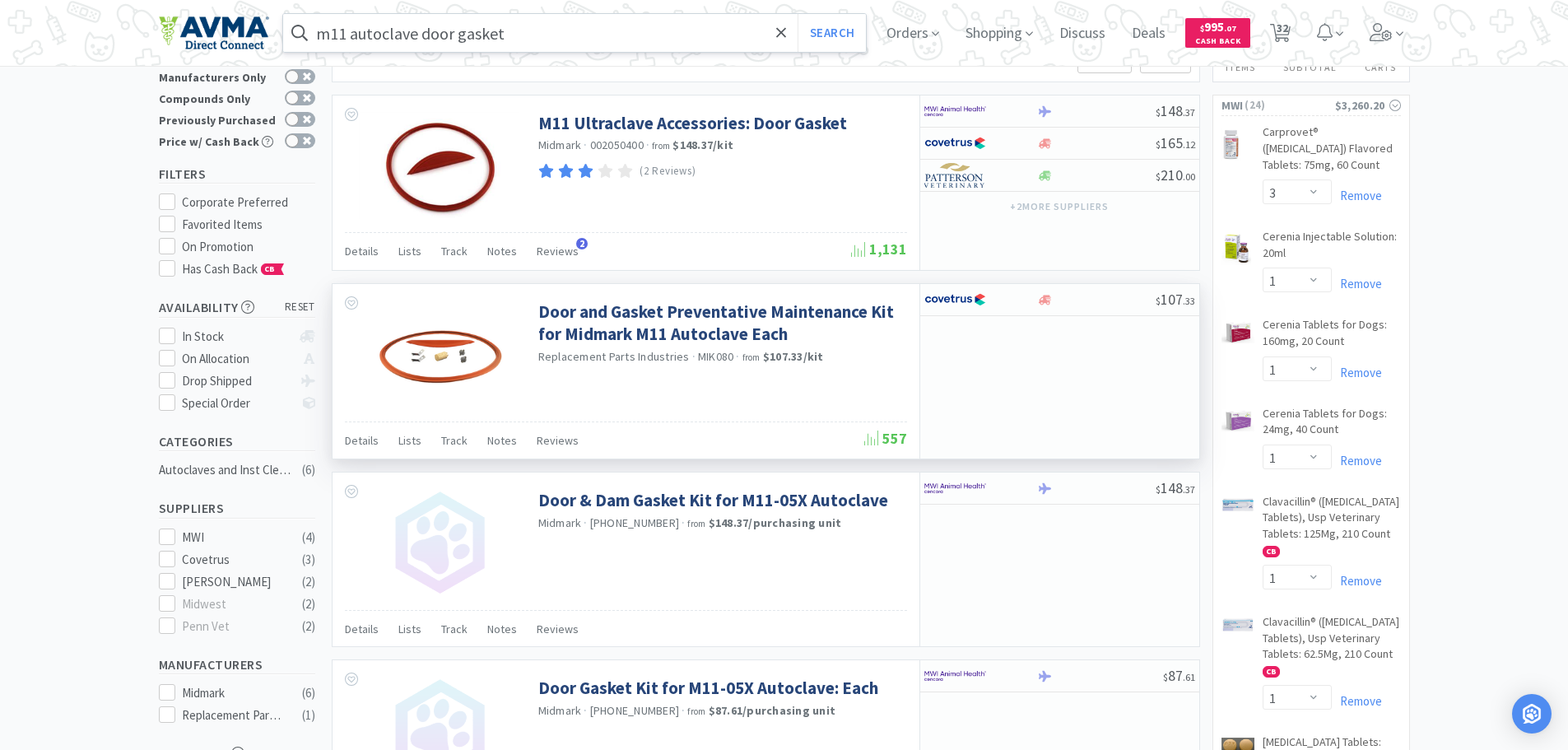
scroll to position [83, 0]
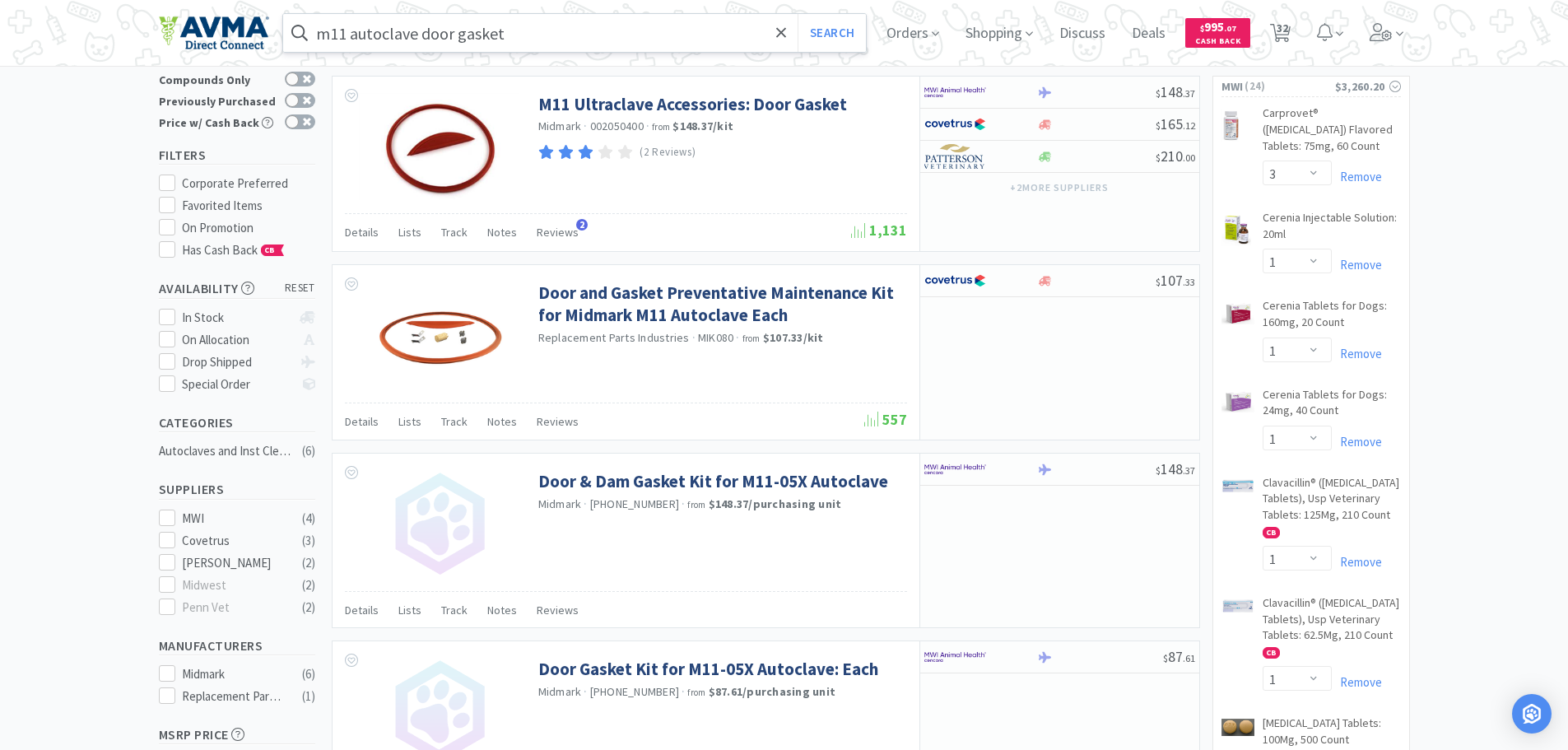
click at [444, 32] on input "m11 autoclave door gasket" at bounding box center [574, 33] width 583 height 38
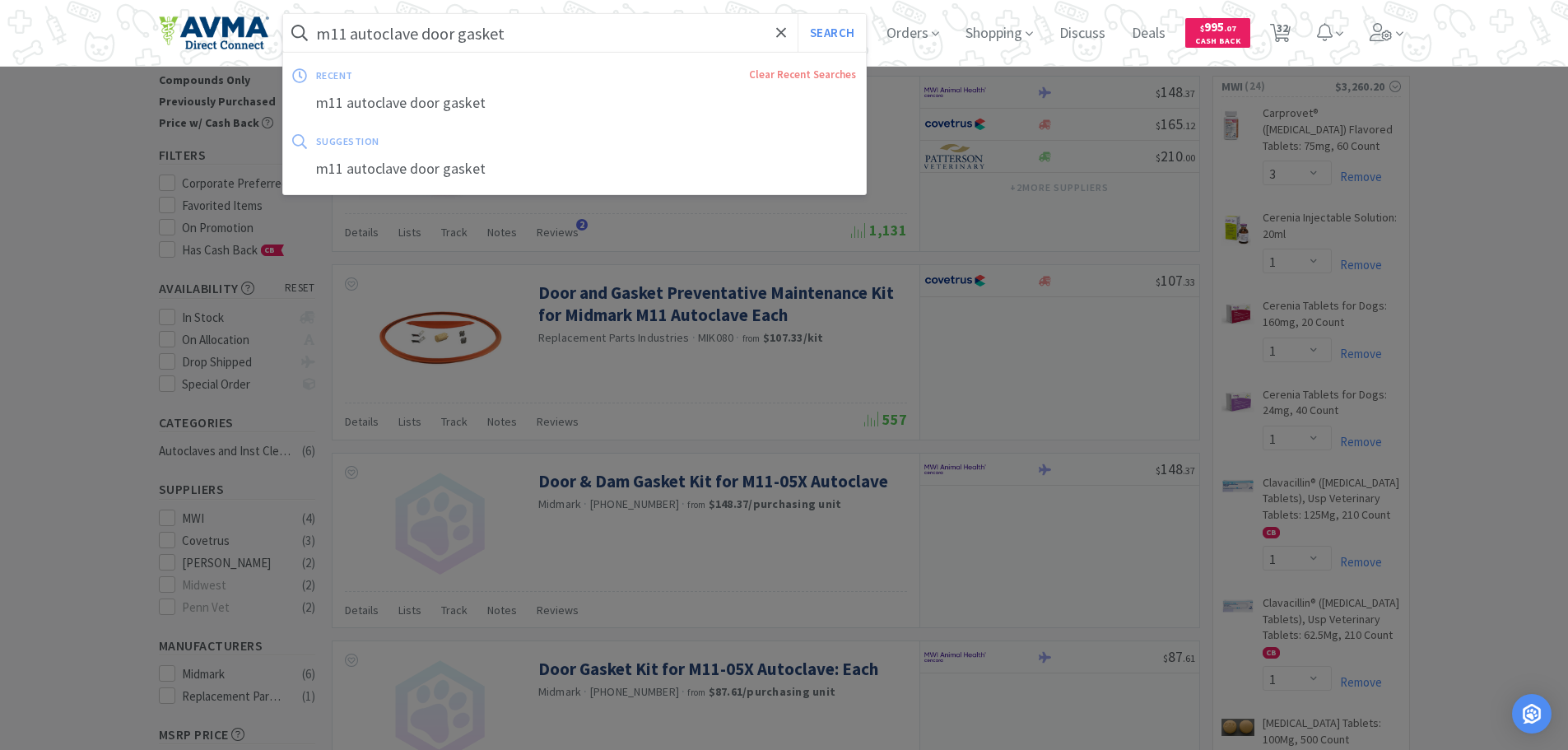
click at [444, 32] on input "m11 autoclave door gasket" at bounding box center [574, 33] width 583 height 38
click at [443, 32] on input "m11 autoclave door gasket" at bounding box center [574, 33] width 583 height 38
click at [443, 33] on input "m11 autoclave door gasket" at bounding box center [574, 33] width 583 height 38
click at [462, 30] on input "m11 autoclave door gasket" at bounding box center [574, 33] width 583 height 38
click at [519, 27] on input "m11 autoclave door gasket" at bounding box center [574, 33] width 583 height 38
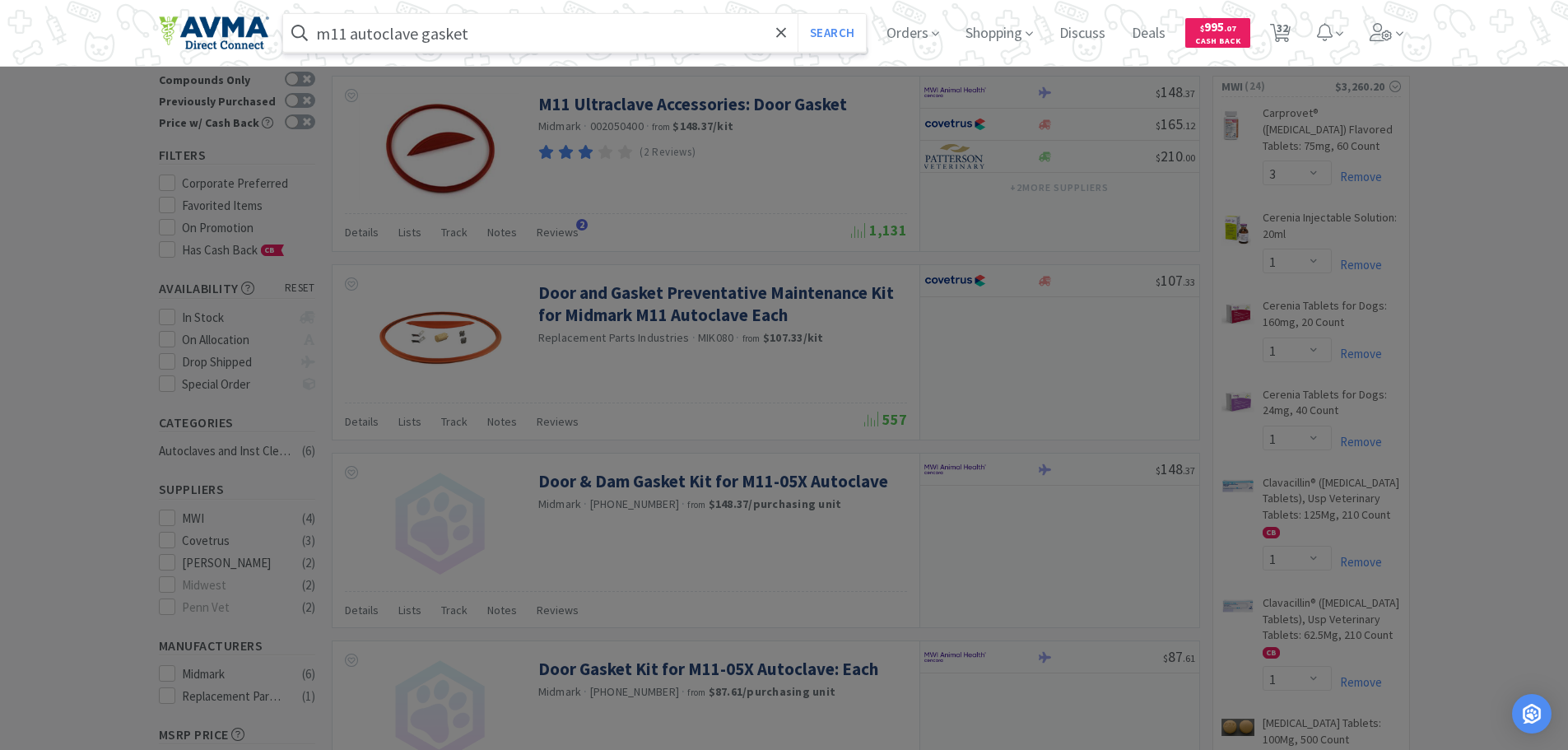
click at [798, 14] on button "Search" at bounding box center [831, 33] width 68 height 38
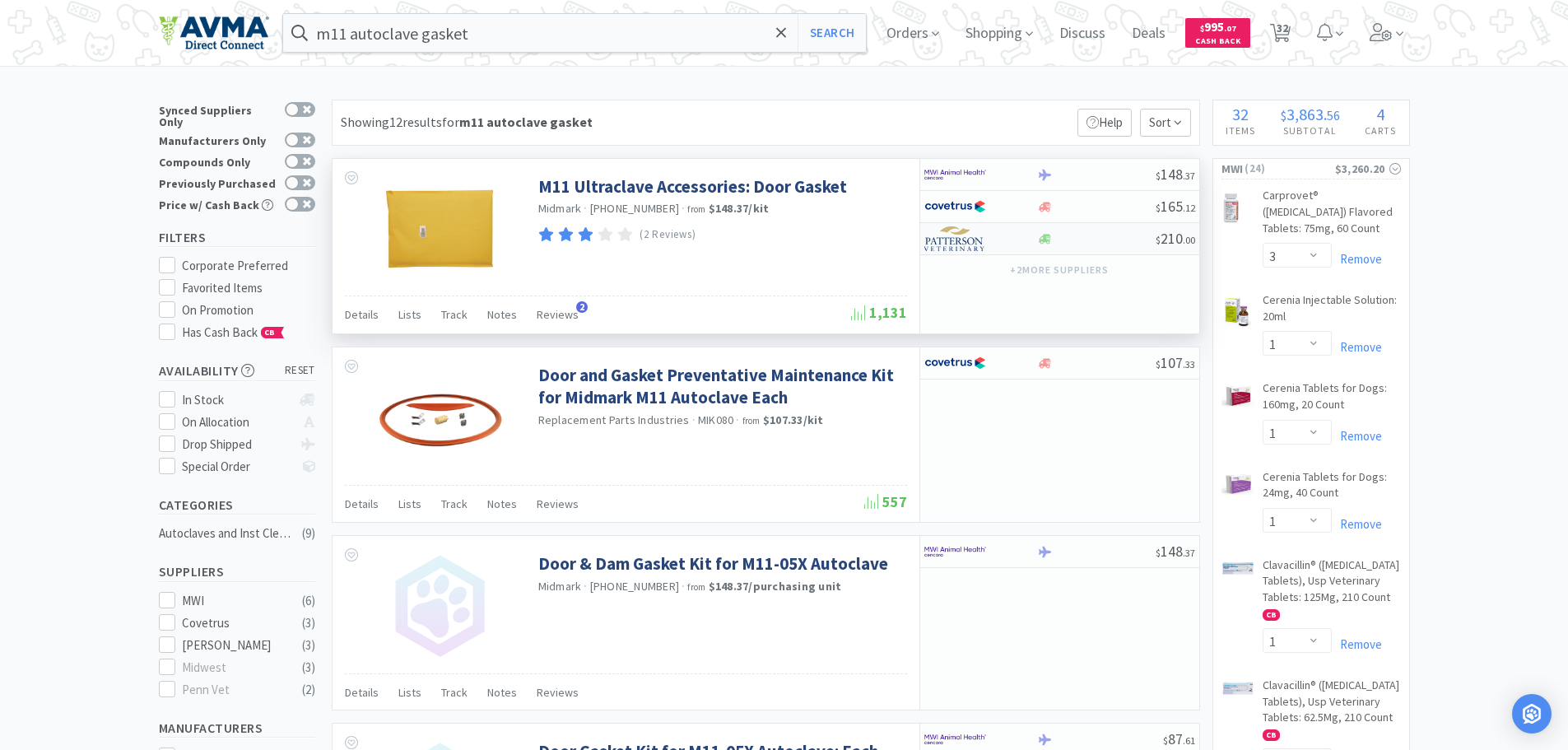
click at [976, 243] on img at bounding box center [956, 238] width 62 height 25
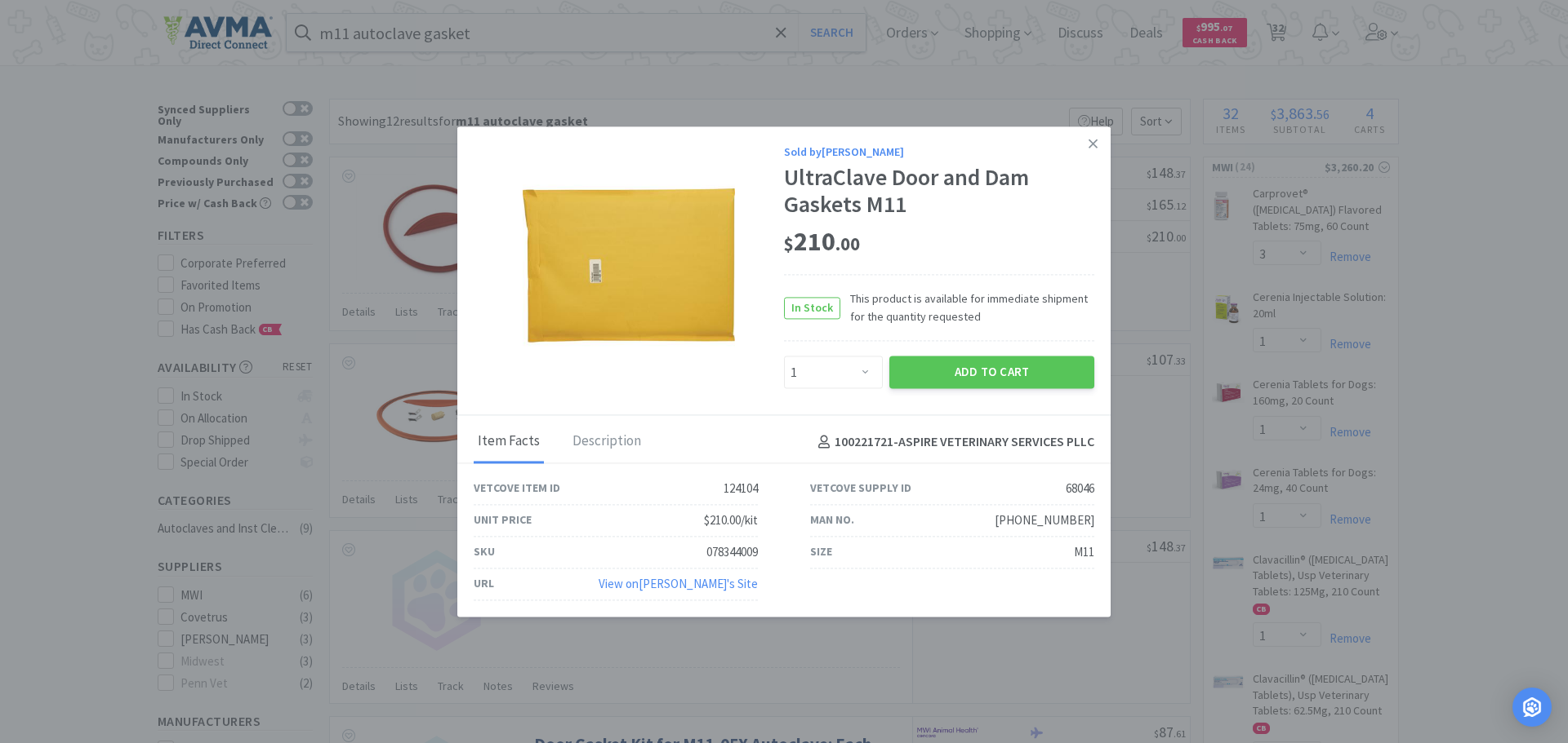
click at [1091, 139] on icon at bounding box center [1093, 144] width 9 height 14
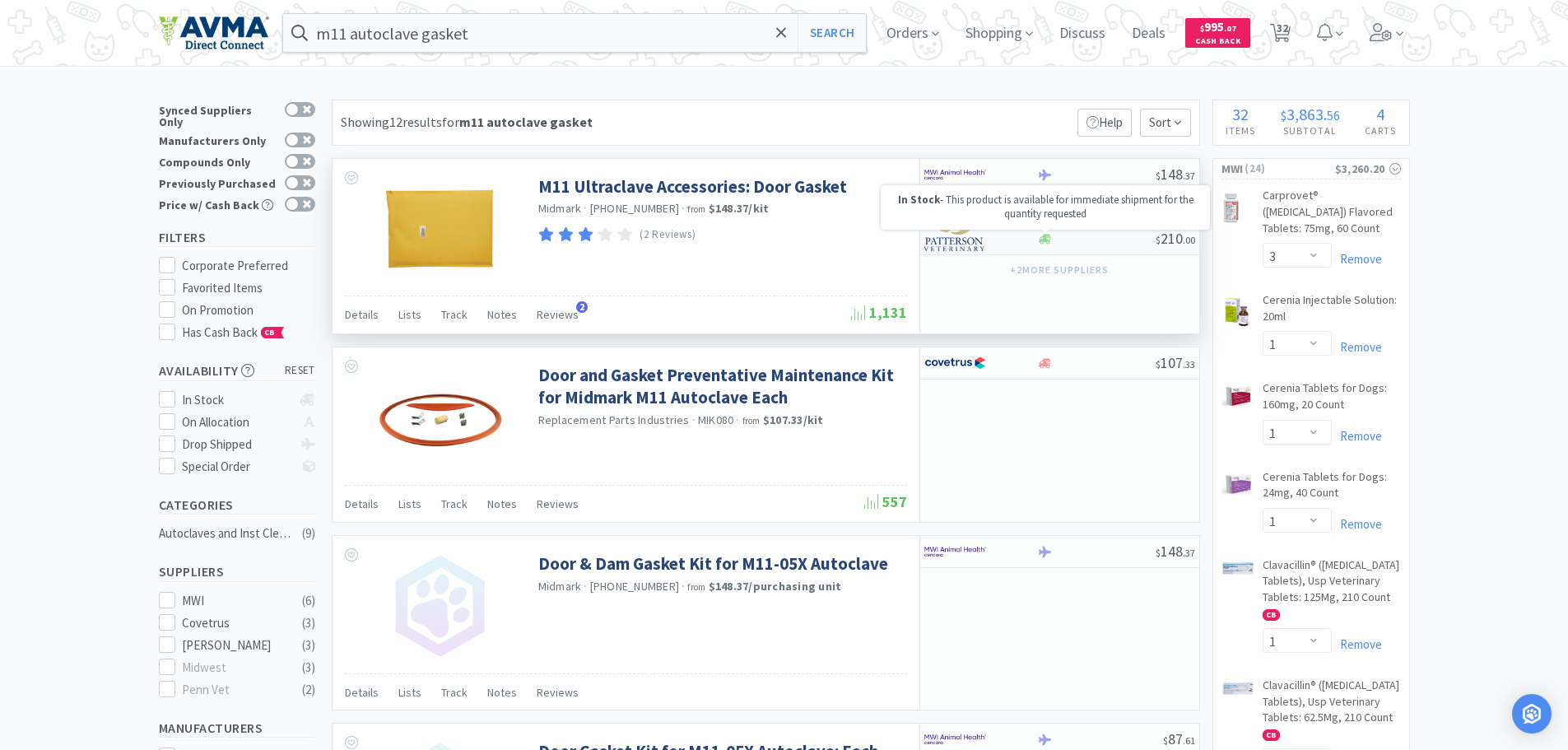
click at [1047, 241] on icon at bounding box center [1045, 239] width 13 height 10
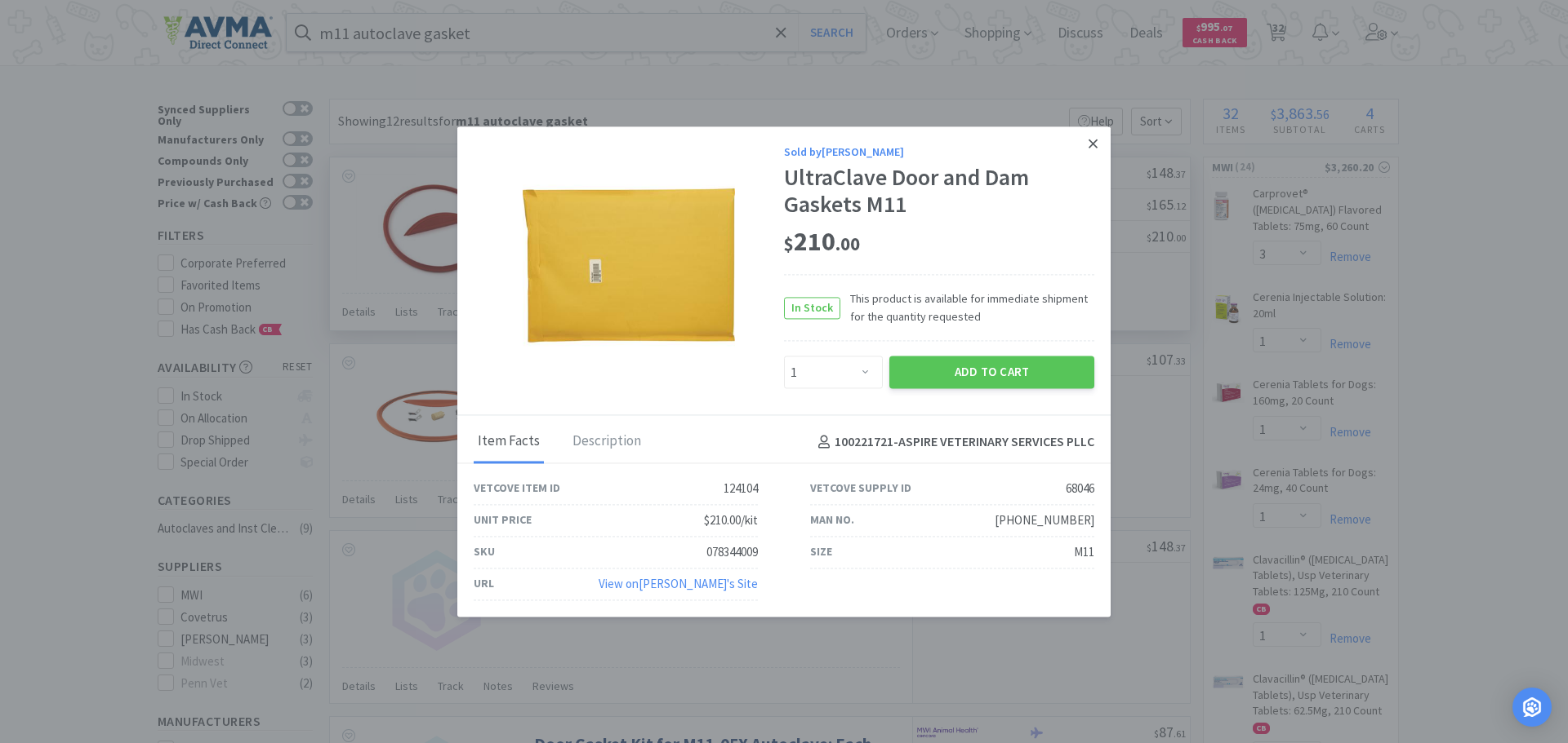
click at [1096, 142] on icon at bounding box center [1093, 144] width 9 height 14
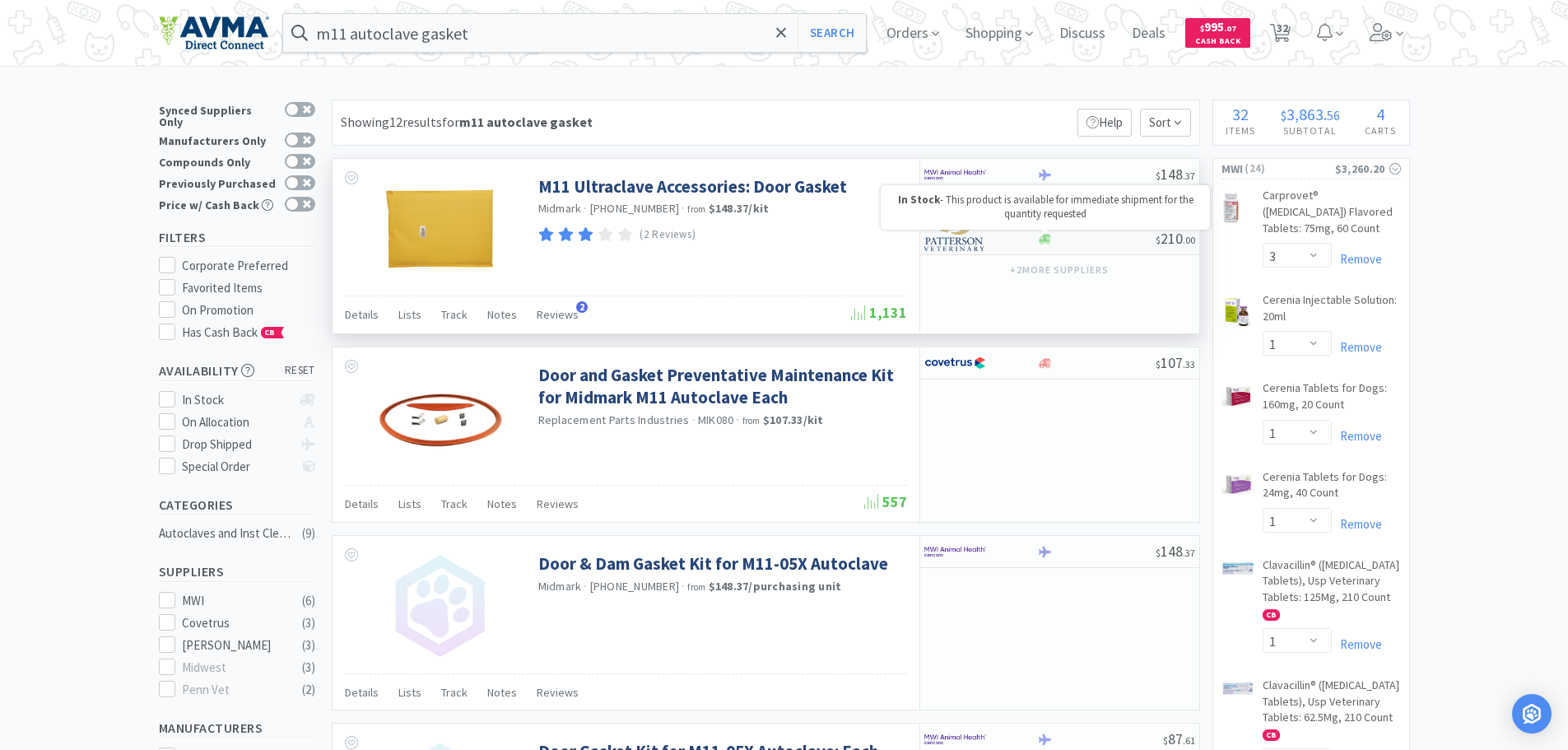
click at [1043, 239] on icon at bounding box center [1045, 239] width 13 height 10
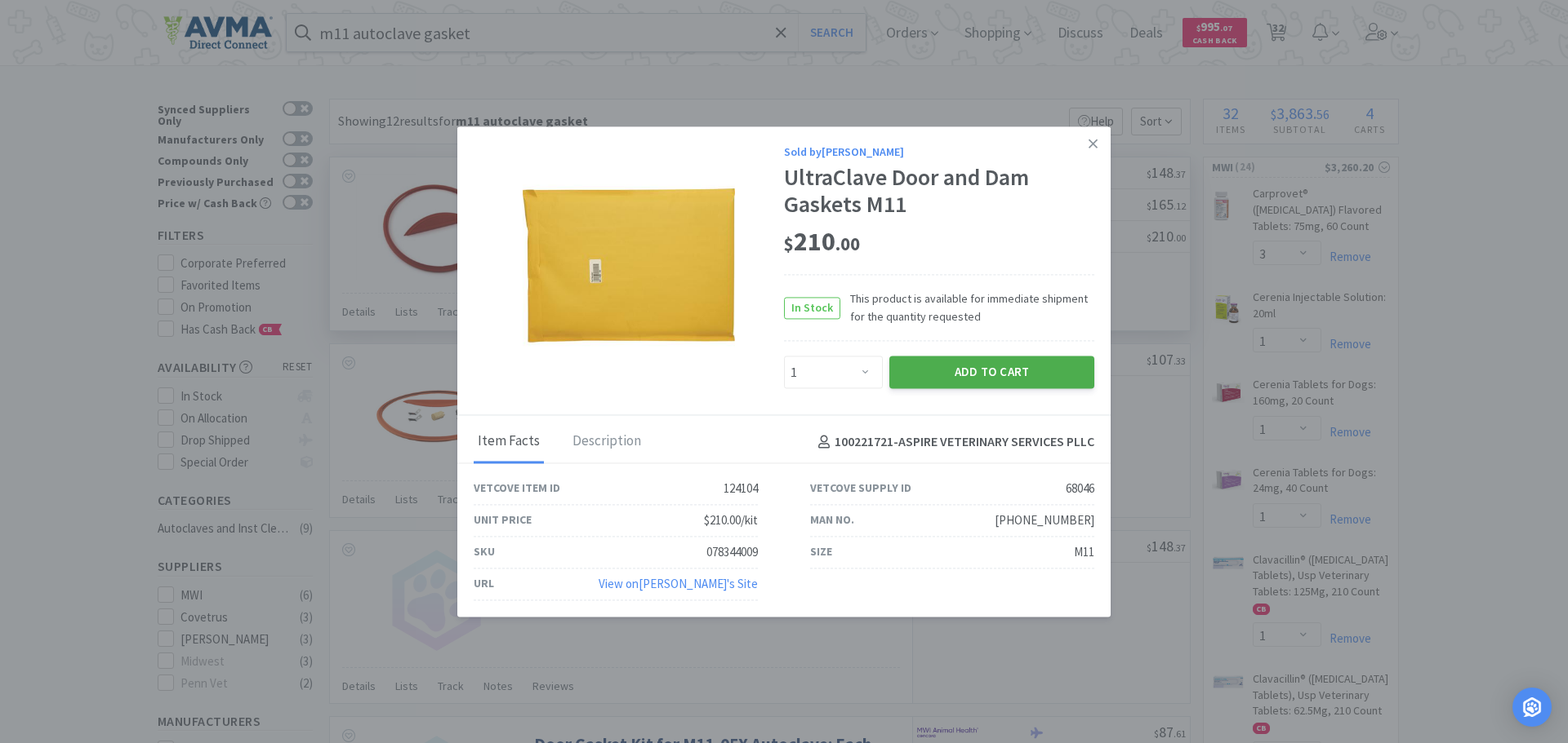
click at [1008, 379] on button "Add to Cart" at bounding box center [992, 372] width 205 height 32
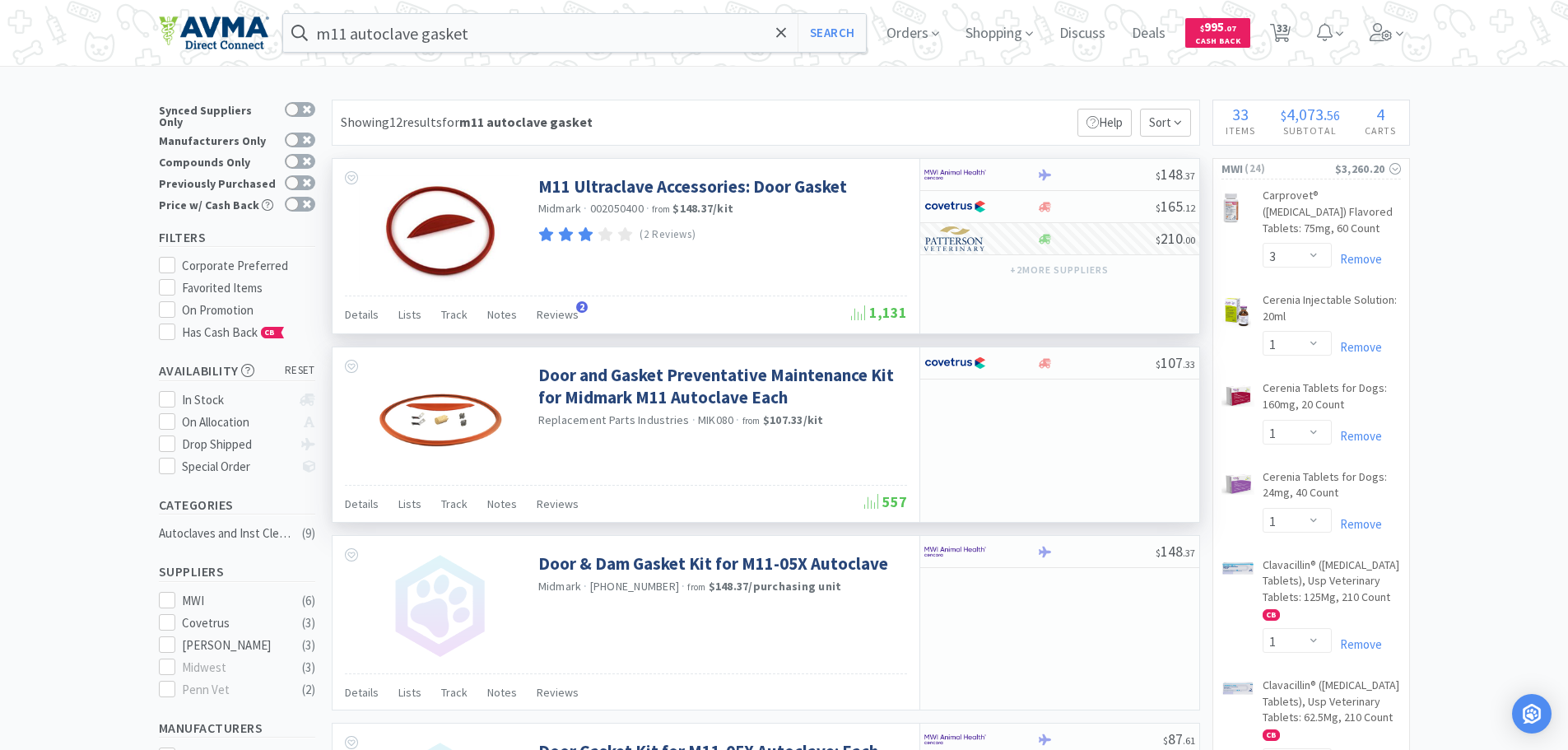
scroll to position [83, 0]
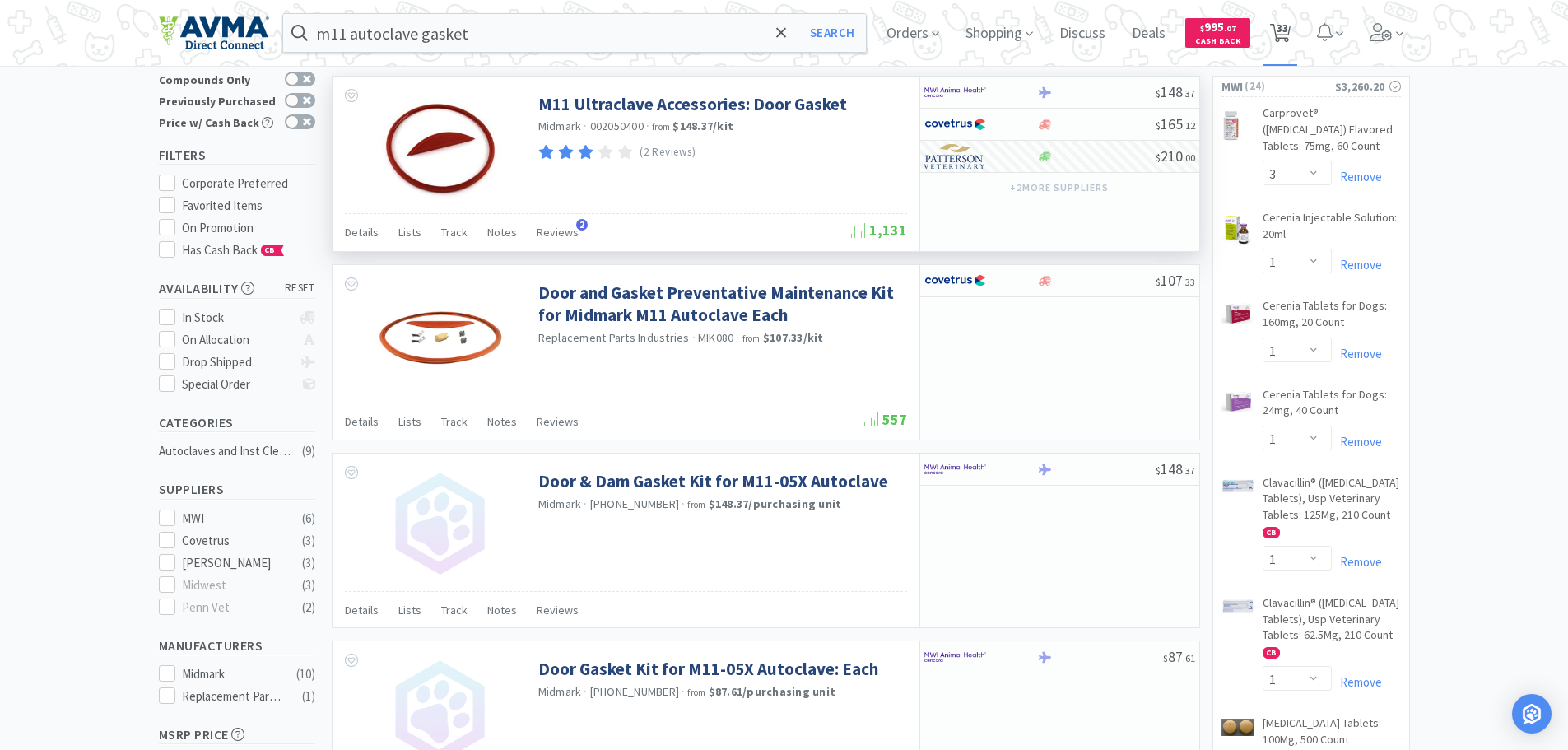
click at [1284, 32] on span "33" at bounding box center [1282, 28] width 12 height 66
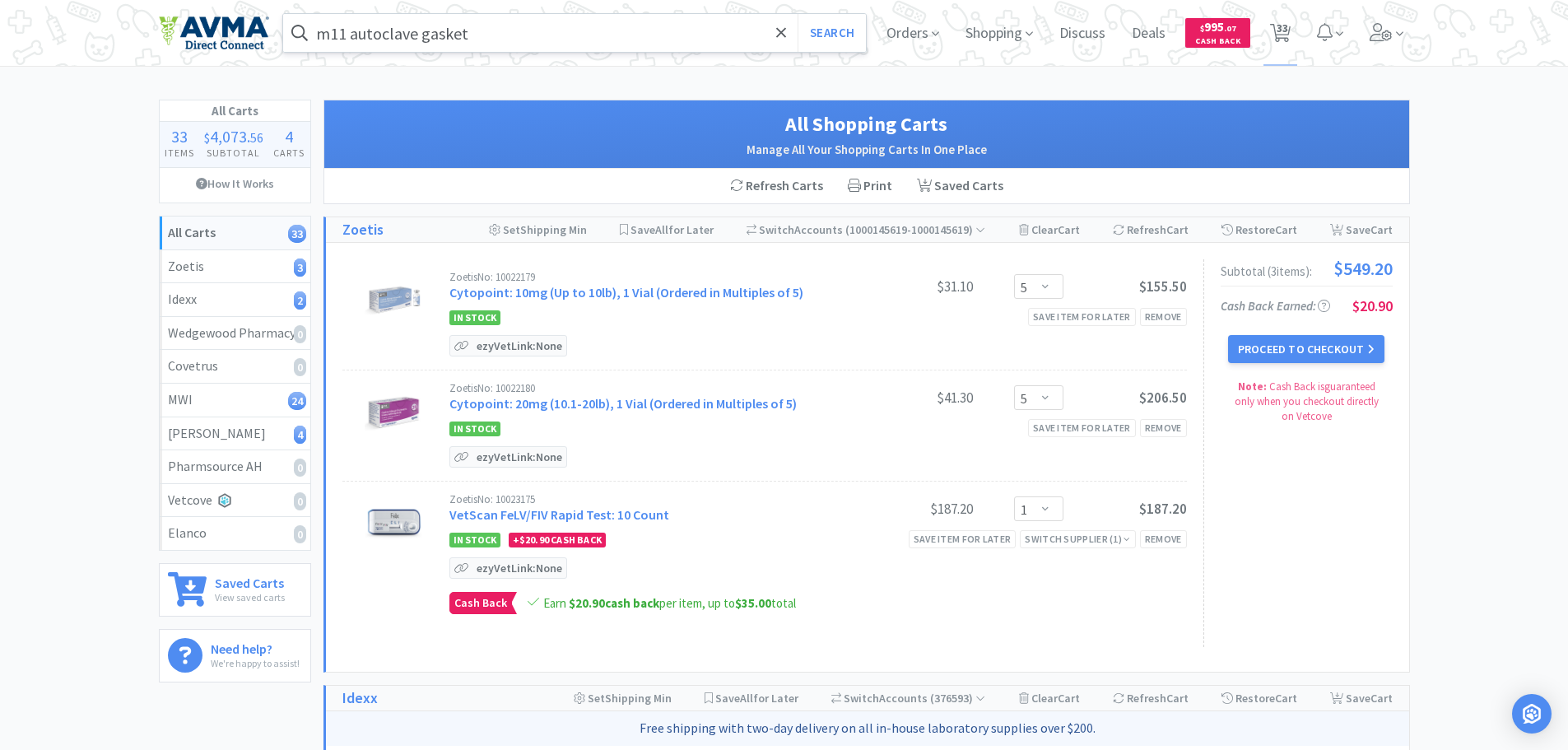
click at [422, 34] on input "m11 autoclave gasket" at bounding box center [574, 33] width 583 height 38
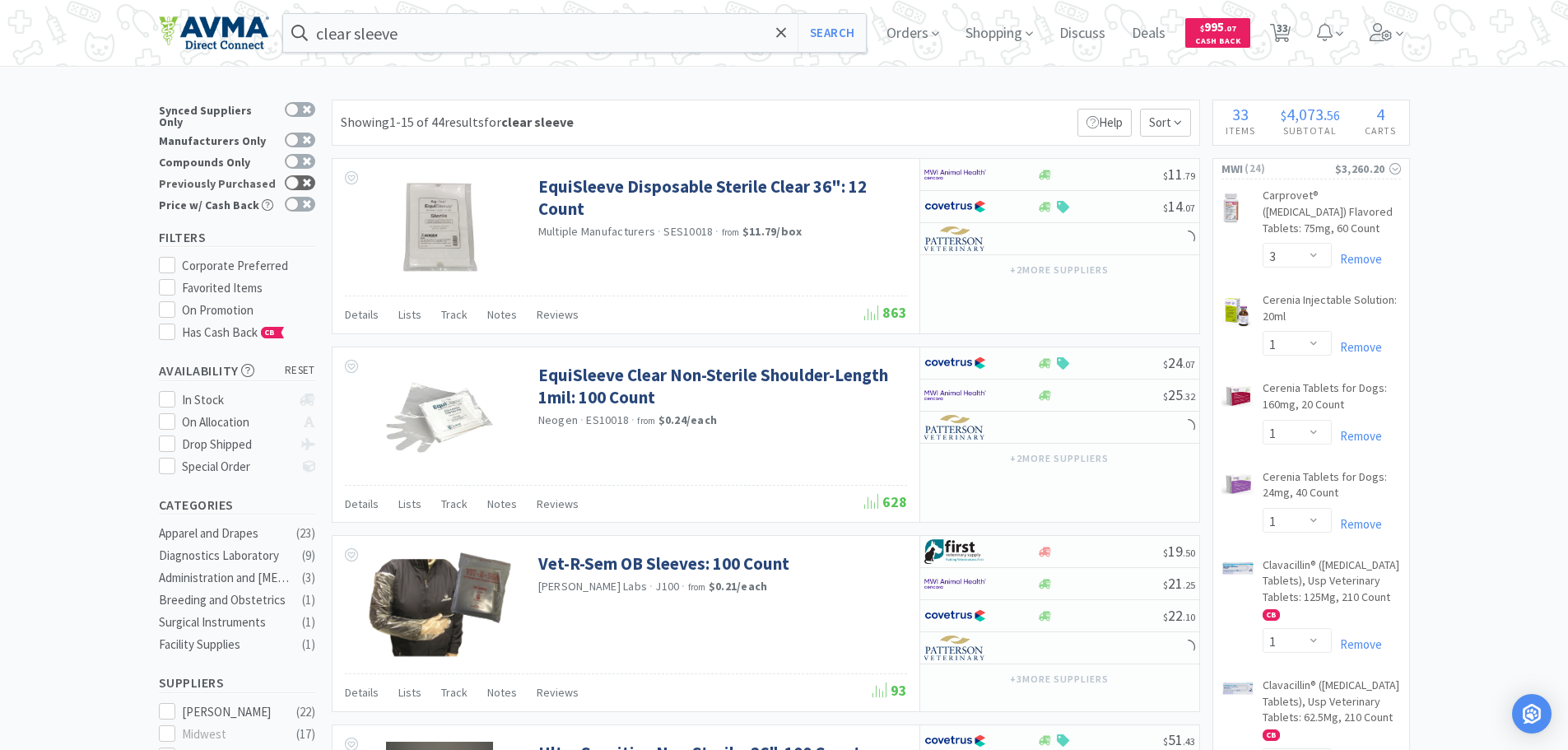
click at [297, 176] on div at bounding box center [292, 183] width 14 height 14
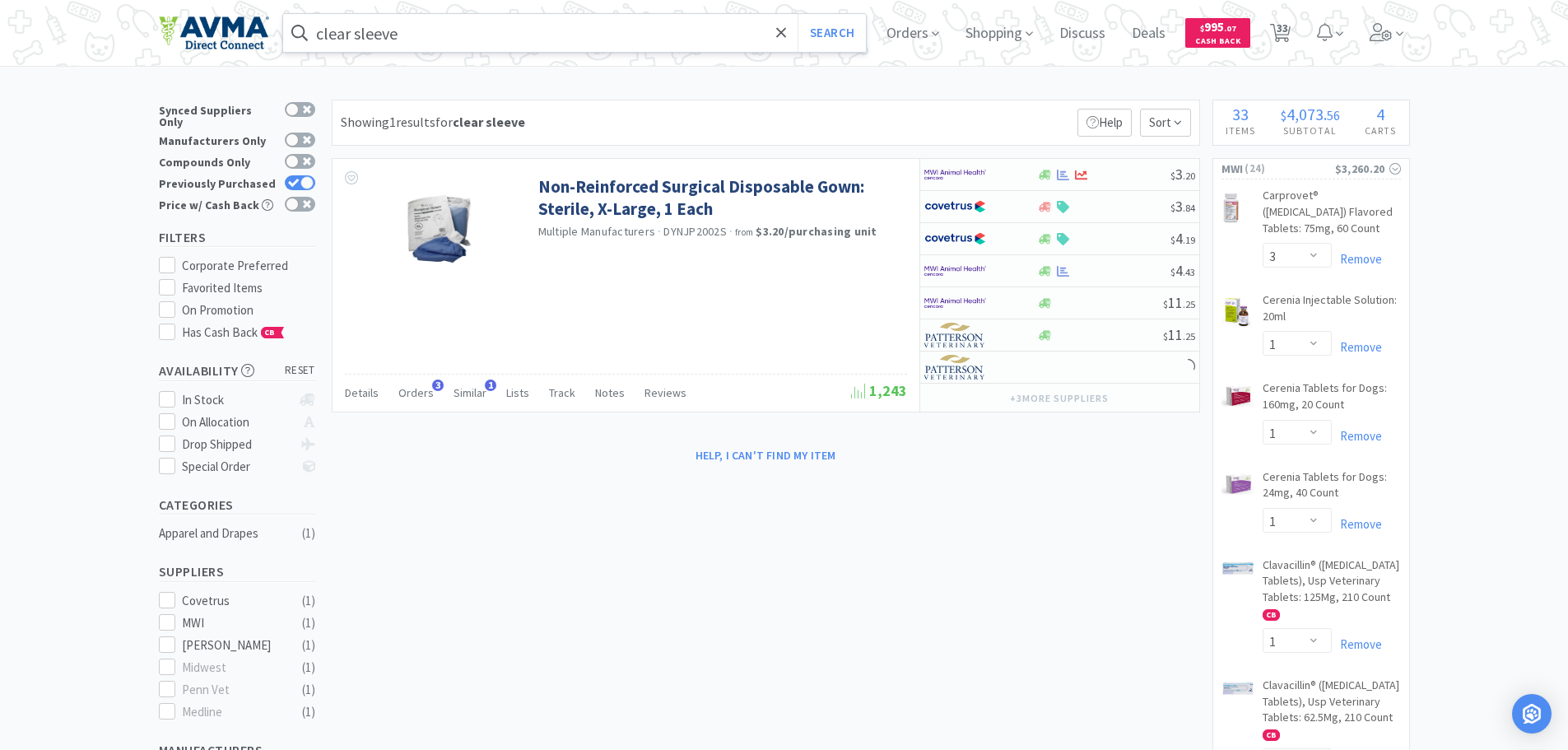
click at [469, 21] on input "clear sleeve" at bounding box center [574, 33] width 583 height 38
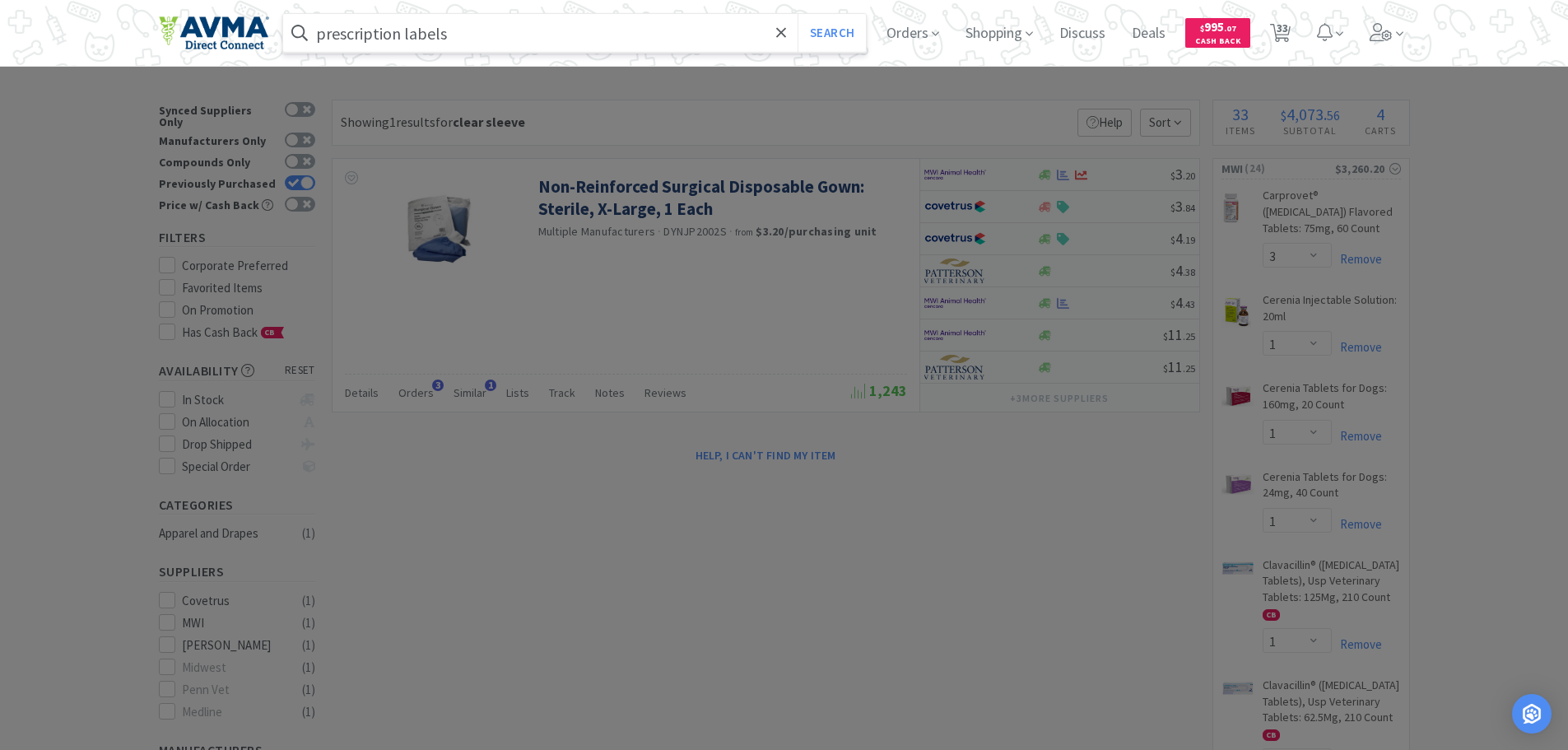
click at [798, 14] on button "Search" at bounding box center [831, 33] width 68 height 38
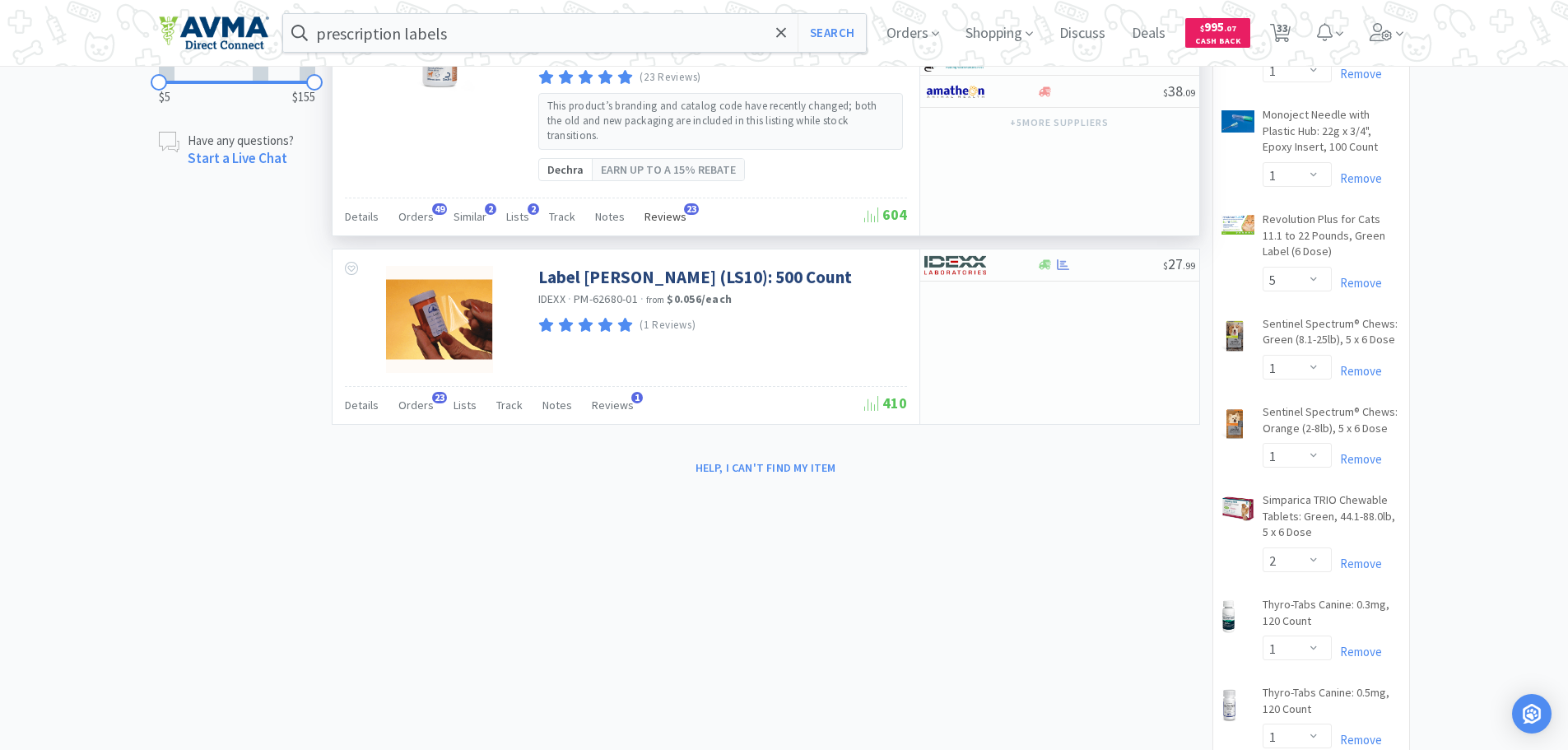
scroll to position [1236, 0]
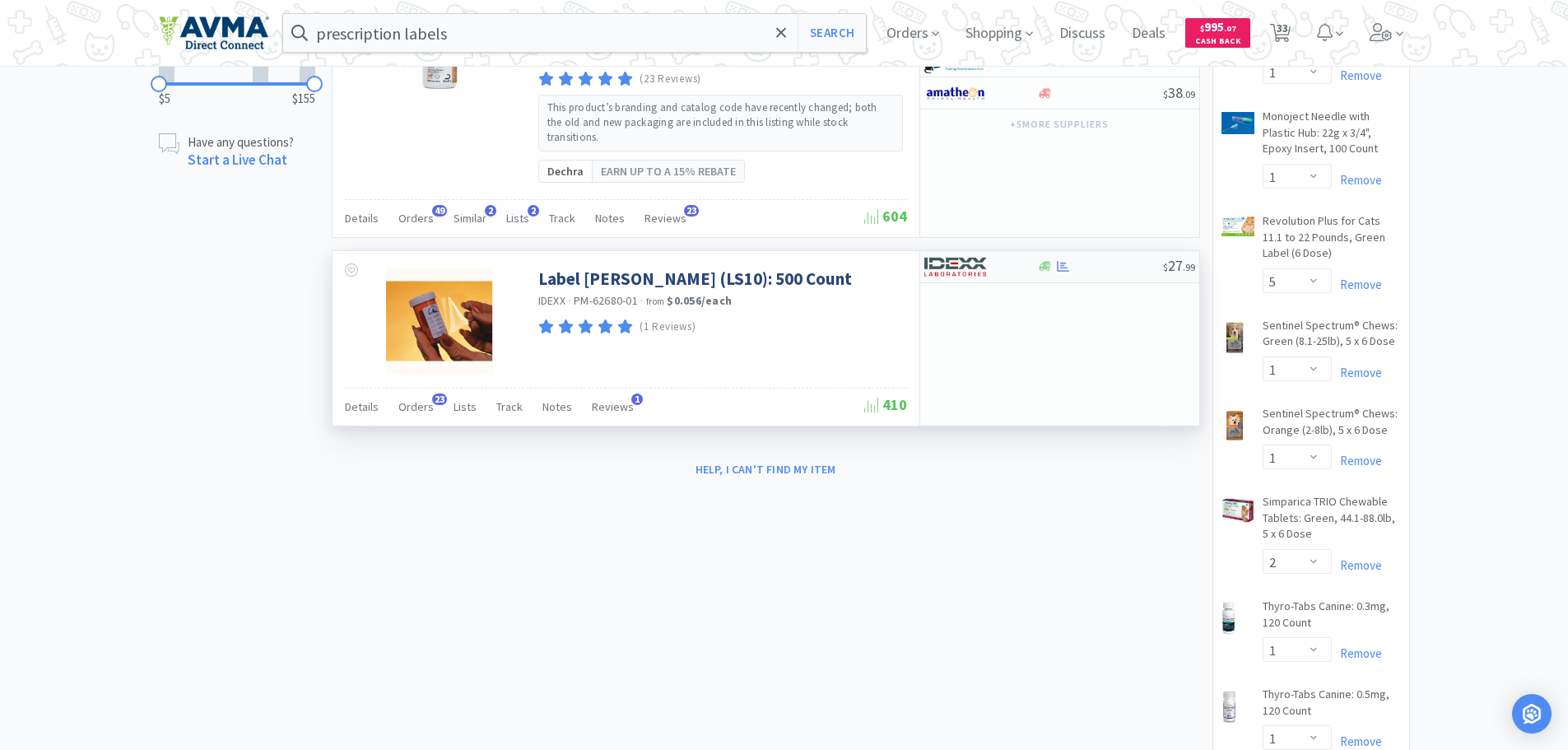
click at [978, 254] on img at bounding box center [956, 266] width 62 height 25
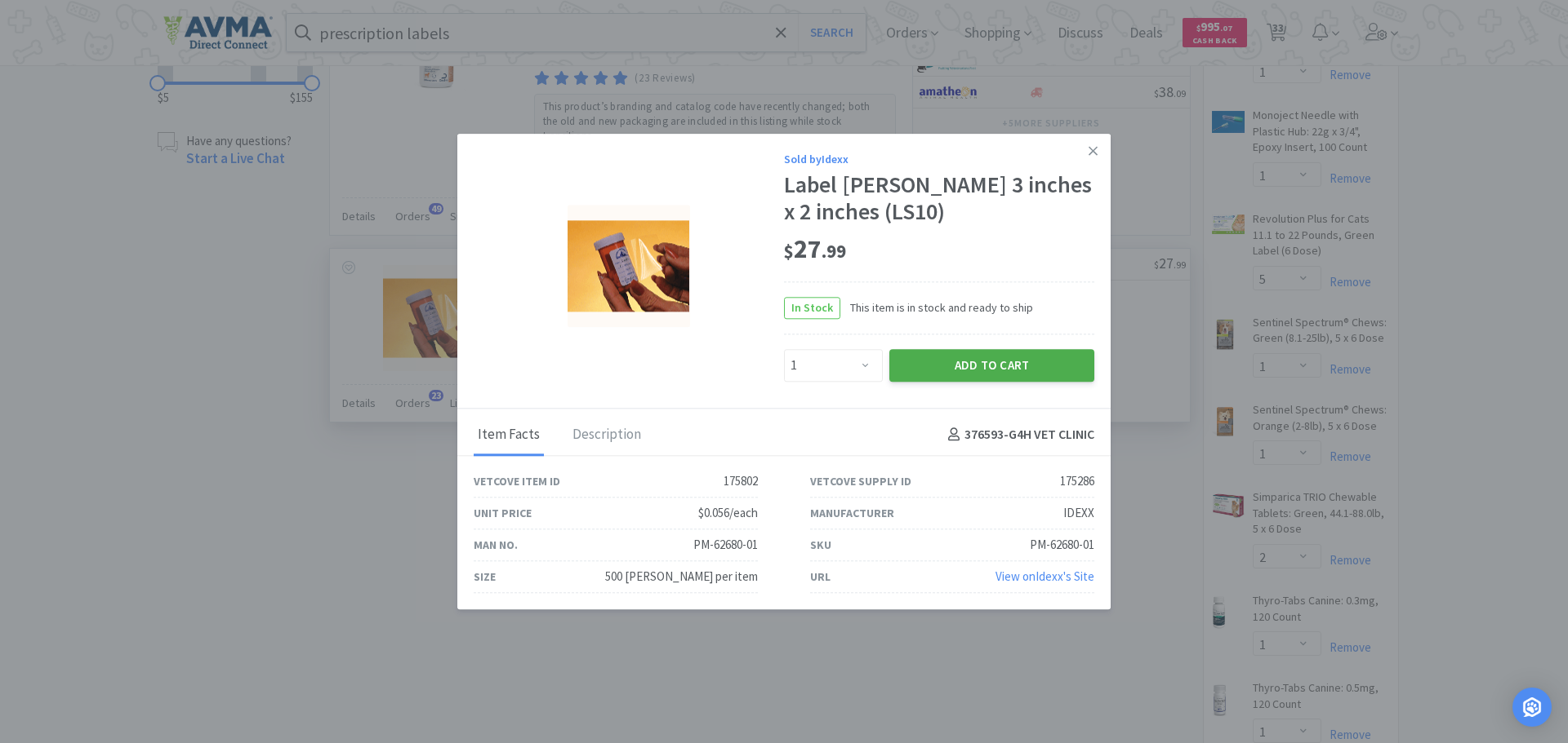
click at [964, 365] on button "Add to Cart" at bounding box center [992, 365] width 205 height 32
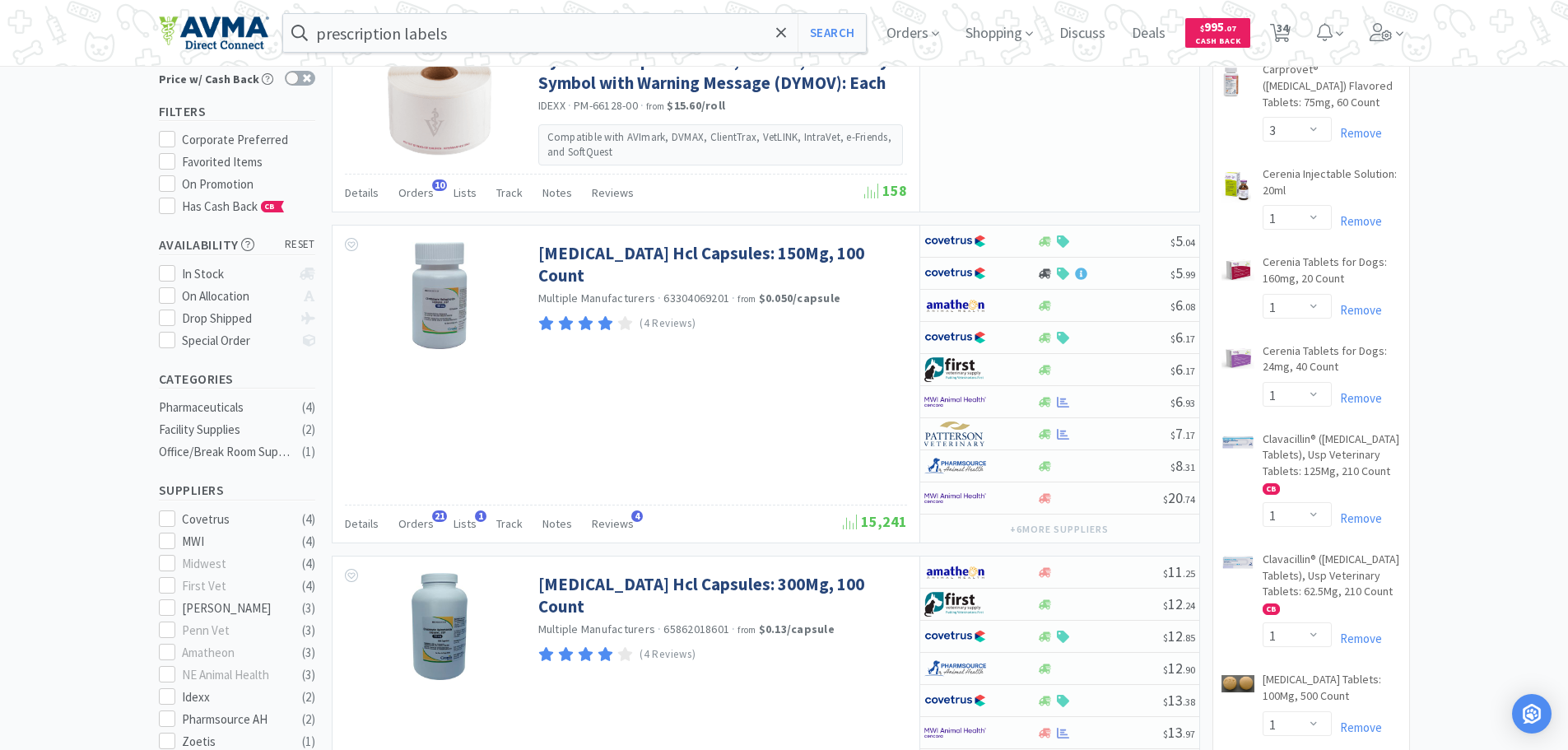
scroll to position [0, 0]
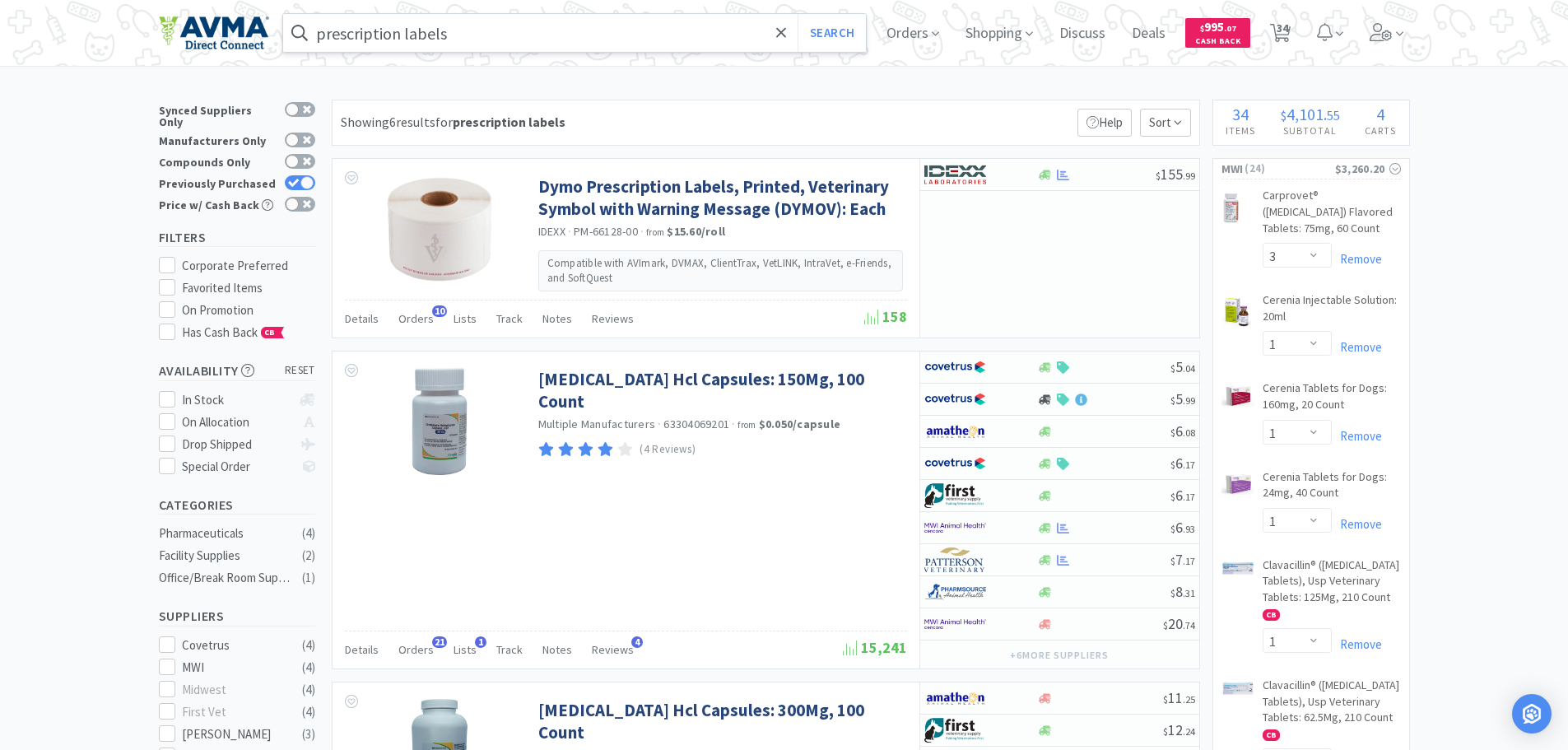
click at [448, 24] on input "prescription labels" at bounding box center [574, 33] width 583 height 38
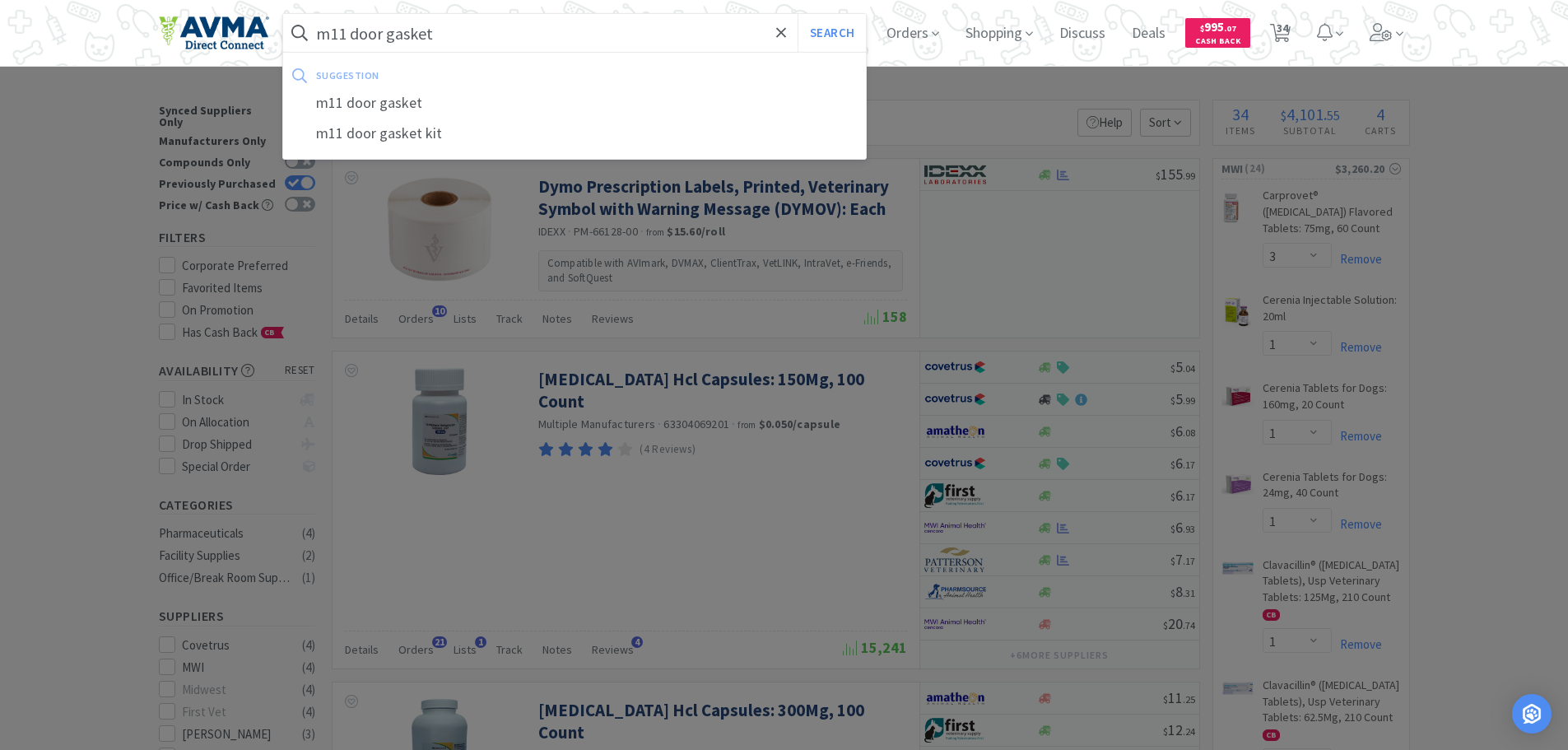
click at [798, 14] on button "Search" at bounding box center [831, 33] width 68 height 38
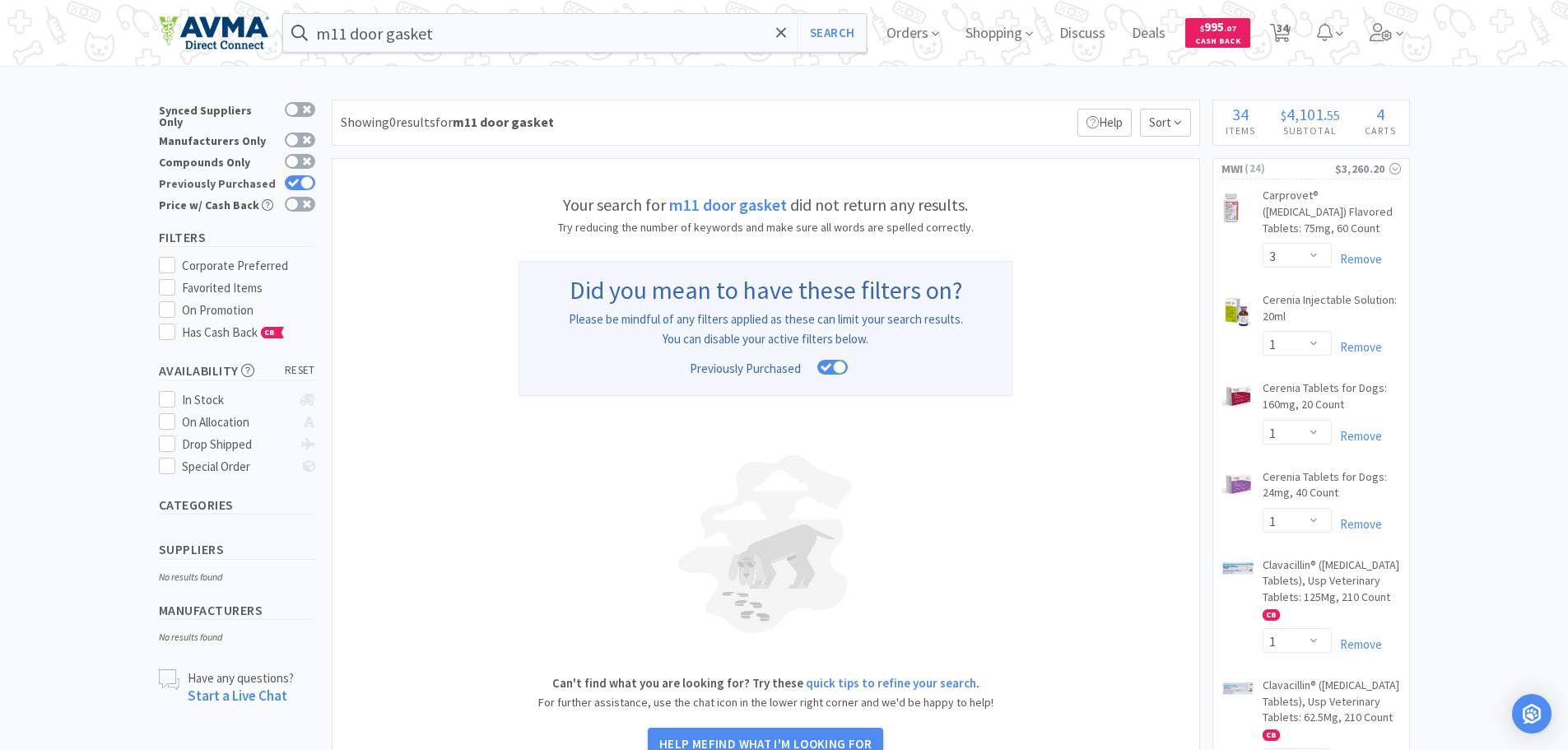
click at [299, 175] on div at bounding box center [300, 183] width 31 height 15
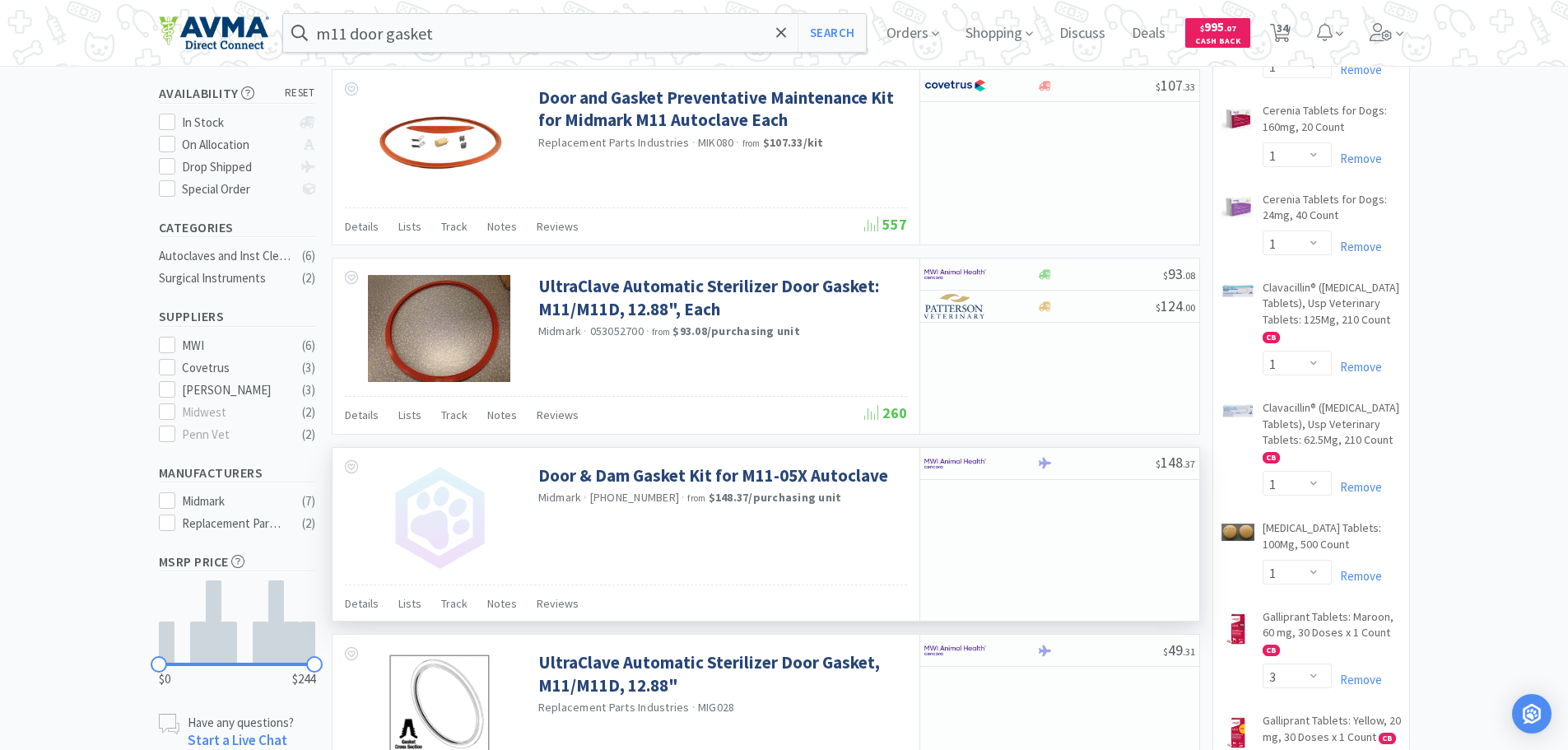
scroll to position [247, 0]
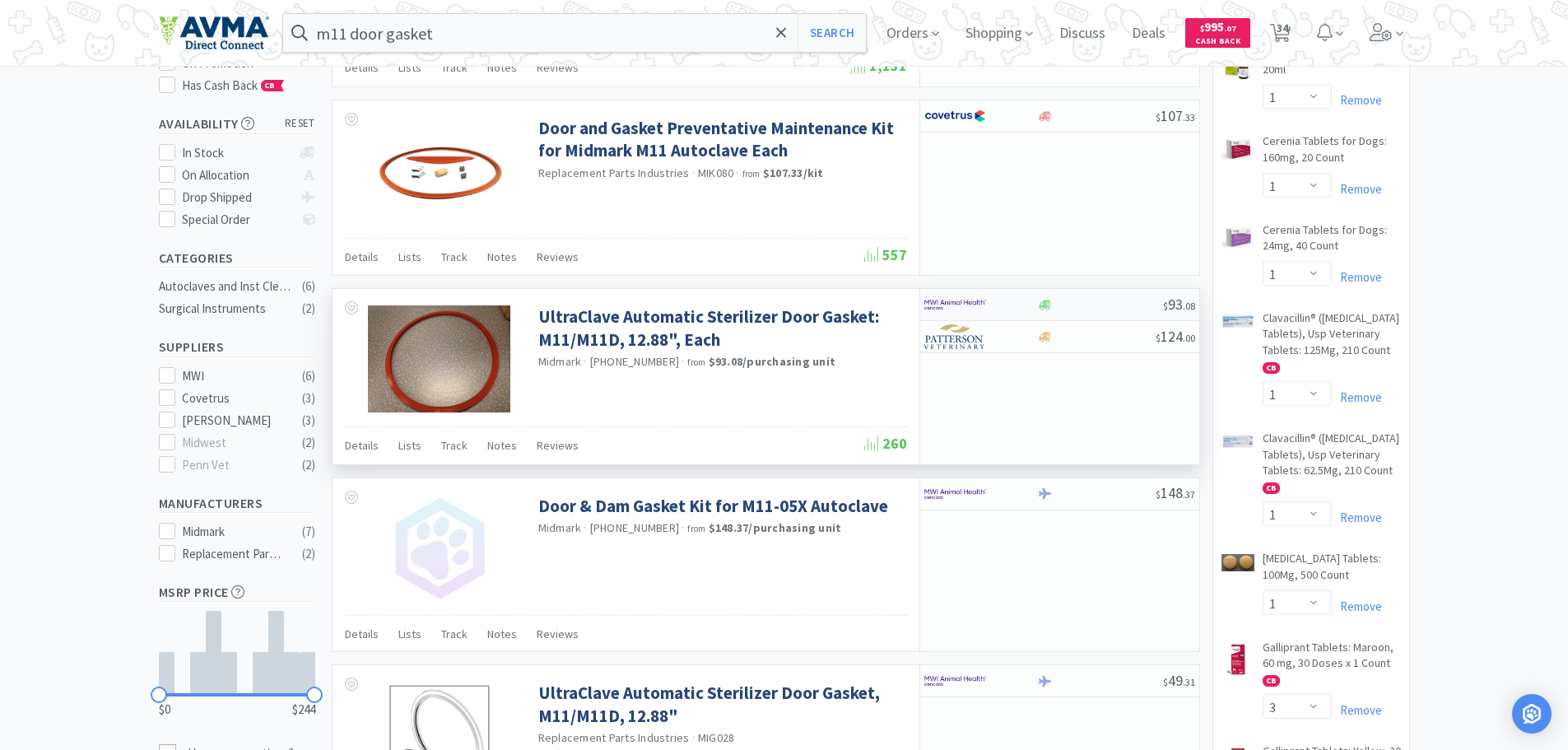
click at [950, 308] on img at bounding box center [956, 304] width 62 height 25
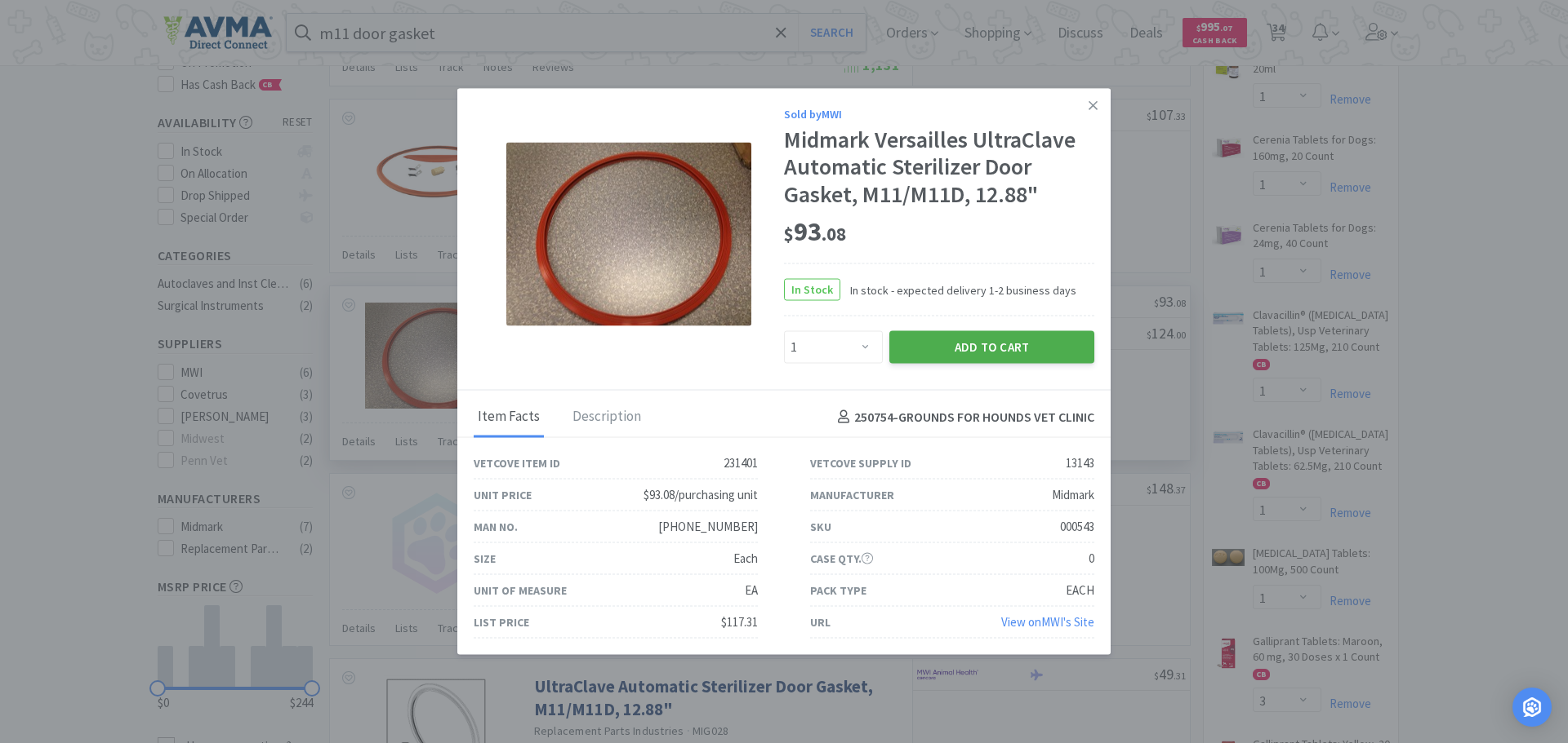
click at [949, 349] on button "Add to Cart" at bounding box center [992, 347] width 205 height 32
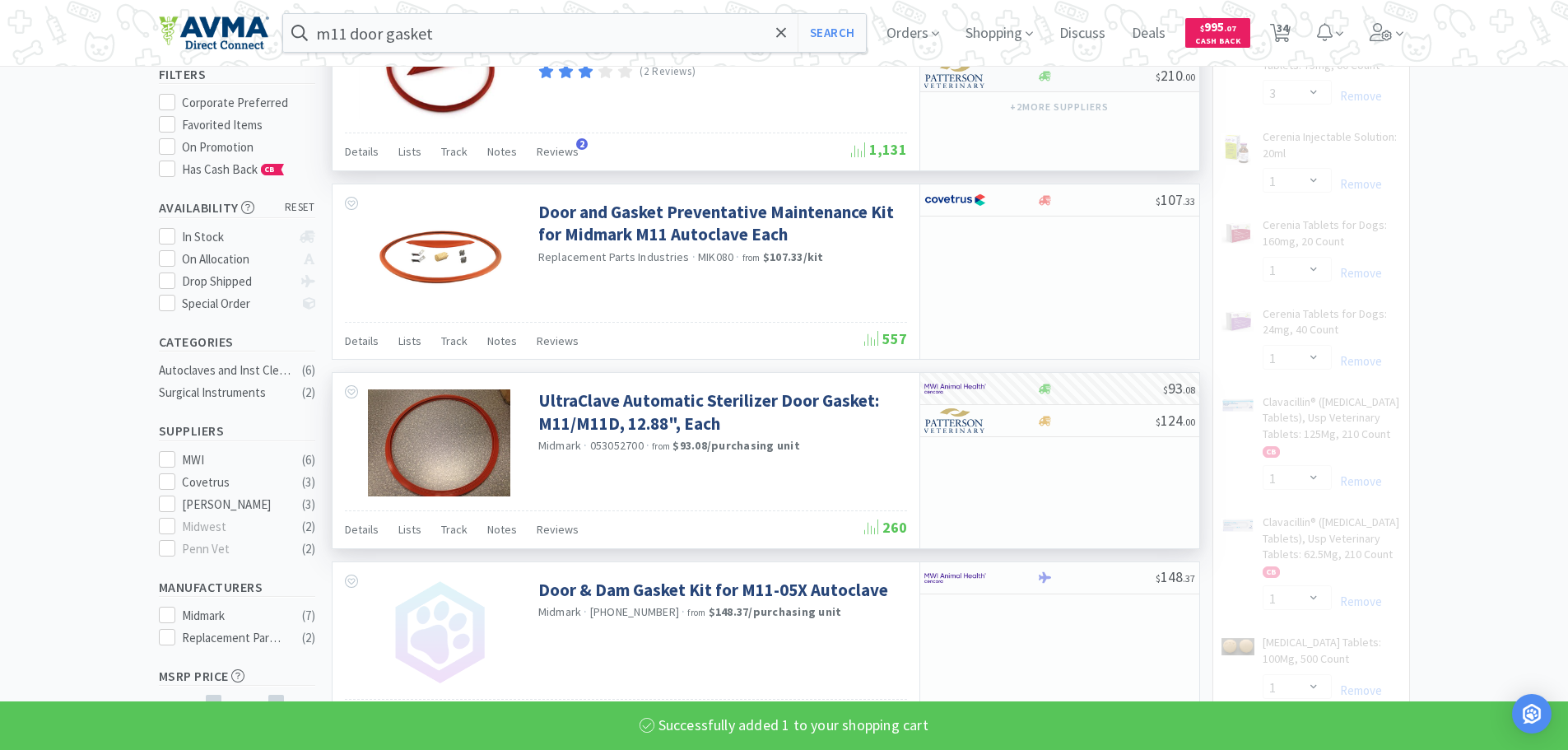
scroll to position [0, 0]
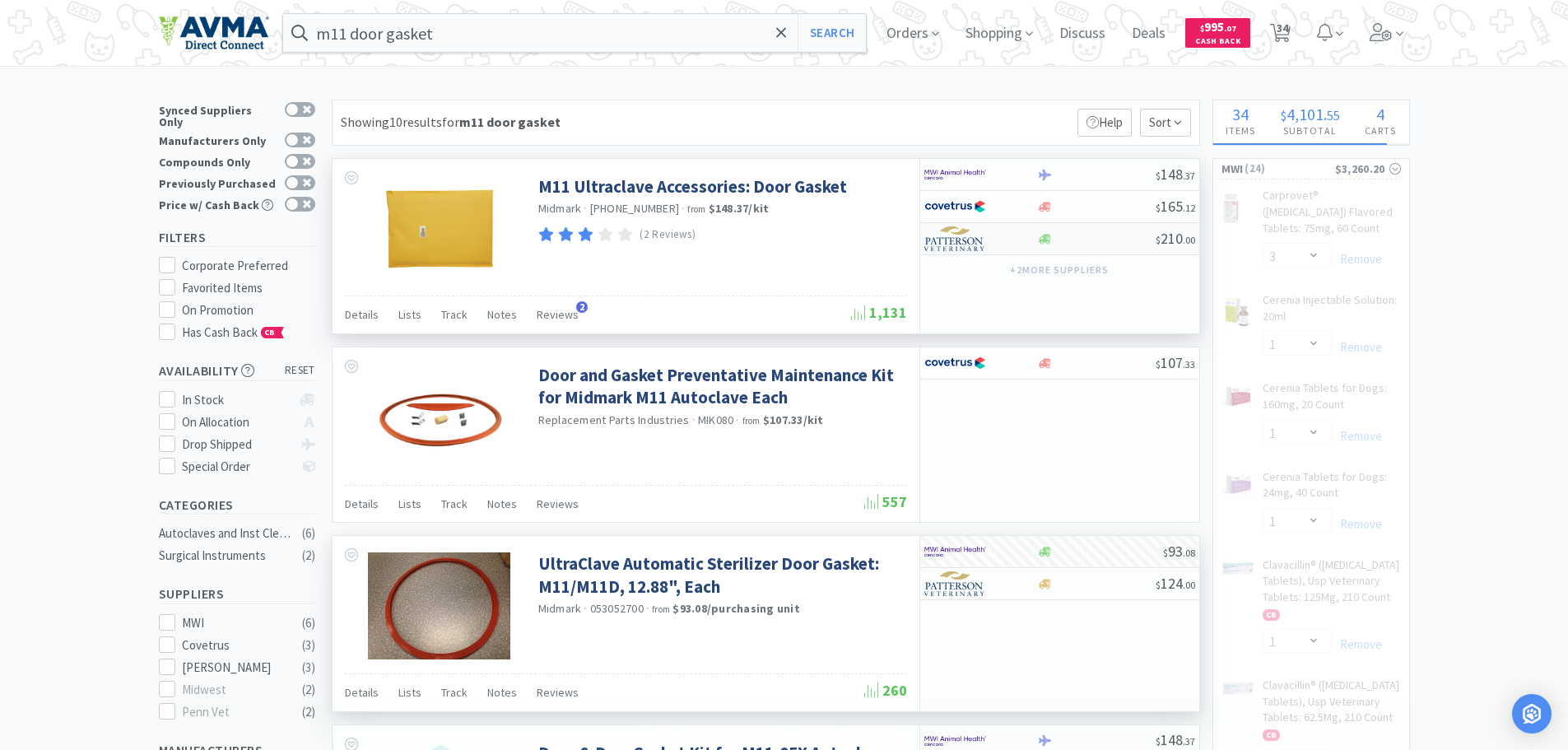
click at [1143, 233] on div at bounding box center [1096, 240] width 119 height 13
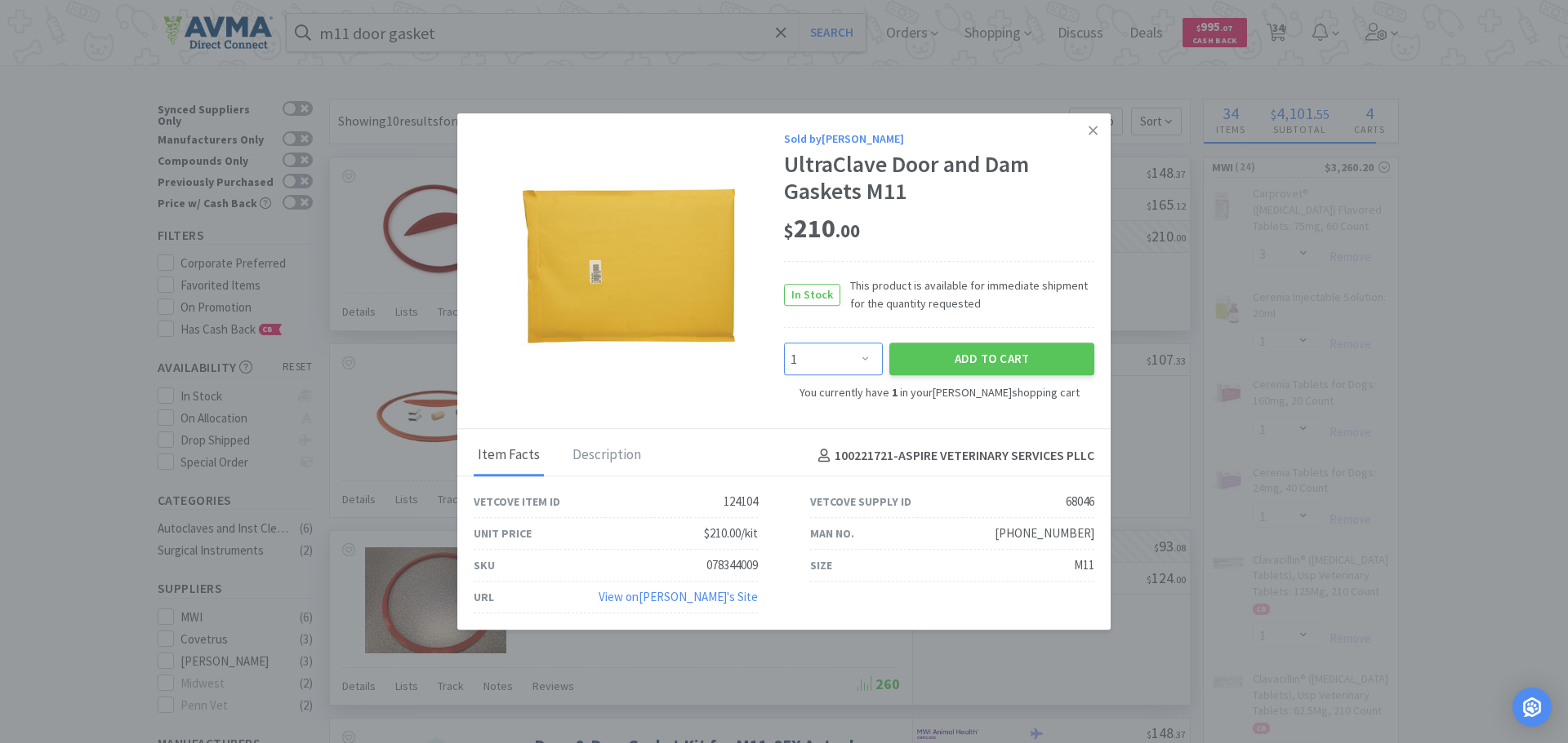
click at [825, 346] on select "Enter Quantity 1 2 3 4 5 6 7 8 9 10 11 12 13 14 15 16 17 18 19 20 Enter Quantity" at bounding box center [834, 360] width 99 height 32
drag, startPoint x: 1038, startPoint y: 246, endPoint x: 1030, endPoint y: 249, distance: 8.5
click at [1038, 246] on div "$ 210 . 00" at bounding box center [939, 234] width 311 height 56
drag, startPoint x: 1092, startPoint y: 131, endPoint x: 1098, endPoint y: 137, distance: 8.5
click at [1094, 132] on icon at bounding box center [1093, 130] width 9 height 14
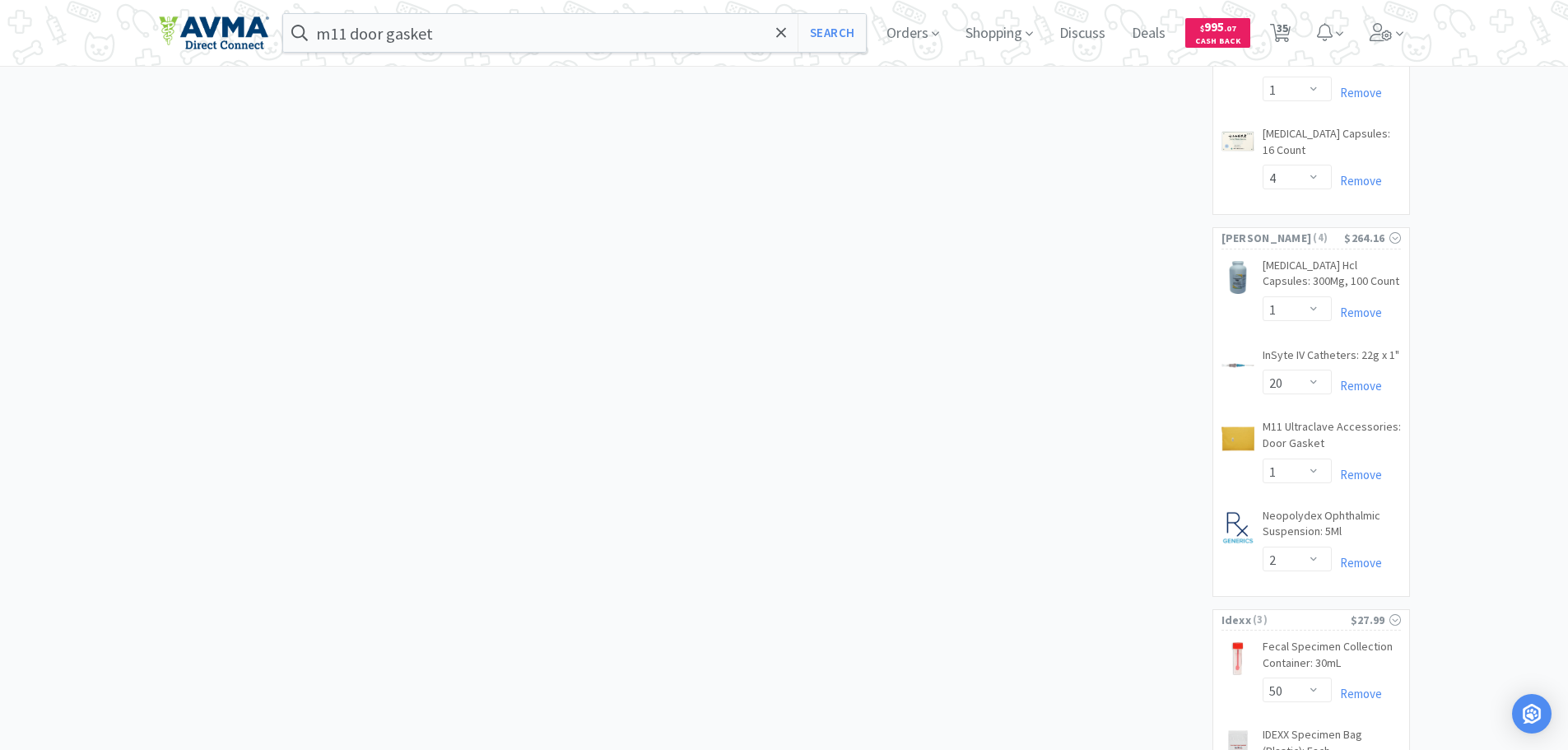
scroll to position [2472, 0]
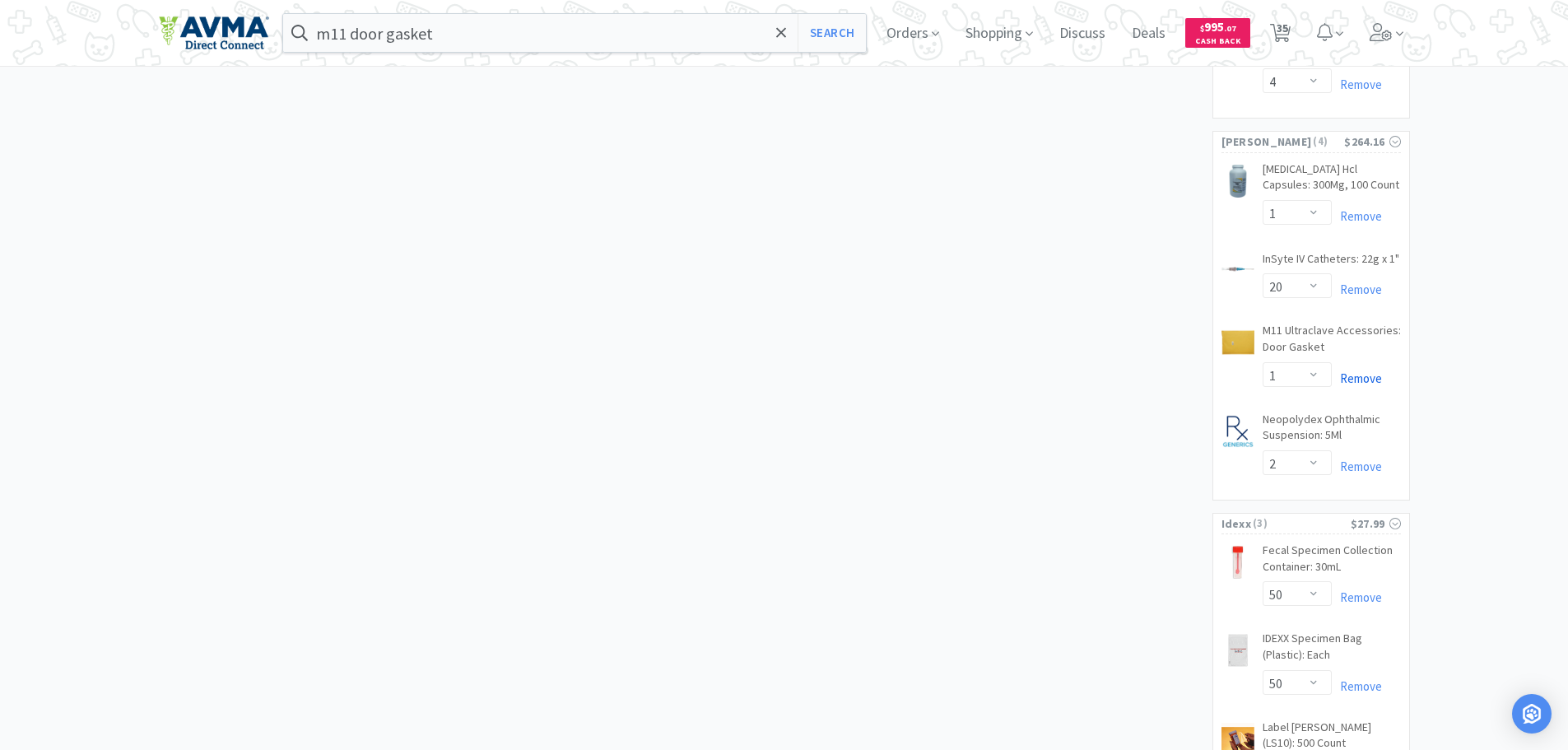
click at [1350, 386] on link "Remove" at bounding box center [1357, 378] width 50 height 15
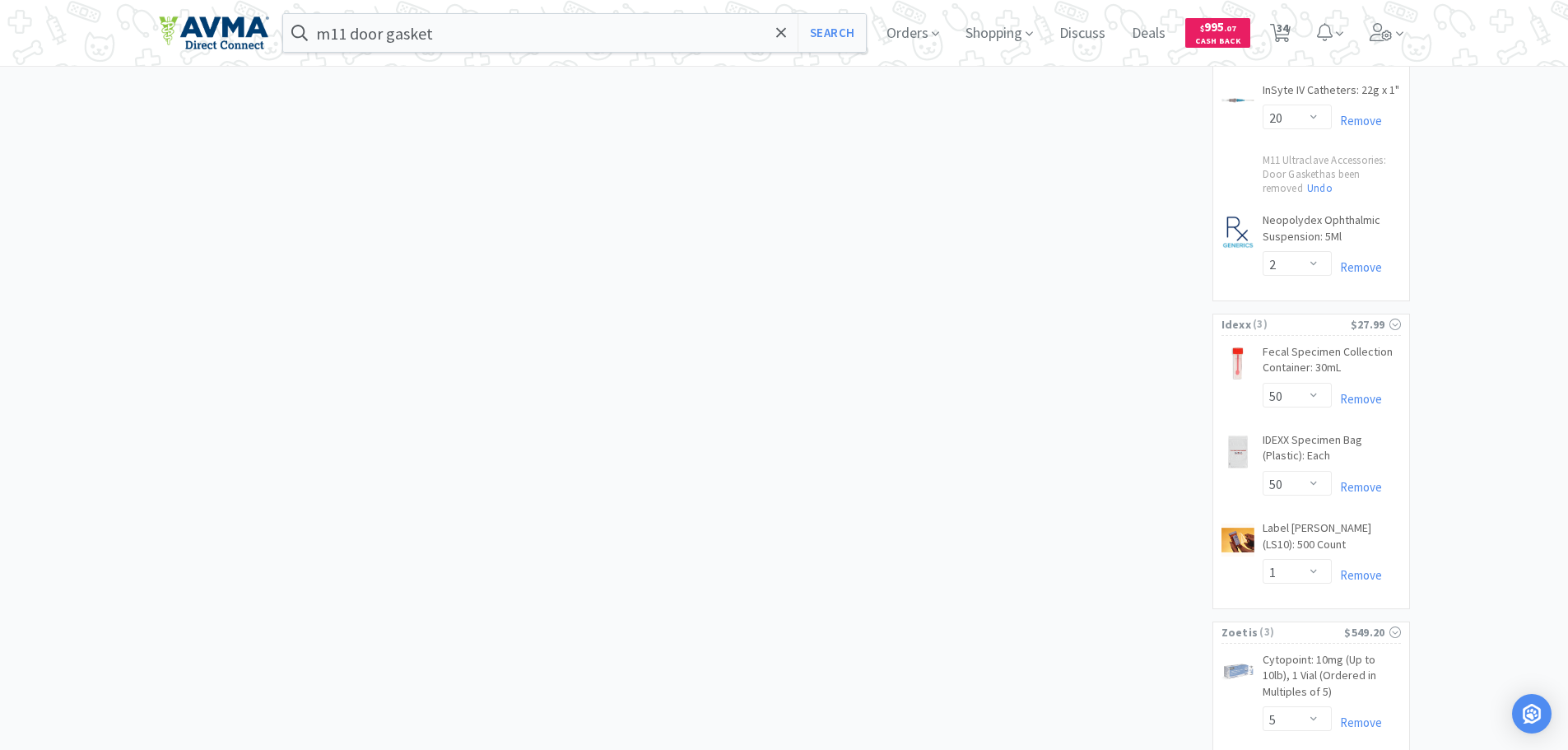
scroll to position [2389, 0]
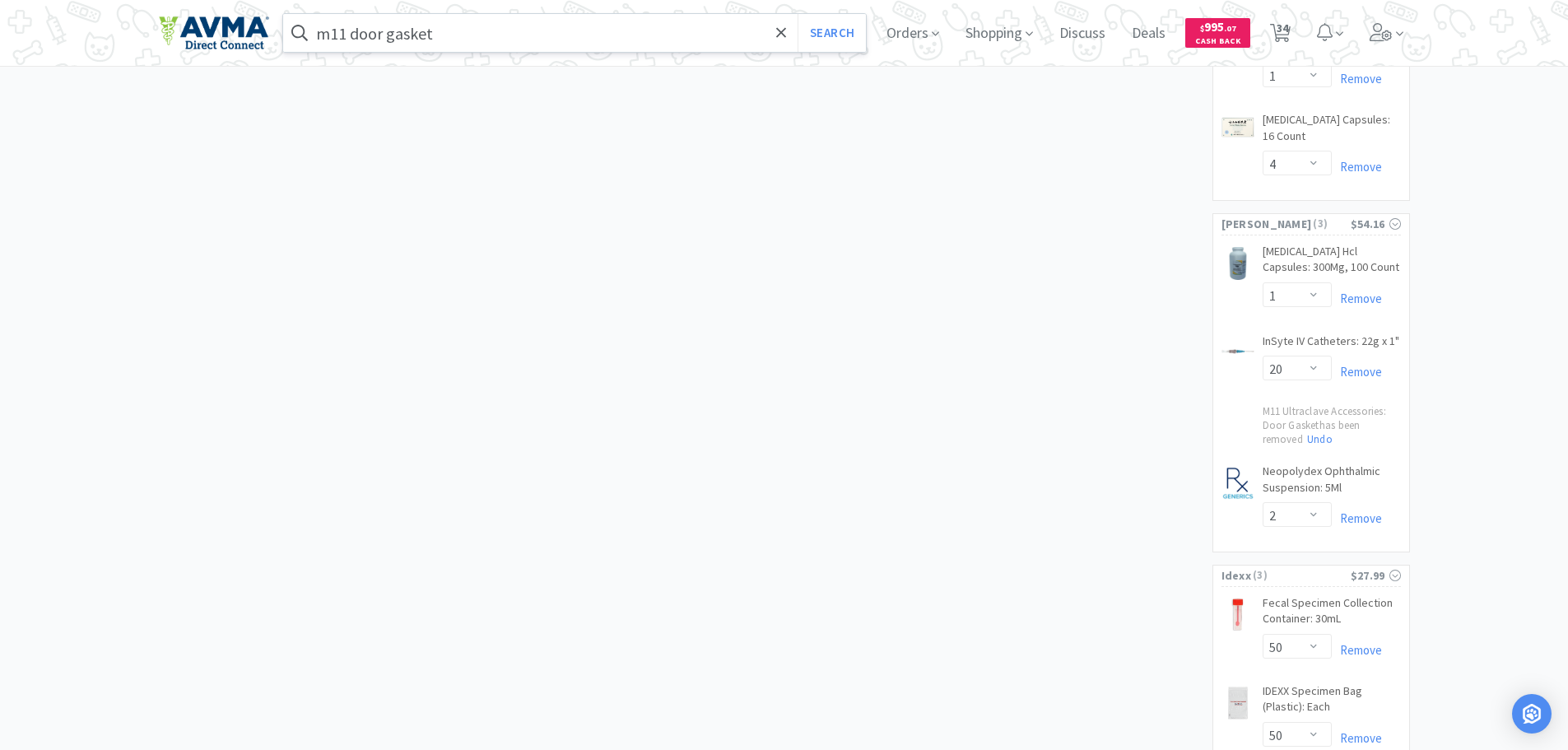
click at [436, 21] on input "m11 door gasket" at bounding box center [574, 33] width 583 height 38
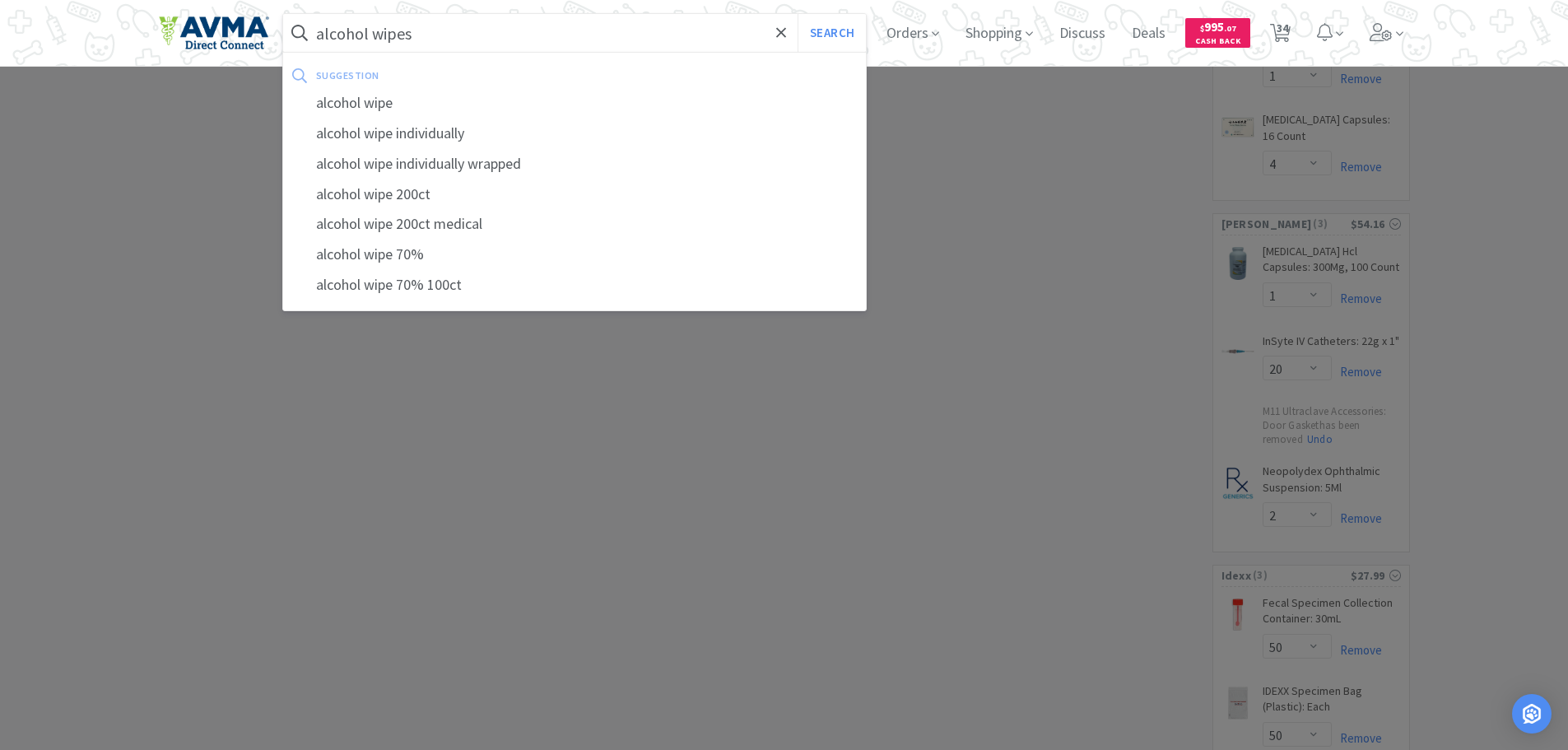
click at [798, 14] on button "Search" at bounding box center [831, 33] width 68 height 38
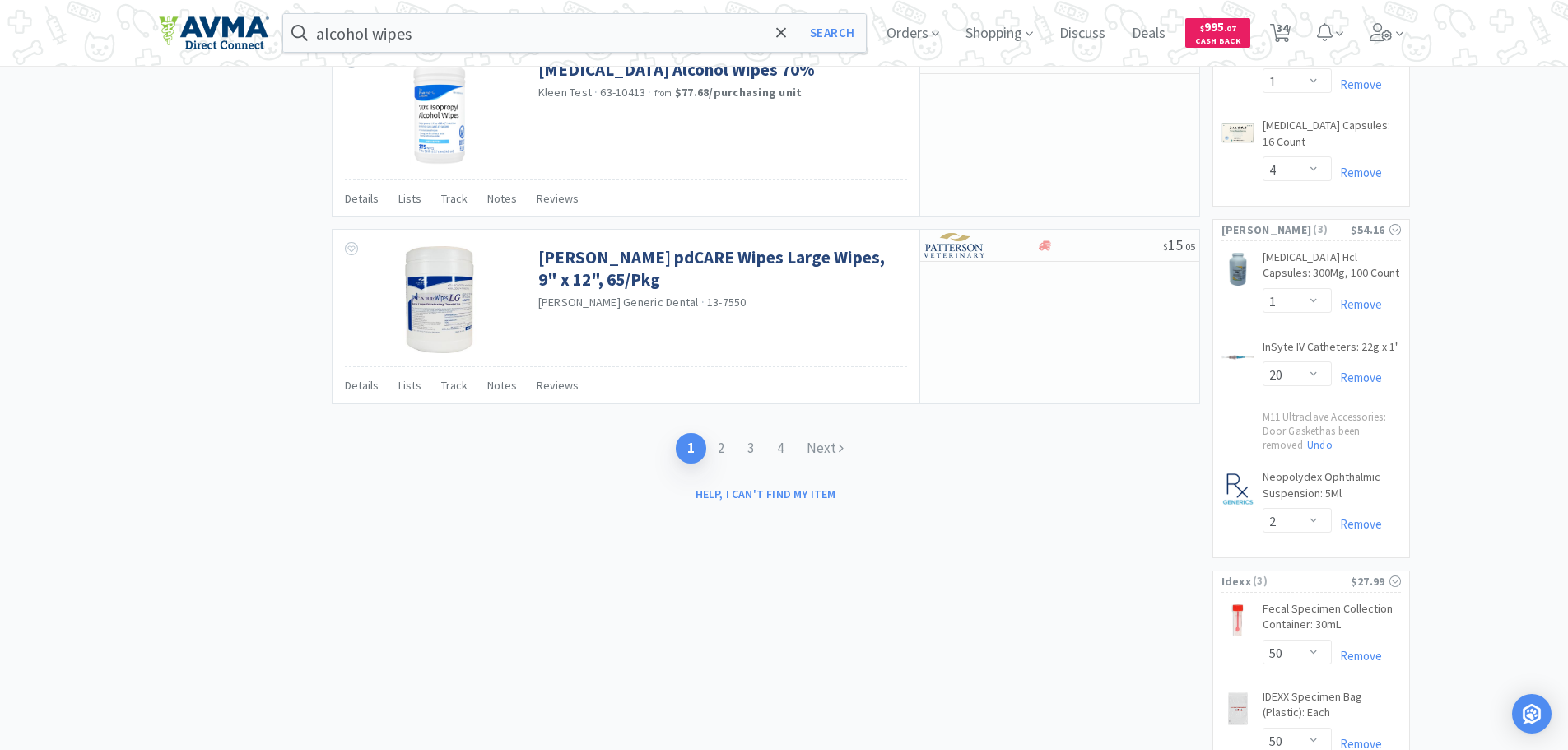
scroll to position [1895, 0]
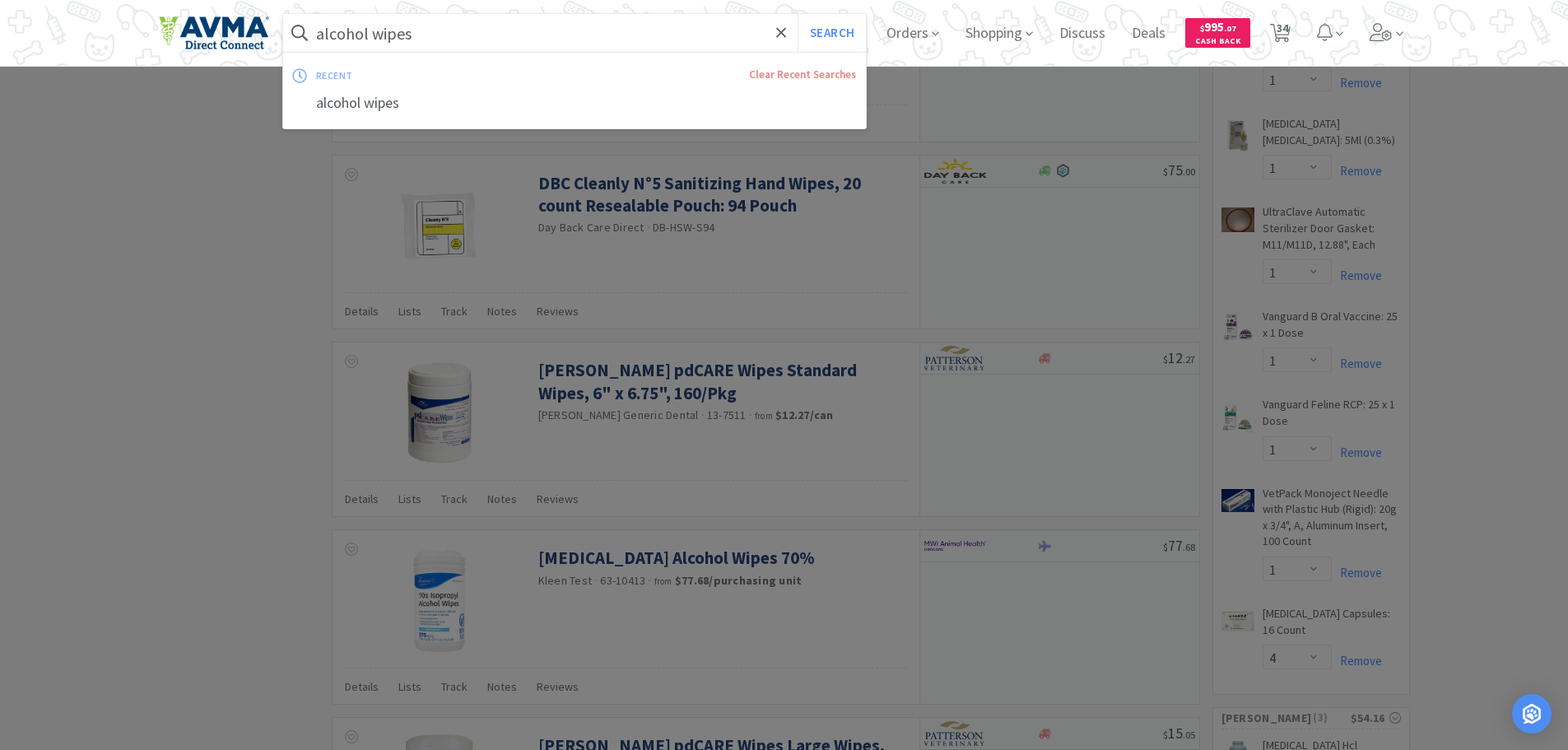
click at [448, 25] on input "alcohol wipes" at bounding box center [574, 33] width 583 height 38
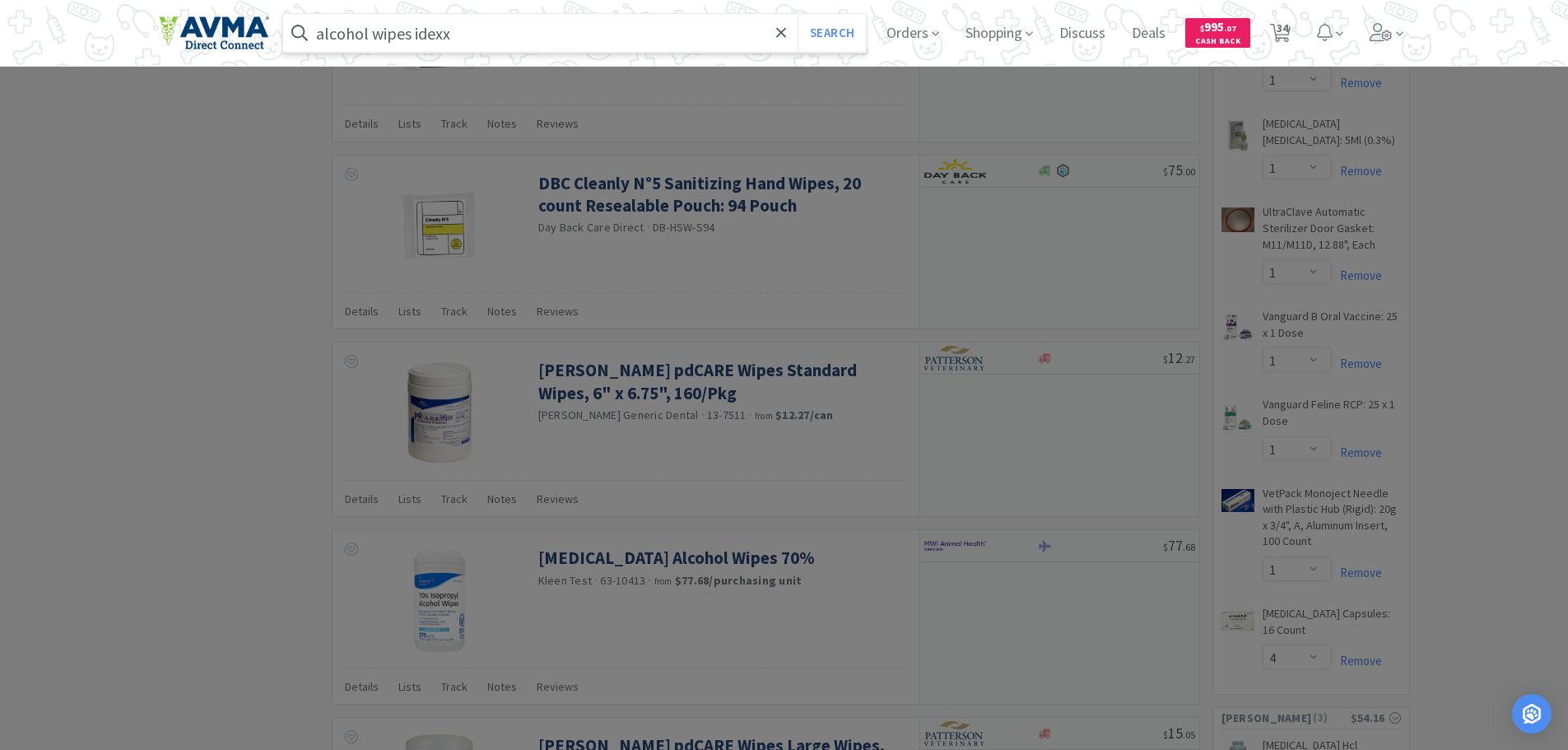
click at [798, 14] on button "Search" at bounding box center [831, 33] width 68 height 38
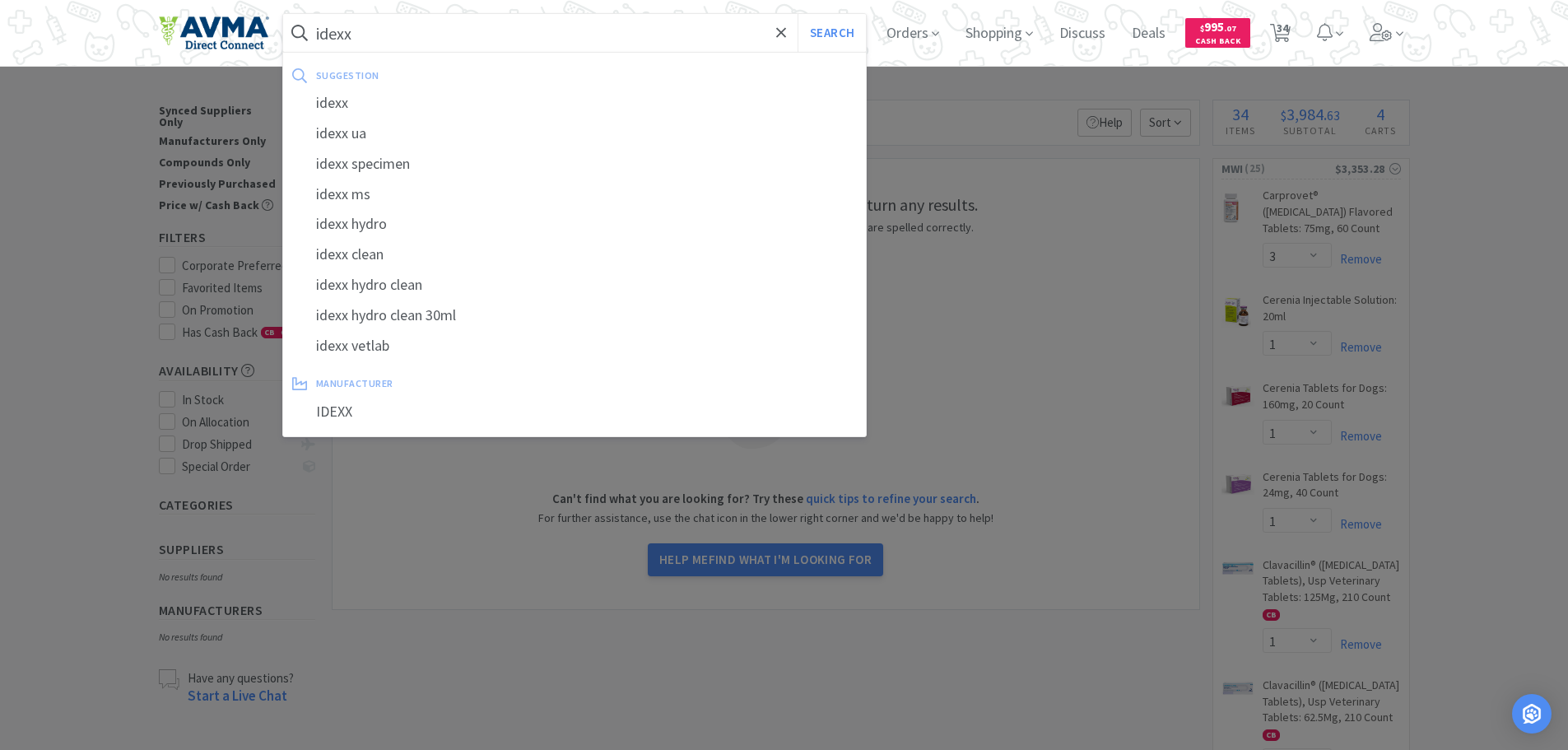
click at [798, 14] on button "Search" at bounding box center [831, 33] width 68 height 38
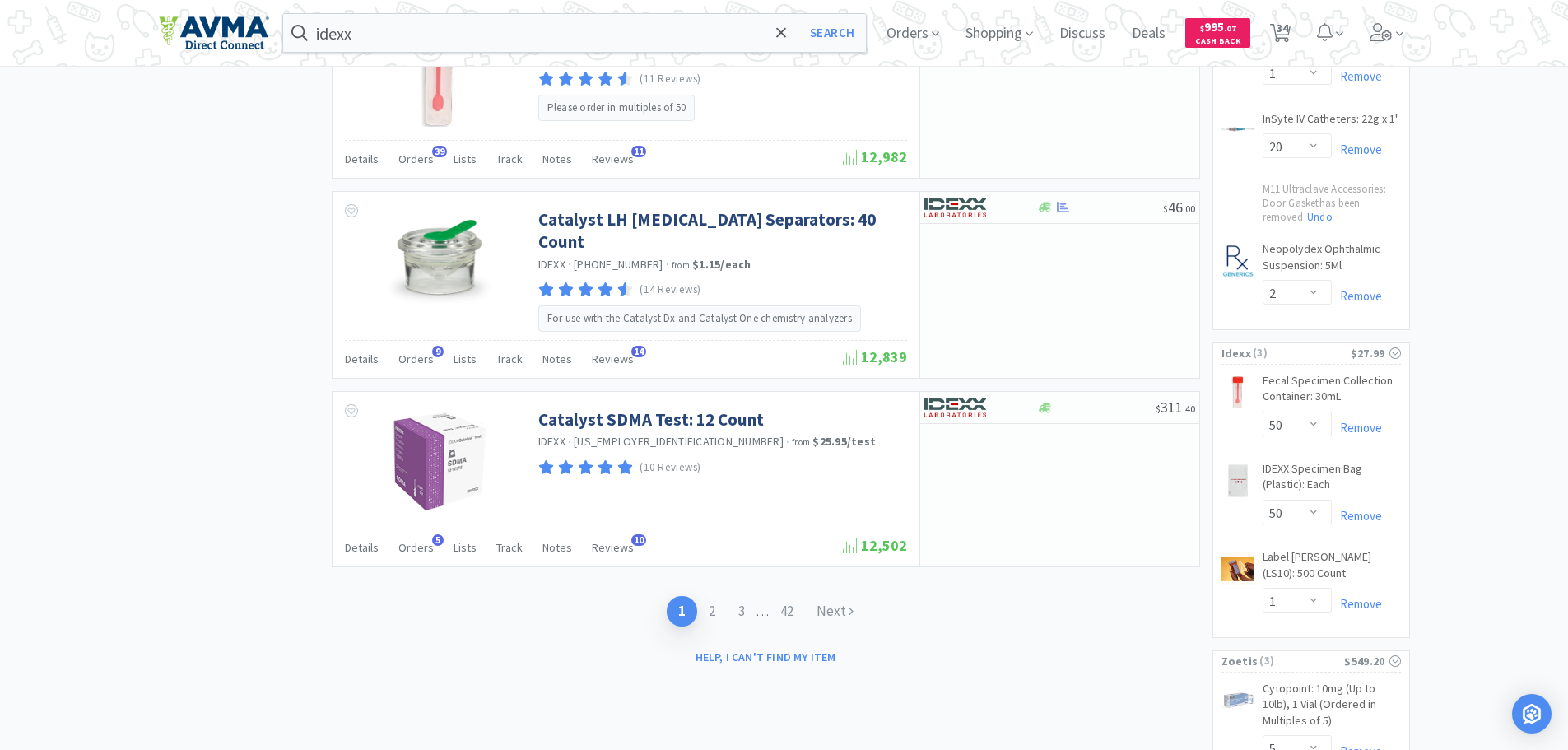
scroll to position [2636, 0]
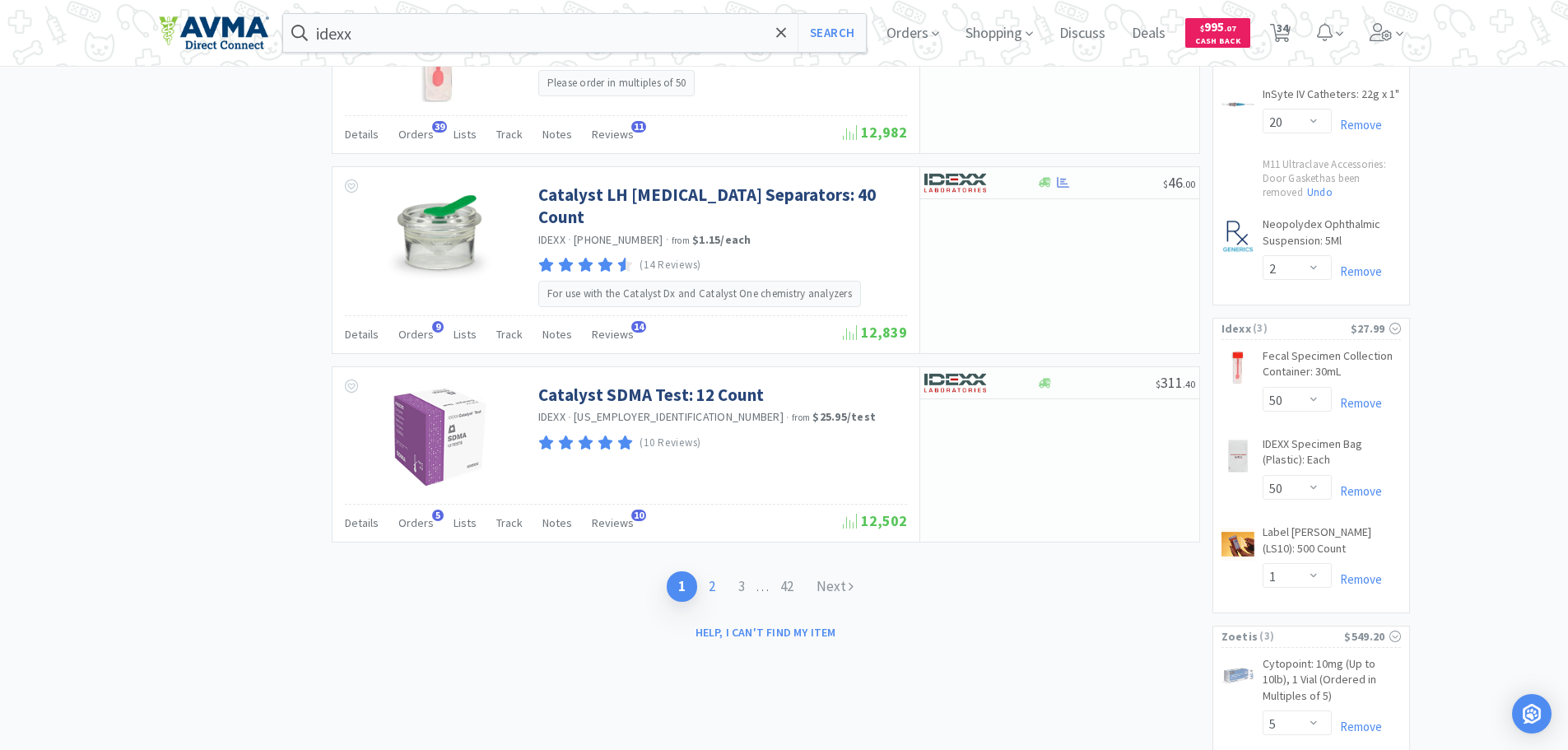
click at [714, 572] on link "2" at bounding box center [711, 587] width 30 height 31
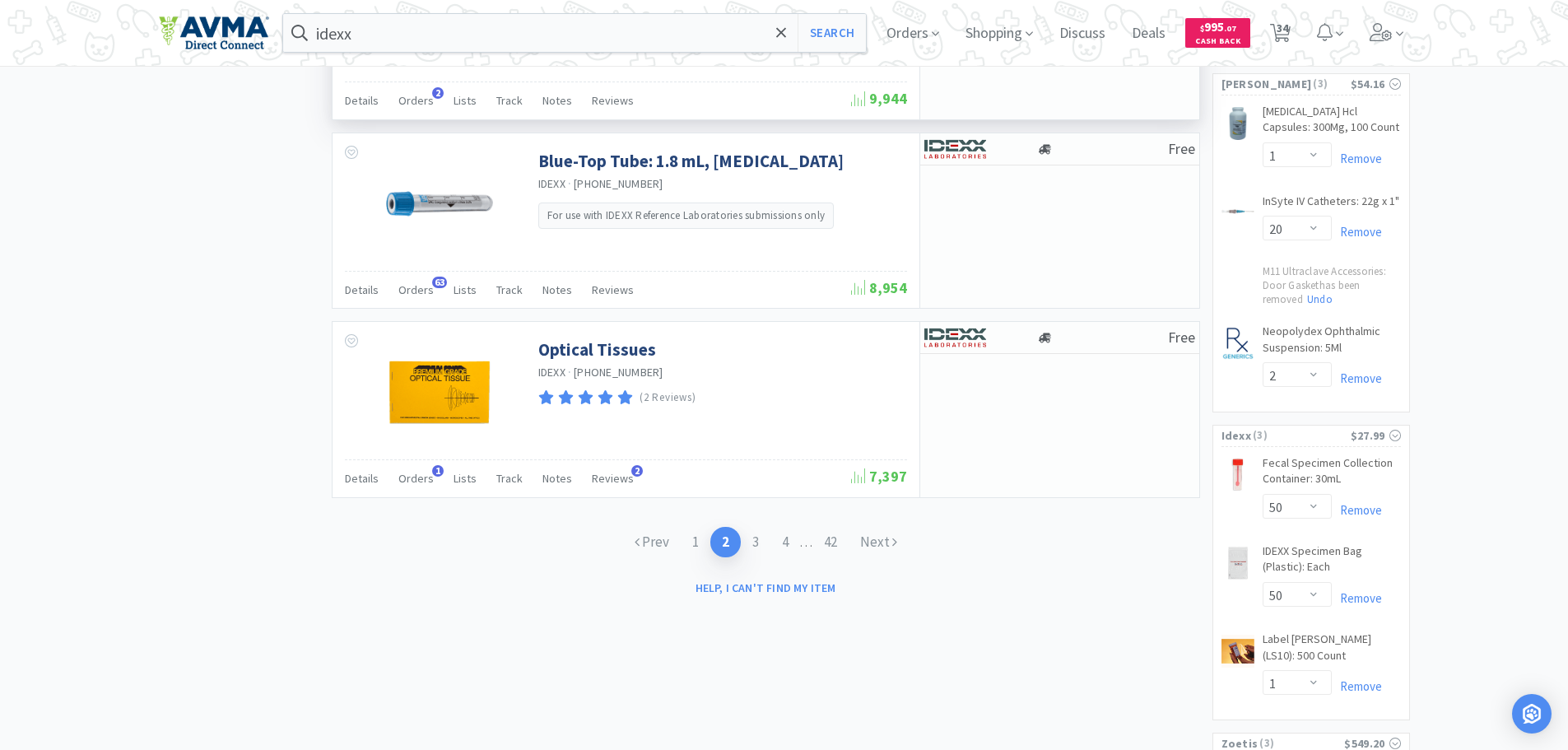
scroll to position [2553, 0]
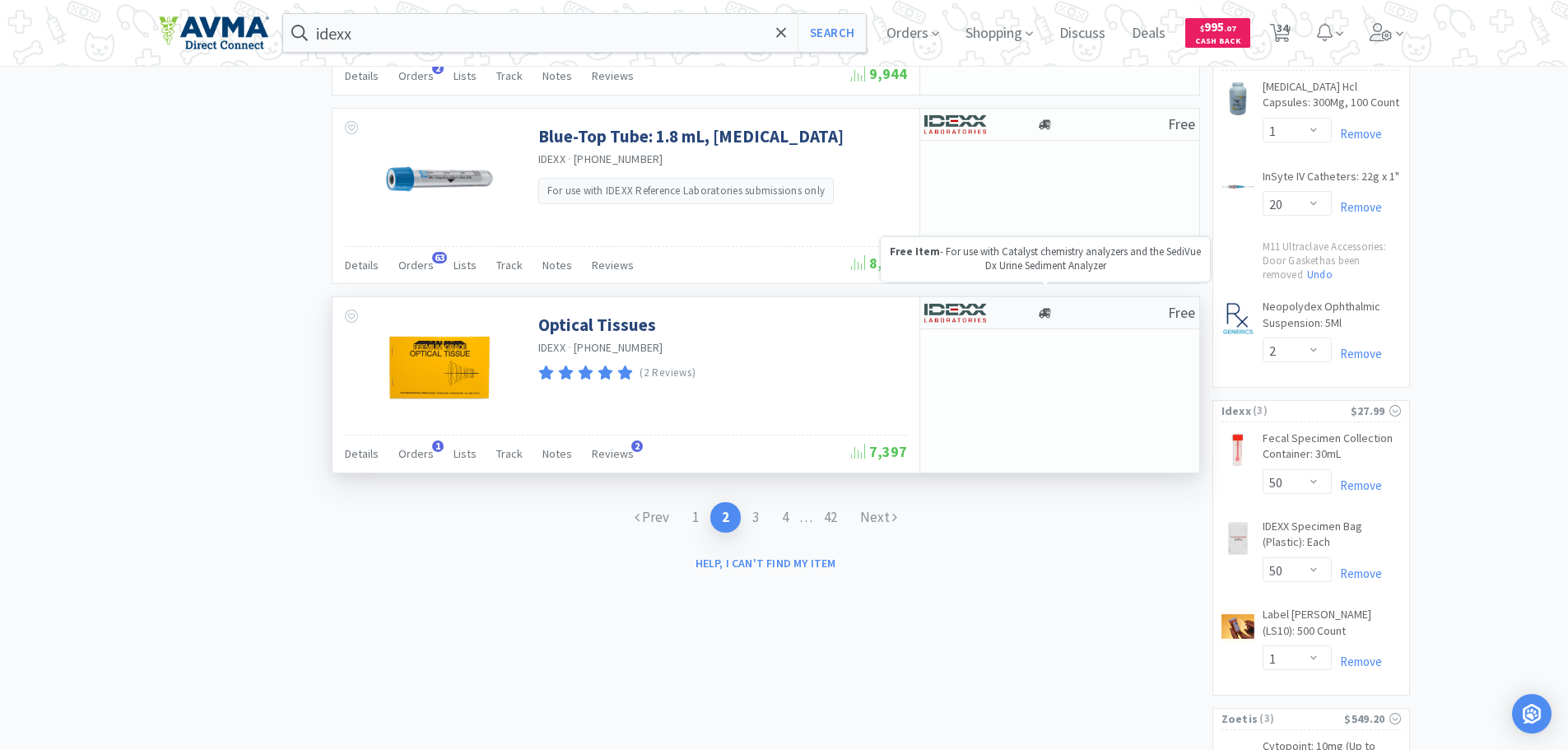
click at [1037, 307] on div at bounding box center [1045, 313] width 16 height 13
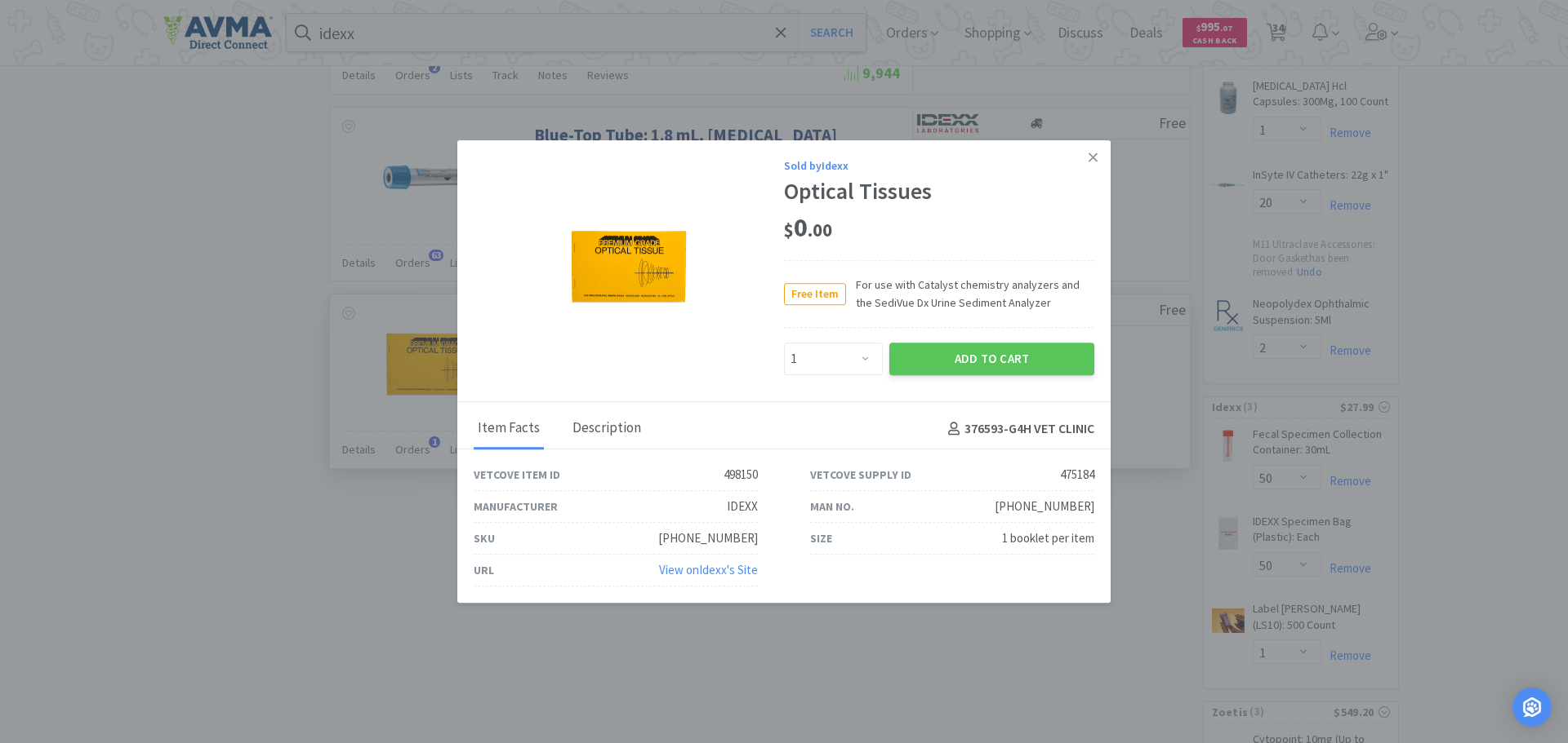
drag, startPoint x: 618, startPoint y: 409, endPoint x: 620, endPoint y: 428, distance: 19.1
click at [618, 410] on div "Description" at bounding box center [606, 429] width 77 height 40
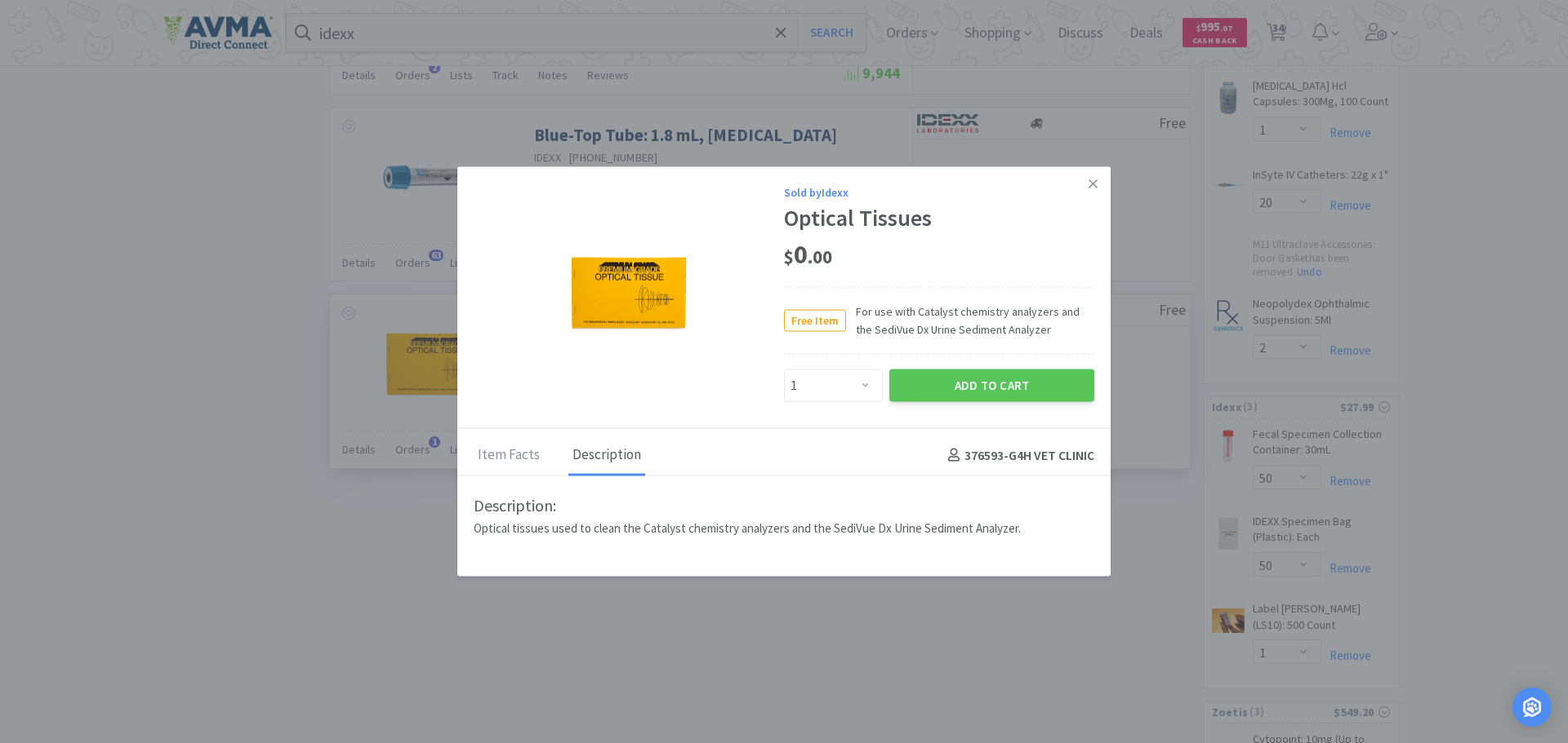
click at [620, 429] on div "Item Facts Description 376593 - G4H VET CLINIC" at bounding box center [784, 452] width 653 height 48
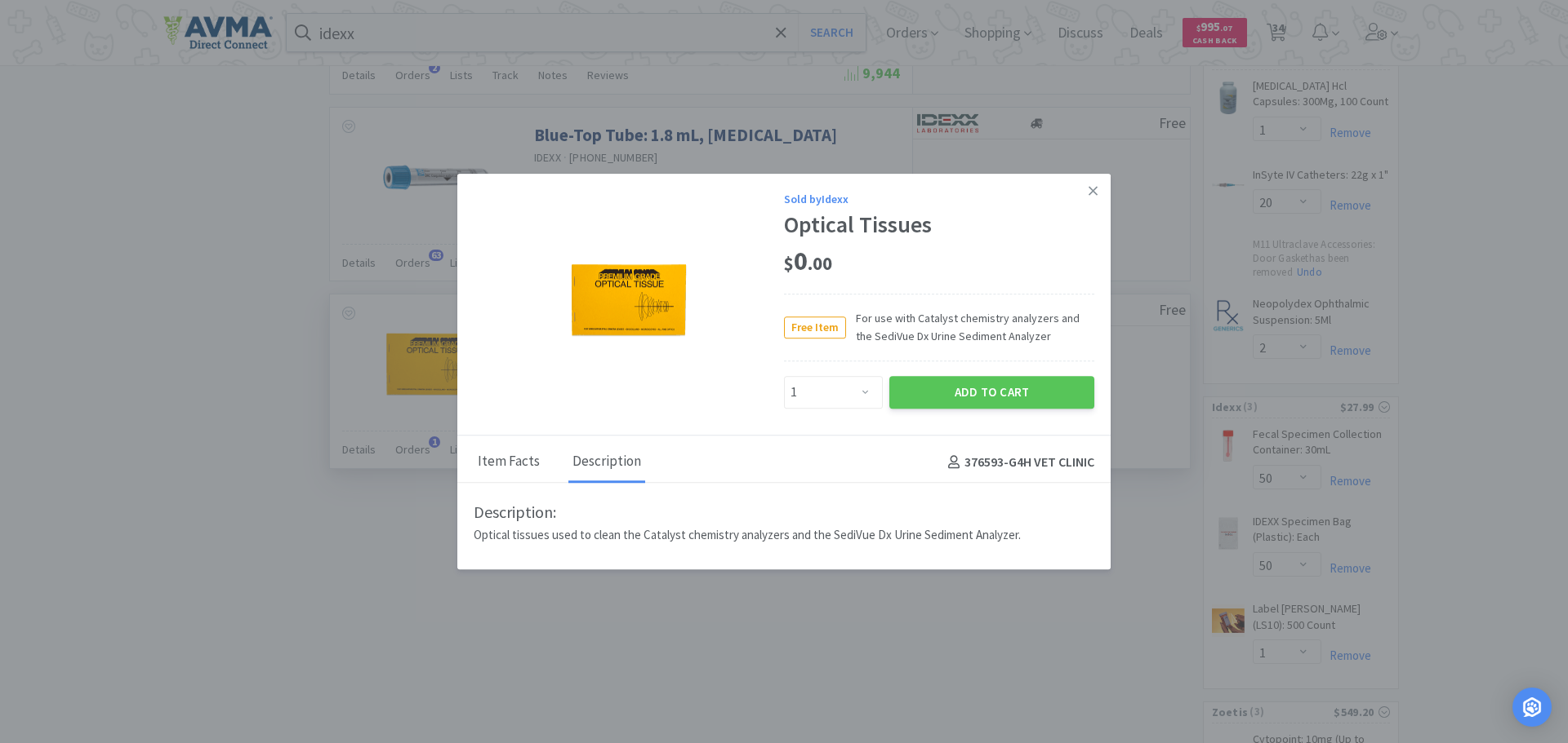
click at [498, 461] on div "Item Facts" at bounding box center [509, 462] width 70 height 40
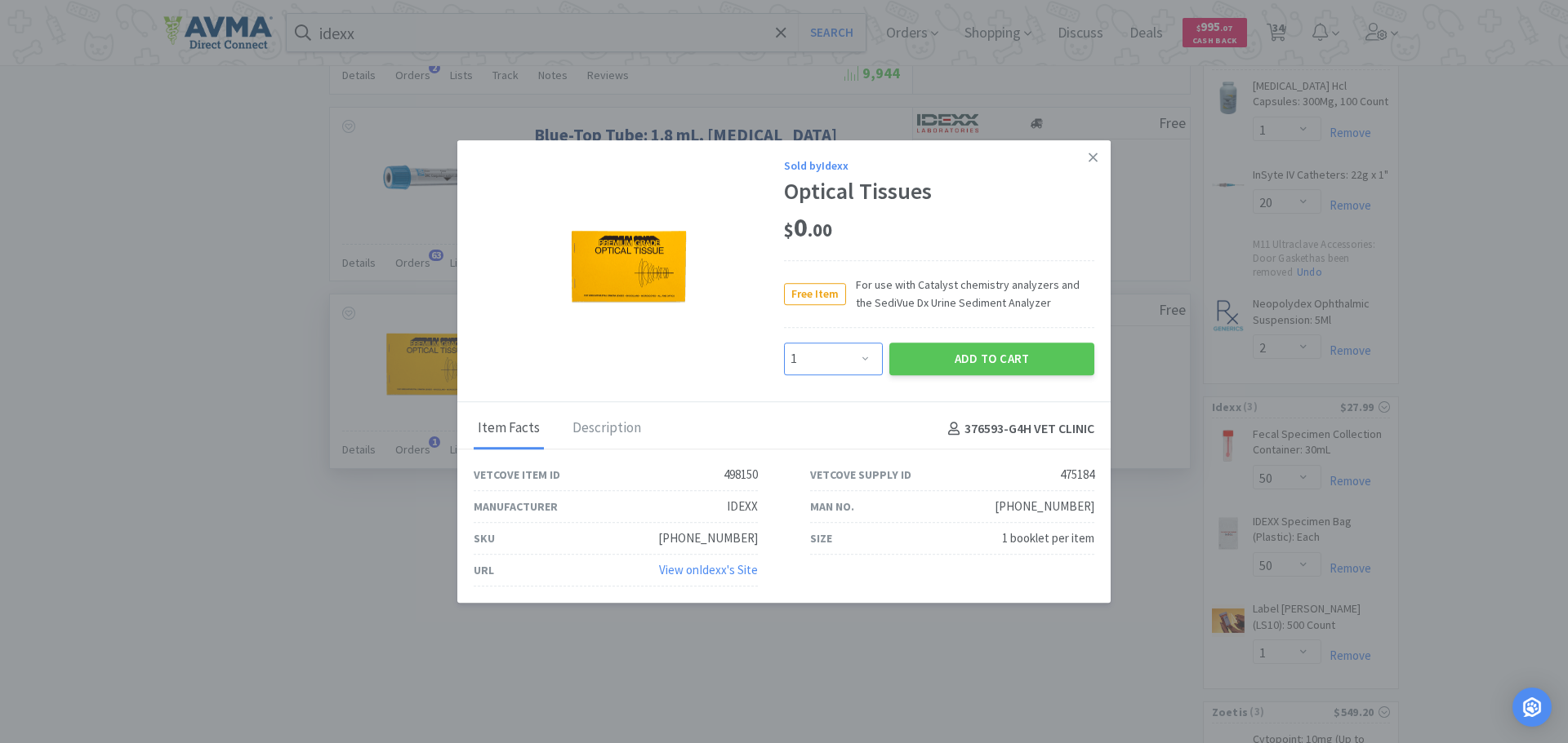
click at [865, 363] on select "Enter Quantity 1 2 3 4 5 6 7 8 9 10 11 12 13 14 15 16 17 18 19 20 Enter Quantity" at bounding box center [834, 359] width 99 height 32
click at [784, 343] on select "Enter Quantity 1 2 3 4 5 6 7 8 9 10 11 12 13 14 15 16 17 18 19 20 Enter Quantity" at bounding box center [834, 359] width 99 height 32
click at [991, 361] on button "Add to Cart" at bounding box center [992, 359] width 205 height 32
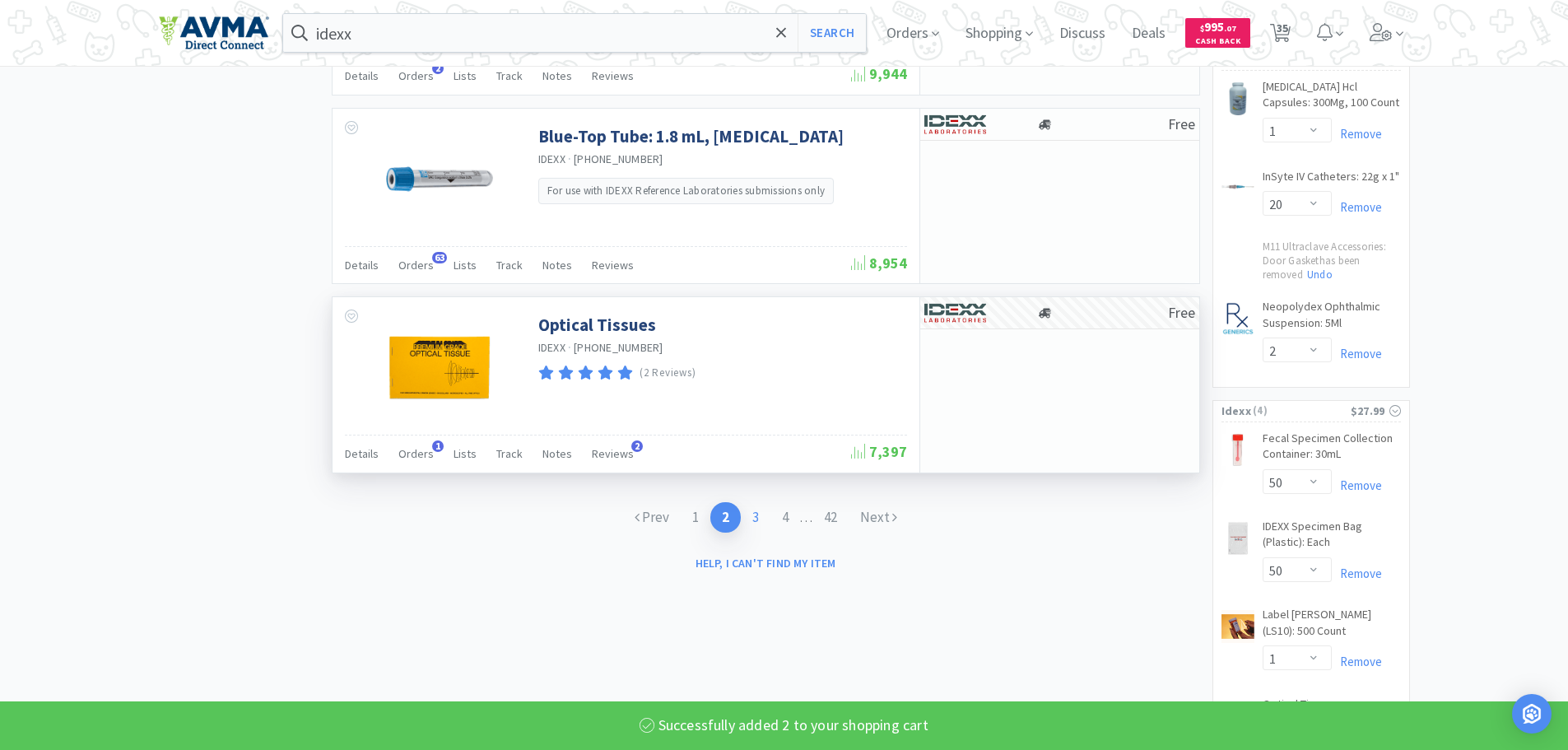
click at [750, 502] on link "3" at bounding box center [756, 518] width 30 height 31
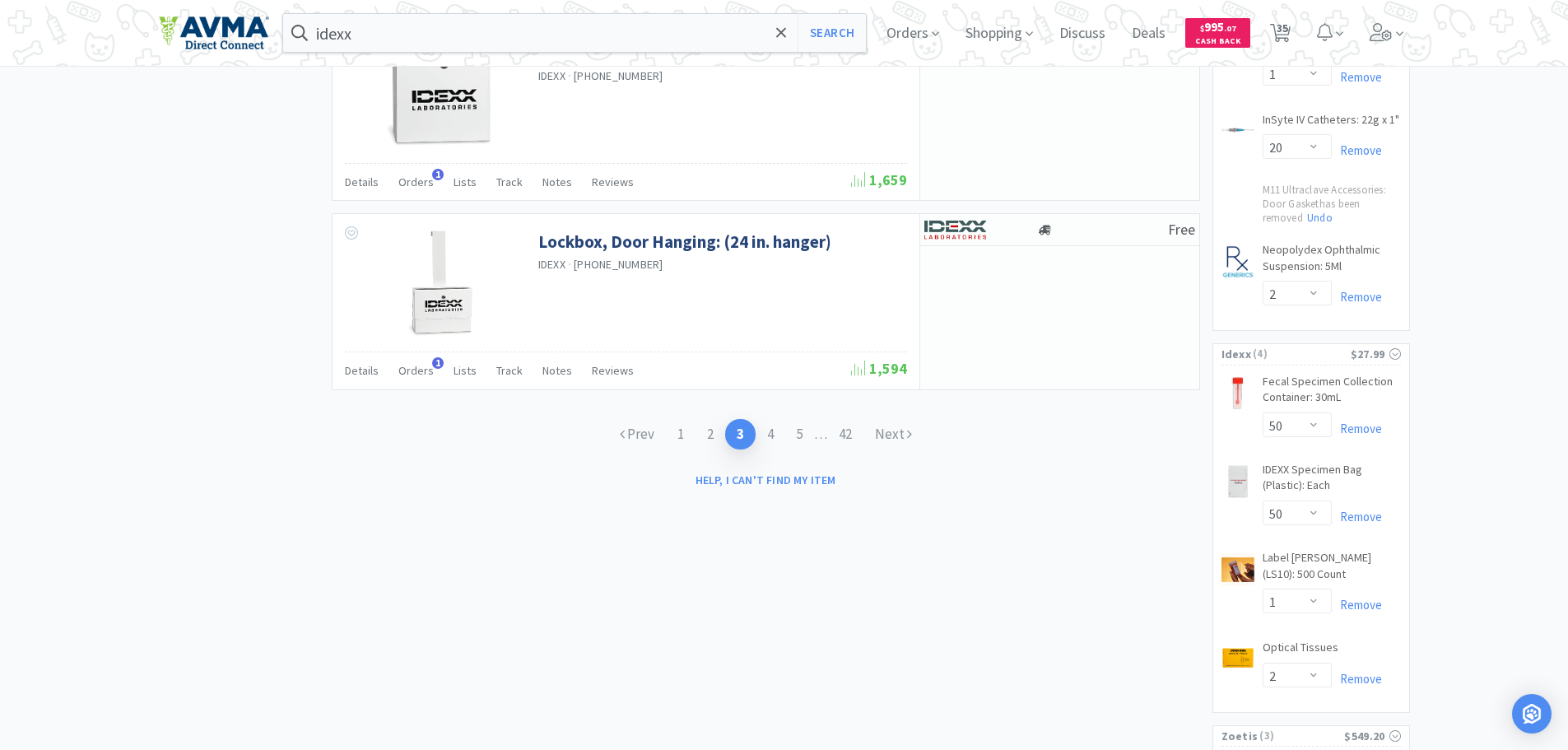
scroll to position [2636, 0]
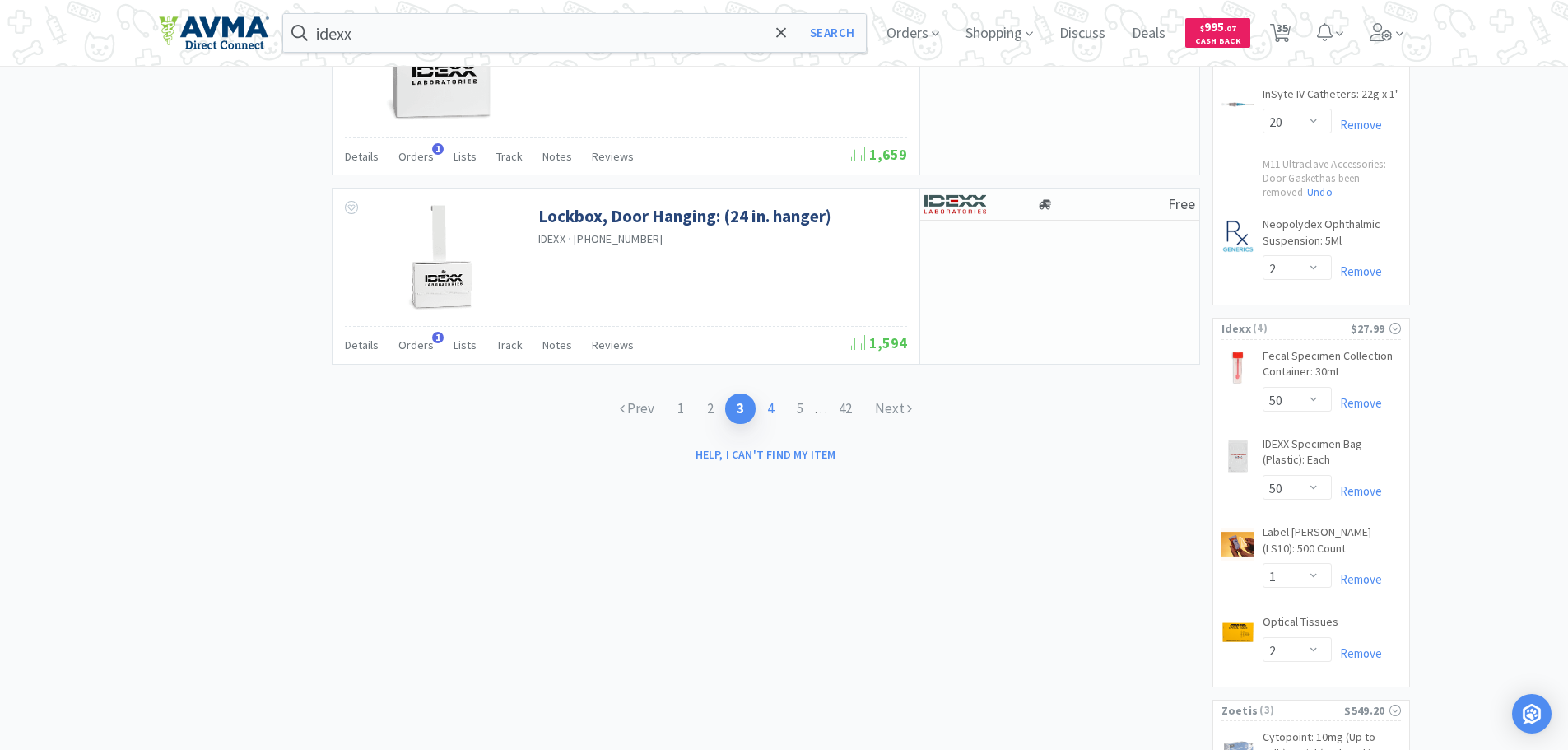
click at [764, 406] on link "4" at bounding box center [770, 410] width 30 height 31
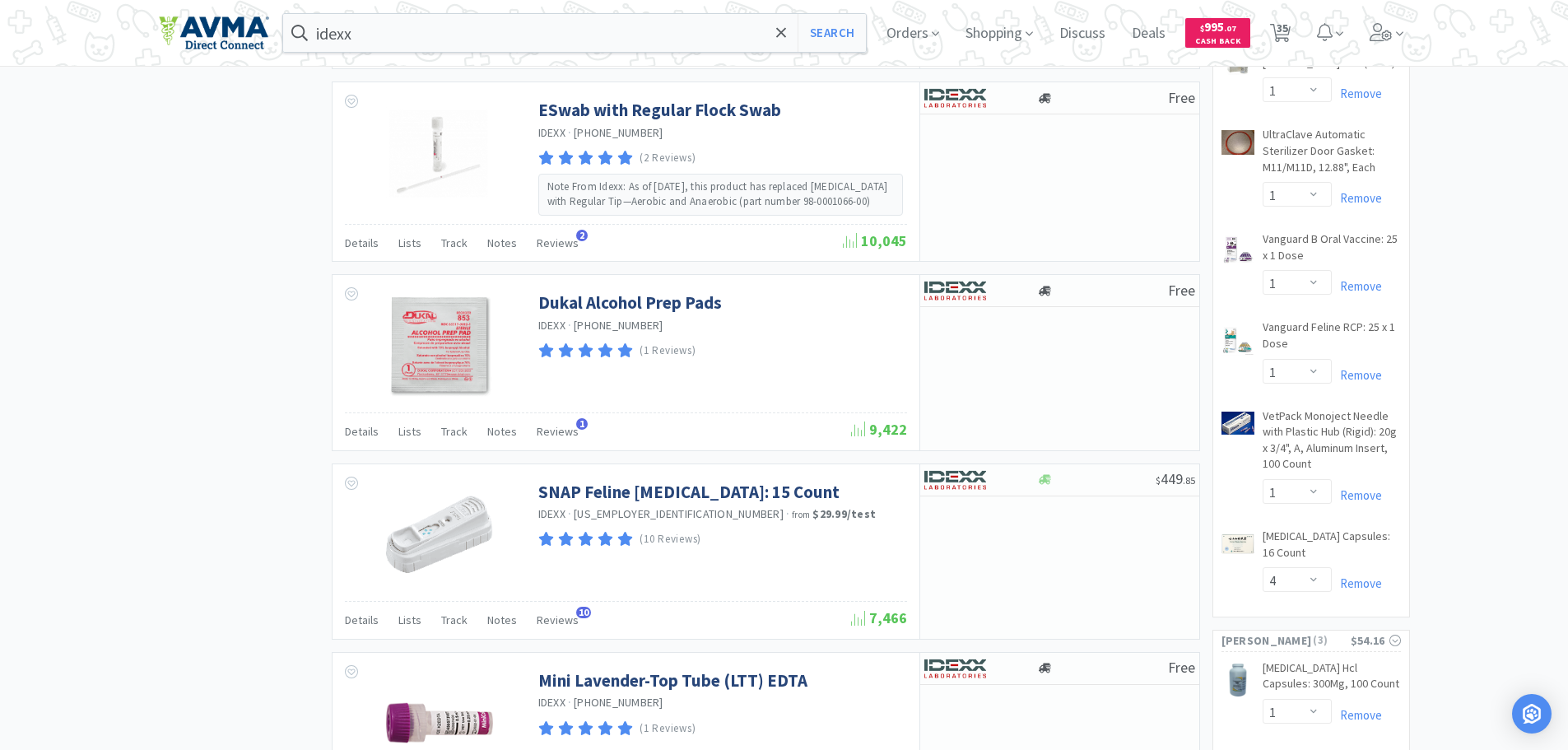
scroll to position [1977, 0]
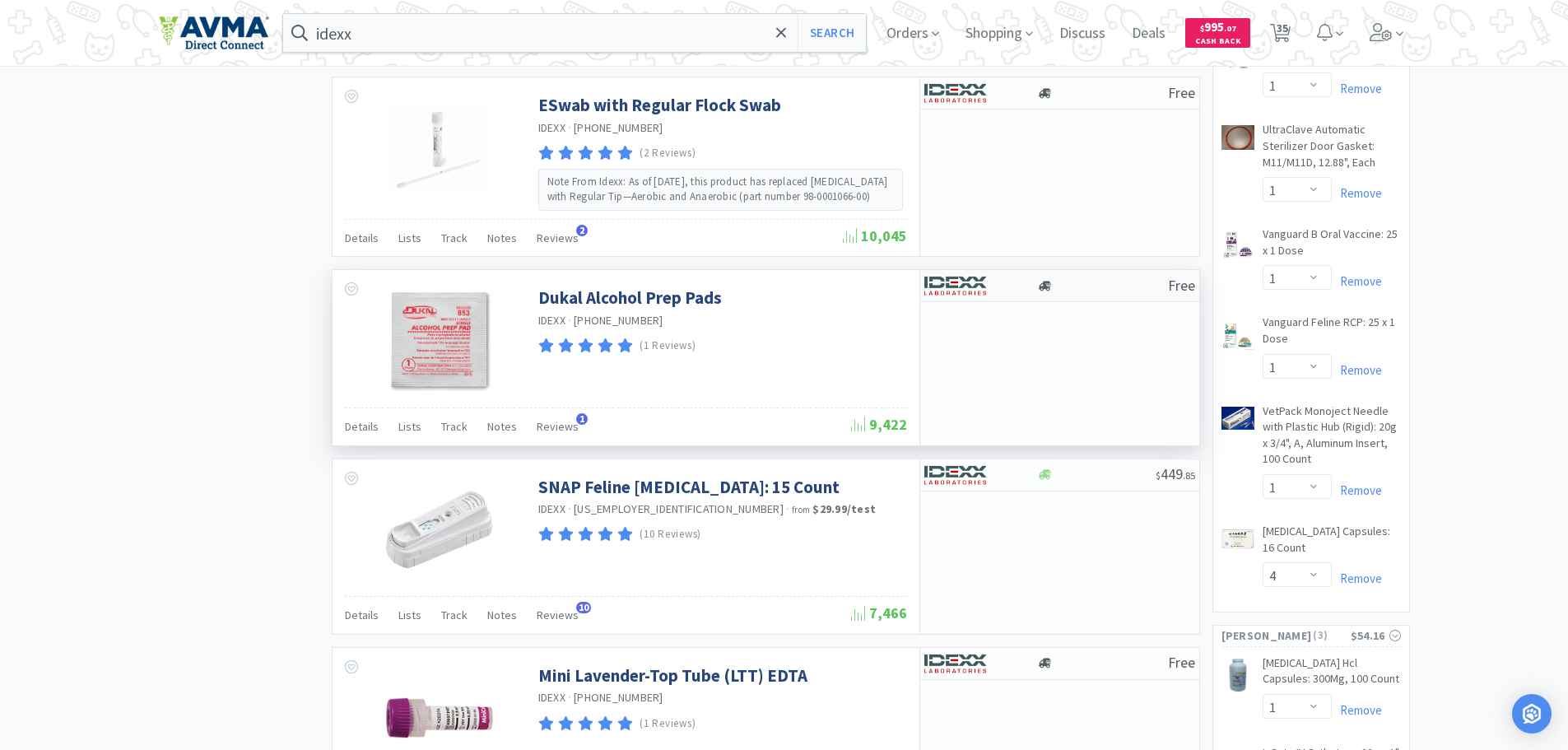
click at [968, 289] on img at bounding box center [956, 285] width 62 height 25
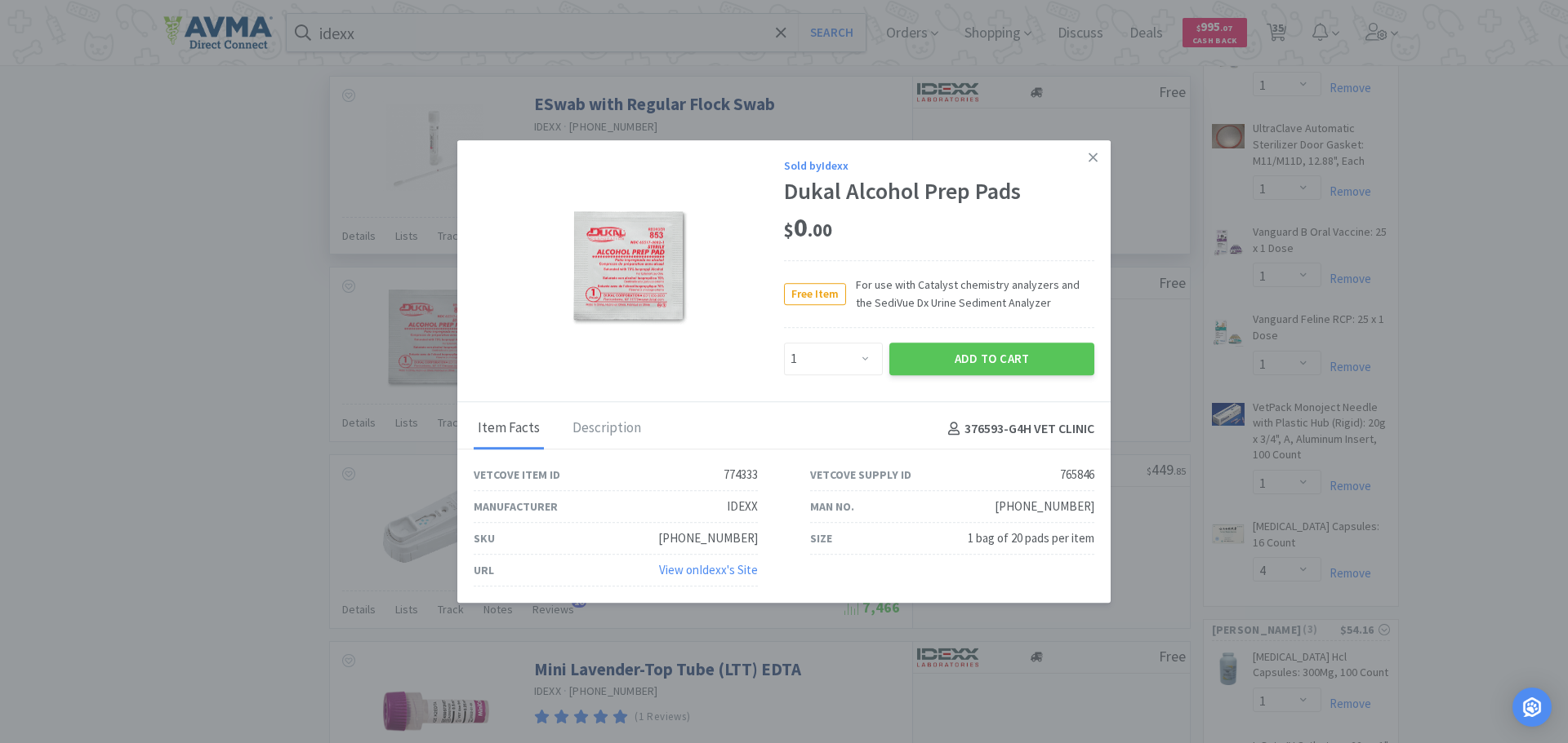
click at [1087, 157] on link at bounding box center [1093, 157] width 29 height 35
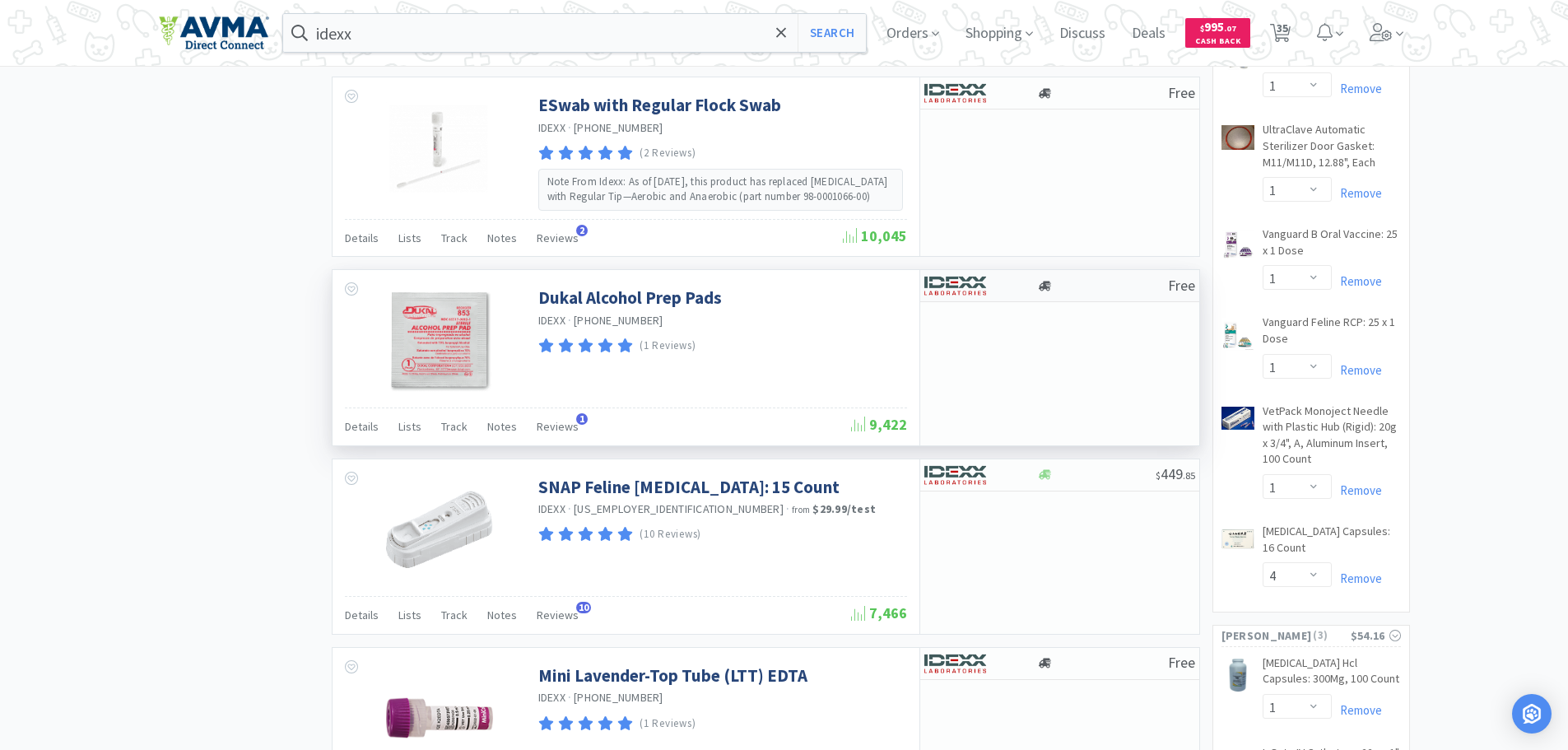
click at [960, 295] on img at bounding box center [956, 285] width 62 height 25
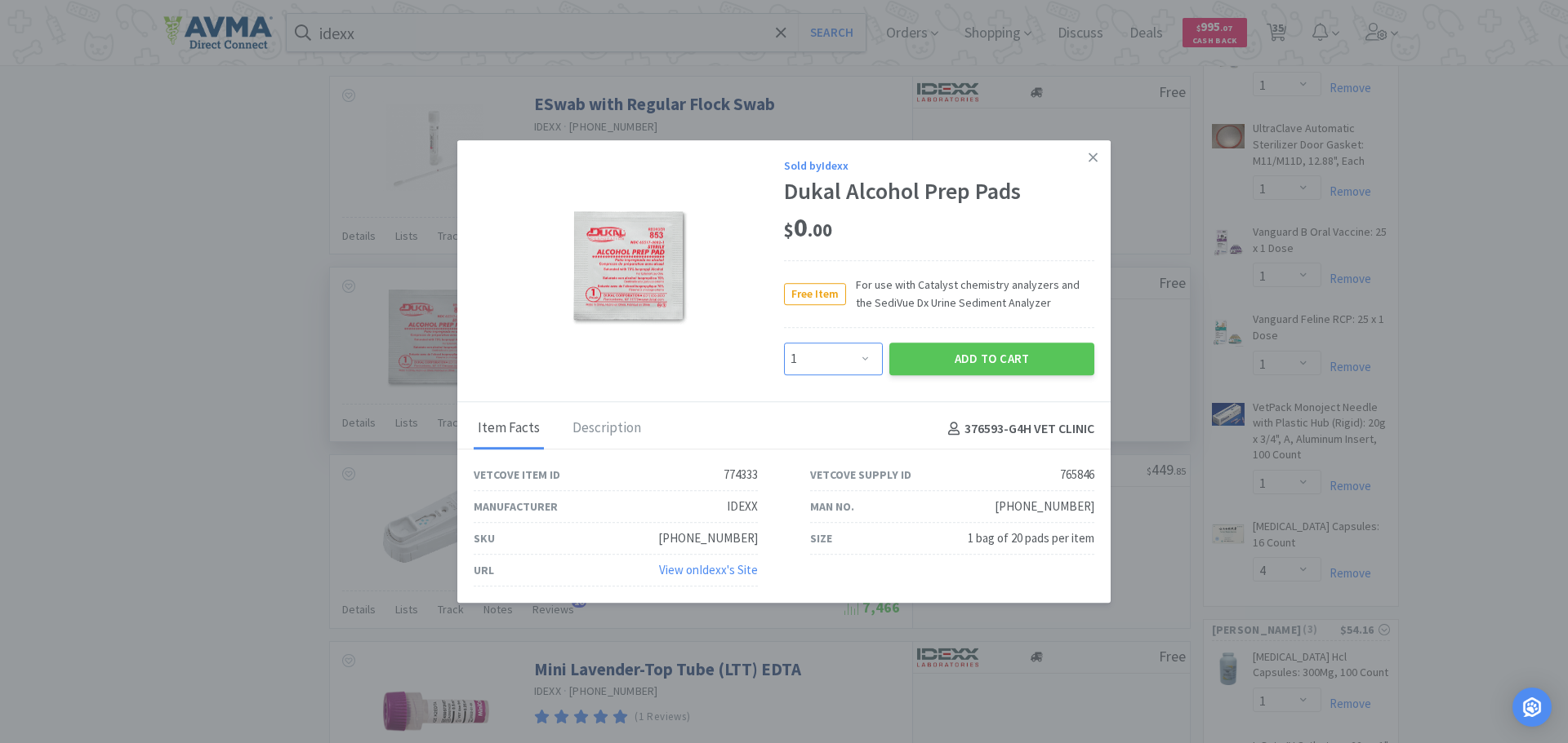
click at [874, 362] on select "Enter Quantity 1 2 3 4 5 6 7 8 9 10 11 12 13 14 15 16 17 18 19 20 Enter Quantity" at bounding box center [834, 359] width 99 height 32
click at [784, 343] on select "Enter Quantity 1 2 3 4 5 6 7 8 9 10 11 12 13 14 15 16 17 18 19 20 Enter Quantity" at bounding box center [834, 359] width 99 height 32
click at [975, 348] on button "Add to Cart" at bounding box center [992, 359] width 205 height 32
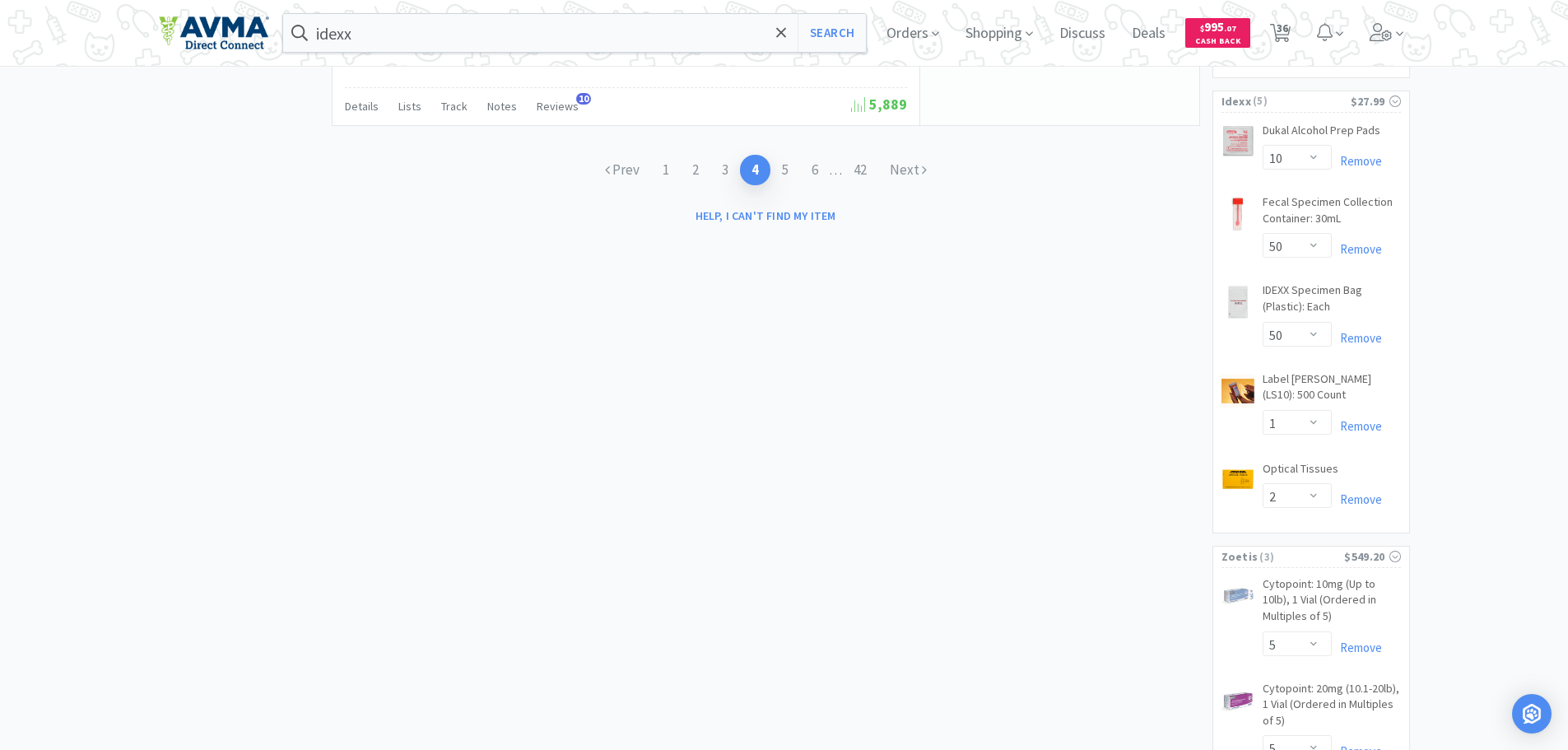
scroll to position [2883, 0]
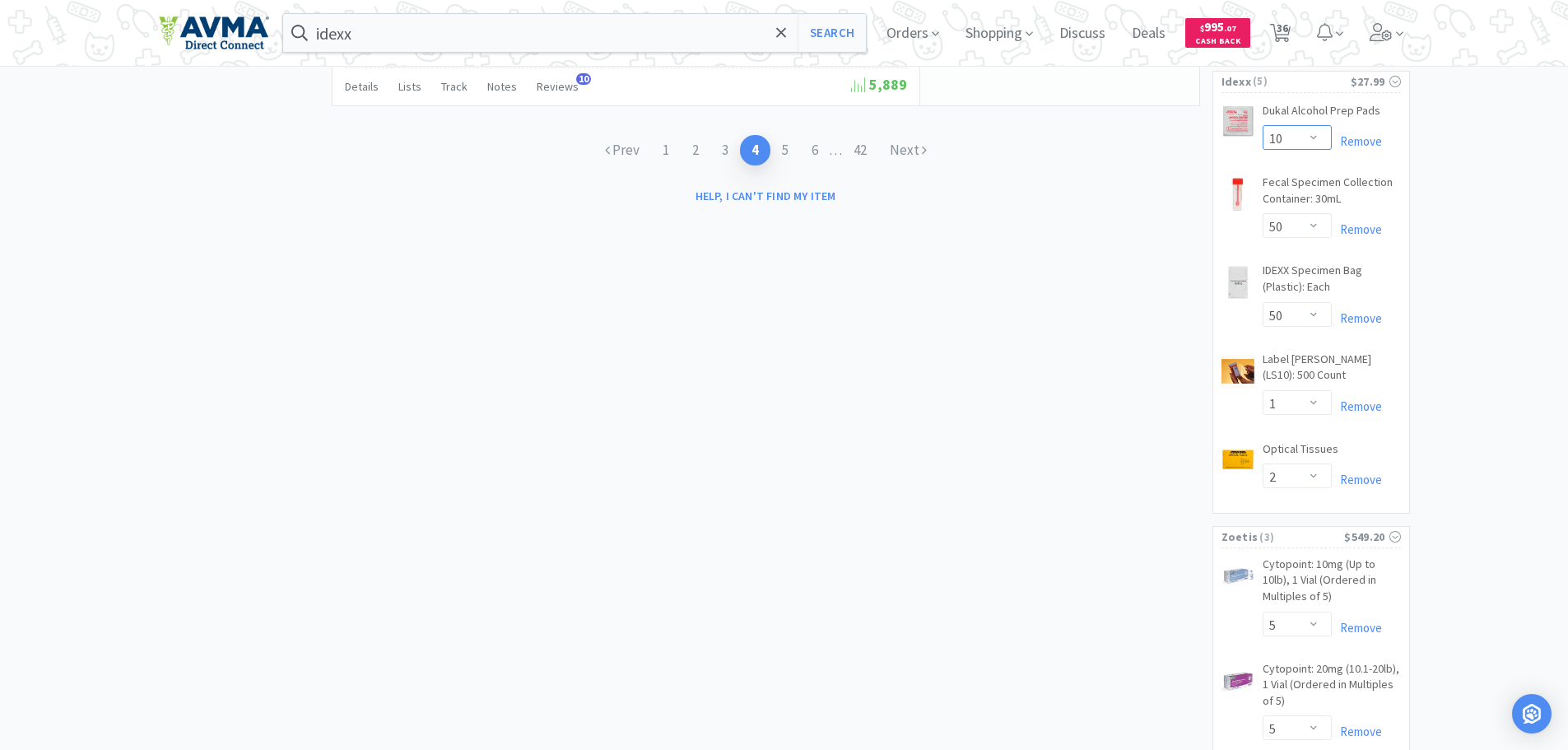
click at [1315, 150] on select "Enter Quantity 1 2 3 4 5 6 7 8 9 10 11 12 13 14 15 16 17 18 19 20 Enter Quantity" at bounding box center [1298, 137] width 69 height 25
click at [1263, 150] on select "Enter Quantity 1 2 3 4 5 6 7 8 9 10 11 12 13 14 15 16 17 18 19 20 Enter Quantity" at bounding box center [1298, 137] width 69 height 25
click at [1311, 150] on select "Enter Quantity 1 2 3 4 5 6 7 8 9 10 11 12 13 14 15 16 17 18 19 20 Enter Quantity" at bounding box center [1298, 137] width 69 height 25
click at [1263, 150] on select "Enter Quantity 1 2 3 4 5 6 7 8 9 10 11 12 13 14 15 16 17 18 19 20 Enter Quantity" at bounding box center [1298, 137] width 69 height 25
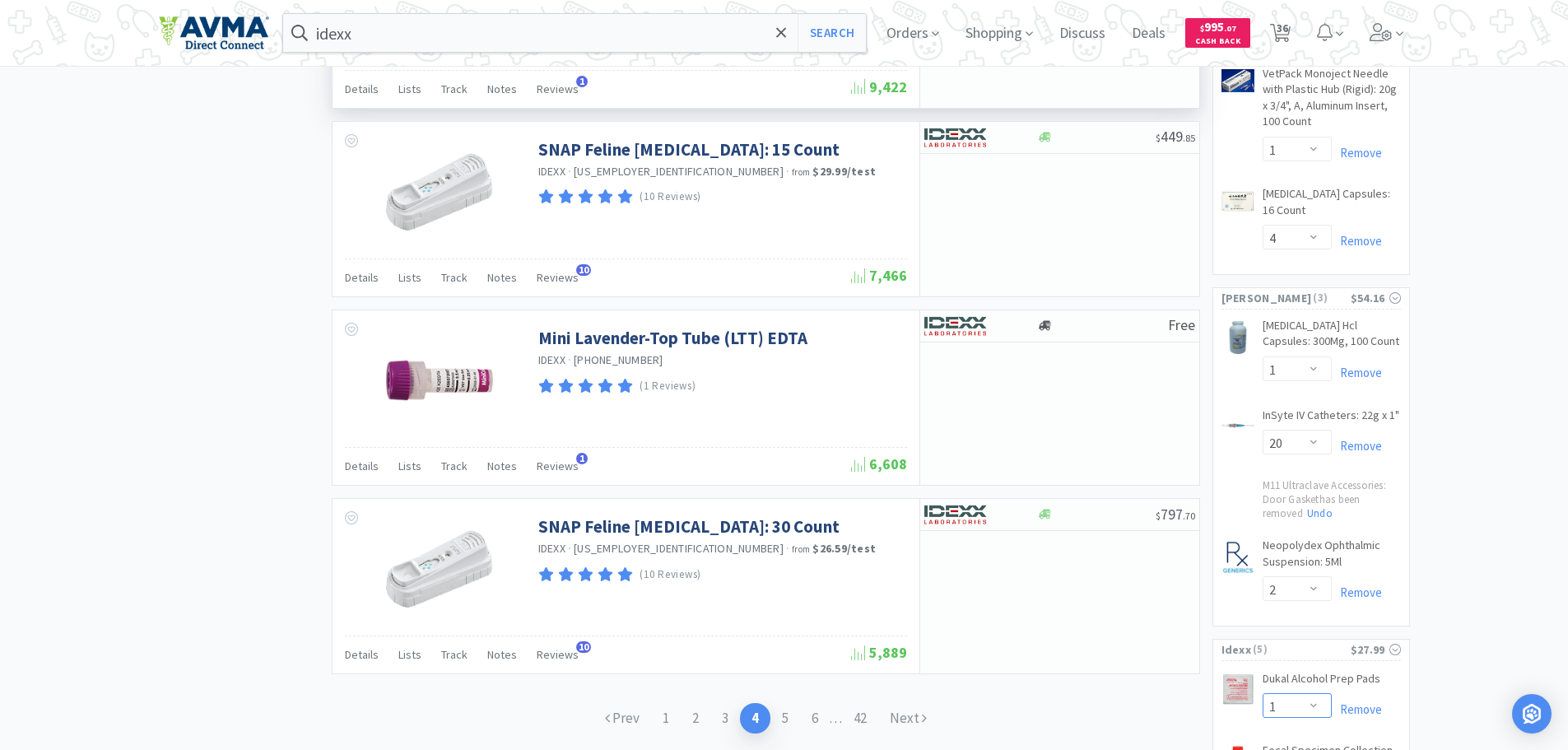
scroll to position [2472, 0]
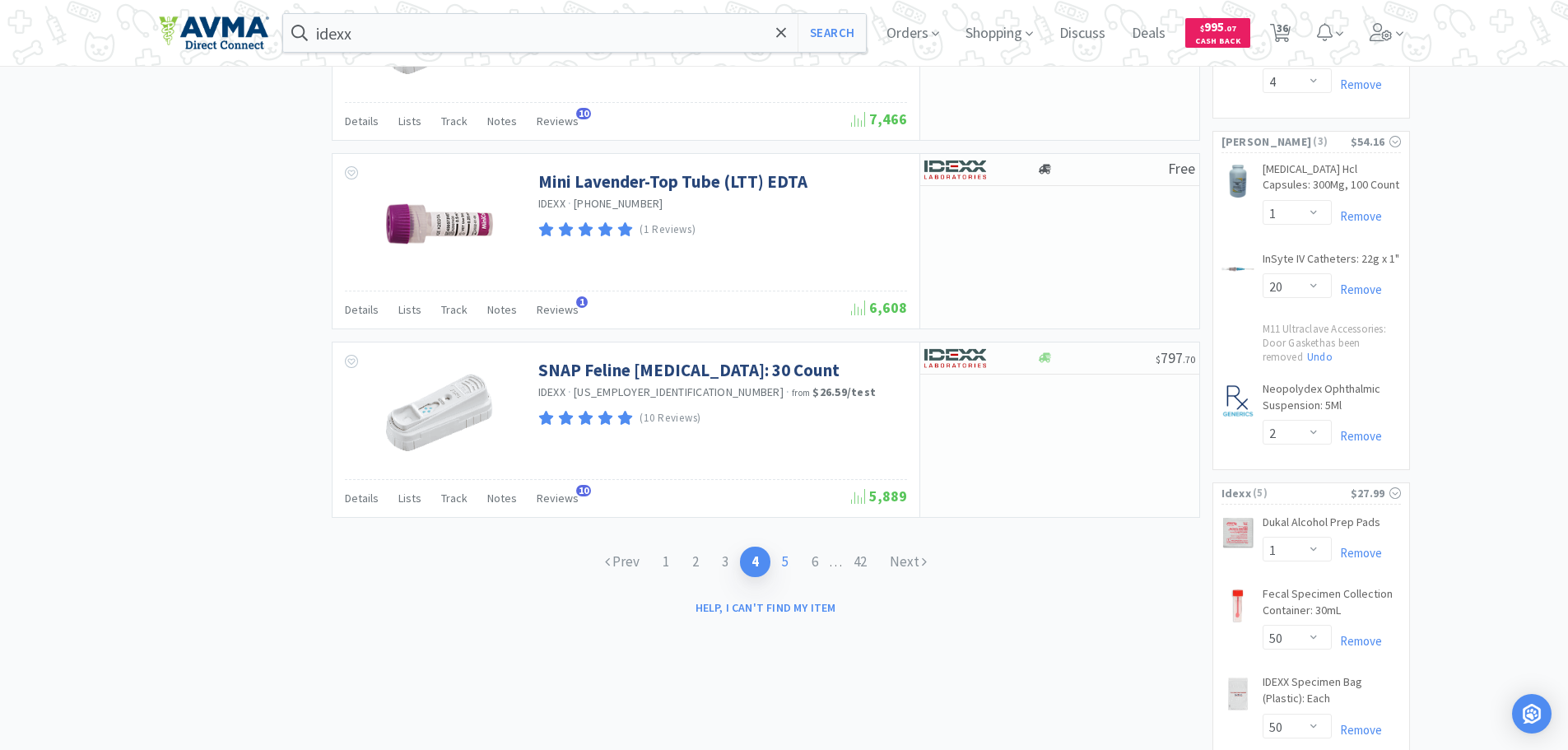
click at [785, 550] on link "5" at bounding box center [785, 562] width 30 height 31
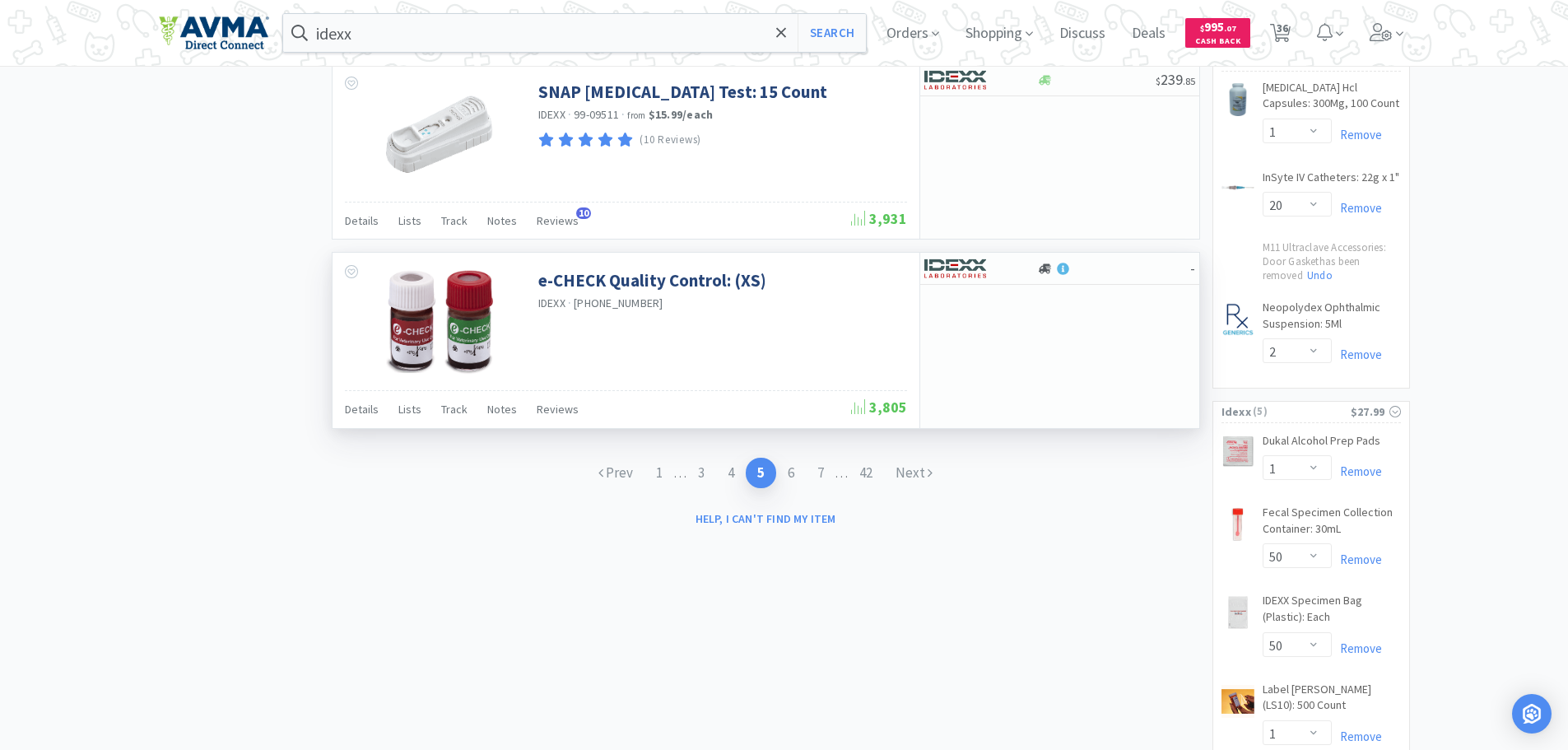
scroll to position [2553, 0]
click at [793, 475] on link "6" at bounding box center [791, 473] width 30 height 31
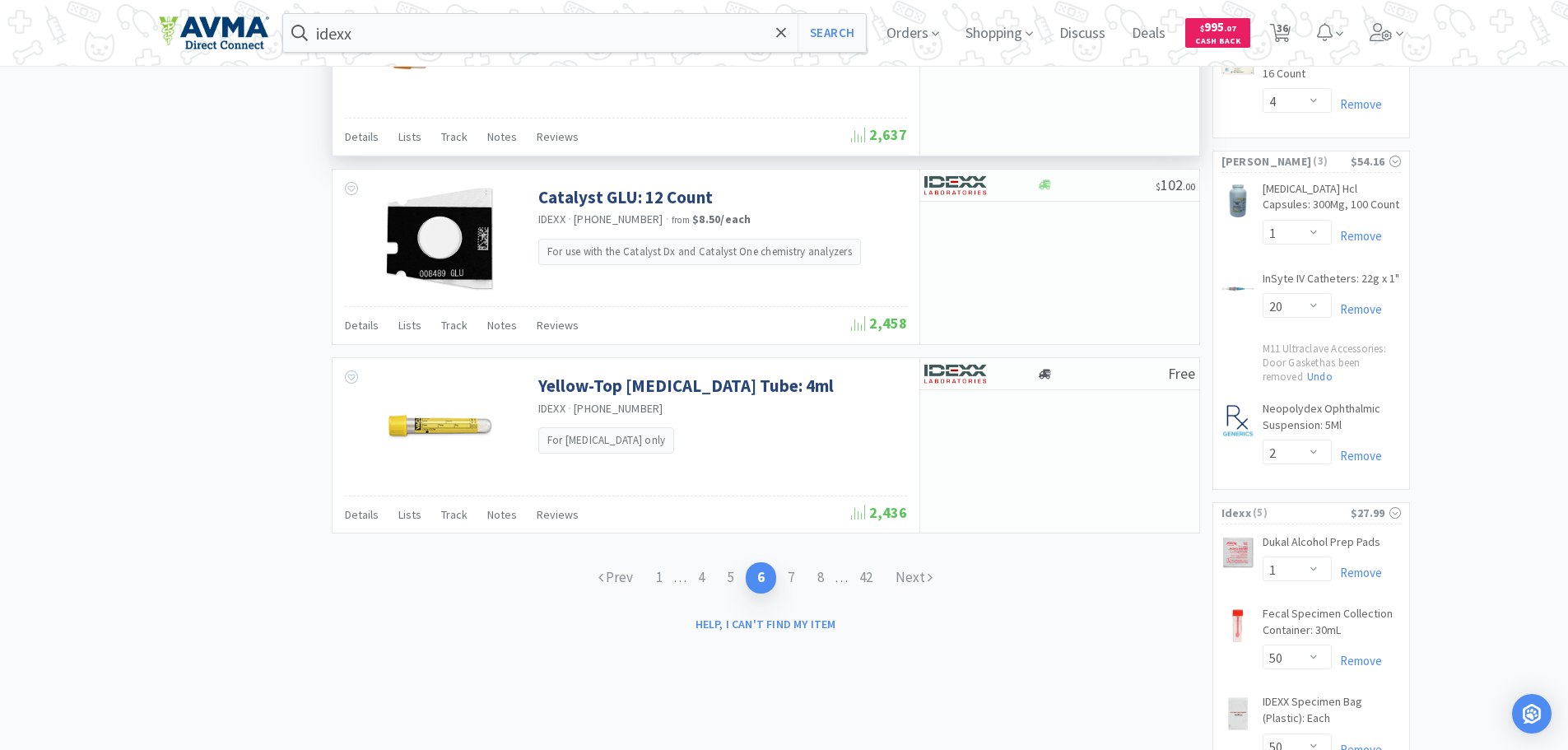
scroll to position [2553, 0]
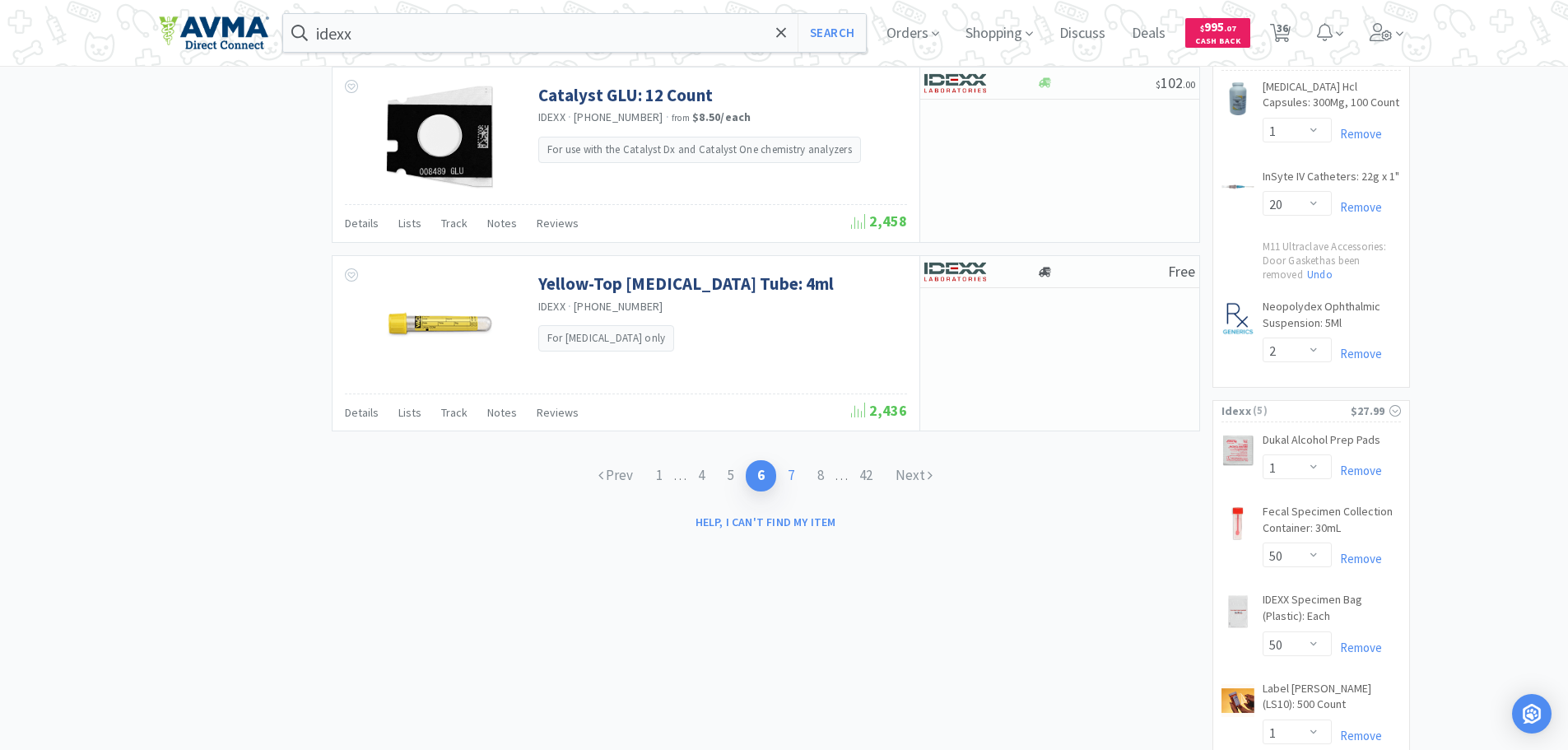
click at [793, 476] on link "7" at bounding box center [791, 476] width 30 height 31
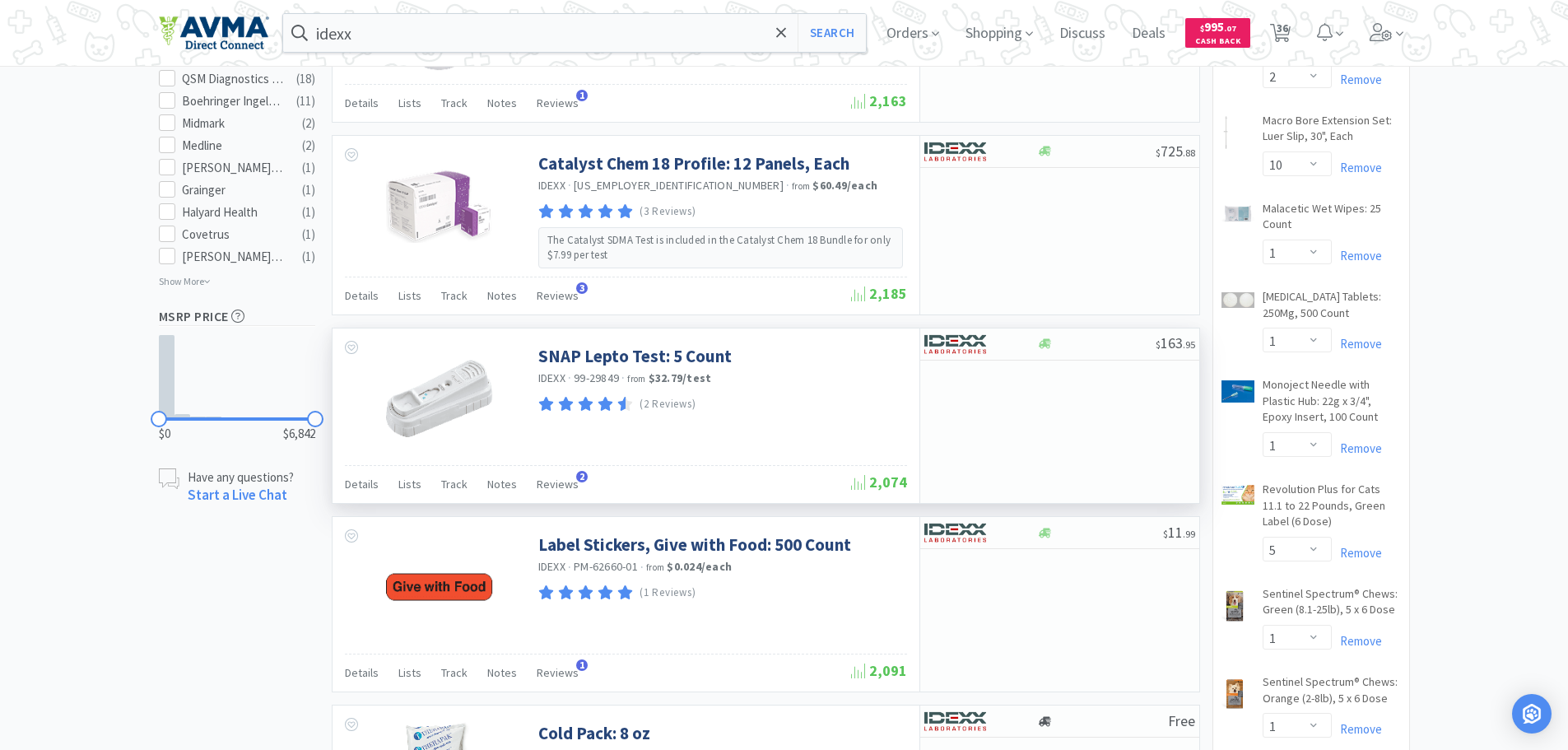
scroll to position [1071, 0]
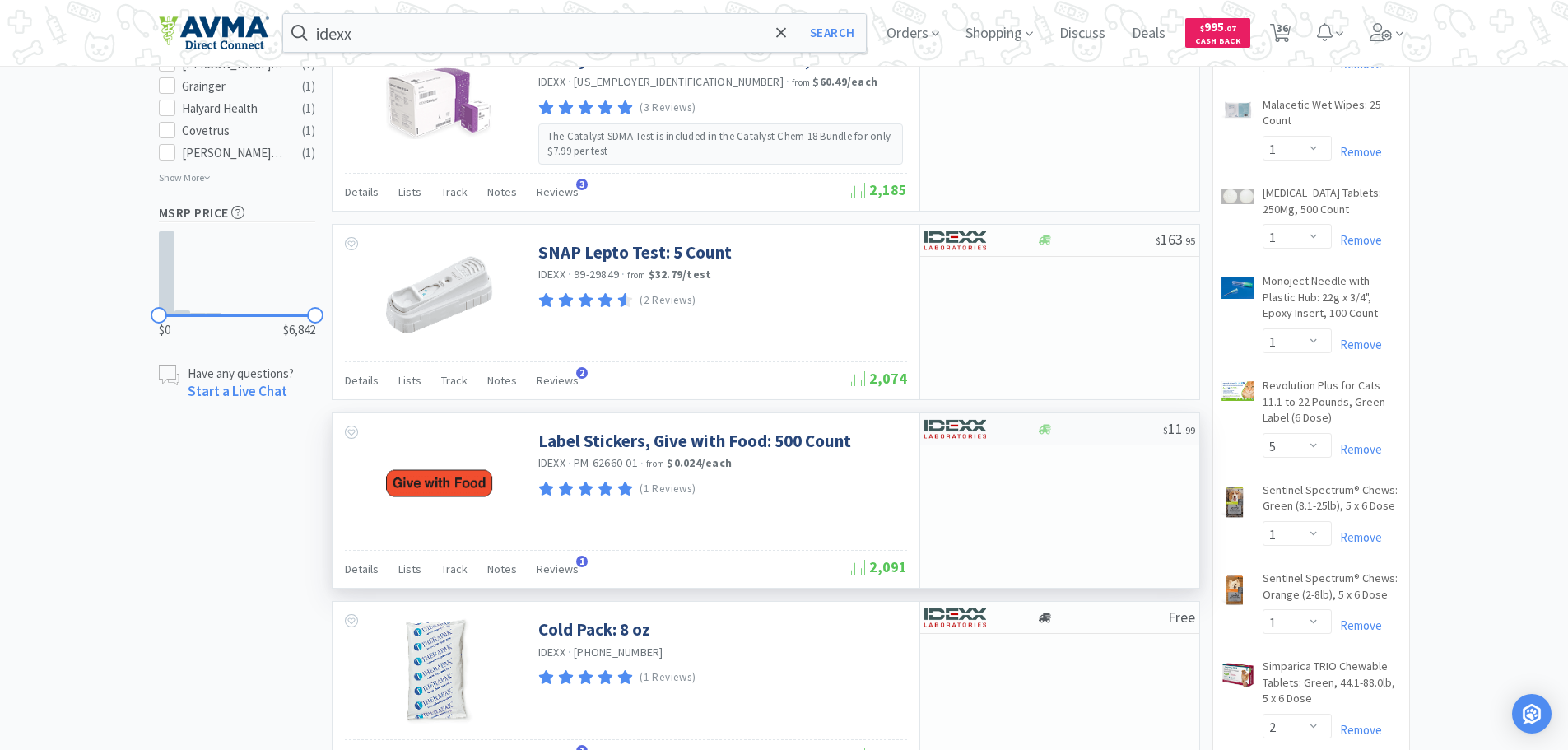
click at [969, 434] on img at bounding box center [956, 429] width 62 height 25
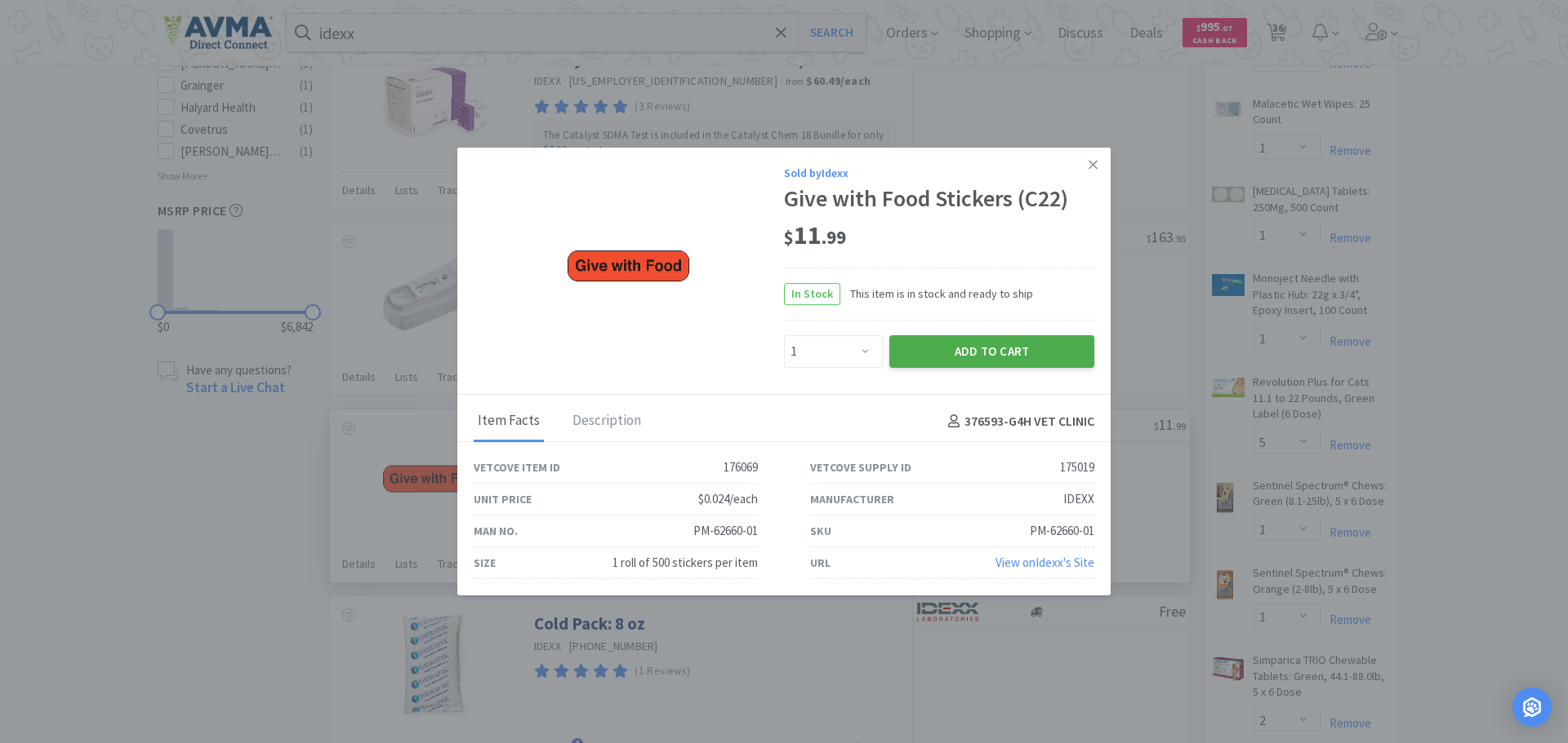
click at [981, 345] on button "Add to Cart" at bounding box center [992, 352] width 205 height 32
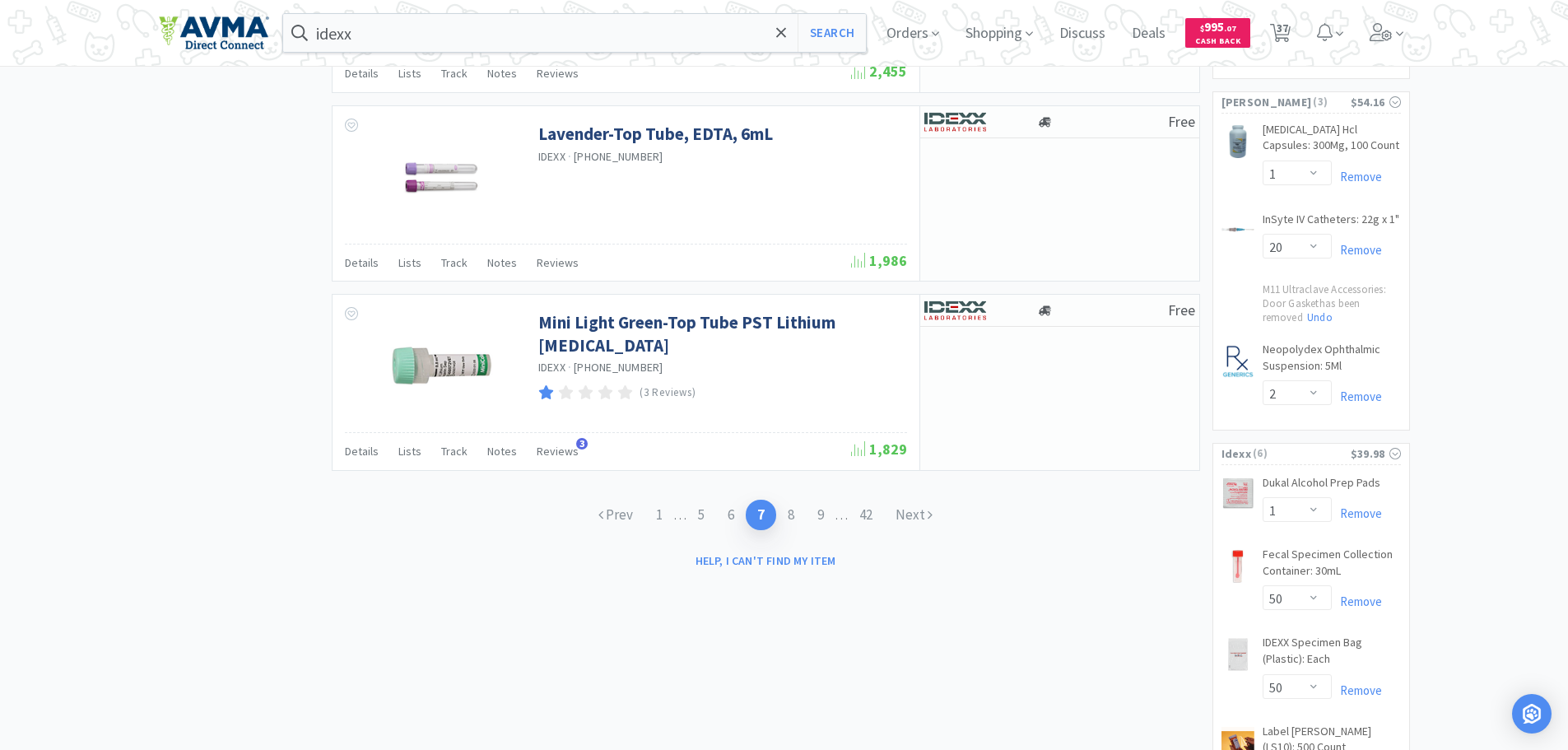
scroll to position [2553, 0]
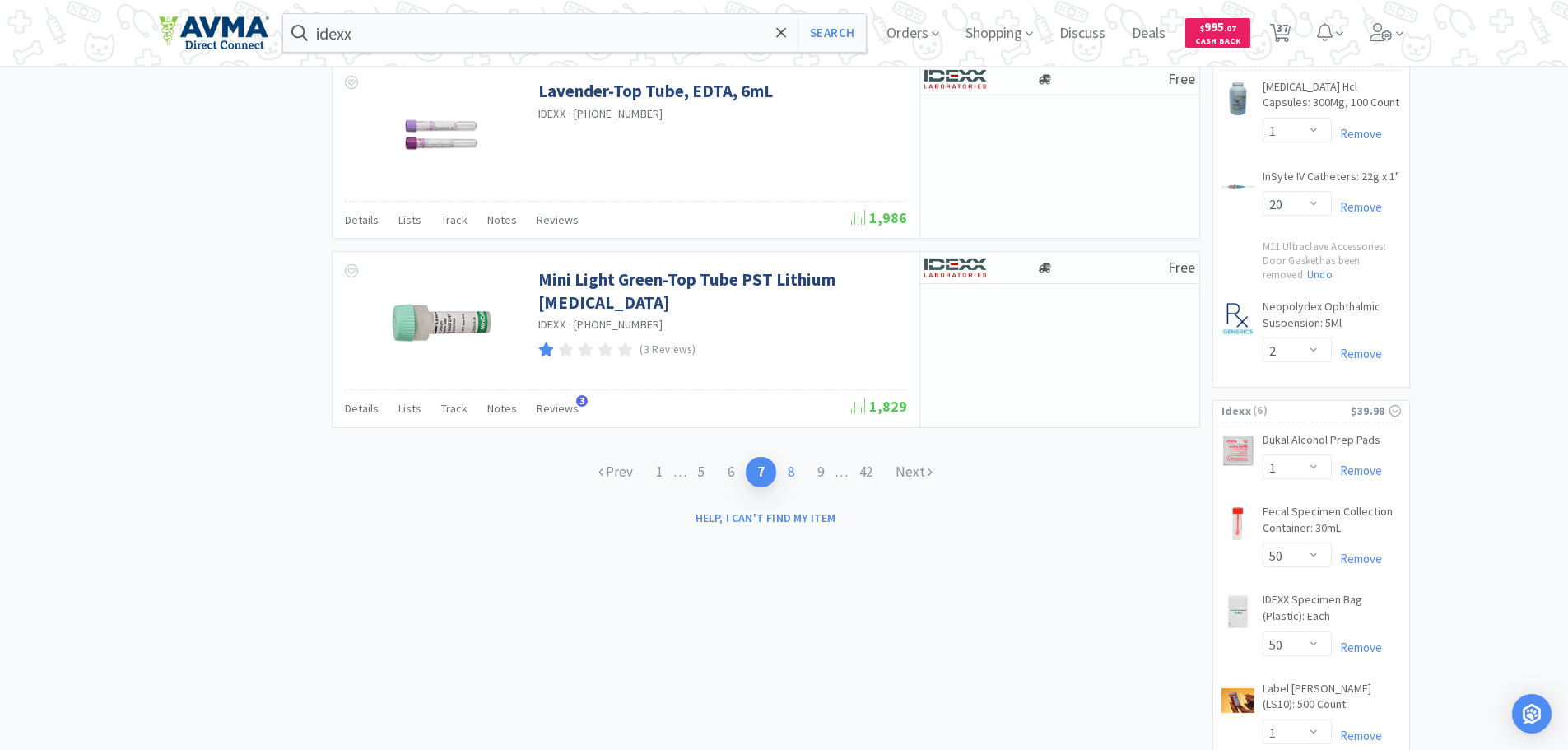
click at [793, 471] on link "8" at bounding box center [791, 473] width 30 height 31
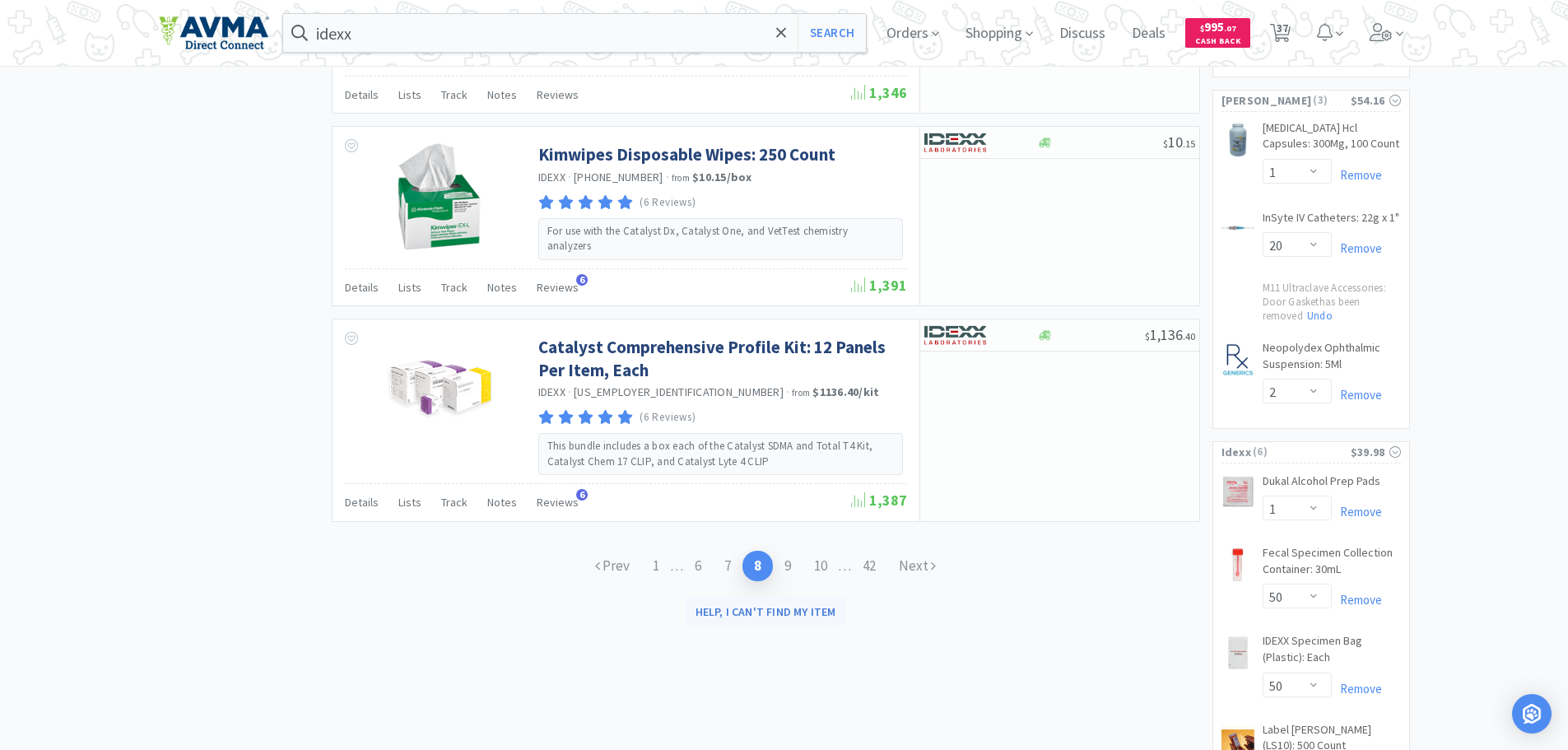
scroll to position [2553, 0]
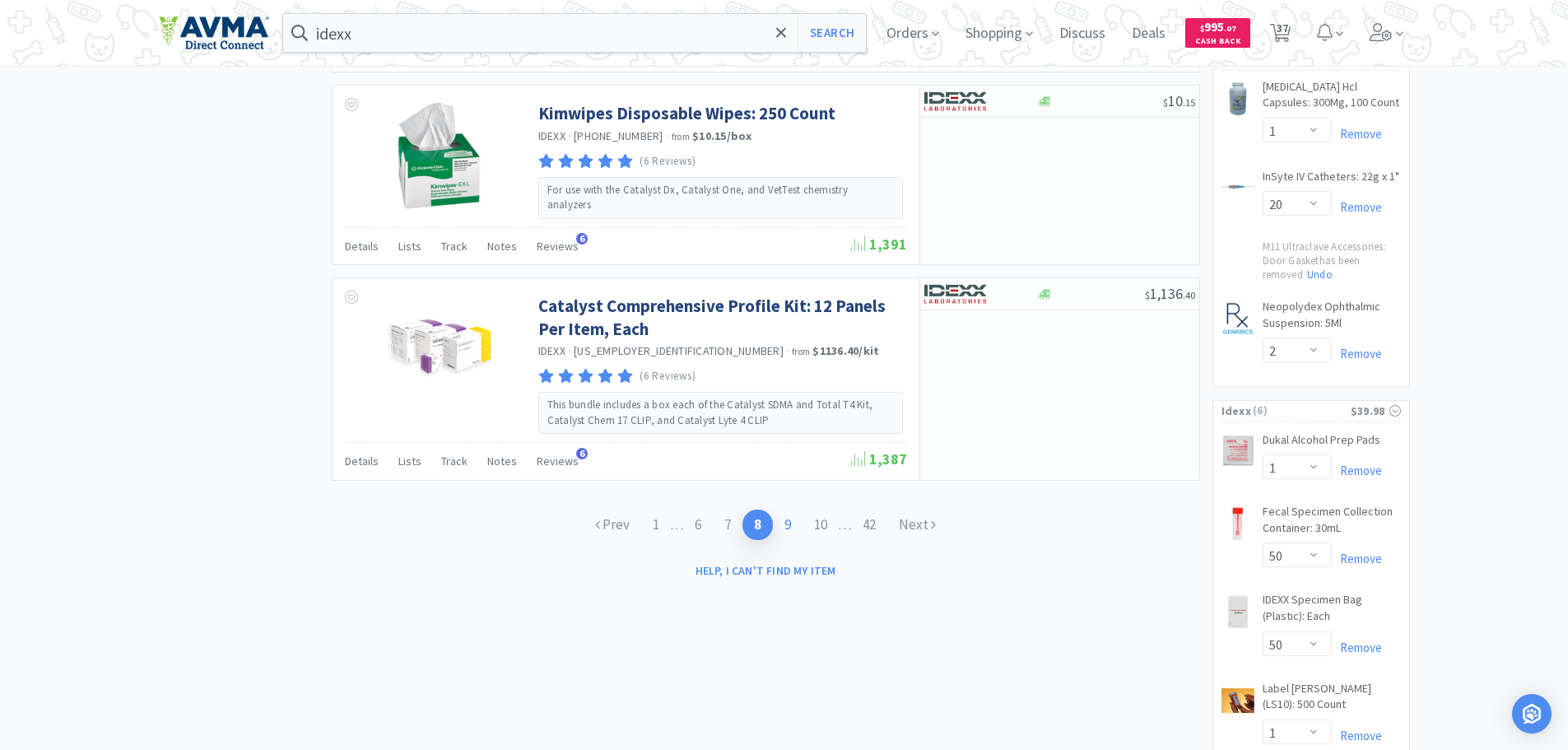
click at [787, 524] on link "9" at bounding box center [788, 526] width 30 height 31
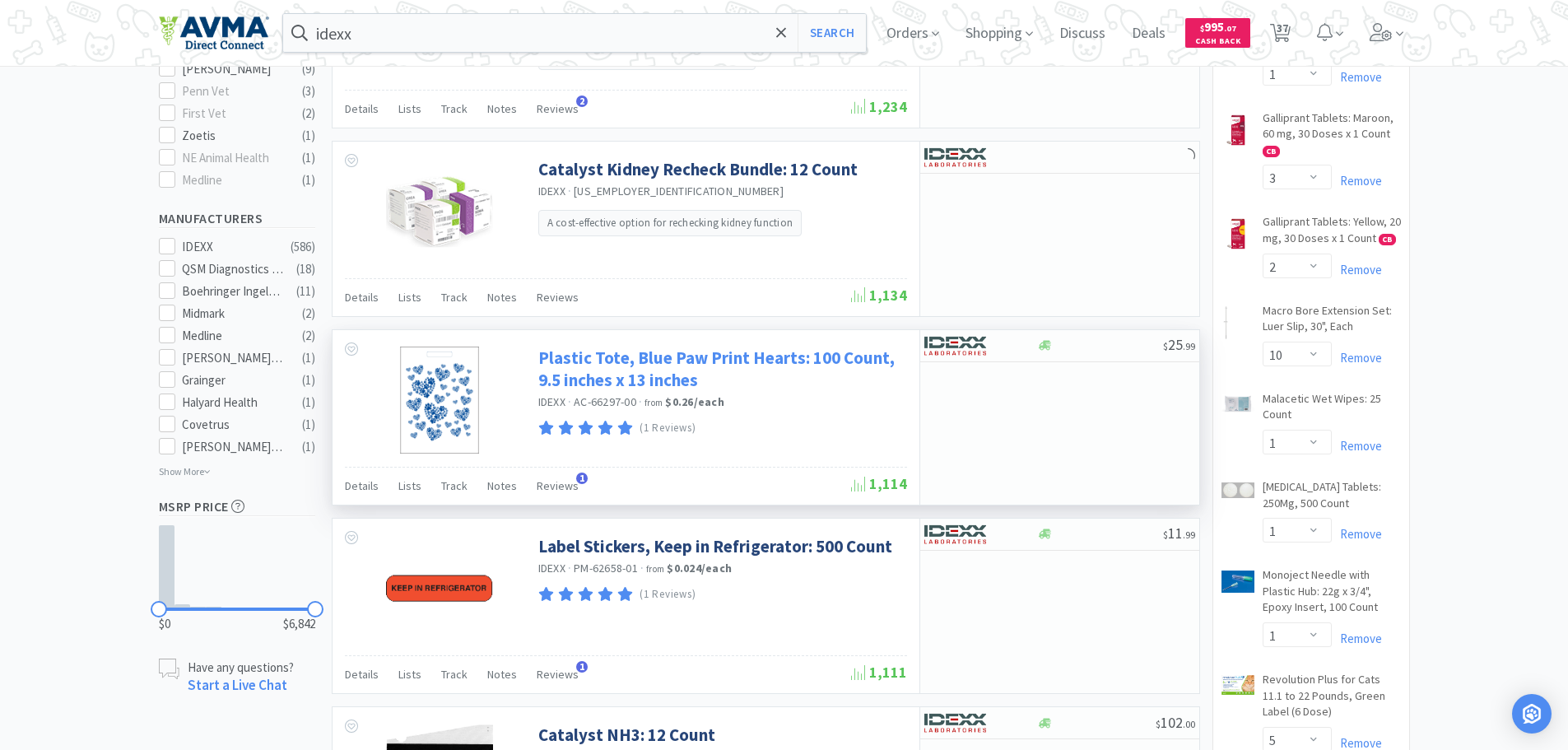
scroll to position [824, 0]
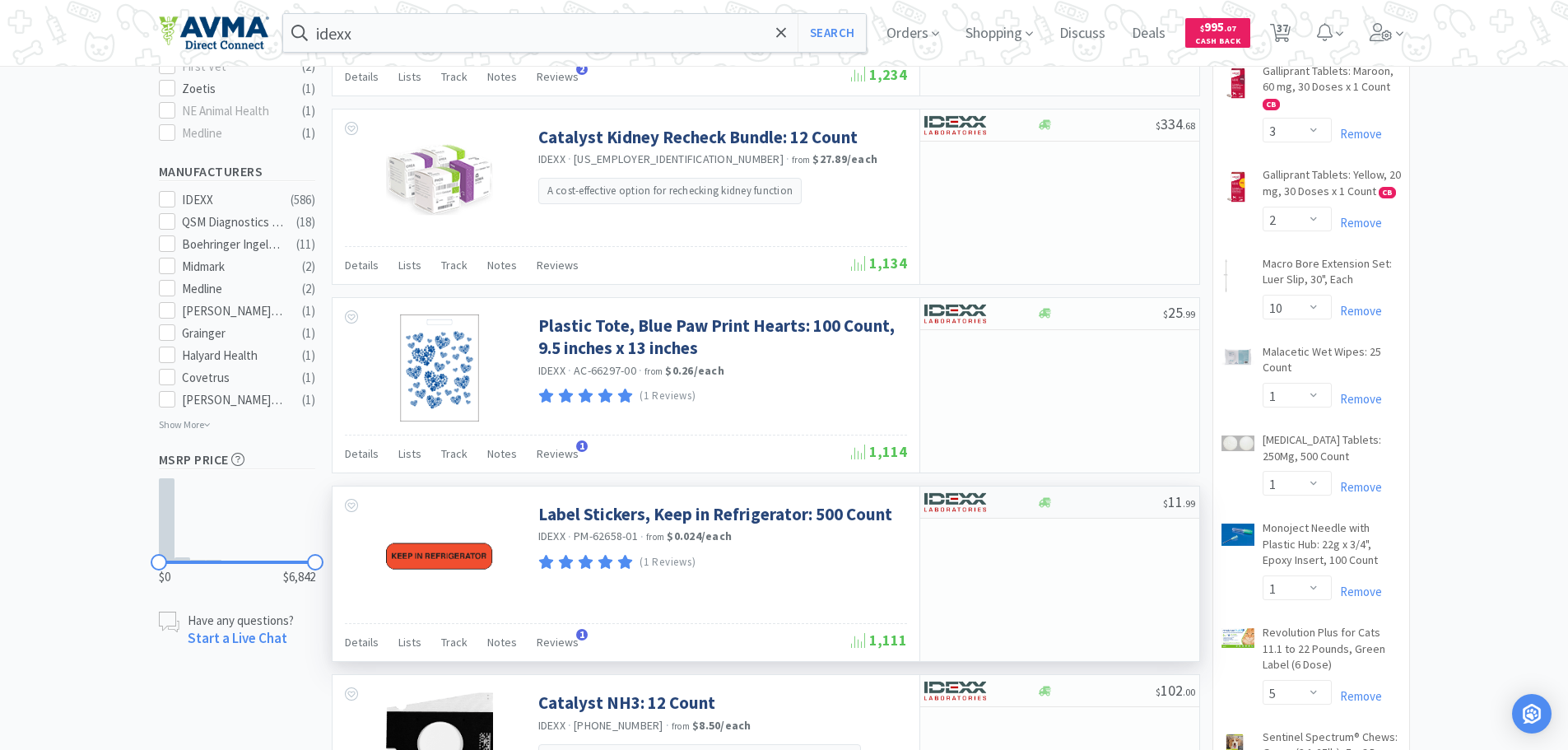
click at [979, 490] on img at bounding box center [956, 502] width 62 height 25
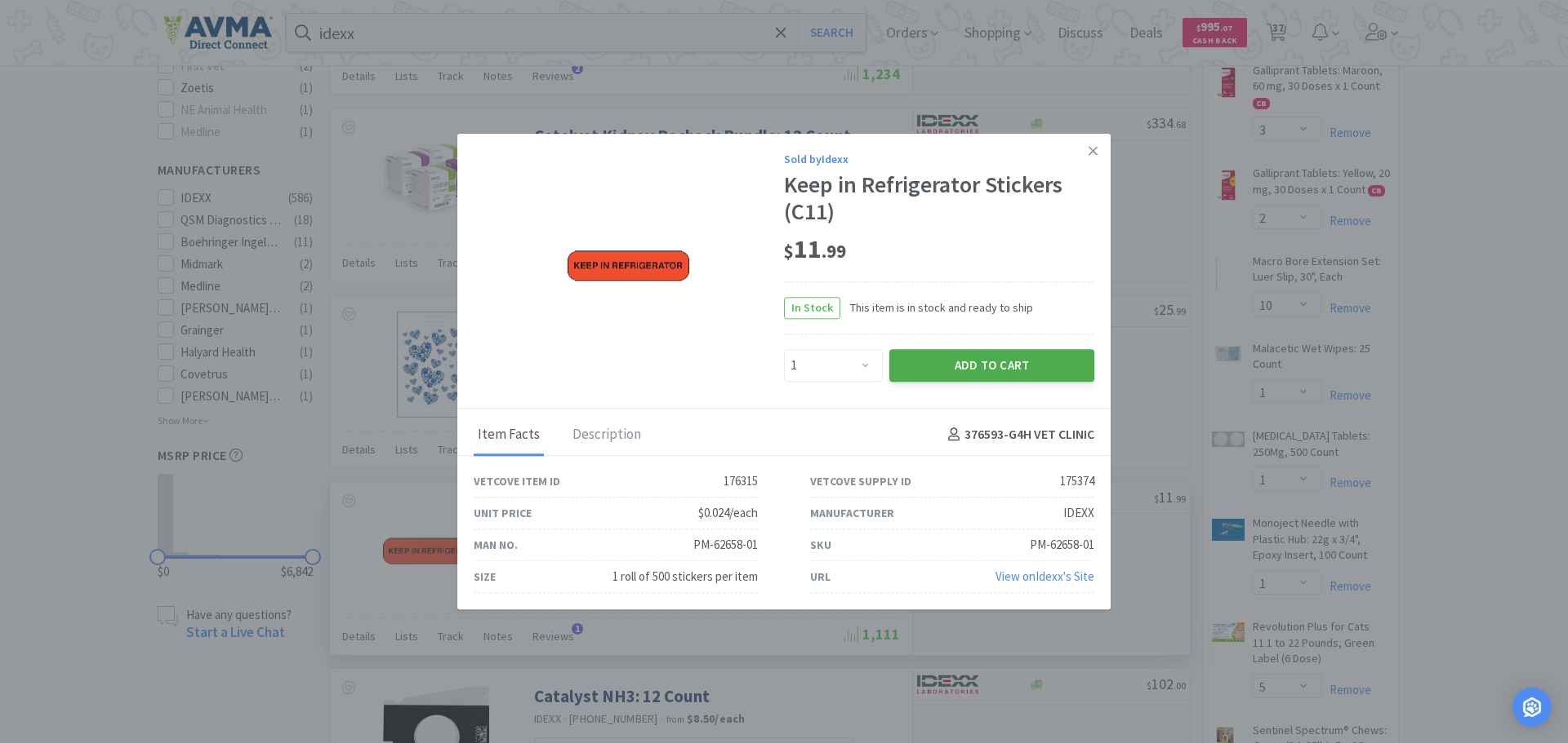
click at [923, 357] on button "Add to Cart" at bounding box center [992, 365] width 205 height 32
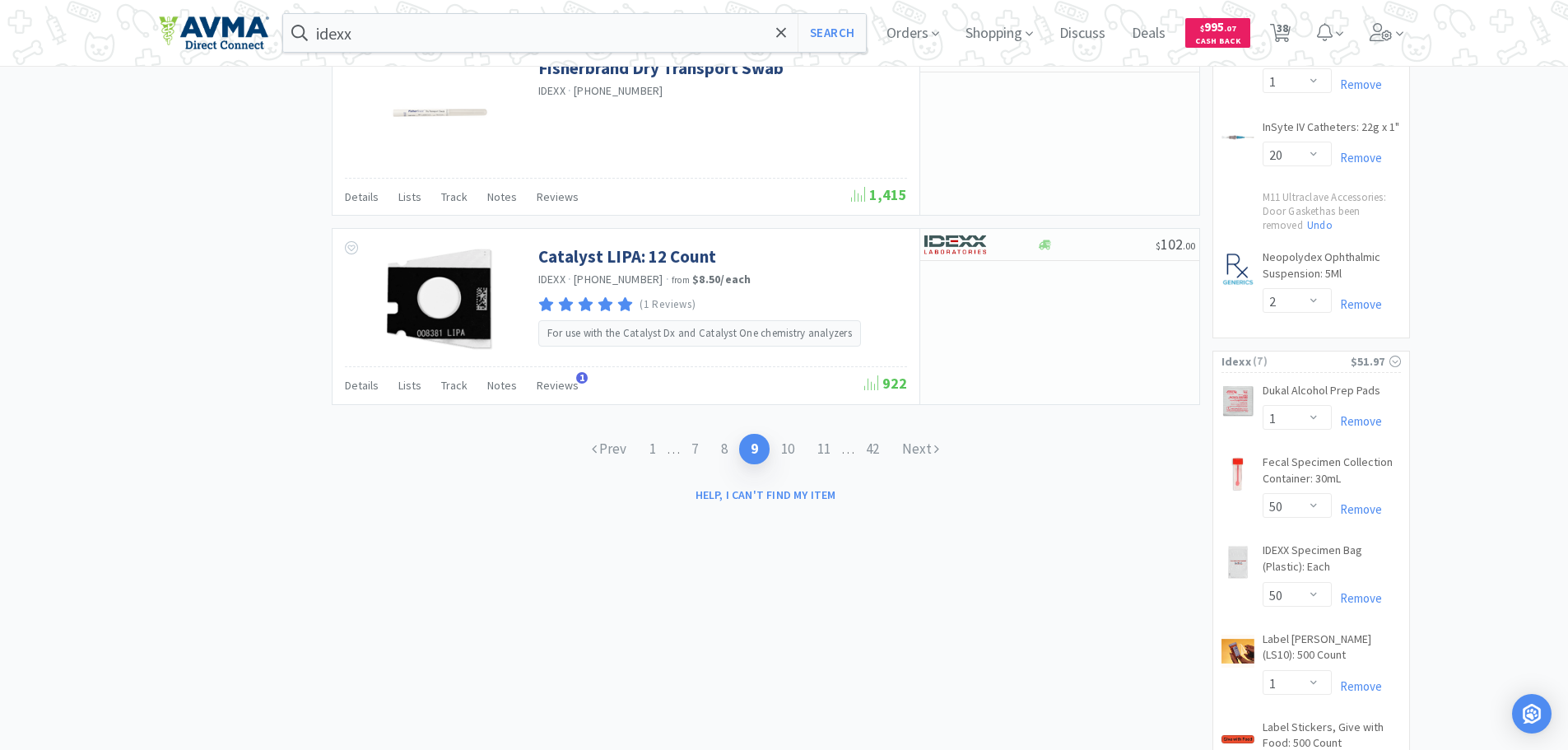
scroll to position [2636, 0]
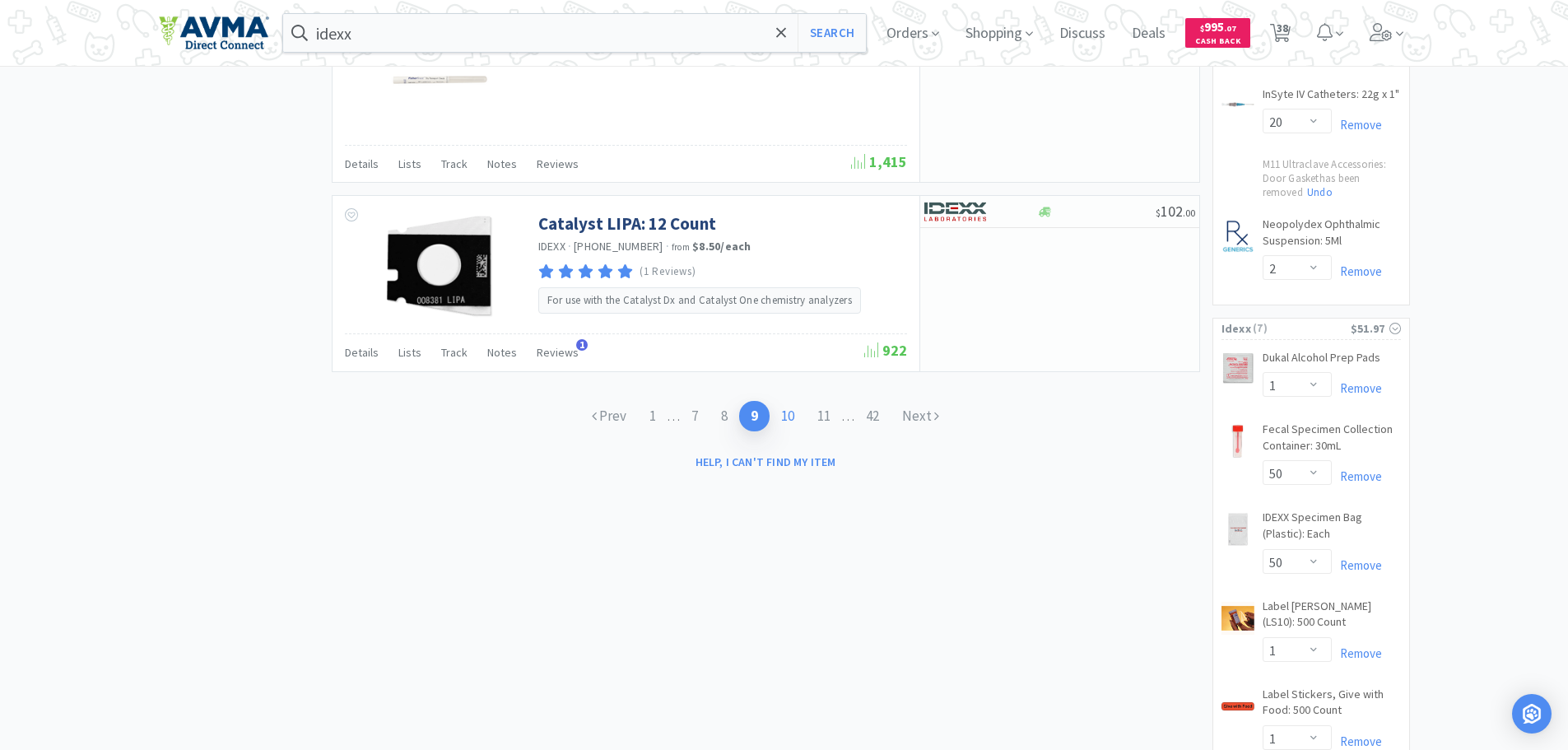
click at [785, 401] on link "10" at bounding box center [788, 417] width 36 height 31
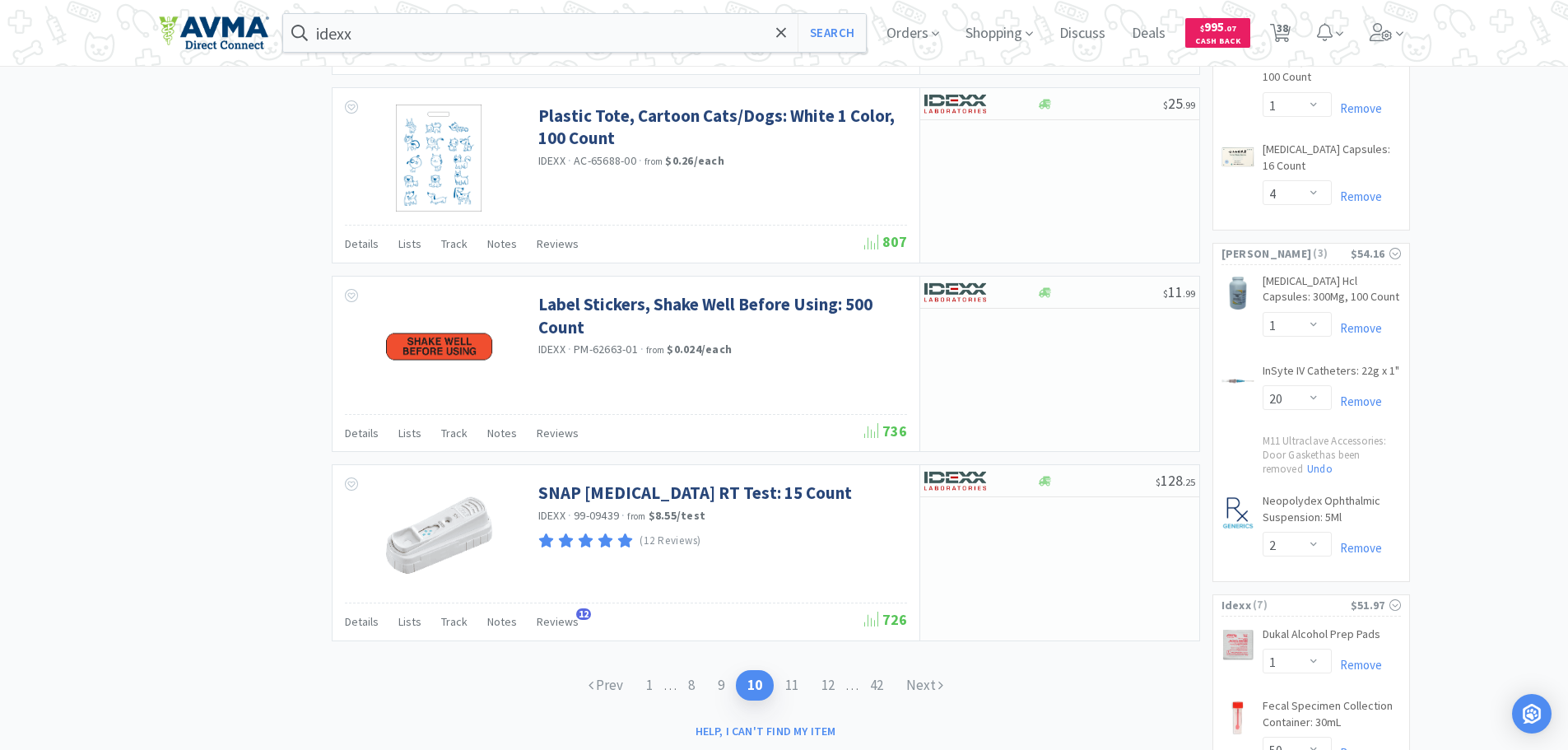
scroll to position [2389, 0]
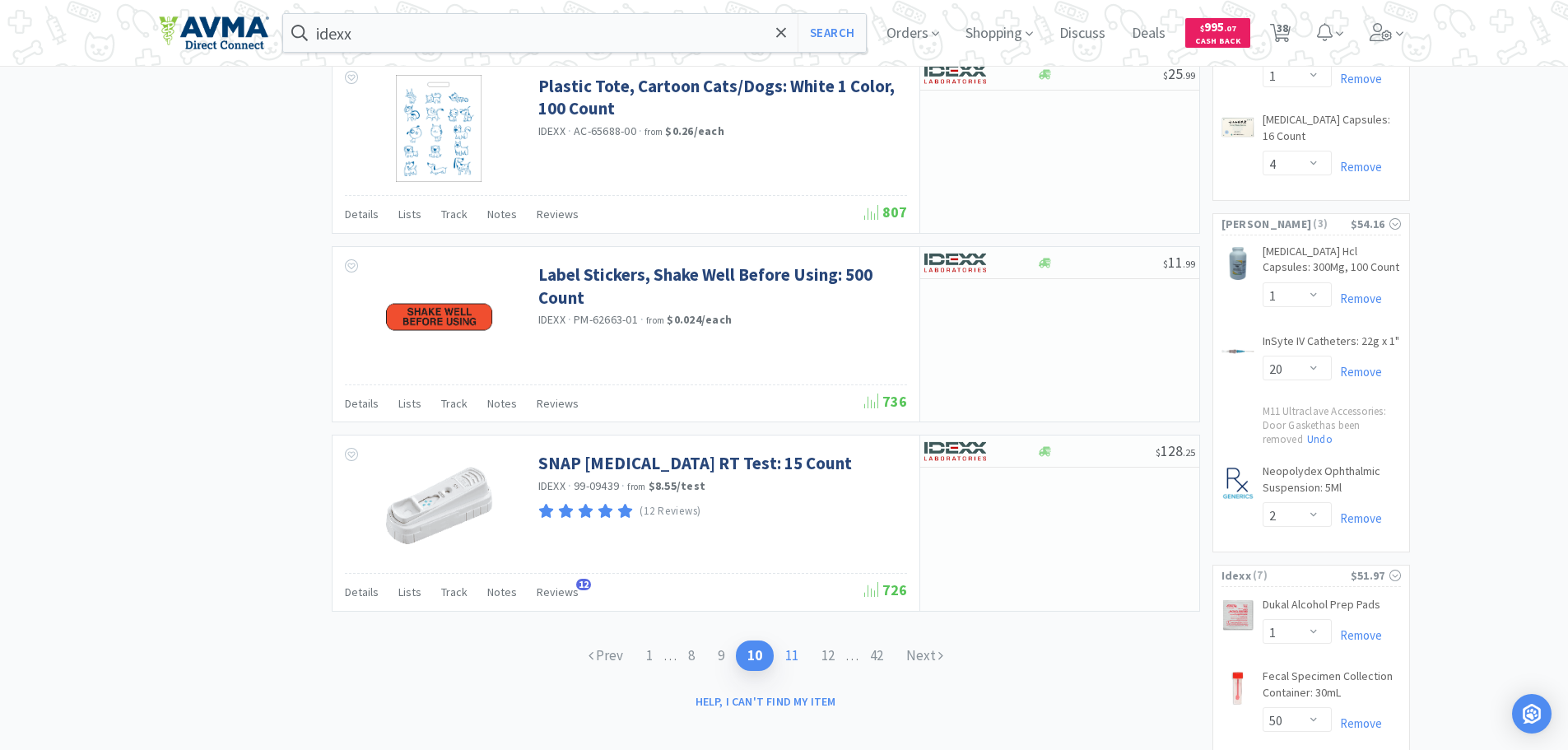
click at [795, 641] on link "11" at bounding box center [792, 656] width 36 height 31
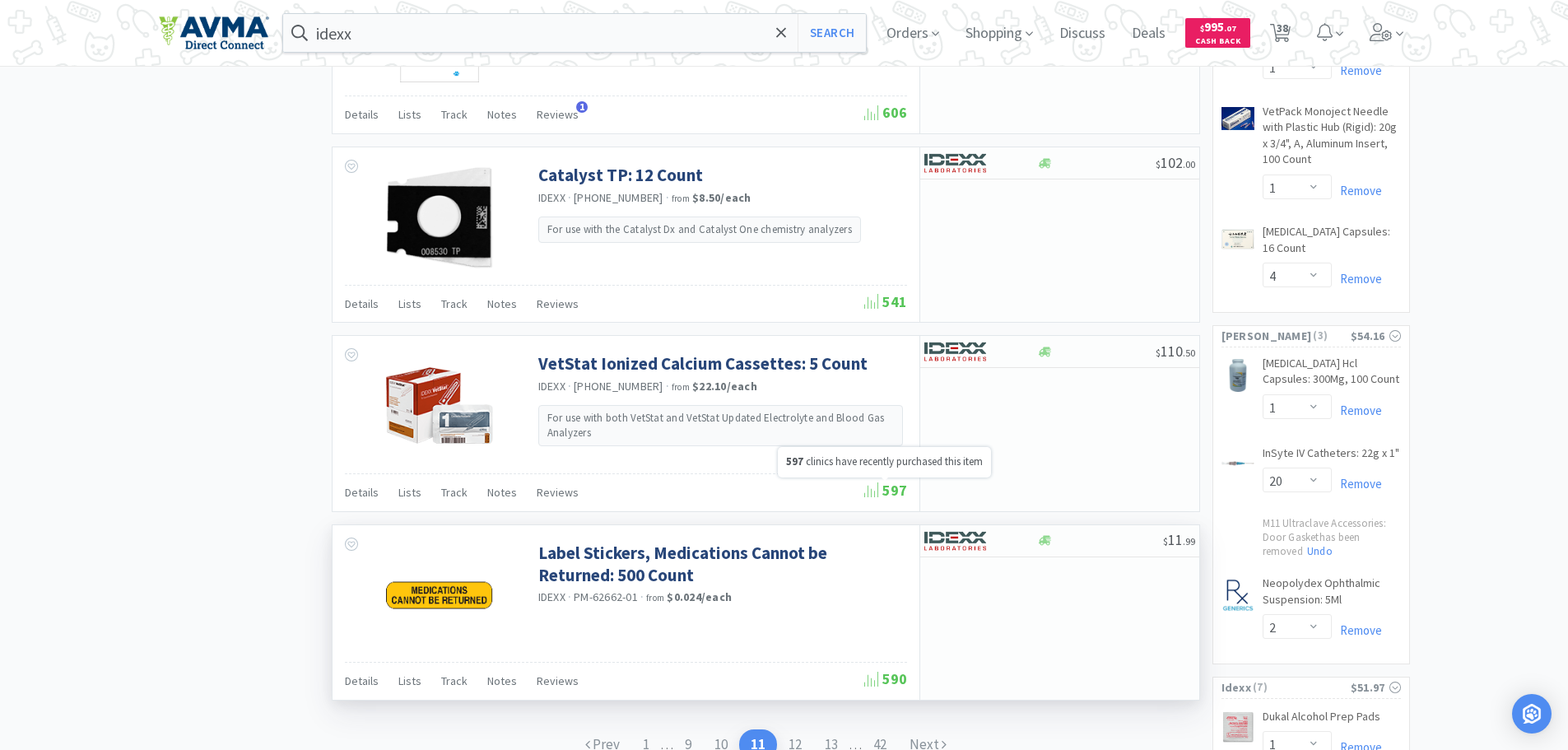
scroll to position [2389, 0]
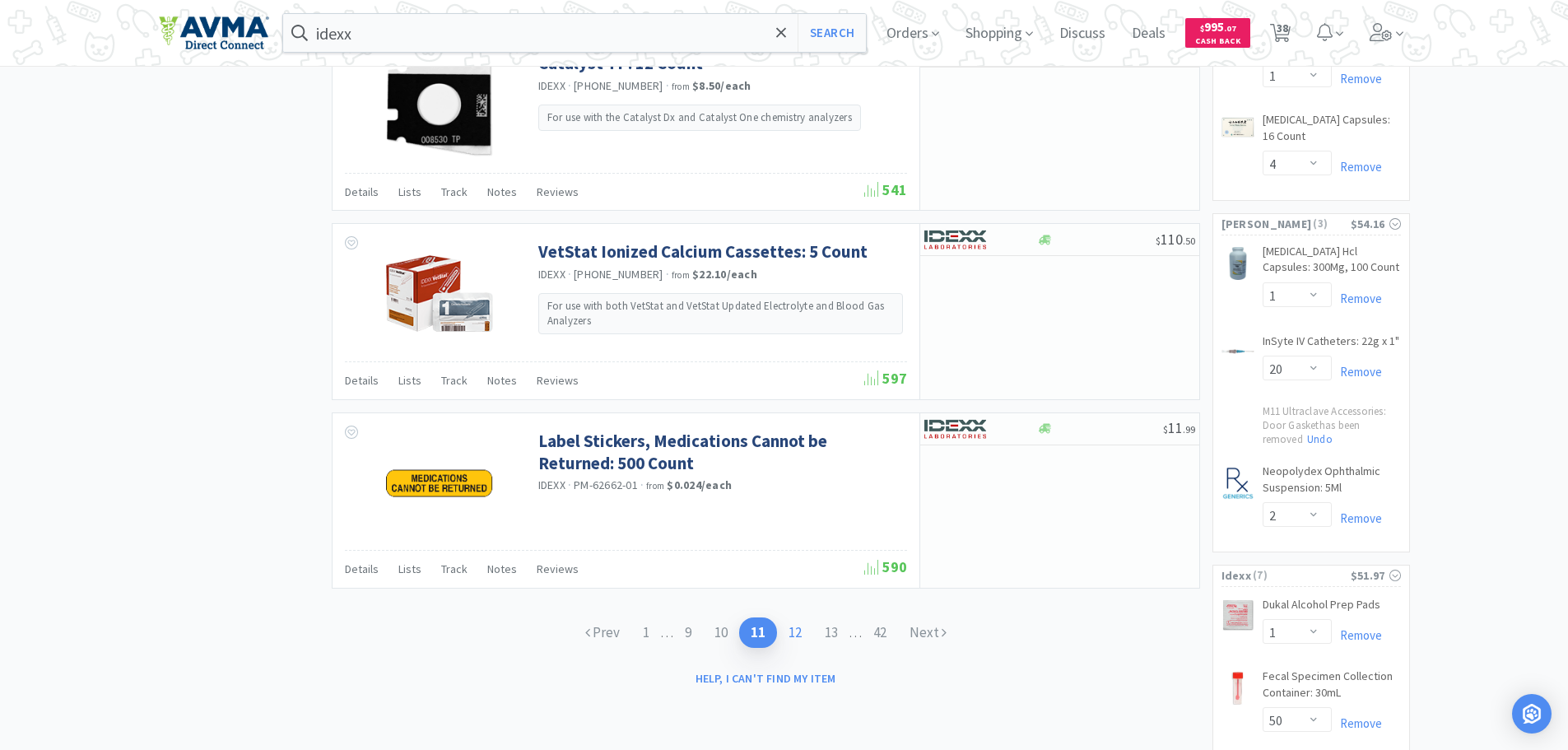
click at [784, 643] on link "12" at bounding box center [795, 633] width 36 height 31
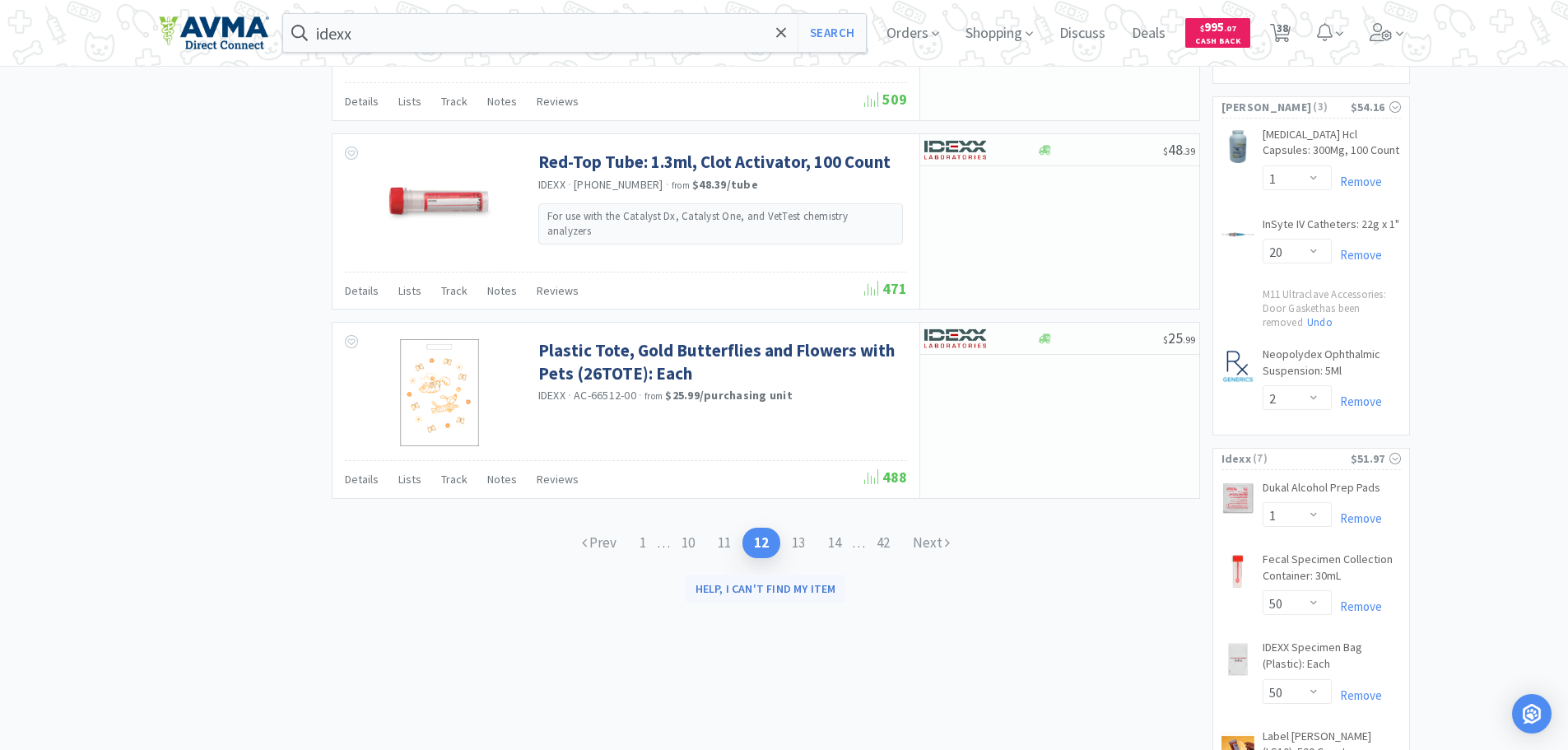
scroll to position [2553, 0]
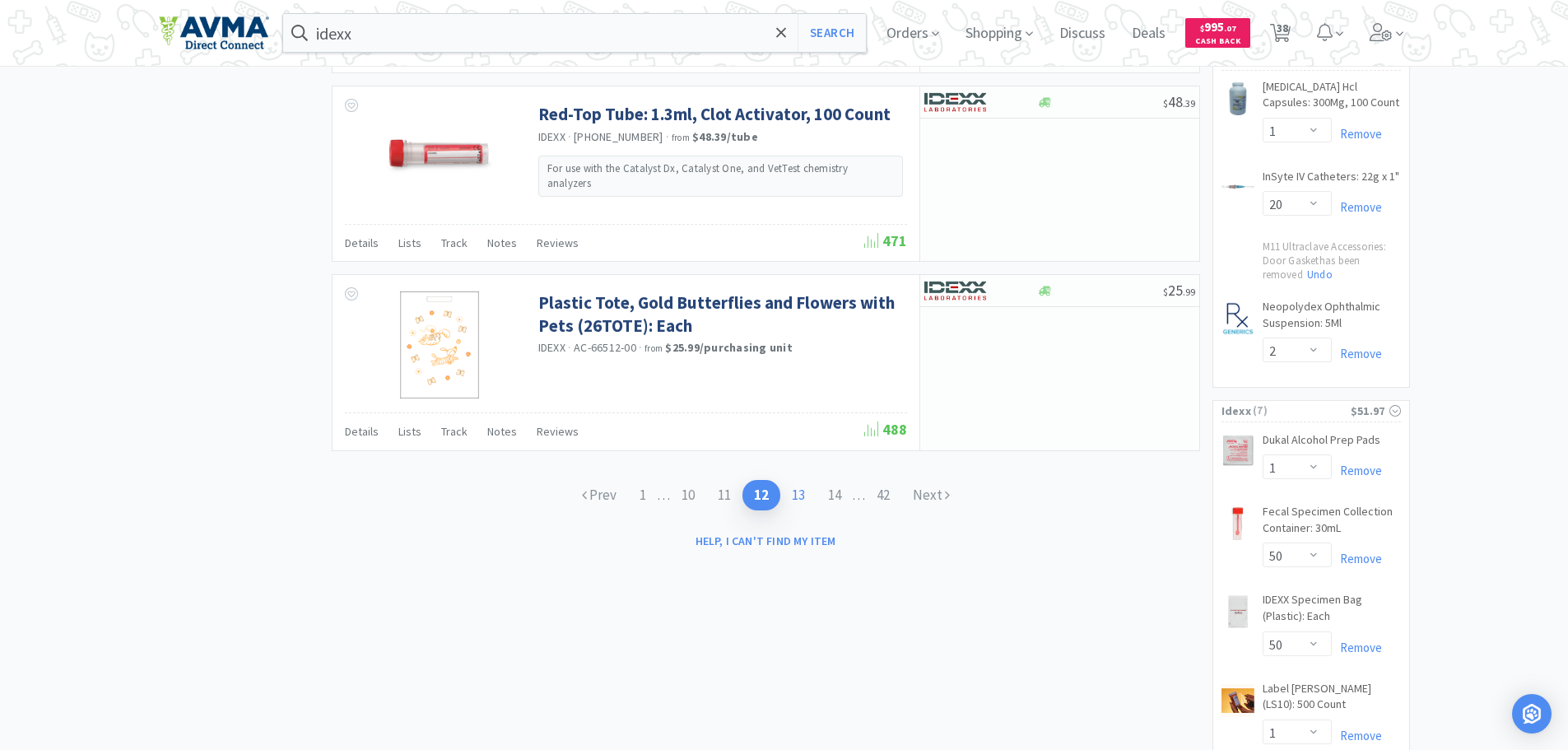
click at [801, 500] on link "13" at bounding box center [799, 496] width 36 height 31
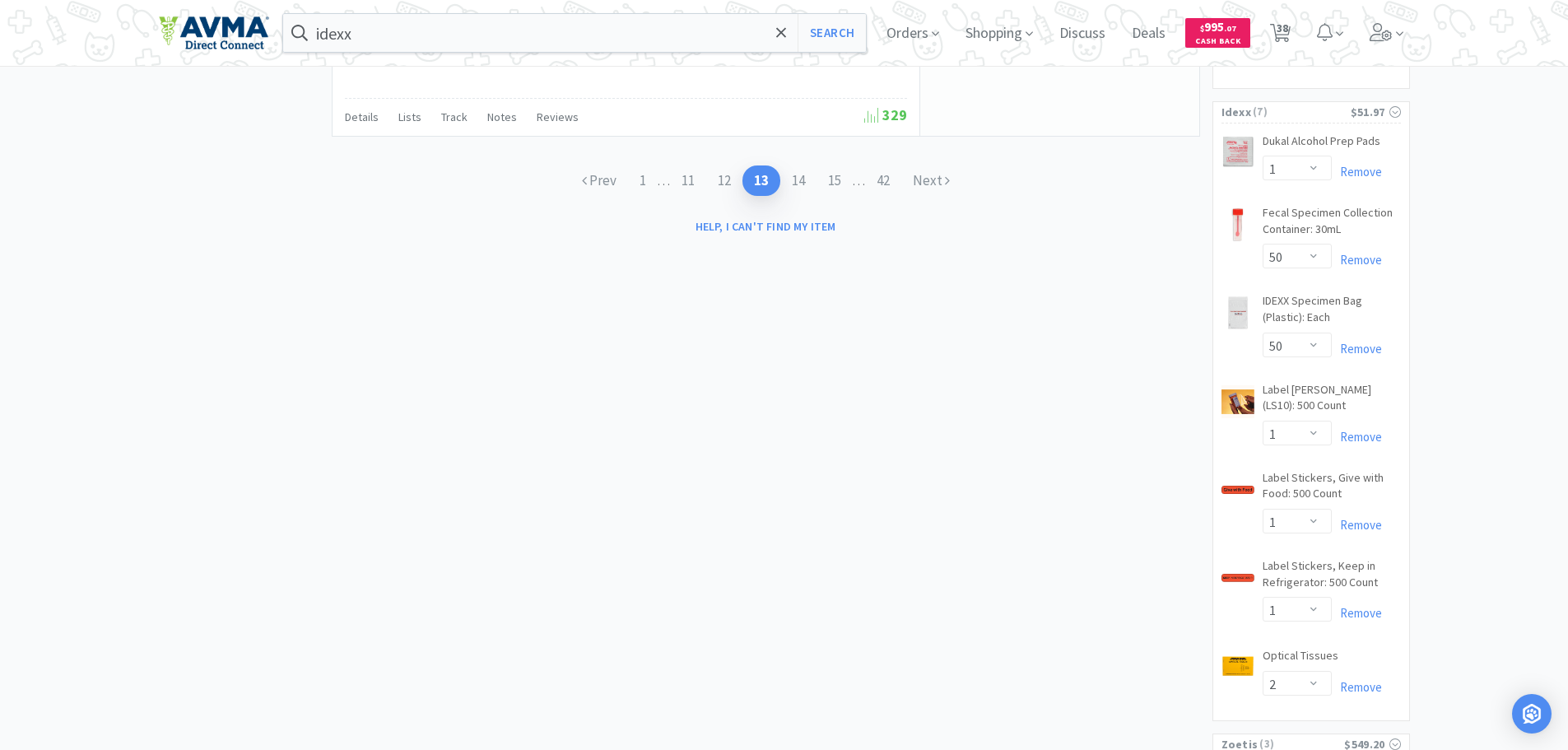
scroll to position [2846, 0]
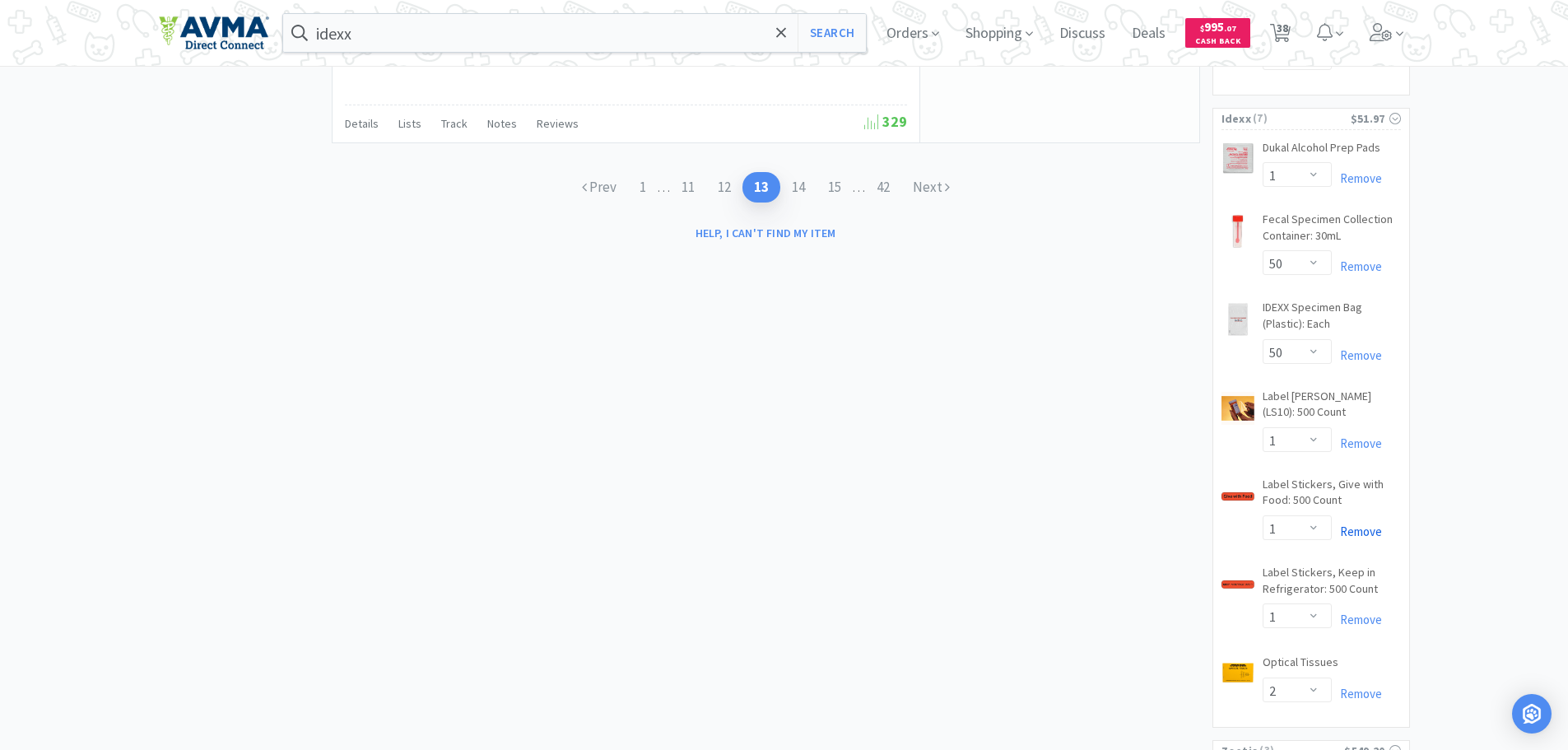
click at [1371, 539] on link "Remove" at bounding box center [1357, 531] width 50 height 15
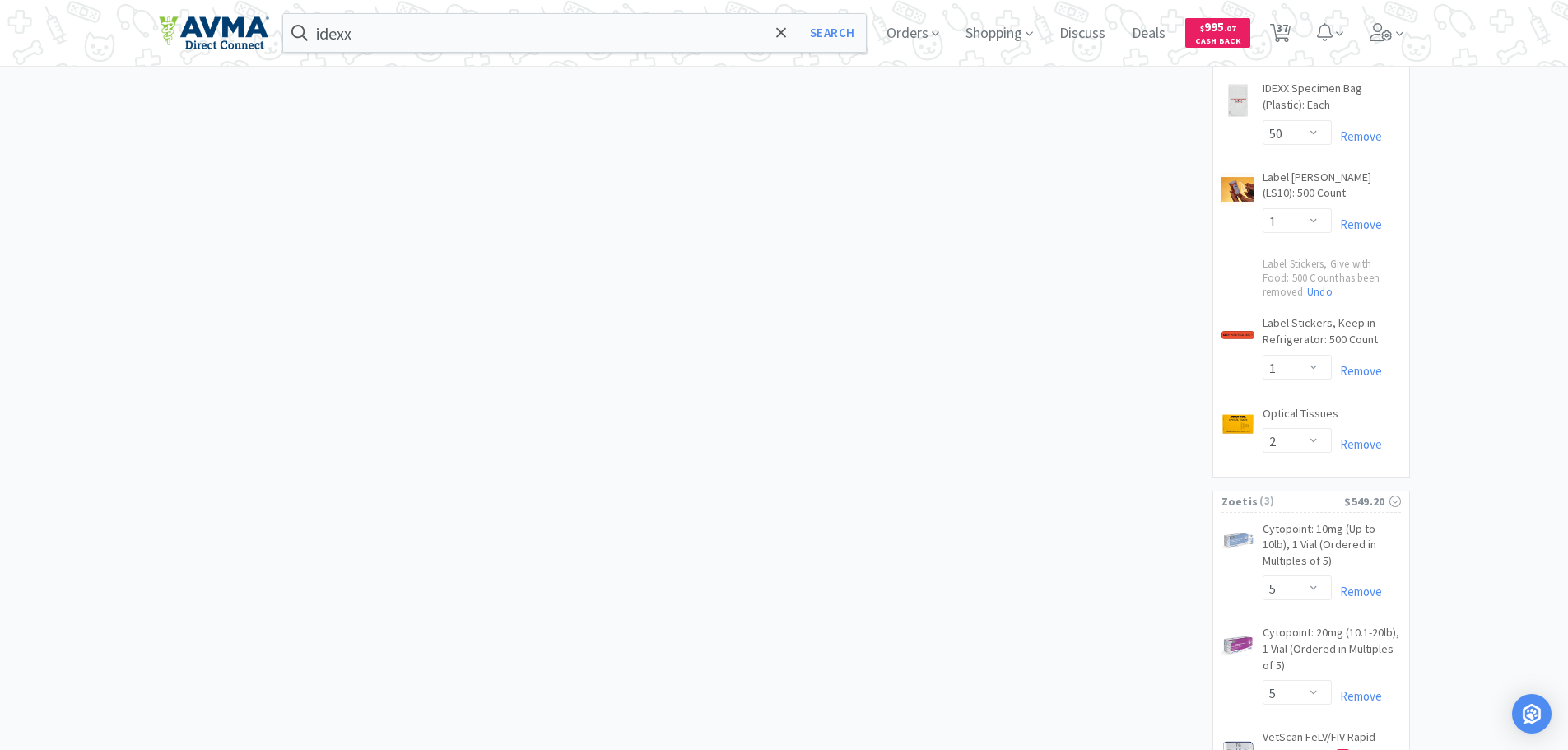
scroll to position [3064, 0]
click at [1287, 28] on span "37" at bounding box center [1282, 28] width 12 height 66
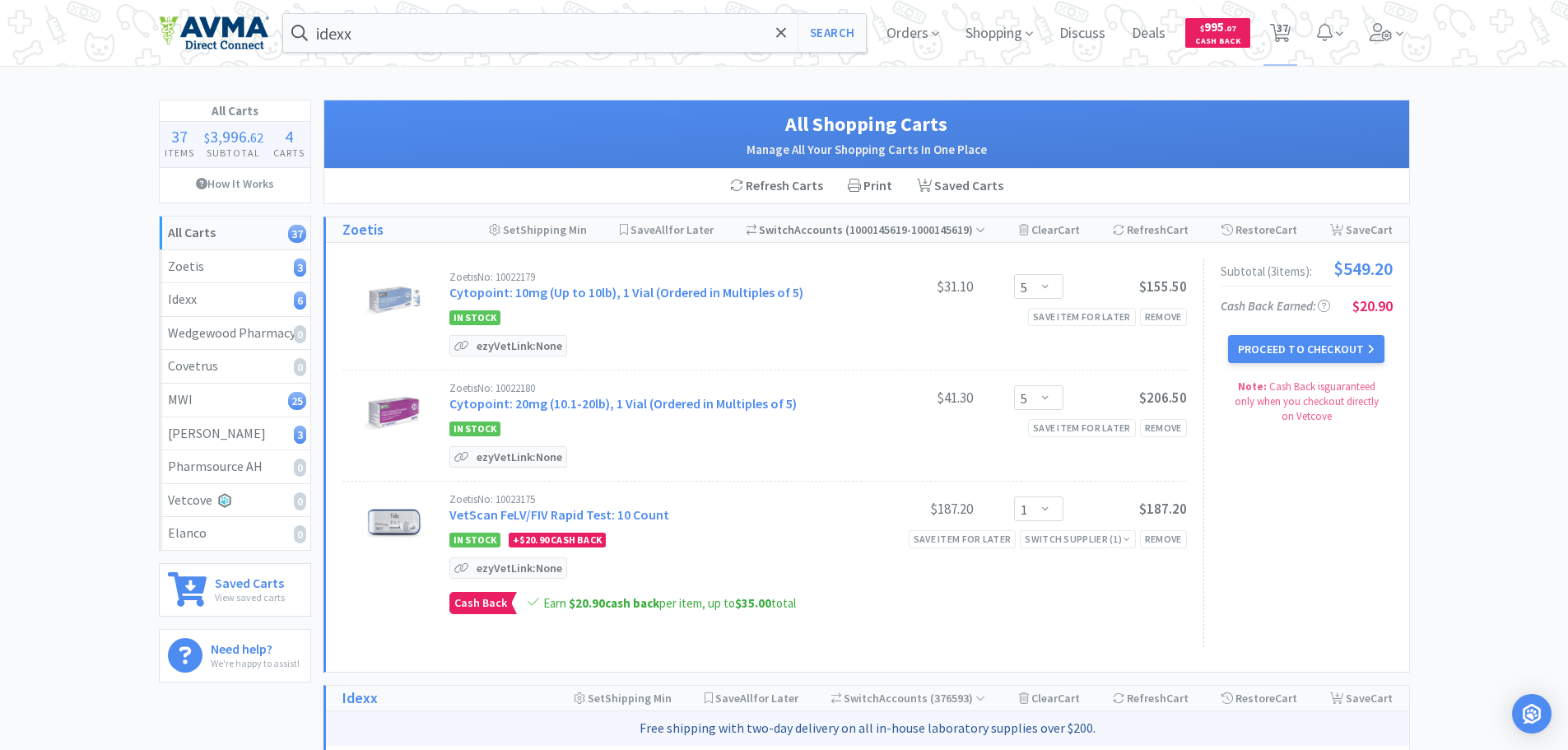
click at [832, 226] on div "Switch Accounts ( 1000145619-1000145619 )" at bounding box center [867, 230] width 240 height 25
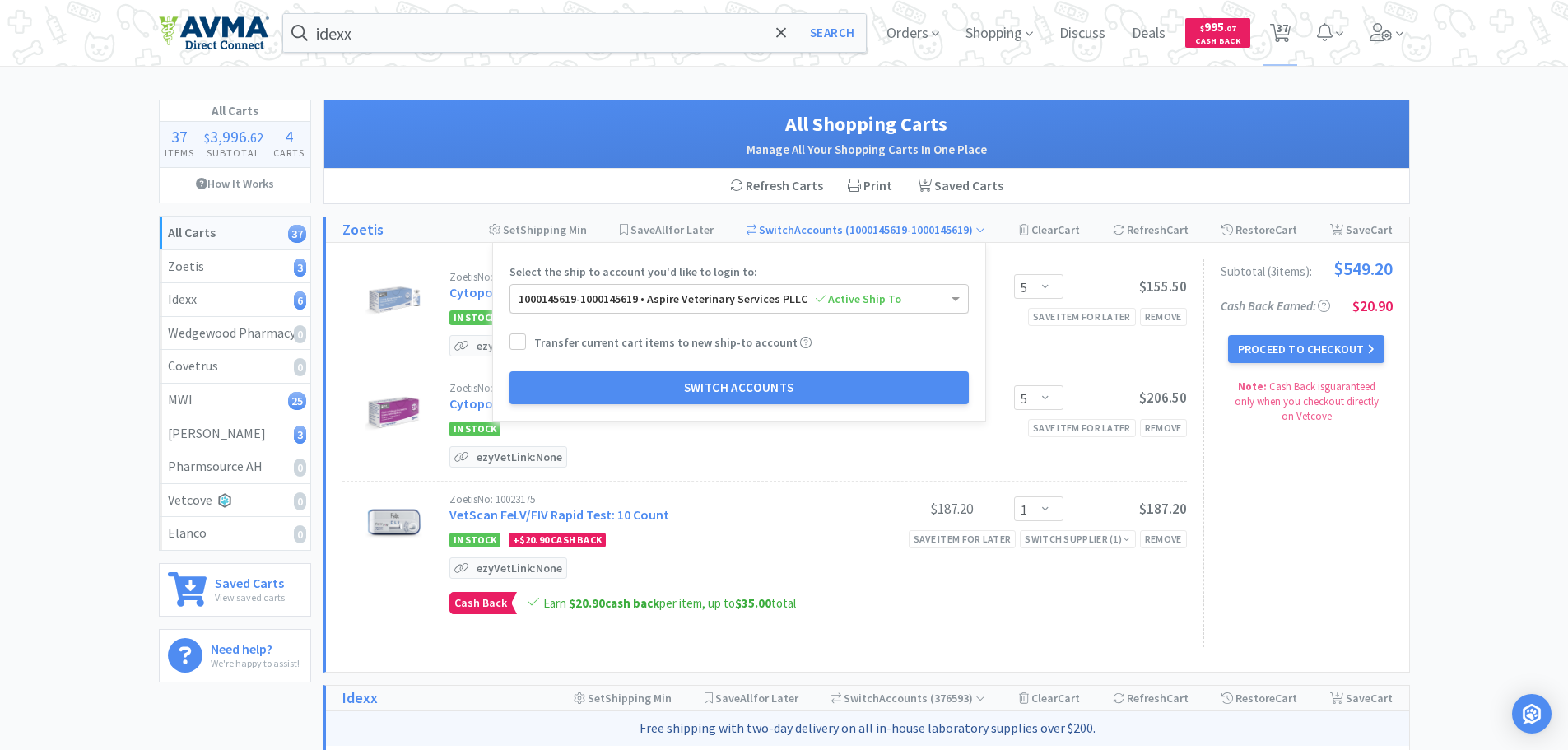
click at [699, 307] on div "1000145619-1000145619 • Aspire Veterinary Services PLLC Active Ship To" at bounding box center [739, 299] width 457 height 28
click at [523, 339] on icon at bounding box center [517, 342] width 13 height 13
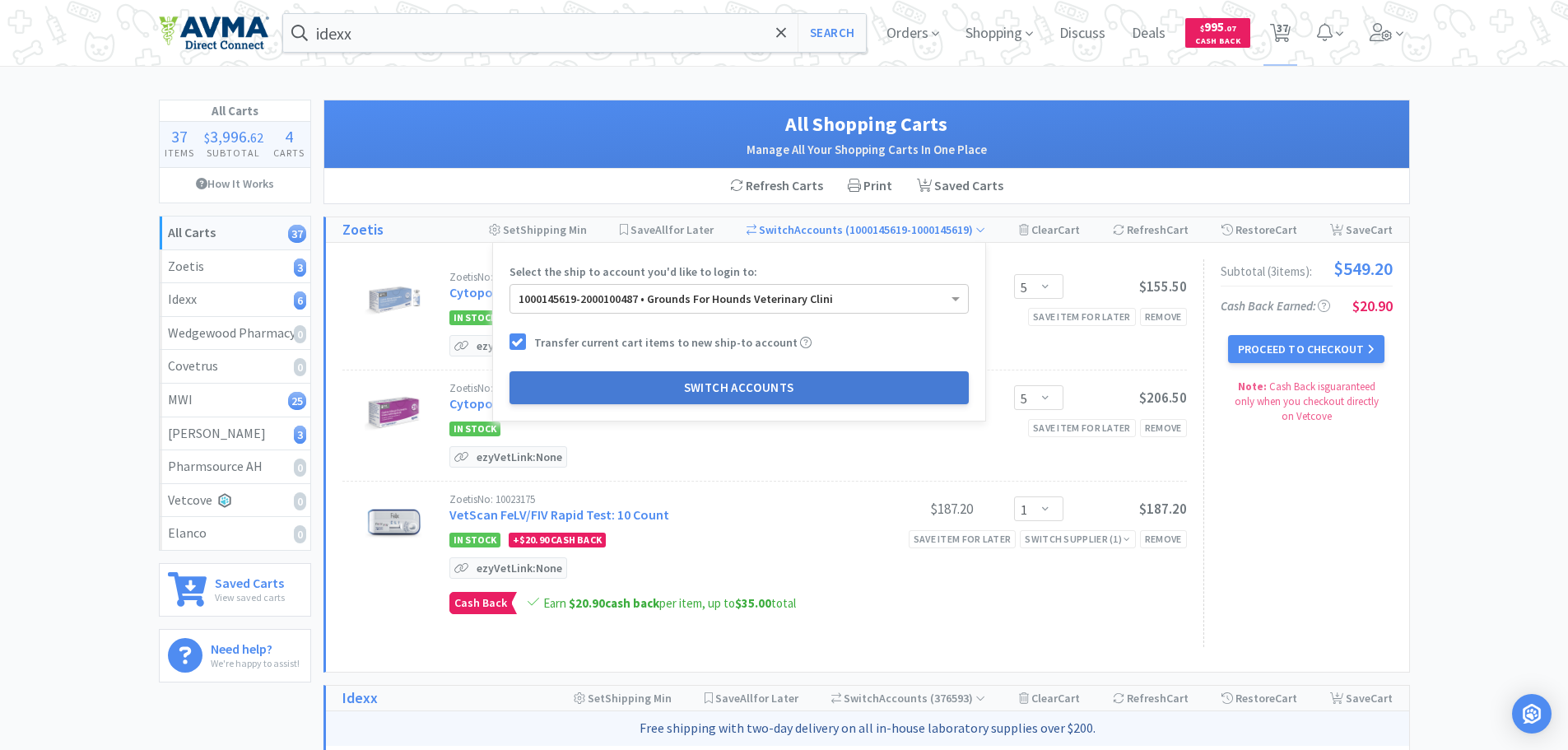
click at [693, 377] on button "Switch Accounts" at bounding box center [740, 388] width 459 height 33
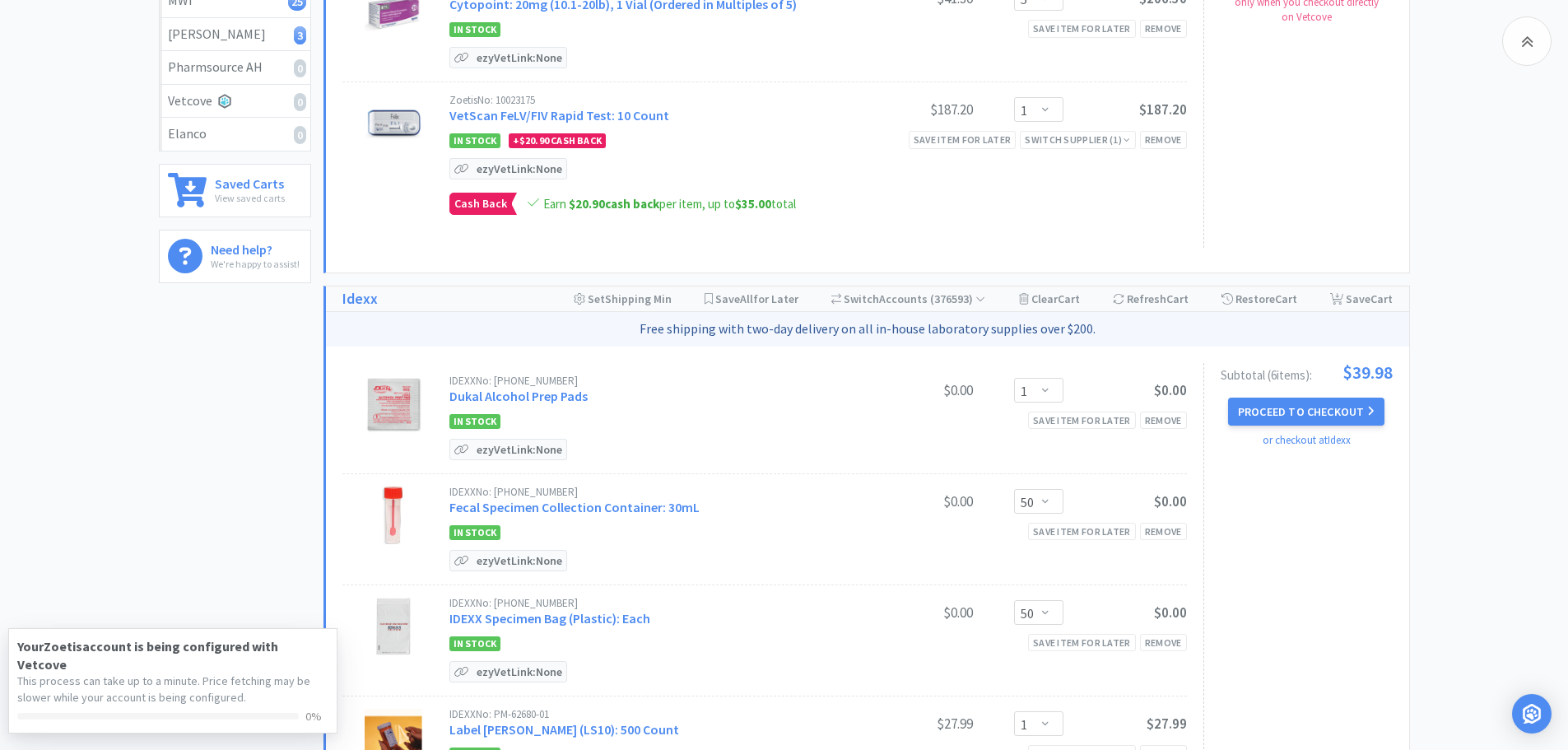
scroll to position [412, 0]
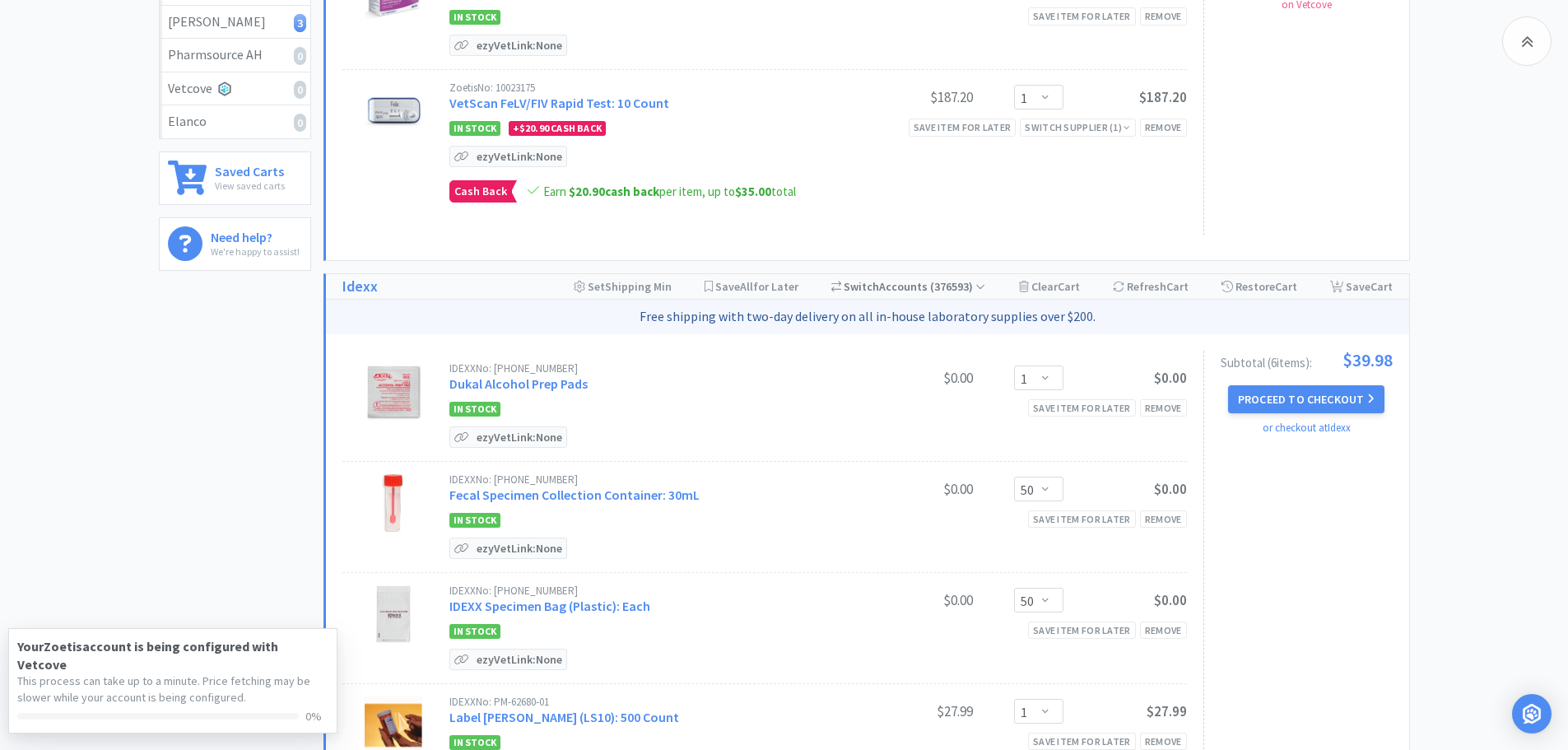
click at [886, 283] on div "Switch Accounts ( 376593 )" at bounding box center [908, 286] width 155 height 25
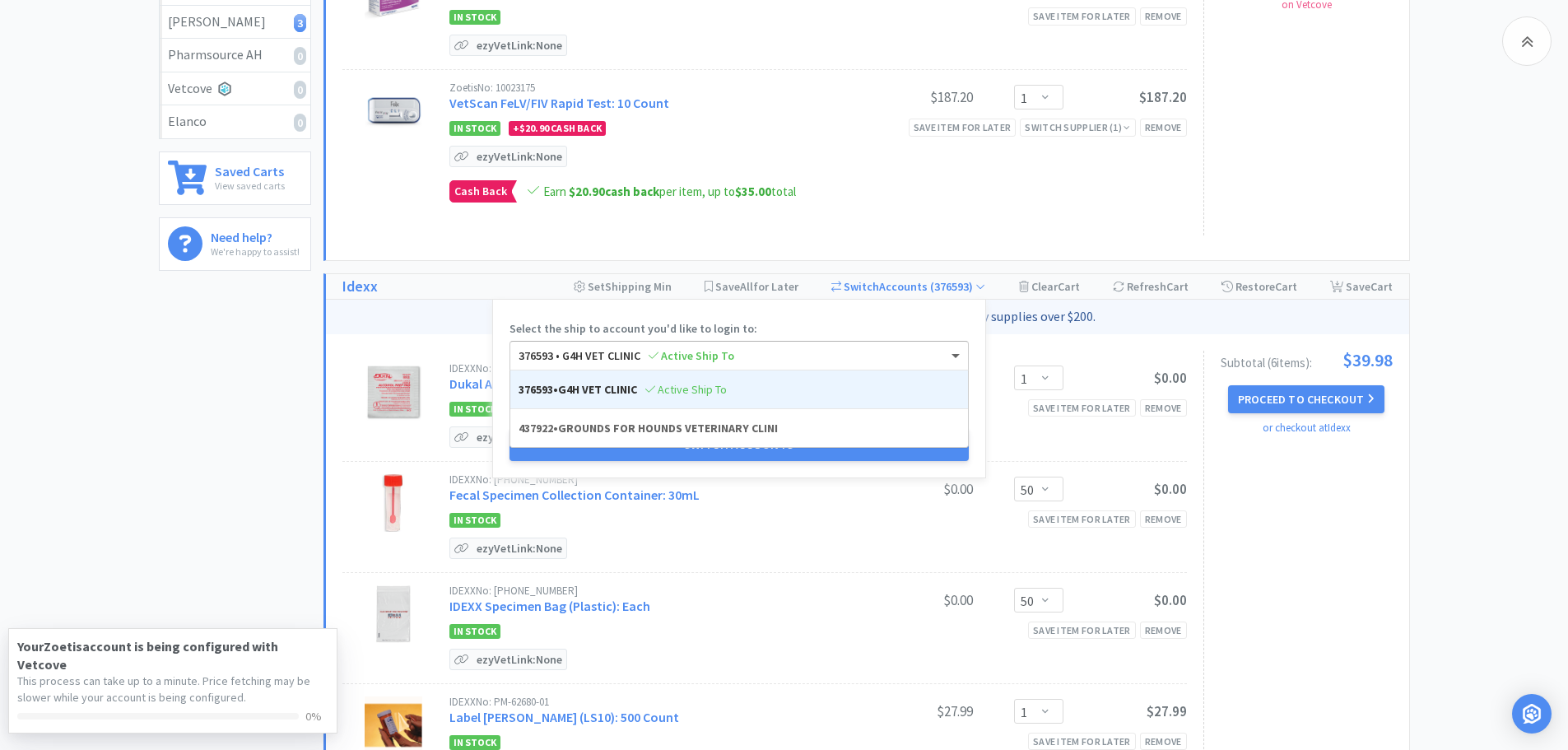
click at [677, 353] on span "Active Ship To" at bounding box center [691, 356] width 85 height 15
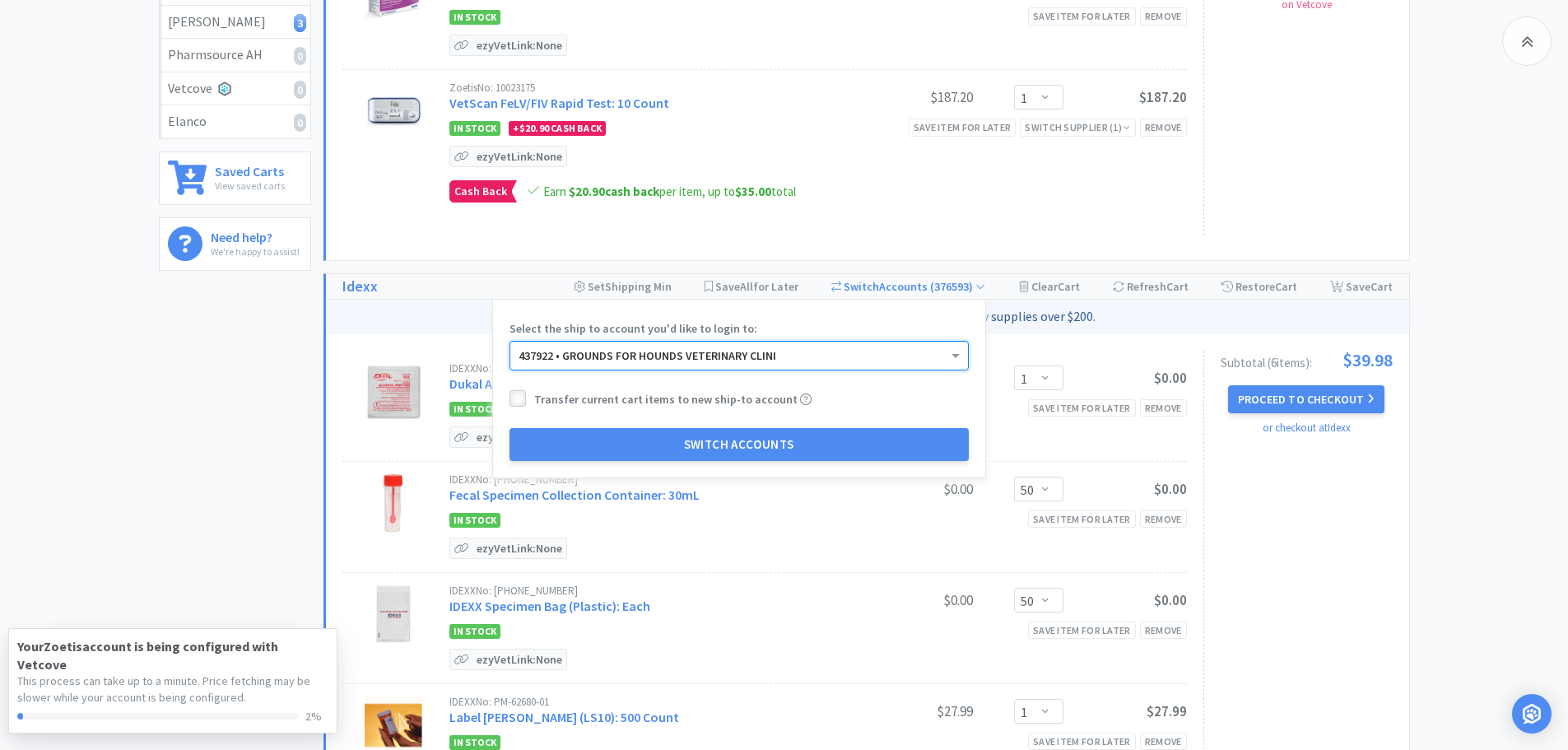
click at [519, 393] on icon at bounding box center [517, 400] width 13 height 13
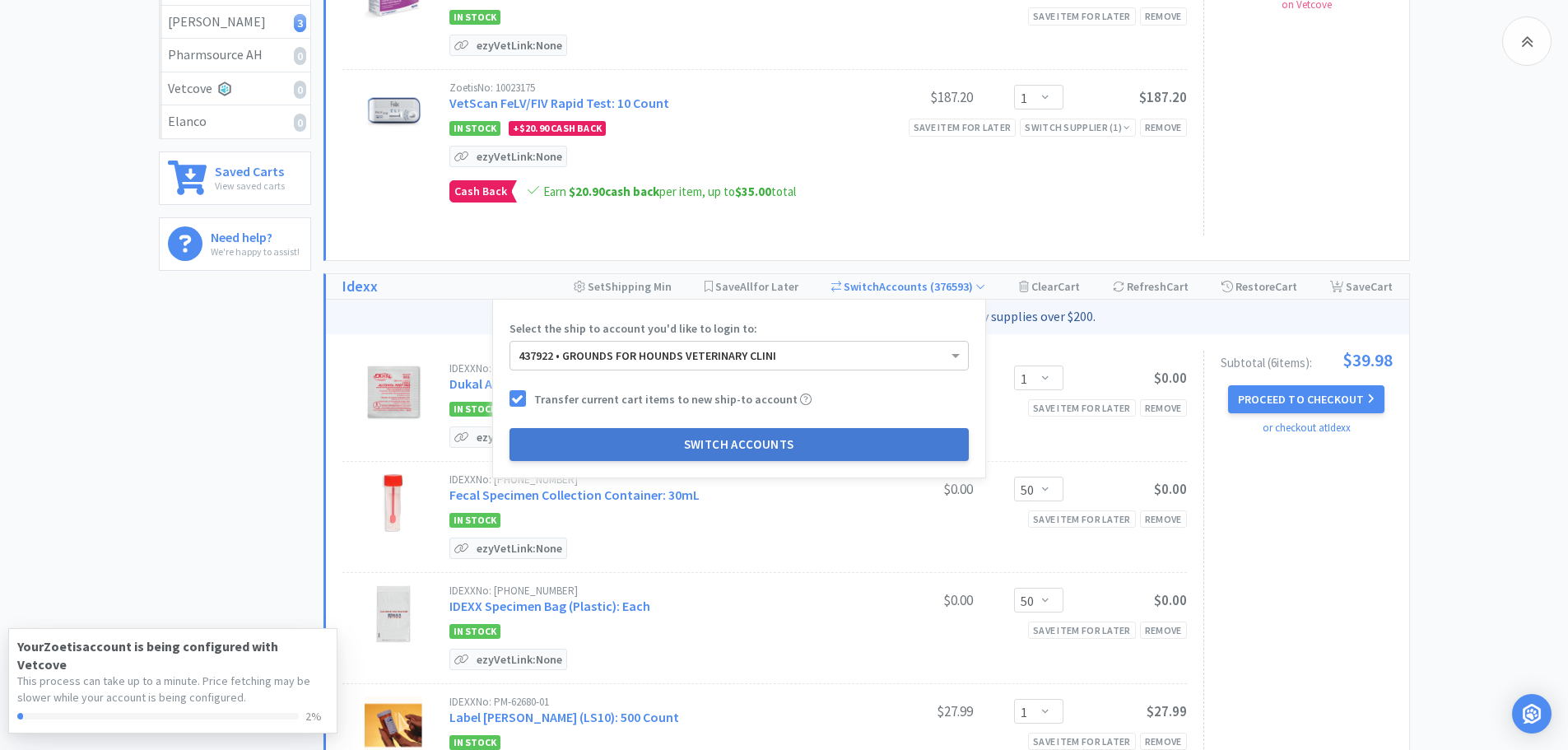
click at [622, 438] on button "Switch Accounts" at bounding box center [740, 445] width 459 height 33
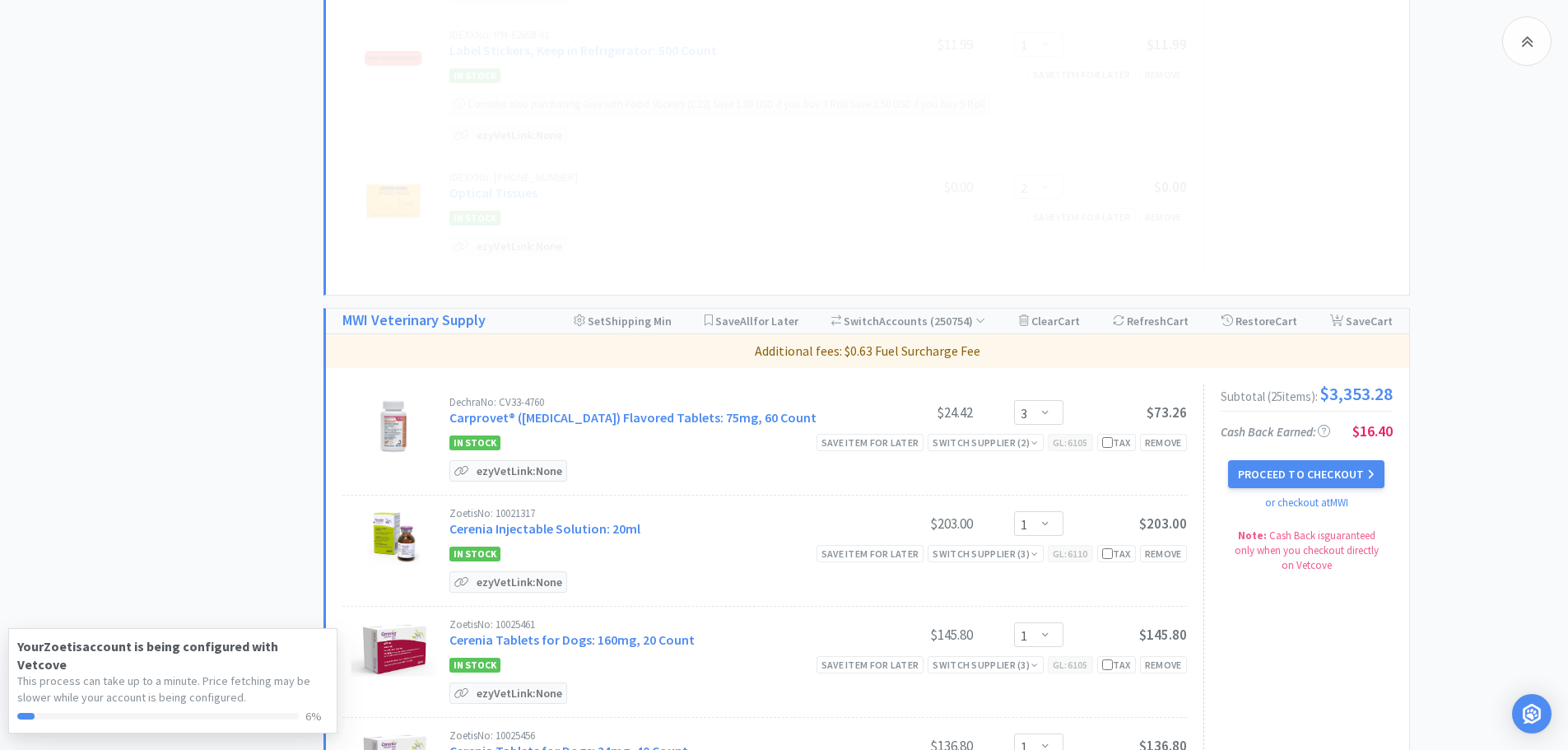
scroll to position [1236, 0]
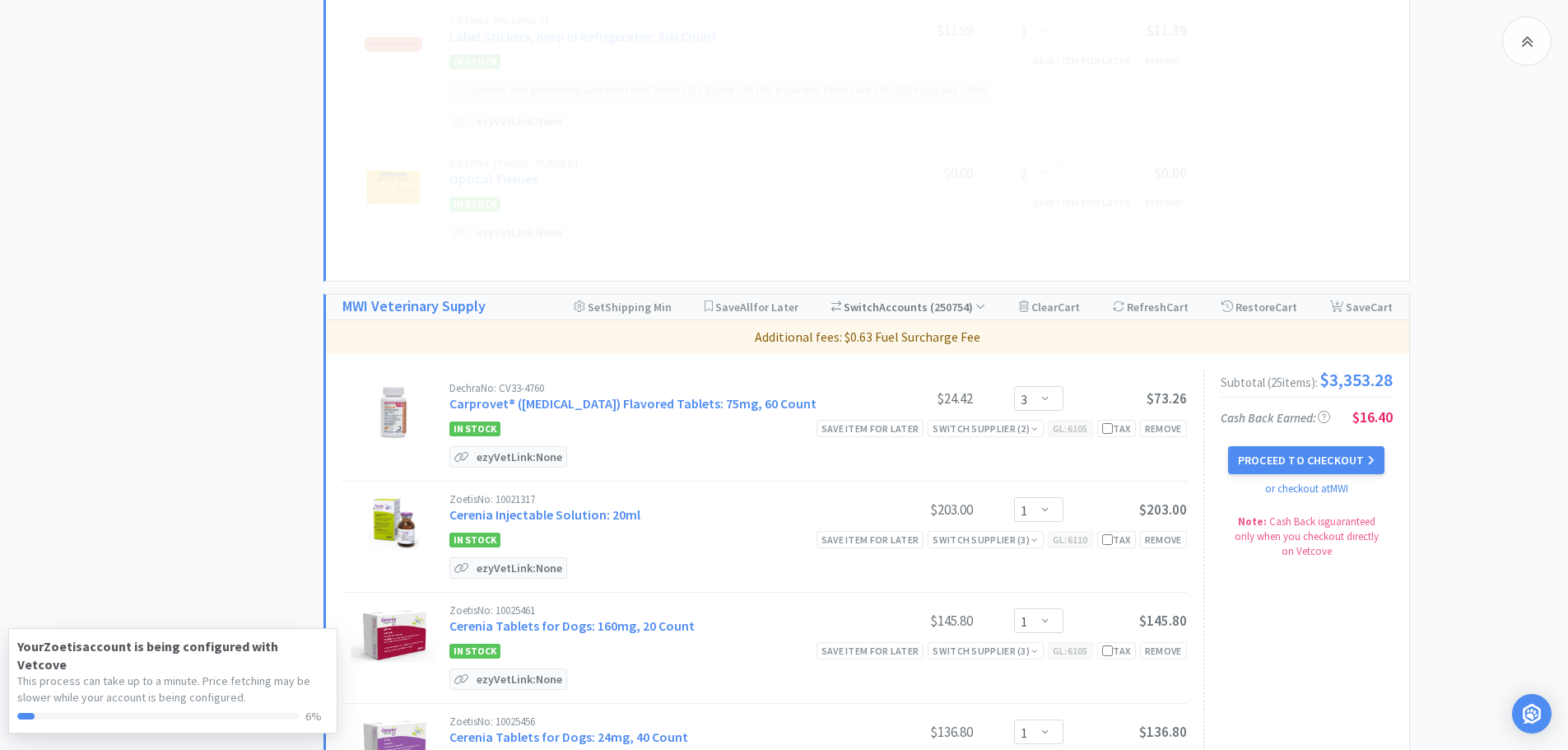
click at [906, 307] on div "Switch Accounts ( 250754 )" at bounding box center [908, 307] width 155 height 25
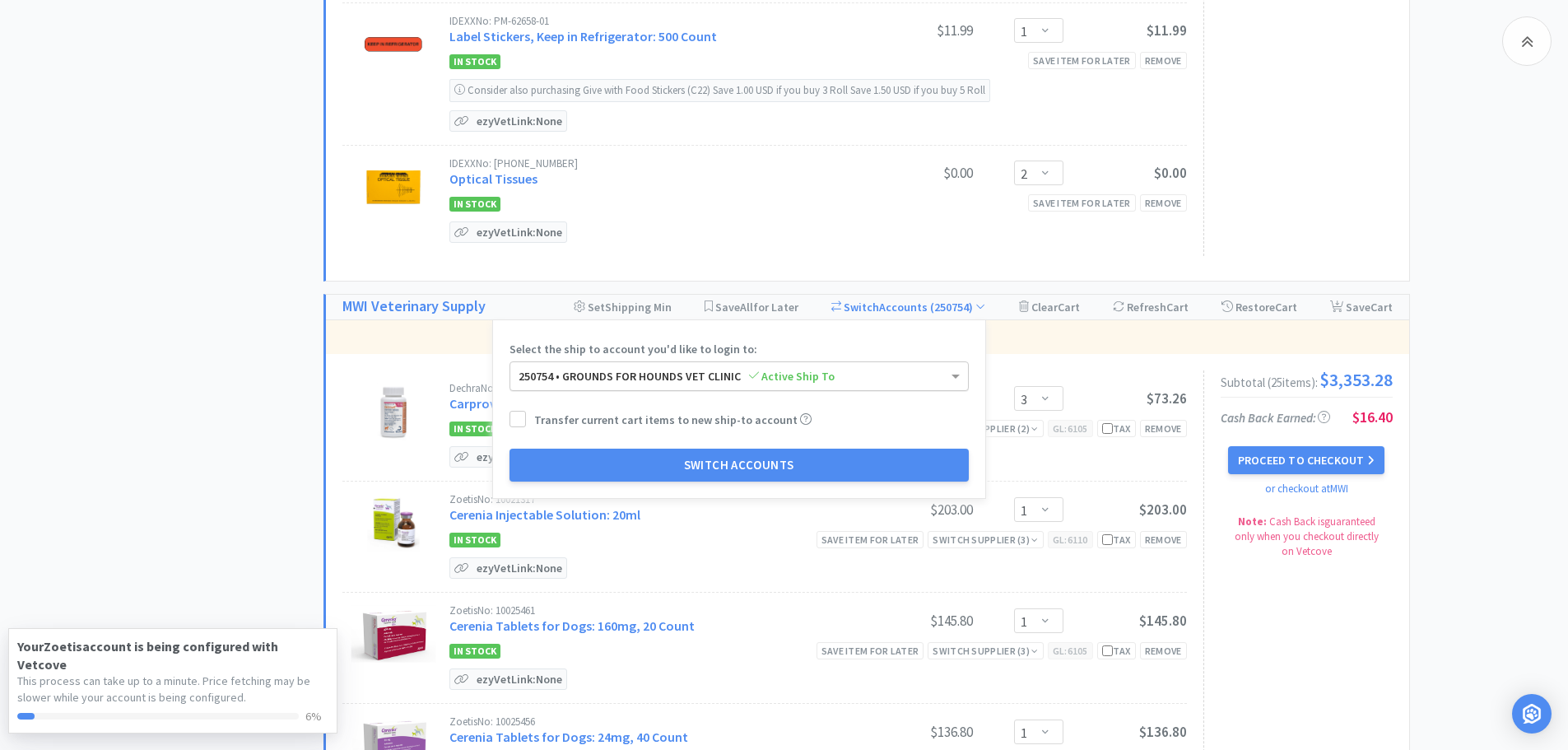
click at [786, 377] on span "Active Ship To" at bounding box center [792, 376] width 85 height 15
click at [954, 345] on form "Select the ship to account you'd like to login to: 250754 • GROUNDS FOR HOUNDS …" at bounding box center [740, 410] width 459 height 145
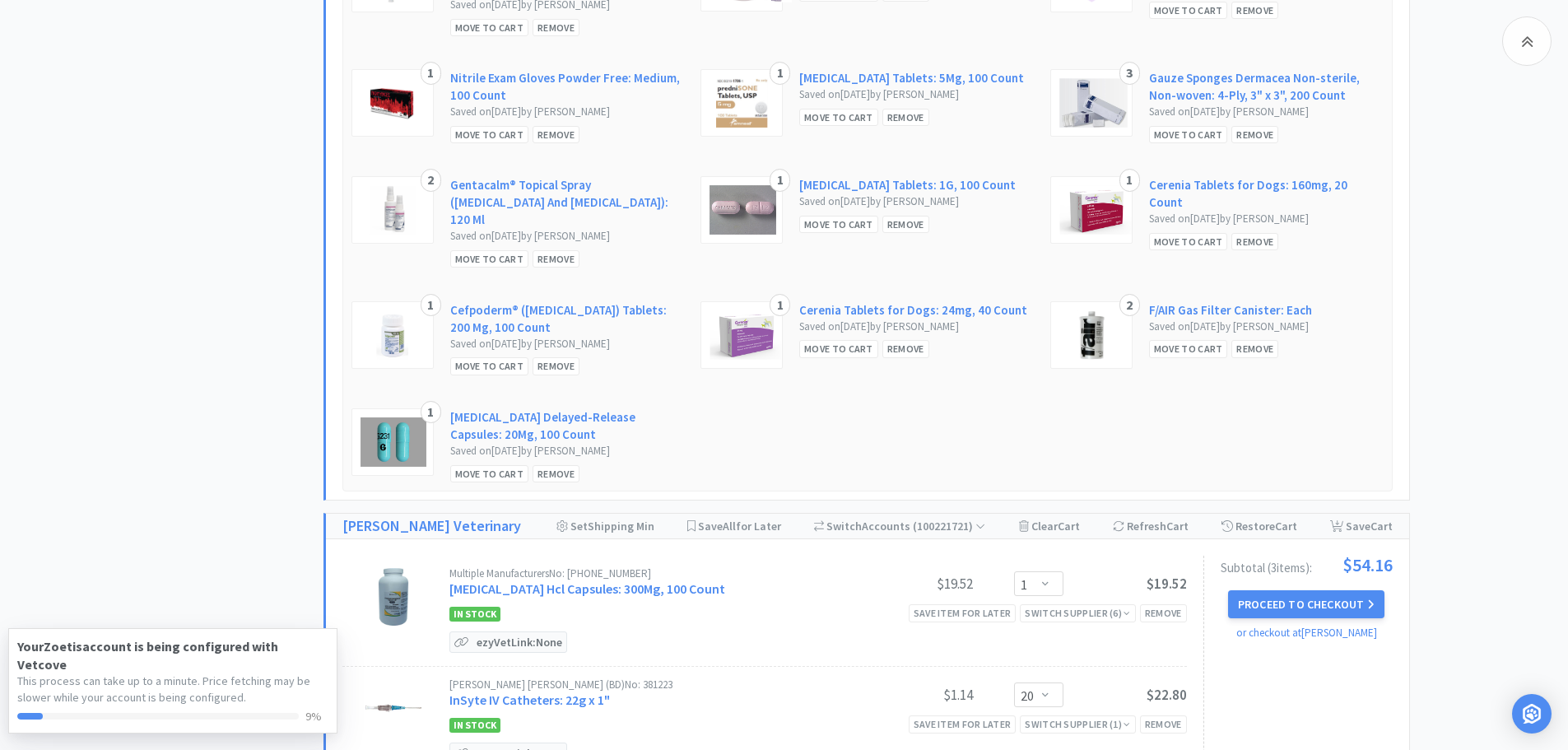
scroll to position [5601, 0]
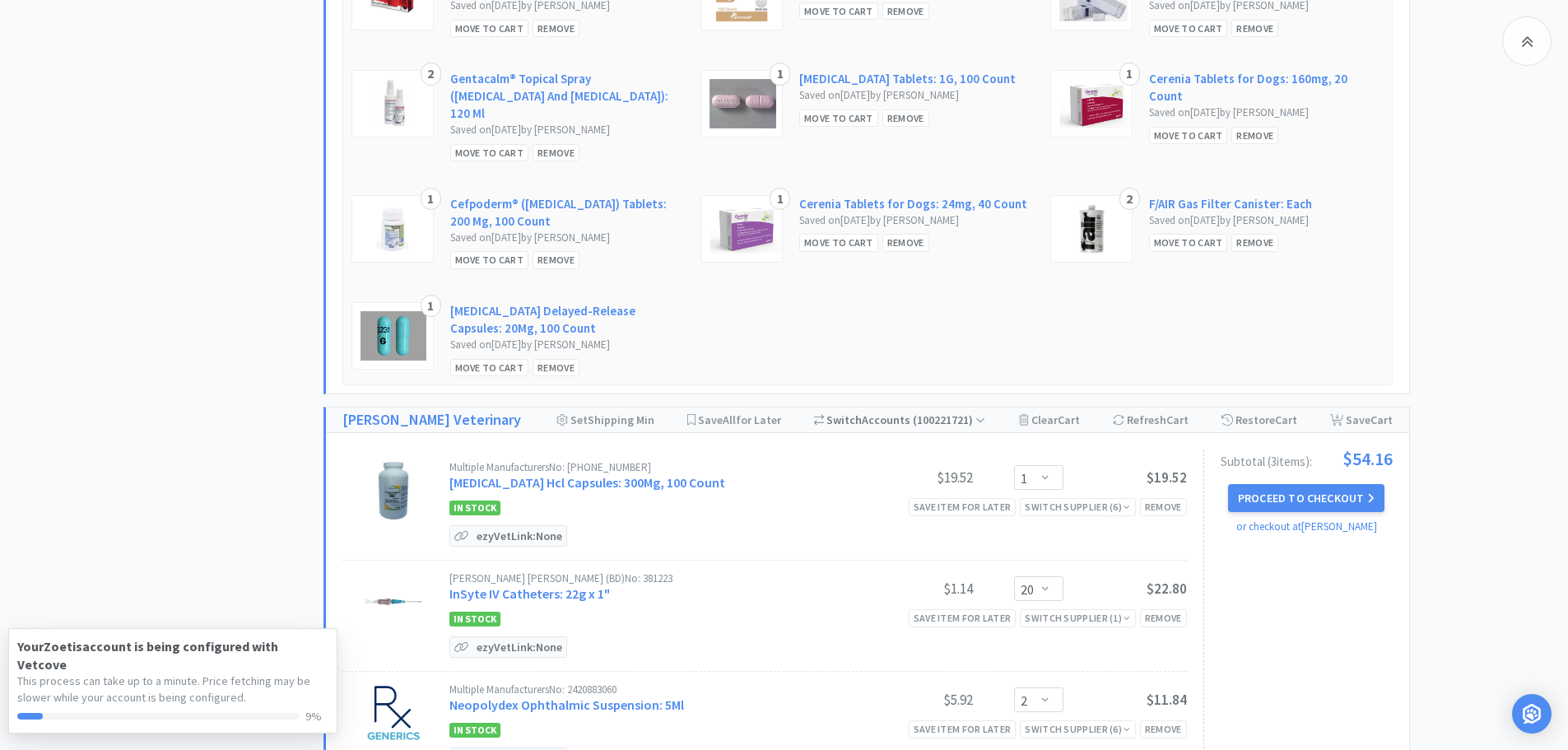
click at [936, 421] on span "( 100221721 )" at bounding box center [947, 420] width 75 height 15
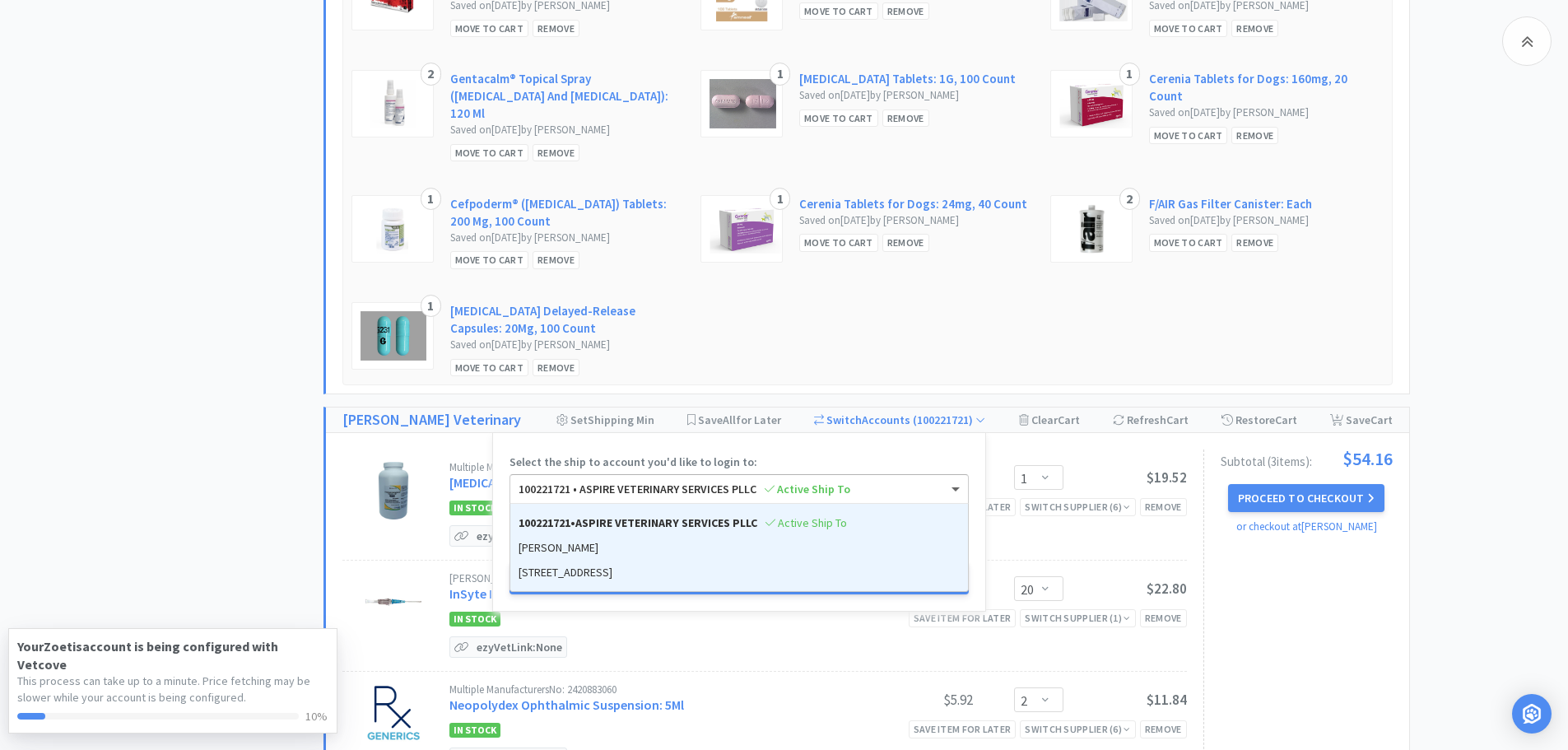
click at [800, 485] on span "Active Ship To" at bounding box center [808, 489] width 85 height 15
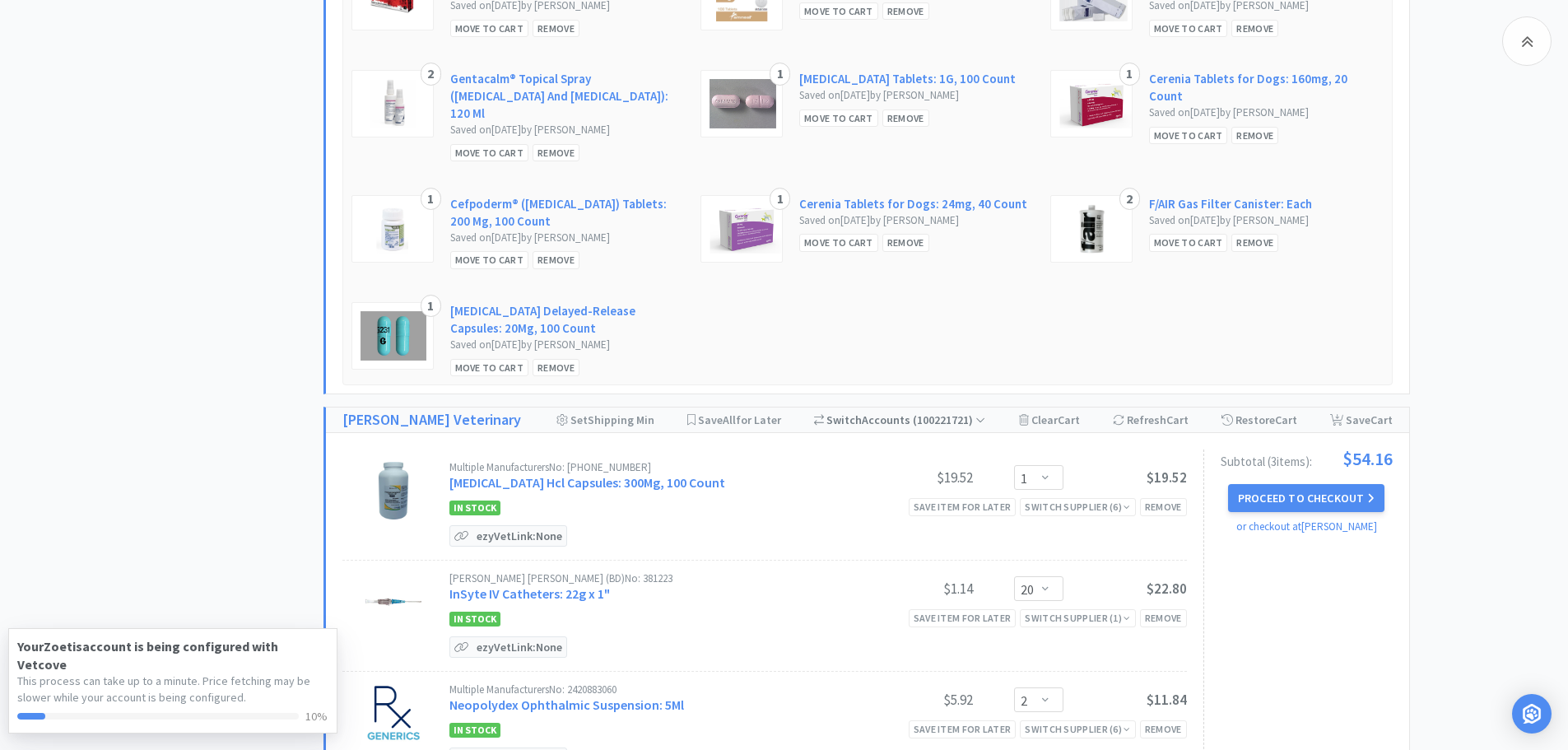
click at [998, 443] on div "Multiple Manufacturers No: [PHONE_NUMBER] [MEDICAL_DATA] Hcl Capsules: 300Mg, 1…" at bounding box center [867, 620] width 1083 height 374
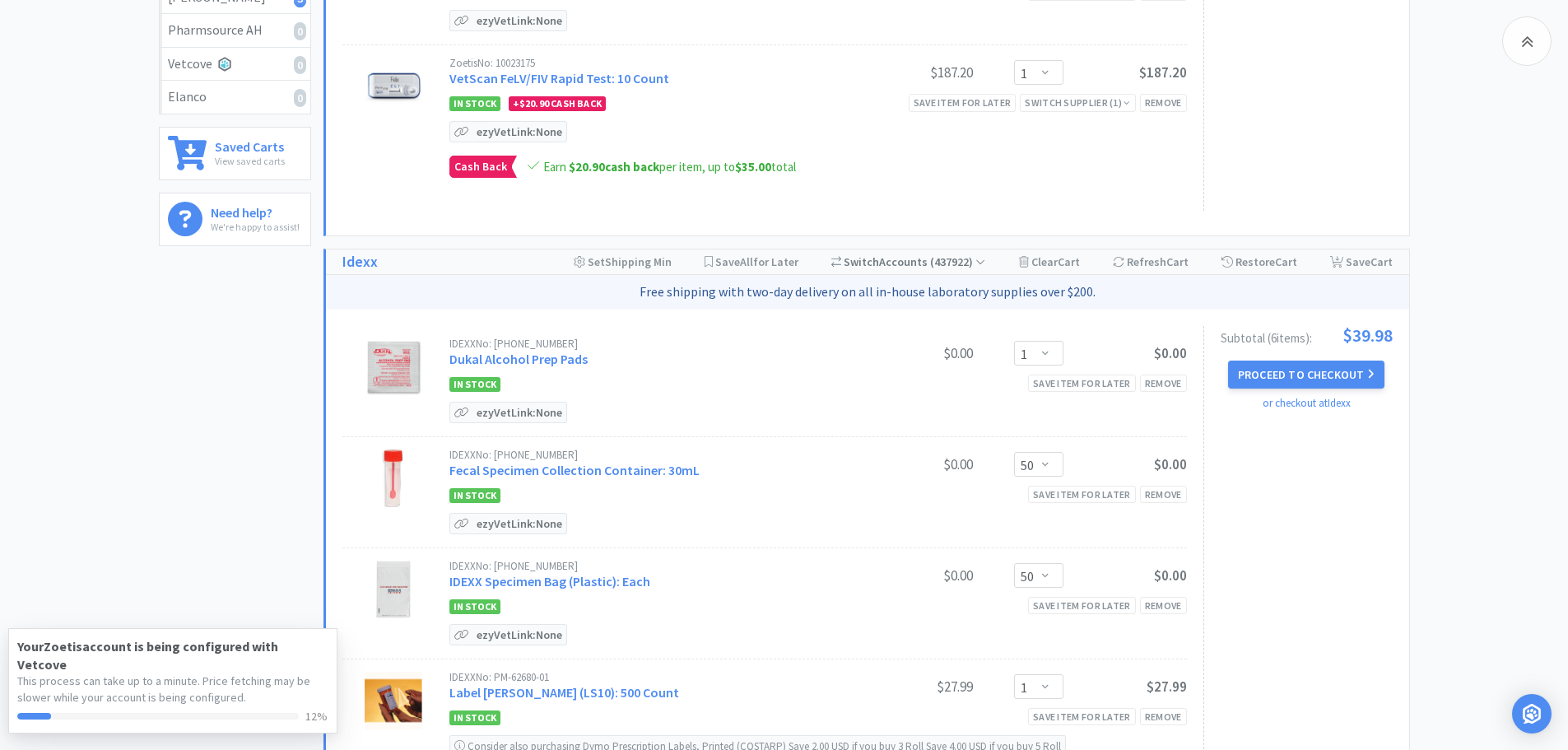
scroll to position [0, 0]
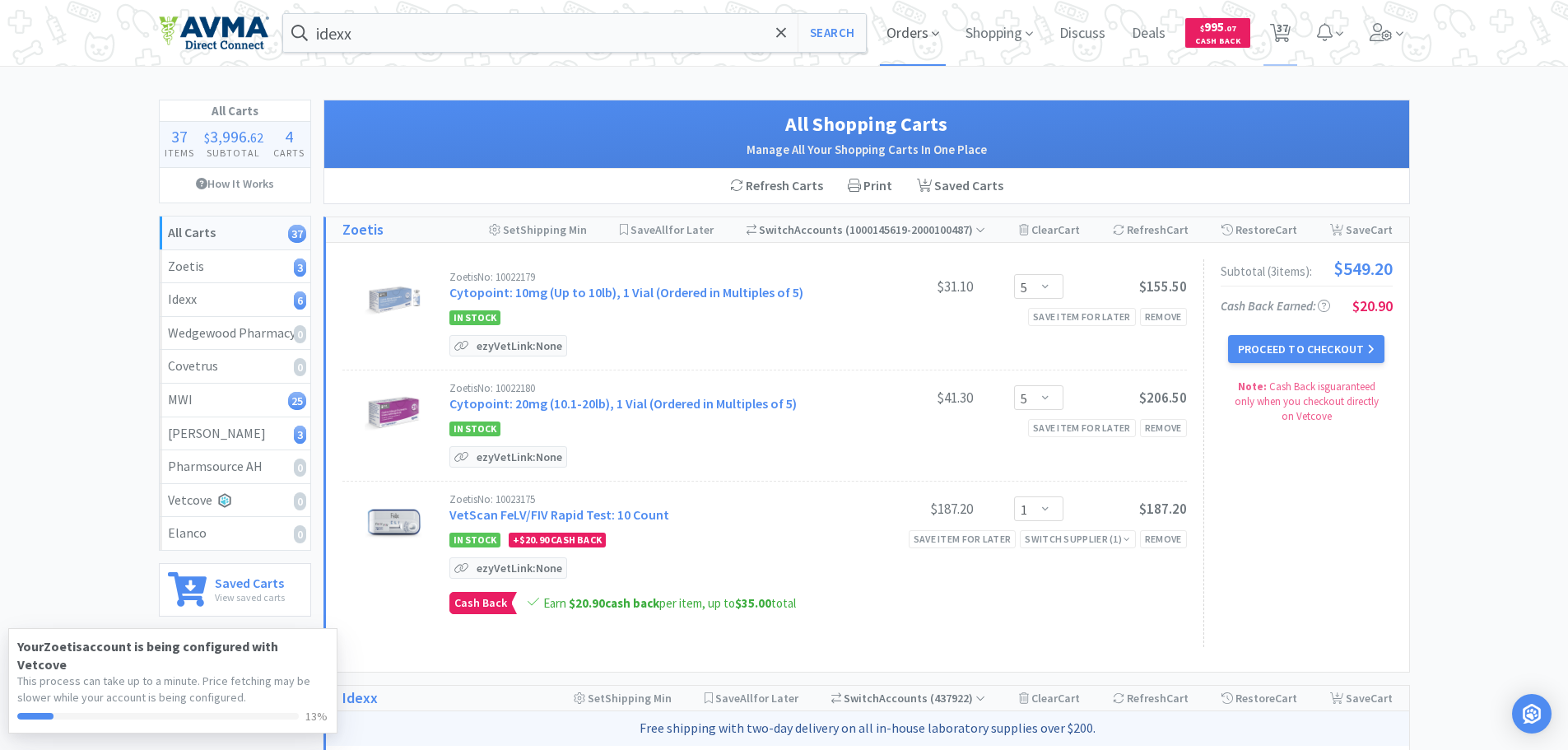
click at [945, 33] on div "Orders Shopping Discuss Discuss Deals Deals $ 995 . 07 Cash Back 37 37" at bounding box center [1142, 33] width 536 height 66
click at [971, 22] on span "Shopping" at bounding box center [999, 33] width 81 height 66
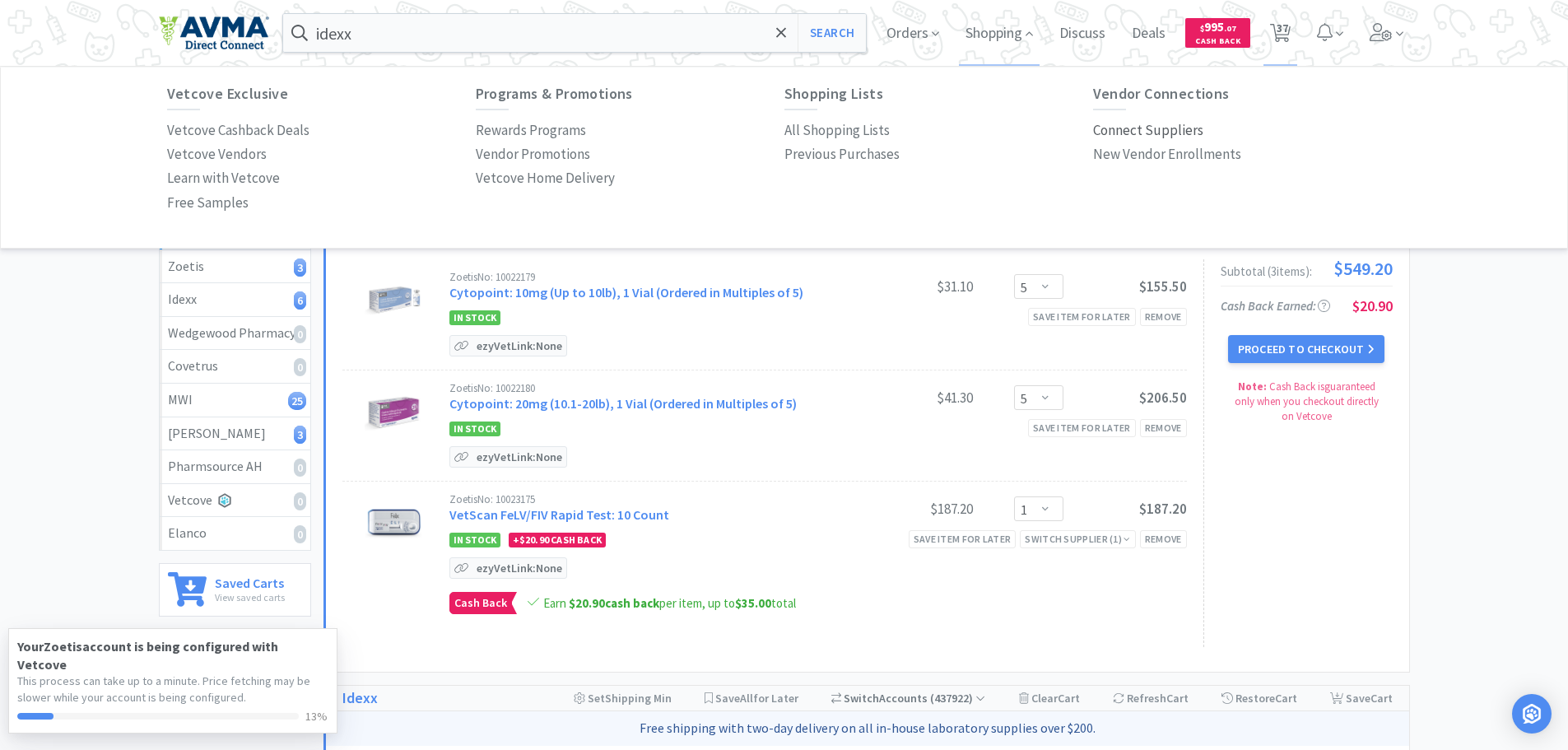
click at [1116, 128] on p "Connect Suppliers" at bounding box center [1149, 131] width 111 height 22
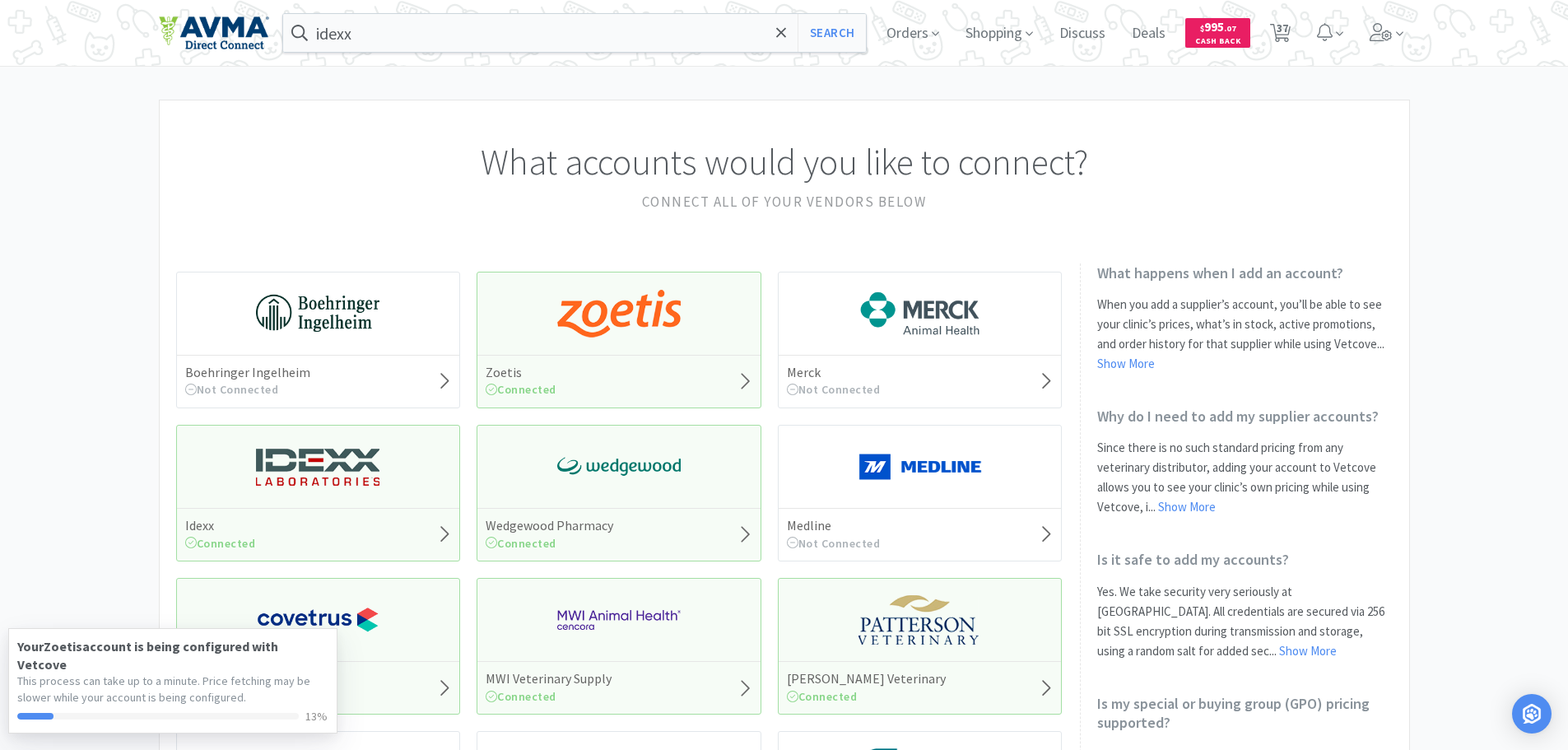
click at [860, 642] on img at bounding box center [920, 620] width 123 height 49
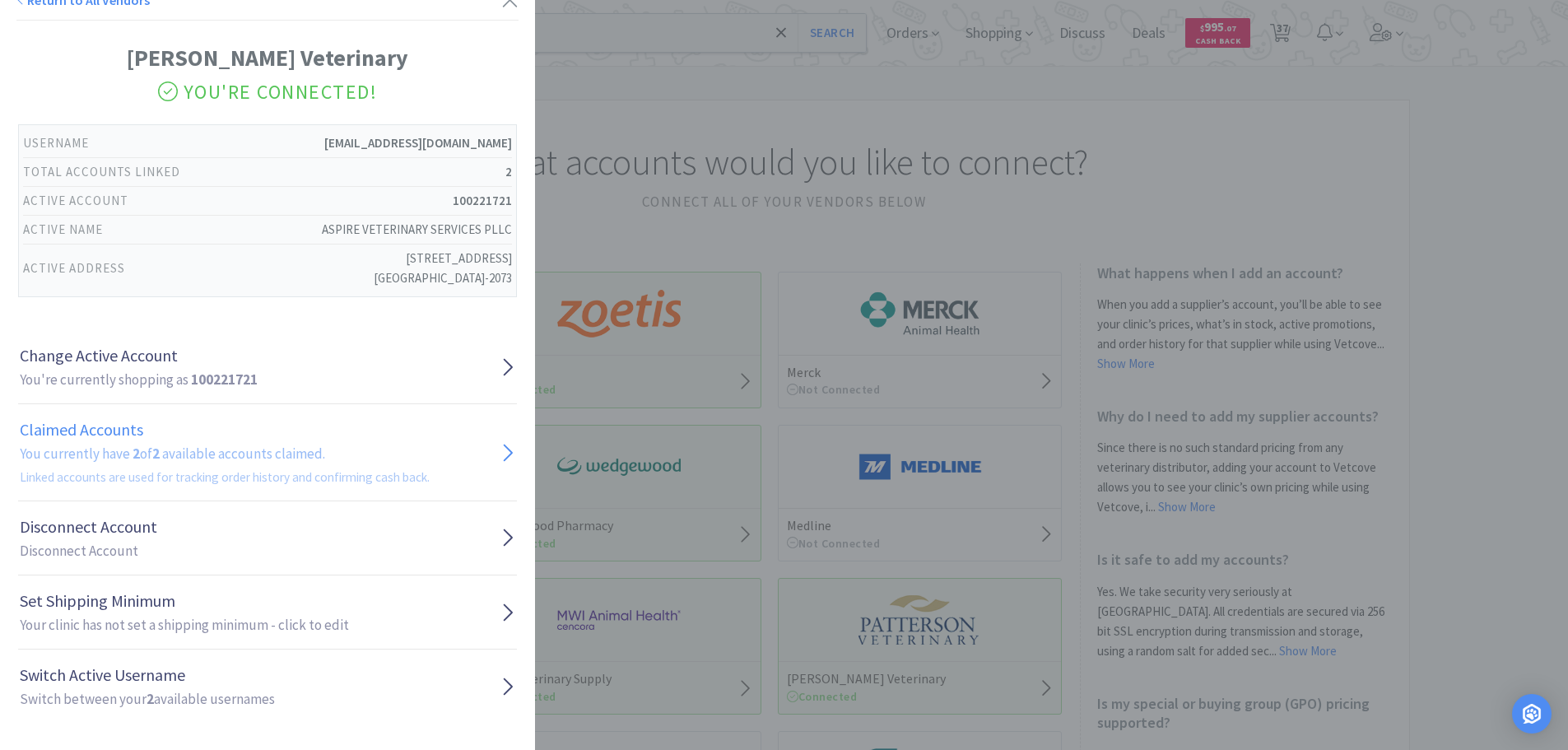
scroll to position [24, 0]
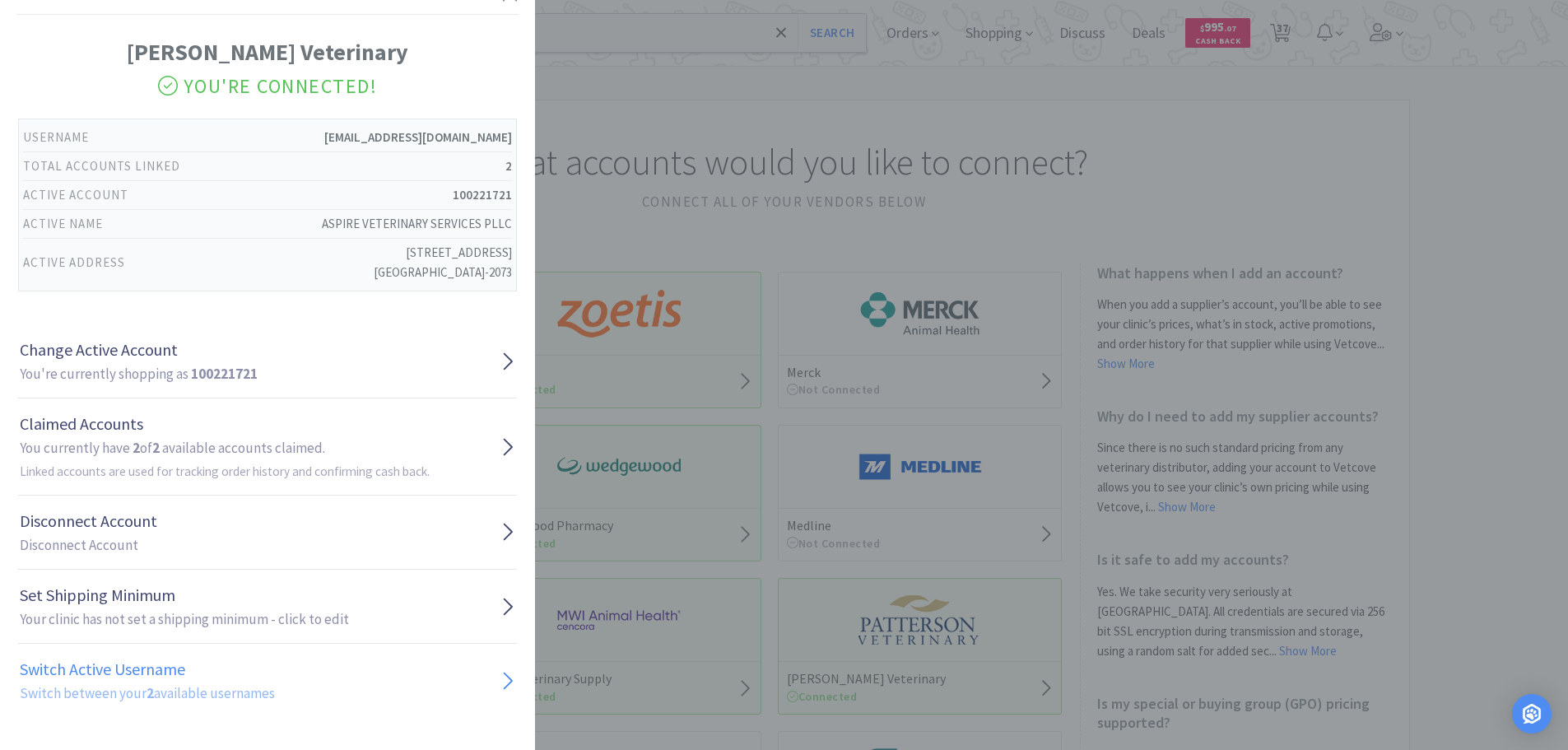
click at [169, 681] on h1 "Switch Active Username" at bounding box center [147, 669] width 255 height 26
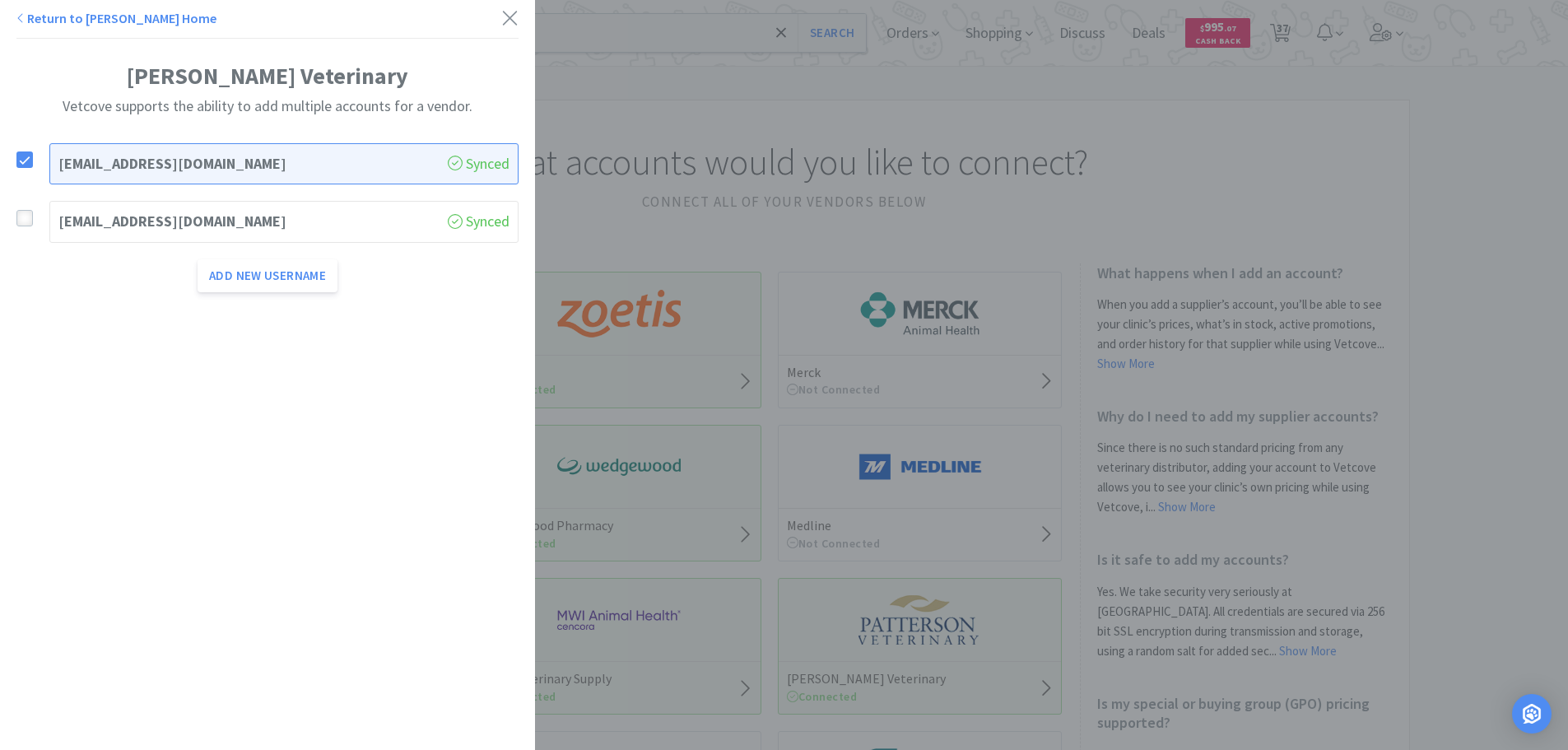
click at [30, 214] on icon at bounding box center [24, 219] width 12 height 12
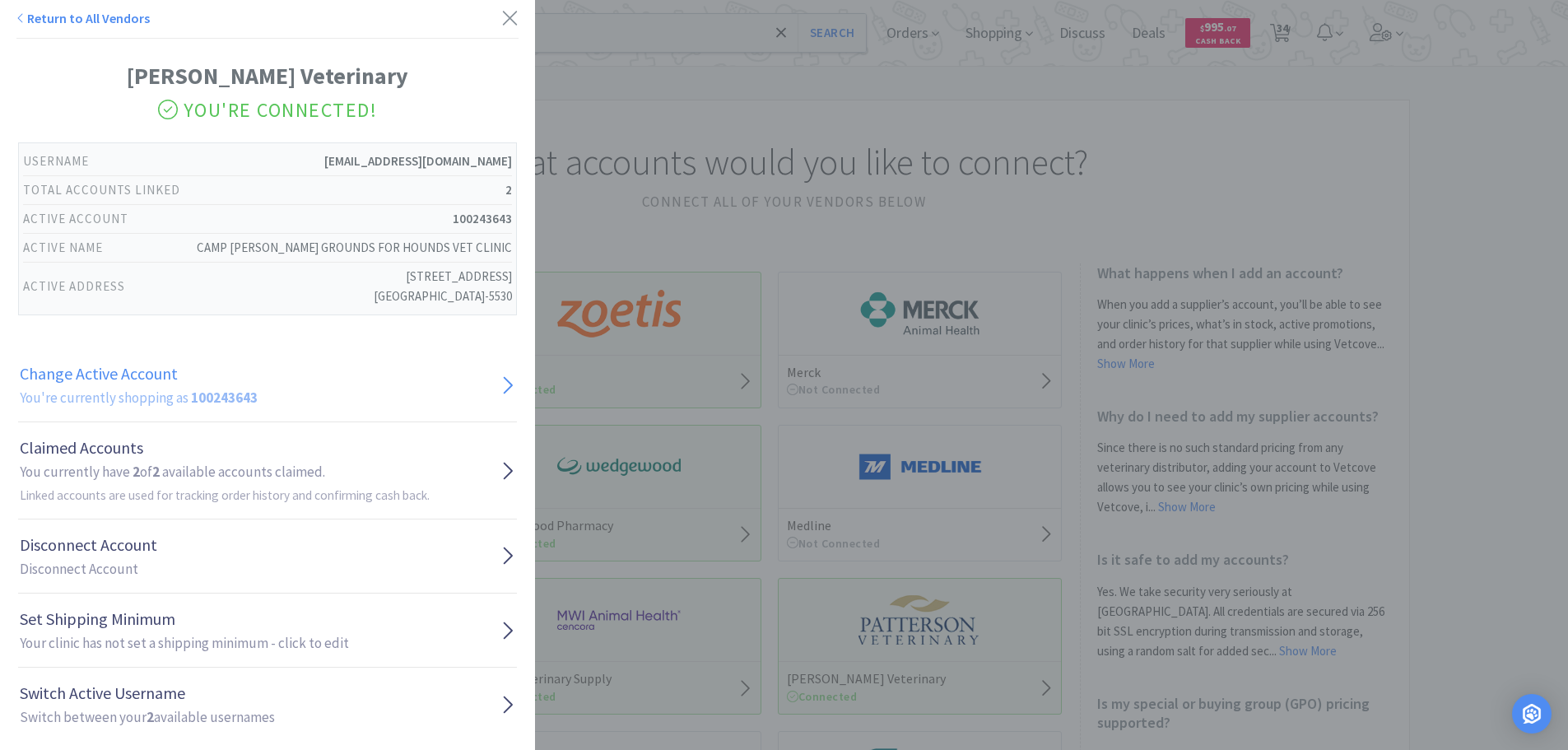
click at [113, 404] on h2 "You're currently shopping as 100243643" at bounding box center [139, 398] width 238 height 22
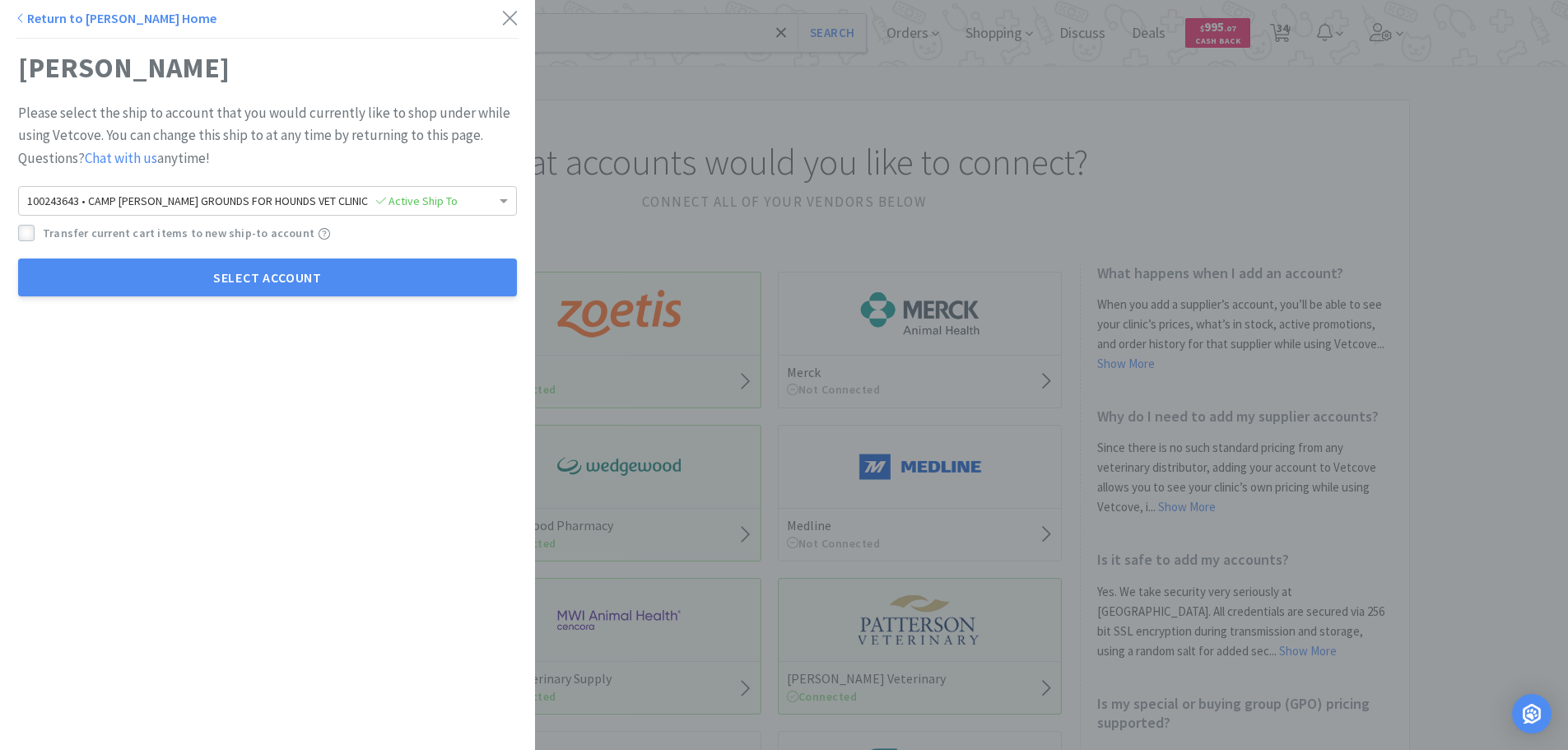
click at [34, 232] on div at bounding box center [26, 233] width 16 height 16
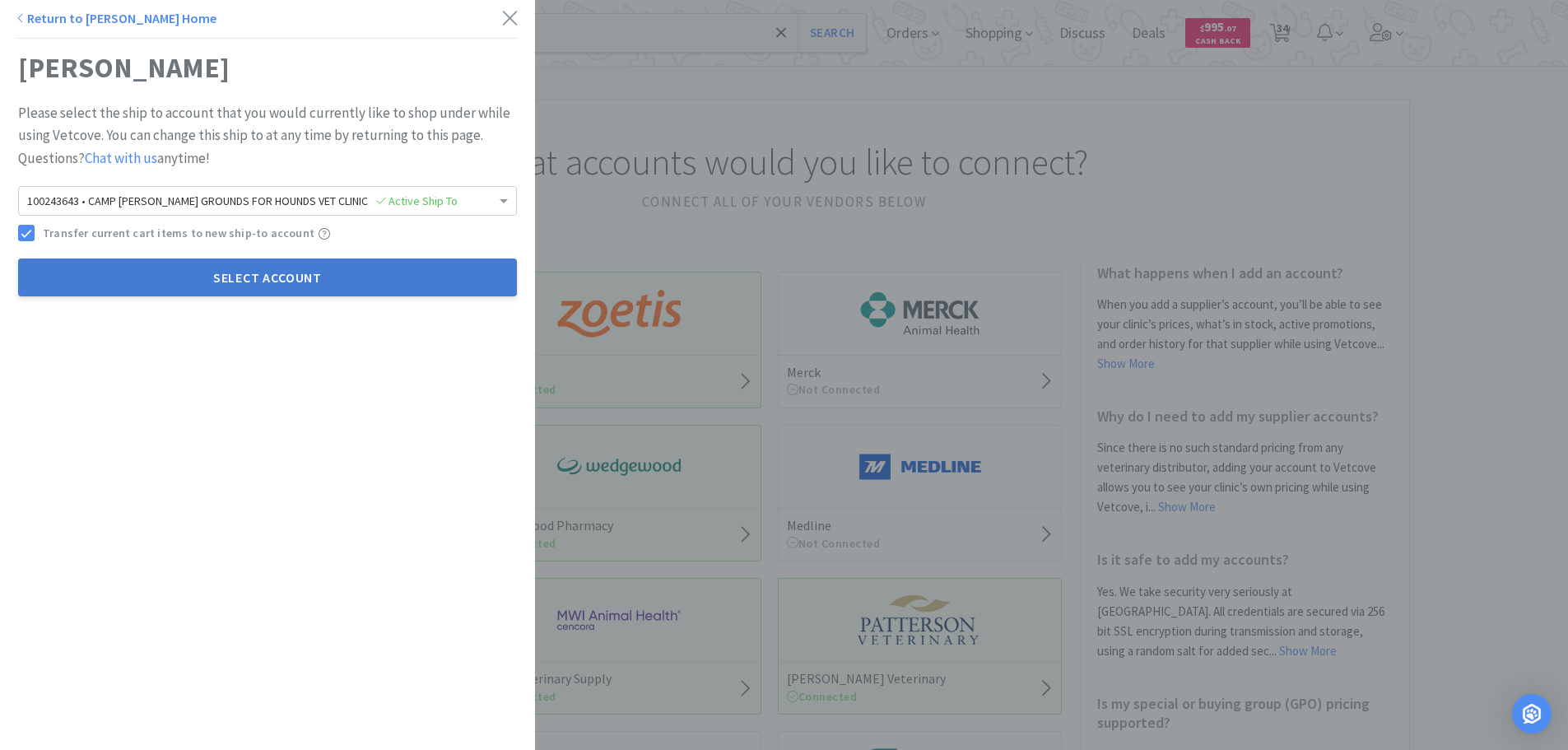
click at [195, 260] on button "Select Account" at bounding box center [268, 278] width 499 height 38
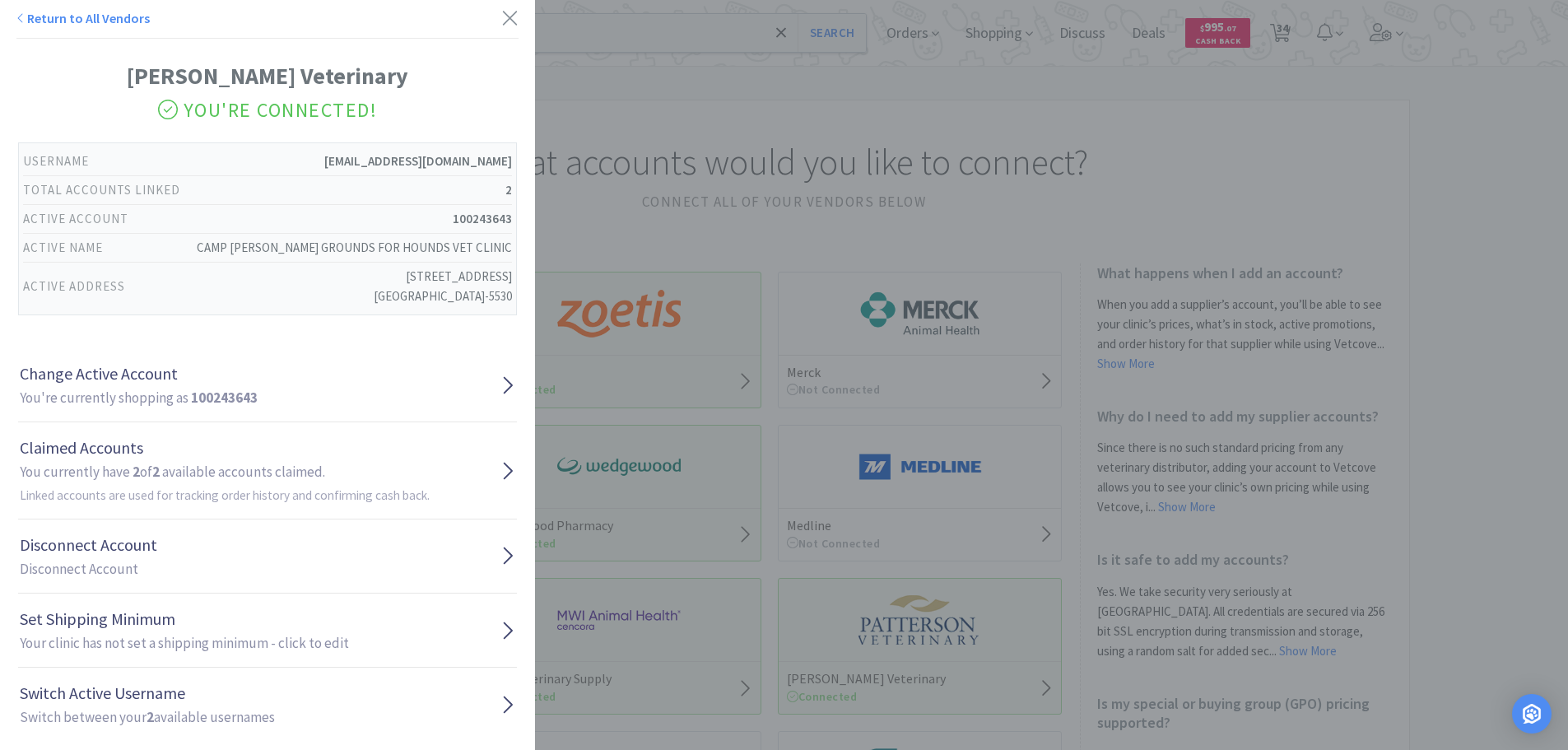
click at [510, 14] on div "Return to All Vendors" at bounding box center [268, 19] width 535 height 39
click at [502, 17] on icon at bounding box center [510, 17] width 17 height 23
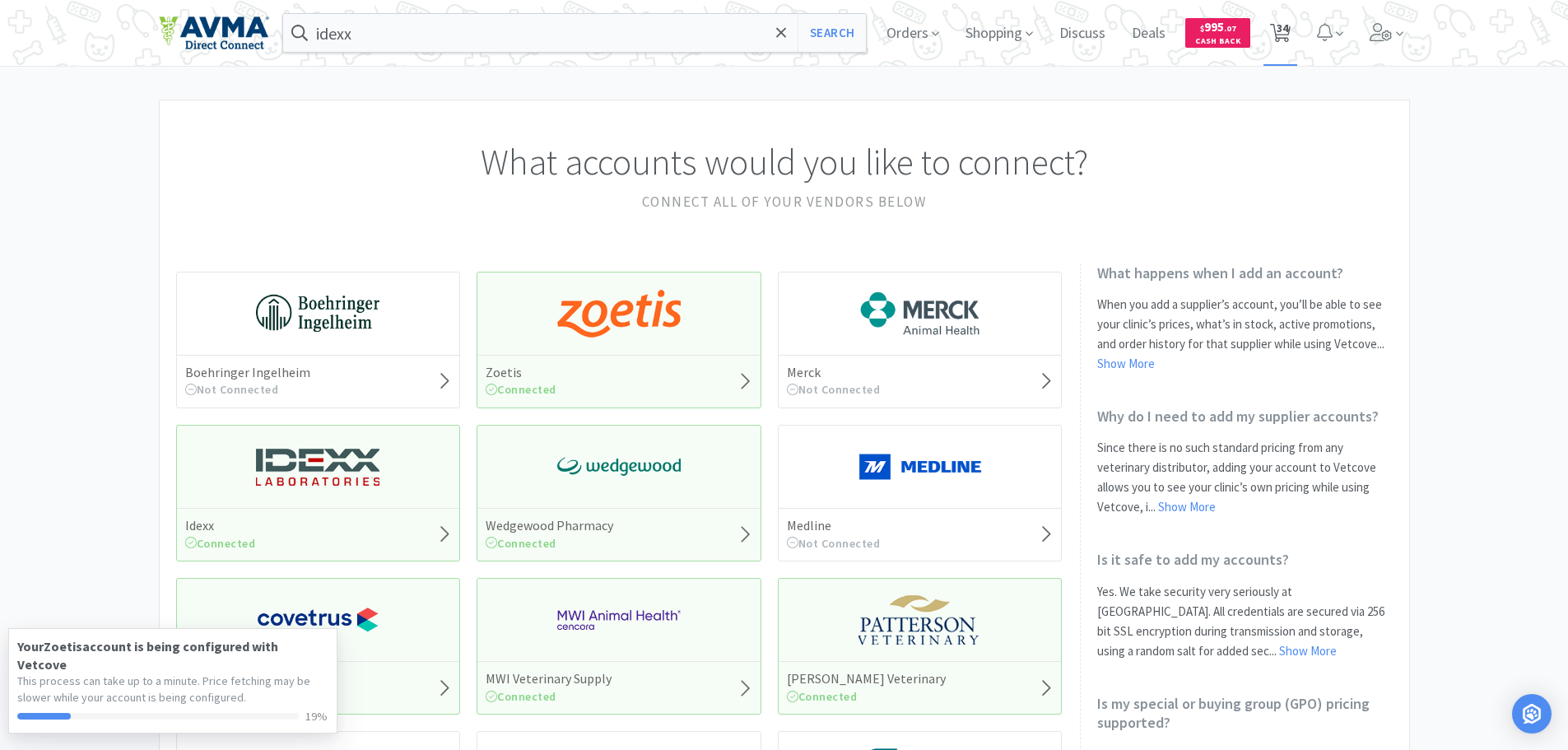
click at [1299, 35] on div "Orders Shopping Discuss Discuss Deals Deals $ 995 . 07 Cash Back 34 34" at bounding box center [1142, 33] width 536 height 66
click at [1282, 30] on span "34" at bounding box center [1282, 28] width 12 height 66
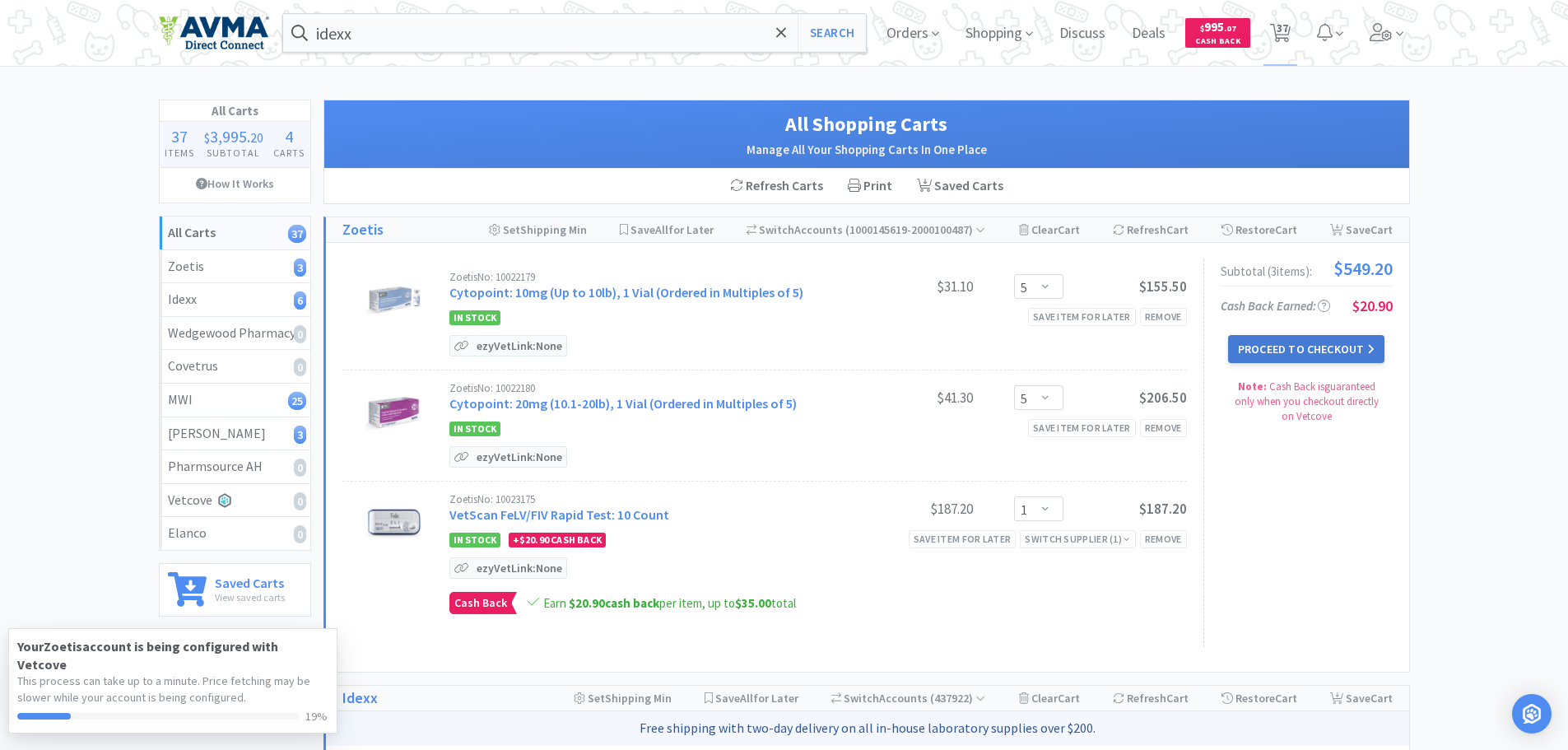
click at [1332, 358] on button "Proceed to Checkout" at bounding box center [1307, 349] width 156 height 28
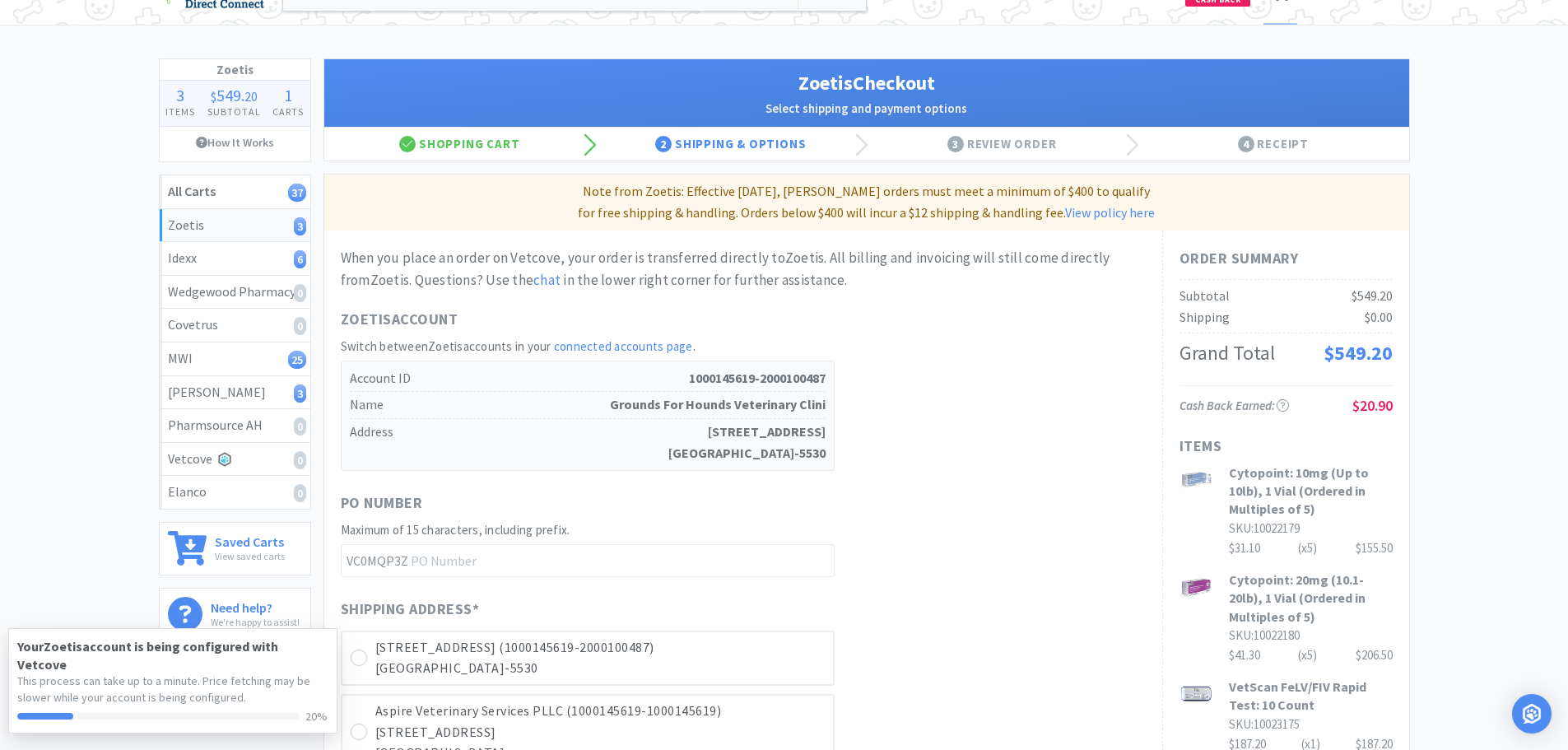
scroll to position [83, 0]
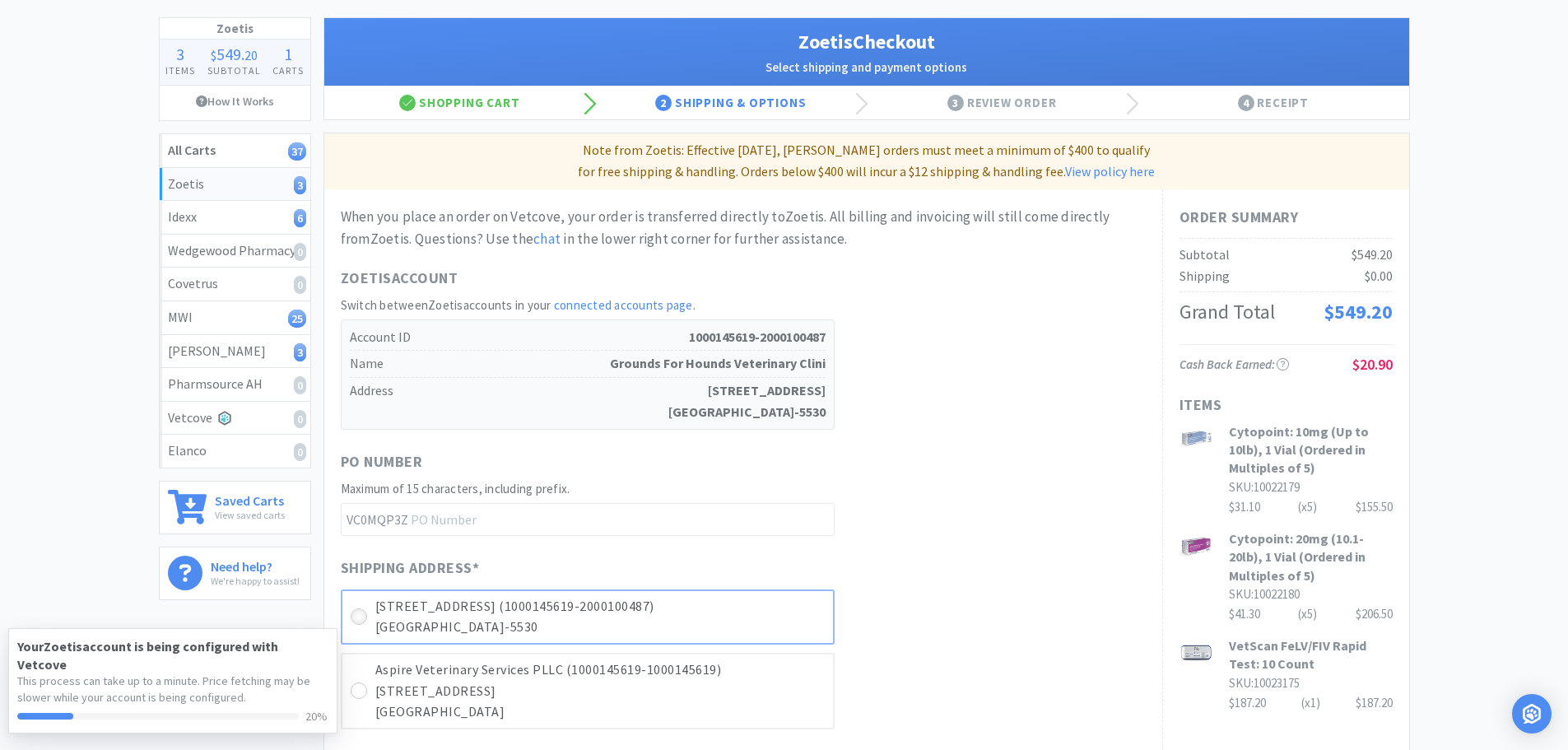
click at [361, 621] on icon at bounding box center [358, 617] width 13 height 13
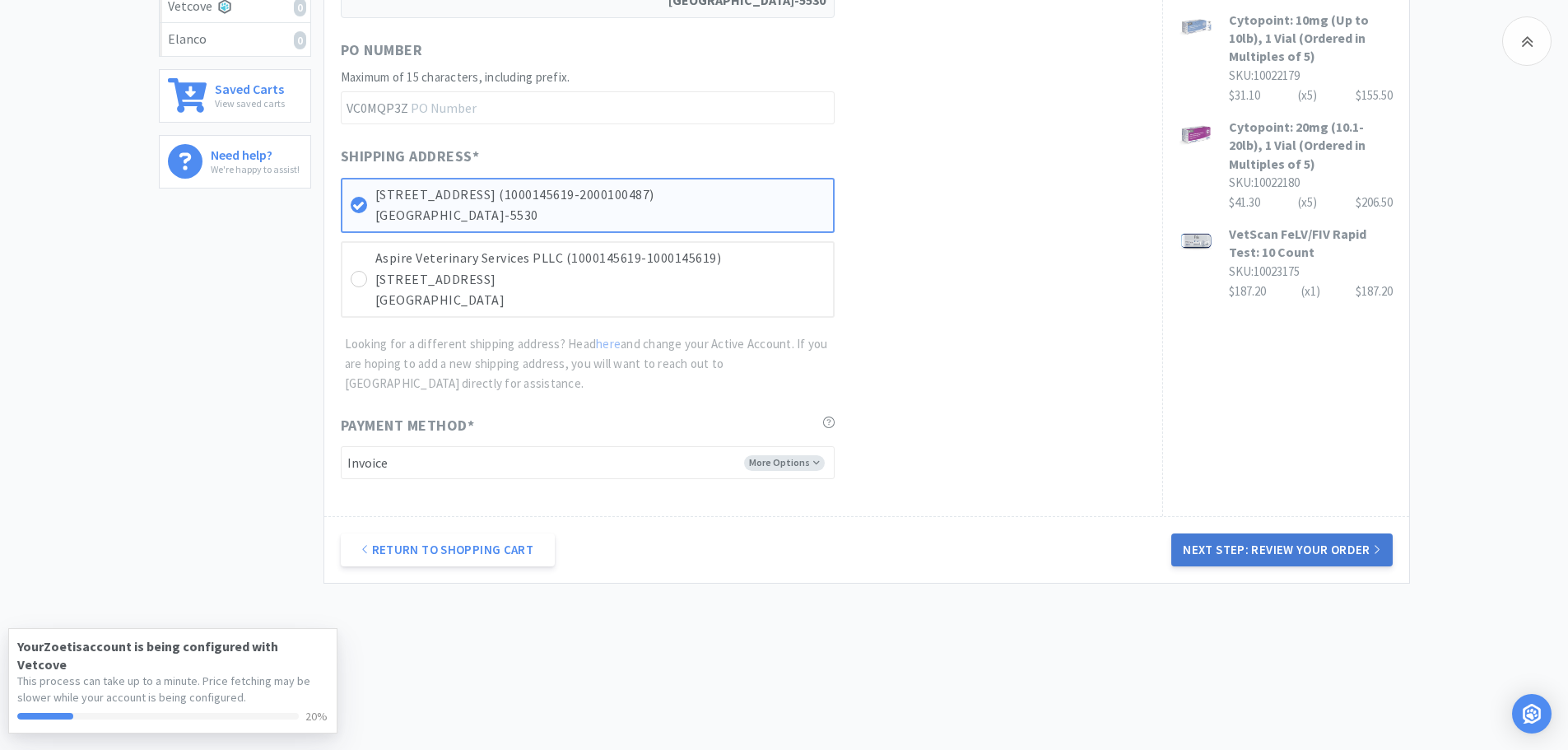
click at [1269, 554] on button "Next Step: Review Your Order" at bounding box center [1281, 550] width 220 height 33
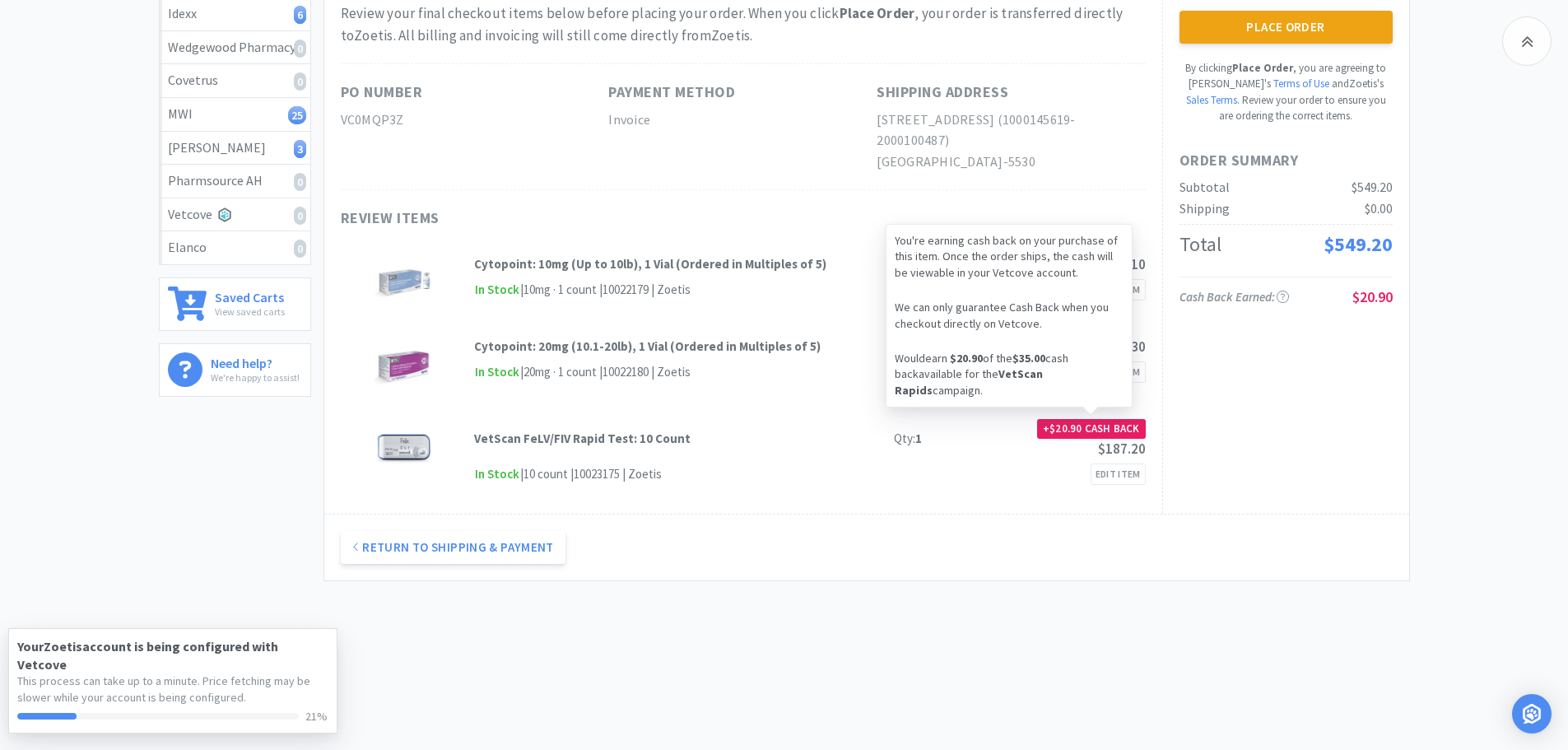
scroll to position [0, 0]
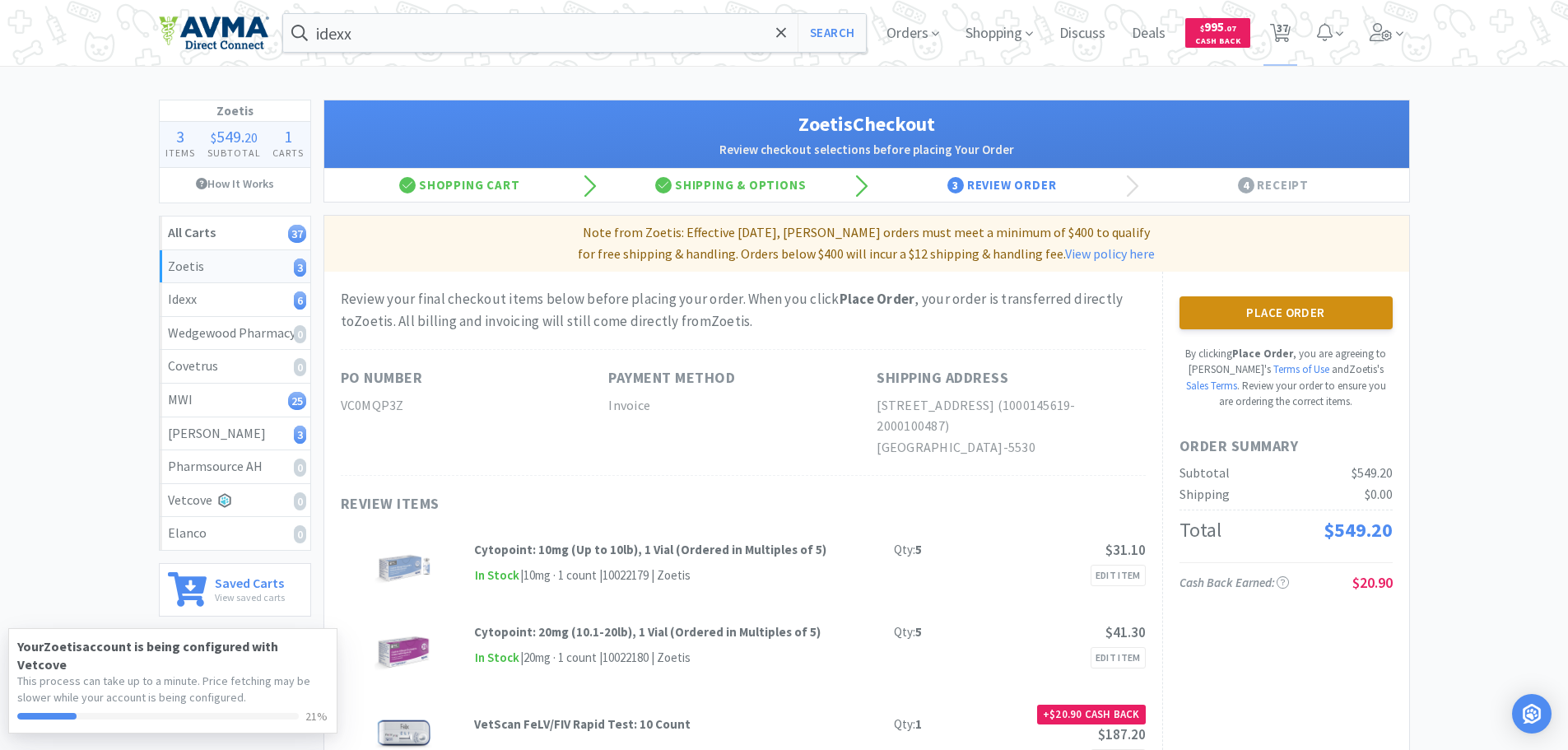
click at [1244, 319] on button "Place Order" at bounding box center [1286, 313] width 213 height 33
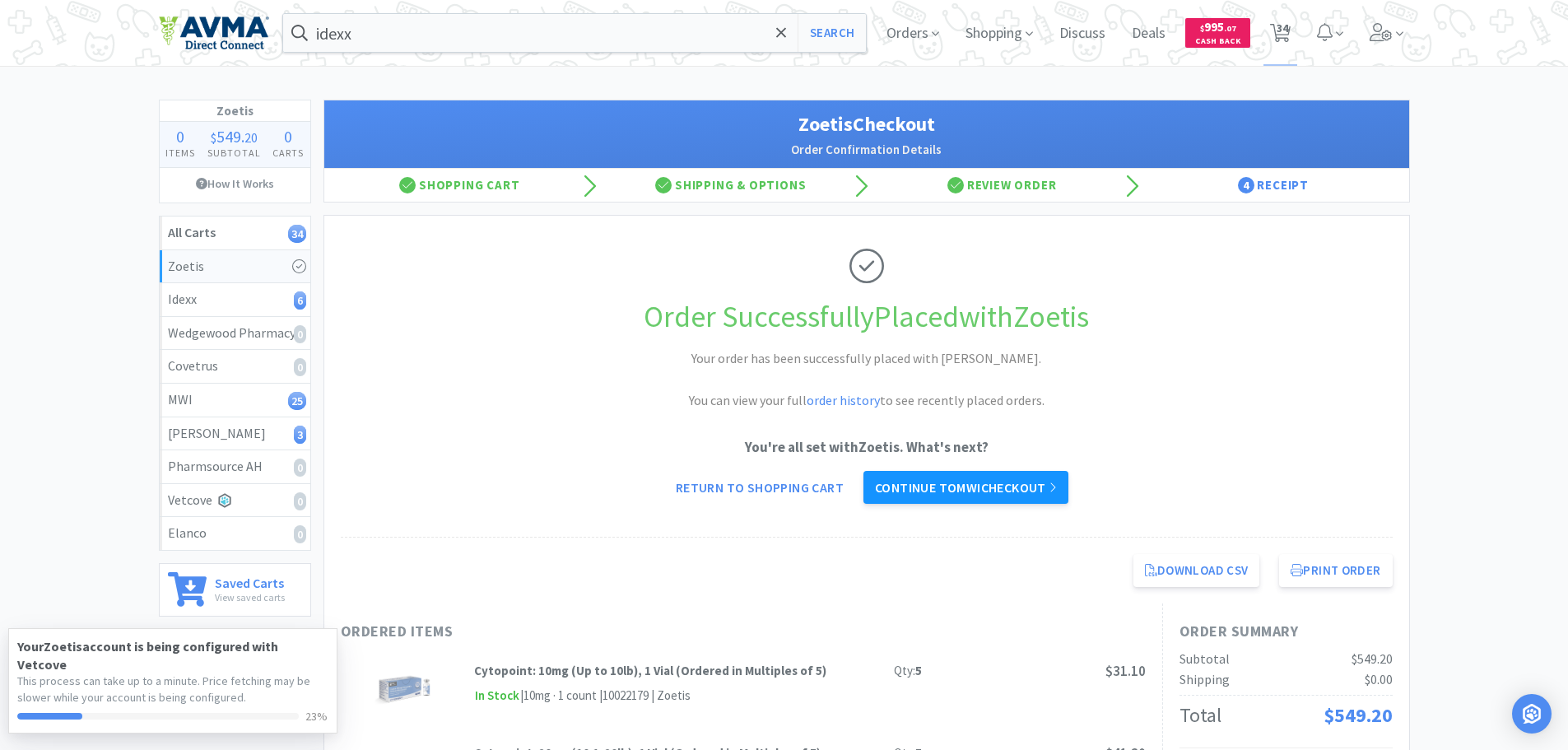
click at [936, 487] on link "Continue to MWI checkout" at bounding box center [966, 488] width 205 height 33
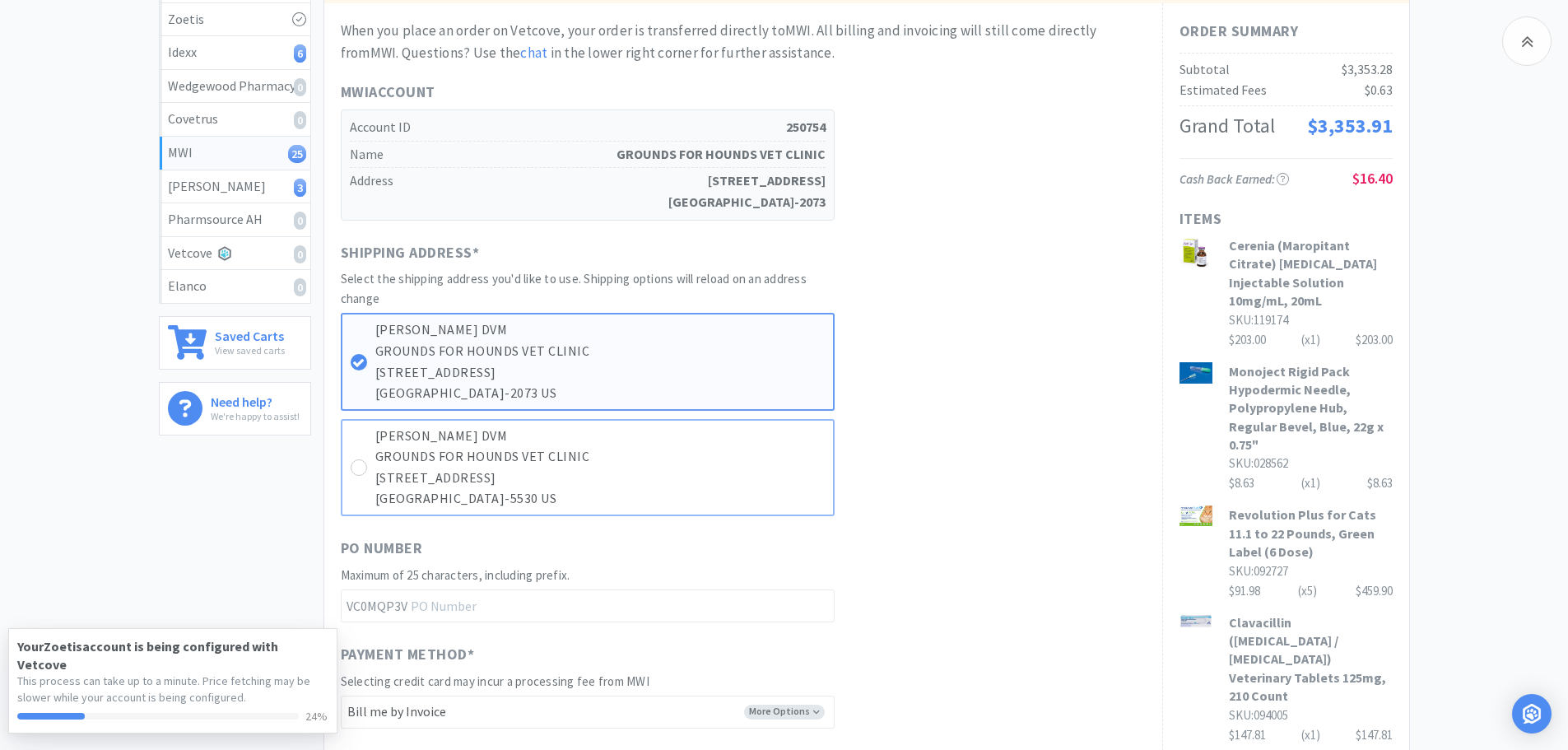
click at [470, 469] on p "[STREET_ADDRESS]" at bounding box center [600, 479] width 449 height 22
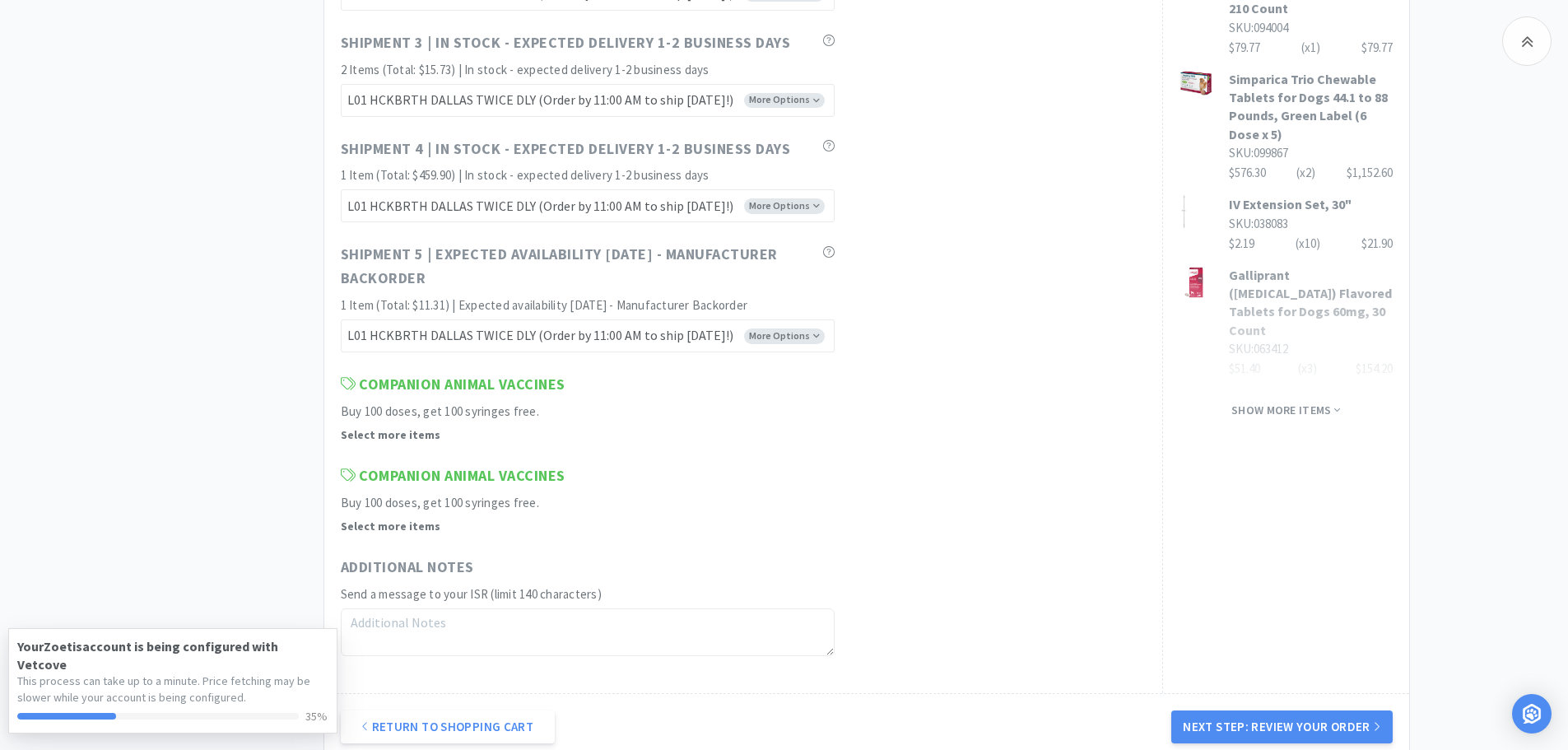
scroll to position [1510, 0]
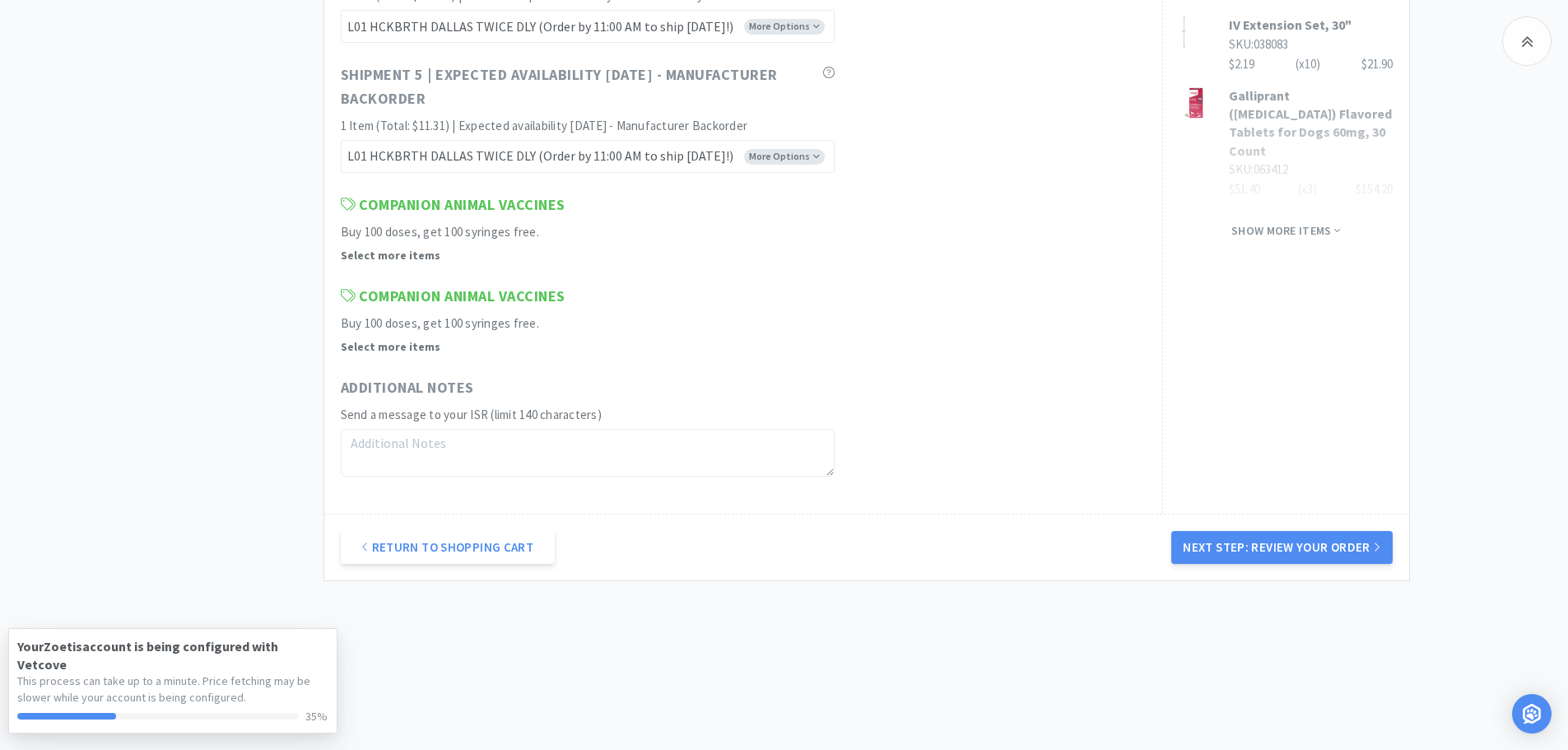
click at [1234, 550] on button "Next Step: Review Your Order" at bounding box center [1281, 548] width 220 height 33
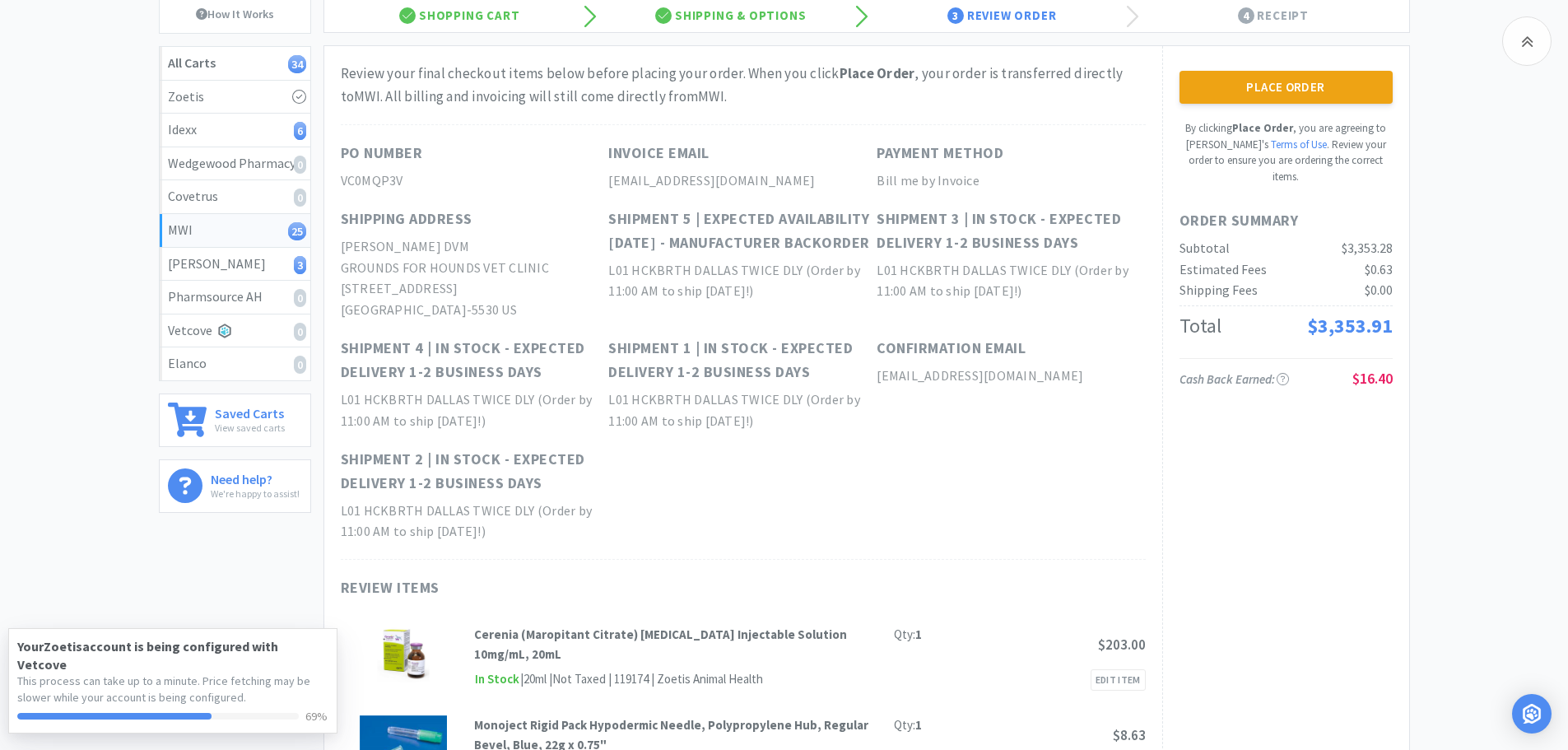
scroll to position [164, 0]
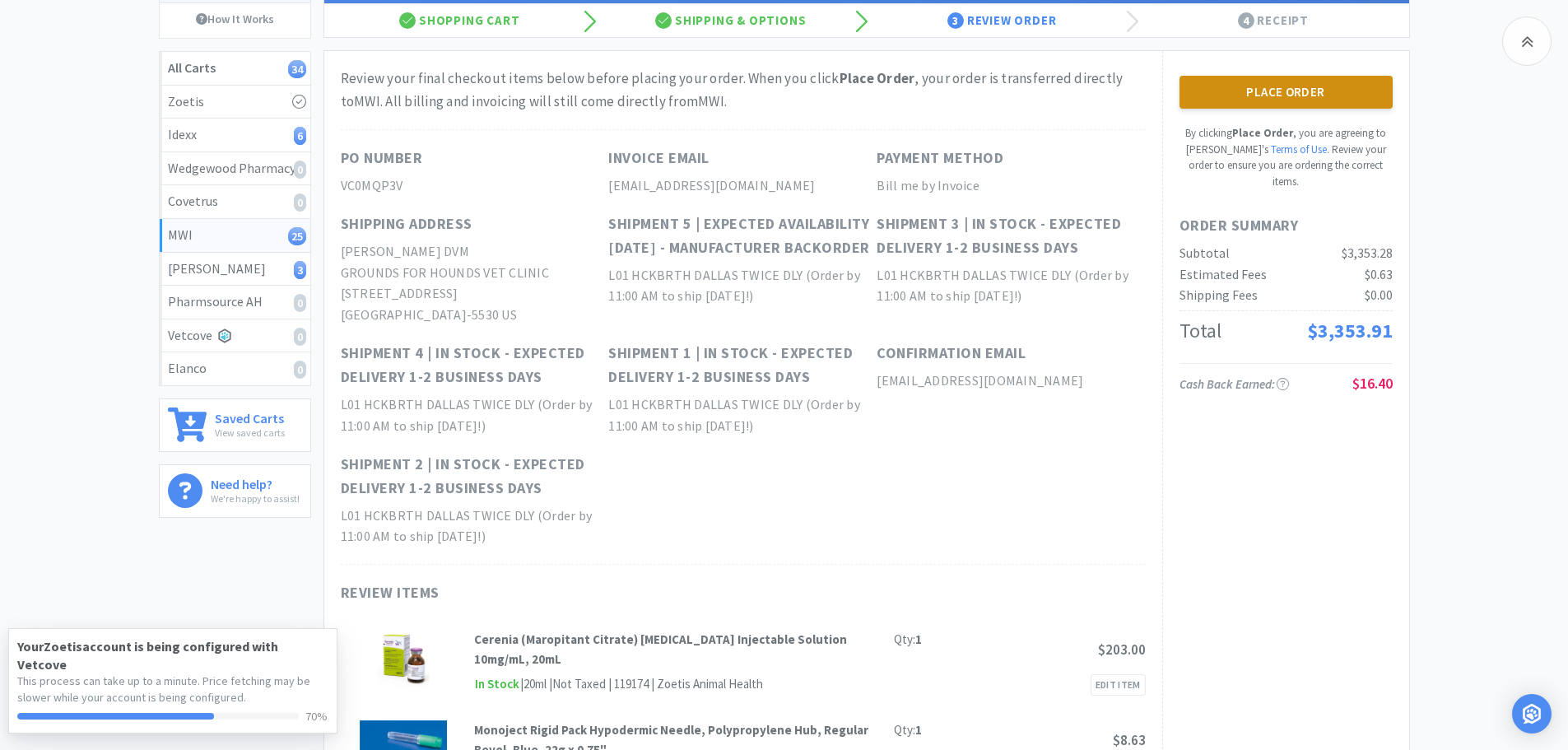
click at [1336, 87] on button "Place Order" at bounding box center [1286, 92] width 213 height 33
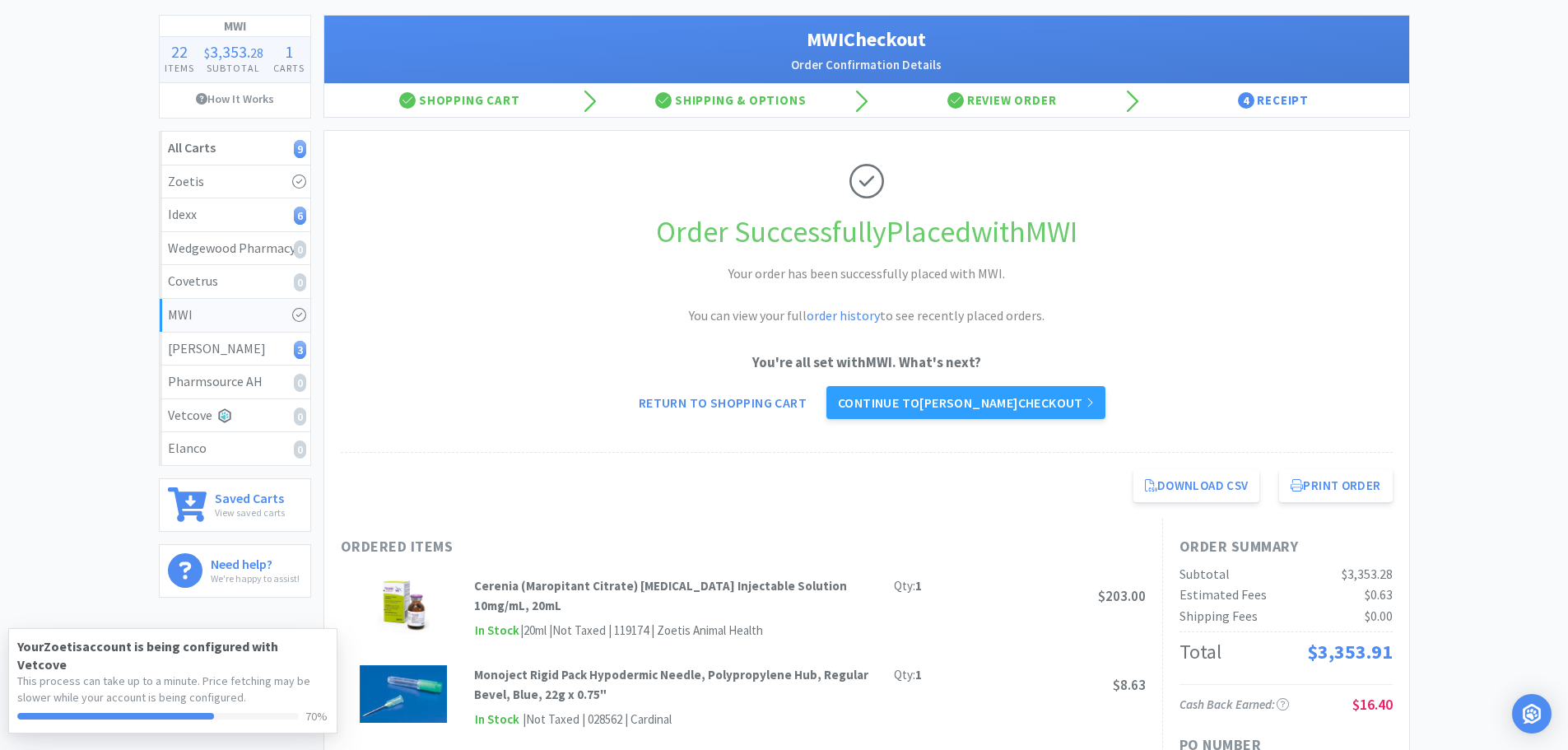
scroll to position [164, 0]
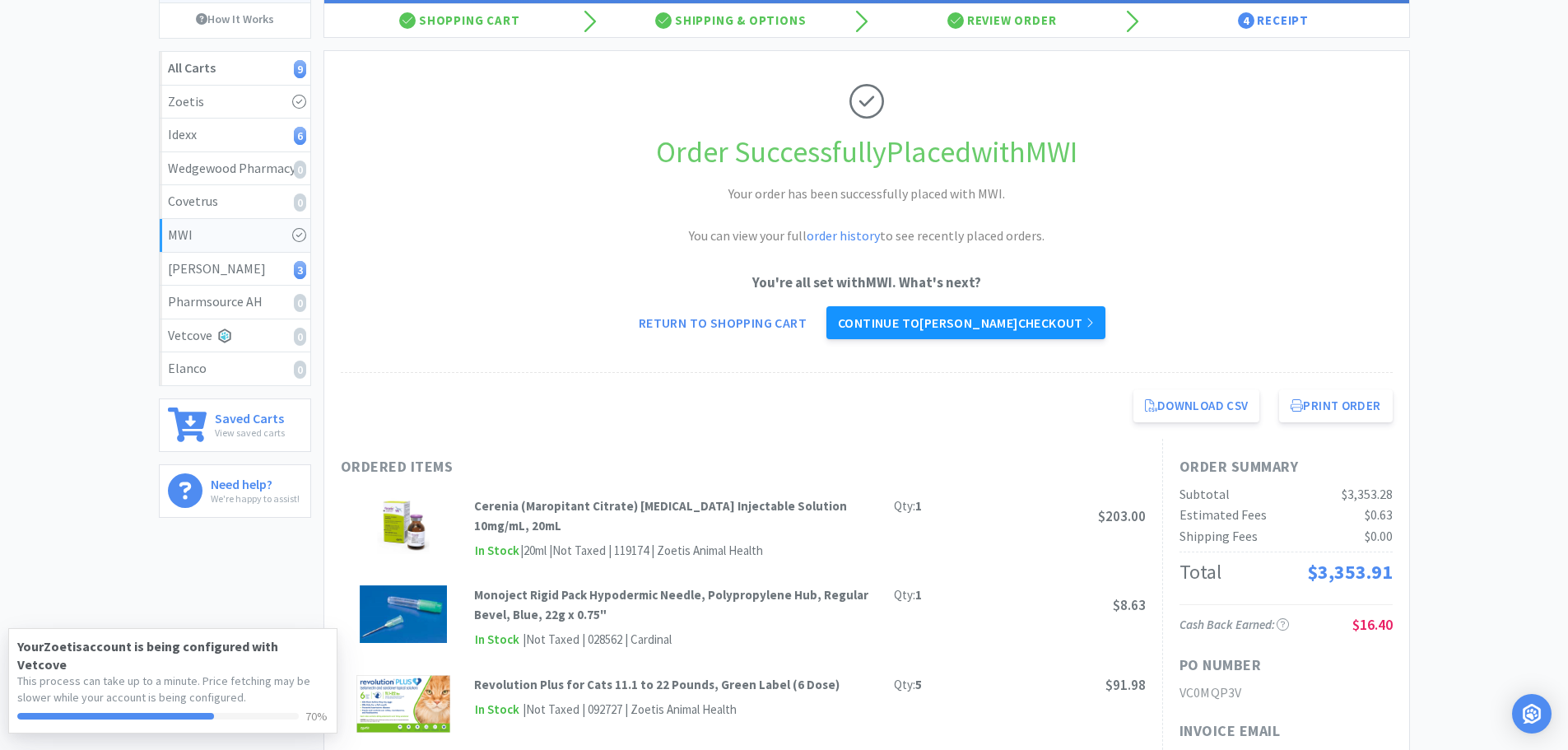
click at [909, 326] on link "Continue to [PERSON_NAME] checkout" at bounding box center [966, 322] width 279 height 33
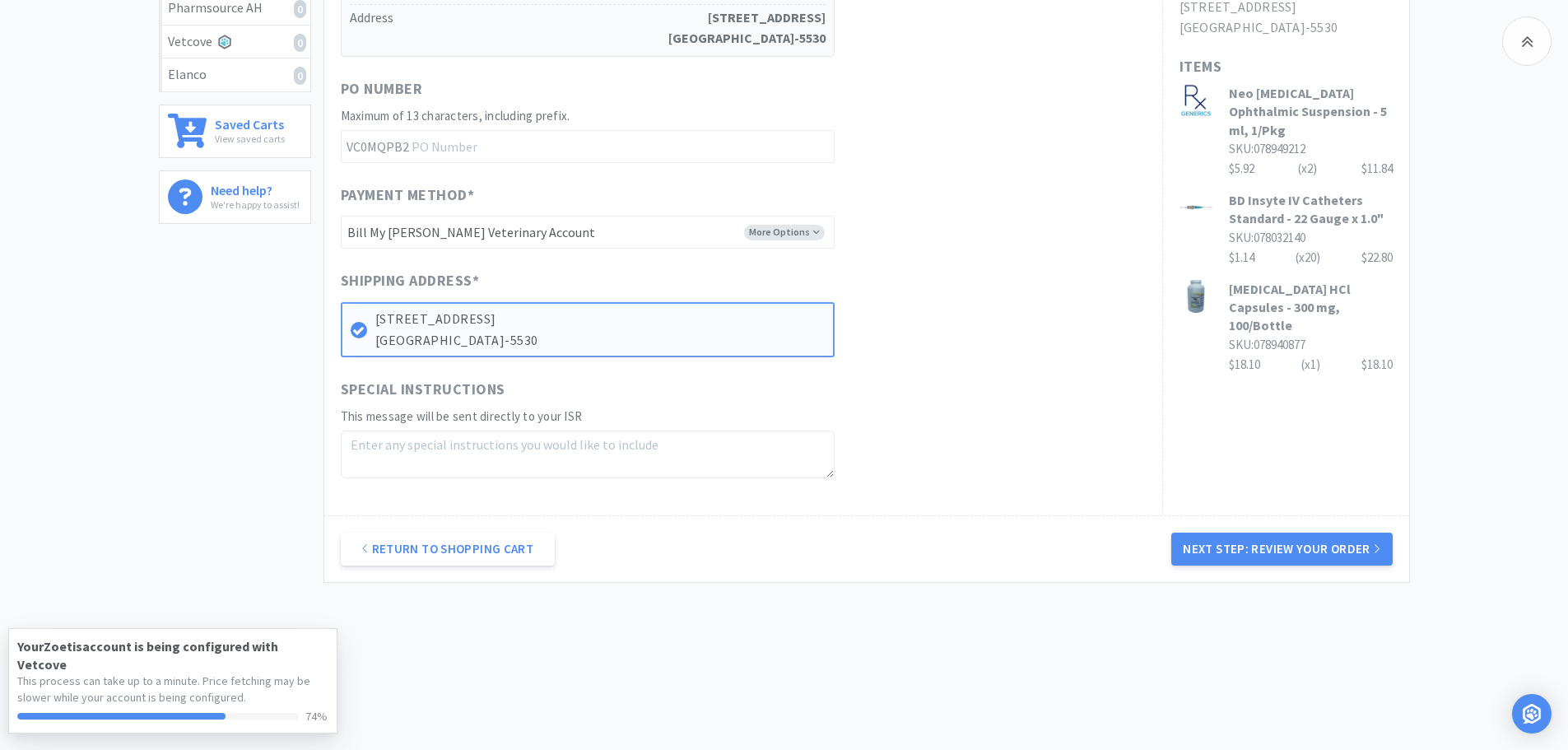
scroll to position [460, 0]
click at [1291, 543] on button "Next Step: Review Your Order" at bounding box center [1281, 548] width 220 height 33
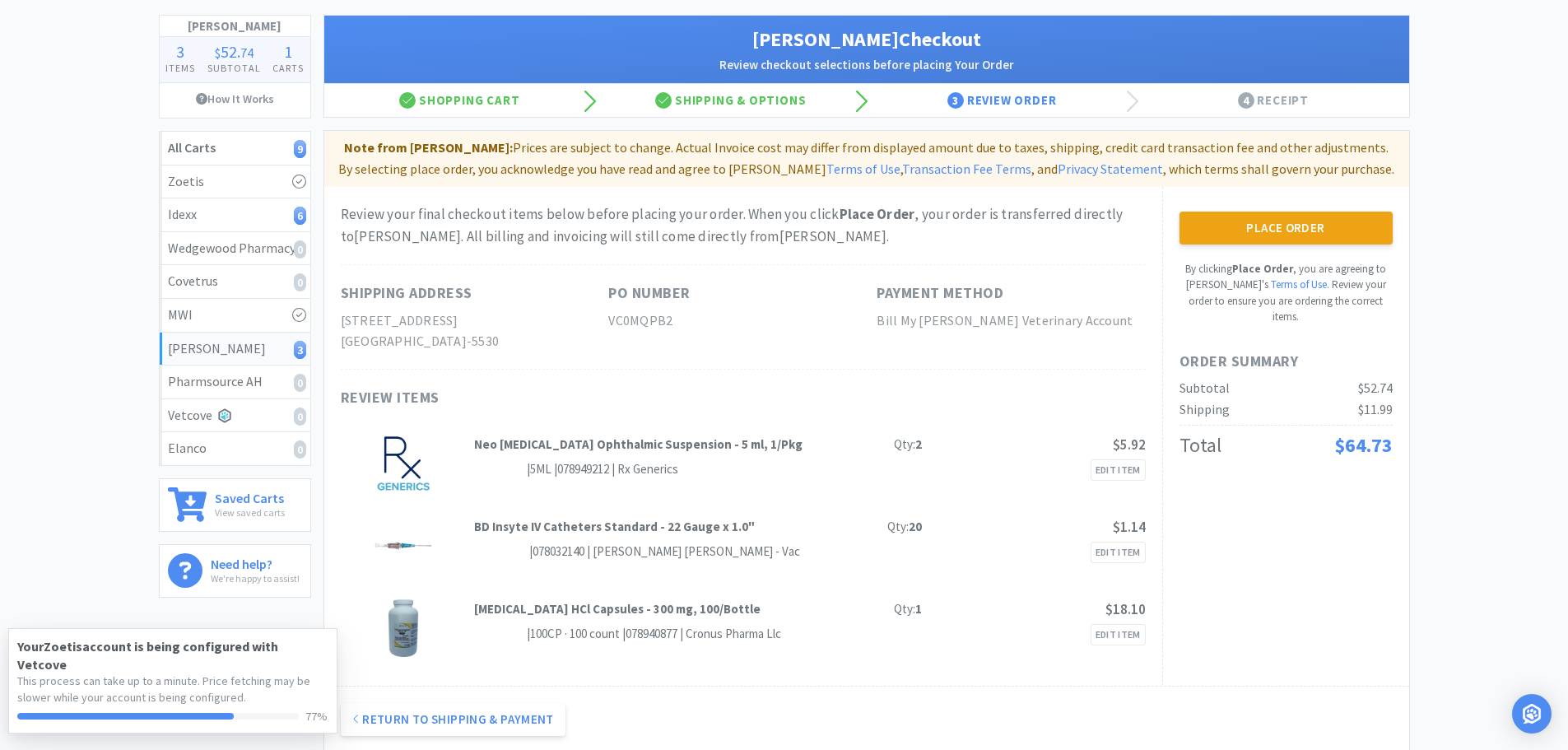
scroll to position [0, 0]
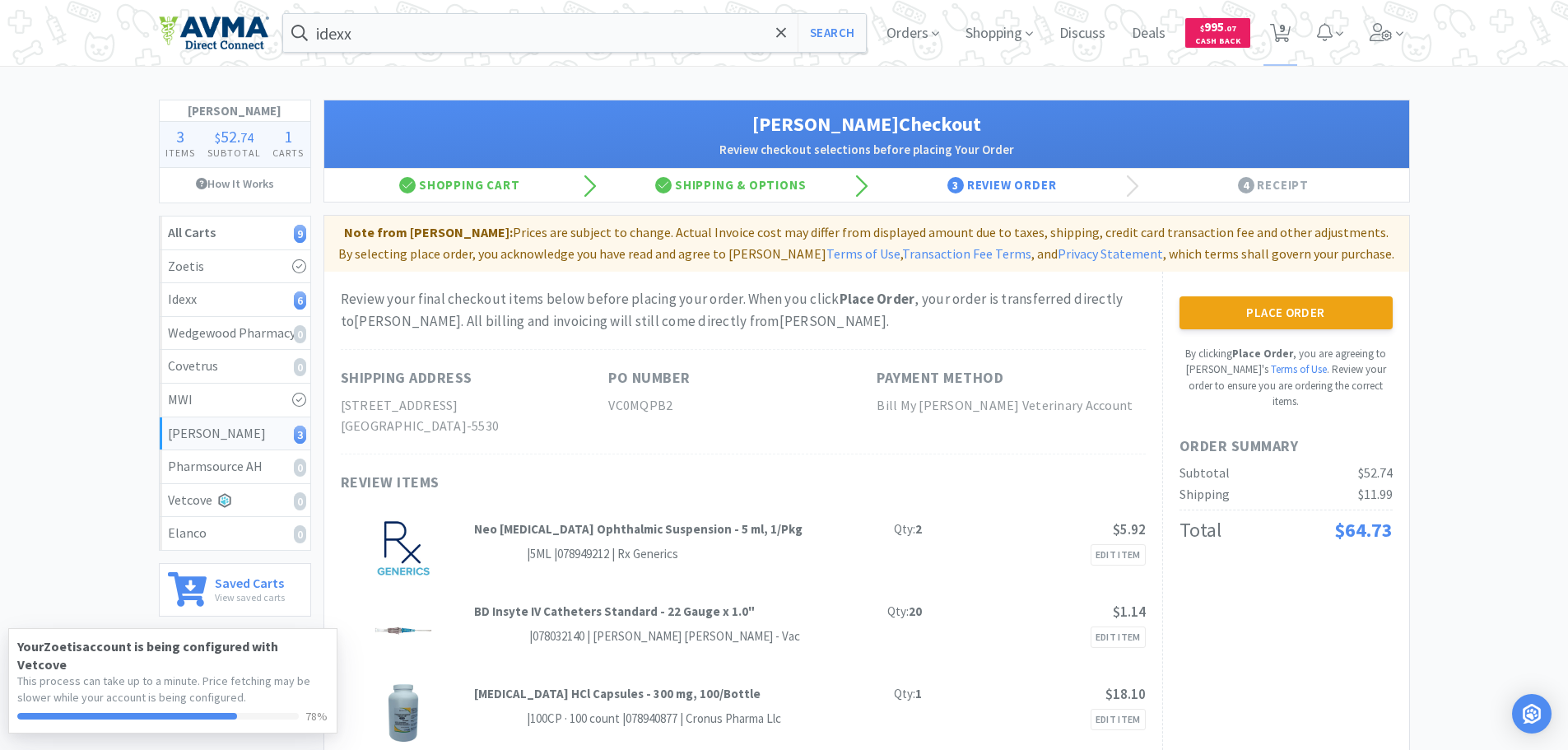
click at [1301, 340] on div "Place Order By clicking Place Order , you are agreeing to Vetcove's Terms of Us…" at bounding box center [1286, 353] width 213 height 113
click at [1305, 317] on button "Place Order" at bounding box center [1286, 313] width 213 height 33
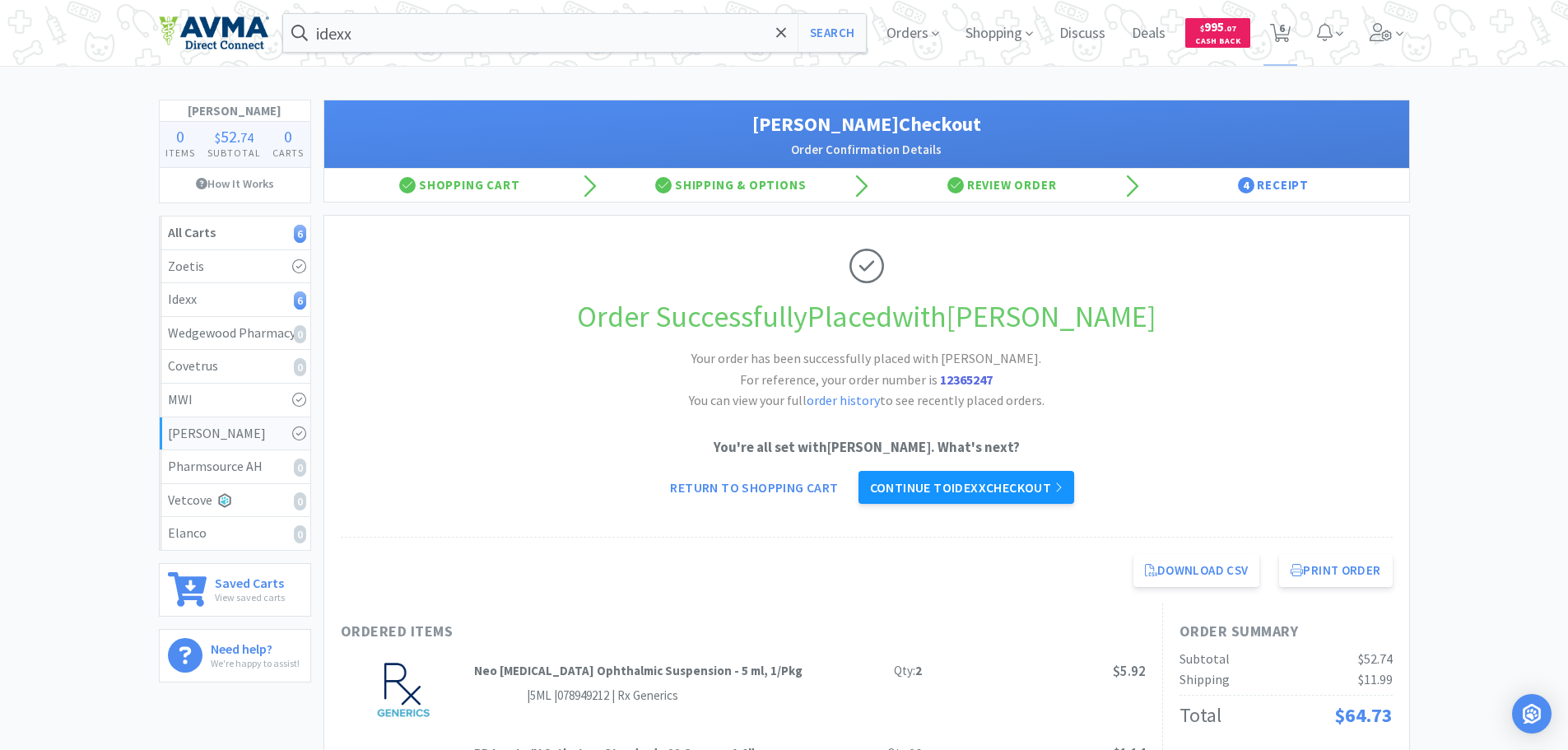
click at [994, 482] on link "Continue to Idexx checkout" at bounding box center [966, 488] width 216 height 33
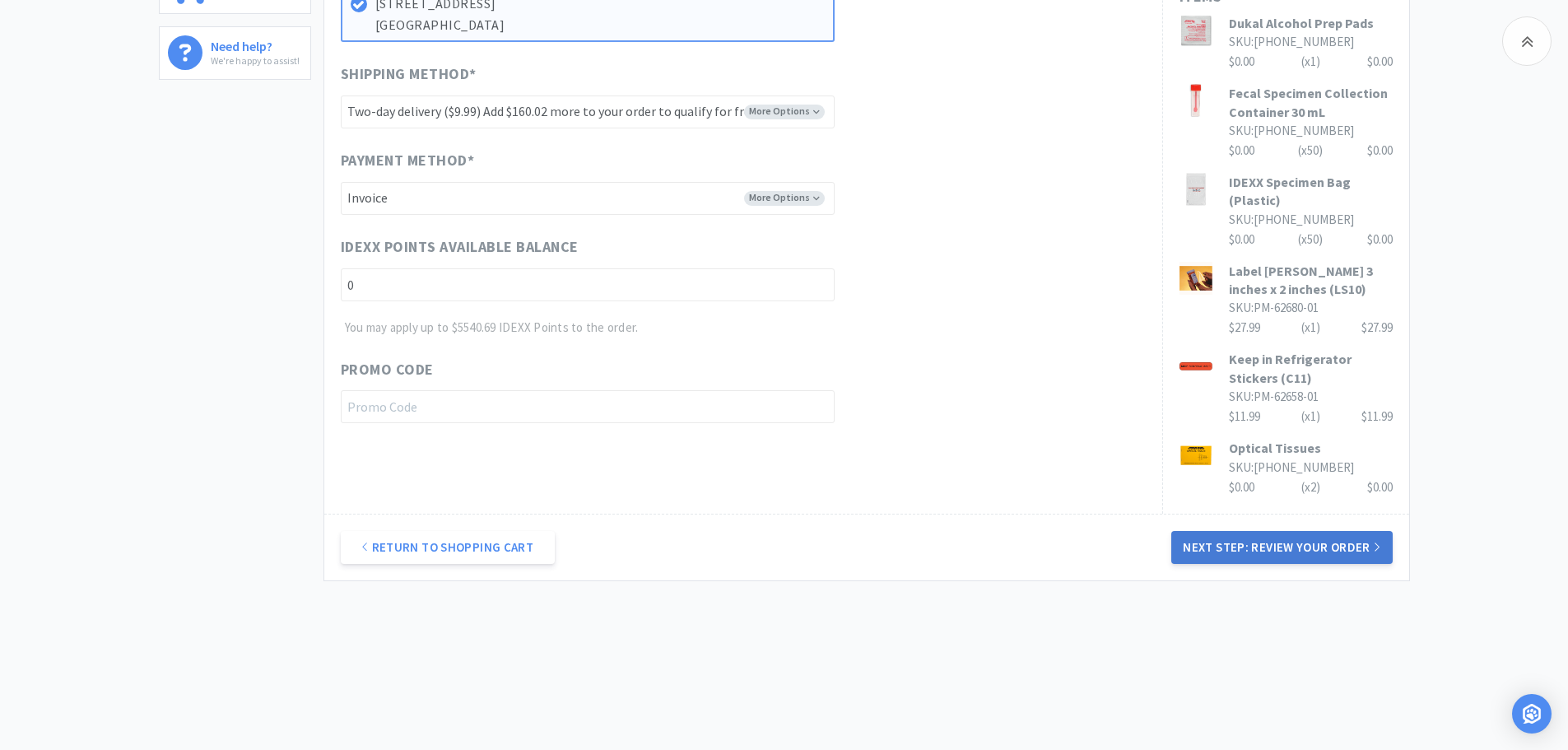
click at [1229, 550] on button "Next Step: Review Your Order" at bounding box center [1281, 548] width 220 height 33
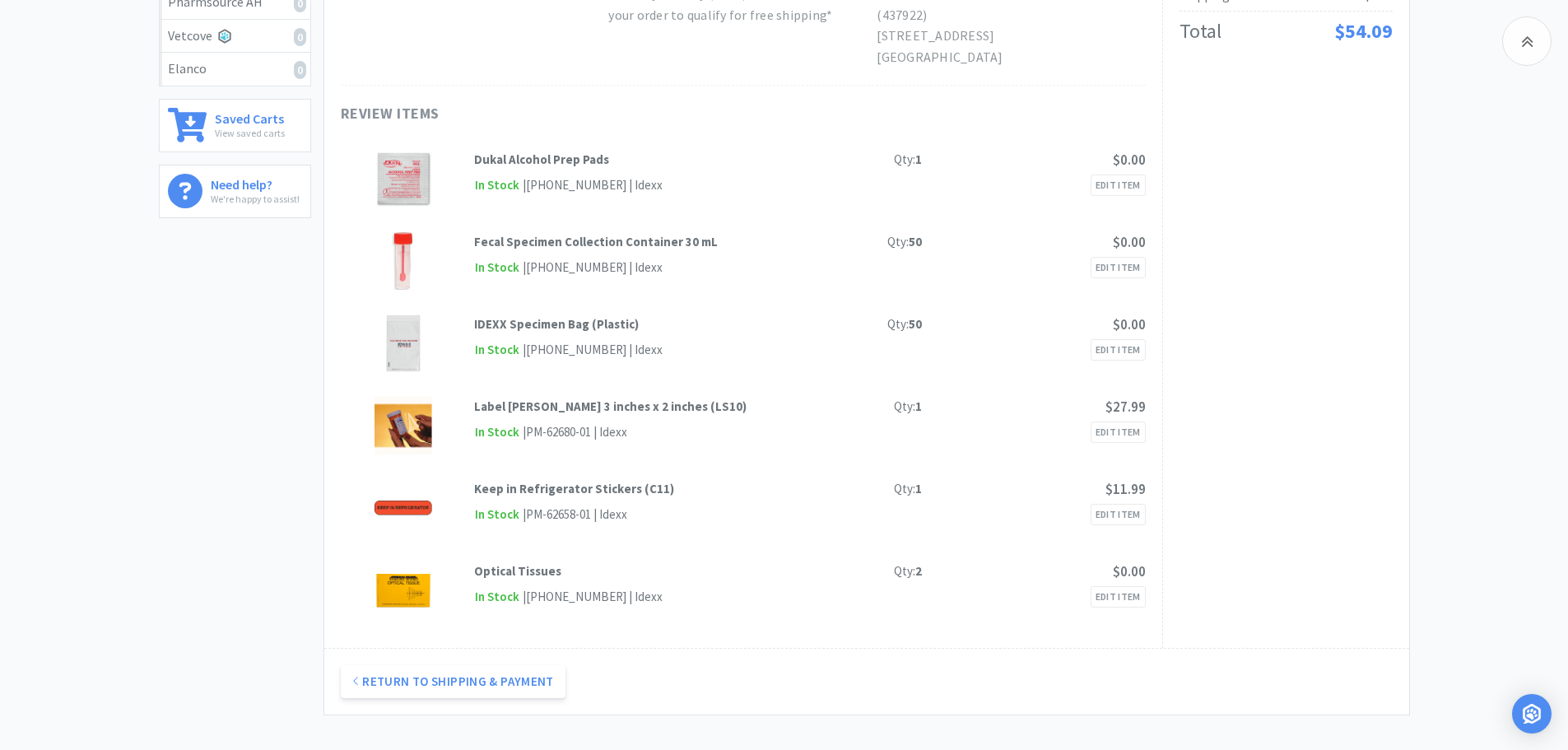
scroll to position [494, 0]
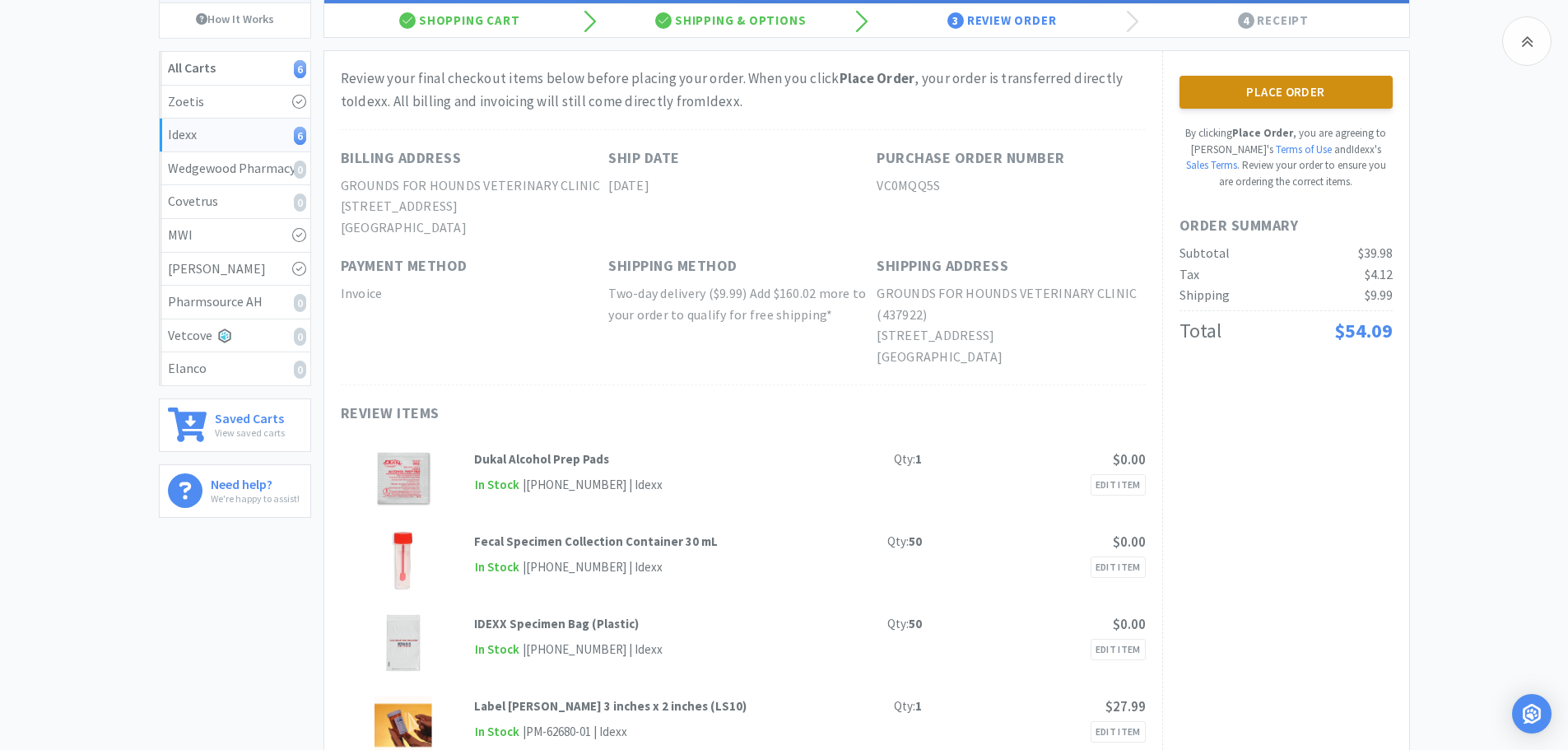
click at [1246, 102] on button "Place Order" at bounding box center [1286, 92] width 213 height 33
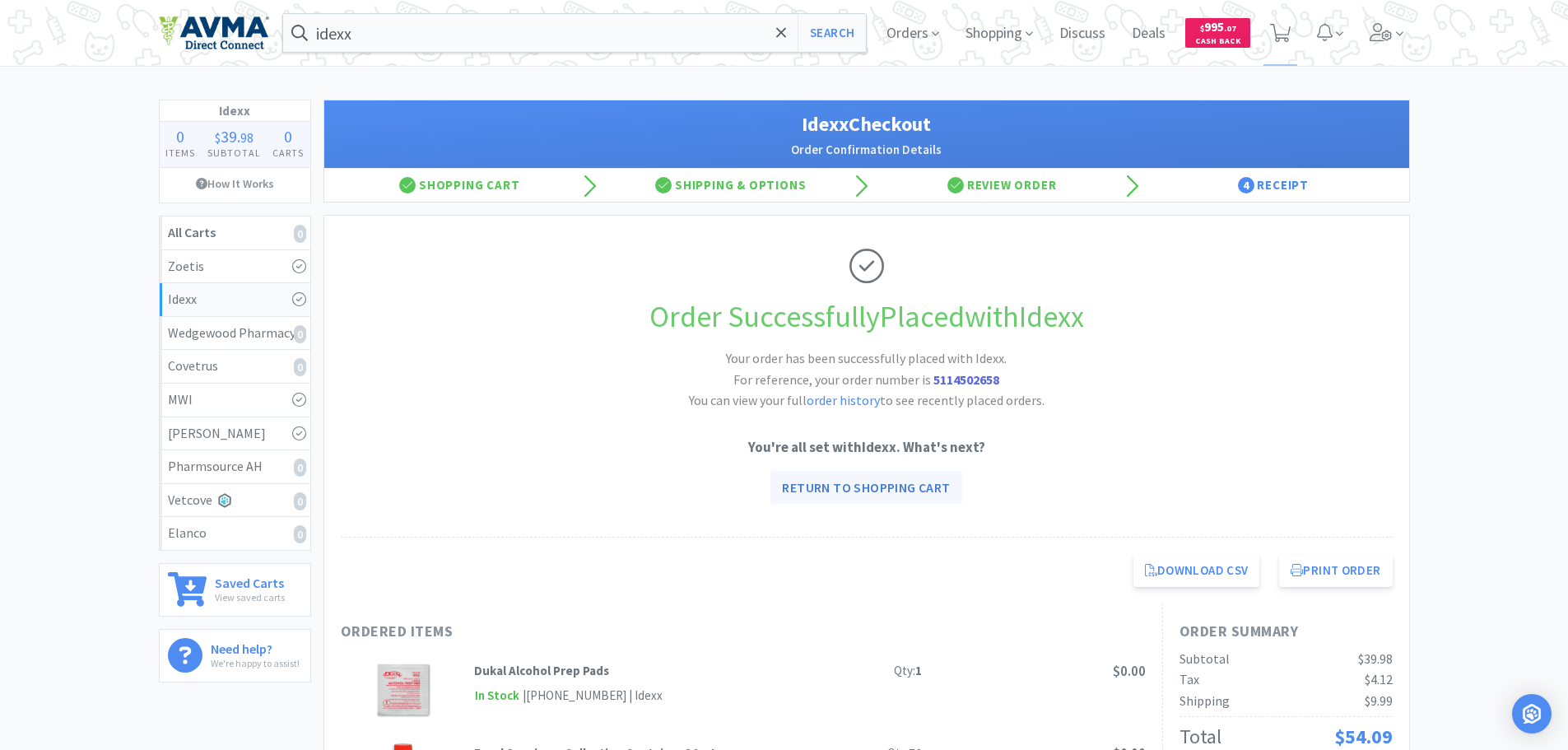
click at [902, 492] on link "Return to Shopping Cart" at bounding box center [866, 488] width 191 height 33
